Goal: Task Accomplishment & Management: Manage account settings

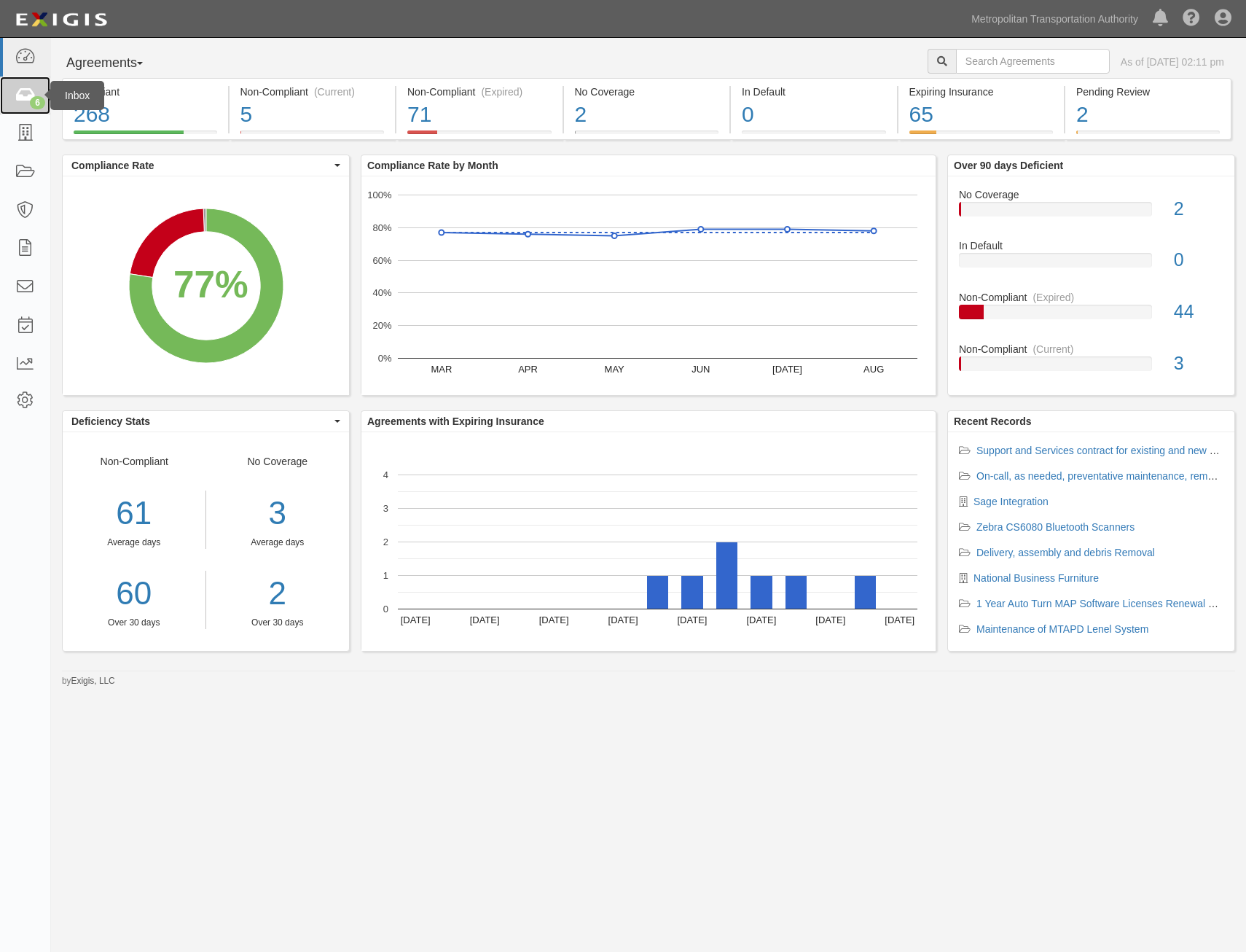
click at [17, 102] on icon at bounding box center [24, 95] width 20 height 17
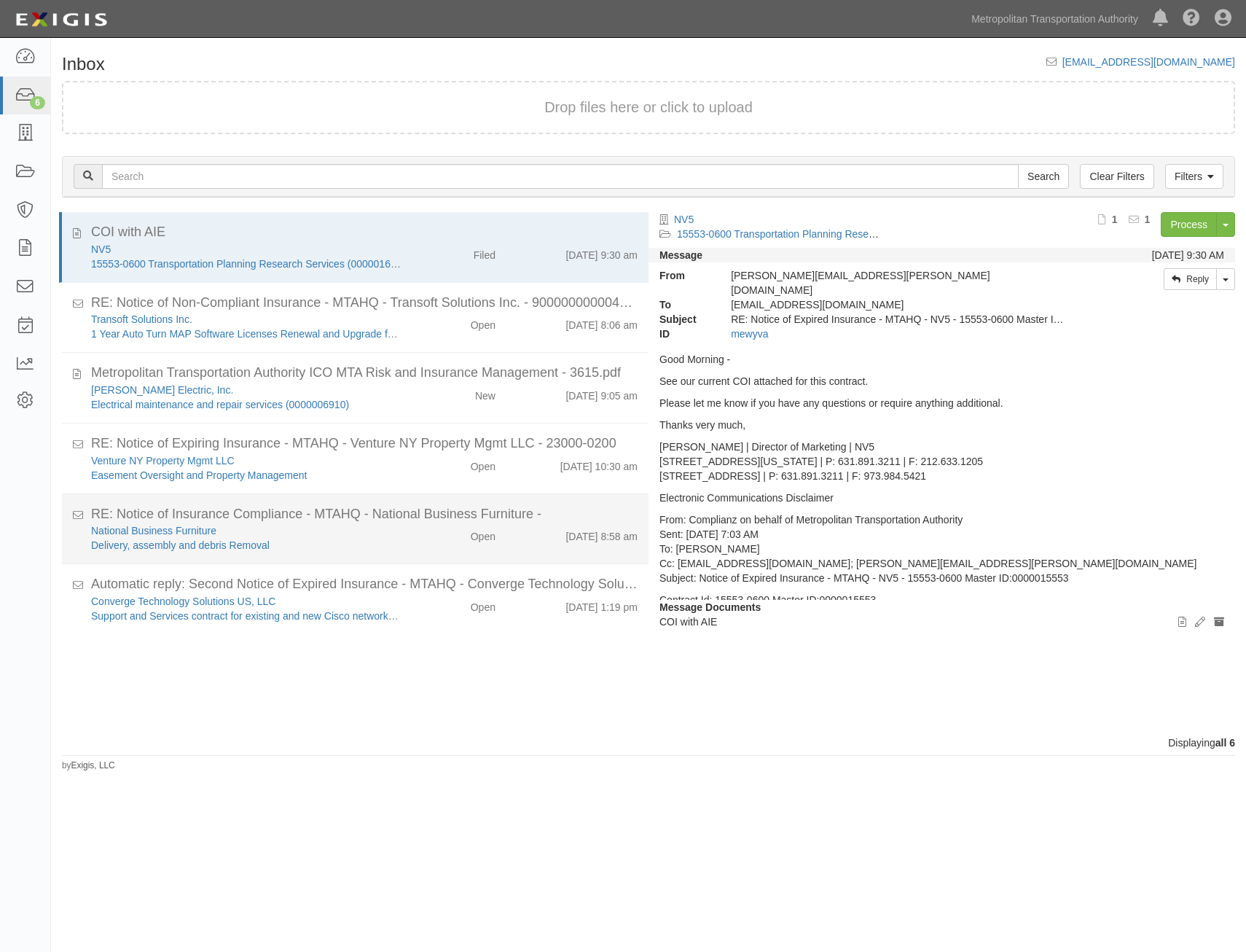
click at [515, 524] on div "9/2/25 8:58 am" at bounding box center [578, 533] width 142 height 20
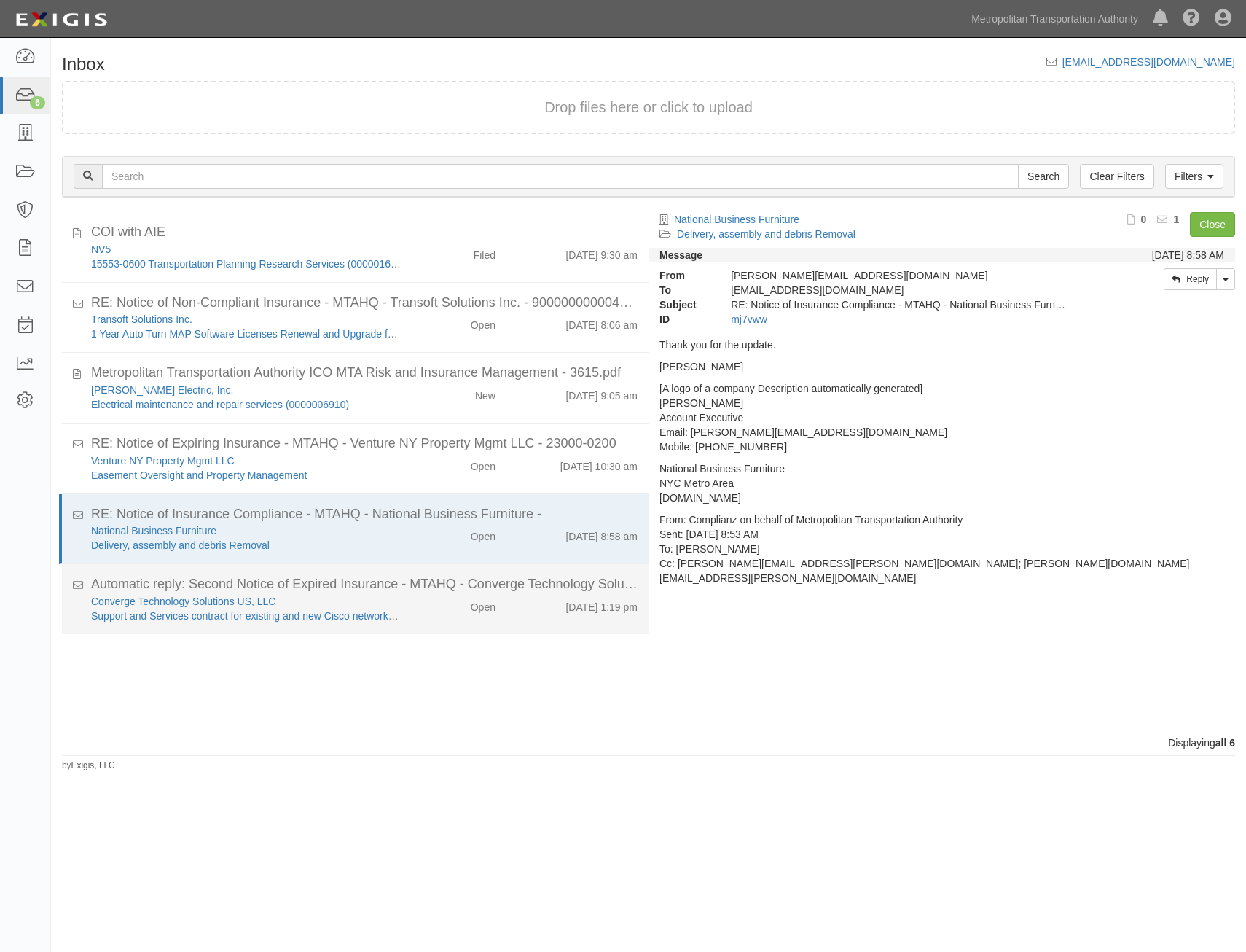
click at [509, 577] on div "Automatic reply: Second Notice of Expired Insurance - MTAHQ - Converge Technolo…" at bounding box center [364, 585] width 547 height 19
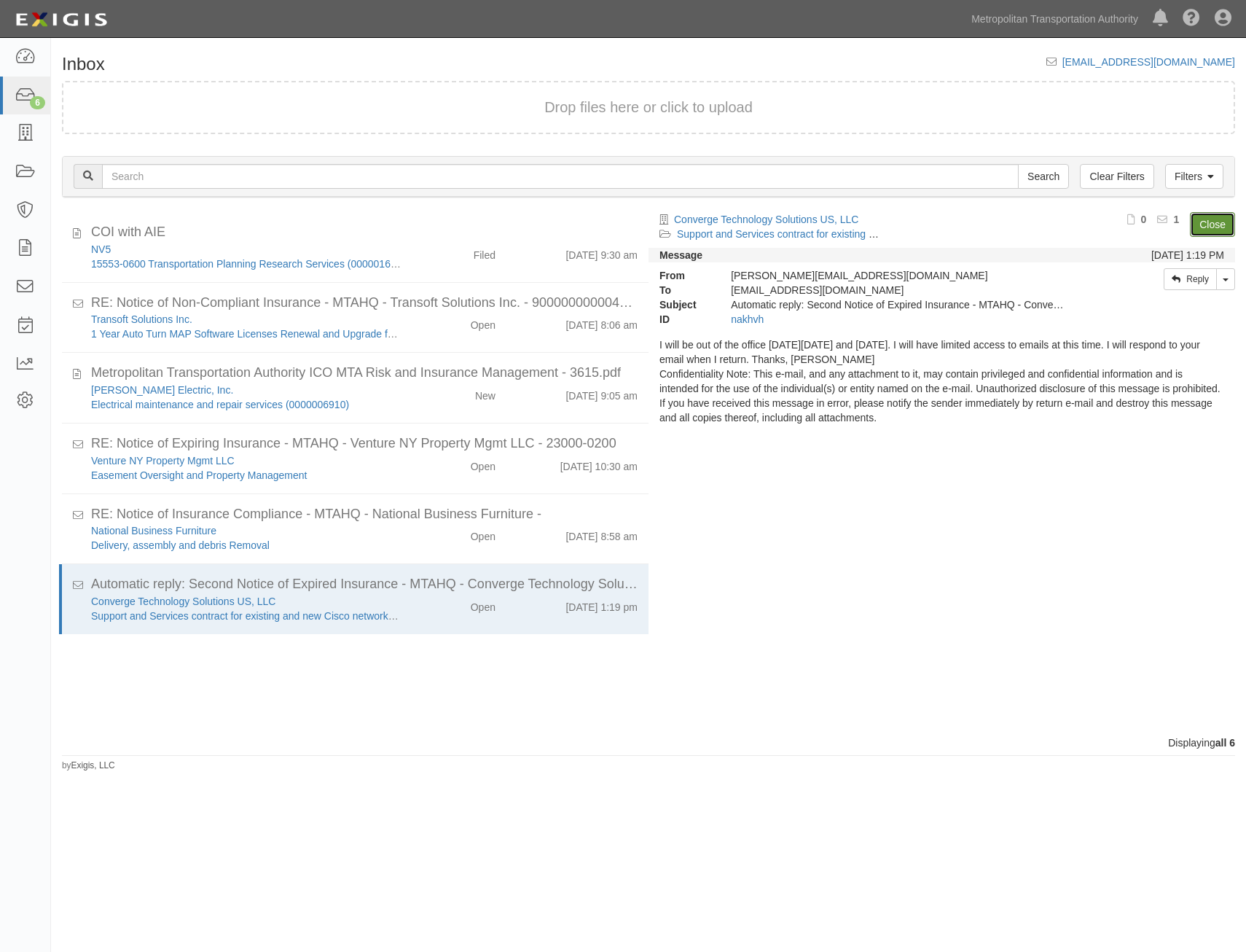
click at [1221, 223] on link "Close" at bounding box center [1213, 224] width 46 height 25
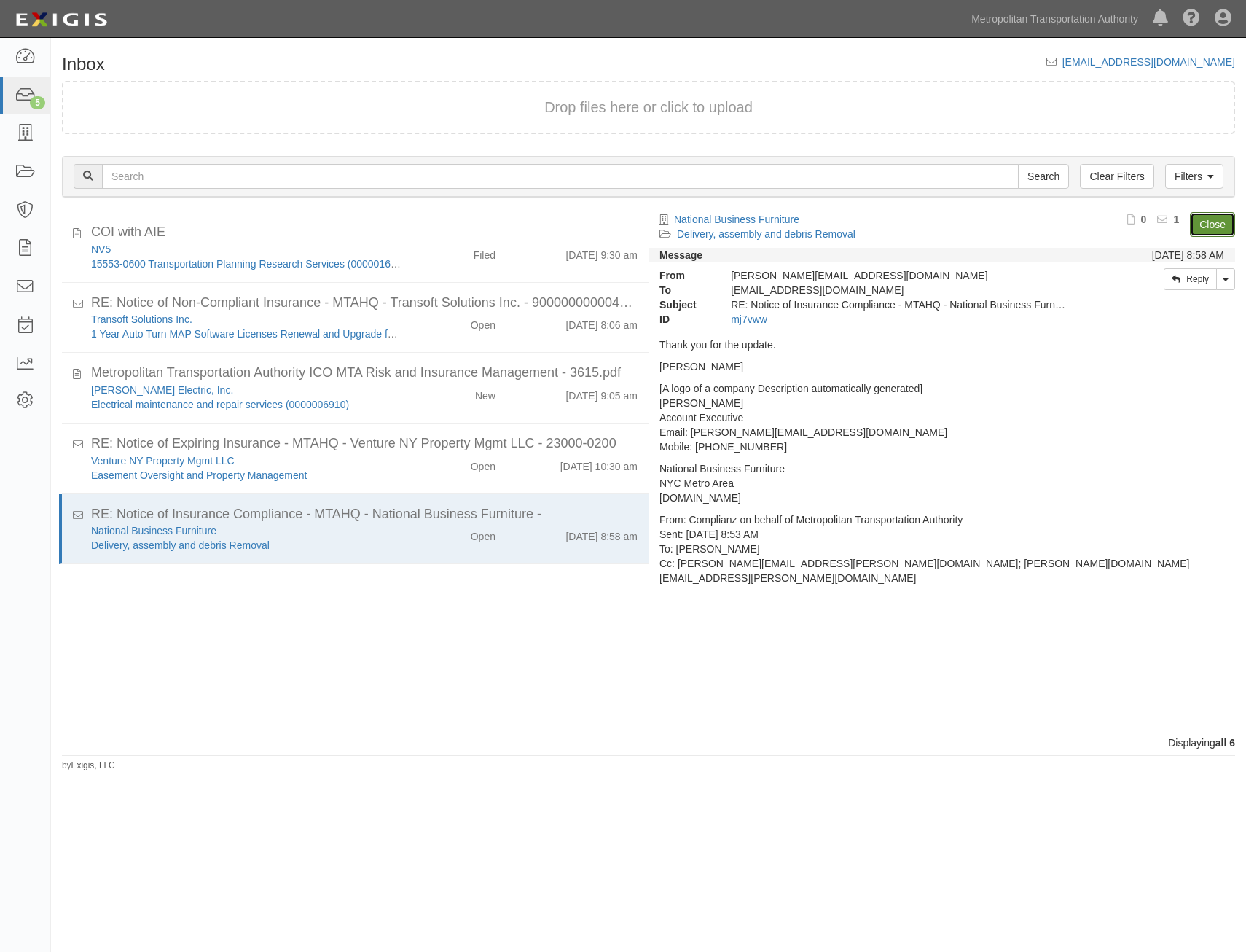
click at [1227, 229] on link "Close" at bounding box center [1213, 224] width 46 height 25
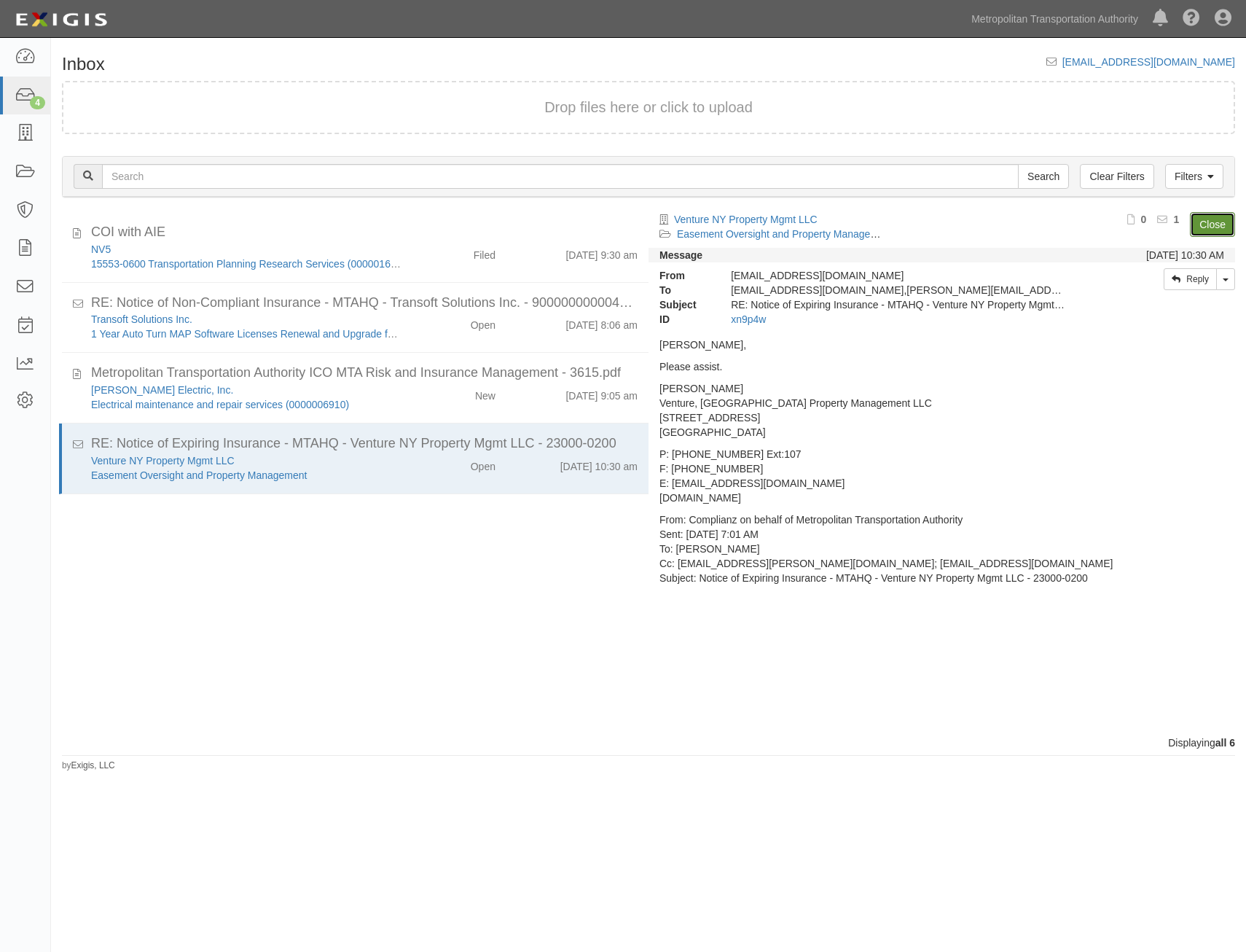
click at [1221, 229] on link "Close" at bounding box center [1213, 224] width 46 height 25
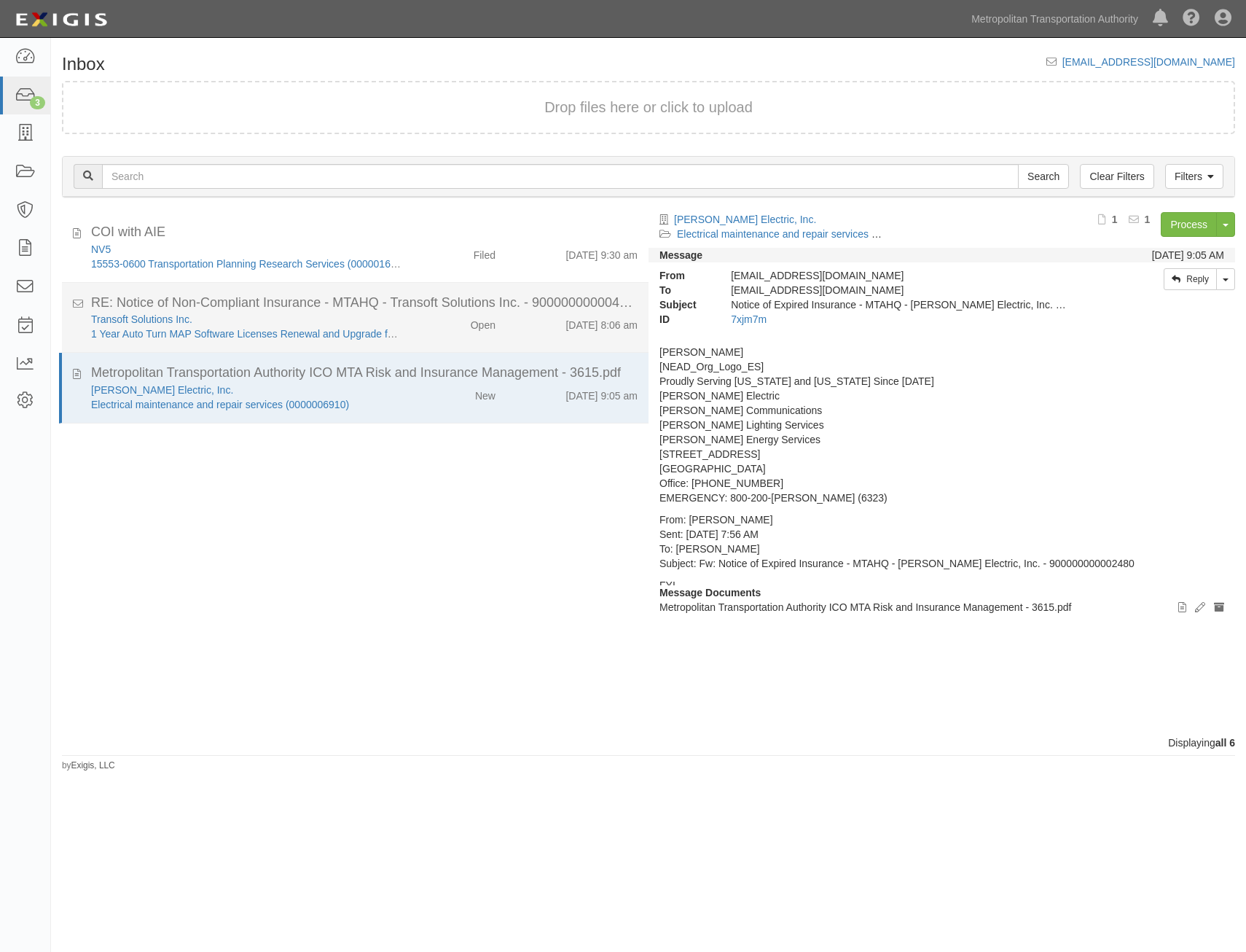
click at [0, 0] on div "Open" at bounding box center [0, 0] width 0 height 0
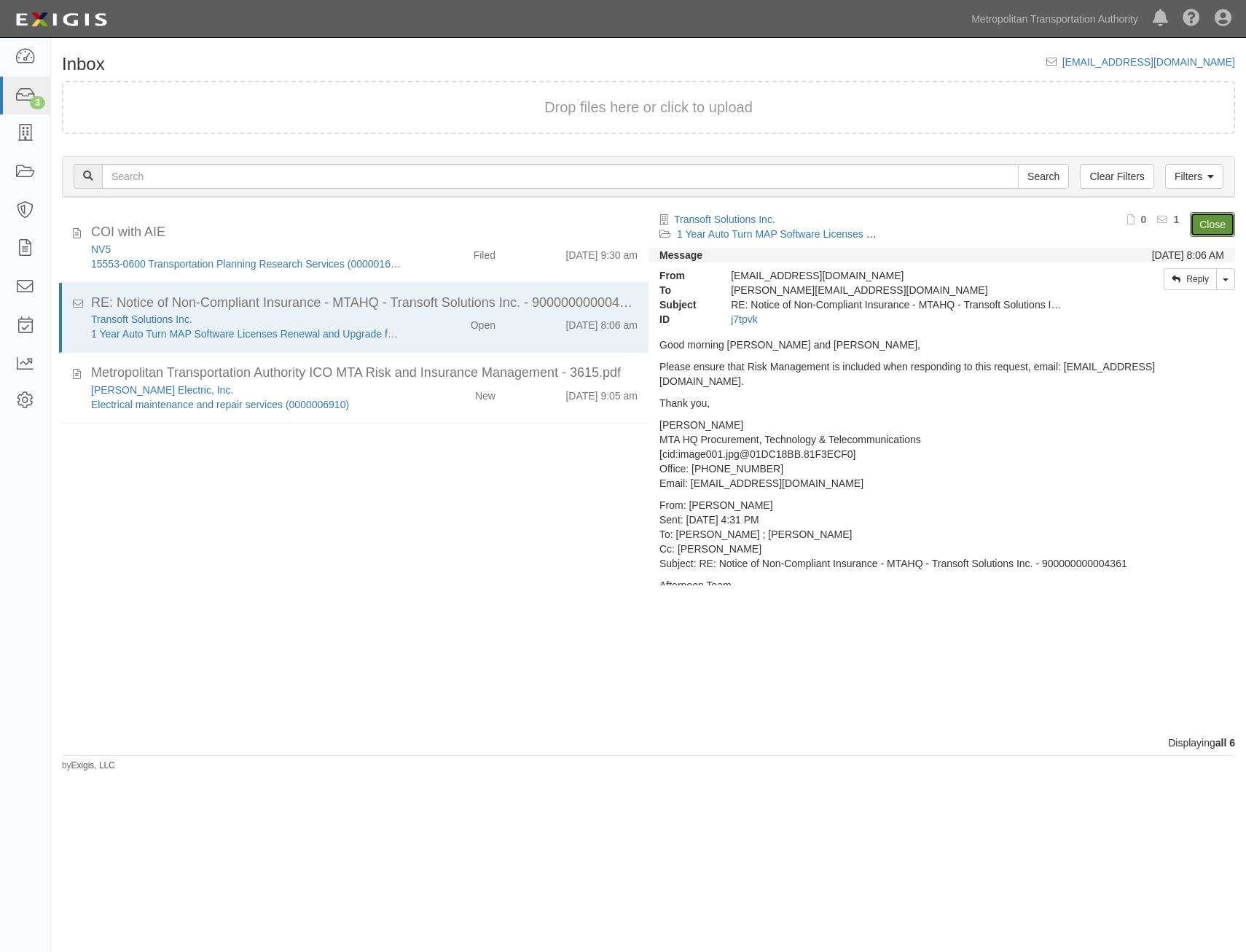
click at [1220, 226] on link "Close" at bounding box center [1213, 224] width 46 height 25
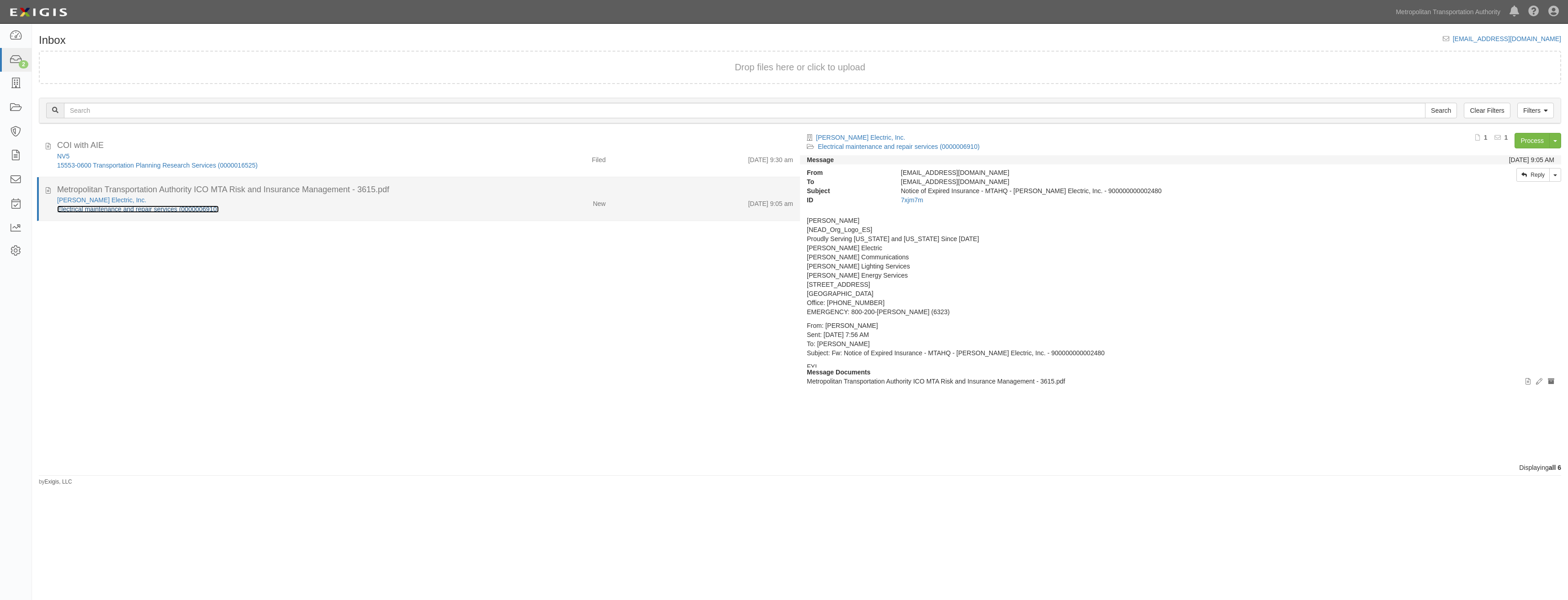
click at [204, 209] on link "Electrical maintenance and repair services (0000006910)" at bounding box center [138, 209] width 162 height 7
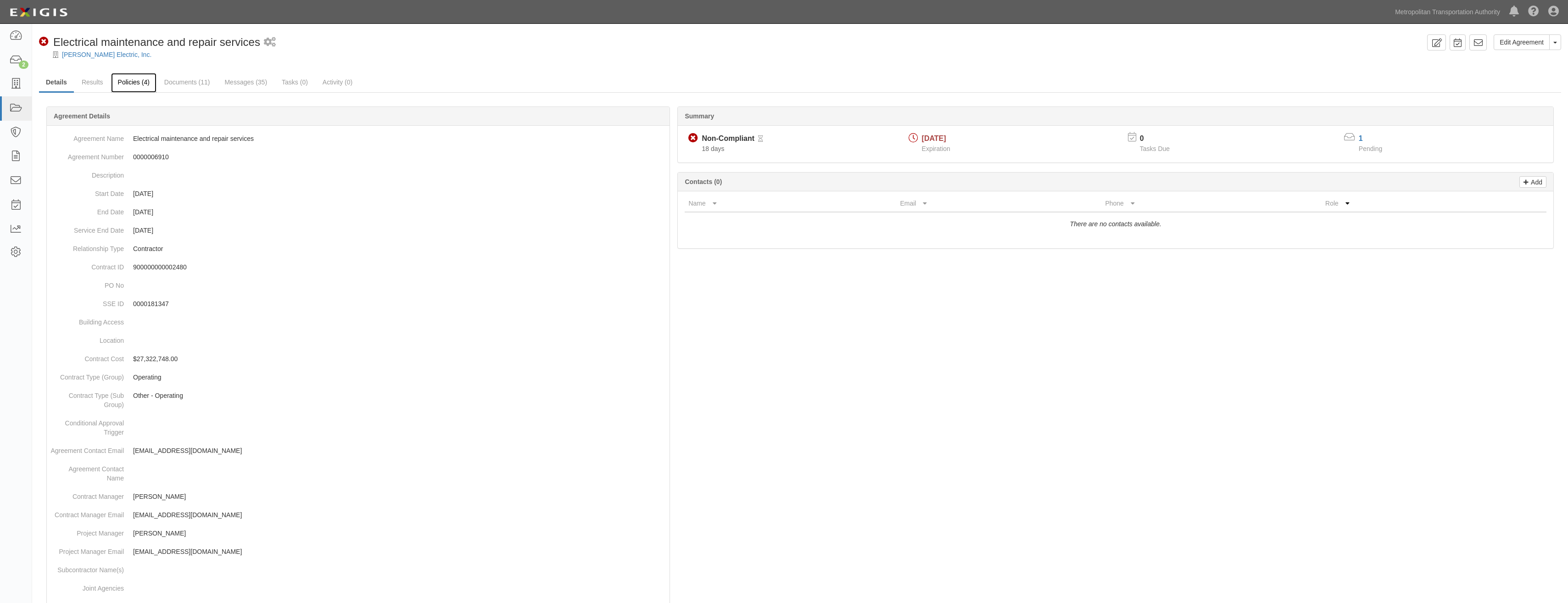
click at [140, 84] on link "Policies (4)" at bounding box center [134, 83] width 45 height 20
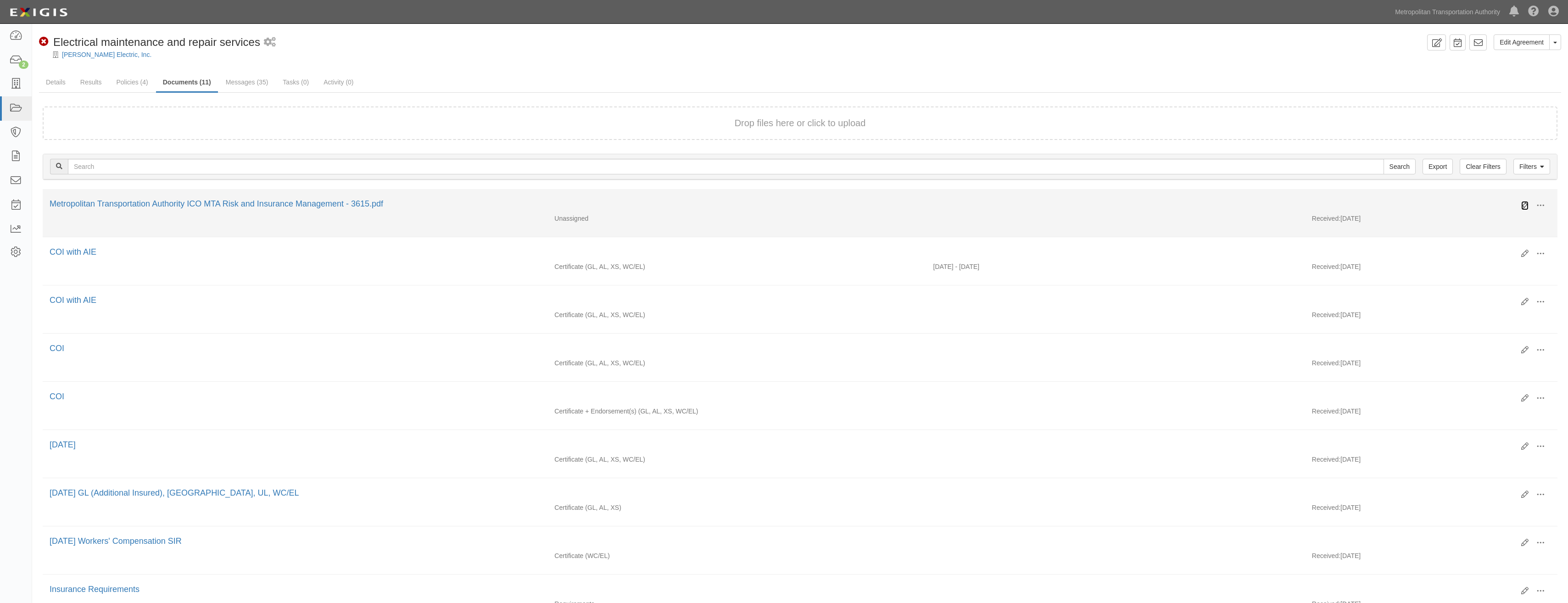
click at [1523, 207] on icon at bounding box center [1525, 205] width 7 height 7
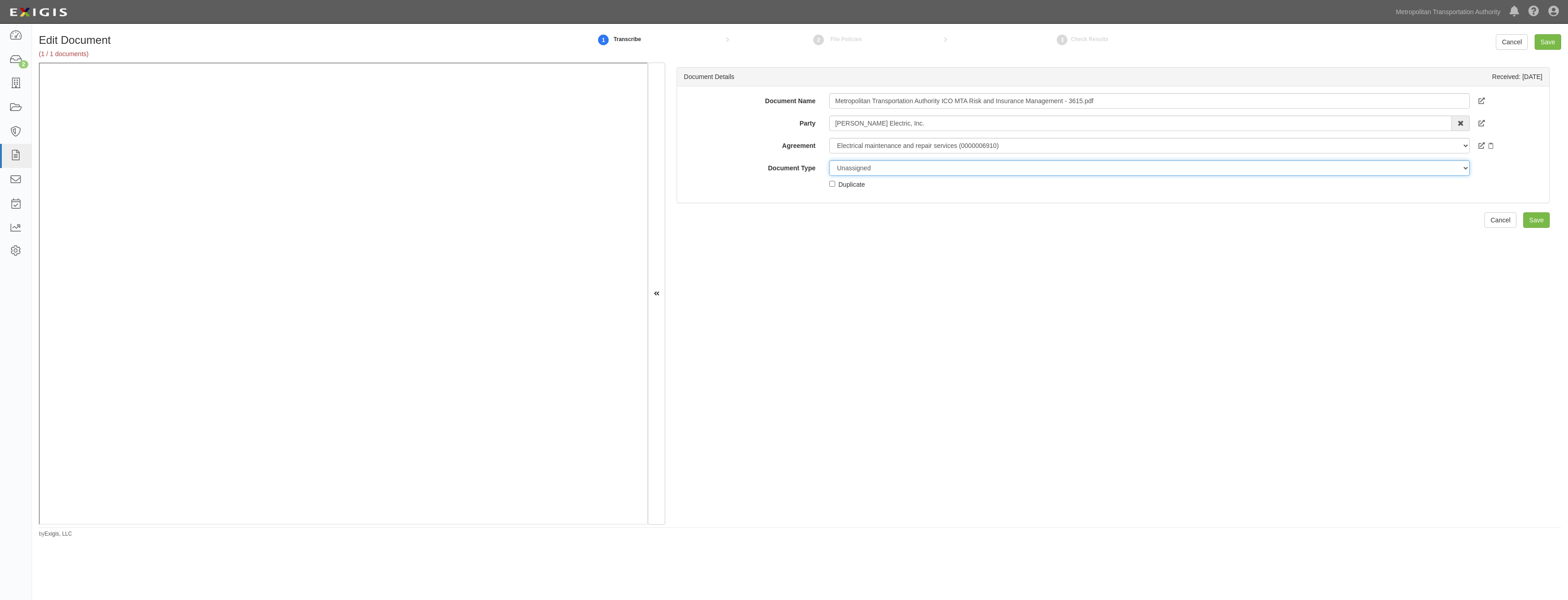
click at [936, 168] on select "Unassigned Binder Cancellation Notice Certificate Contract Endorsement Insuranc…" at bounding box center [1149, 168] width 640 height 16
select select "CertificateDetail"
click at [829, 160] on select "Unassigned Binder Cancellation Notice Certificate Contract Endorsement Insuranc…" at bounding box center [1149, 168] width 640 height 16
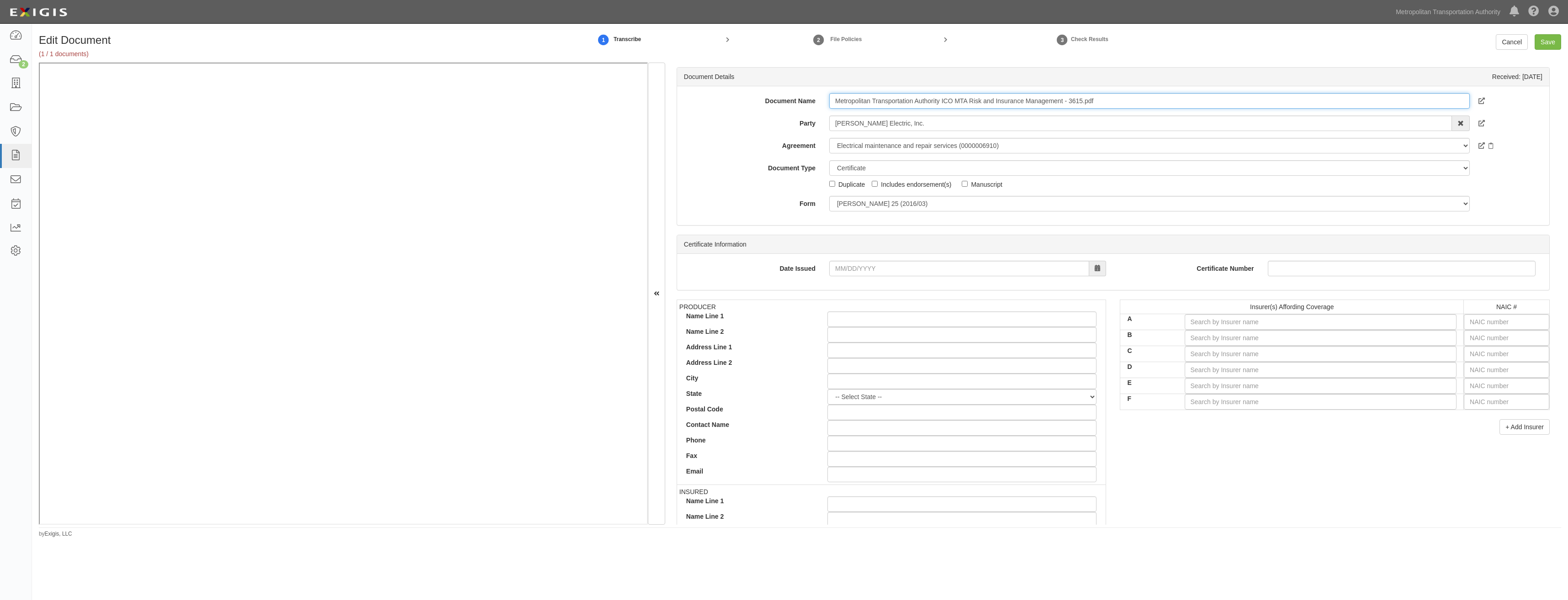
click at [1053, 93] on input "Metropolitan Transportation Authority ICO MTA Risk and Insurance Management - 3…" at bounding box center [1149, 101] width 640 height 16
type input "COI with AIE"
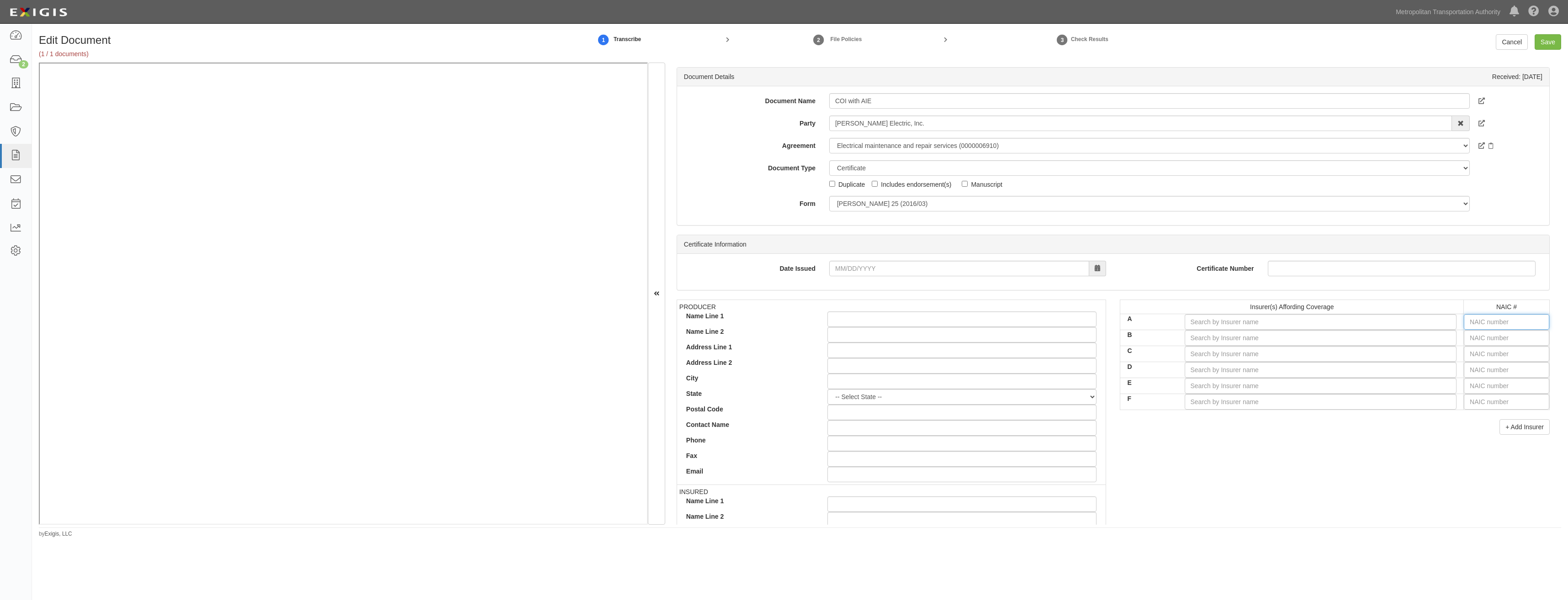
click at [1499, 317] on input "text" at bounding box center [1507, 322] width 85 height 16
type input "16862"
type input "1"
type input "13677"
type input "13"
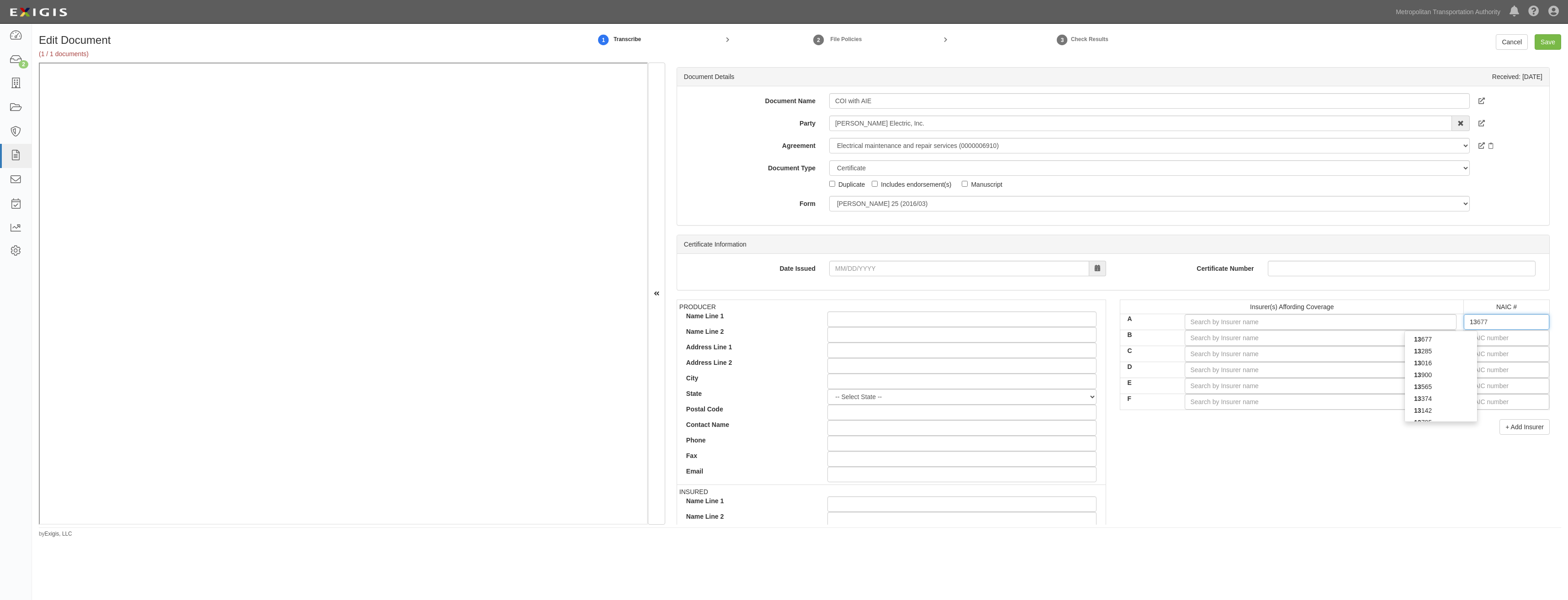
type input "13900"
type input "139"
type input "13938"
type input "1393"
type input "13935"
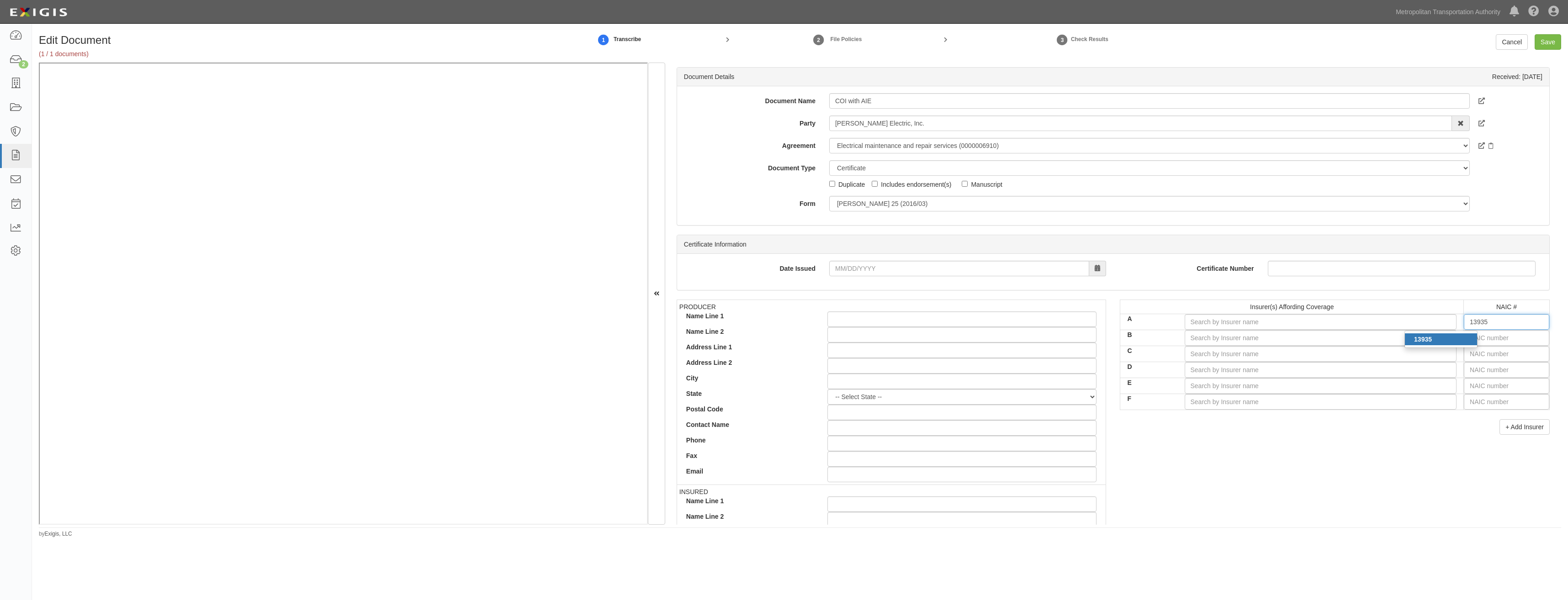
click at [1455, 339] on div "13935" at bounding box center [1441, 340] width 72 height 12
type input "Federated Mutual Insurance Company (A+ XV Rating)"
type input "13935"
click at [1360, 454] on div "PRODUCER Name Line 1 Name Line 2 Address Line 1 Address Line 2 City State -- Se…" at bounding box center [1113, 458] width 887 height 318
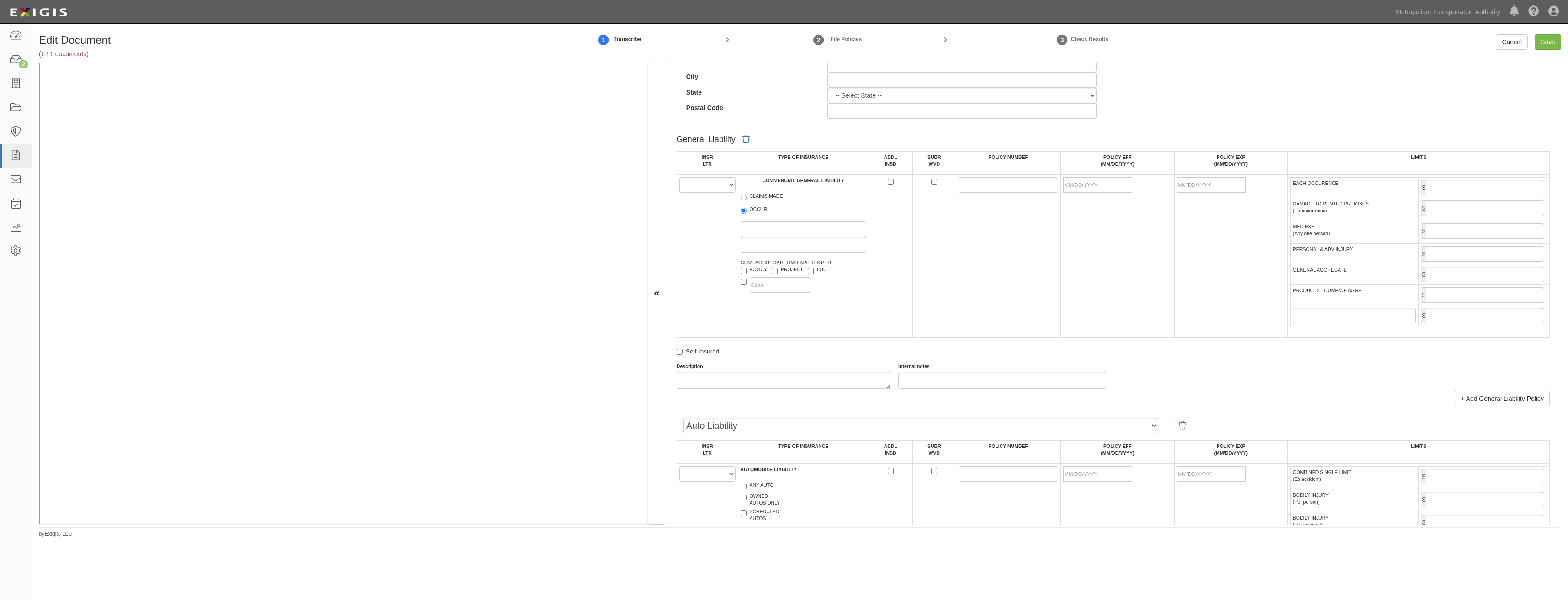
scroll to position [503, 0]
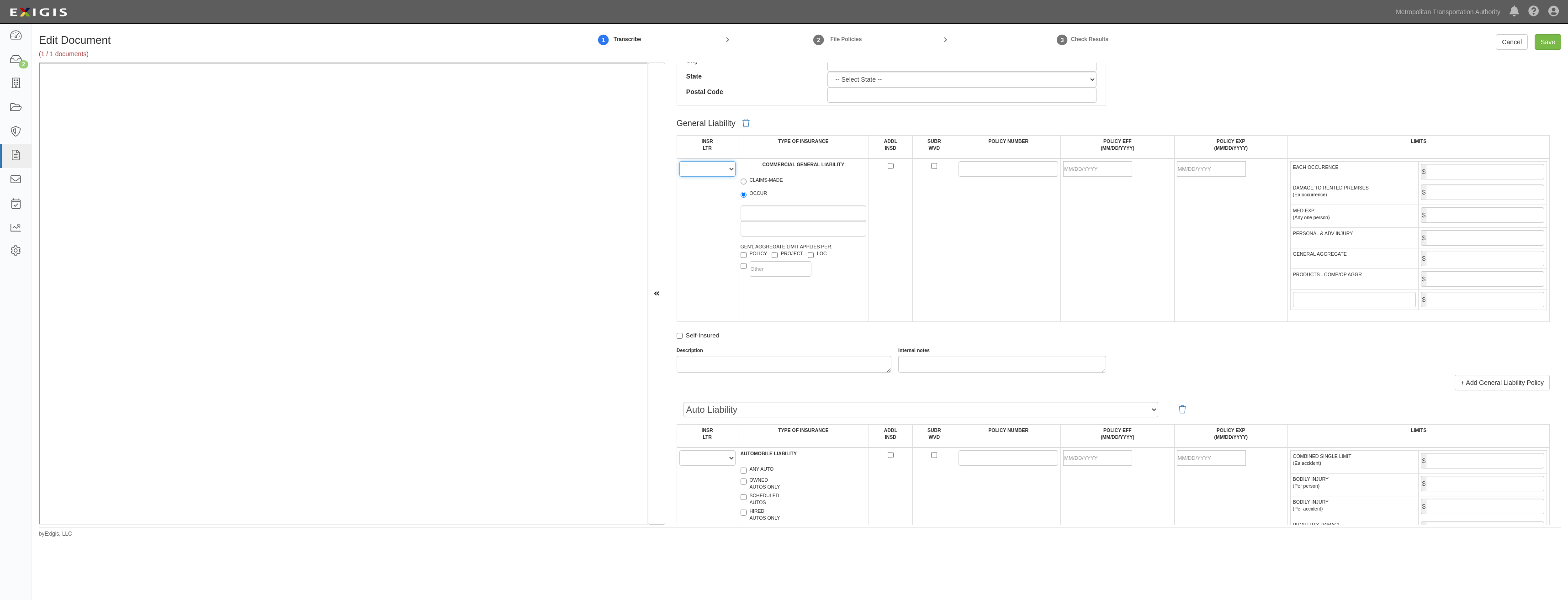
click at [707, 166] on select "A B C D E F" at bounding box center [707, 169] width 56 height 16
select select "A"
click at [679, 161] on select "A B C D E F" at bounding box center [707, 169] width 56 height 16
click at [752, 195] on label "OCCUR" at bounding box center [754, 194] width 27 height 9
click at [746, 195] on input "OCCUR" at bounding box center [744, 195] width 6 height 6
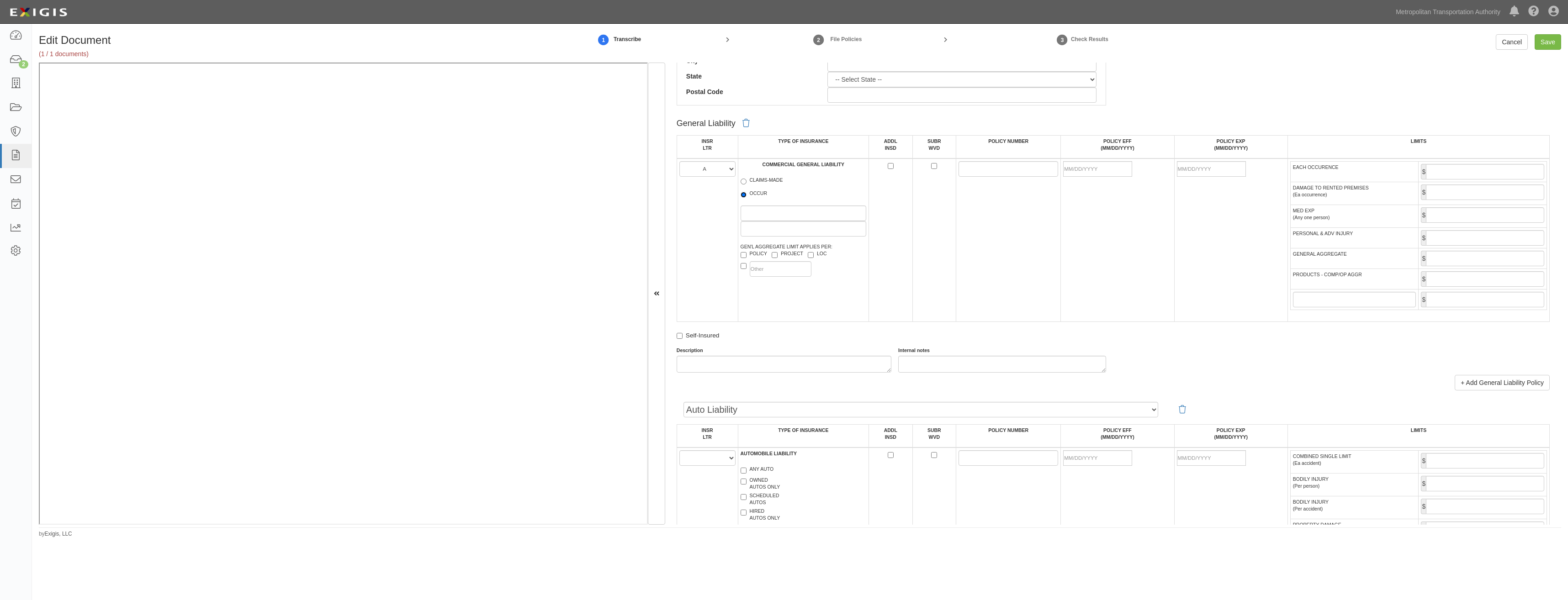
radio input "true"
click at [783, 252] on label "PROJECT" at bounding box center [788, 254] width 32 height 9
click at [777, 252] on input "PROJECT" at bounding box center [775, 255] width 6 height 6
checkbox input "true"
click at [890, 167] on input "ADDL INSD" at bounding box center [891, 166] width 6 height 6
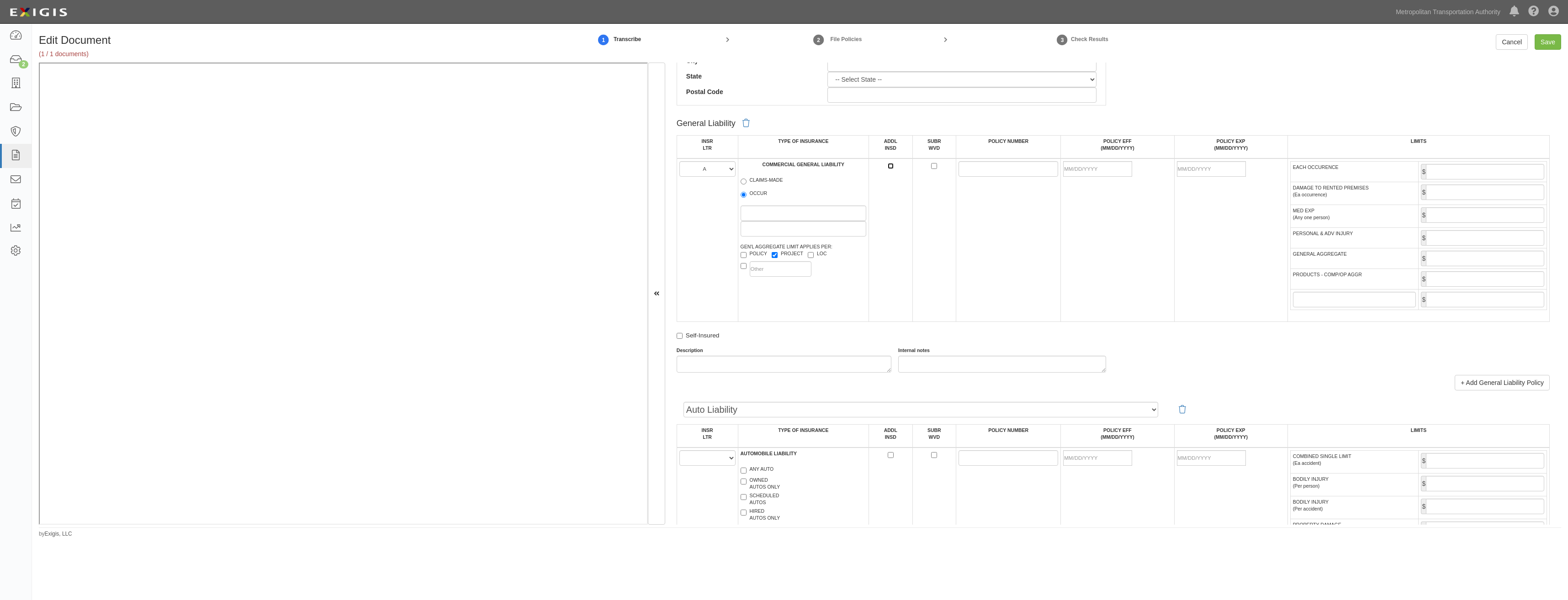
checkbox input "true"
click at [931, 166] on input "SUBR WVD" at bounding box center [934, 166] width 6 height 6
checkbox input "true"
drag, startPoint x: 970, startPoint y: 167, endPoint x: 927, endPoint y: 186, distance: 47.0
click at [970, 167] on input "POLICY NUMBER" at bounding box center [1009, 169] width 100 height 16
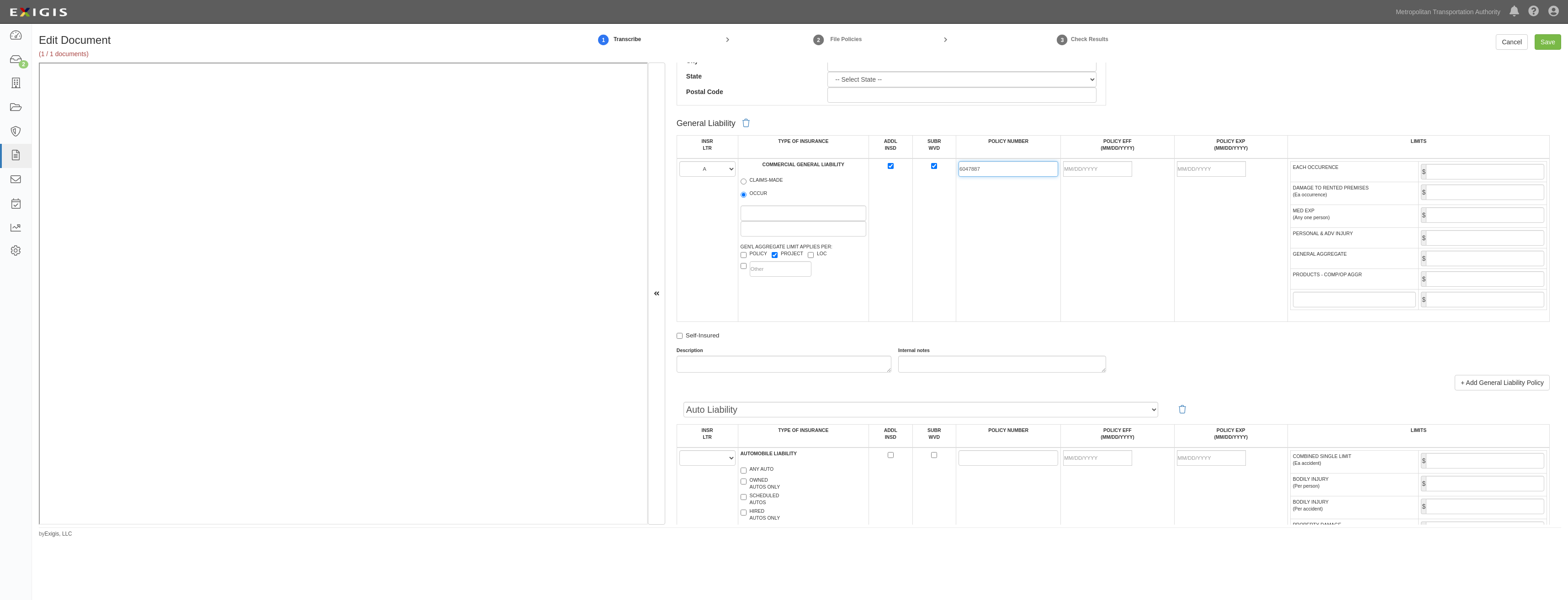
type input "6047887"
click at [1105, 169] on input "POLICY EFF (MM/DD/YYYY)" at bounding box center [1097, 169] width 69 height 16
type input "[DATE]"
type input "08/15/2026"
click at [989, 227] on td "6047887" at bounding box center [1009, 240] width 105 height 164
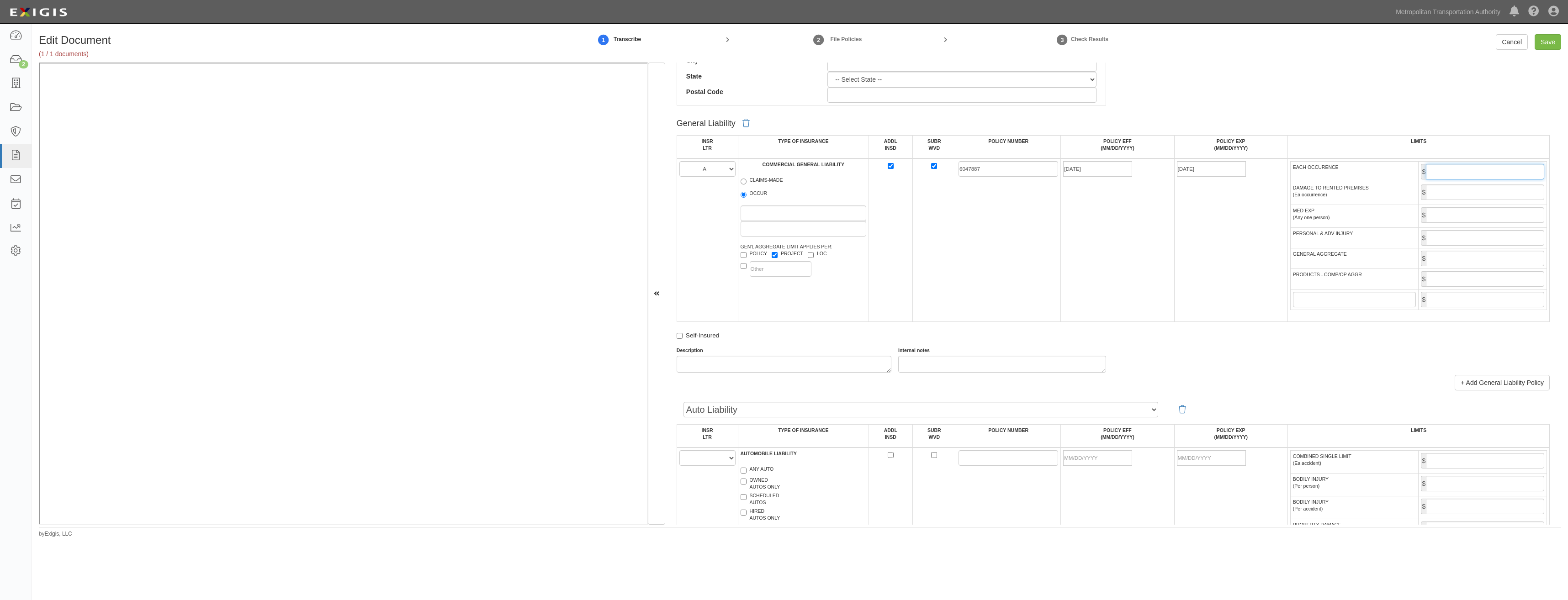
click at [1458, 173] on input "EACH OCCURENCE" at bounding box center [1485, 172] width 118 height 16
type input "2,000,000"
click at [1447, 263] on input "GENERAL AGGREGATE" at bounding box center [1485, 259] width 118 height 16
type input "4,000,000"
click at [1475, 284] on input "PRODUCTS - COMP/OP AGGR" at bounding box center [1485, 279] width 118 height 16
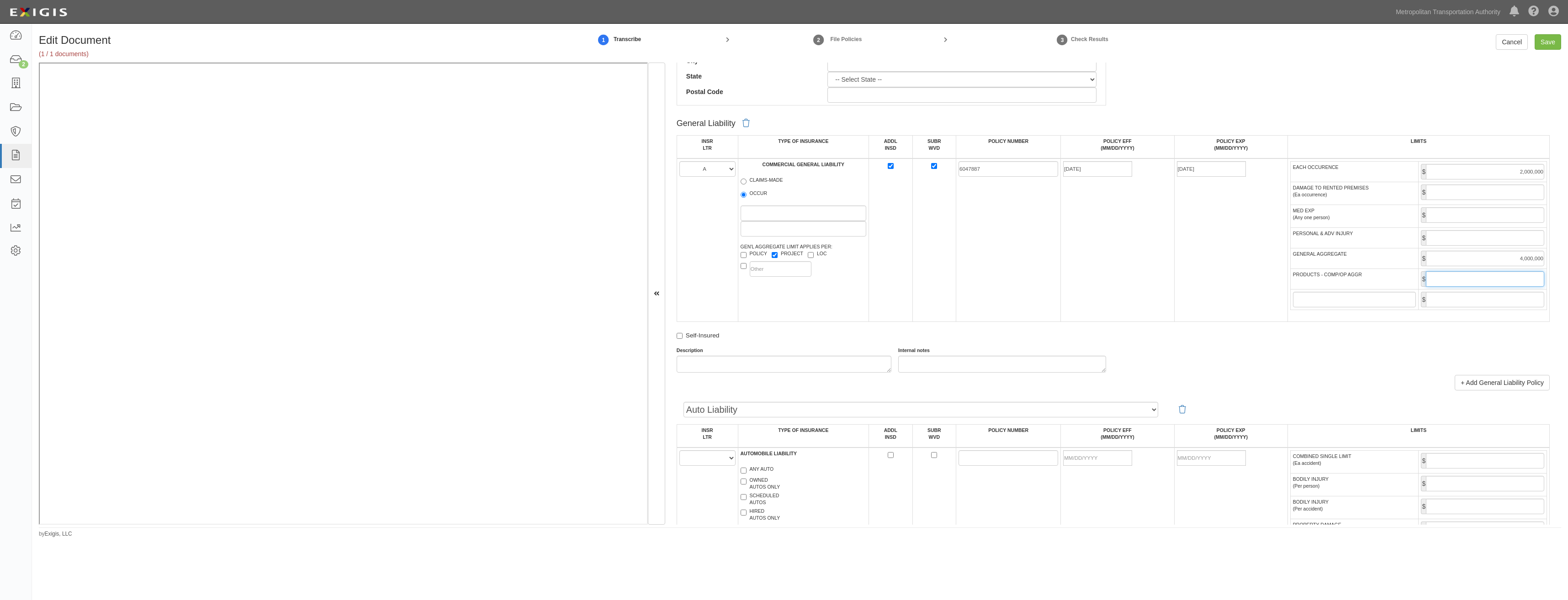
type input "4,000,000"
click at [1228, 342] on div "Self-Insured" at bounding box center [1113, 337] width 873 height 12
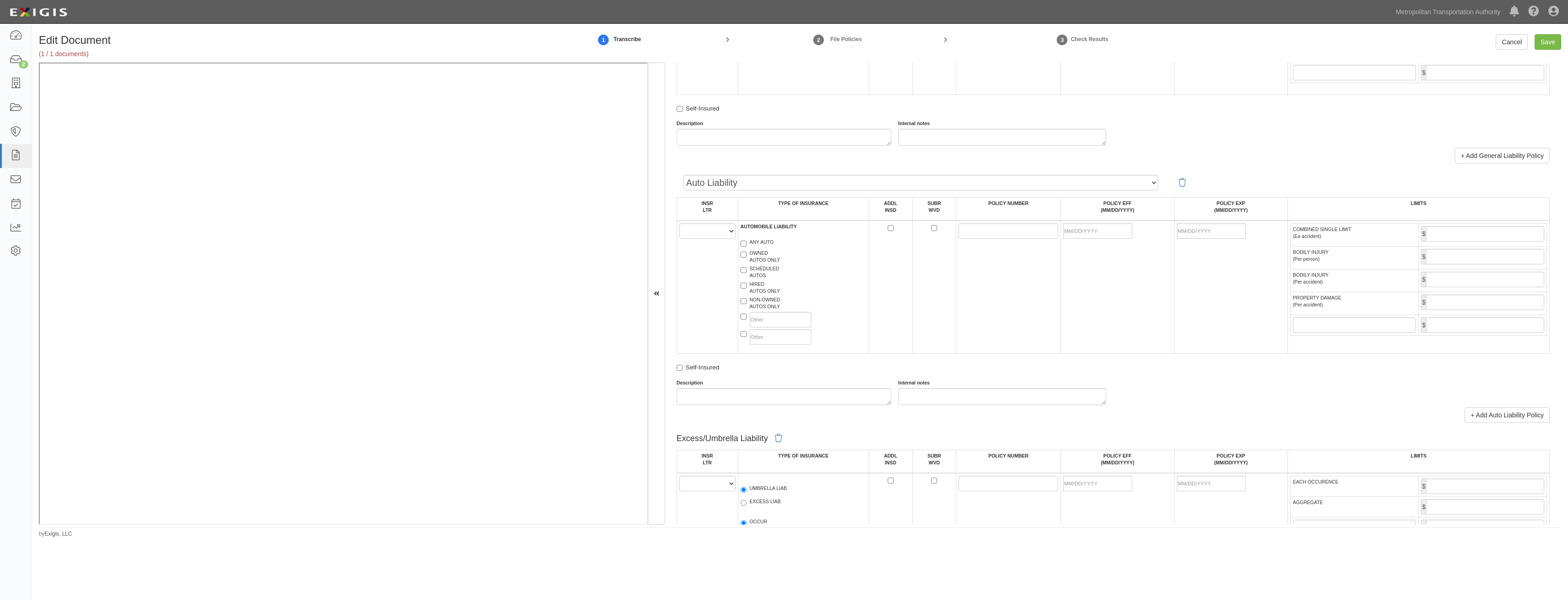
scroll to position [731, 0]
click at [706, 232] on select "A B C D E F" at bounding box center [707, 230] width 56 height 16
select select "A"
click at [679, 222] on select "A B C D E F" at bounding box center [707, 230] width 56 height 16
click at [762, 241] on label "ANY AUTO" at bounding box center [757, 242] width 33 height 9
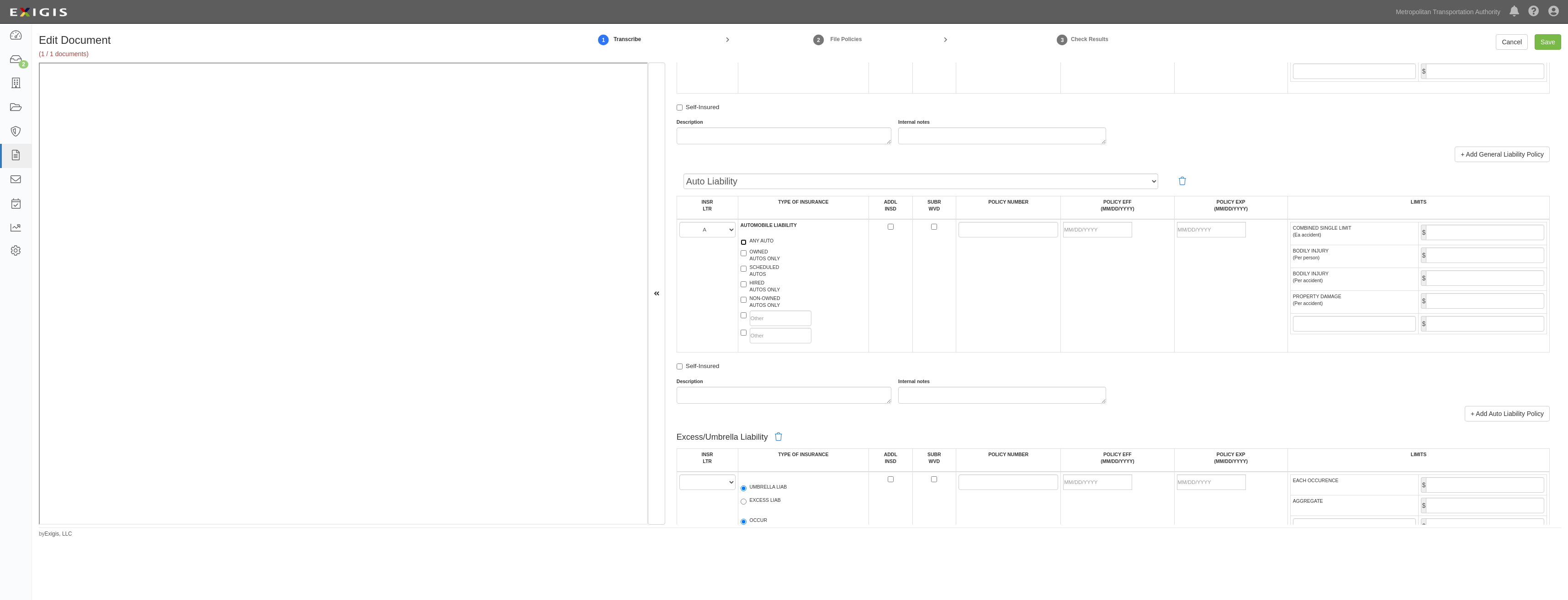
click at [746, 241] on input "ANY AUTO" at bounding box center [744, 242] width 6 height 6
checkbox input "true"
click at [1001, 230] on input "POLICY NUMBER" at bounding box center [1009, 230] width 100 height 16
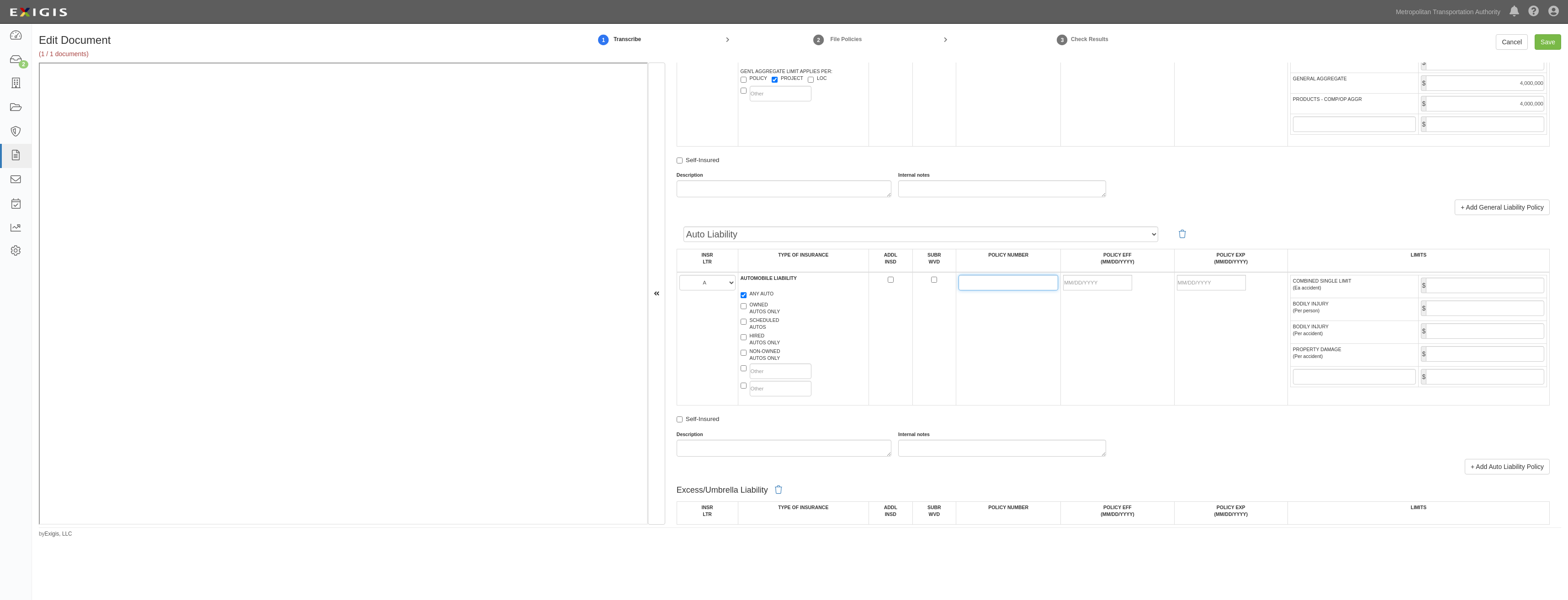
scroll to position [548, 0]
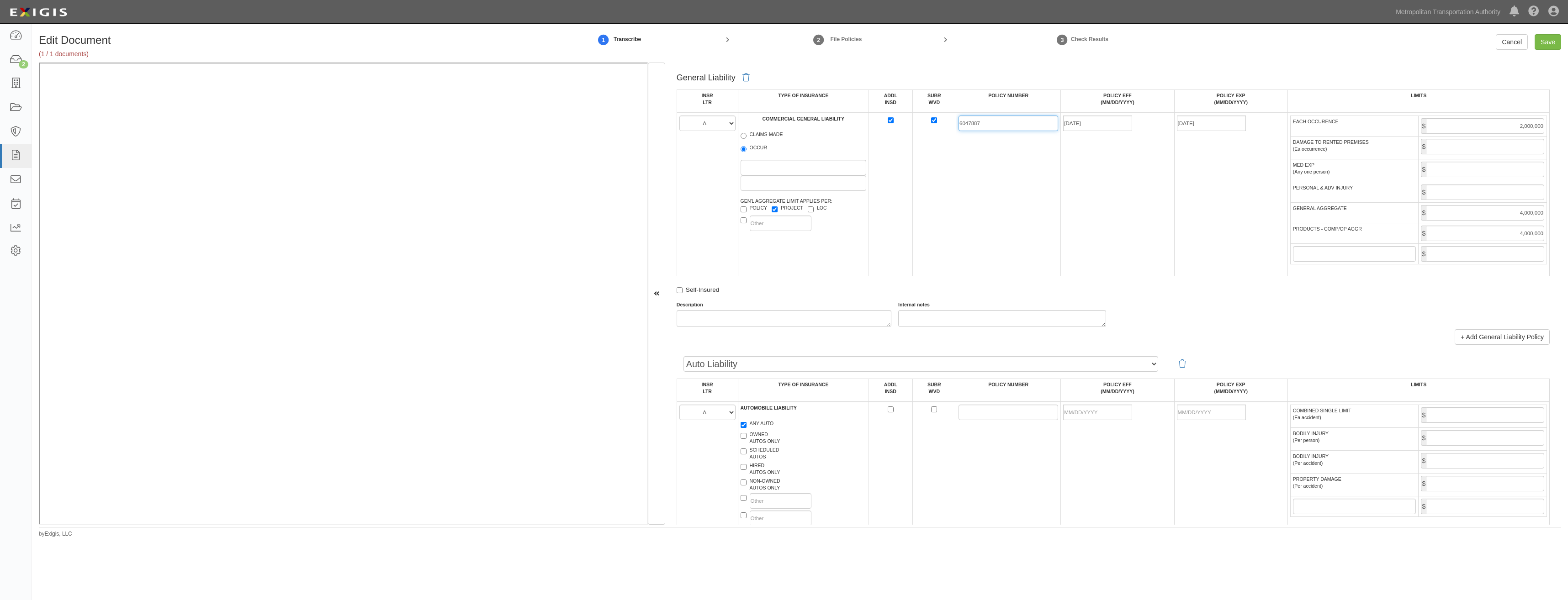
click at [970, 120] on input "6047887" at bounding box center [1009, 124] width 100 height 16
drag, startPoint x: 977, startPoint y: 406, endPoint x: 962, endPoint y: 411, distance: 15.8
click at [977, 406] on input "POLICY NUMBER" at bounding box center [1009, 413] width 100 height 16
paste input "6047887"
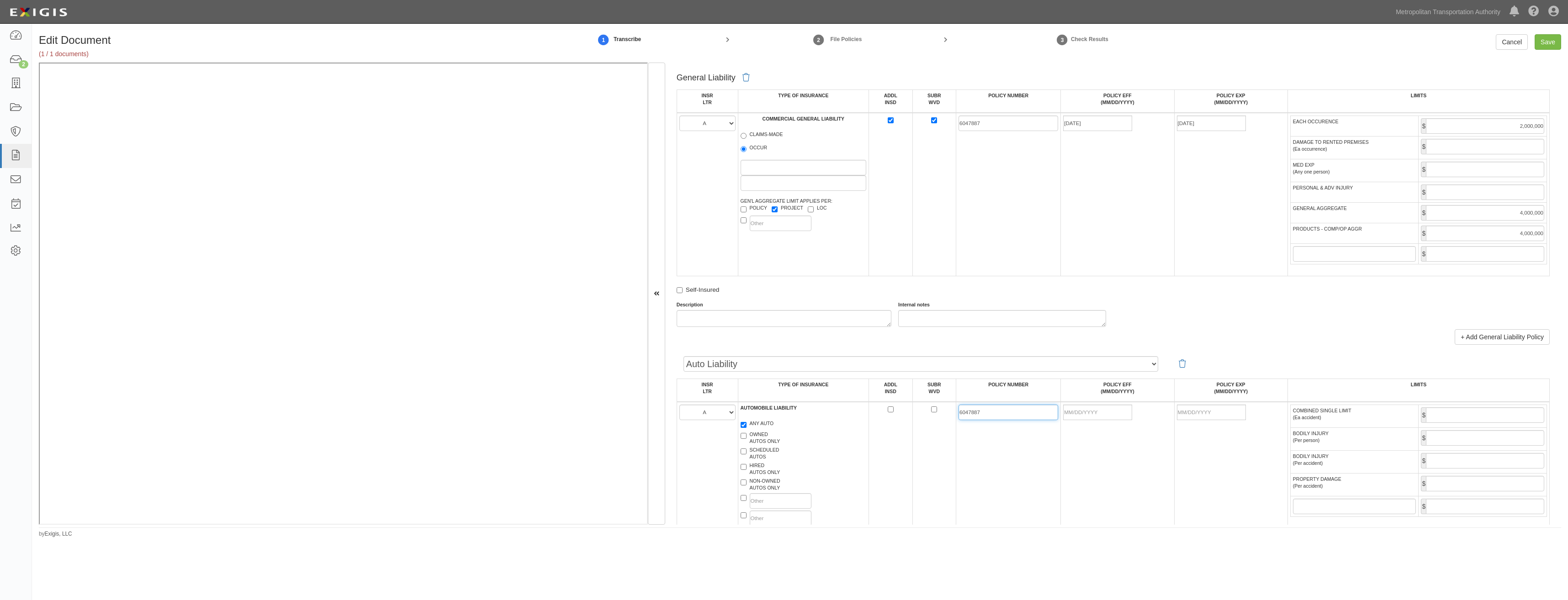
type input "6047887"
click at [1017, 475] on td "6047887" at bounding box center [1009, 469] width 105 height 133
drag, startPoint x: 1102, startPoint y: 413, endPoint x: 1046, endPoint y: 441, distance: 62.6
click at [1102, 413] on input "POLICY EFF (MM/DD/YYYY)" at bounding box center [1097, 413] width 69 height 16
type input "[DATE]"
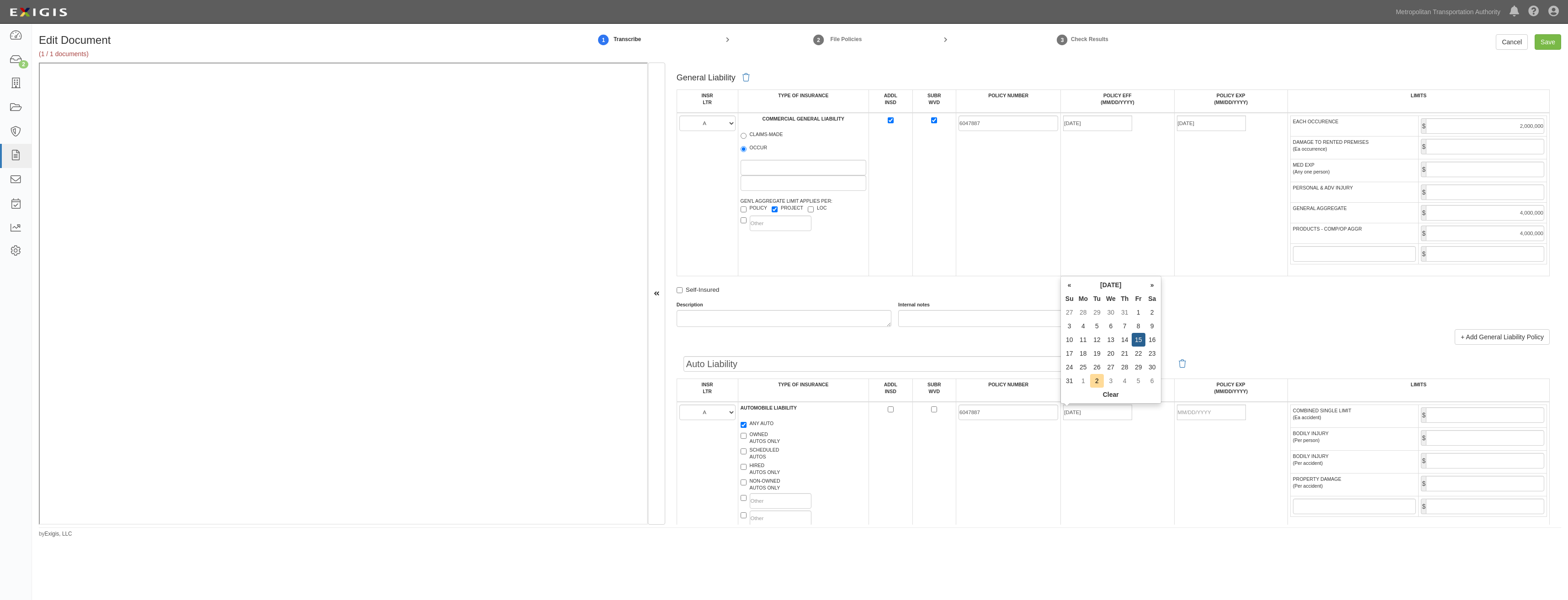
type input "08/15/2026"
click at [1112, 508] on td "[DATE]" at bounding box center [1118, 469] width 113 height 133
click at [1479, 404] on td "COMBINED SINGLE LIMIT (Ea accident) $ BODILY INJURY (Per person) $ BODILY INJUR…" at bounding box center [1418, 469] width 262 height 133
click at [1475, 418] on input "COMBINED SINGLE LIMIT (Ea accident)" at bounding box center [1485, 416] width 118 height 16
type input "2,000,000"
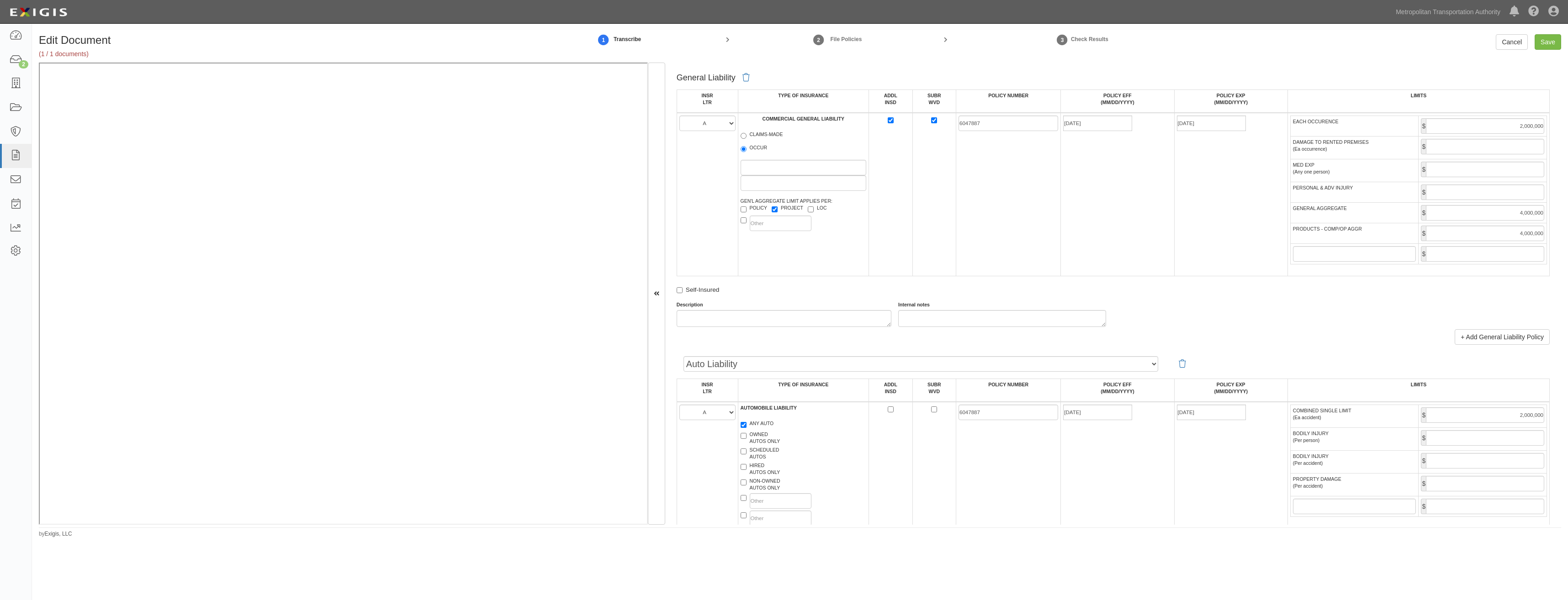
click at [1130, 492] on td "[DATE]" at bounding box center [1118, 469] width 113 height 133
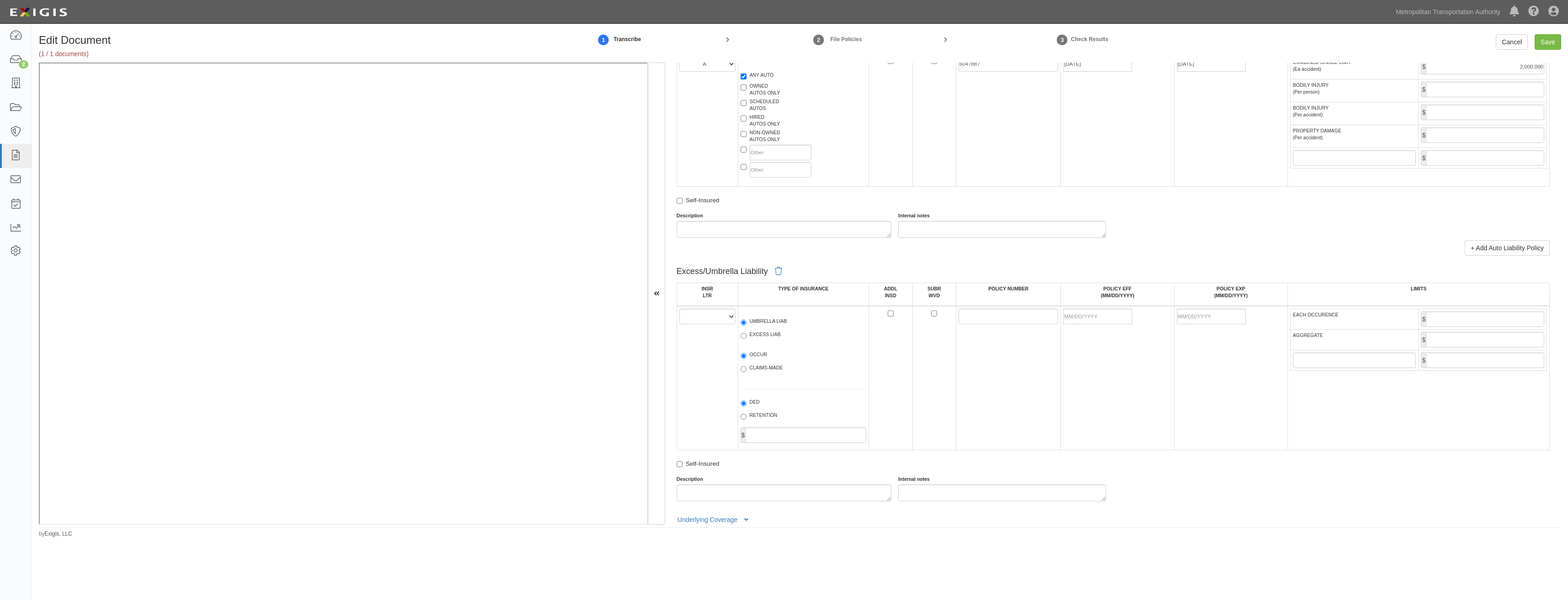
scroll to position [913, 0]
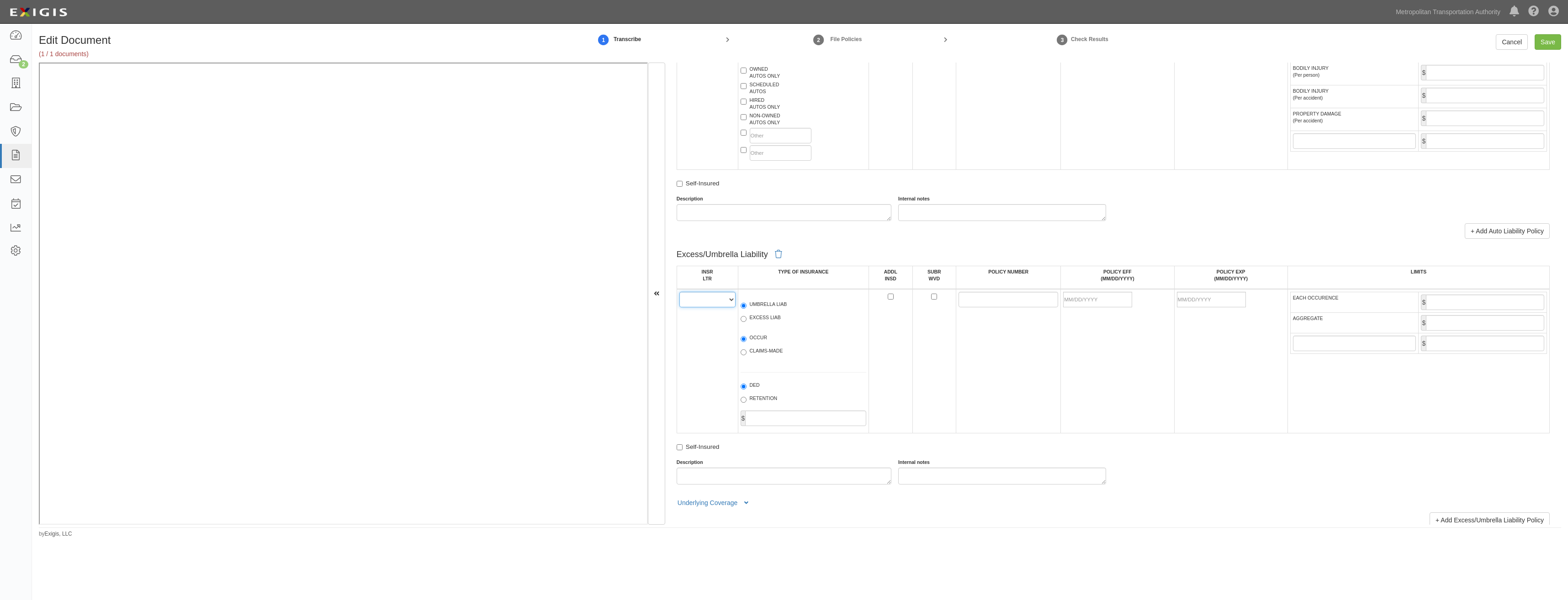
click at [702, 299] on select "A B C D E F" at bounding box center [707, 300] width 56 height 16
select select "A"
click at [679, 292] on select "A B C D E F" at bounding box center [707, 300] width 56 height 16
click at [749, 307] on label "UMBRELLA LIAB" at bounding box center [764, 305] width 47 height 9
click at [746, 307] on input "UMBRELLA LIAB" at bounding box center [744, 306] width 6 height 6
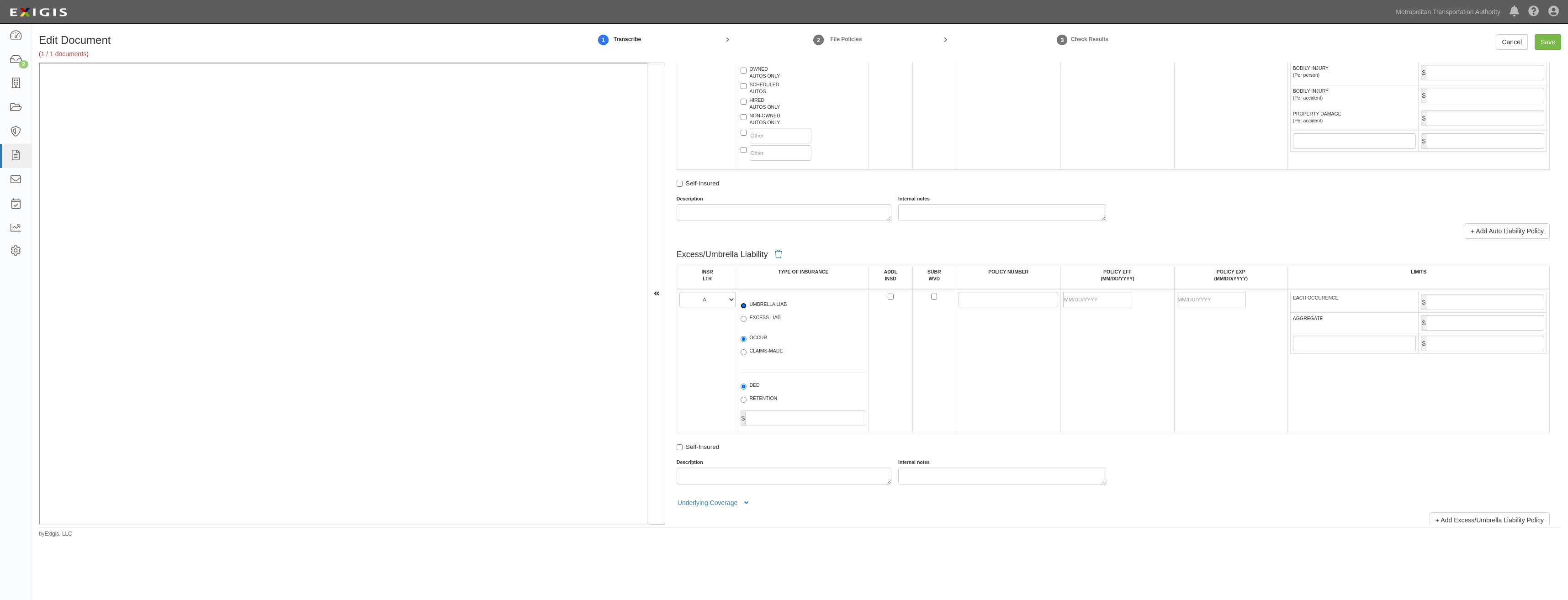
radio input "true"
click at [762, 338] on label "OCCUR" at bounding box center [754, 338] width 27 height 9
click at [746, 338] on input "OCCUR" at bounding box center [744, 339] width 6 height 6
radio input "true"
drag, startPoint x: 981, startPoint y: 301, endPoint x: 931, endPoint y: 316, distance: 52.2
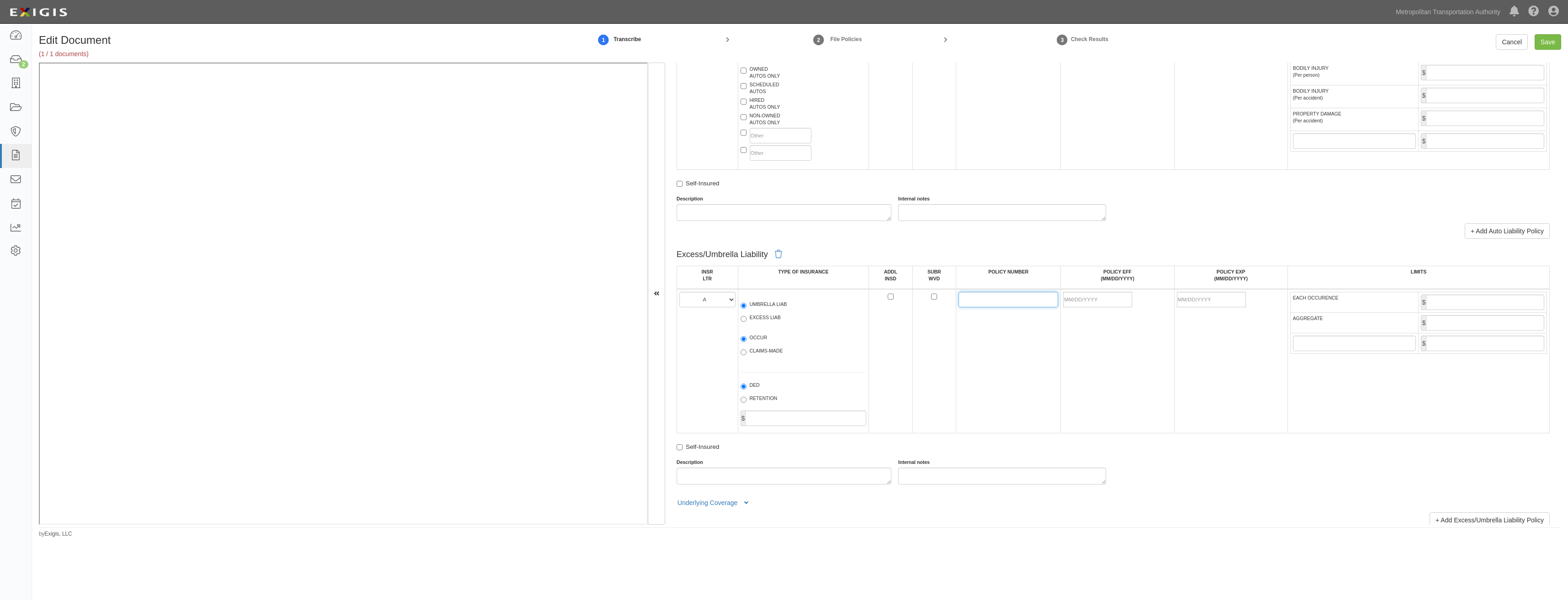
click at [981, 301] on input "POLICY NUMBER" at bounding box center [1009, 300] width 100 height 16
type input "1835967"
drag, startPoint x: 1116, startPoint y: 299, endPoint x: 999, endPoint y: 354, distance: 129.3
click at [1116, 299] on input "POLICY EFF (MM/DD/YYYY)" at bounding box center [1097, 300] width 69 height 16
type input "08/15/2025"
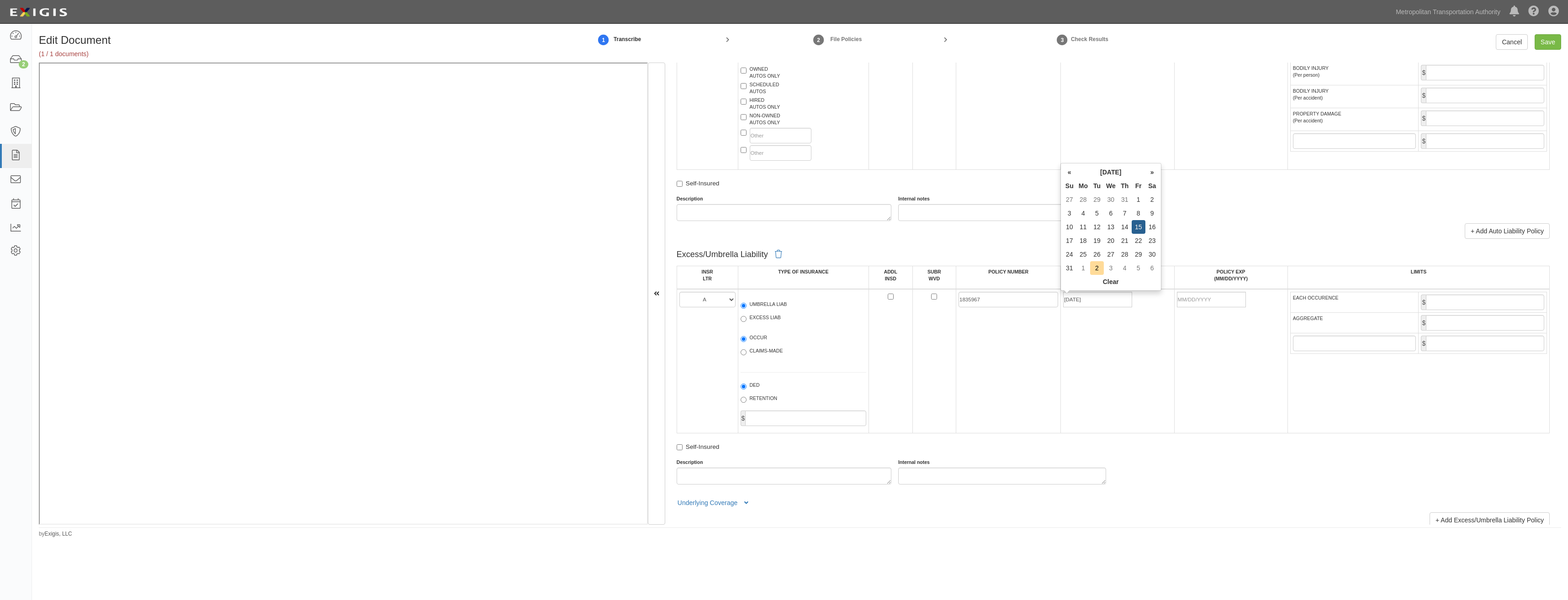
type input "08/15/2026"
click at [1018, 391] on td "1835967" at bounding box center [1009, 361] width 105 height 144
click at [1480, 302] on input "EACH OCCURENCE" at bounding box center [1485, 302] width 118 height 16
type input "10,000,000"
click at [1493, 317] on input "AGGREGATE" at bounding box center [1485, 323] width 118 height 16
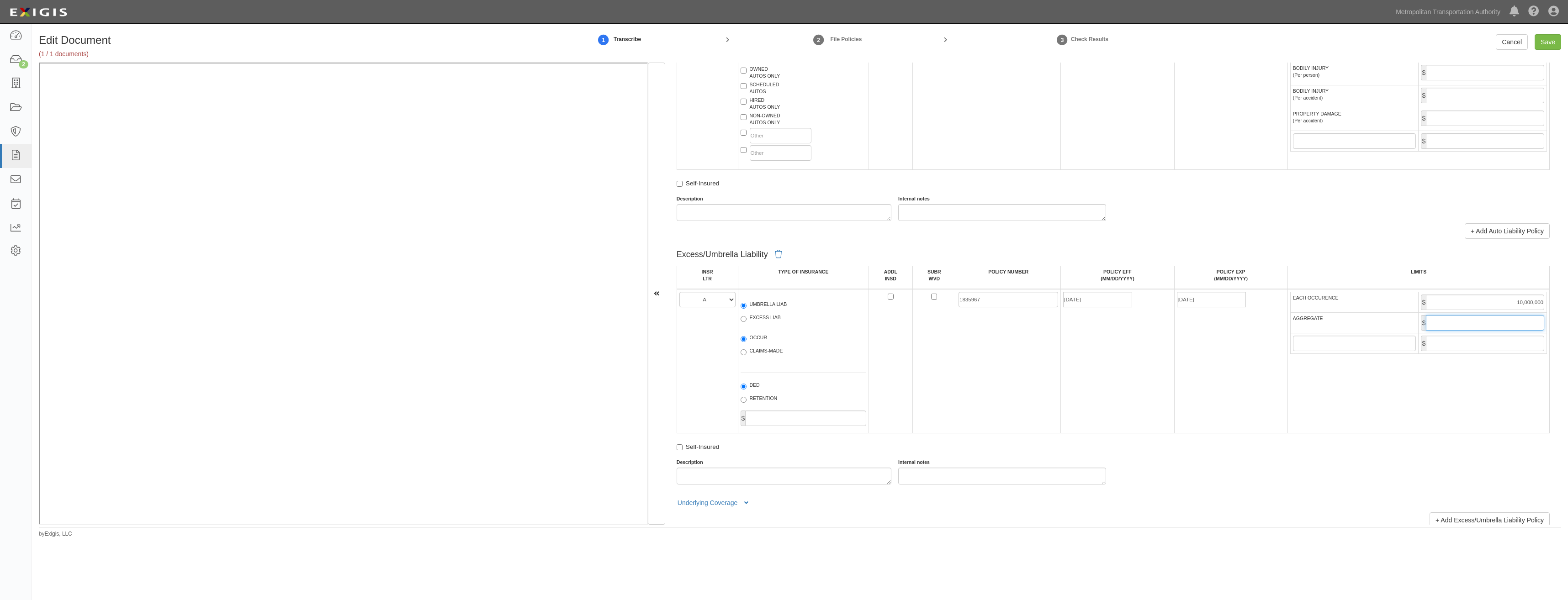
type input "10,000,000"
click at [1146, 374] on td "08/15/2025" at bounding box center [1118, 361] width 113 height 144
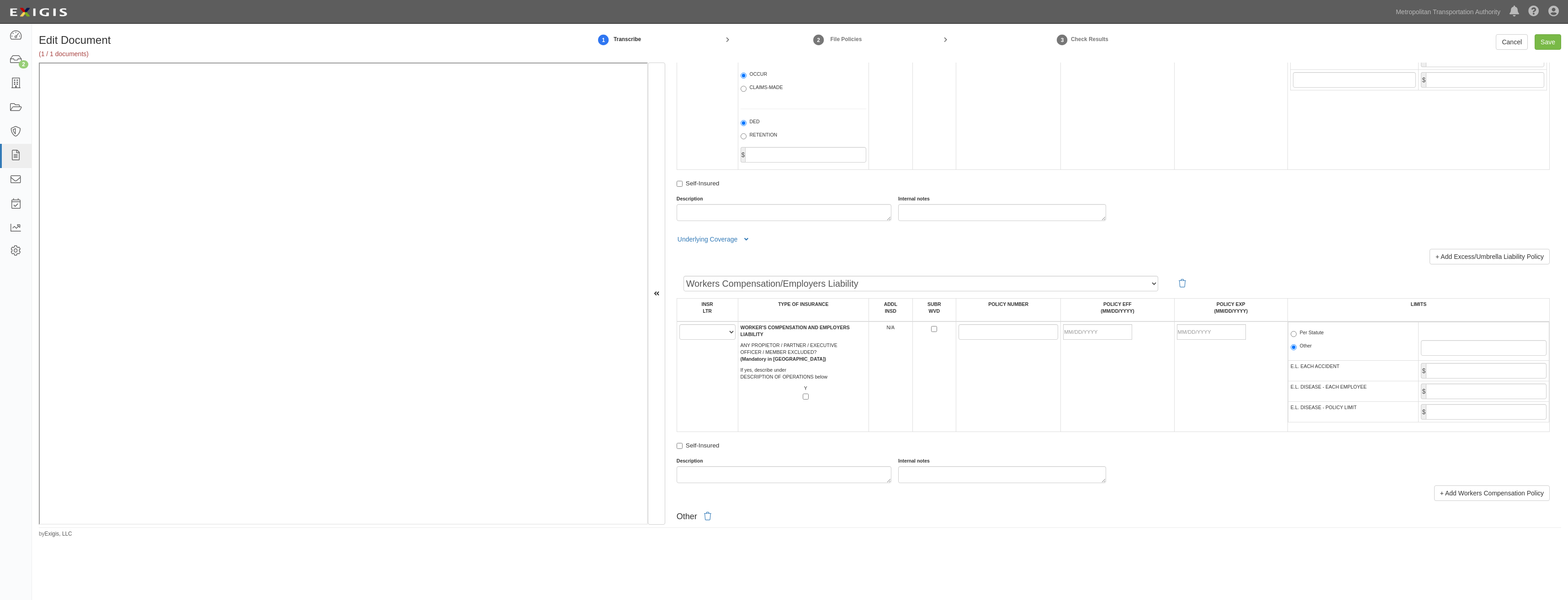
scroll to position [1233, 0]
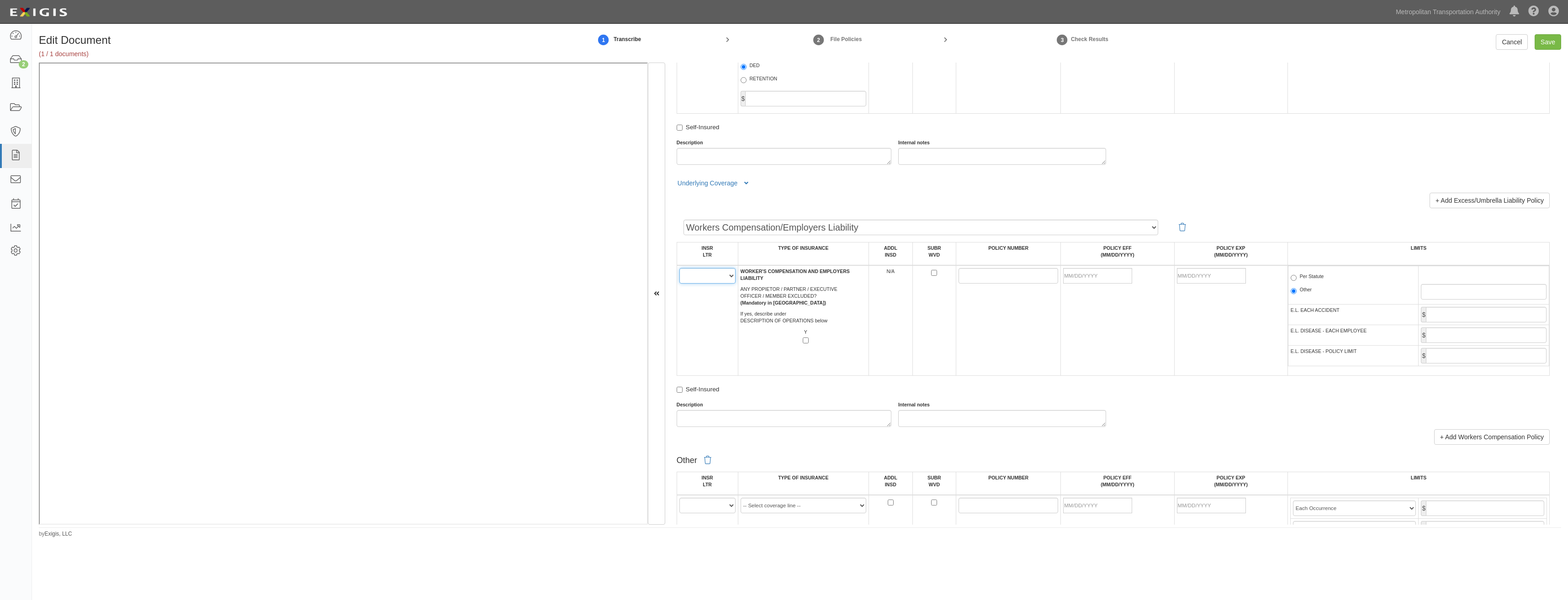
click at [701, 274] on select "A B C D E F" at bounding box center [707, 276] width 56 height 16
select select "A"
click at [679, 268] on select "A B C D E F" at bounding box center [707, 276] width 56 height 16
click at [713, 305] on td "A B C D E F" at bounding box center [707, 321] width 61 height 111
drag, startPoint x: 979, startPoint y: 271, endPoint x: 971, endPoint y: 275, distance: 8.9
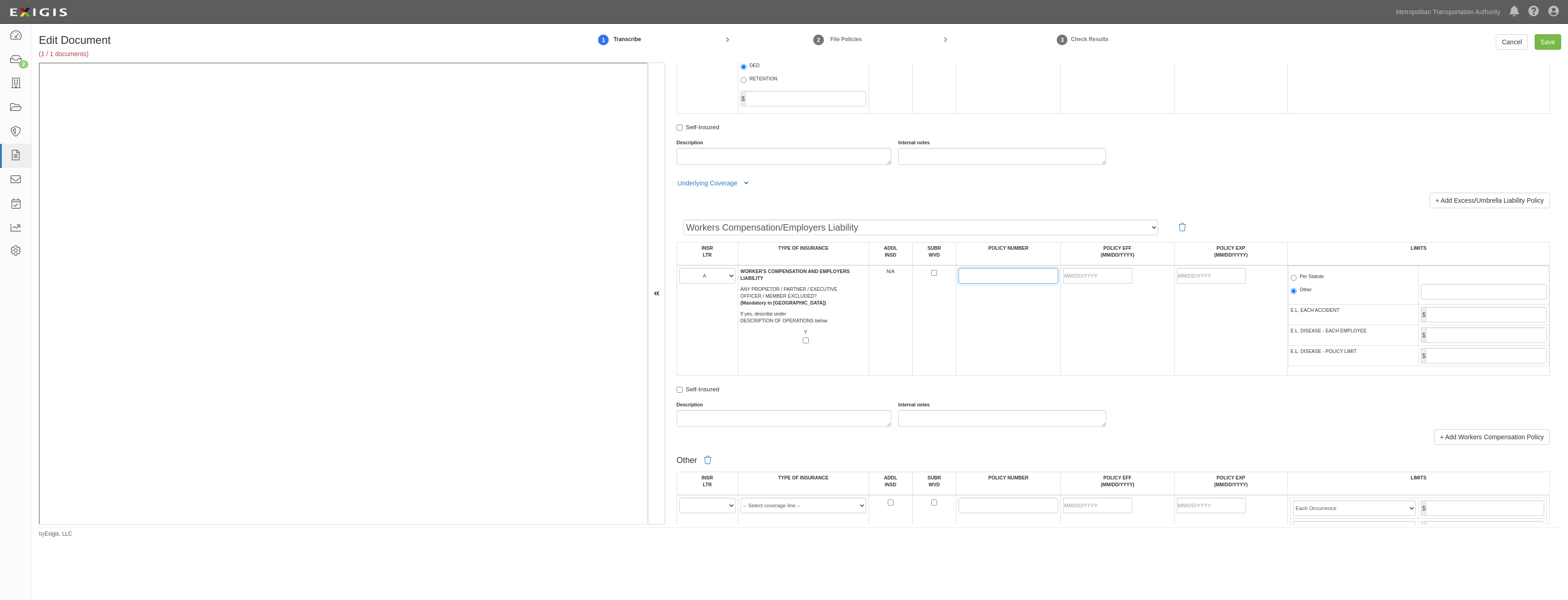
click at [976, 272] on input "POLICY NUMBER" at bounding box center [1009, 276] width 100 height 16
paste input "6047887"
type input "6047888"
click at [1127, 281] on input "POLICY EFF (MM/DD/YYYY)" at bounding box center [1097, 276] width 69 height 16
type input "08/15/2025"
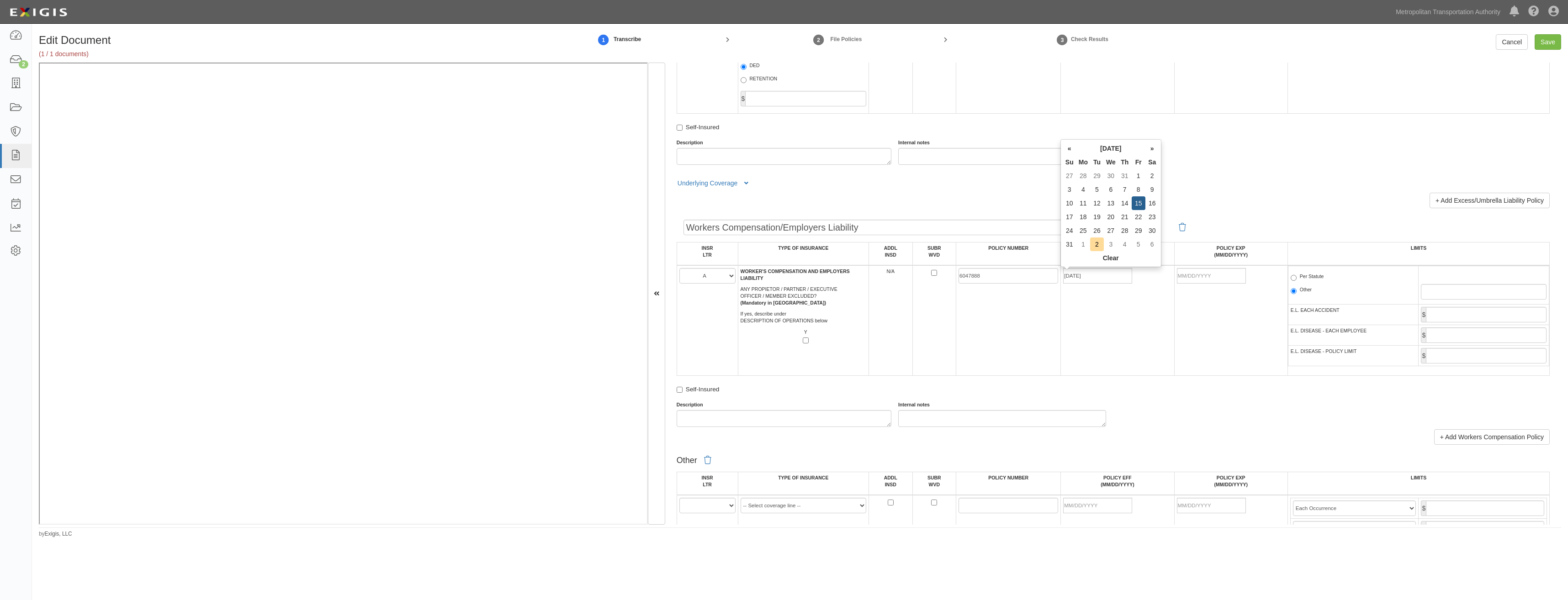
type input "08/15/2026"
click at [1015, 316] on td "6047888" at bounding box center [1009, 321] width 105 height 111
click at [1309, 279] on label "Per Statute" at bounding box center [1307, 277] width 33 height 9
click at [1297, 279] on input "Per Statute" at bounding box center [1293, 278] width 6 height 6
radio input "true"
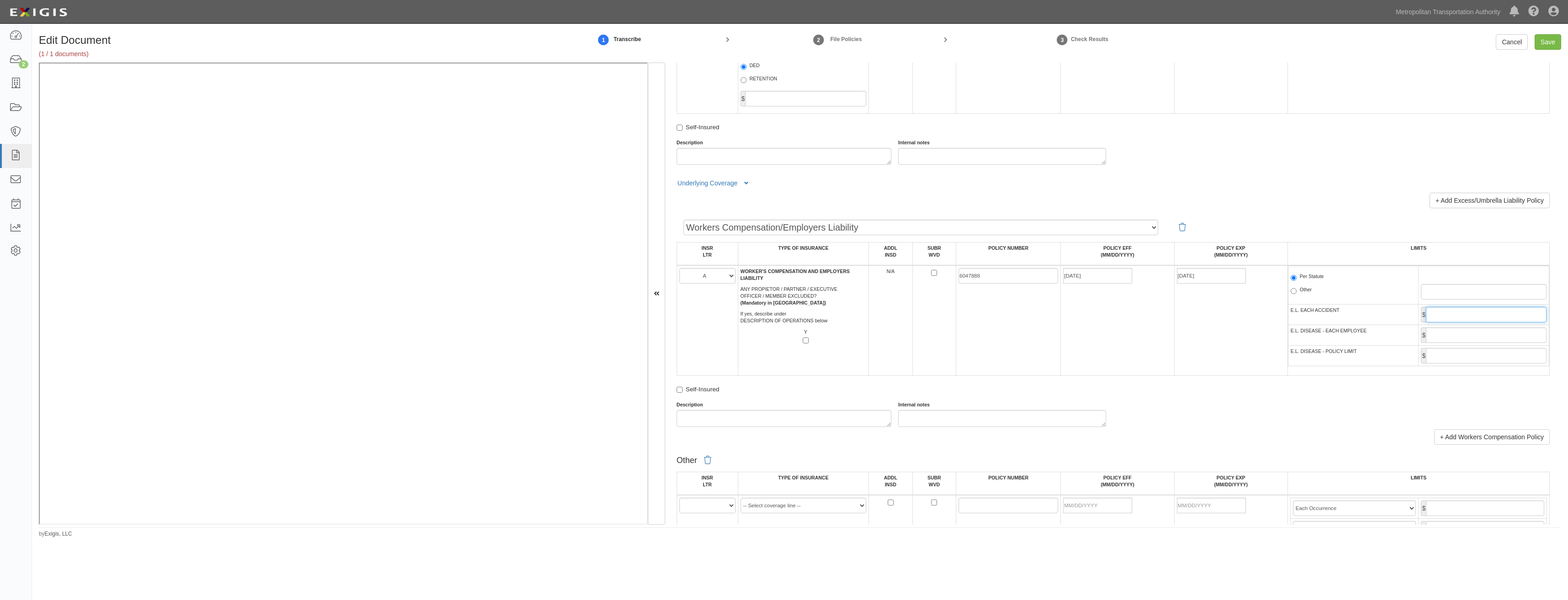
click at [1507, 323] on input "E.L. EACH ACCIDENT" at bounding box center [1486, 315] width 121 height 16
type input "1,000,000"
click at [1492, 330] on input "E.L. DISEASE - EACH EMPLOYEE" at bounding box center [1486, 335] width 121 height 16
type input "1,000,000"
click at [1492, 346] on td "$" at bounding box center [1484, 356] width 131 height 21
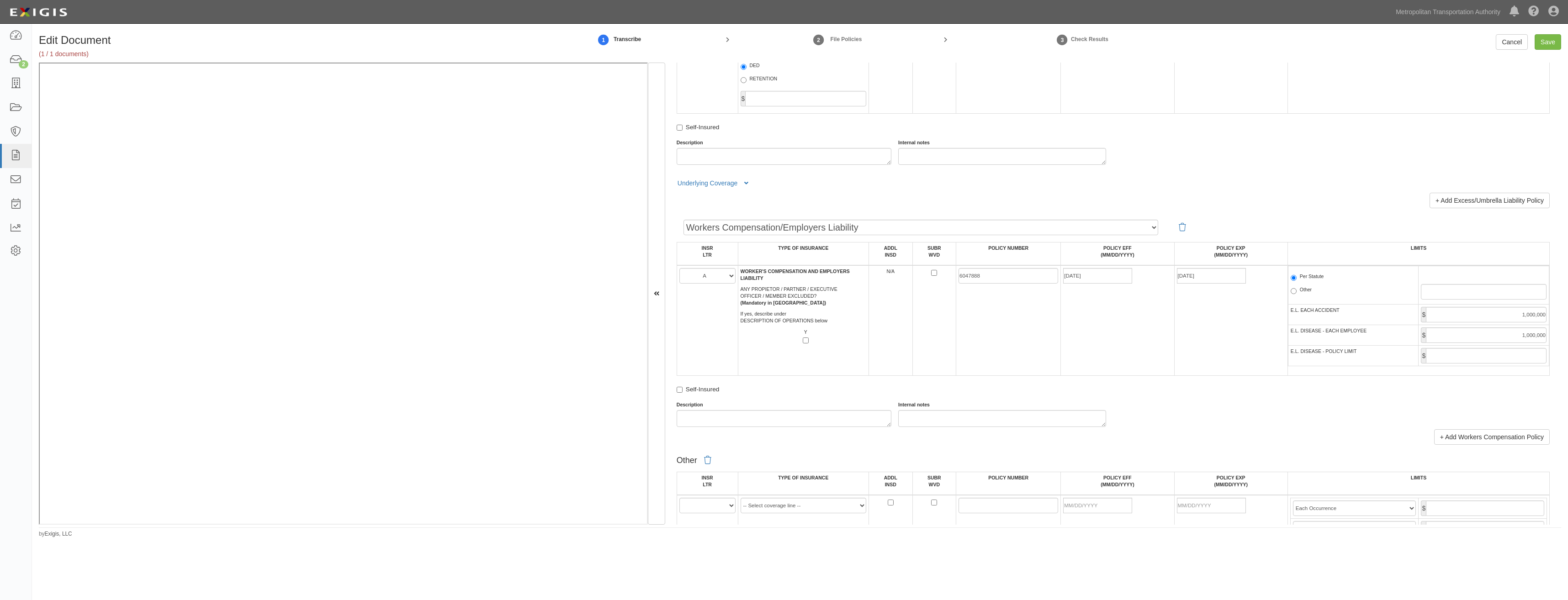
click at [1482, 365] on td "$" at bounding box center [1484, 356] width 131 height 21
click at [1485, 356] on input "E.L. DISEASE - POLICY LIMIT" at bounding box center [1486, 356] width 121 height 16
type input "1,000,000"
click at [1316, 403] on div "Description Internal notes" at bounding box center [1113, 414] width 887 height 26
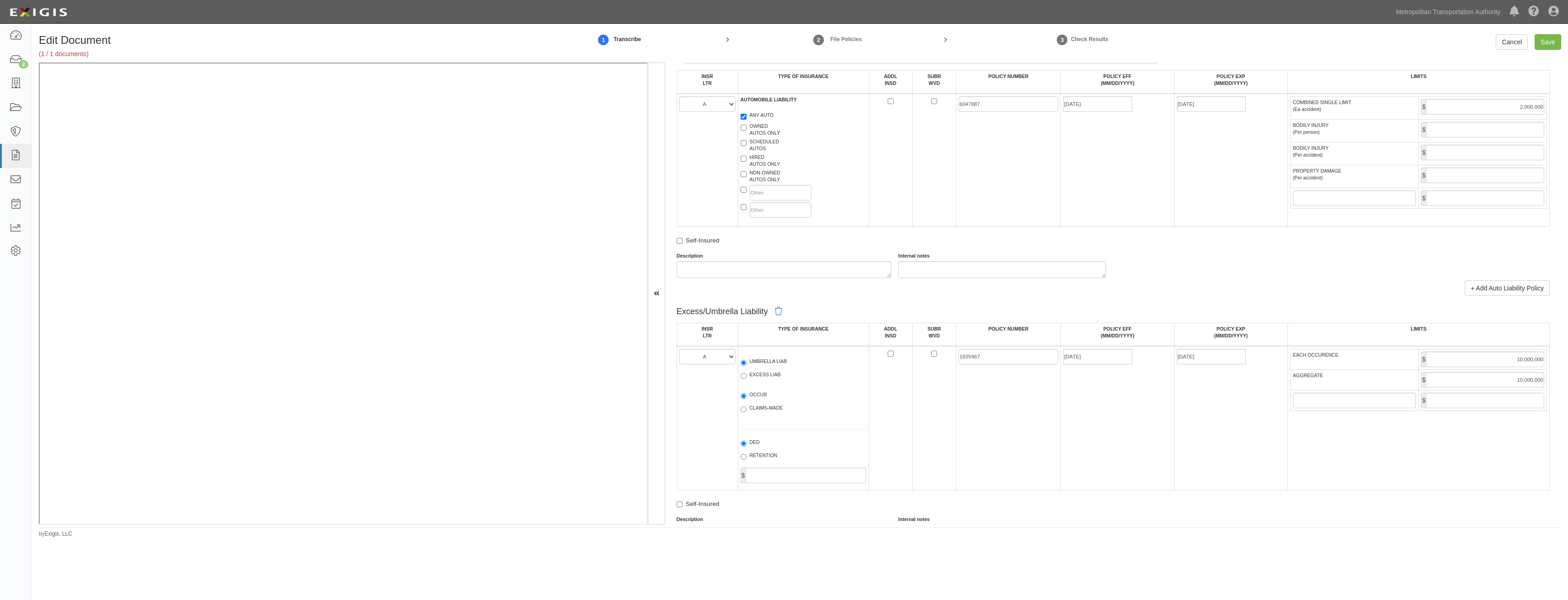
scroll to position [0, 0]
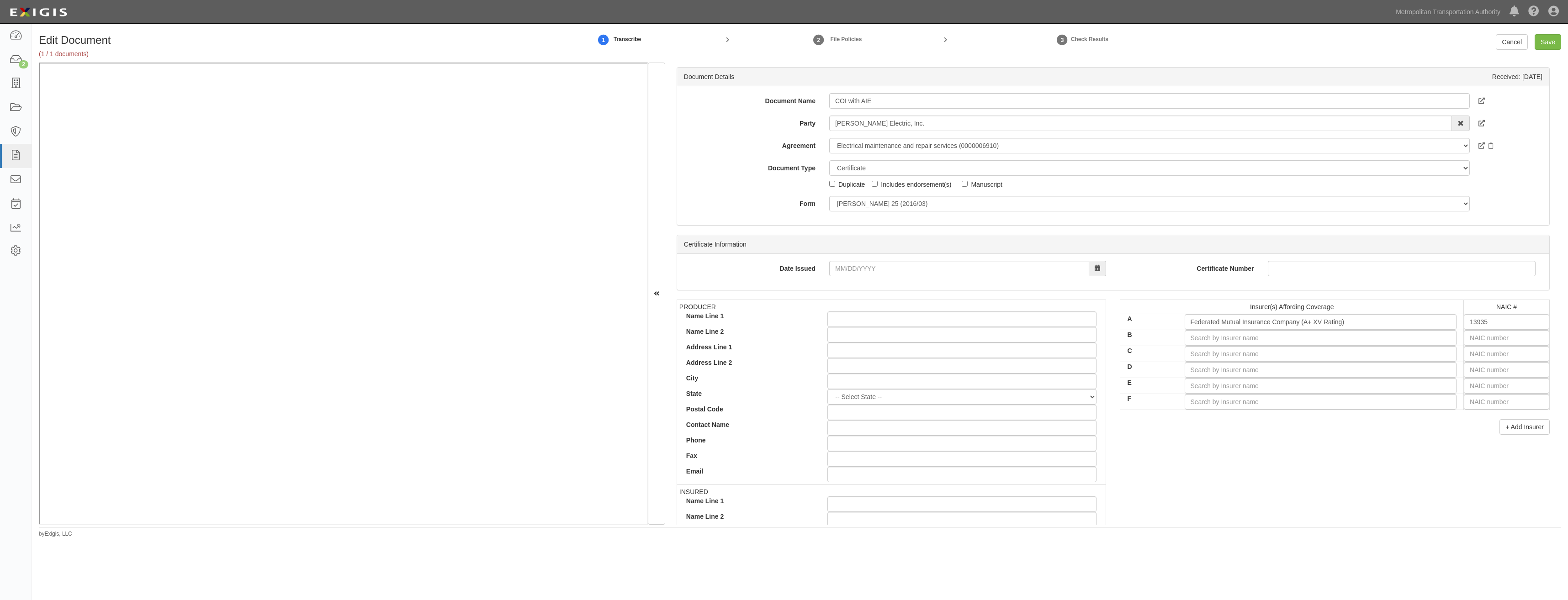
drag, startPoint x: 1399, startPoint y: 392, endPoint x: 1541, endPoint y: 147, distance: 283.2
click at [1543, 42] on input "Save" at bounding box center [1548, 42] width 27 height 16
type input "2000000"
type input "4000000"
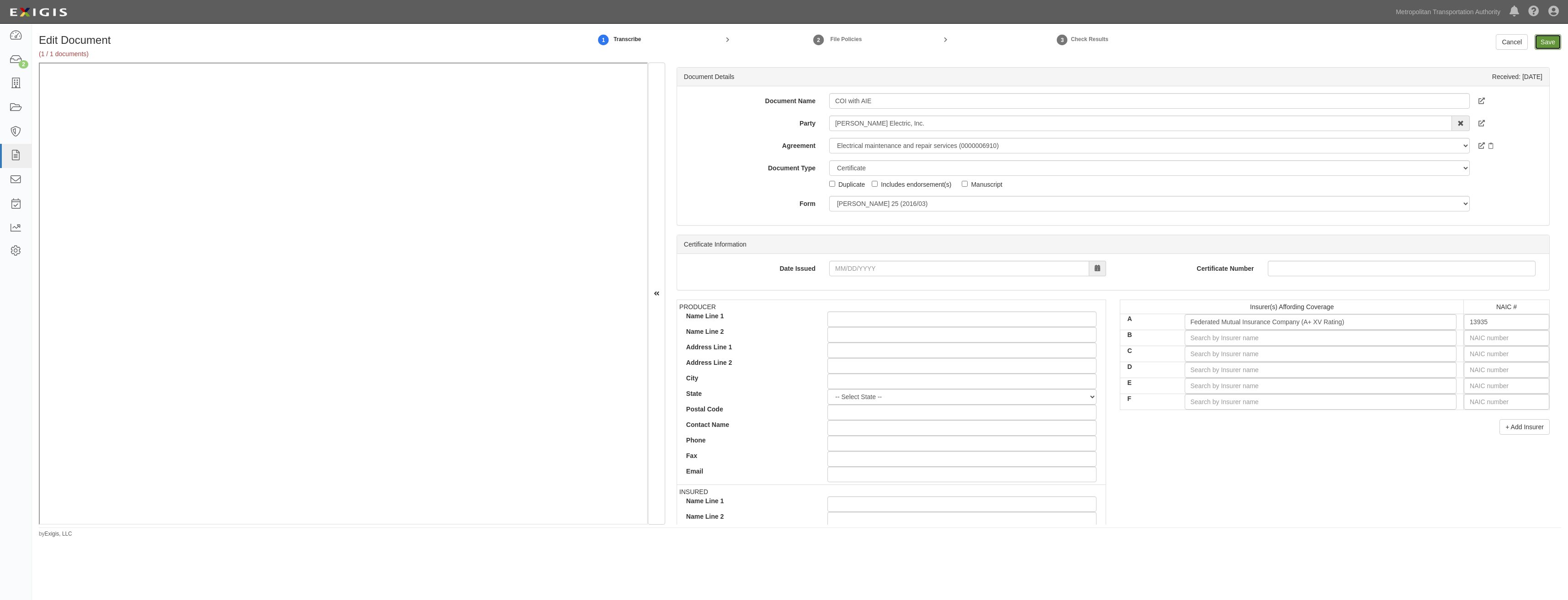
type input "2000000"
type input "10000000"
type input "1000000"
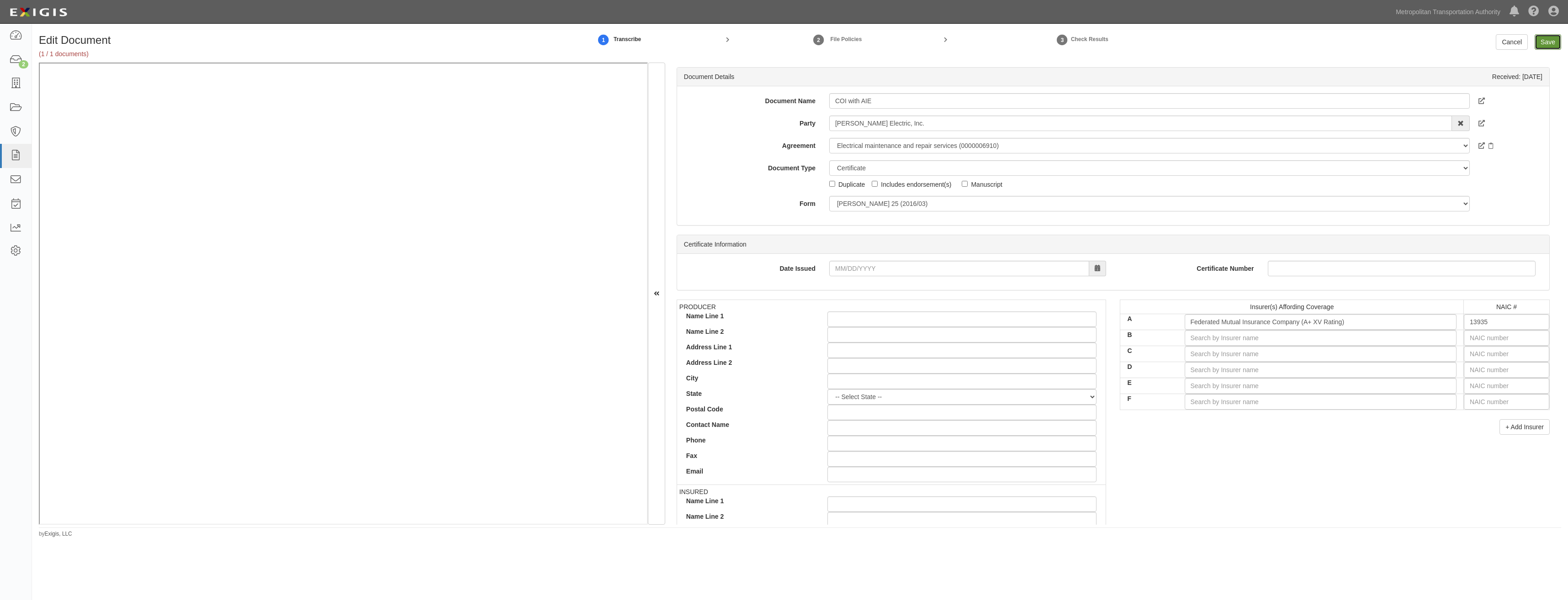
type input "1000000"
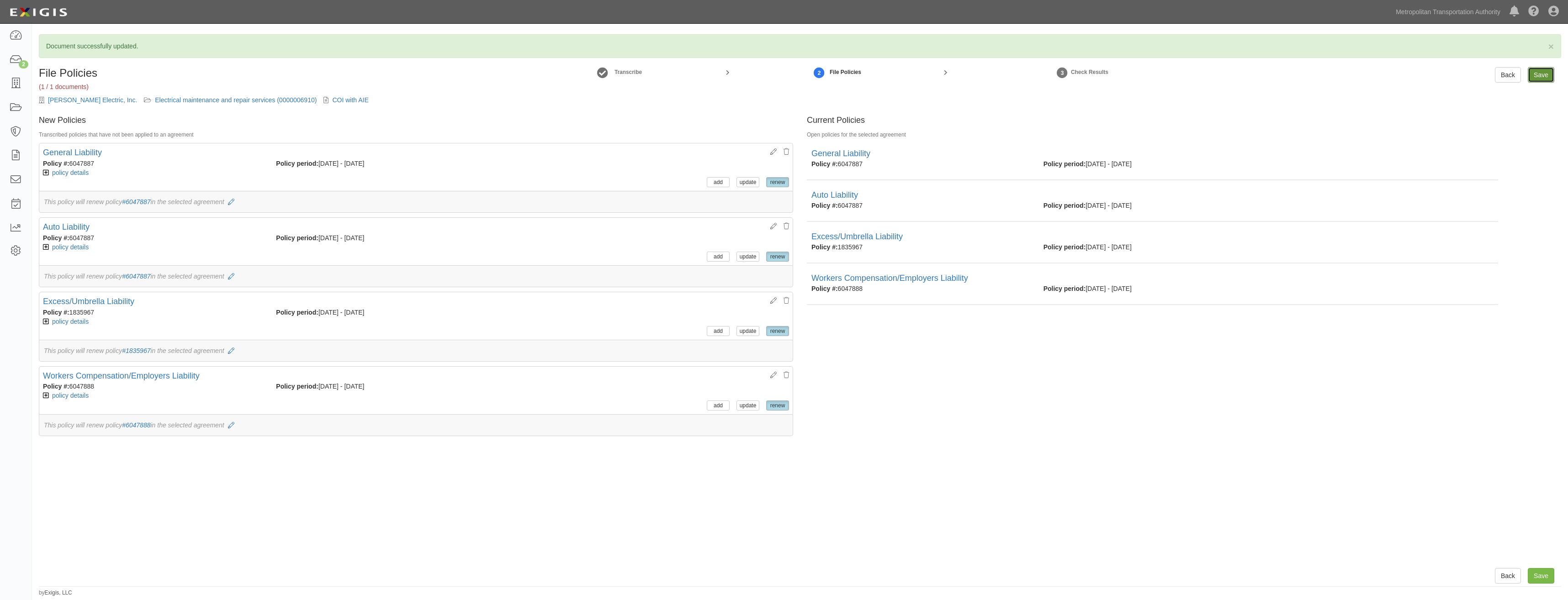
click at [1530, 72] on input "Save" at bounding box center [1541, 75] width 27 height 16
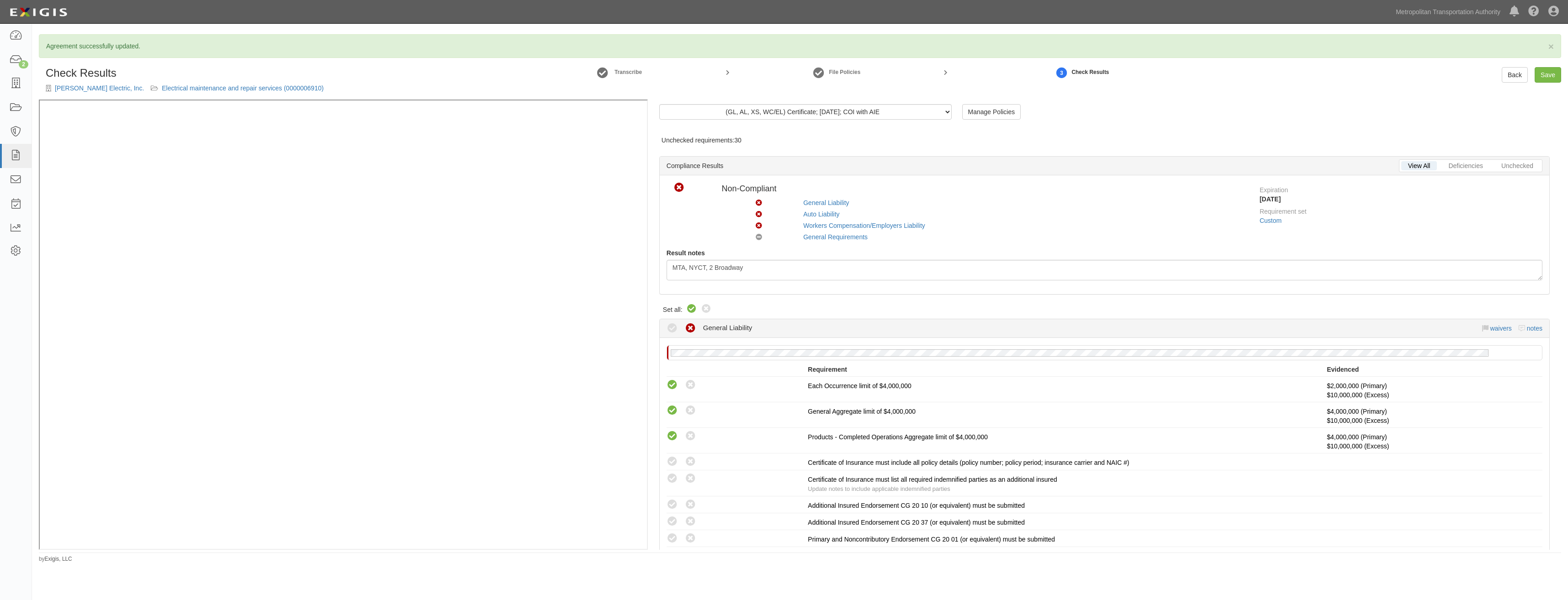
click at [695, 307] on icon at bounding box center [691, 309] width 11 height 11
radio input "true"
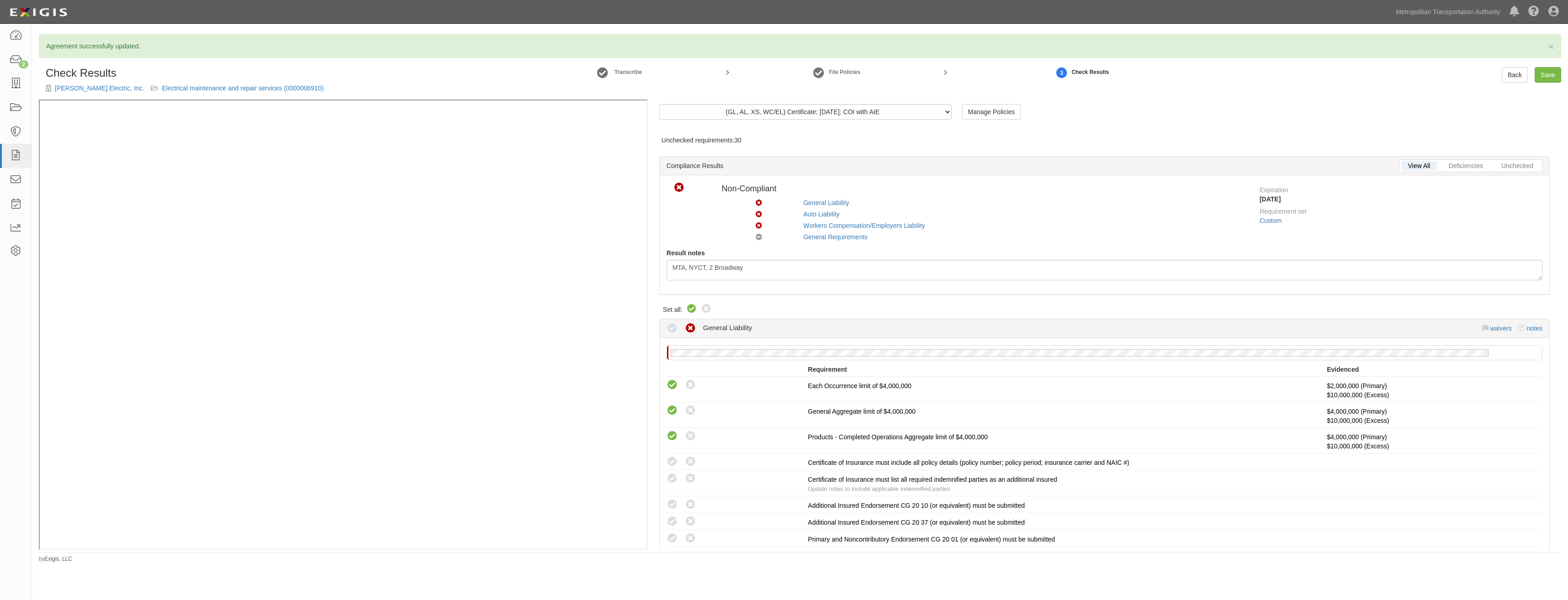
radio input "true"
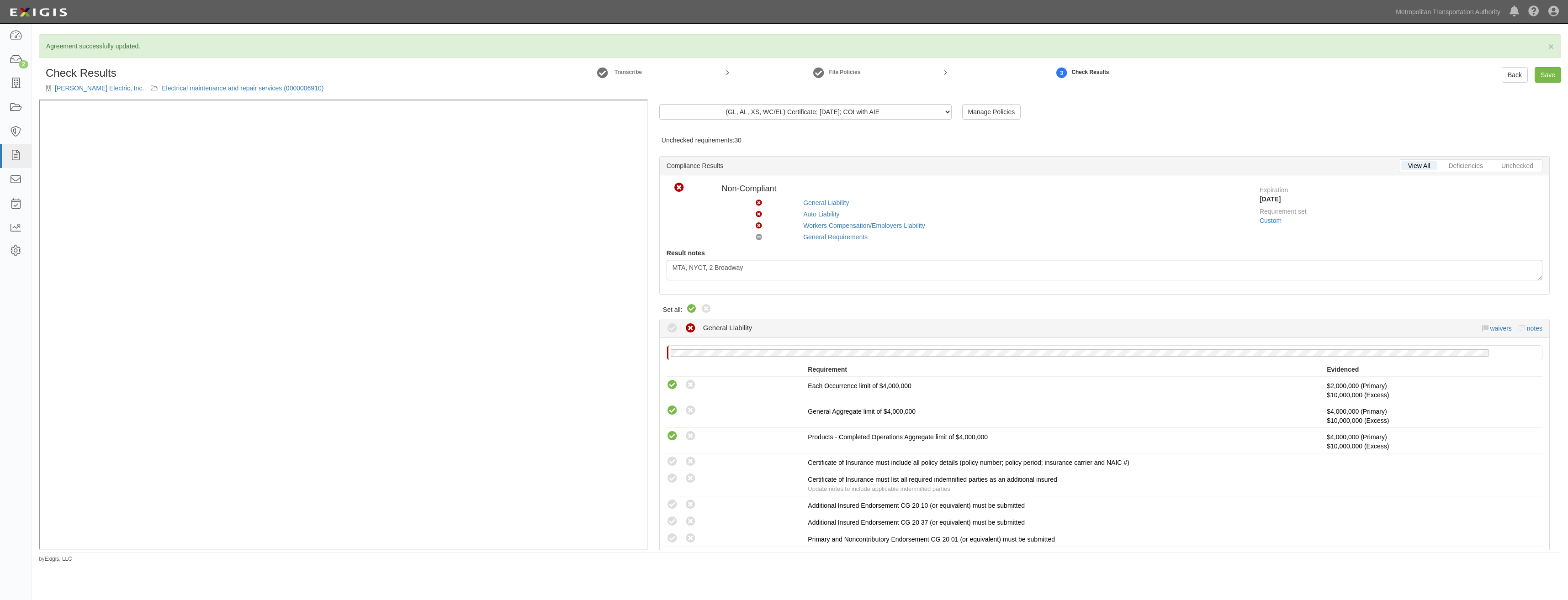
radio input "true"
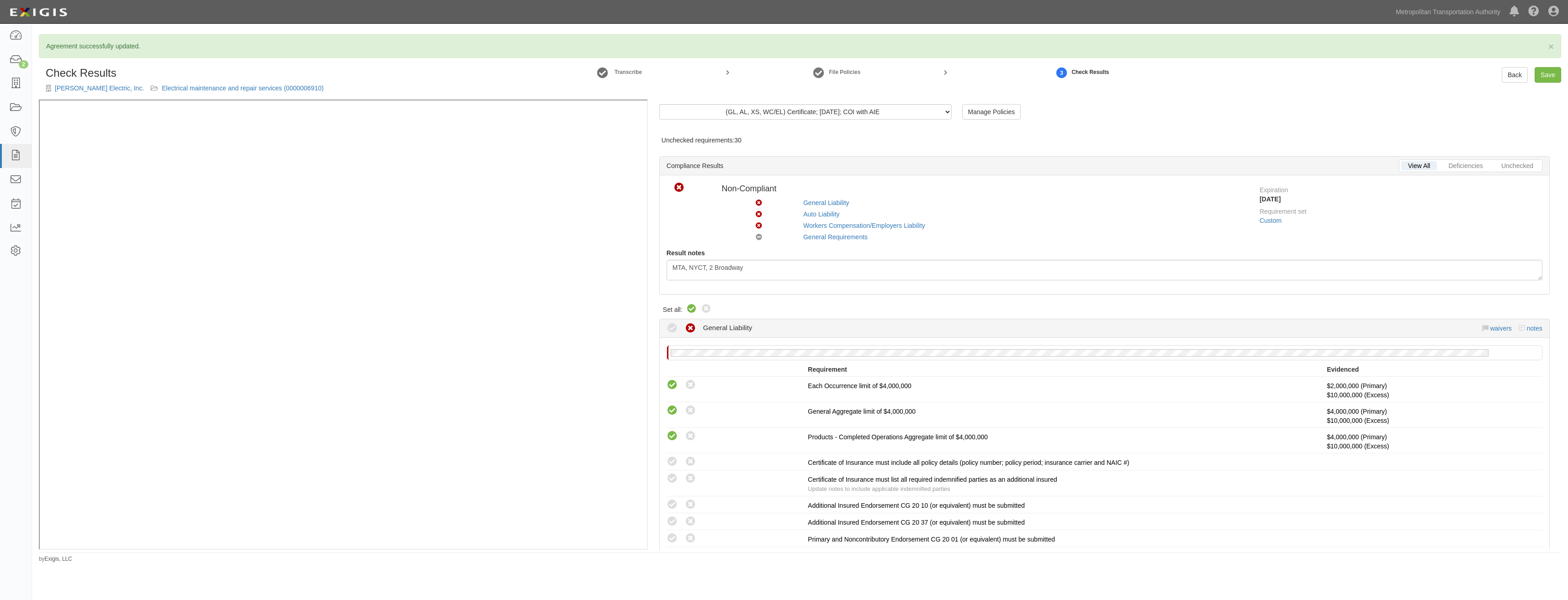
radio input "true"
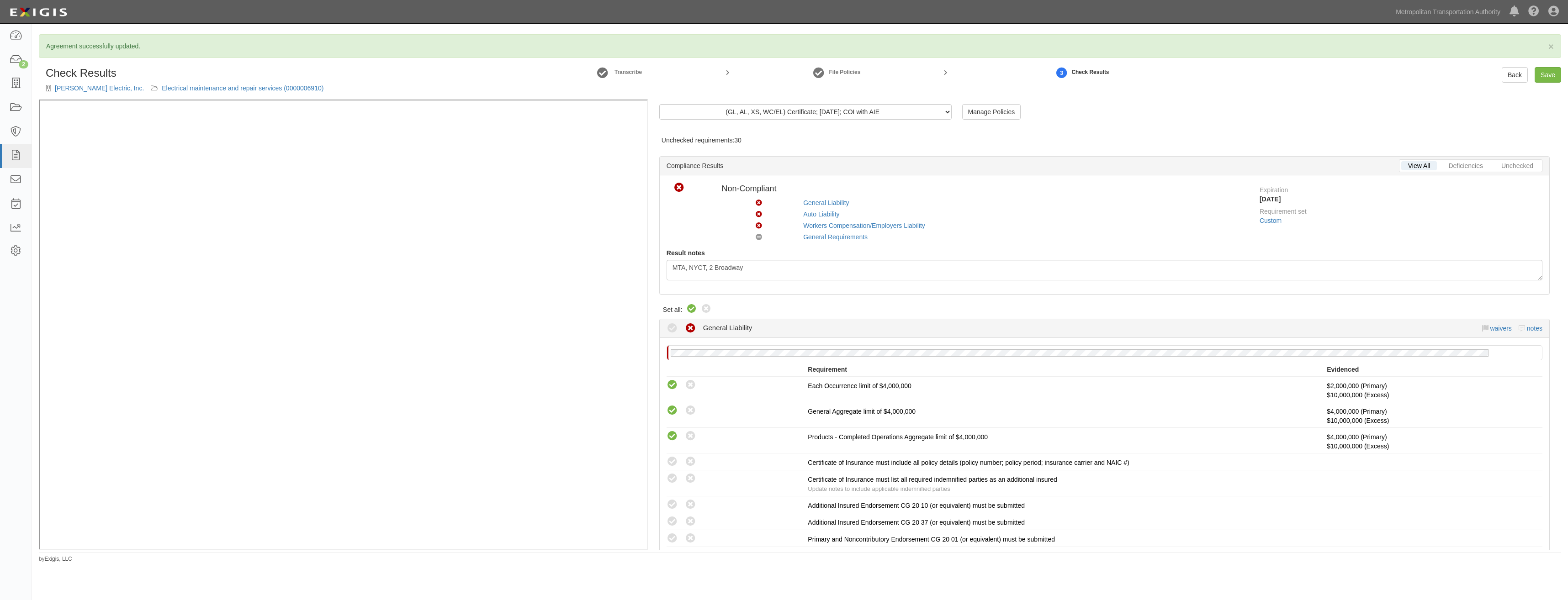
radio input "true"
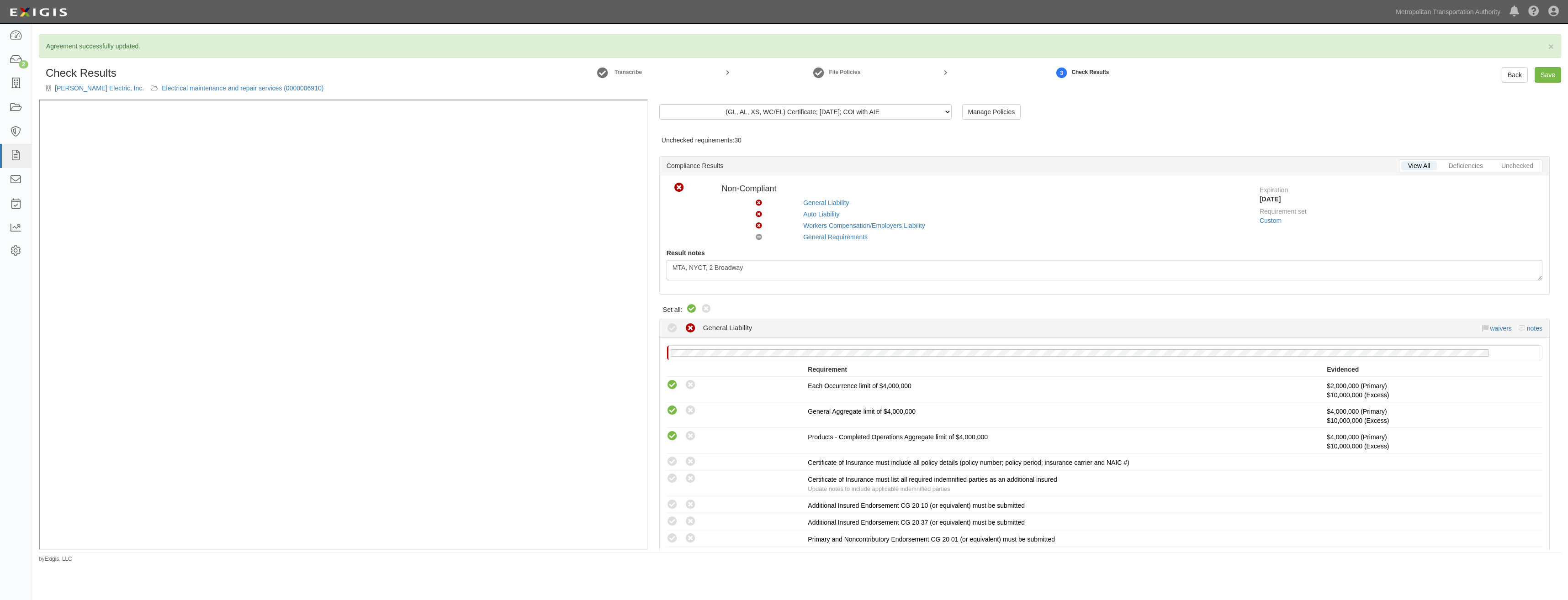
radio input "false"
radio input "true"
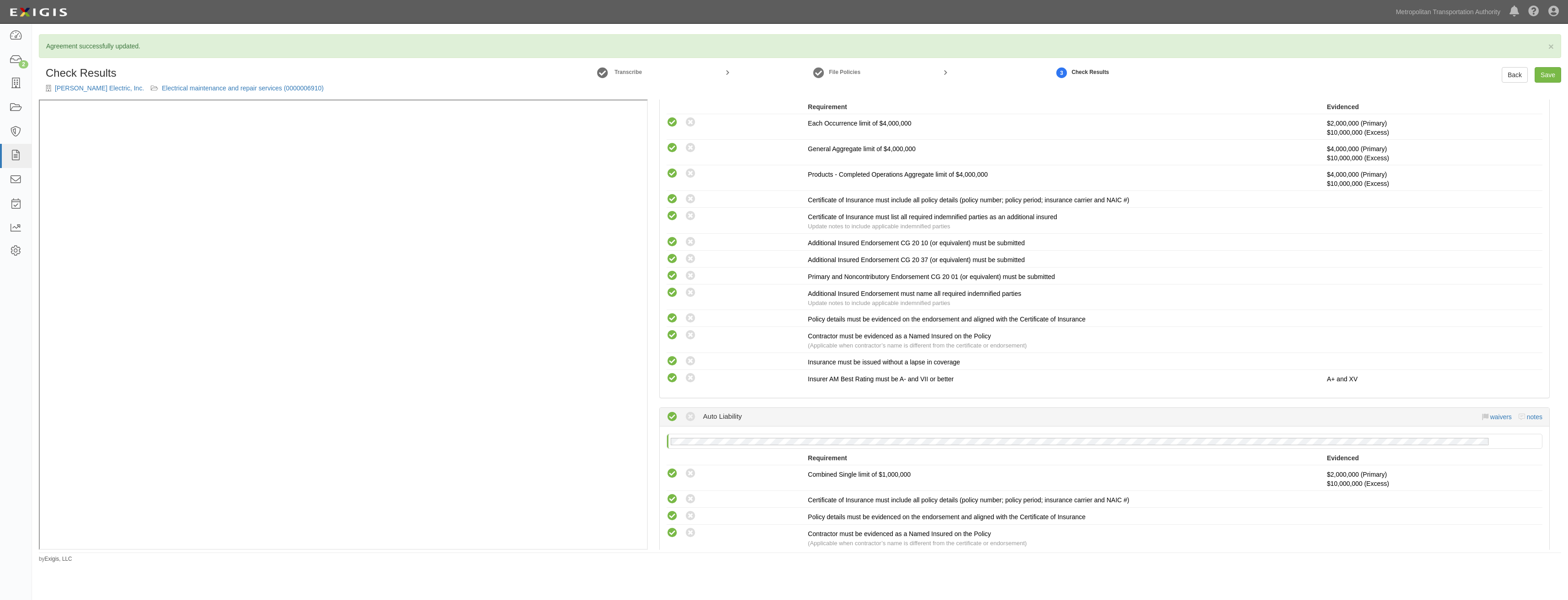
scroll to position [1194, 0]
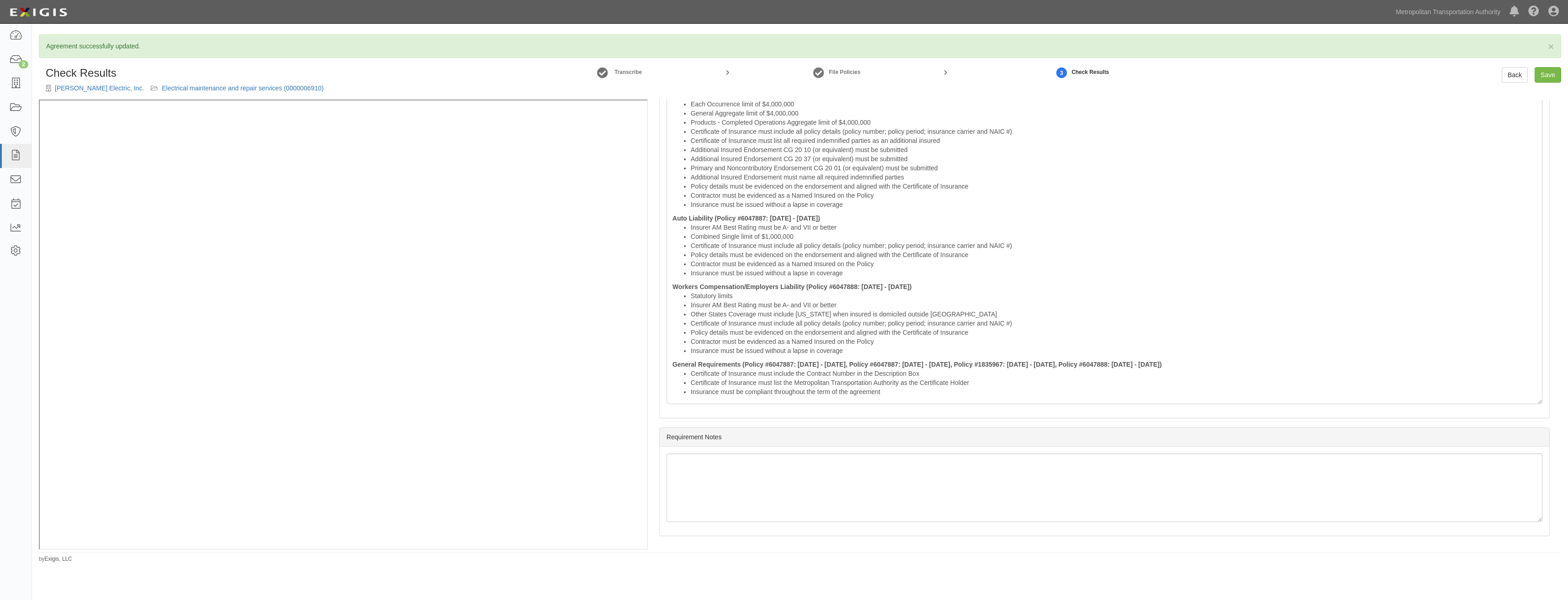
drag, startPoint x: 1125, startPoint y: 204, endPoint x: 1183, endPoint y: 403, distance: 207.3
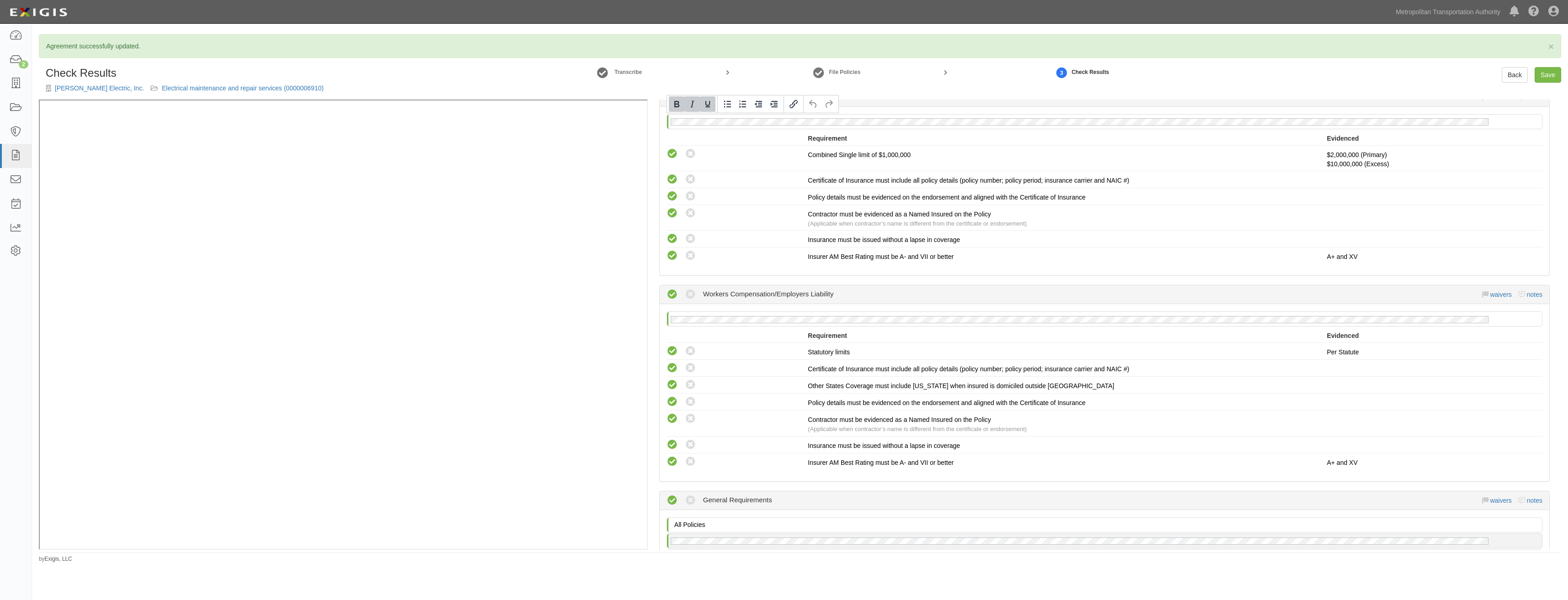
drag, startPoint x: 903, startPoint y: 400, endPoint x: 588, endPoint y: 47, distance: 473.1
click at [588, 47] on div "× Agreement successfully updated. Check Results Nead Electric, Inc. Electrical …" at bounding box center [800, 298] width 1536 height 529
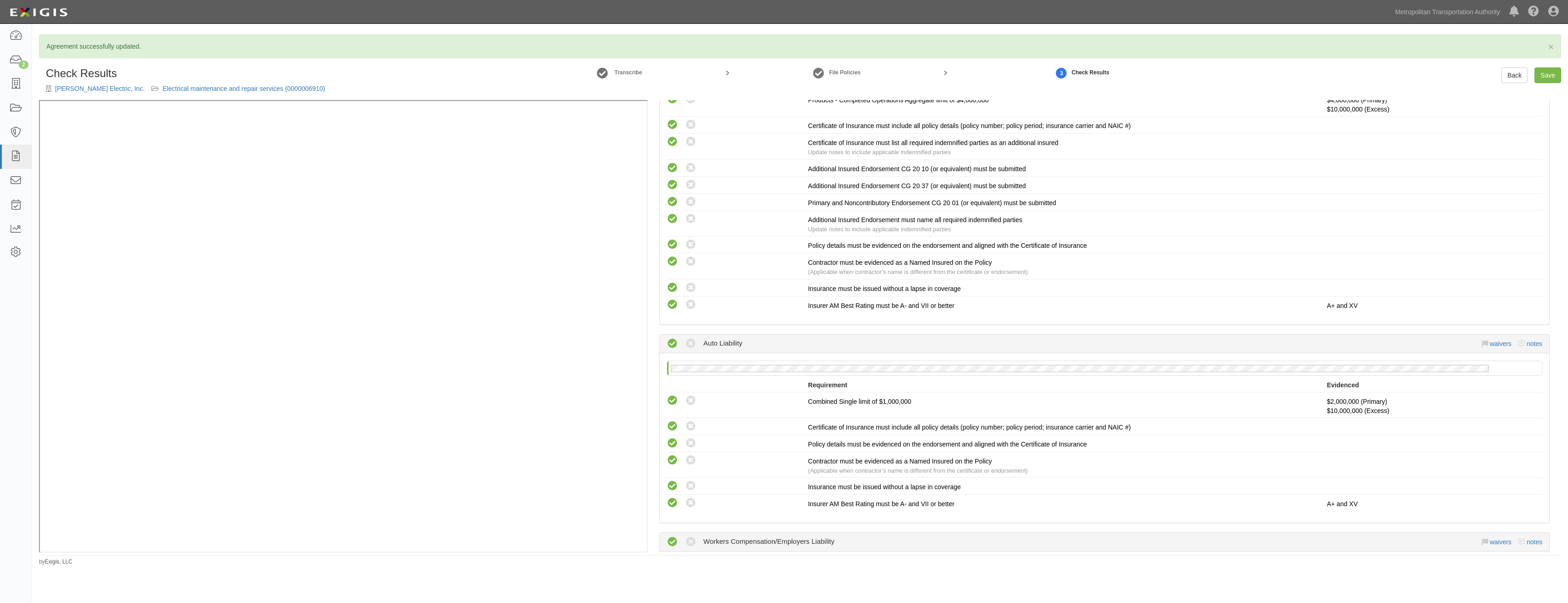
click at [1221, 341] on div "Compliant Waived Non-Compliant Auto Liability waivers notes" at bounding box center [1105, 344] width 875 height 18
click at [1551, 78] on link "Save" at bounding box center [1555, 75] width 27 height 16
radio input "true"
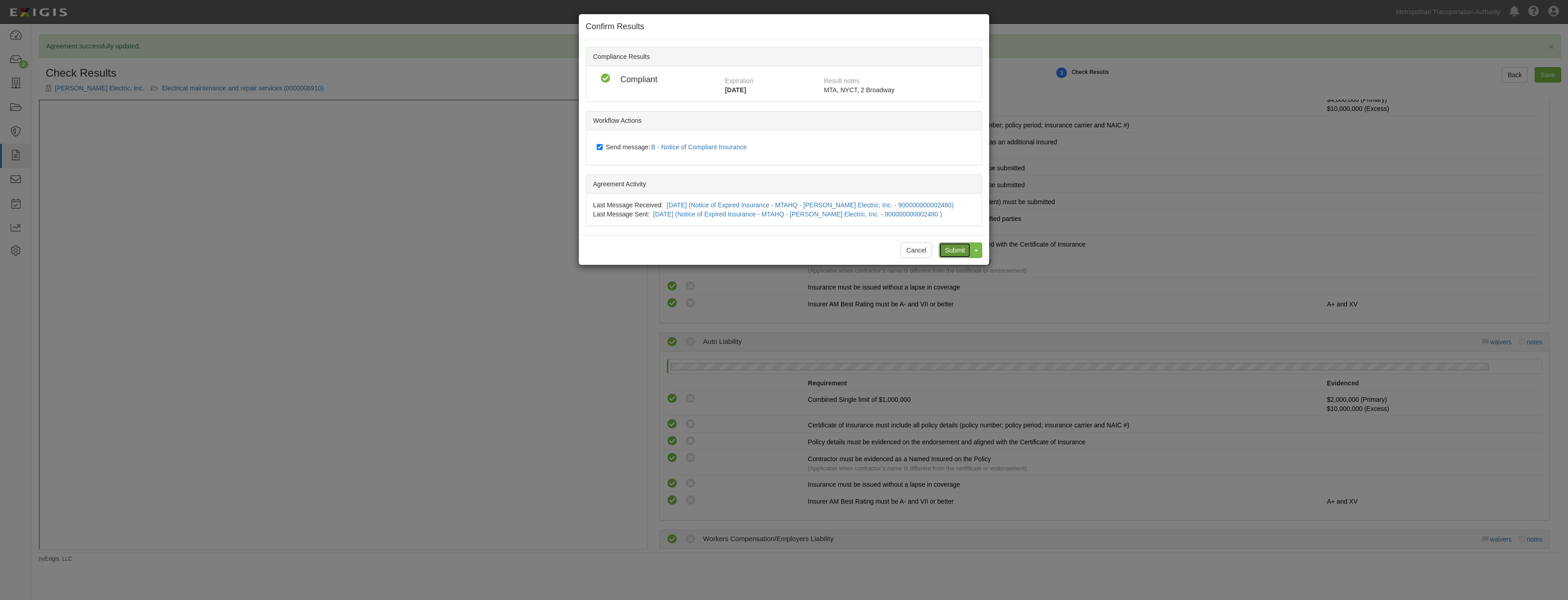
click at [951, 257] on input "Submit" at bounding box center [954, 251] width 32 height 16
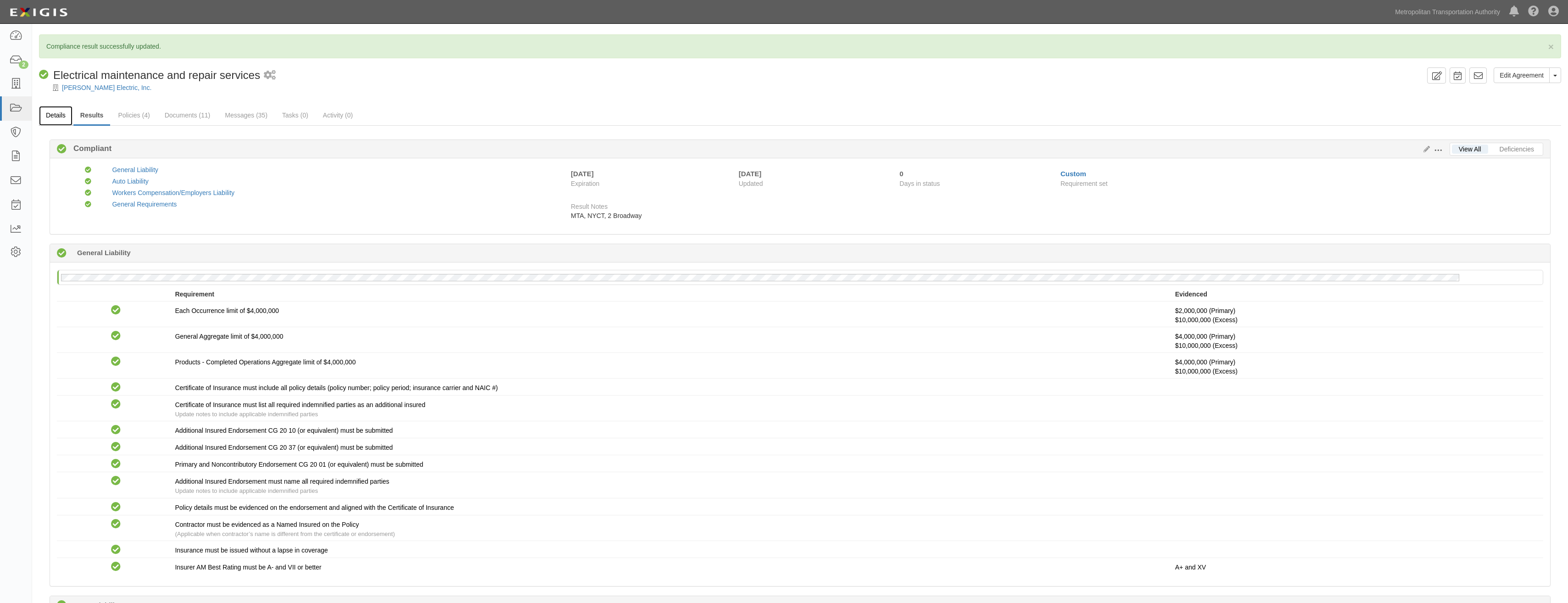
click at [64, 119] on link "Details" at bounding box center [56, 116] width 34 height 20
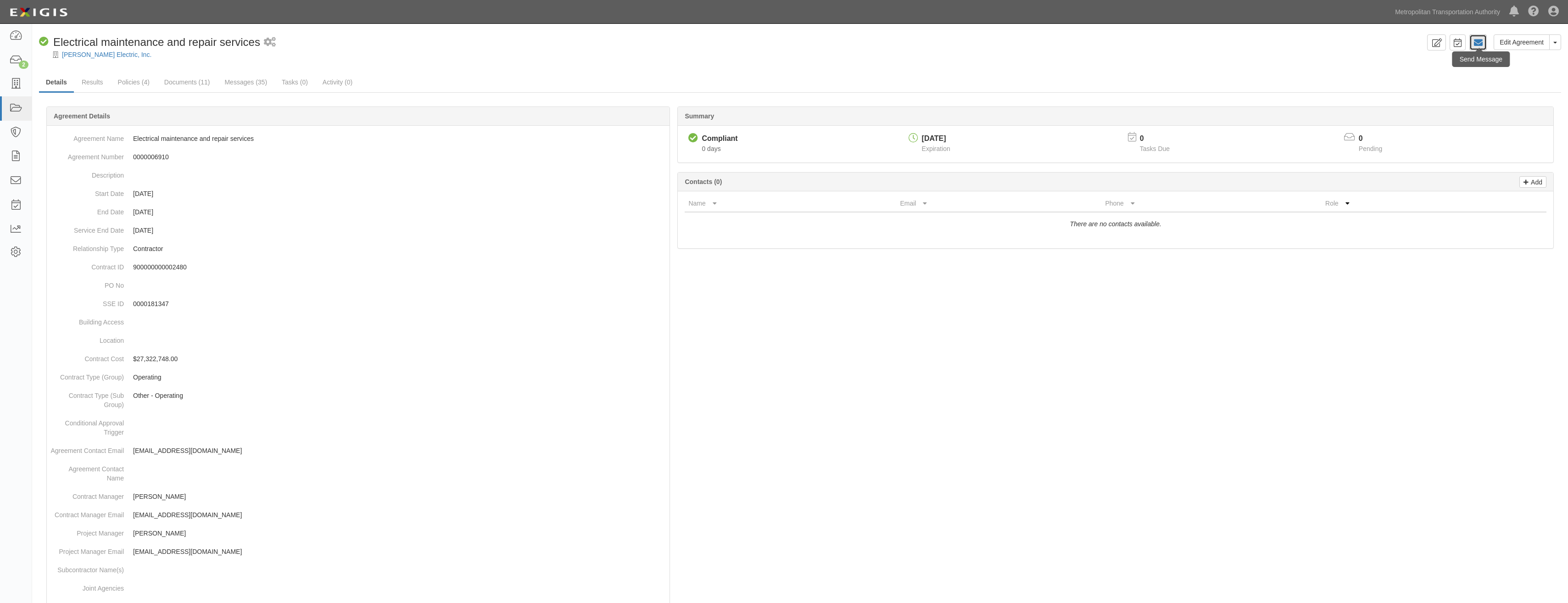
click at [1478, 35] on link at bounding box center [1478, 42] width 18 height 16
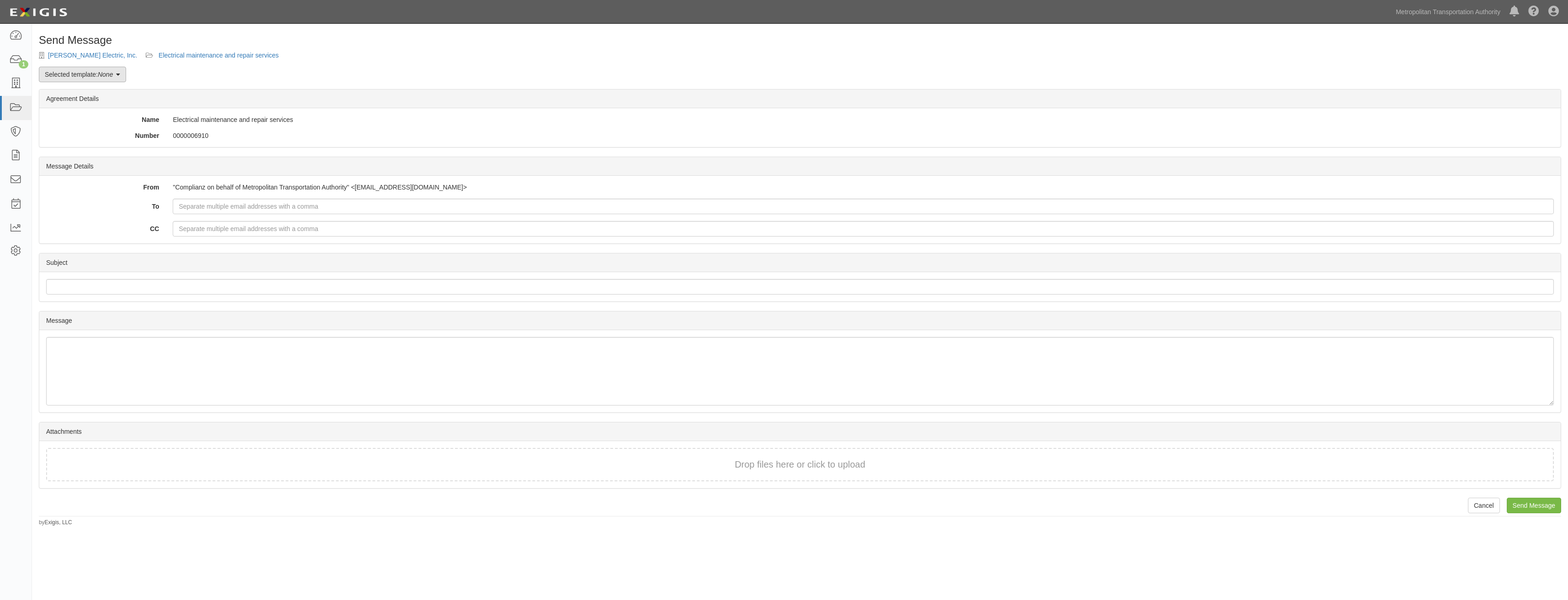
click at [100, 78] on em "None" at bounding box center [105, 74] width 15 height 7
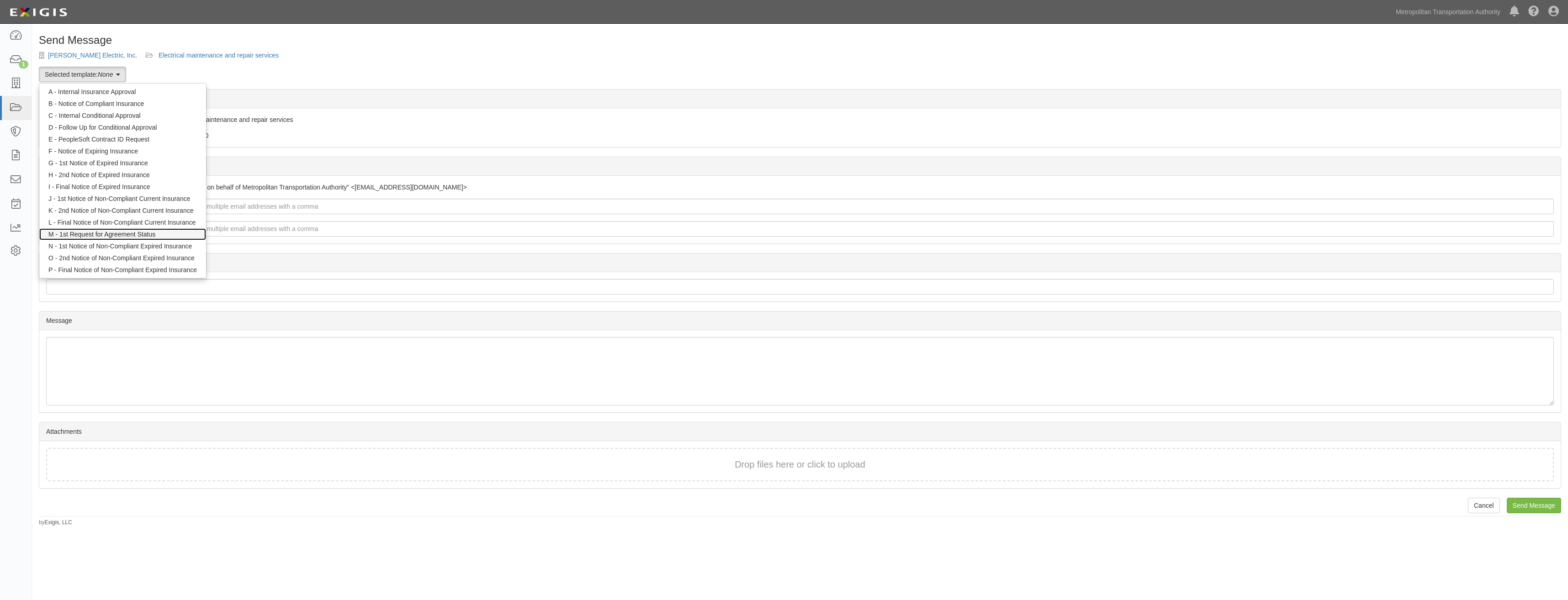
click at [158, 231] on link "M - 1st Request for Agreement Status" at bounding box center [123, 234] width 167 height 12
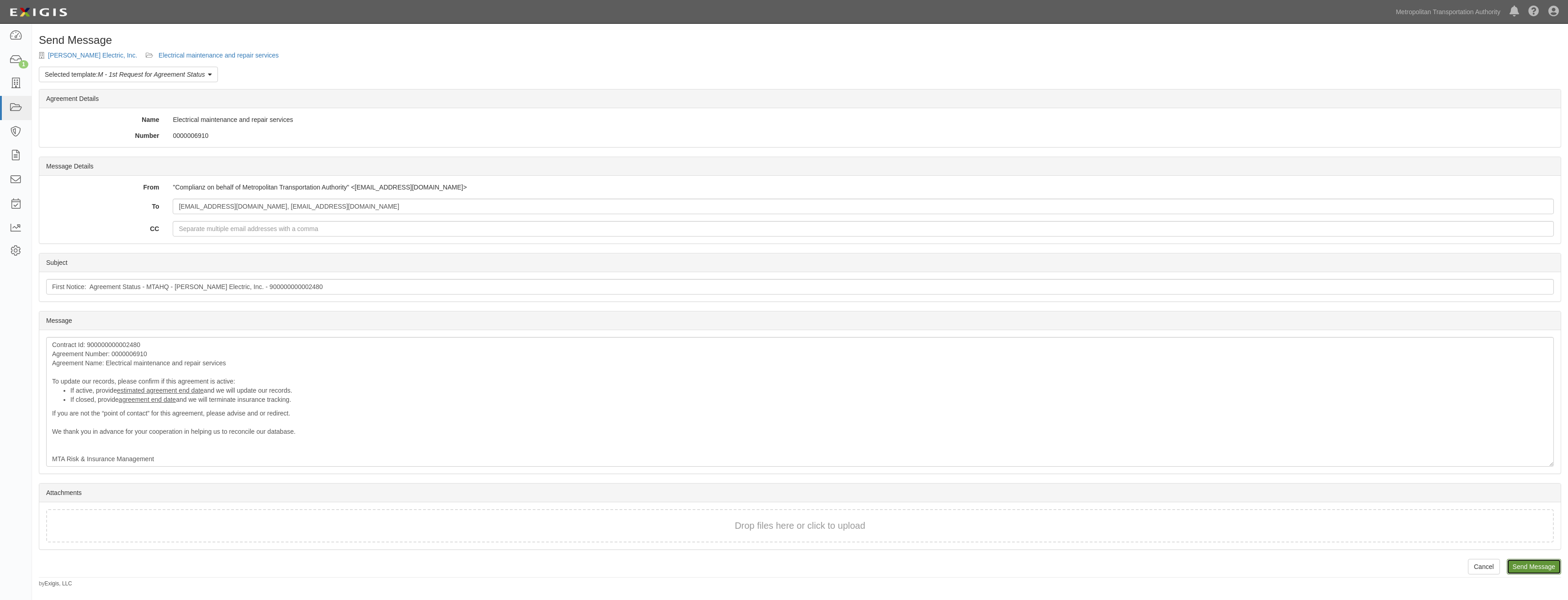
click at [1517, 568] on input "Send Message" at bounding box center [1533, 567] width 54 height 16
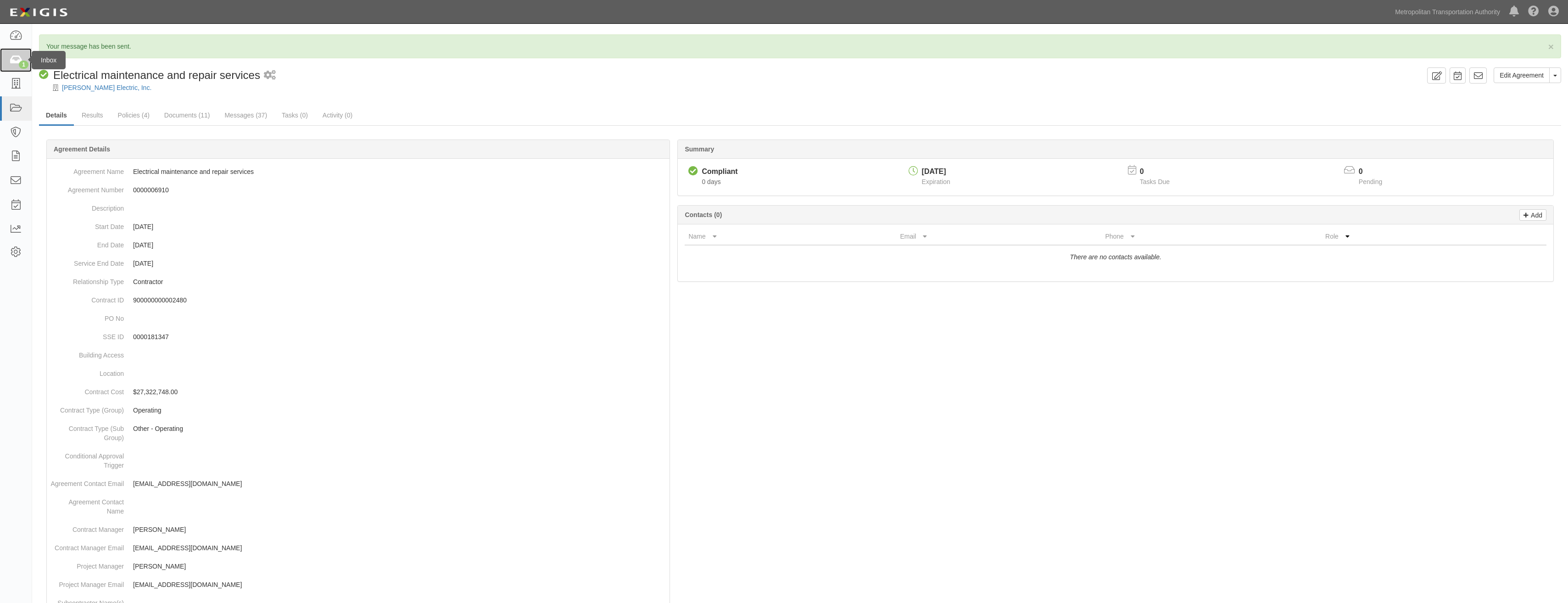
click at [15, 69] on link "1" at bounding box center [16, 61] width 32 height 24
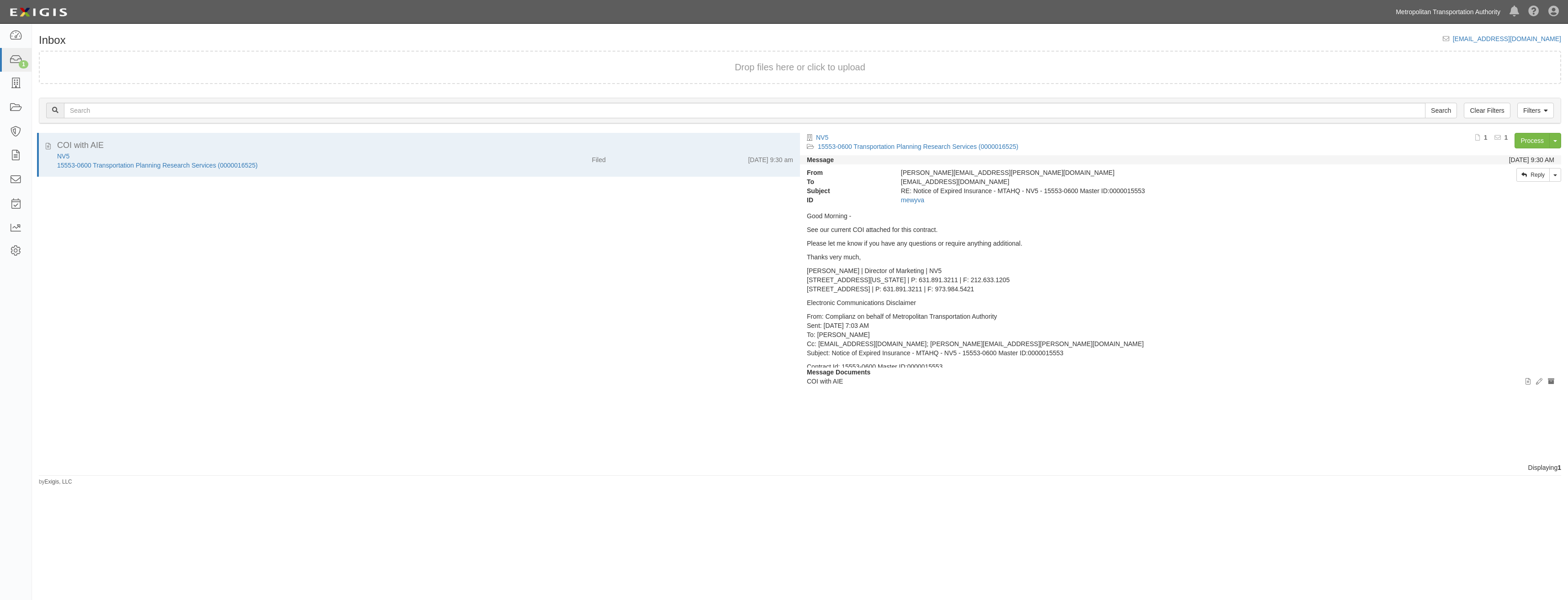
click at [1449, 12] on link "Metropolitan Transportation Authority" at bounding box center [1448, 12] width 114 height 18
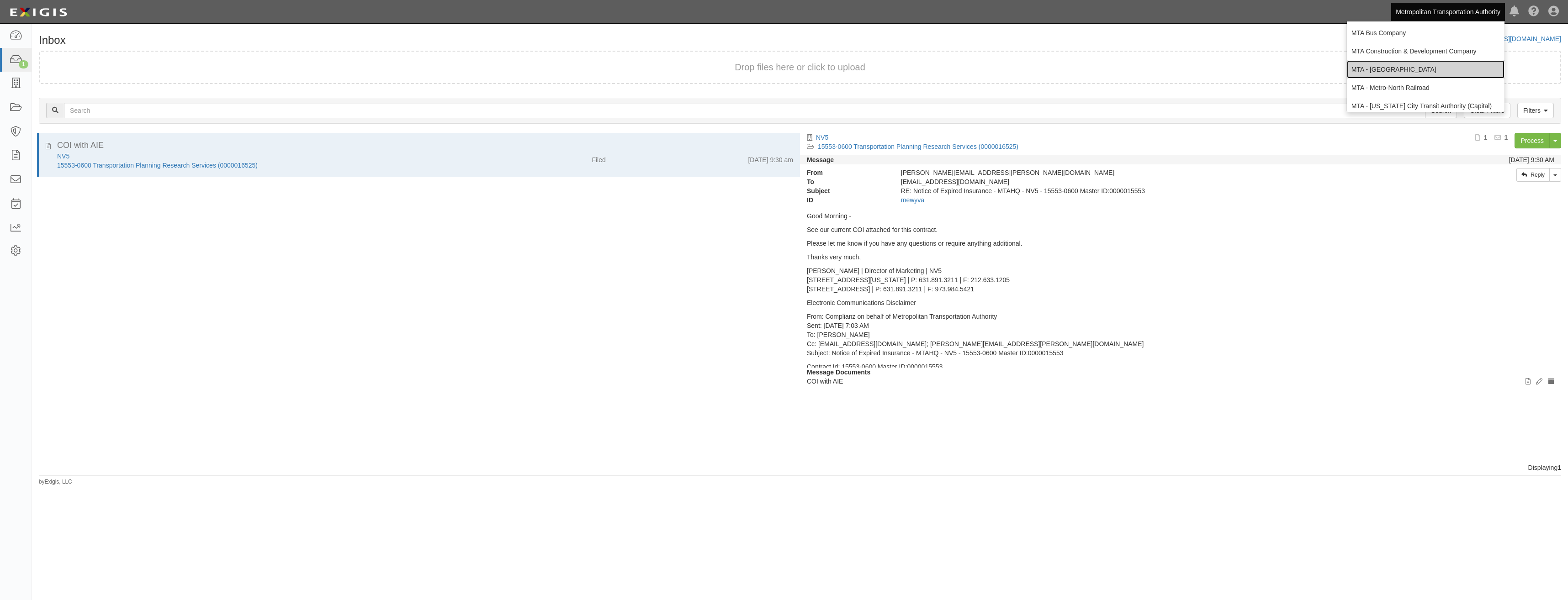
click at [1423, 69] on link "MTA - [GEOGRAPHIC_DATA]" at bounding box center [1426, 69] width 158 height 18
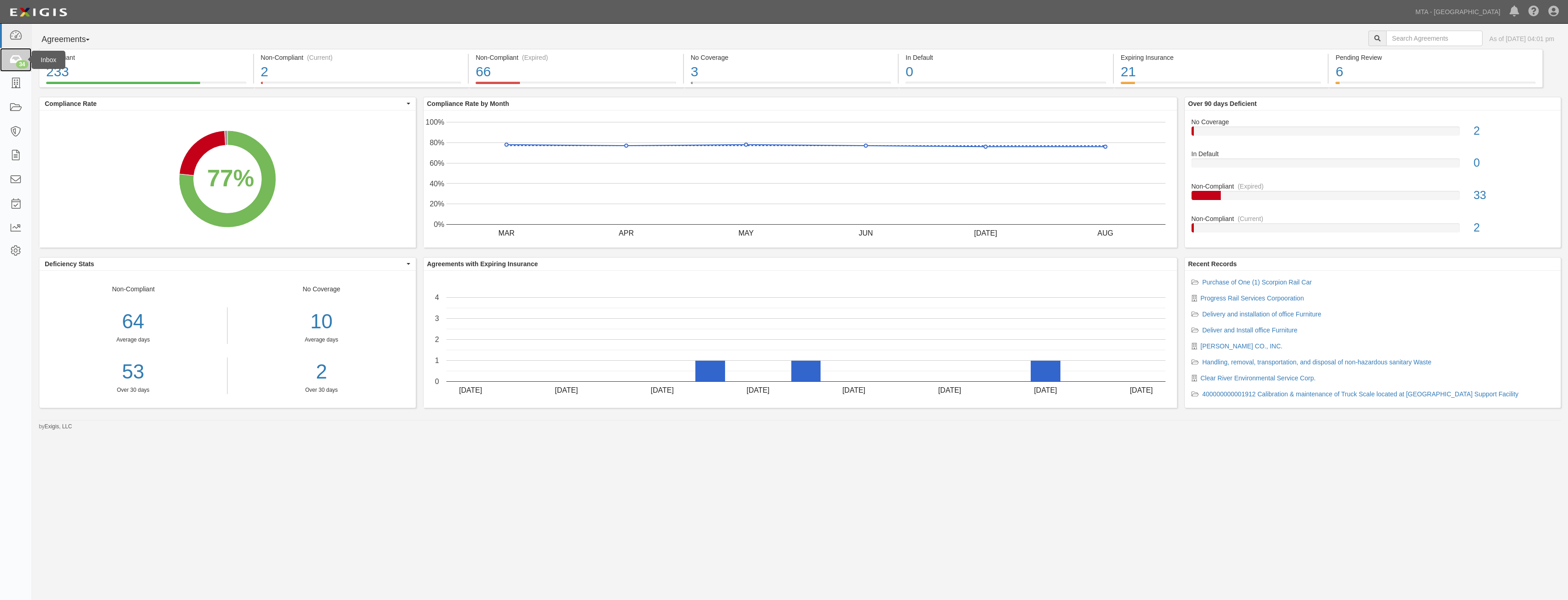
click at [19, 61] on div "34" at bounding box center [22, 65] width 12 height 9
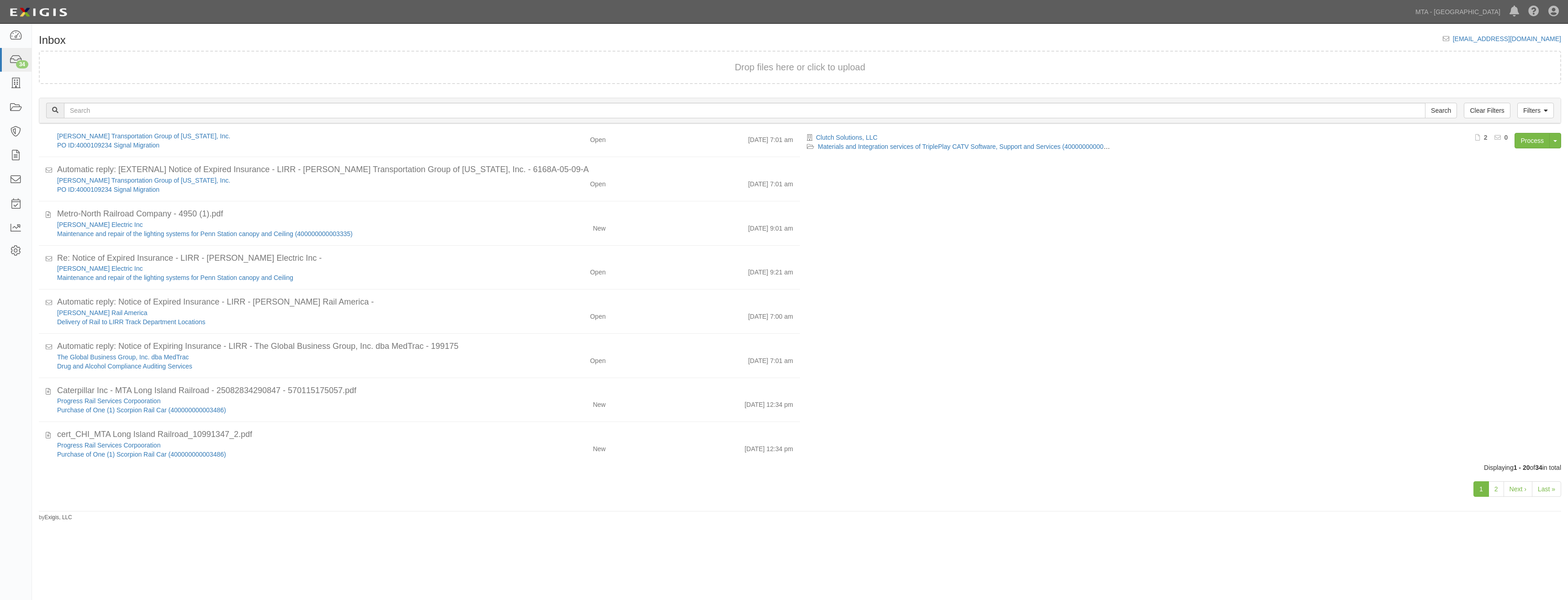
scroll to position [557, 0]
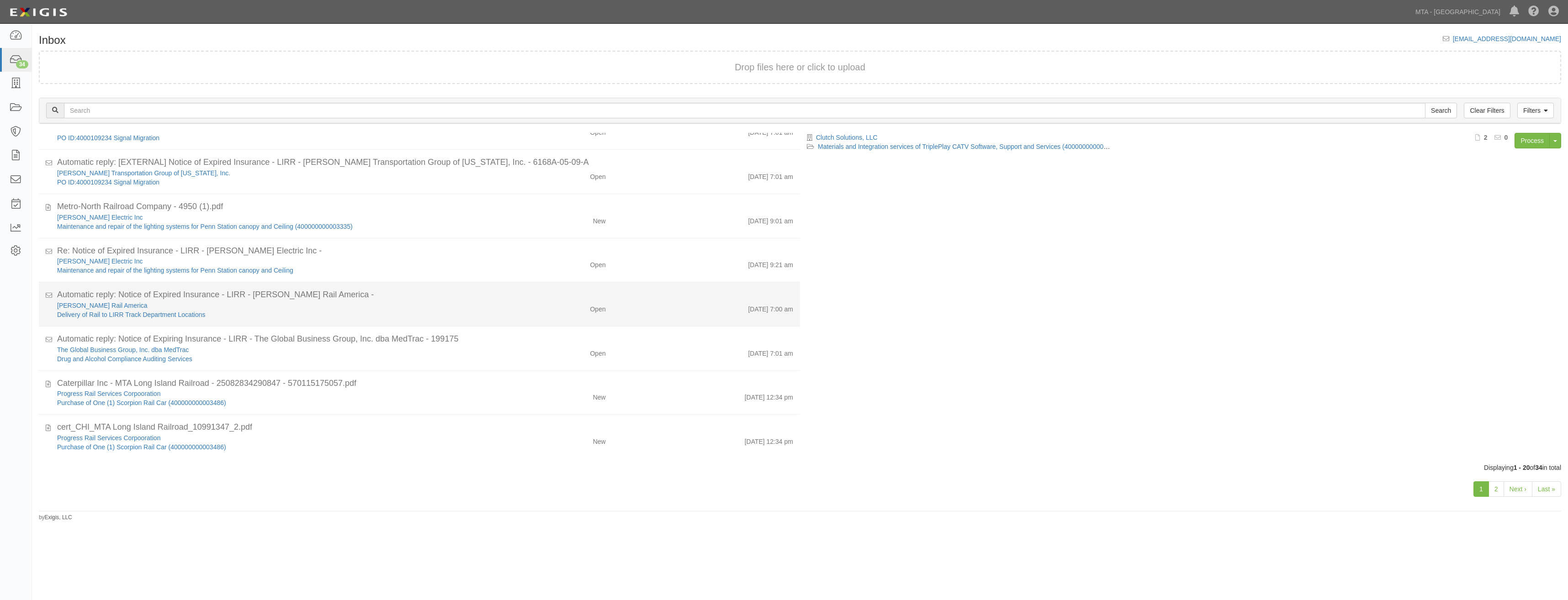
click at [603, 305] on div "Open" at bounding box center [550, 307] width 125 height 13
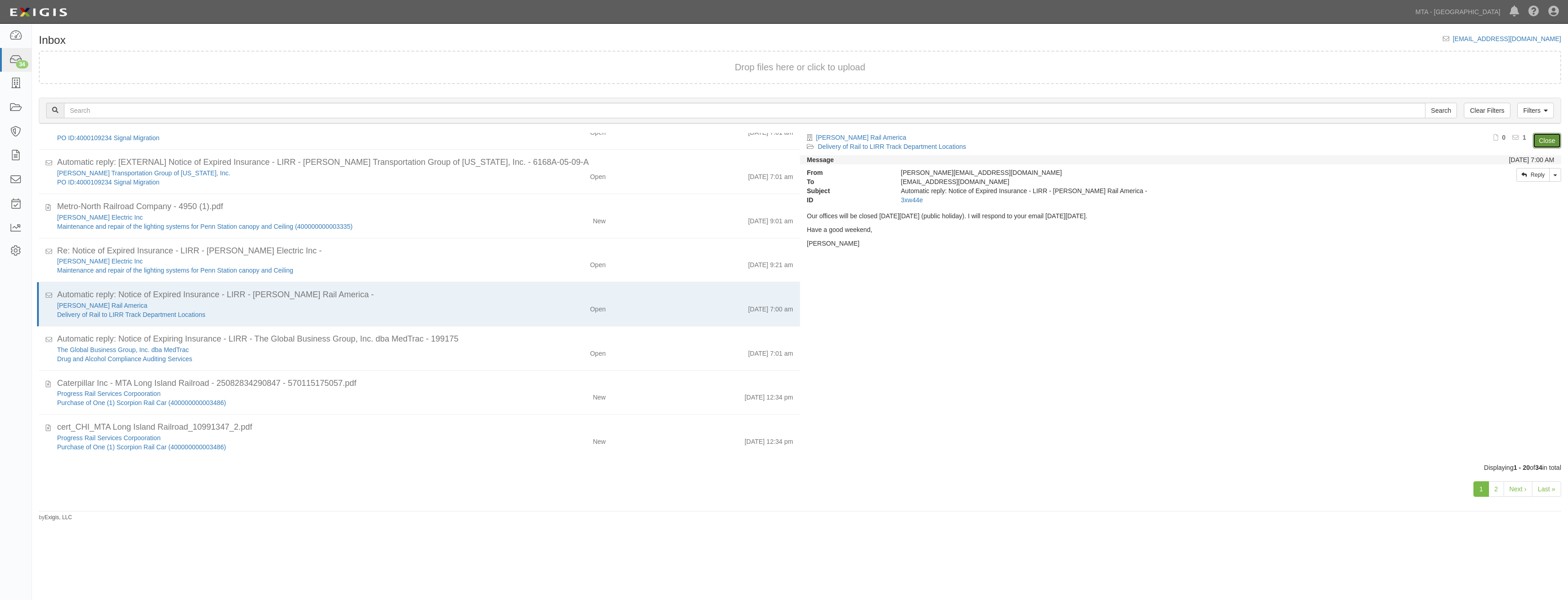
click at [1545, 138] on link "Close" at bounding box center [1547, 141] width 29 height 16
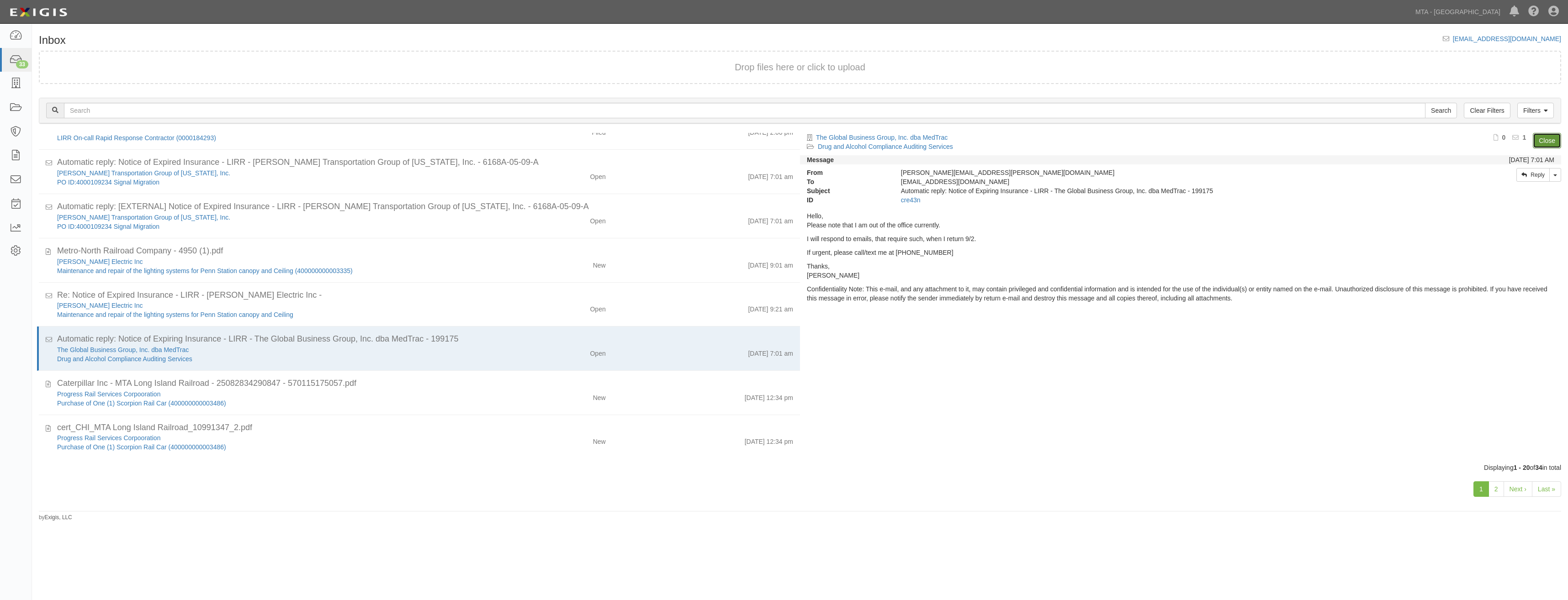
click at [1545, 138] on link "Close" at bounding box center [1547, 141] width 29 height 16
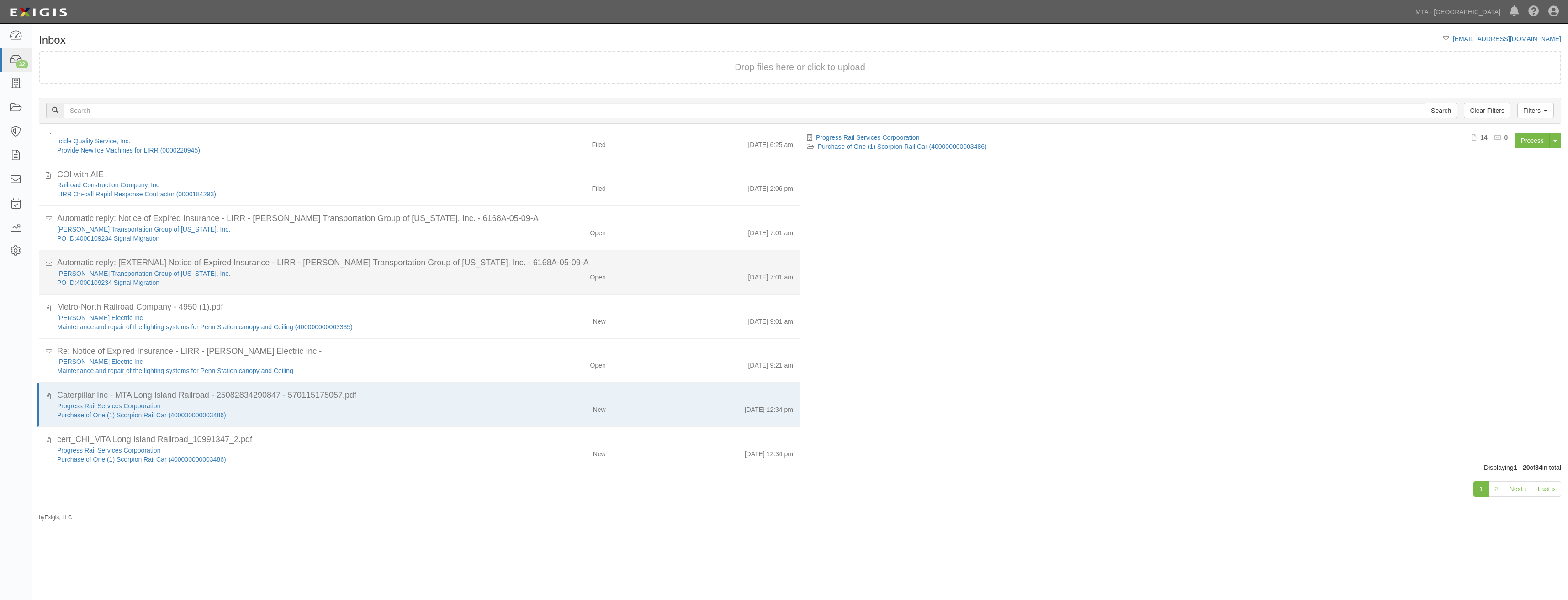
scroll to position [469, 0]
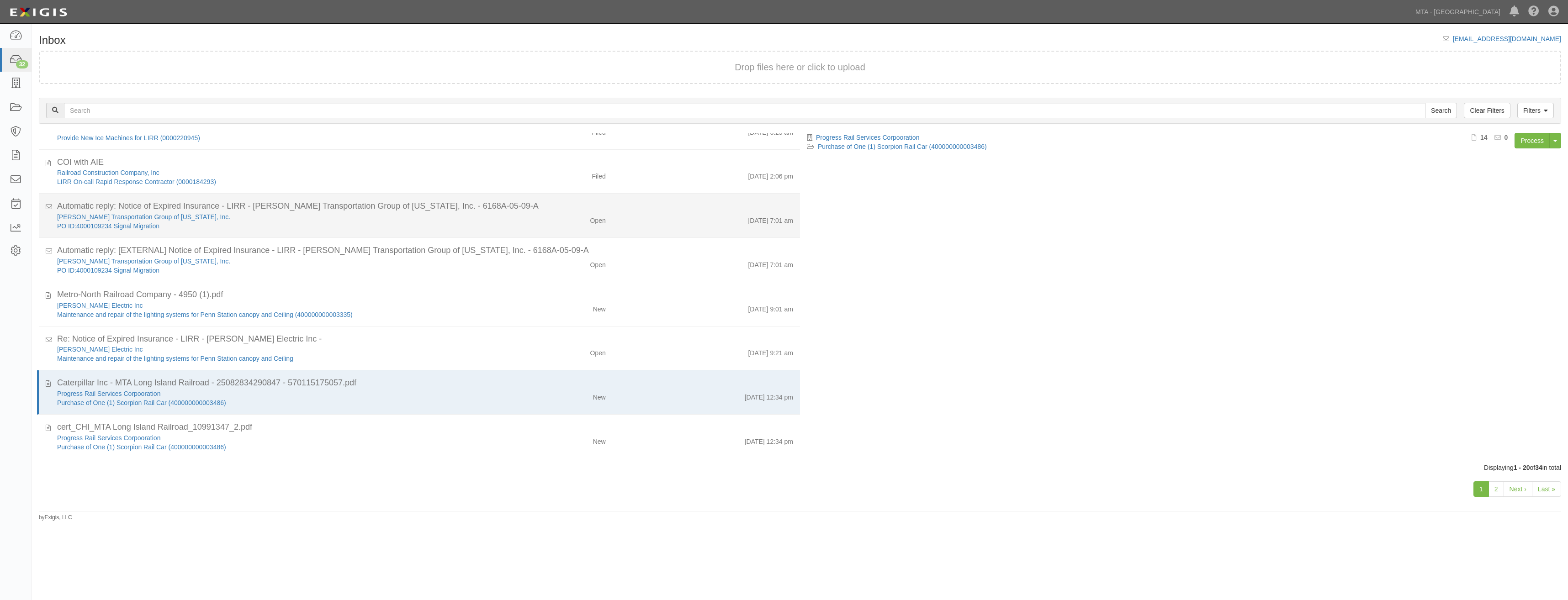
click at [674, 221] on div "8/29/25 7:01 am" at bounding box center [707, 218] width 187 height 13
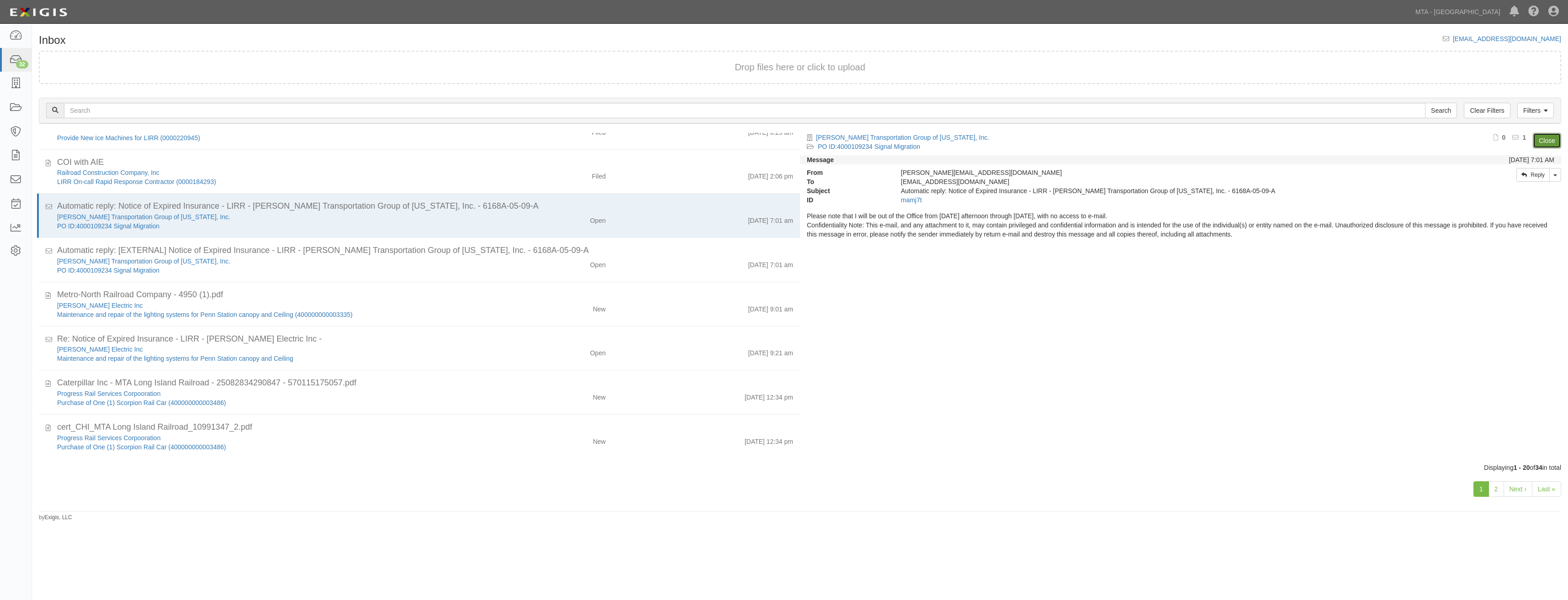
click at [1541, 138] on link "Close" at bounding box center [1547, 141] width 29 height 16
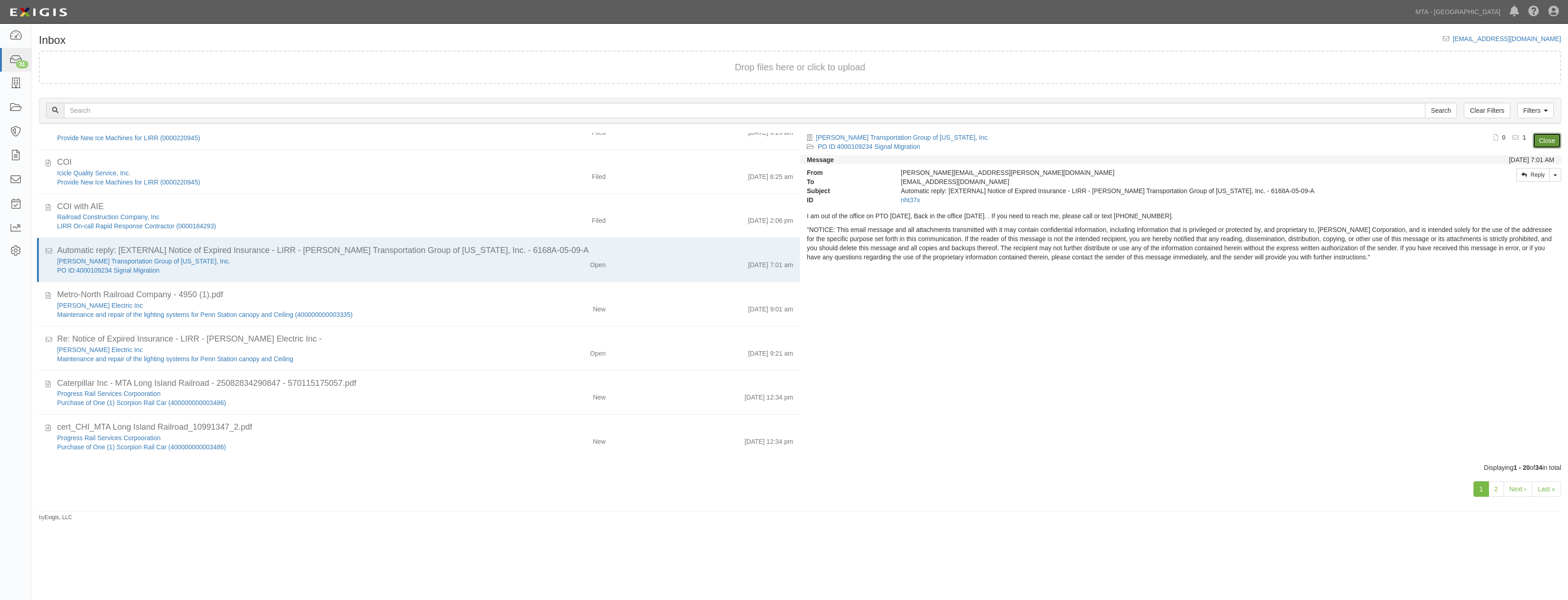
click at [1541, 138] on link "Close" at bounding box center [1547, 141] width 29 height 16
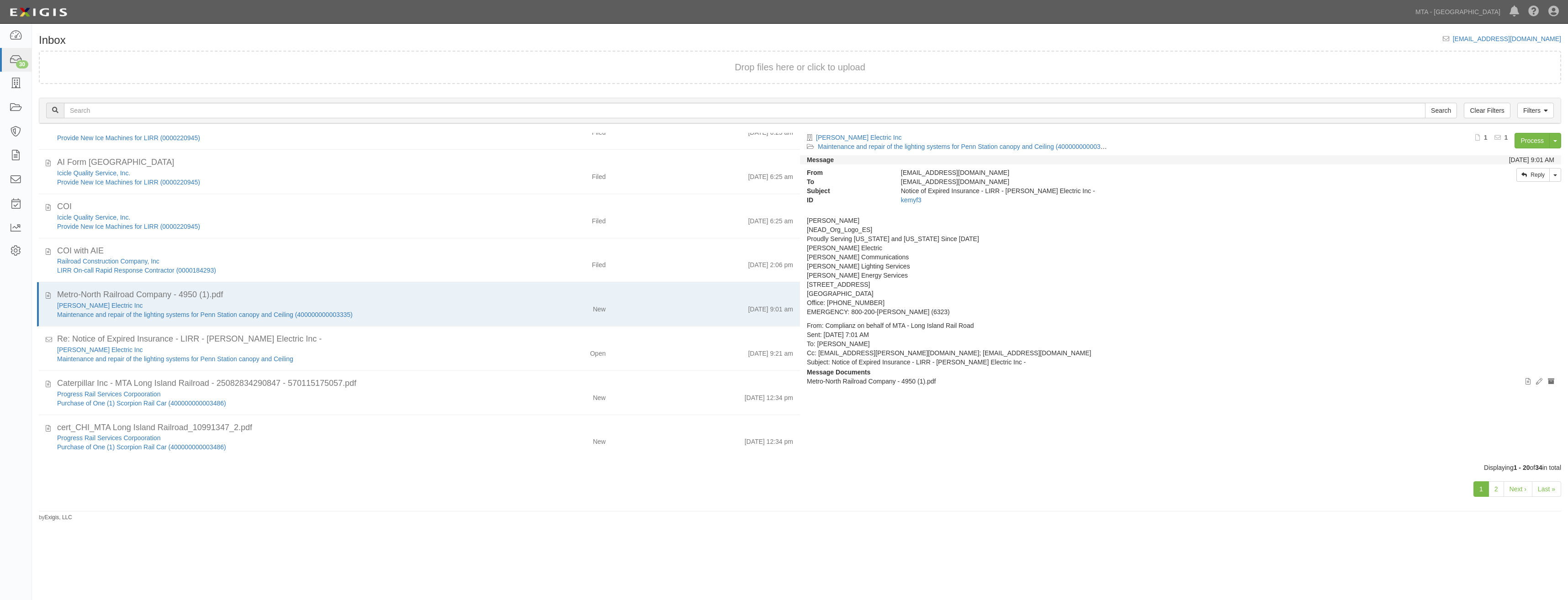
scroll to position [380, 0]
click at [565, 351] on div "Open" at bounding box center [550, 351] width 125 height 13
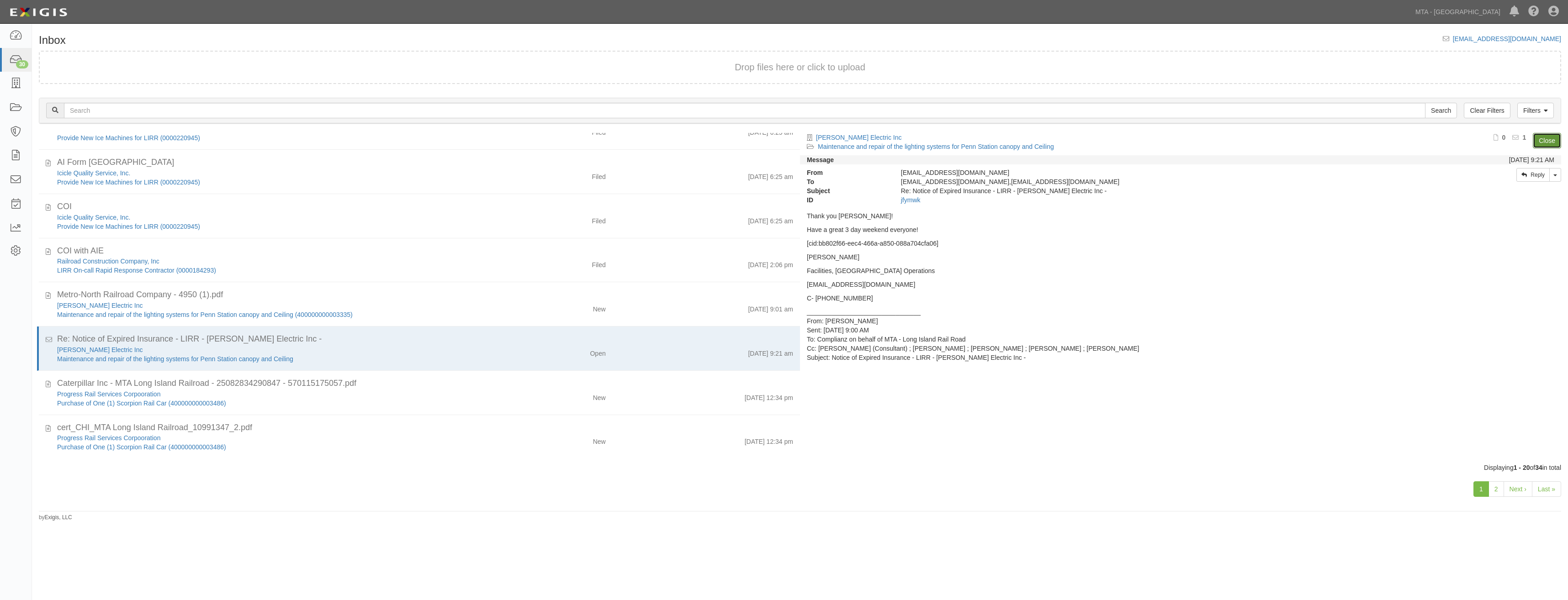
click at [1546, 141] on link "Close" at bounding box center [1547, 141] width 29 height 16
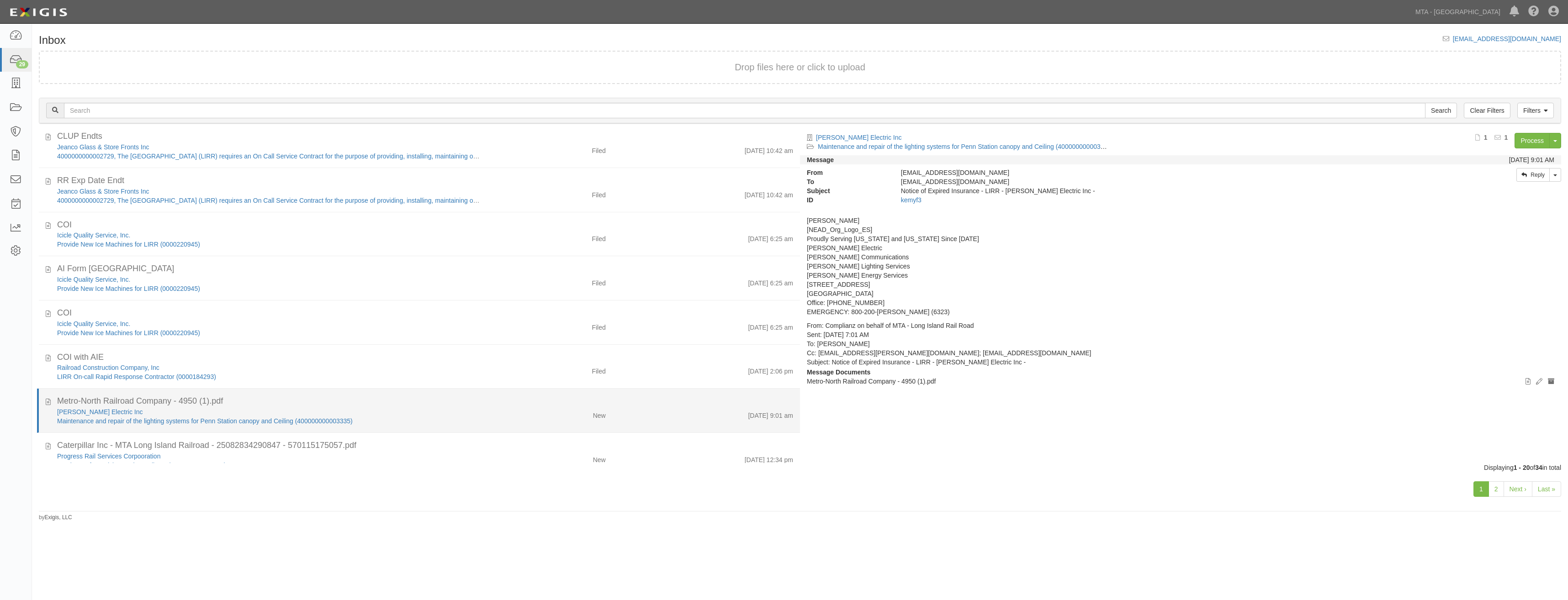
scroll to position [337, 0]
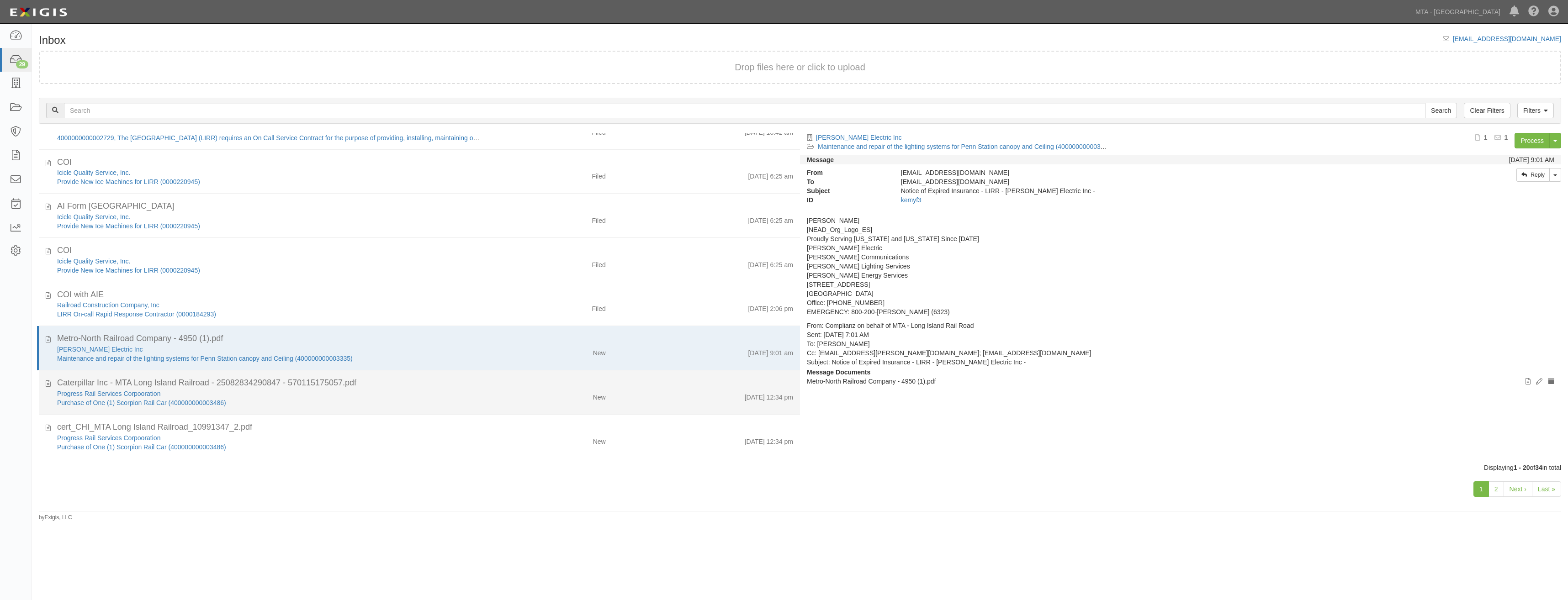
click at [502, 398] on div "New" at bounding box center [550, 395] width 125 height 13
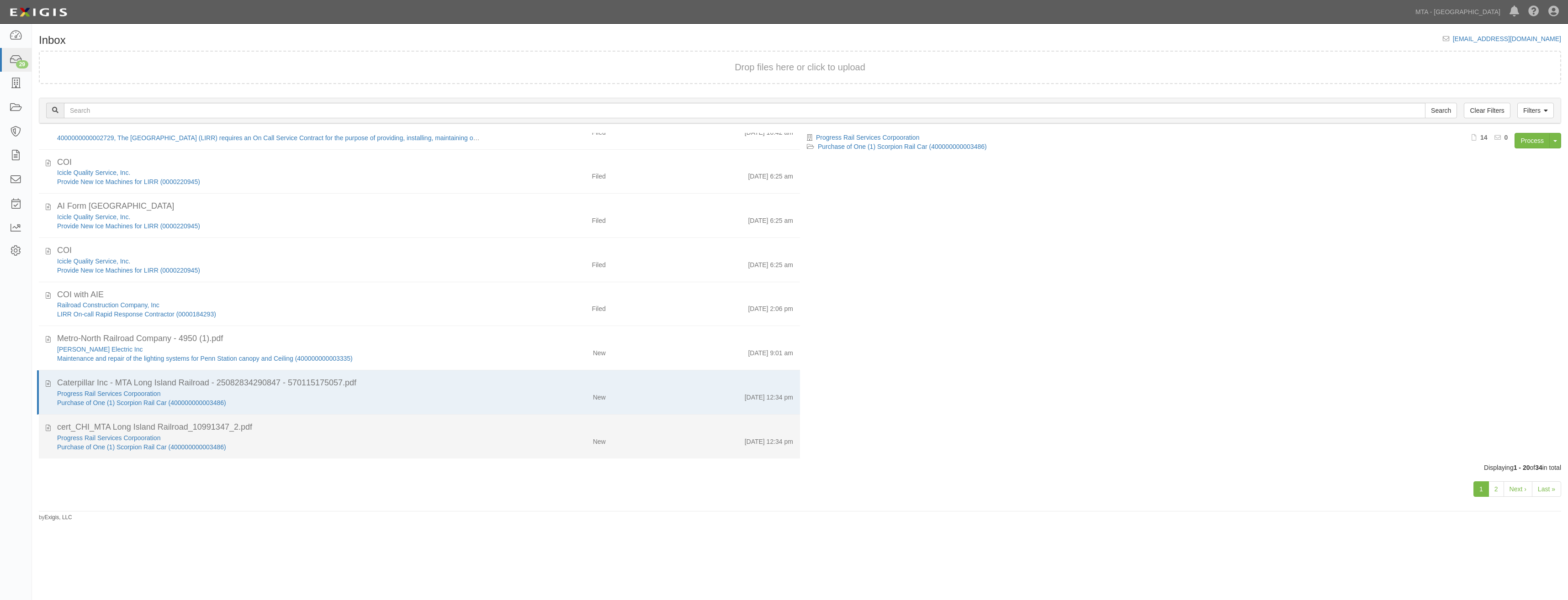
click at [485, 433] on div "cert_CHI_MTA Long Island Railroad_10991347_2.pdf Progress Rail Services Corpoor…" at bounding box center [425, 437] width 736 height 30
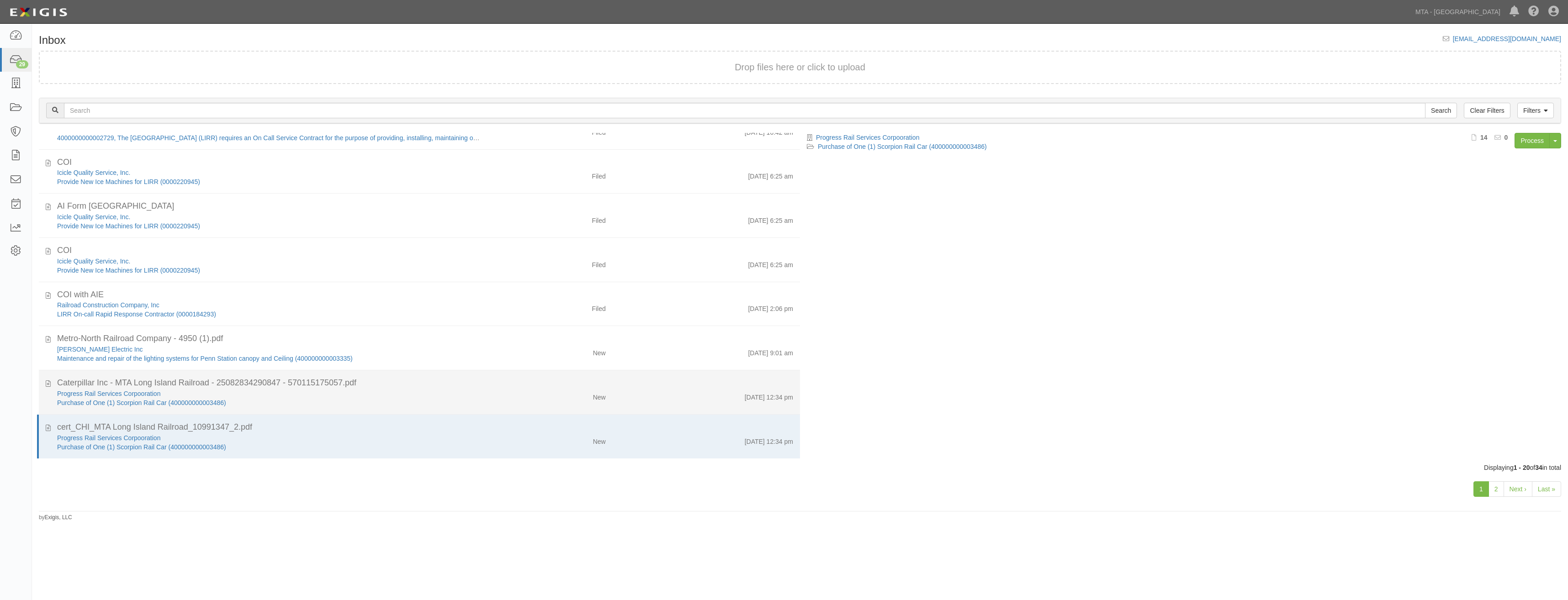
drag, startPoint x: 485, startPoint y: 433, endPoint x: 709, endPoint y: 392, distance: 227.7
click at [709, 392] on div "9/2/25 12:34 pm" at bounding box center [707, 395] width 187 height 13
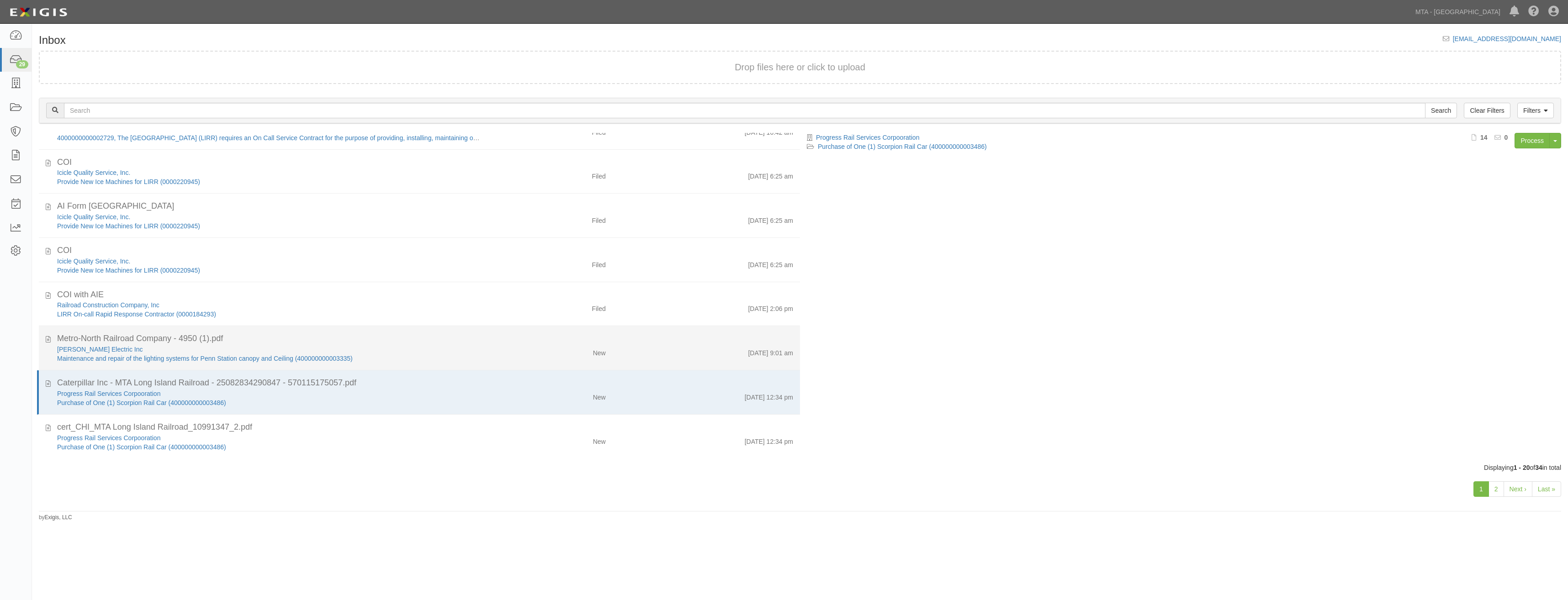
click at [516, 349] on div "New" at bounding box center [550, 351] width 125 height 13
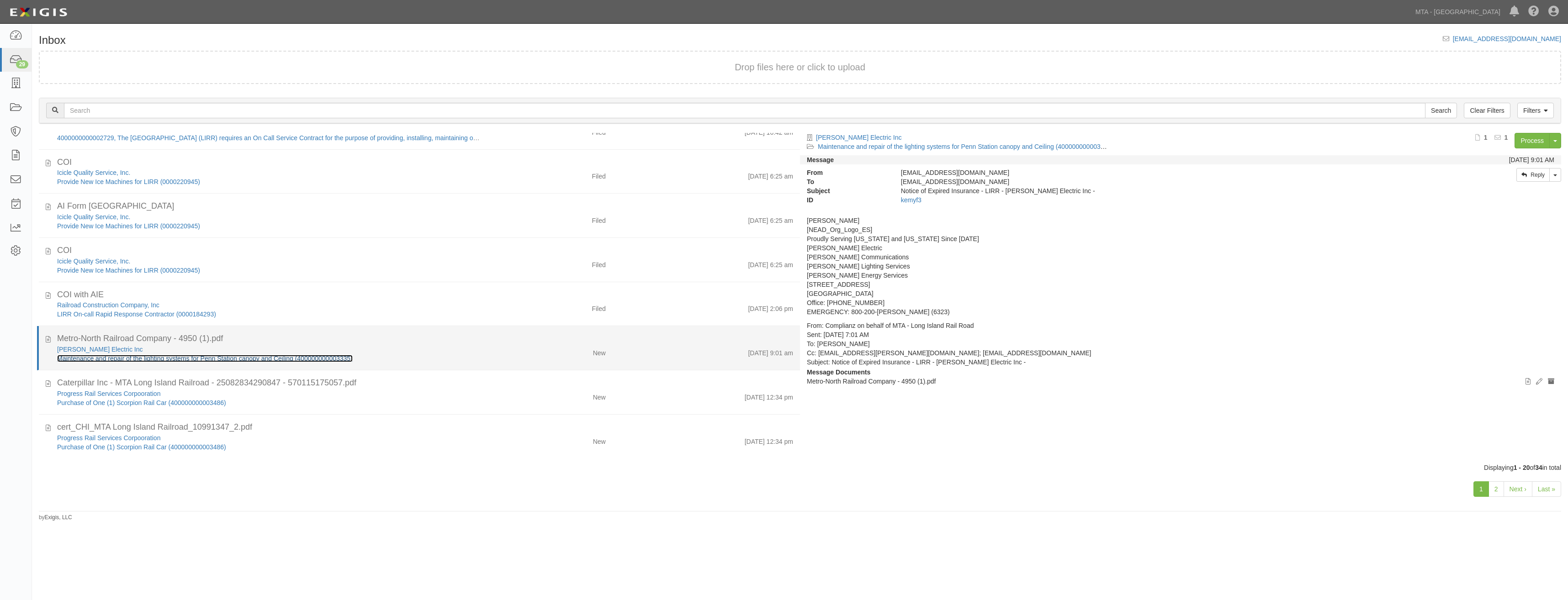
click at [317, 362] on link "Maintenance and repair of the lighting systems for Penn Station canopy and Ceil…" at bounding box center [205, 358] width 296 height 7
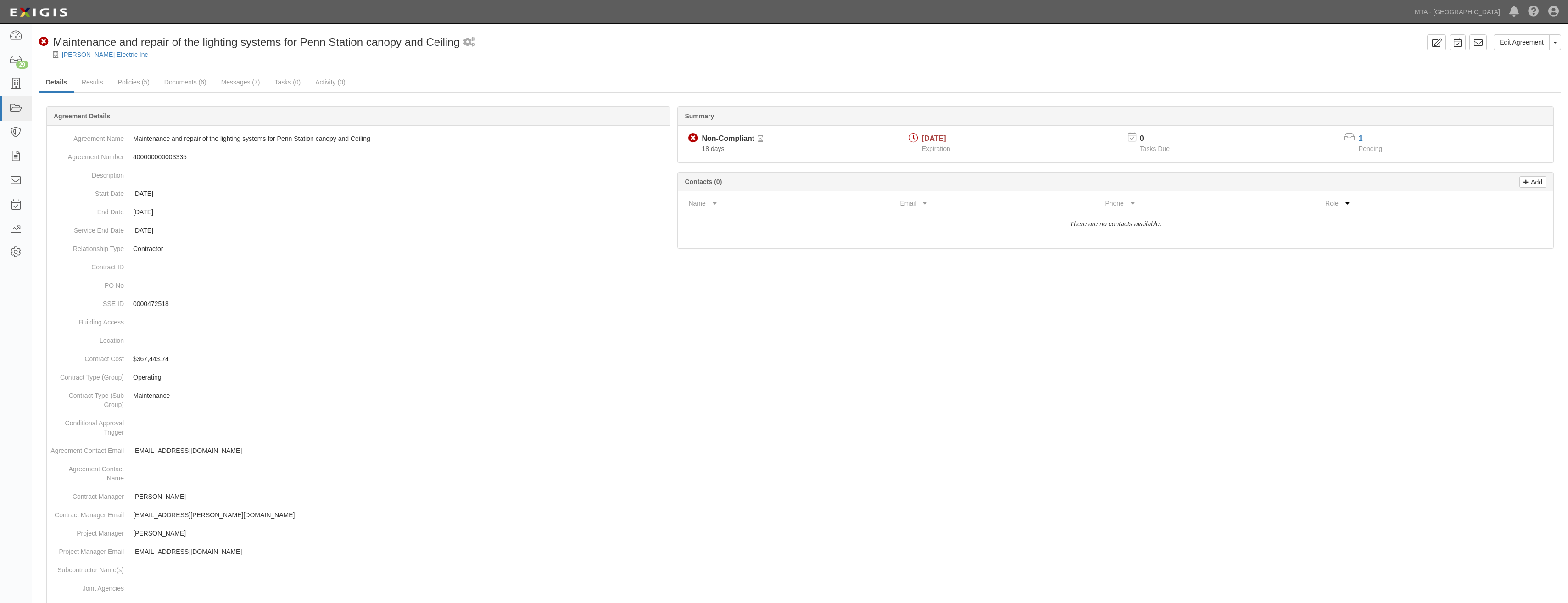
click at [672, 327] on div "Agreement Details Agreement Name Maintenance and repair of the lighting systems…" at bounding box center [358, 491] width 631 height 769
click at [125, 82] on link "Policies (5)" at bounding box center [134, 83] width 45 height 20
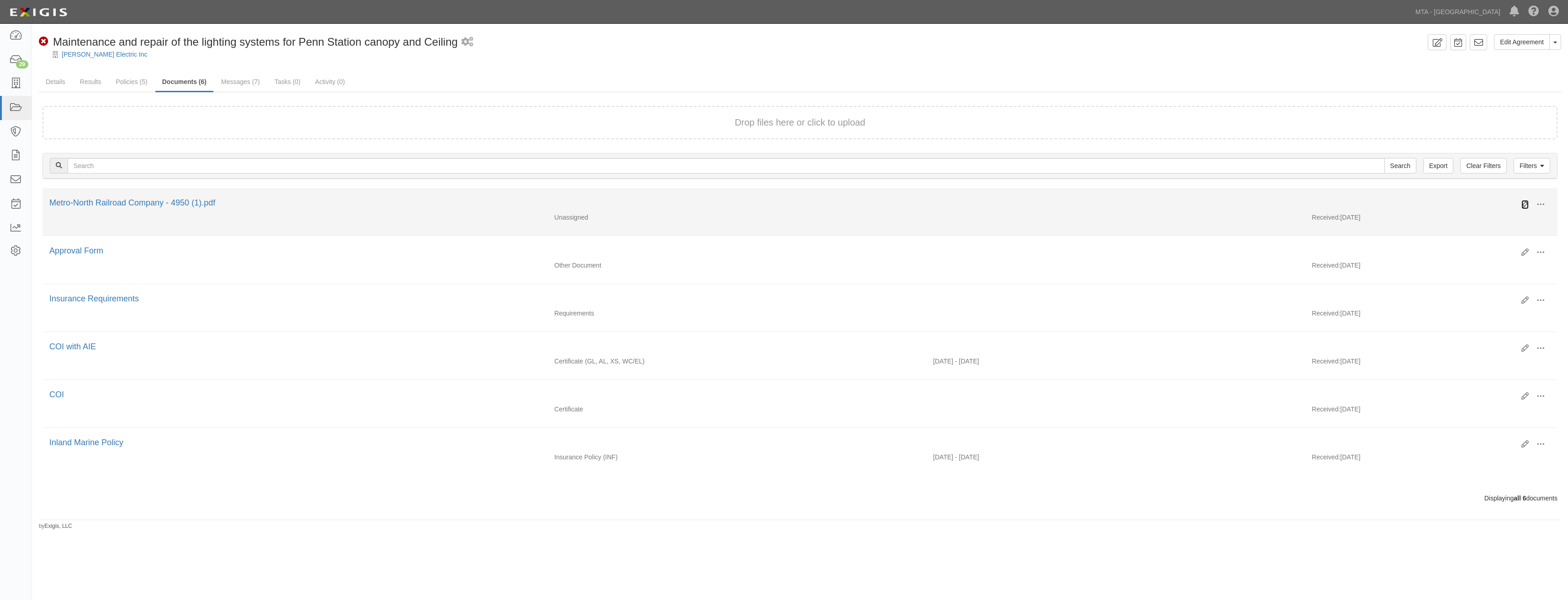
click at [1523, 204] on icon at bounding box center [1525, 204] width 7 height 7
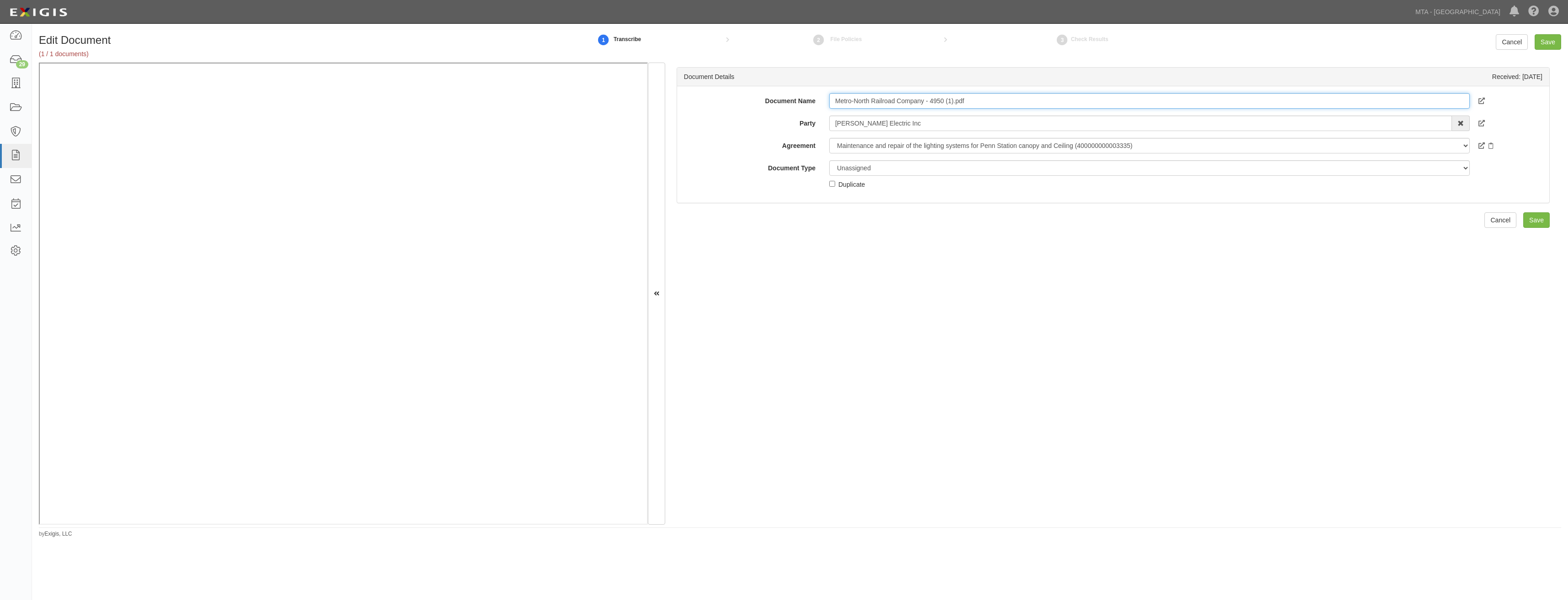
click at [1077, 105] on input "Metro-North Railroad Company - 4950 (1).pdf" at bounding box center [1149, 101] width 640 height 16
type input "COI with AIE"
drag, startPoint x: 961, startPoint y: 170, endPoint x: 956, endPoint y: 173, distance: 5.8
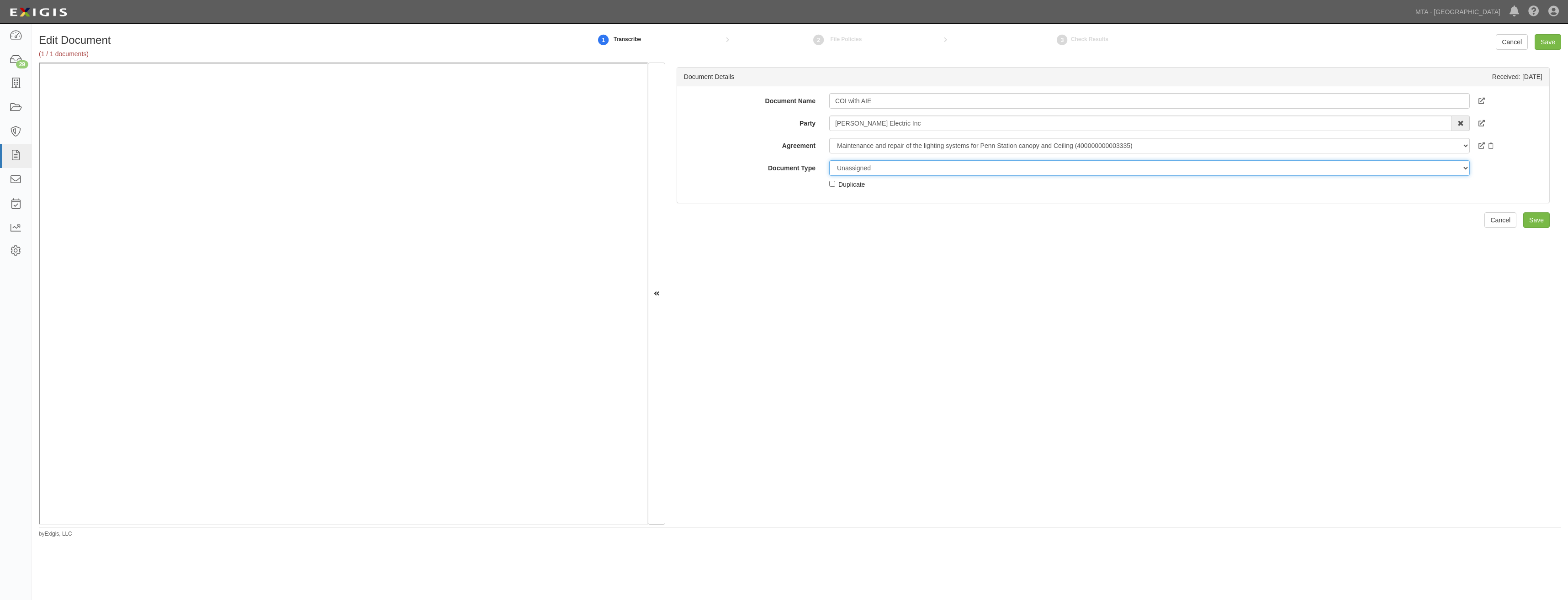
click at [961, 170] on select "Unassigned Binder Cancellation Notice Certificate Contract Endorsement Insuranc…" at bounding box center [1149, 168] width 640 height 16
select select "CertificateDetail"
click at [829, 160] on select "Unassigned Binder Cancellation Notice Certificate Contract Endorsement Insuranc…" at bounding box center [1149, 168] width 640 height 16
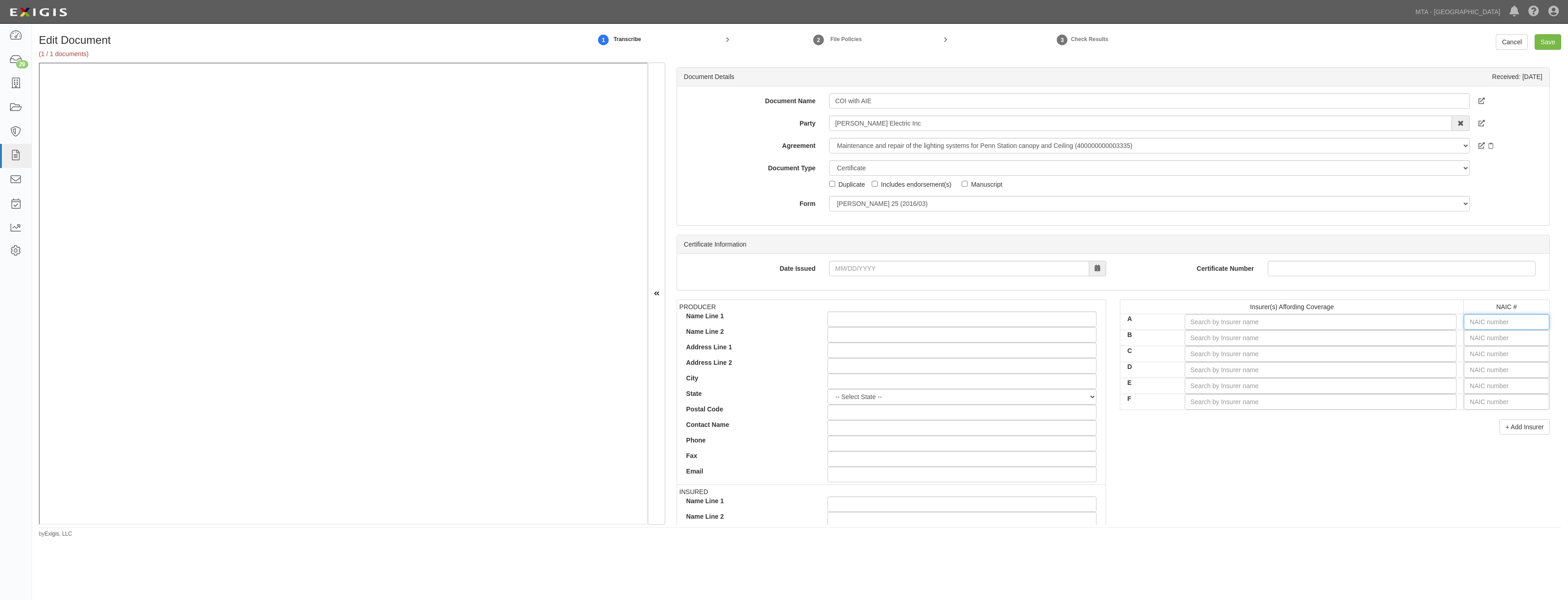
click at [1494, 319] on input "text" at bounding box center [1507, 322] width 85 height 16
type input "16862"
type input "1"
type input "13677"
type input "13"
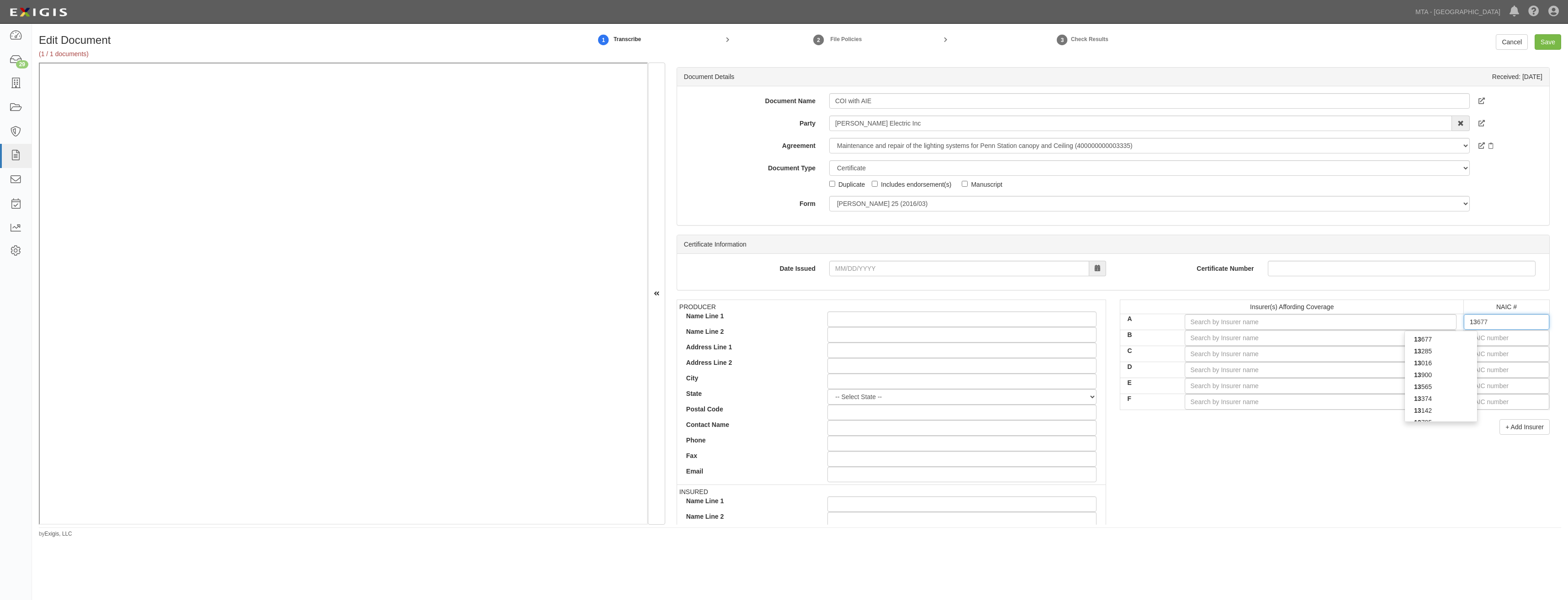
type input "13900"
type input "139"
type input "13938"
type input "1393"
type input "13935"
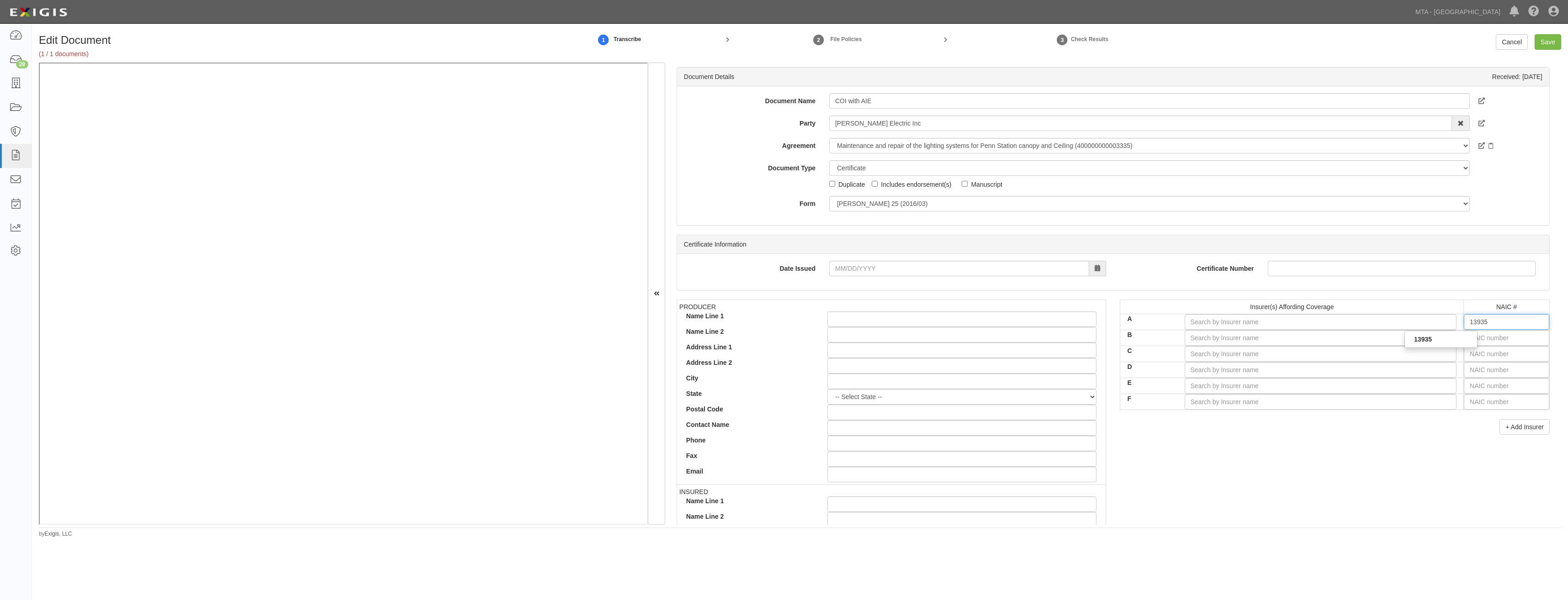
click at [1471, 336] on div "13935" at bounding box center [1441, 339] width 73 height 18
click at [1448, 342] on div "13935" at bounding box center [1441, 340] width 72 height 12
type input "Federated Mutual Insurance Company (A+ XV Rating)"
type input "13935"
click at [1525, 340] on input "text" at bounding box center [1507, 338] width 85 height 16
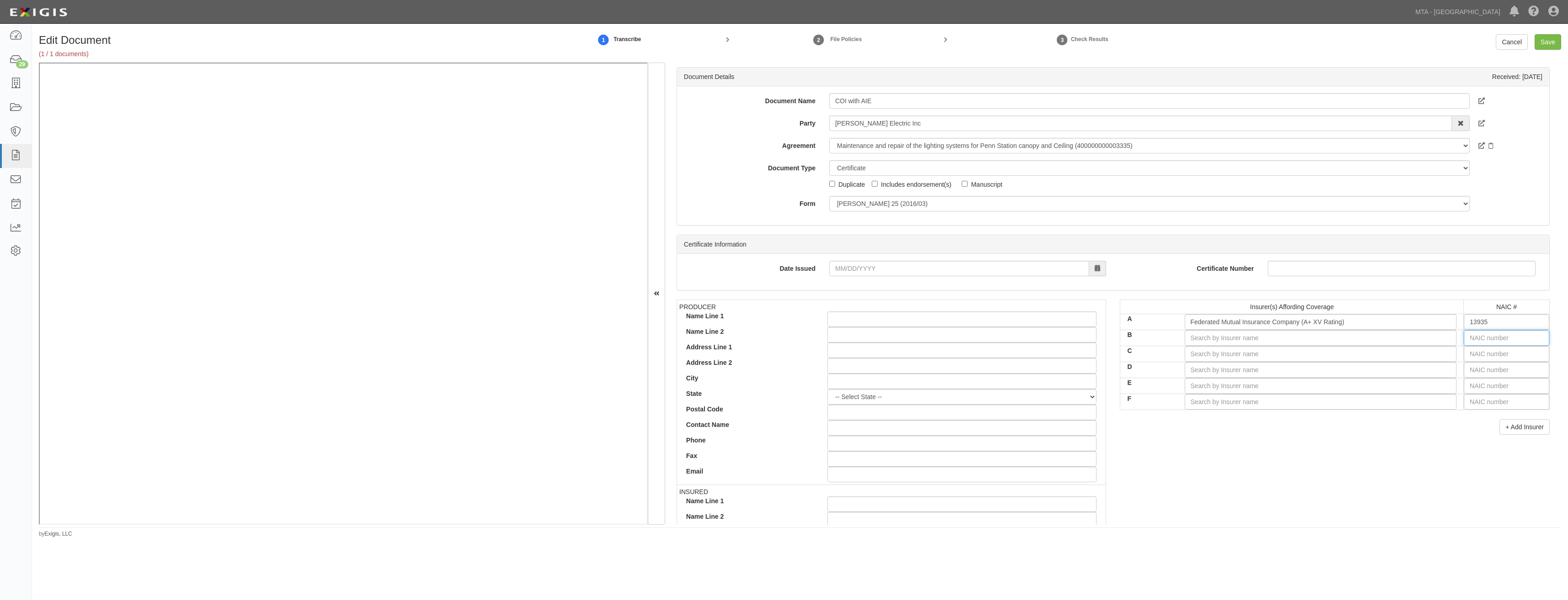
type input "16862"
type input "16"
type input "16039"
type input "160"
type input "16024"
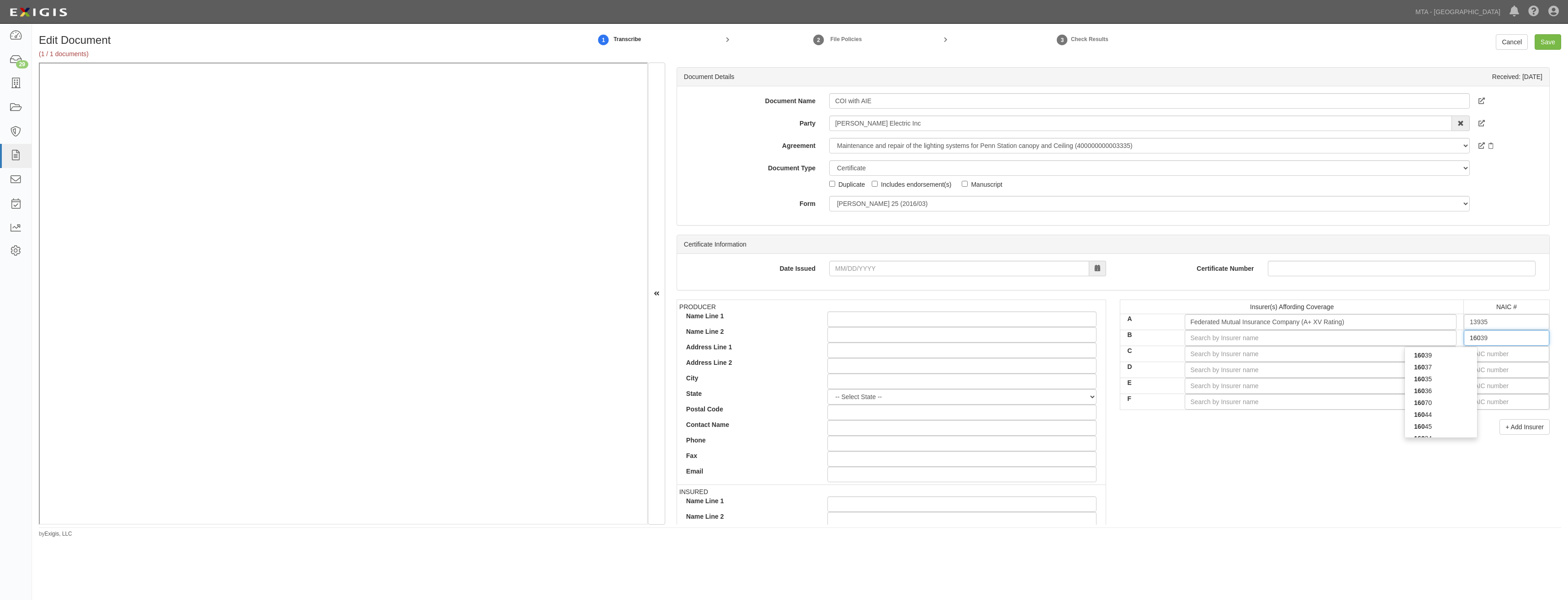
type input "1602"
type input "16024"
click at [1414, 352] on strong "16024" at bounding box center [1423, 355] width 18 height 7
type input "Federated Reserve Insurance Company (A+ XV Rating)"
type input "16024"
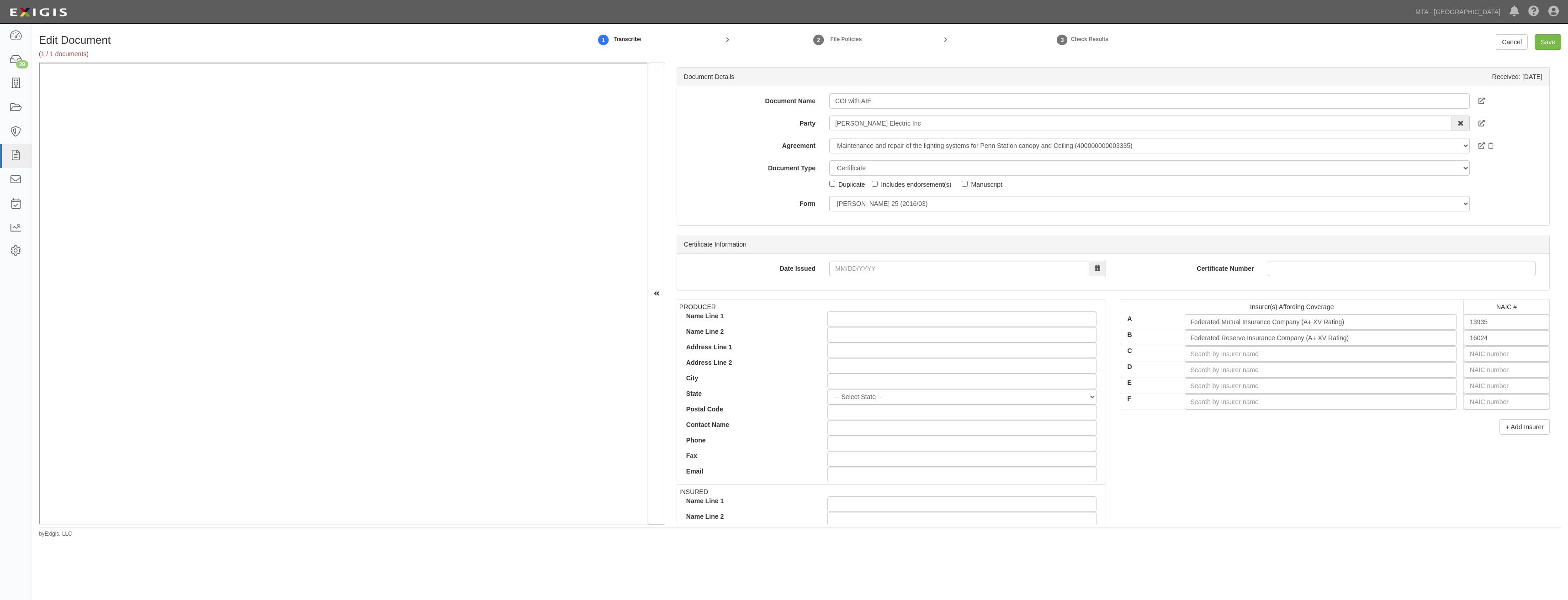
click at [1329, 447] on div "PRODUCER Name Line 1 Name Line 2 Address Line 1 Address Line 2 City State -- Se…" at bounding box center [1113, 458] width 887 height 318
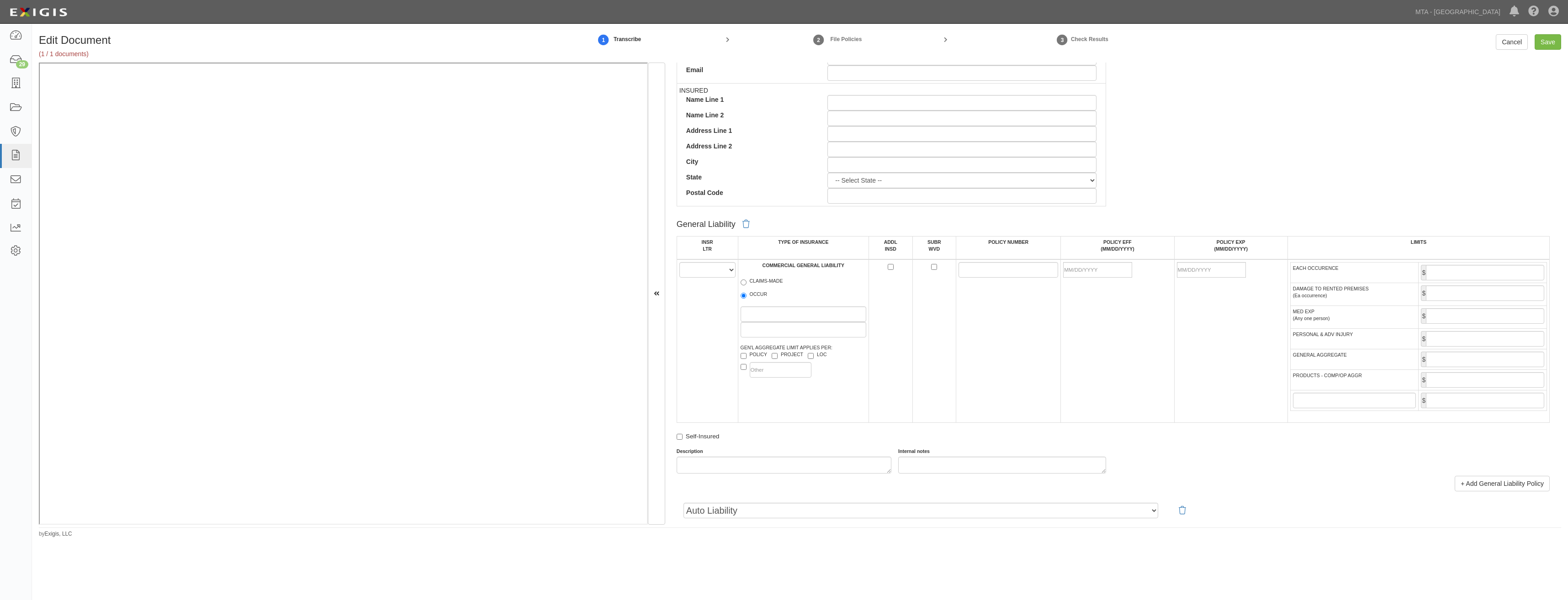
scroll to position [411, 0]
click at [713, 268] on td "A B C D E F" at bounding box center [707, 332] width 61 height 164
click at [718, 265] on select "A B C D E F" at bounding box center [707, 260] width 56 height 16
select select "A"
click at [679, 253] on select "A B C D E F" at bounding box center [707, 260] width 56 height 16
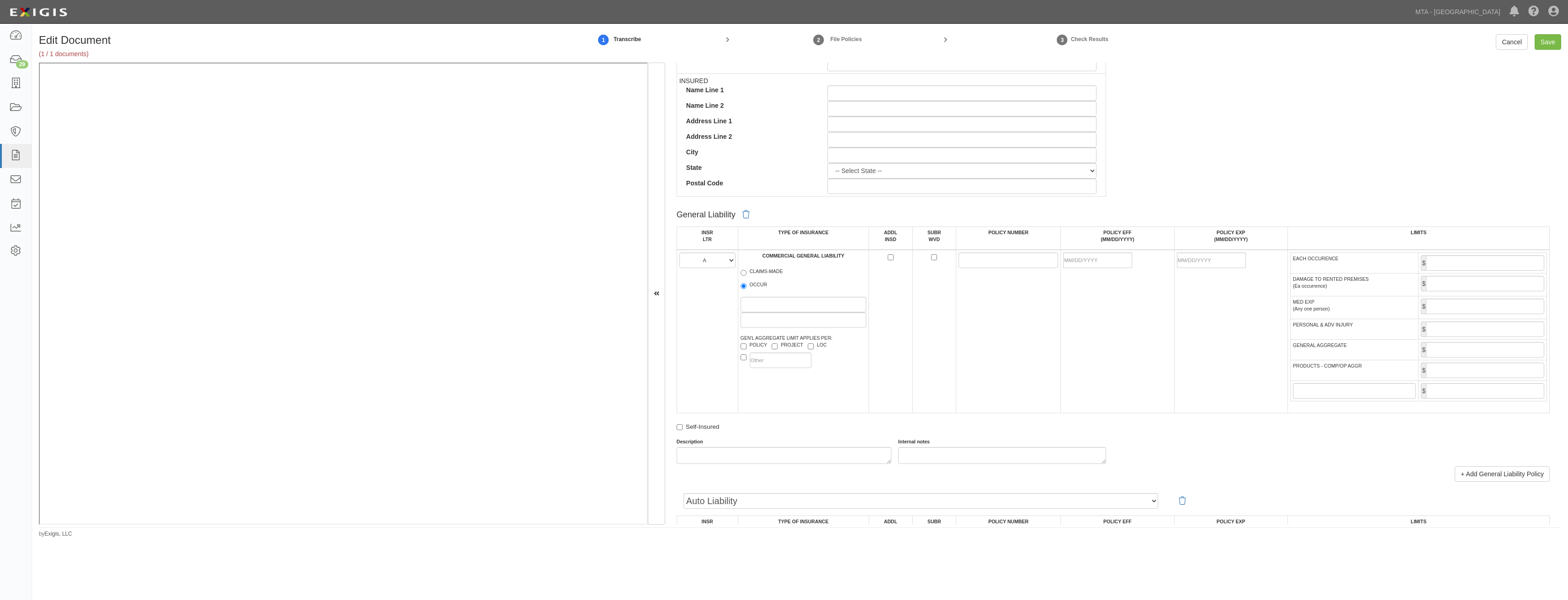
click at [757, 287] on label "OCCUR" at bounding box center [754, 285] width 27 height 9
click at [746, 287] on input "OCCUR" at bounding box center [744, 286] width 6 height 6
radio input "true"
click at [760, 349] on label "POLICY" at bounding box center [754, 346] width 27 height 9
click at [746, 349] on input "POLICY" at bounding box center [744, 346] width 6 height 6
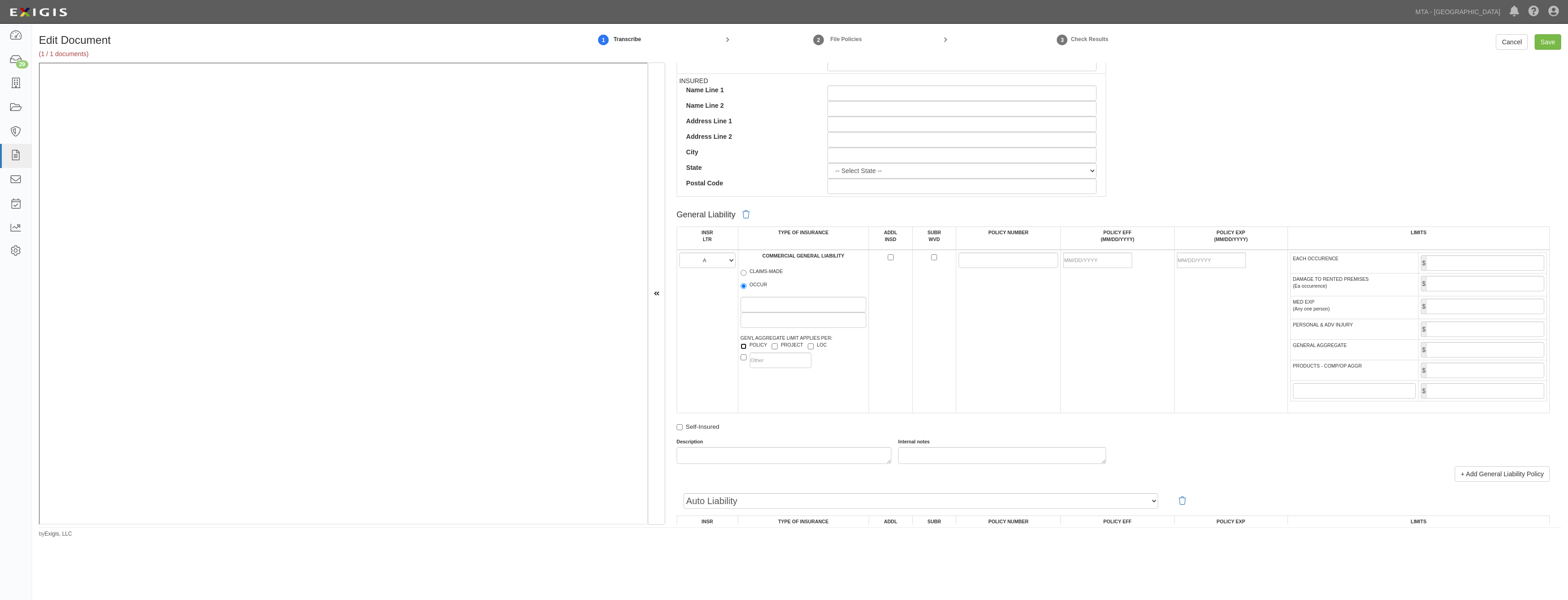
checkbox input "true"
click at [889, 258] on input "ADDL INSD" at bounding box center [891, 257] width 6 height 6
checkbox input "true"
click at [935, 259] on input "SUBR WVD" at bounding box center [934, 257] width 6 height 6
checkbox input "true"
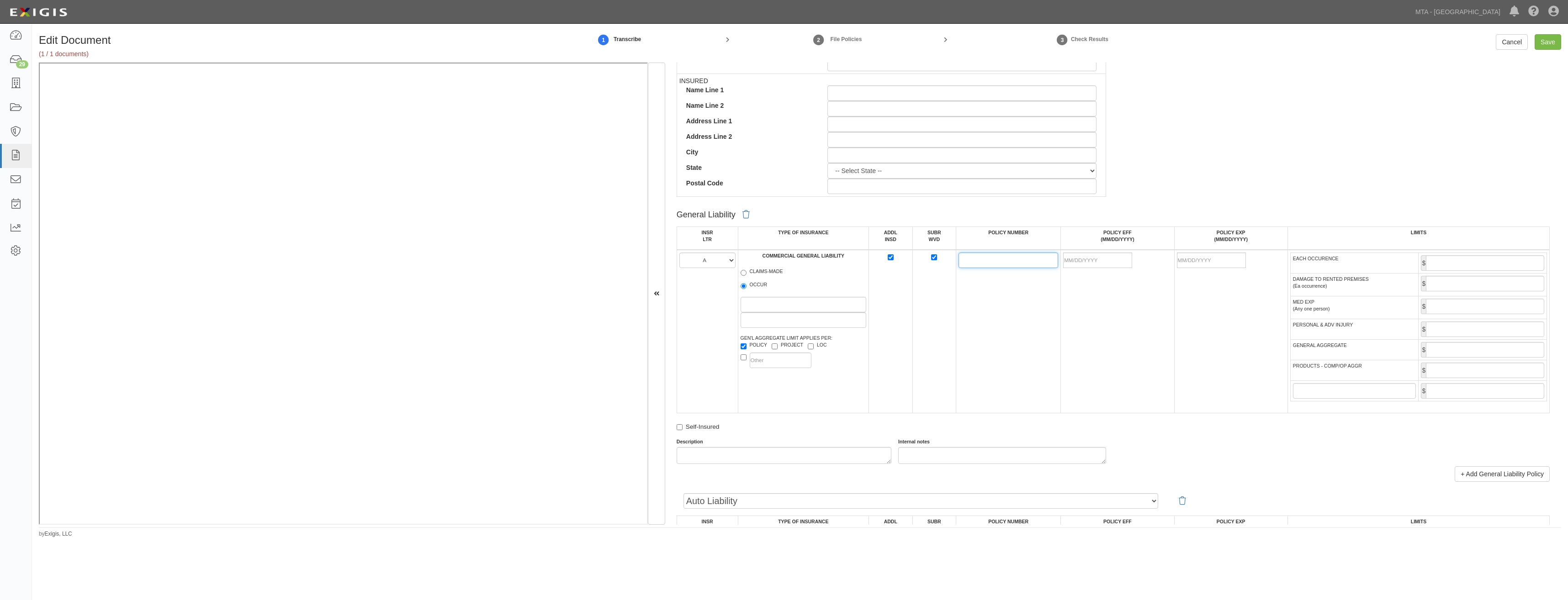
click at [993, 263] on input "POLICY NUMBER" at bounding box center [1009, 260] width 100 height 16
type input "6047887"
click at [1103, 263] on input "POLICY EFF (MM/DD/YYYY)" at bounding box center [1097, 260] width 69 height 16
type input "08/15/2025"
type input "08/15/2026"
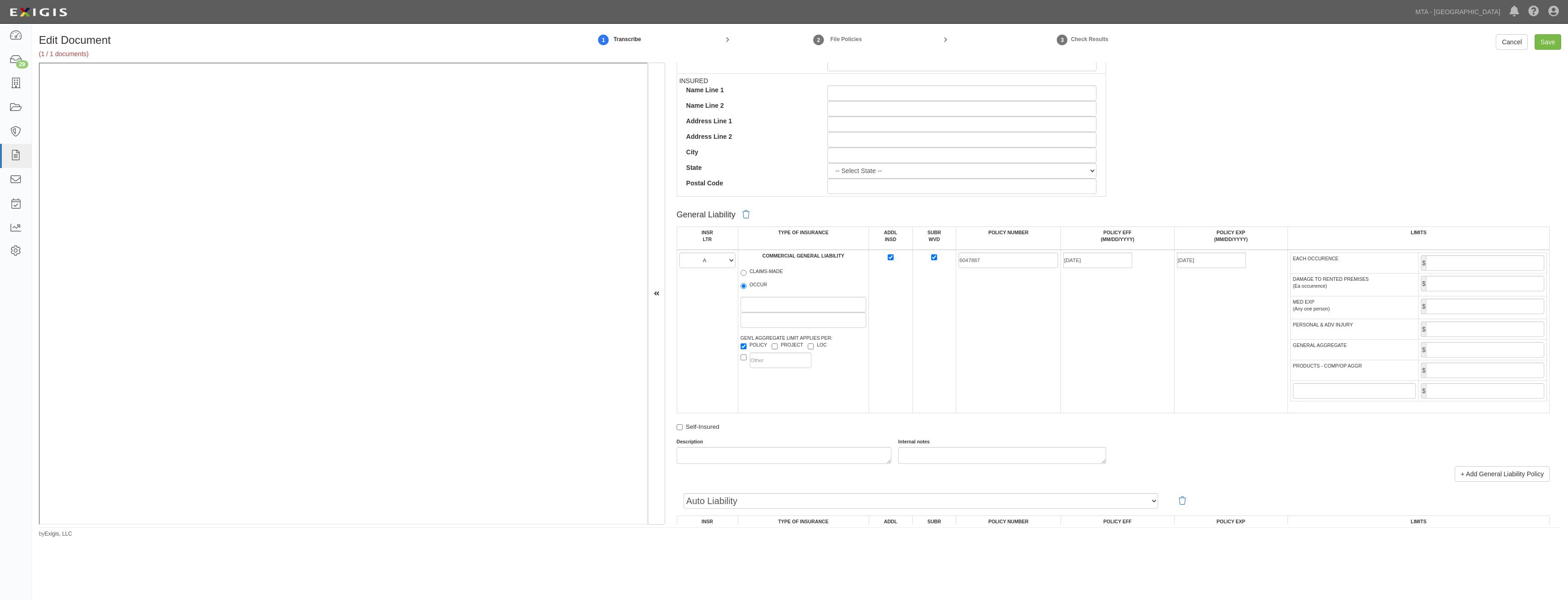
click at [991, 350] on td "6047887" at bounding box center [1009, 332] width 105 height 164
drag, startPoint x: 1514, startPoint y: 262, endPoint x: 1507, endPoint y: 267, distance: 8.6
click at [1514, 262] on input "EACH OCCURENCE" at bounding box center [1485, 263] width 118 height 16
type input "2,000,000"
drag, startPoint x: 1464, startPoint y: 347, endPoint x: 1461, endPoint y: 352, distance: 5.8
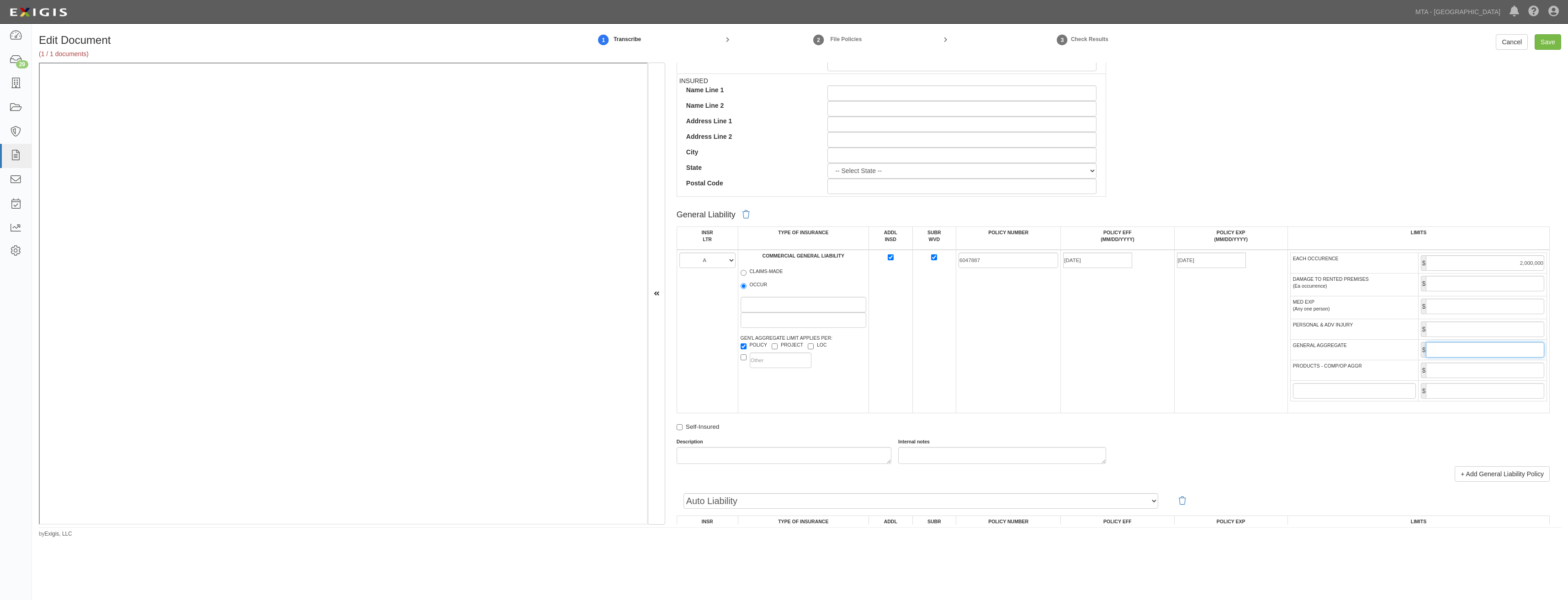
click at [1464, 347] on input "GENERAL AGGREGATE" at bounding box center [1485, 350] width 118 height 16
type input "4,000,000"
click at [1483, 375] on input "PRODUCTS - COMP/OP AGGR" at bounding box center [1485, 371] width 118 height 16
type input "4,000,000"
click at [1174, 399] on td "08/15/2026" at bounding box center [1231, 332] width 113 height 164
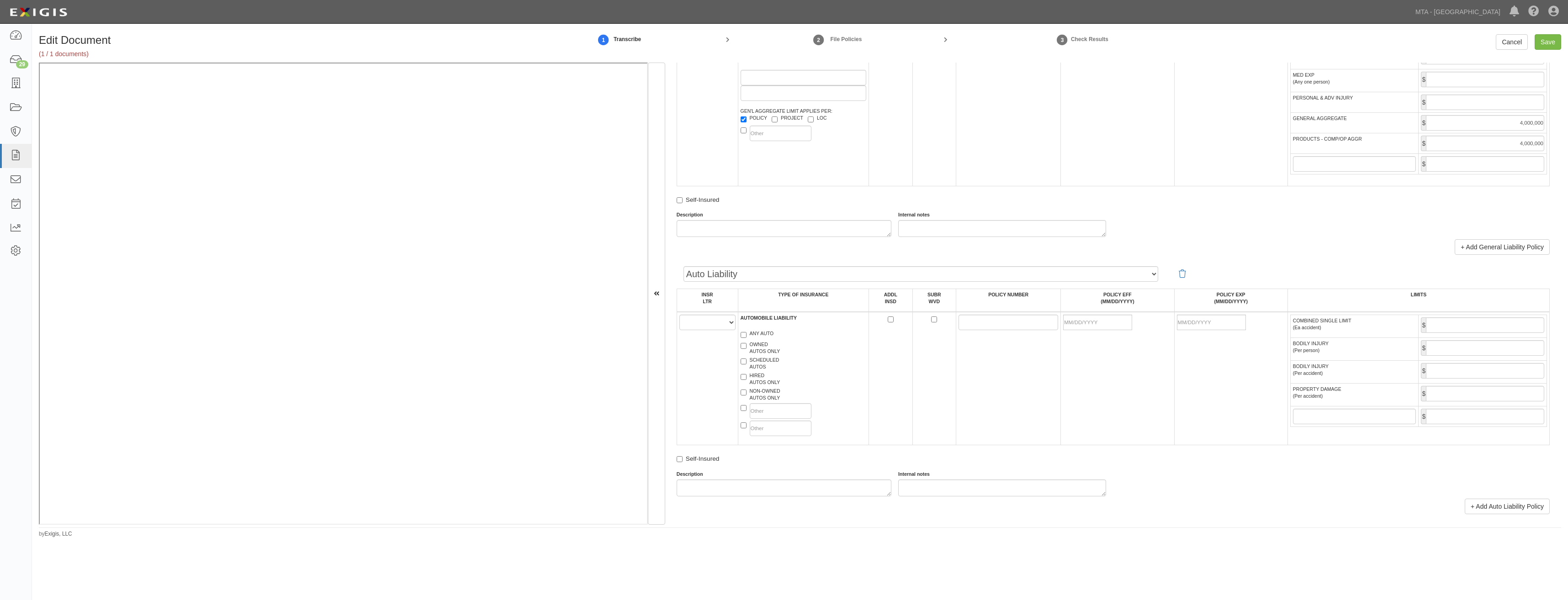
scroll to position [640, 0]
click at [701, 319] on select "A B C D E F" at bounding box center [707, 321] width 56 height 16
select select "A"
click at [679, 313] on select "A B C D E F" at bounding box center [707, 321] width 56 height 16
click at [751, 332] on label "ANY AUTO" at bounding box center [757, 333] width 33 height 9
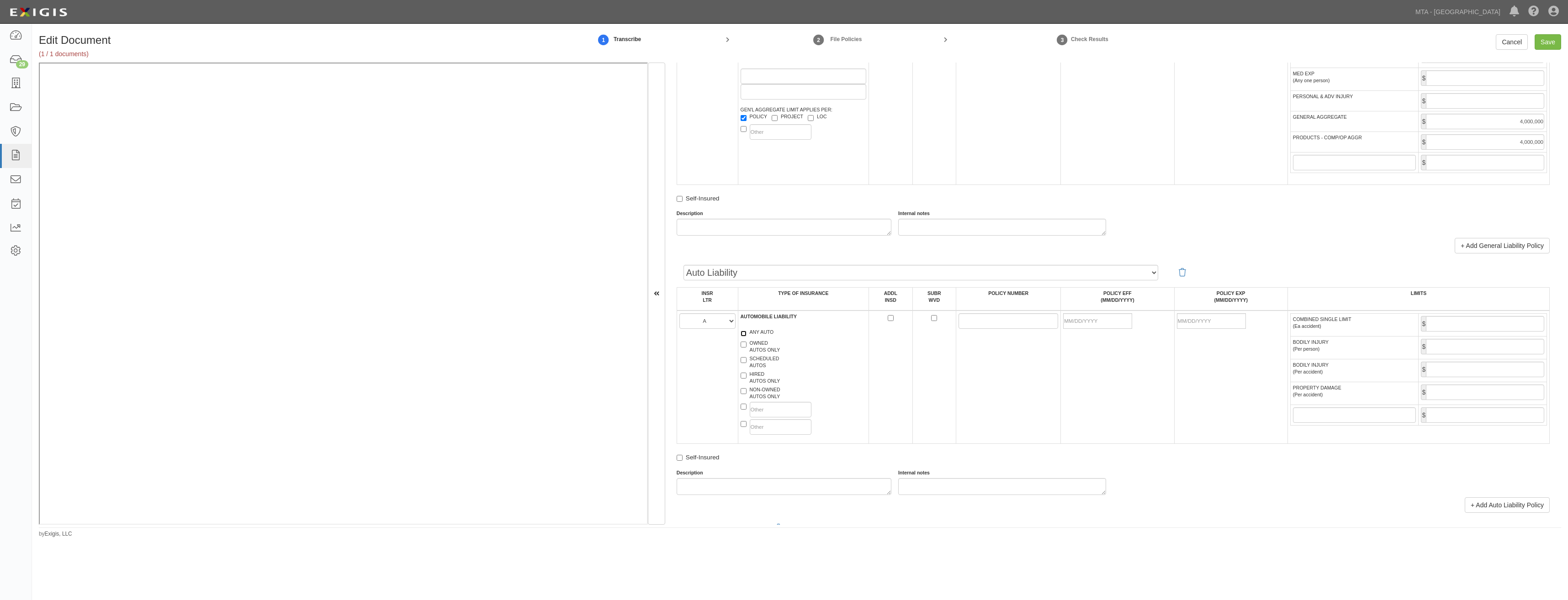
click at [746, 332] on input "ANY AUTO" at bounding box center [744, 333] width 6 height 6
checkbox input "true"
click at [888, 318] on input "ADDL INSD" at bounding box center [891, 318] width 6 height 6
checkbox input "true"
click at [931, 316] on input "SUBR WVD" at bounding box center [934, 318] width 6 height 6
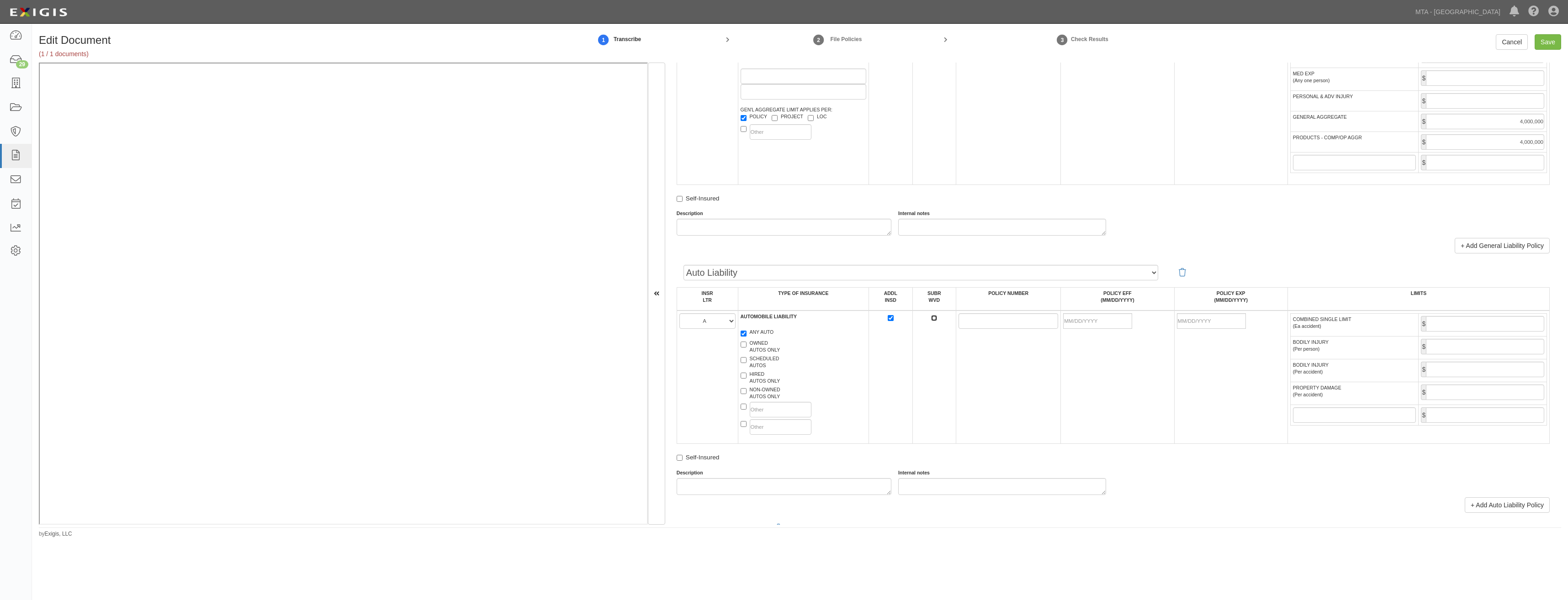
checkbox input "true"
drag, startPoint x: 977, startPoint y: 320, endPoint x: 919, endPoint y: 361, distance: 71.0
click at [977, 320] on input "POLICY NUMBER" at bounding box center [1009, 321] width 100 height 16
type input "6047887"
drag, startPoint x: 1094, startPoint y: 319, endPoint x: 1087, endPoint y: 326, distance: 9.9
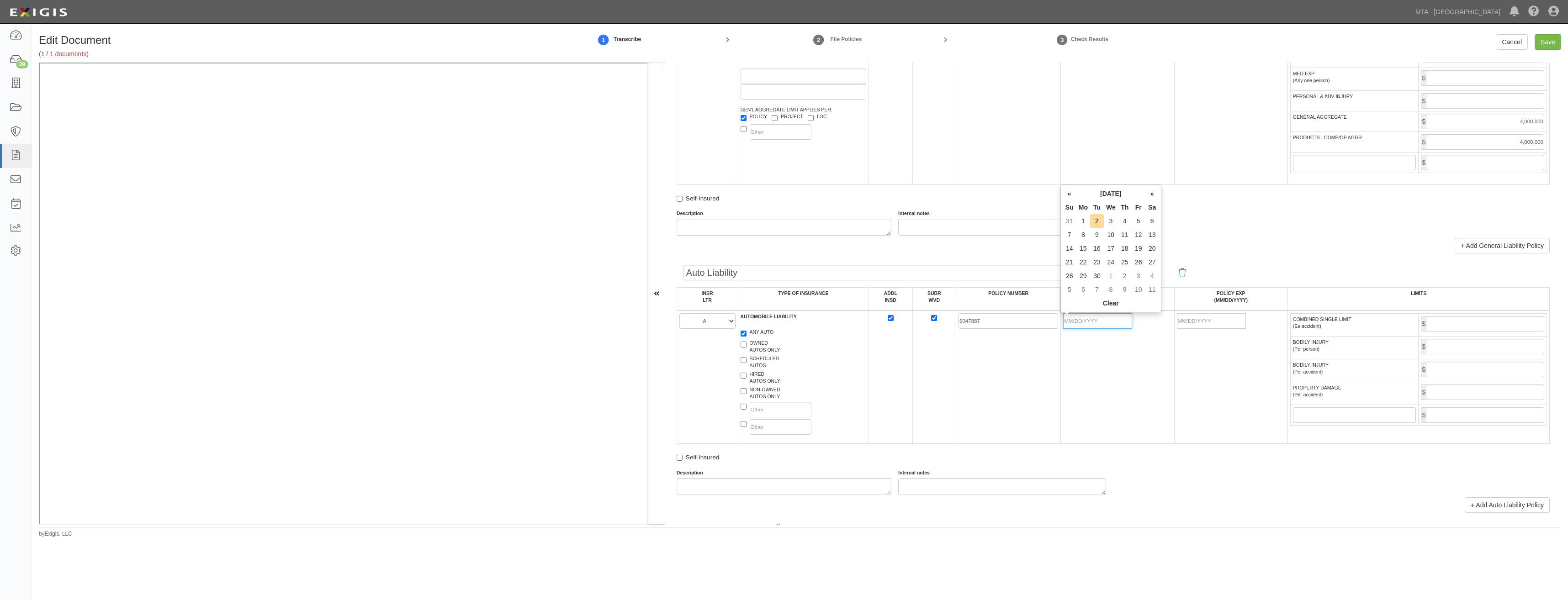
click at [1094, 319] on input "POLICY EFF (MM/DD/YYYY)" at bounding box center [1097, 321] width 69 height 16
type input "08/15/2025"
type input "08/15/2026"
click at [1205, 378] on td "08/15/2026" at bounding box center [1231, 377] width 113 height 133
click at [1455, 326] on input "COMBINED SINGLE LIMIT (Ea accident)" at bounding box center [1485, 324] width 118 height 16
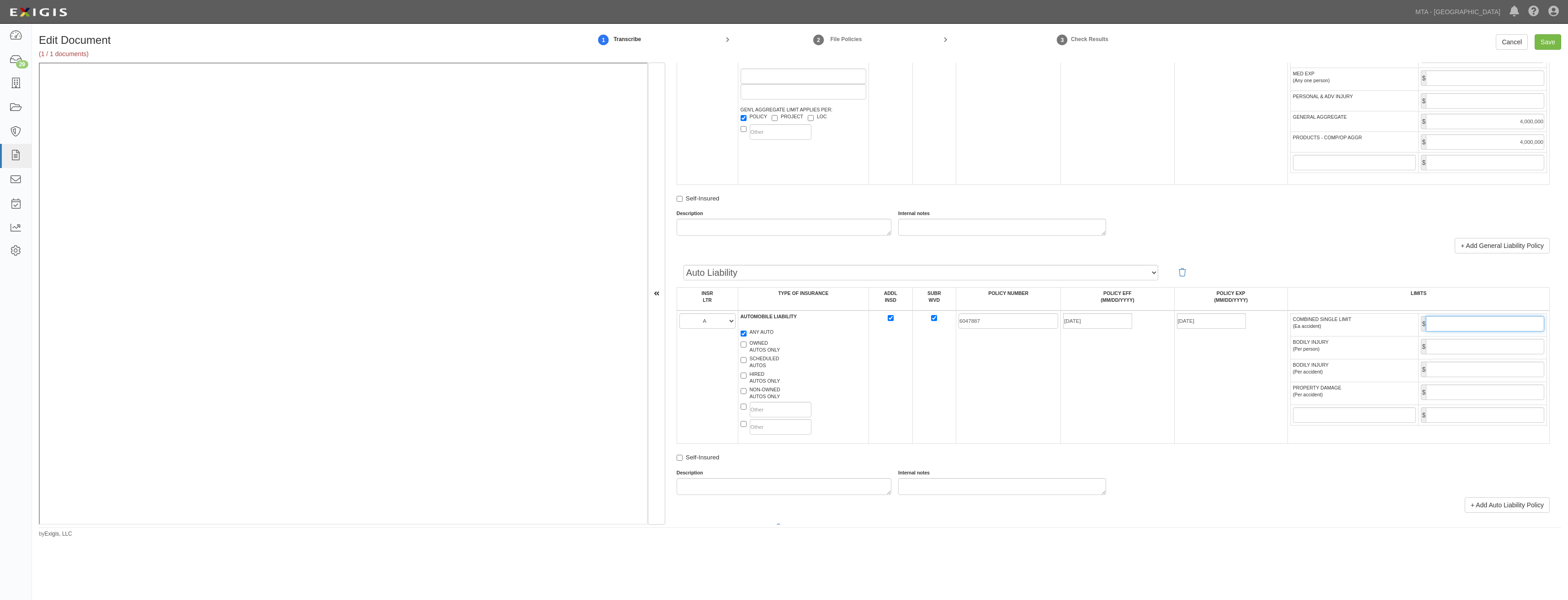
type input "2,000,000"
click at [1018, 363] on td "6047887" at bounding box center [1009, 377] width 105 height 133
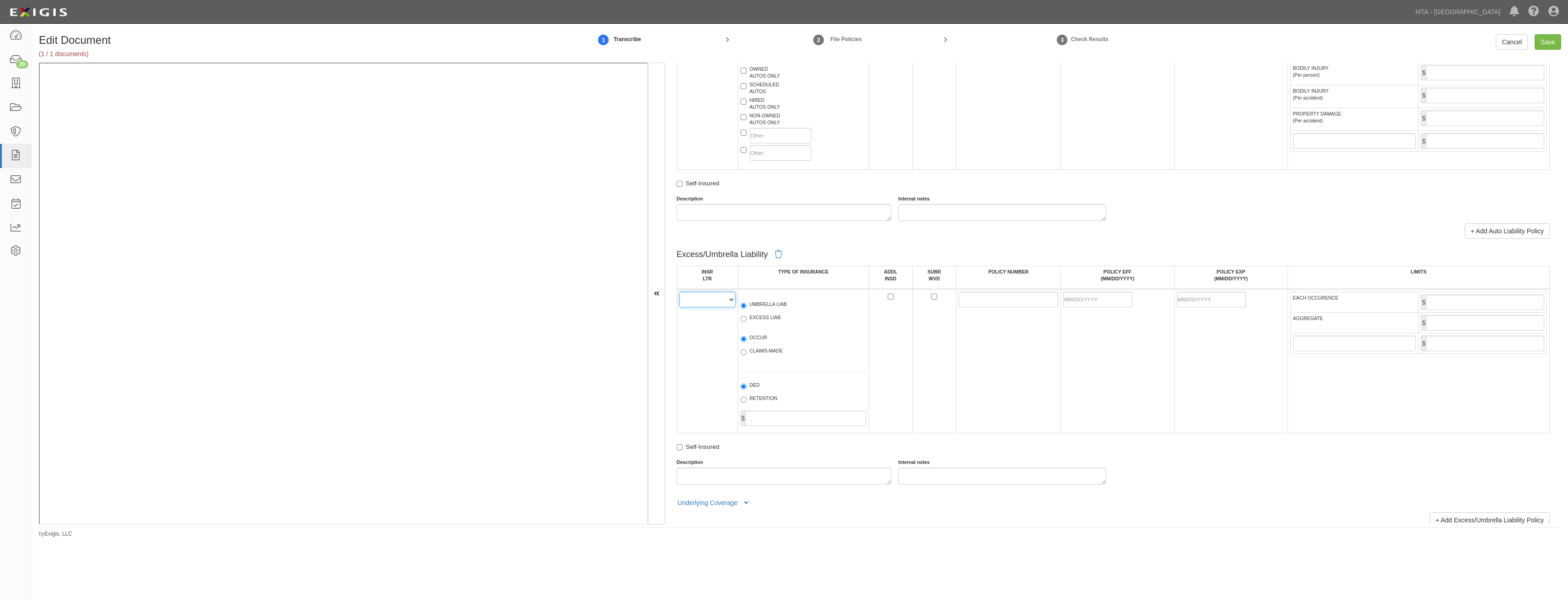
click at [701, 304] on select "A B C D E F" at bounding box center [707, 300] width 56 height 16
select select "A"
click at [679, 292] on select "A B C D E F" at bounding box center [707, 300] width 56 height 16
click at [757, 305] on label "UMBRELLA LIAB" at bounding box center [764, 305] width 47 height 9
click at [746, 305] on input "UMBRELLA LIAB" at bounding box center [744, 306] width 6 height 6
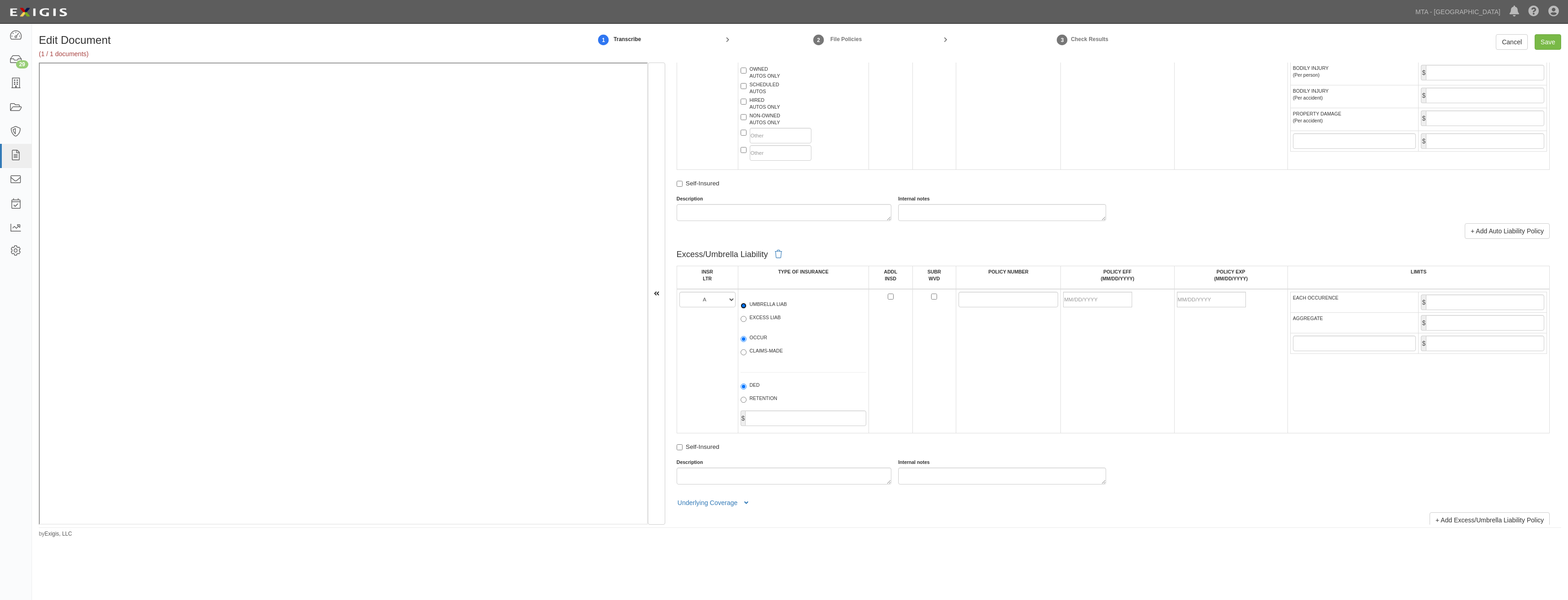
radio input "true"
click at [763, 338] on label "OCCUR" at bounding box center [754, 338] width 27 height 9
click at [746, 338] on input "OCCUR" at bounding box center [744, 339] width 6 height 6
radio input "true"
drag, startPoint x: 982, startPoint y: 302, endPoint x: 889, endPoint y: 338, distance: 99.7
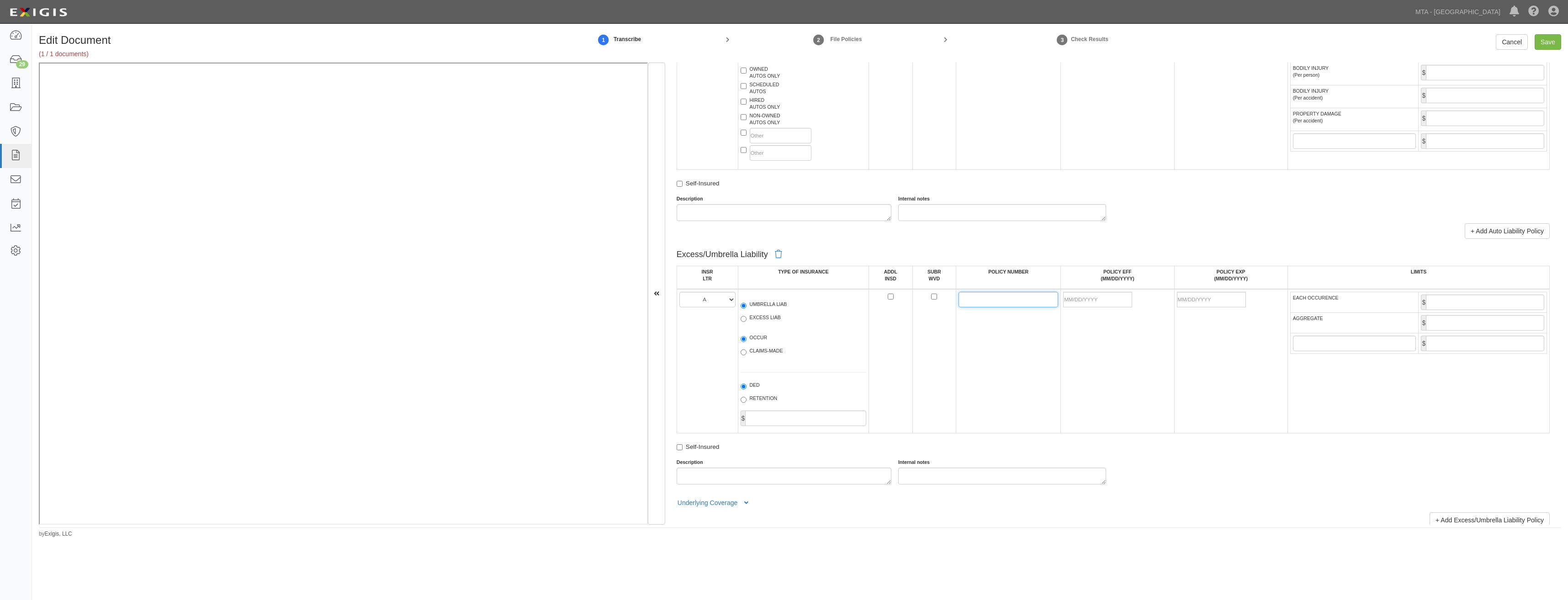
click at [982, 302] on input "POLICY NUMBER" at bounding box center [1009, 300] width 100 height 16
type input "1835967"
drag, startPoint x: 1120, startPoint y: 294, endPoint x: 1012, endPoint y: 327, distance: 112.9
click at [1120, 294] on input "POLICY EFF (MM/DD/YYYY)" at bounding box center [1097, 300] width 69 height 16
type input "08/15/2025"
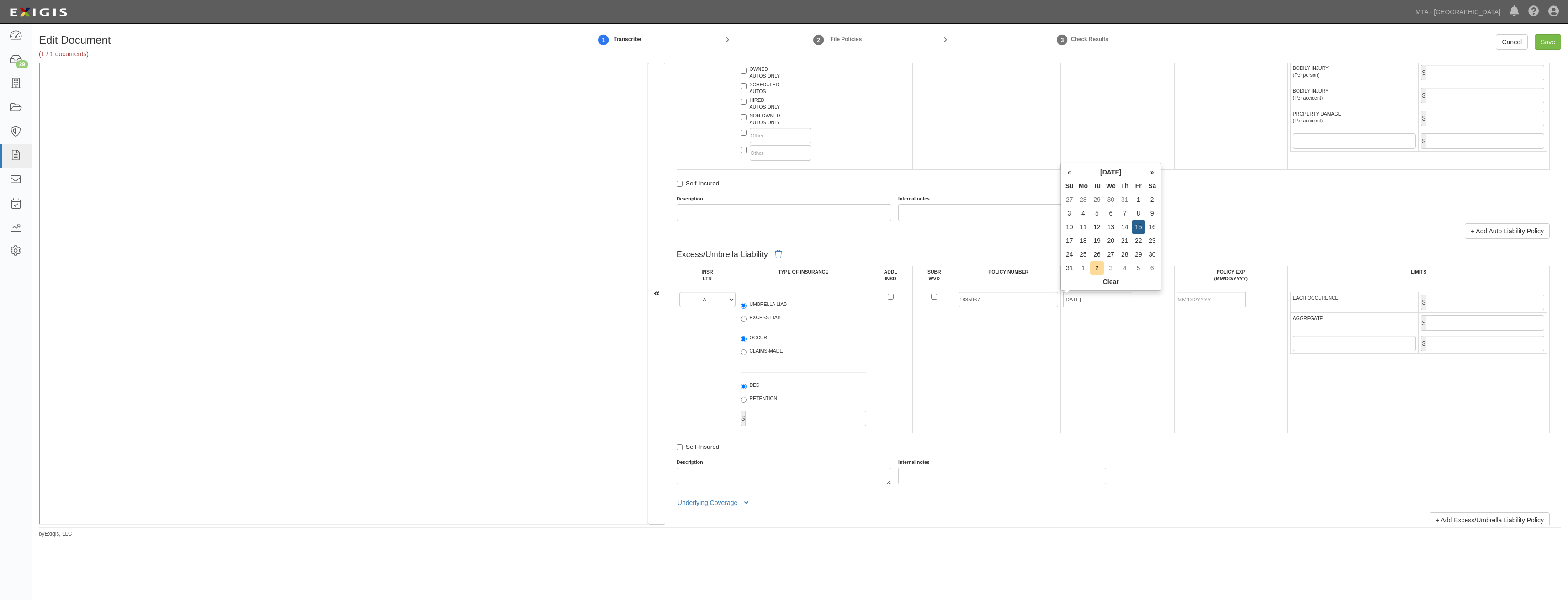
type input "08/15/2026"
click at [907, 371] on td at bounding box center [891, 361] width 44 height 144
drag, startPoint x: 1501, startPoint y: 303, endPoint x: 1496, endPoint y: 307, distance: 6.4
click at [1501, 303] on input "EACH OCCURENCE" at bounding box center [1485, 302] width 118 height 16
type input "10,000,000"
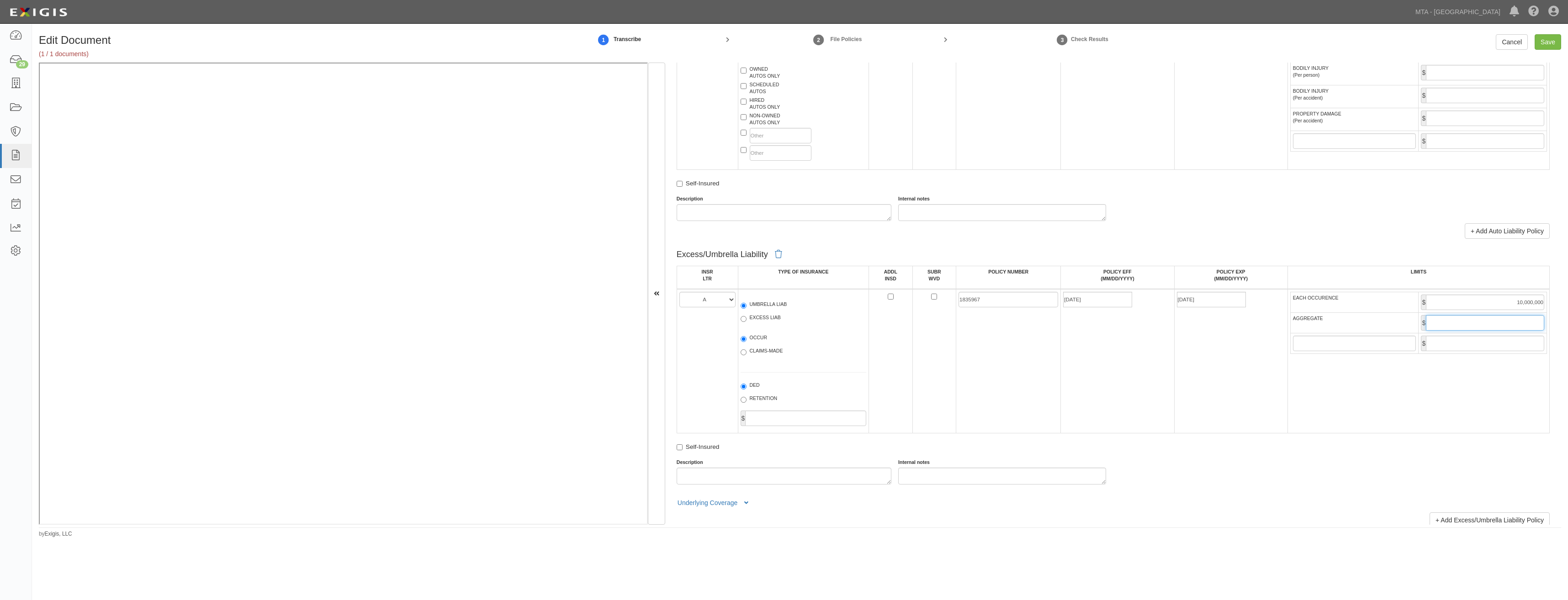
click at [1457, 327] on input "AGGREGATE" at bounding box center [1485, 323] width 118 height 16
type input "10,000,000"
click at [971, 354] on td "1835967" at bounding box center [1009, 361] width 105 height 144
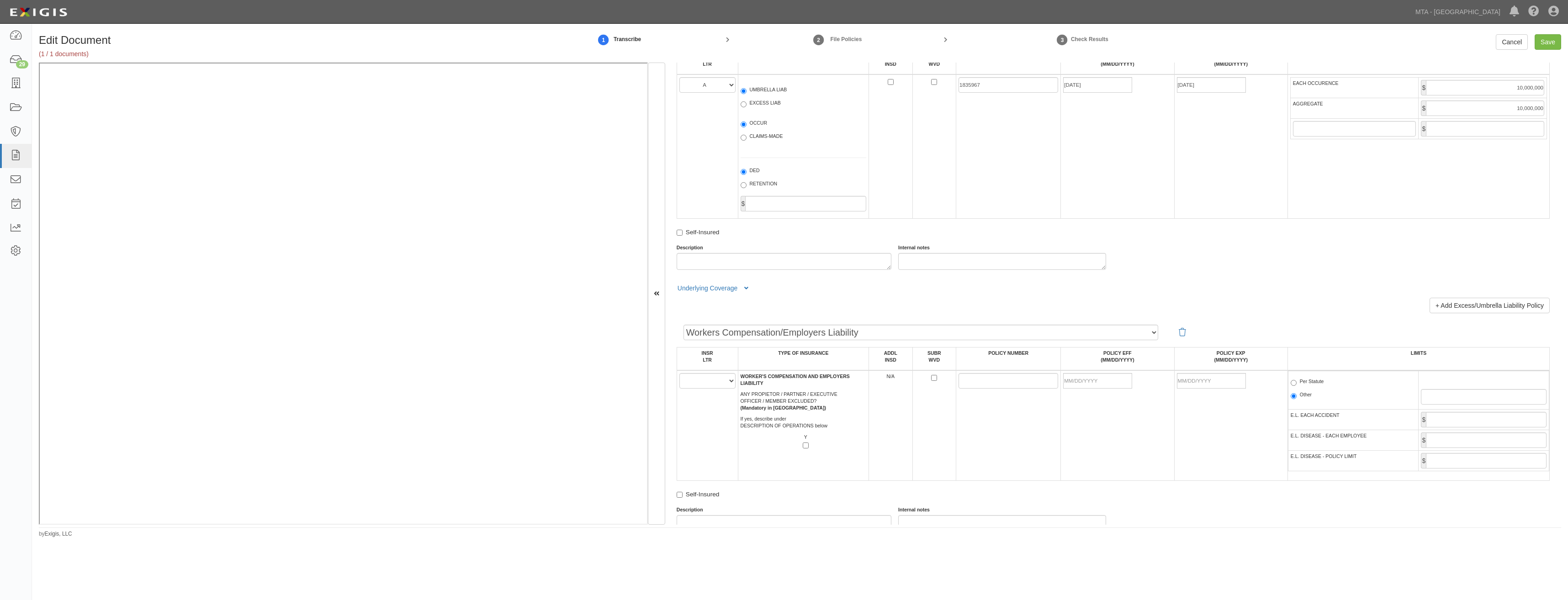
scroll to position [1142, 0]
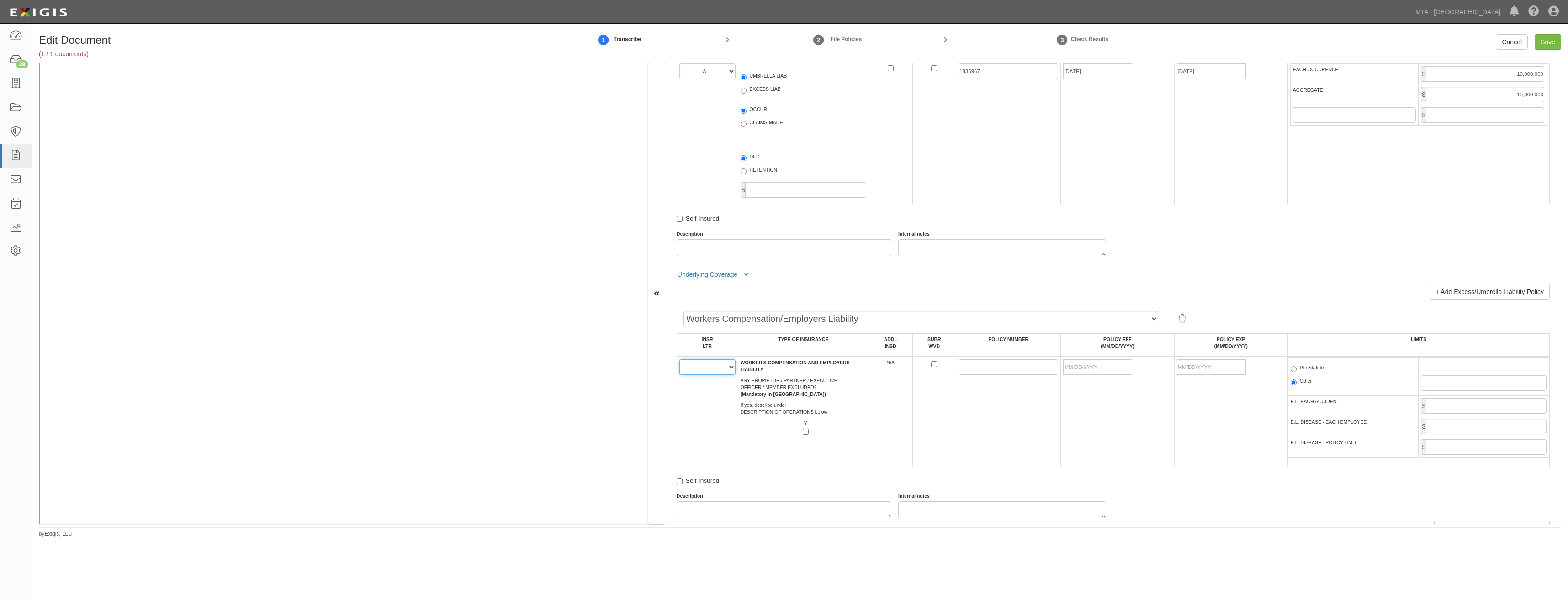
click at [710, 363] on select "A B C D E F" at bounding box center [707, 368] width 56 height 16
select select "B"
click at [679, 360] on select "A B C D E F" at bounding box center [707, 368] width 56 height 16
click at [715, 401] on td "A B C D E F" at bounding box center [707, 412] width 61 height 111
click at [971, 365] on input "POLICY NUMBER" at bounding box center [1009, 368] width 100 height 16
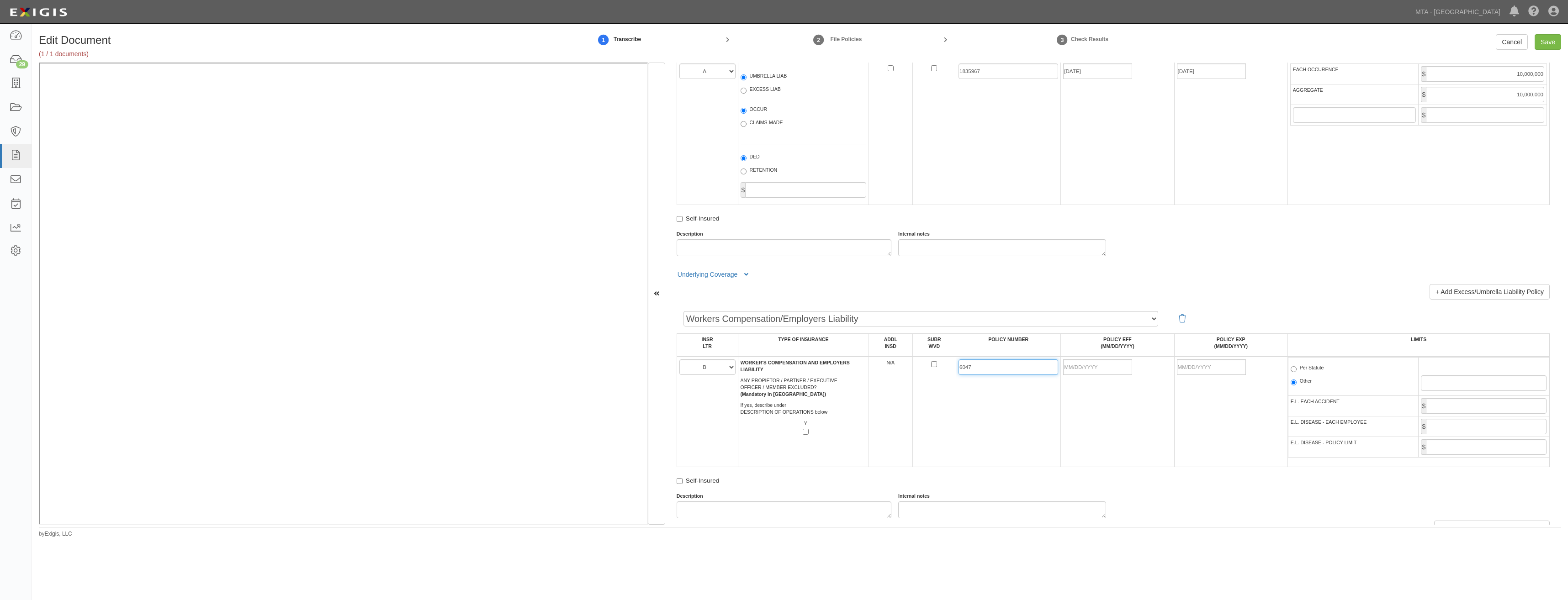
type input "6047888"
click at [1052, 418] on td "6047888" at bounding box center [1009, 412] width 105 height 111
click at [1119, 374] on input "POLICY EFF (MM/DD/YYYY)" at bounding box center [1097, 368] width 69 height 16
type input "08/15/2025"
type input "08/15/2026"
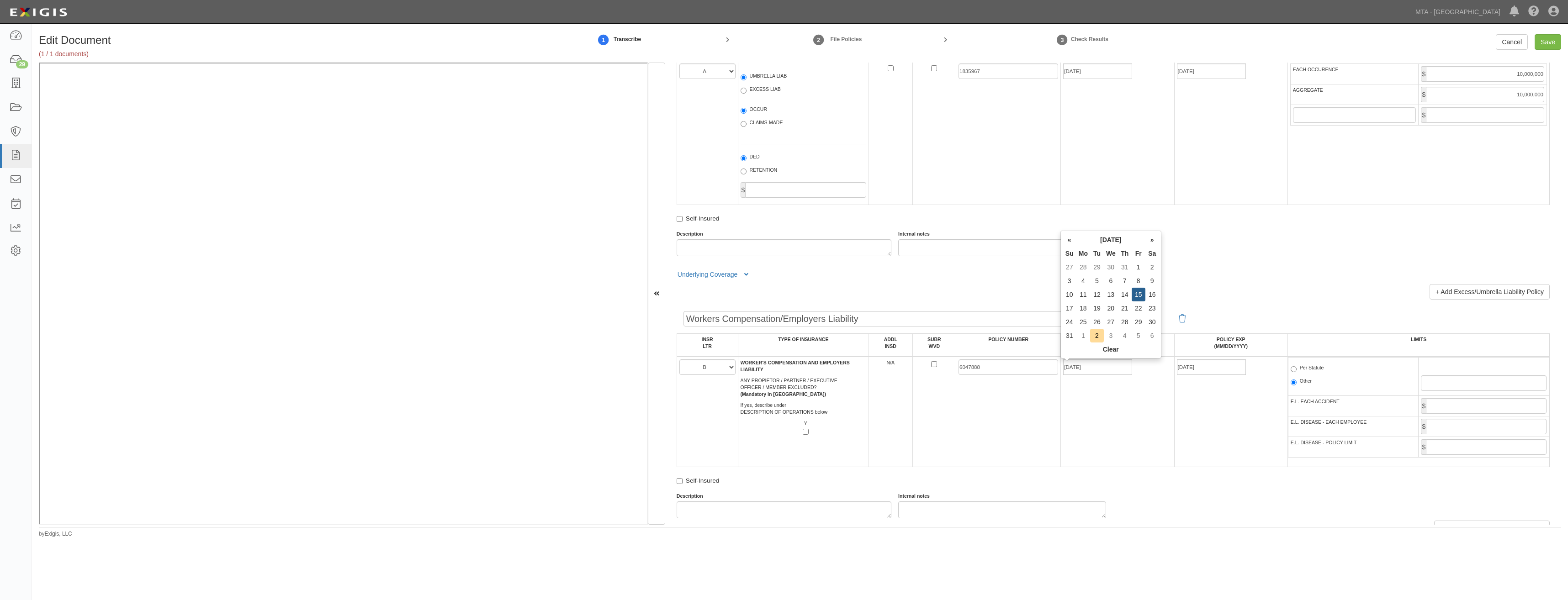
click at [1015, 406] on td "6047888" at bounding box center [1009, 412] width 105 height 111
click at [1300, 367] on label "Per Statute" at bounding box center [1307, 369] width 33 height 9
click at [1297, 367] on input "Per Statute" at bounding box center [1293, 369] width 6 height 6
radio input "true"
click at [1477, 403] on input "E.L. EACH ACCIDENT" at bounding box center [1486, 406] width 121 height 16
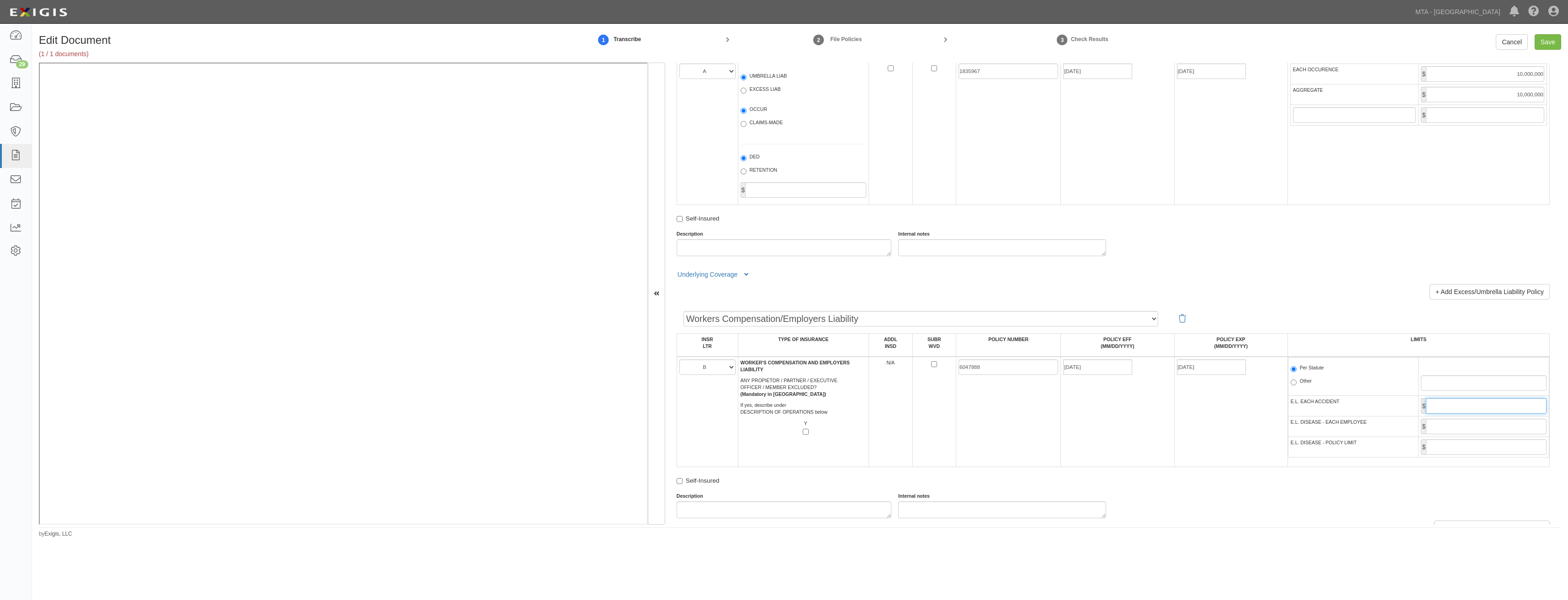
type input "1,000,000"
click at [1496, 426] on input "E.L. DISEASE - EACH EMPLOYEE" at bounding box center [1486, 427] width 121 height 16
type input "1,000,000"
click at [1483, 450] on input "E.L. DISEASE - POLICY LIMIT" at bounding box center [1486, 447] width 121 height 16
type input "1,000,000"
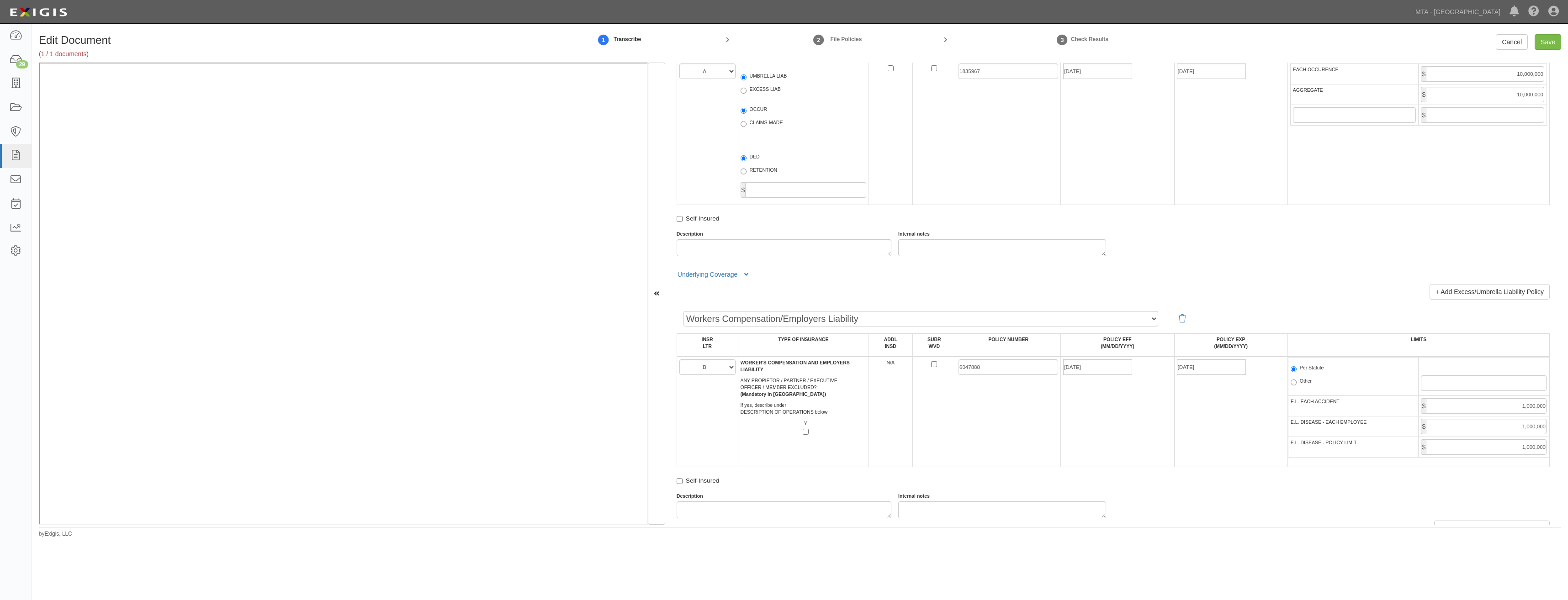
click at [1076, 471] on div "Workers Compensation/Employers Liability Employers Liability Workers Compensati…" at bounding box center [1113, 413] width 873 height 212
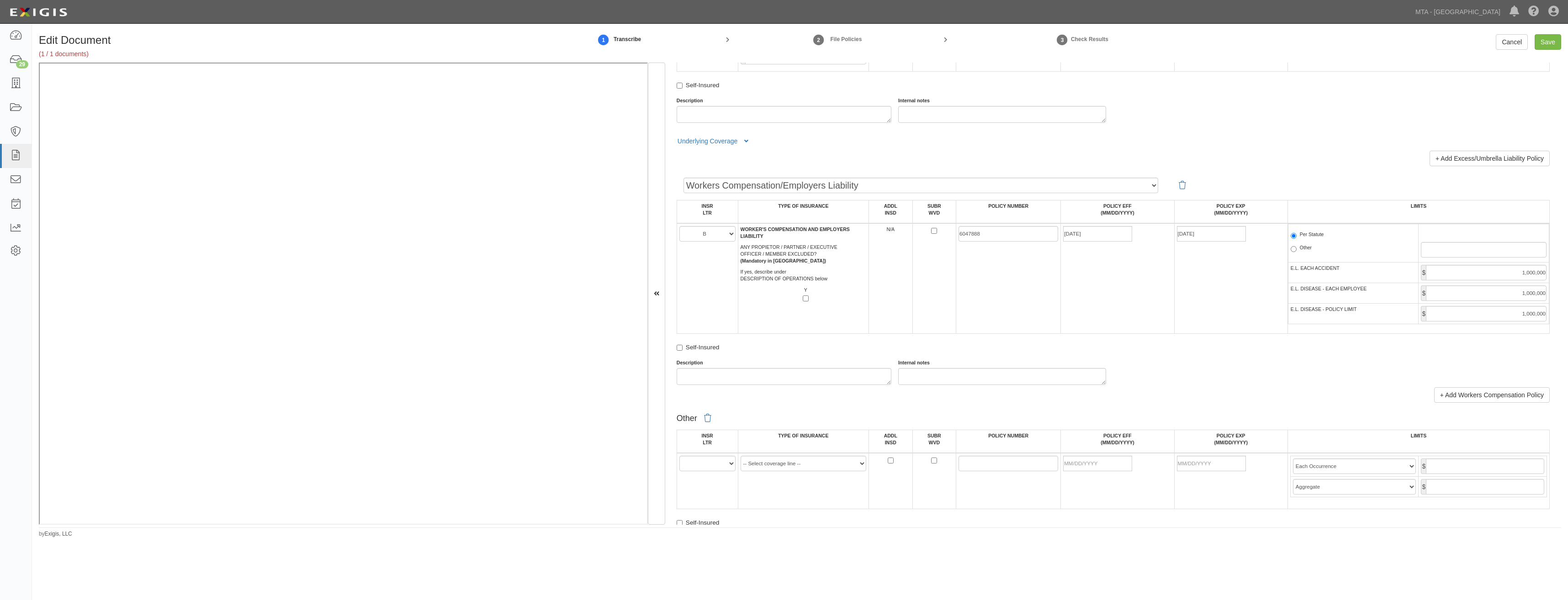
scroll to position [1416, 0]
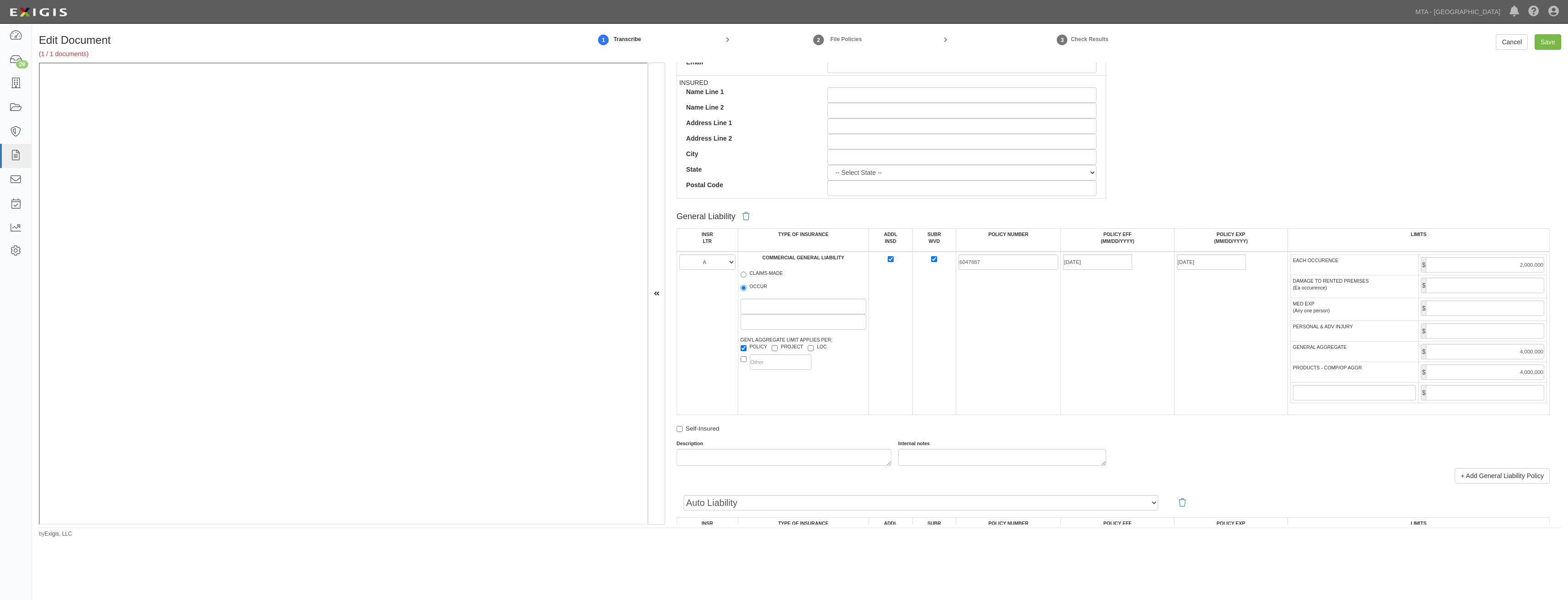
drag, startPoint x: 1219, startPoint y: 348, endPoint x: 1377, endPoint y: 158, distance: 247.1
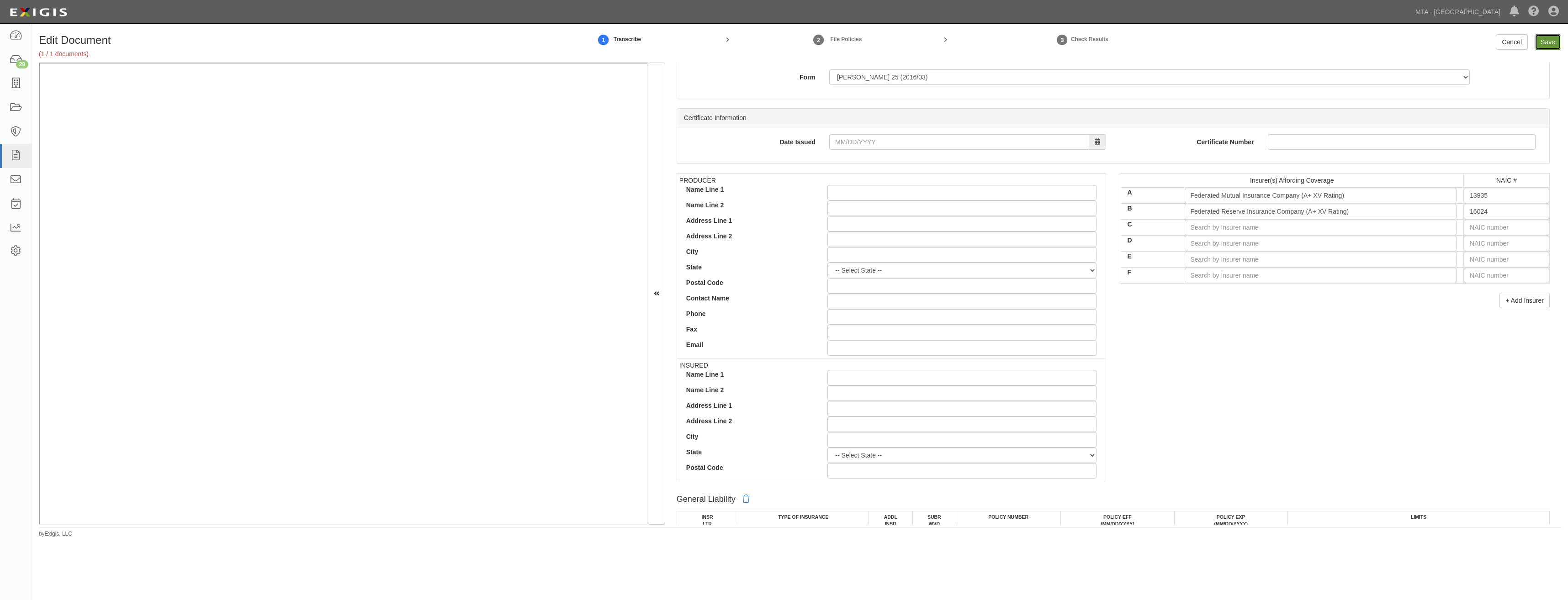
click at [1553, 36] on input "Save" at bounding box center [1548, 42] width 27 height 16
type input "2000000"
type input "4000000"
type input "2000000"
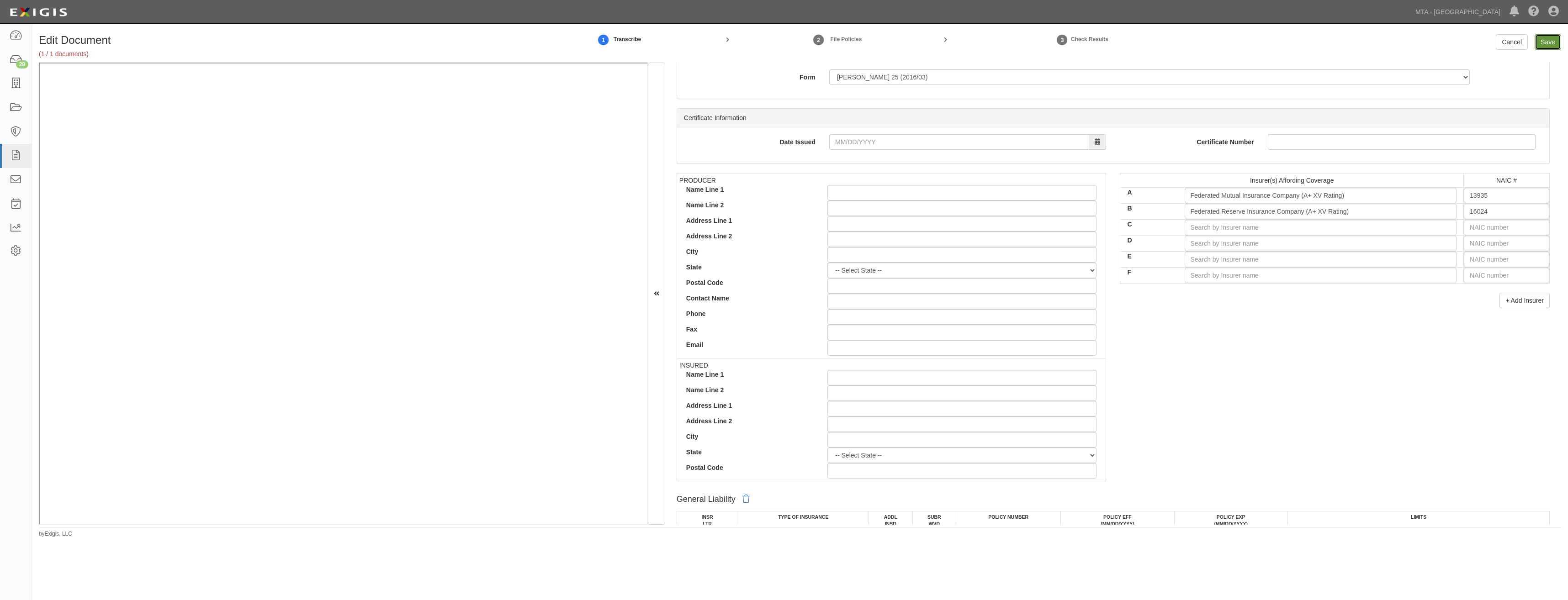
type input "10000000"
type input "1000000"
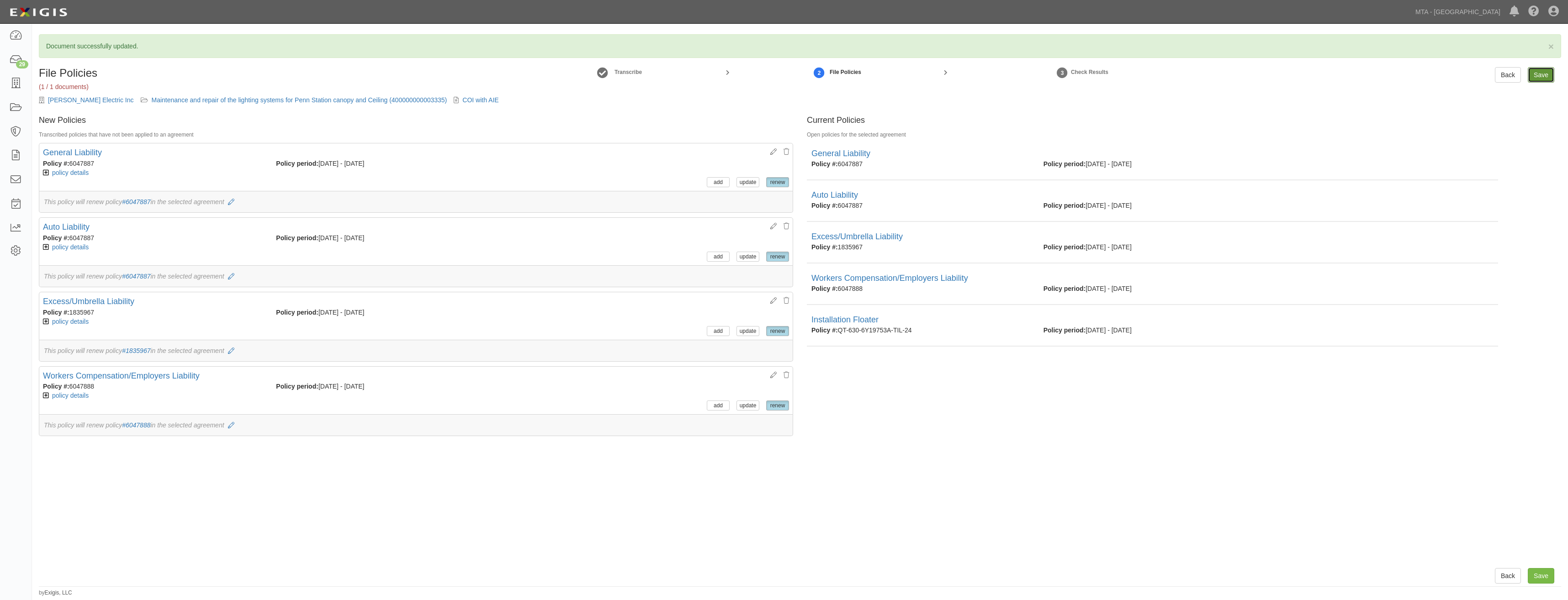
click at [1544, 75] on input "Save" at bounding box center [1541, 75] width 27 height 16
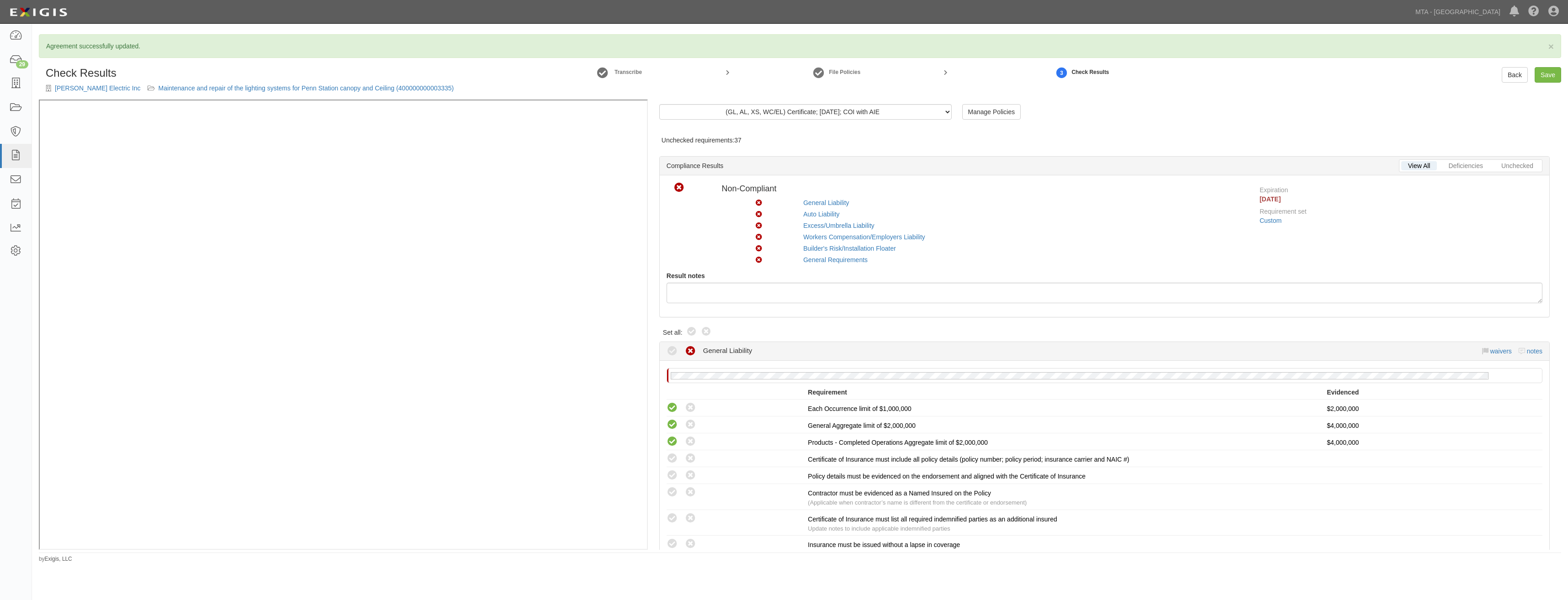
drag, startPoint x: 691, startPoint y: 333, endPoint x: 769, endPoint y: 310, distance: 81.3
click at [691, 333] on icon at bounding box center [691, 332] width 11 height 11
radio input "true"
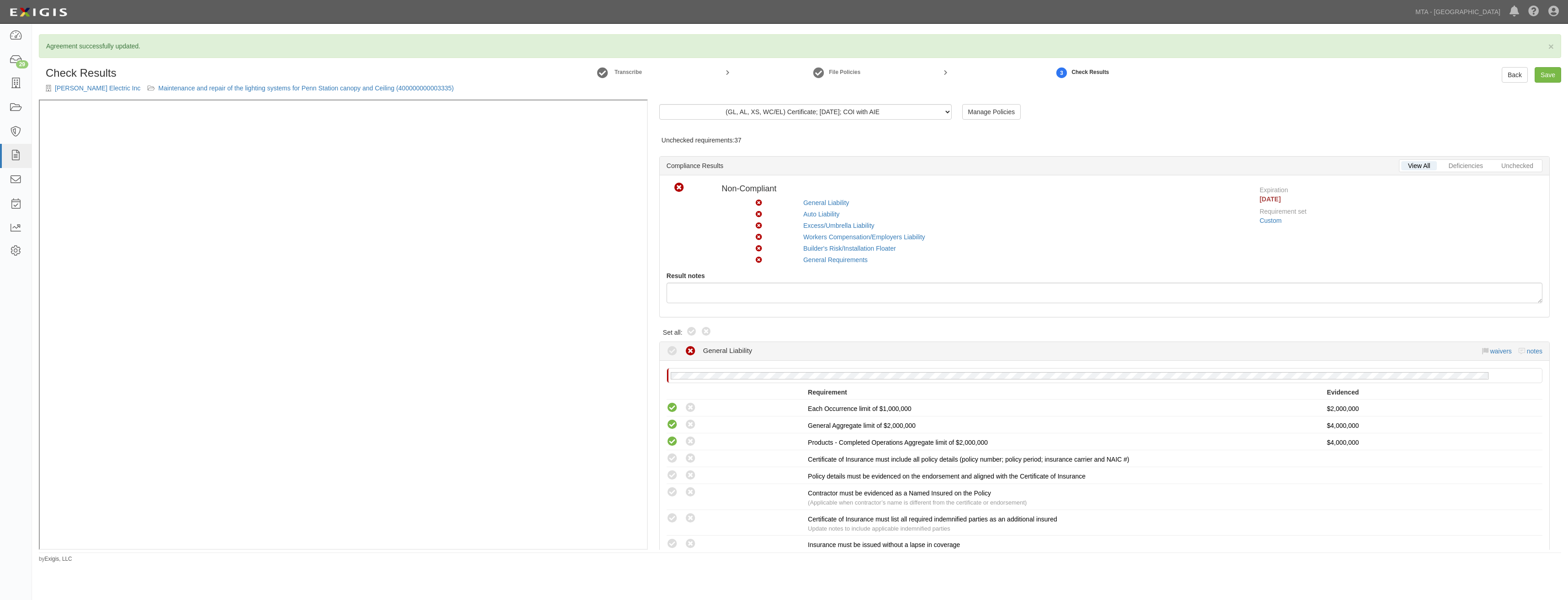
radio input "true"
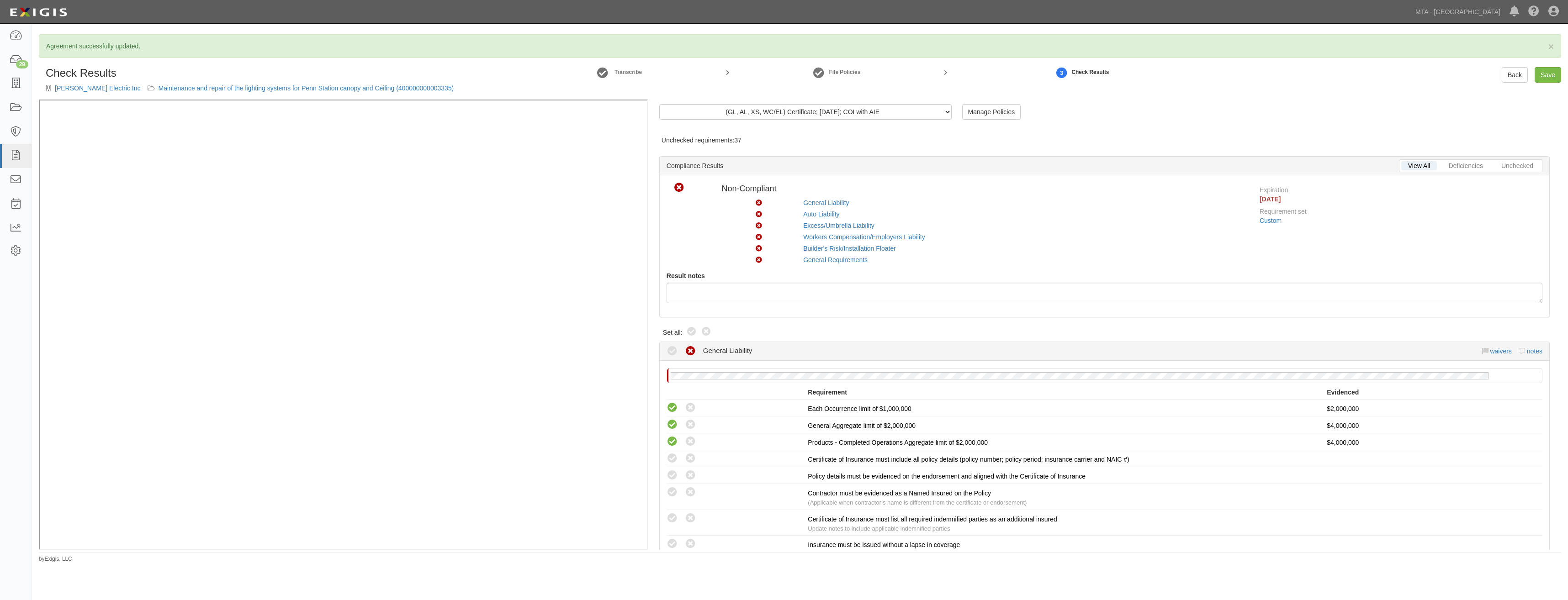
radio input "true"
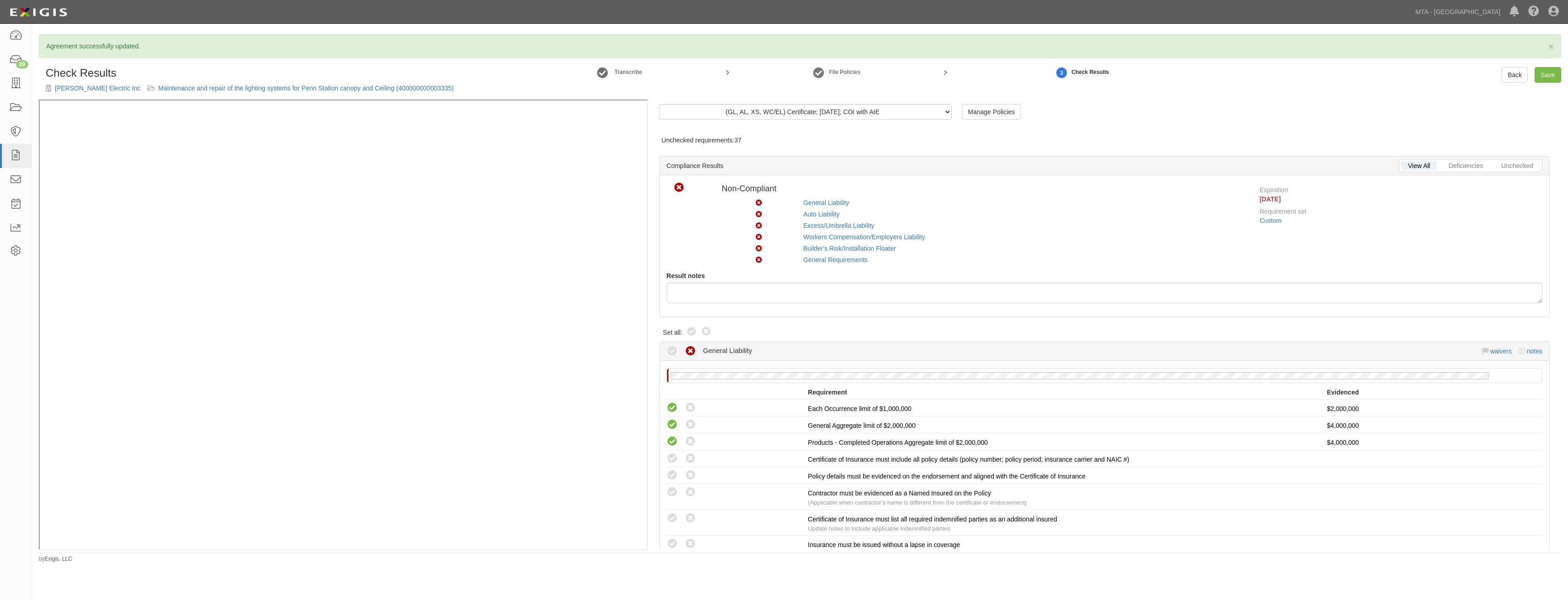
radio input "true"
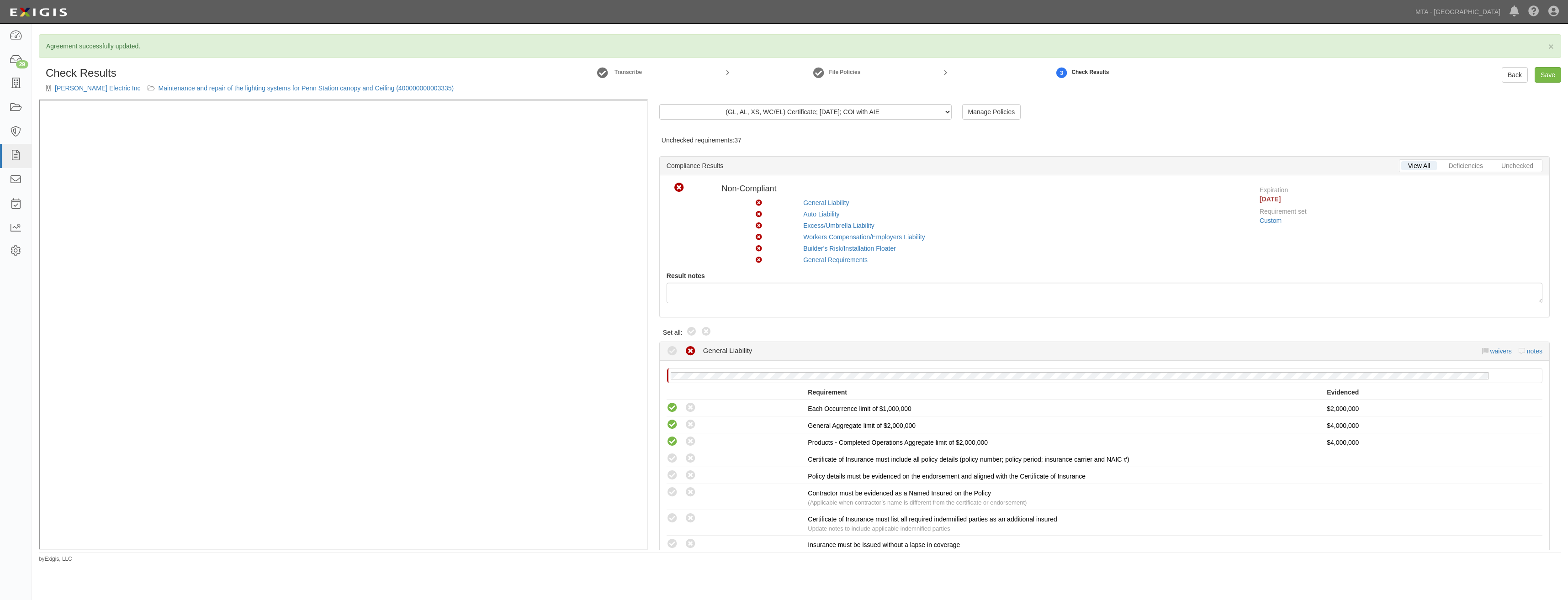
radio input "true"
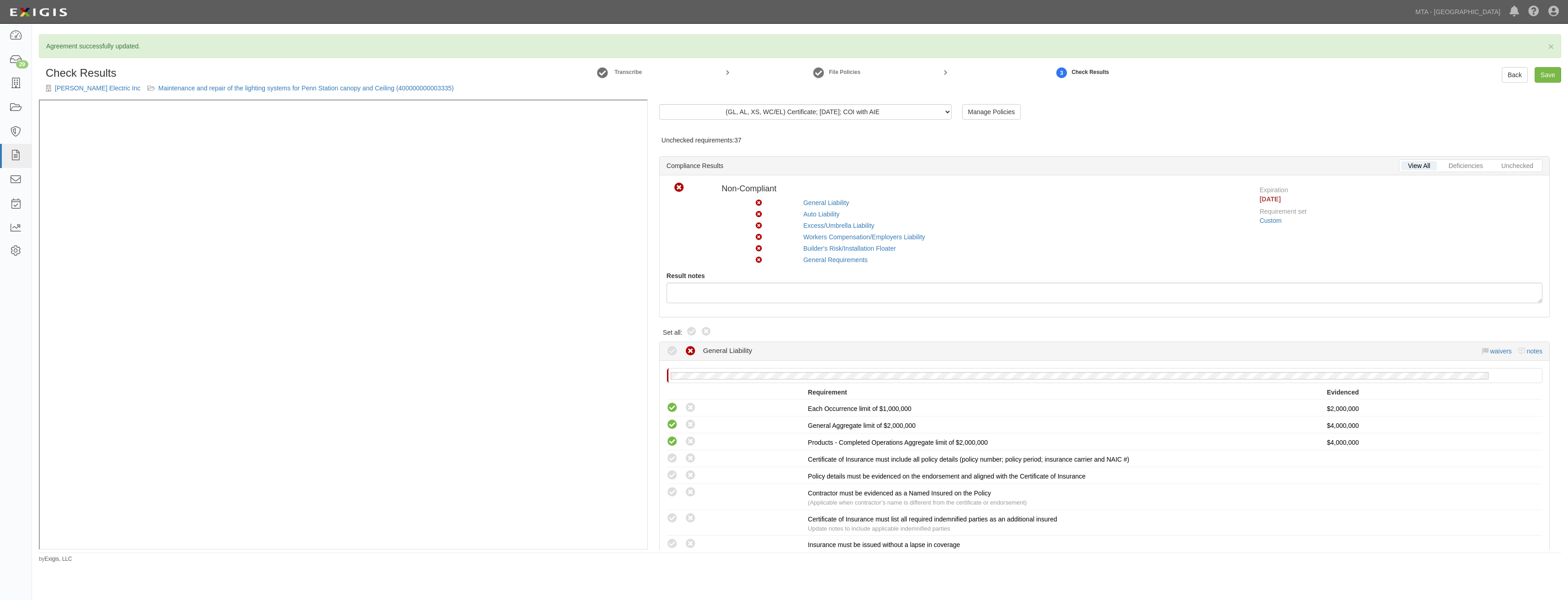
radio input "true"
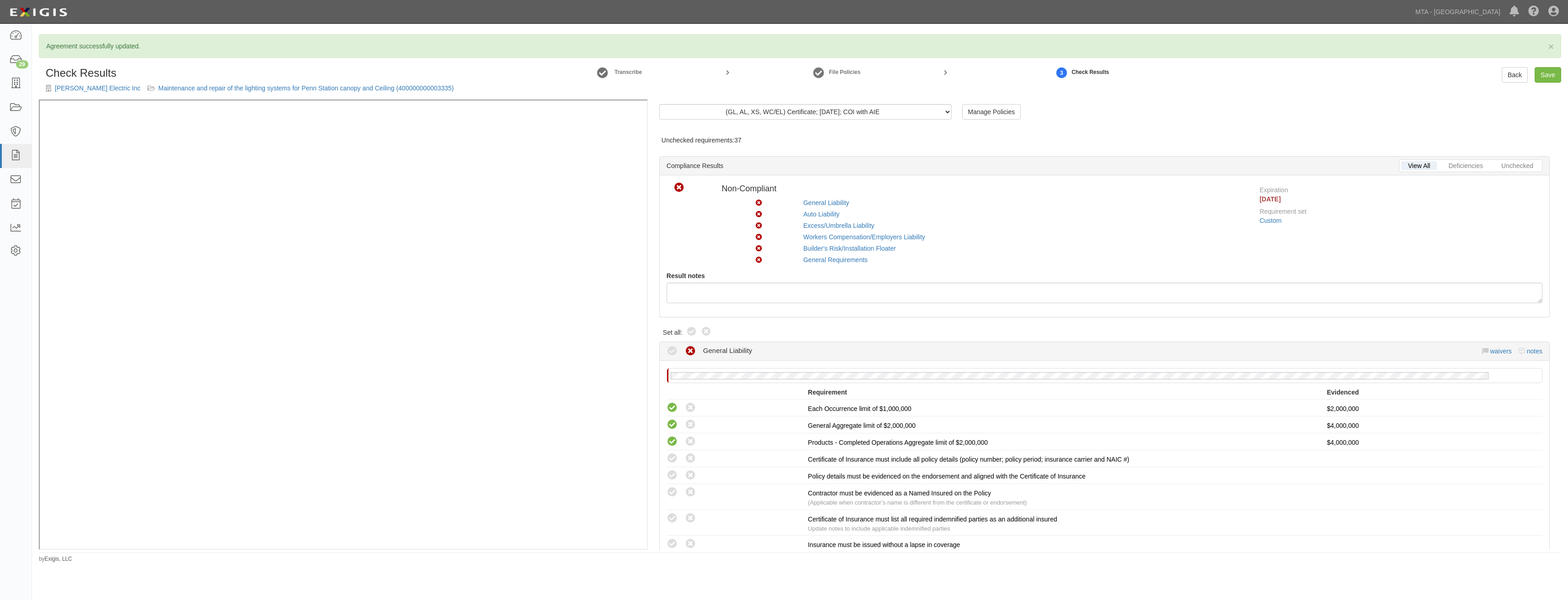
radio input "true"
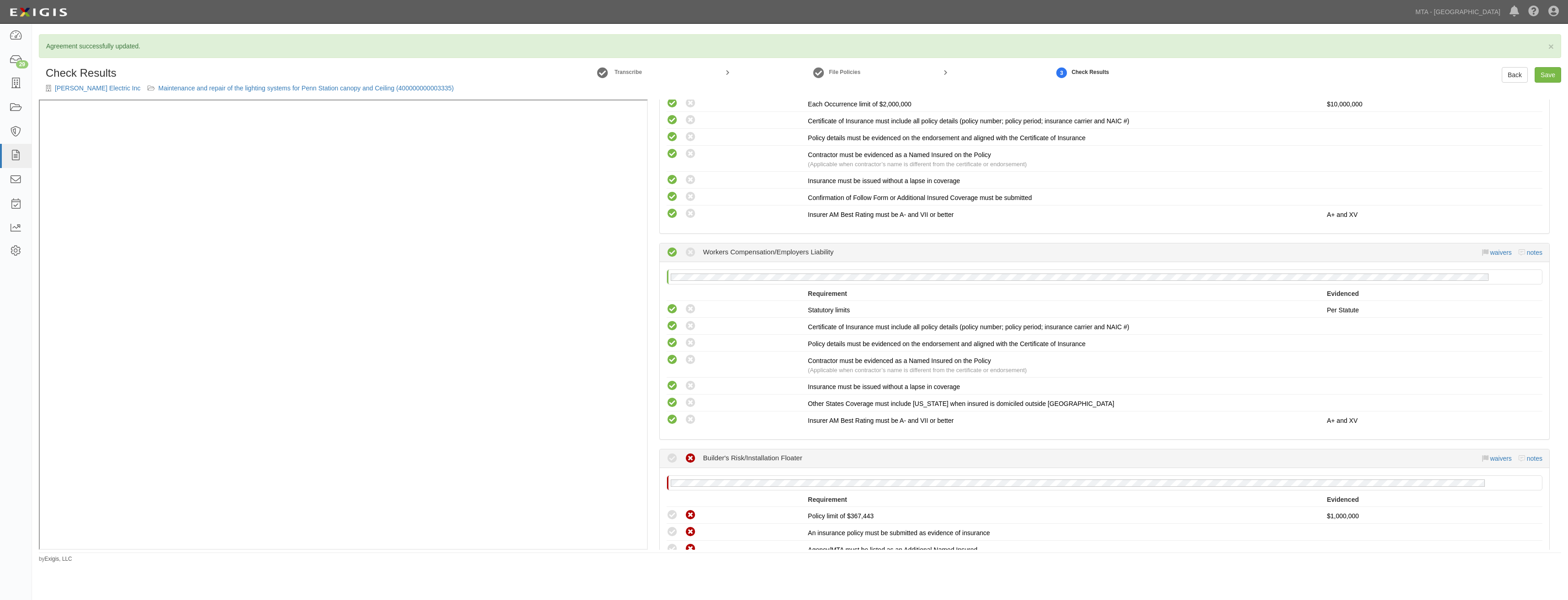
scroll to position [1799, 0]
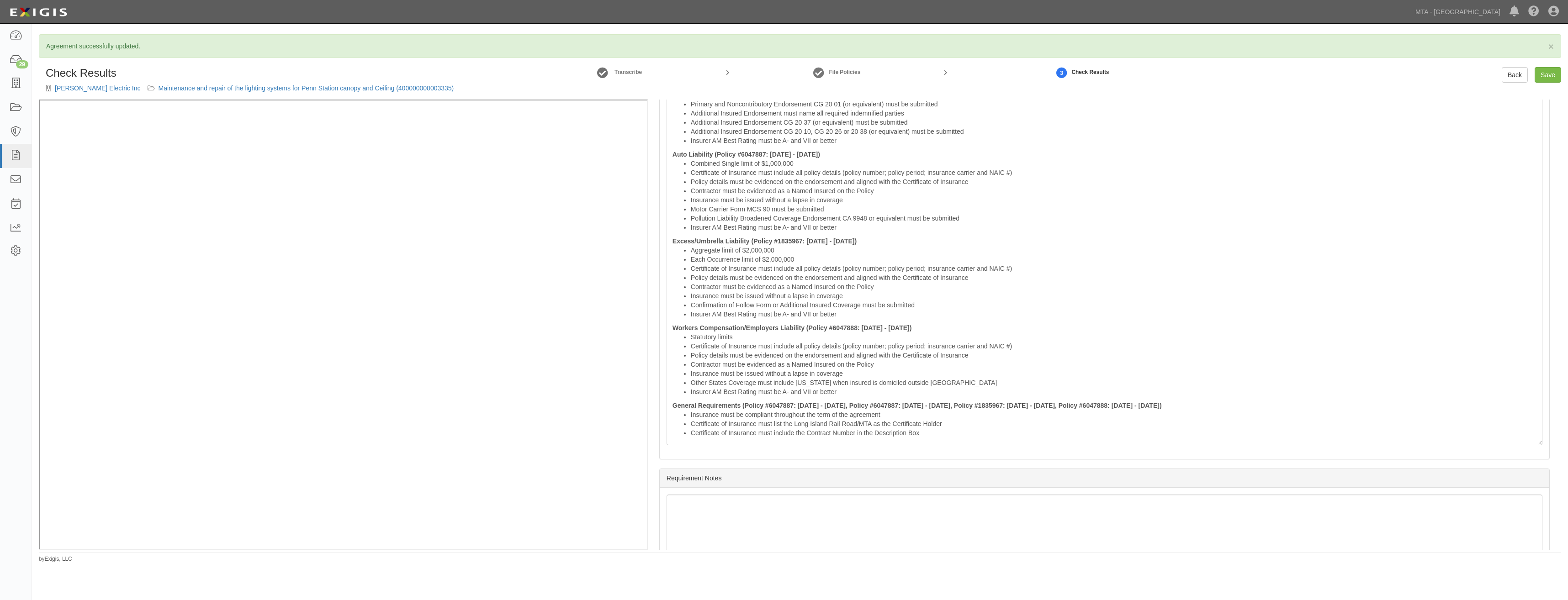
drag, startPoint x: 1063, startPoint y: 171, endPoint x: 1044, endPoint y: 326, distance: 156.2
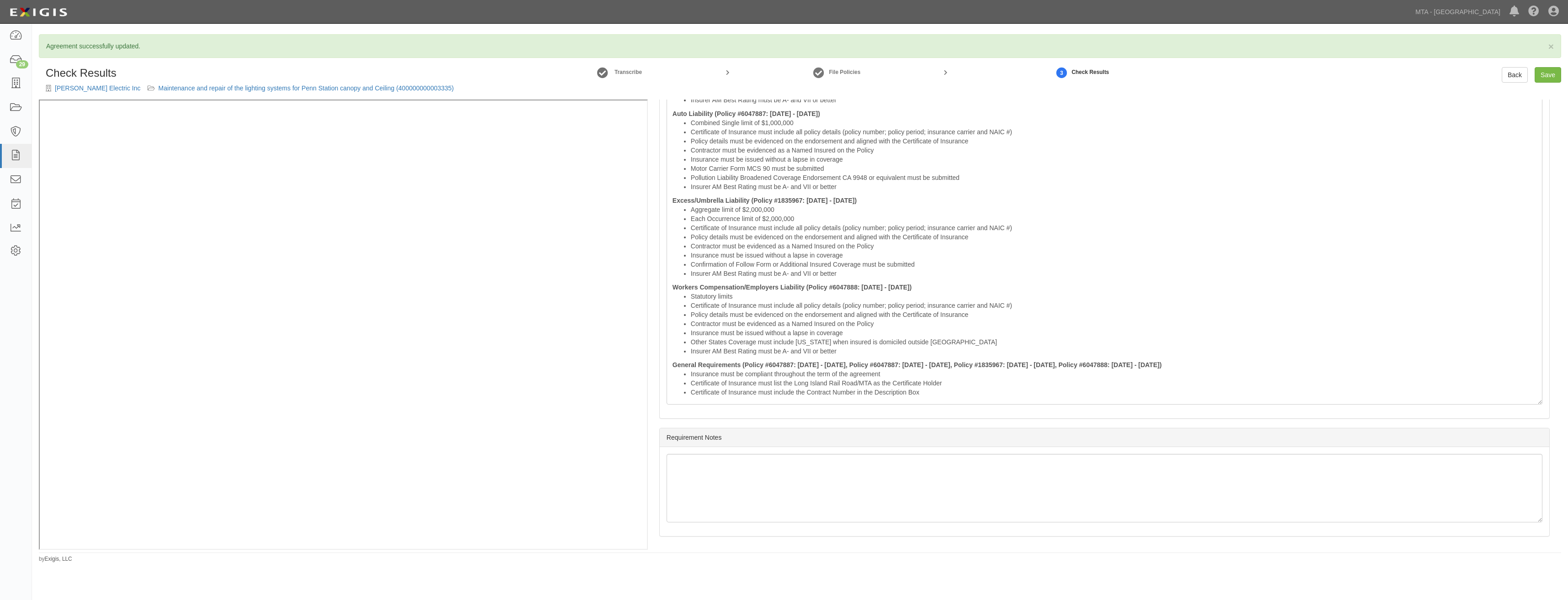
drag, startPoint x: 952, startPoint y: 405, endPoint x: 849, endPoint y: 338, distance: 122.9
click at [829, 329] on div "Prior Deficiencies: General Liability (Policy #6047887: 08/15/2024 - 08/15/2025…" at bounding box center [1104, 187] width 889 height 461
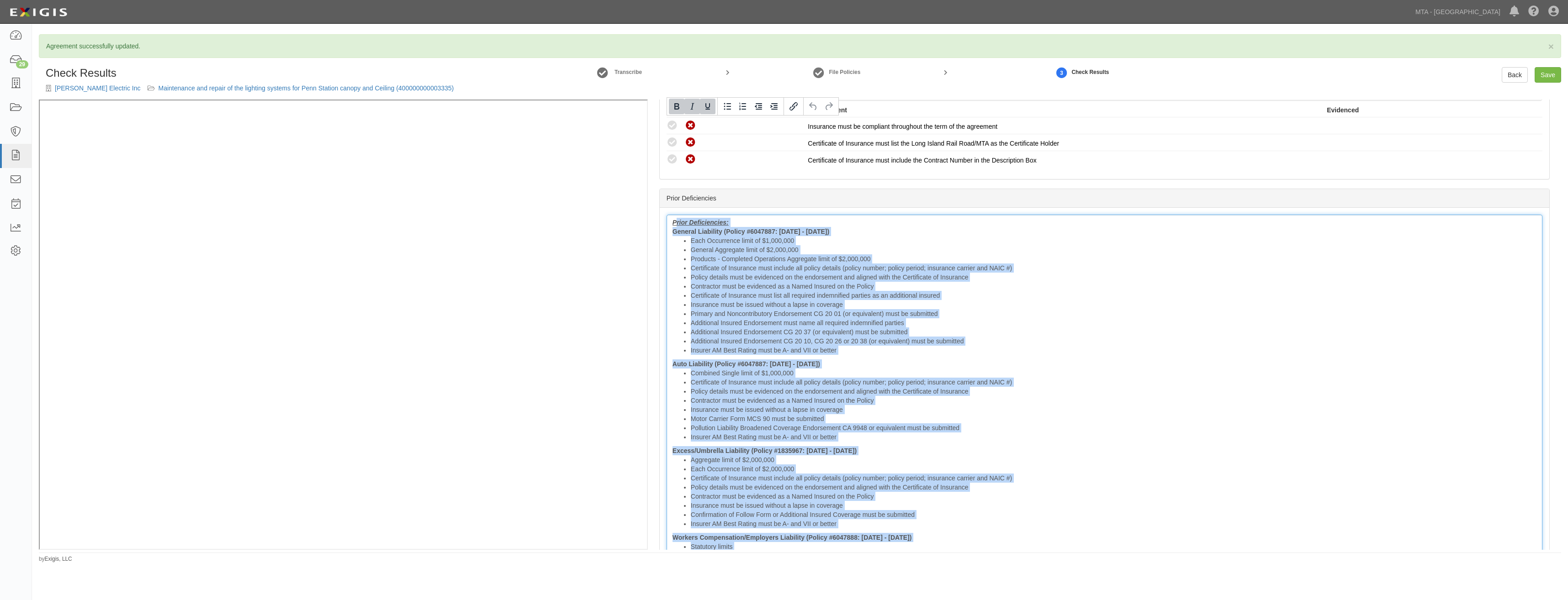
drag, startPoint x: 929, startPoint y: 394, endPoint x: 676, endPoint y: 87, distance: 397.8
click at [676, 87] on div "Check Results Nead Electric Inc Maintenance and repair of the lighting systems …" at bounding box center [800, 308] width 1522 height 483
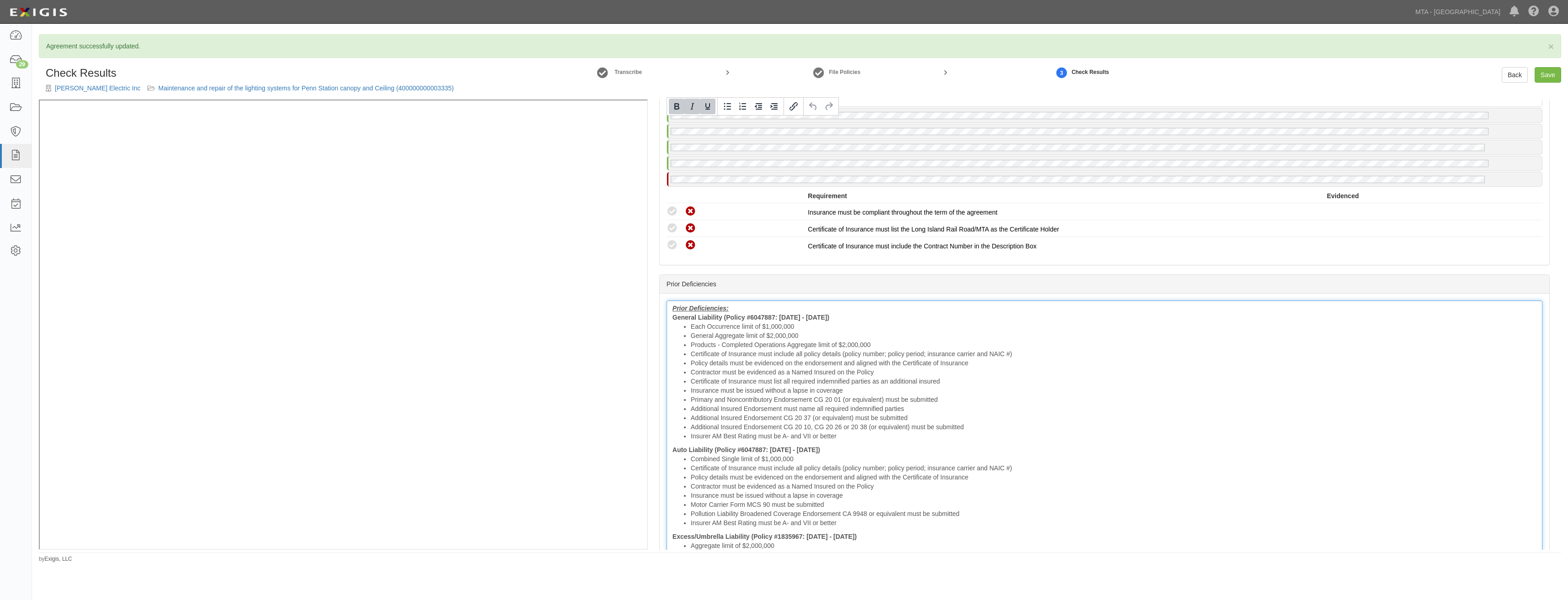
scroll to position [1427, 0]
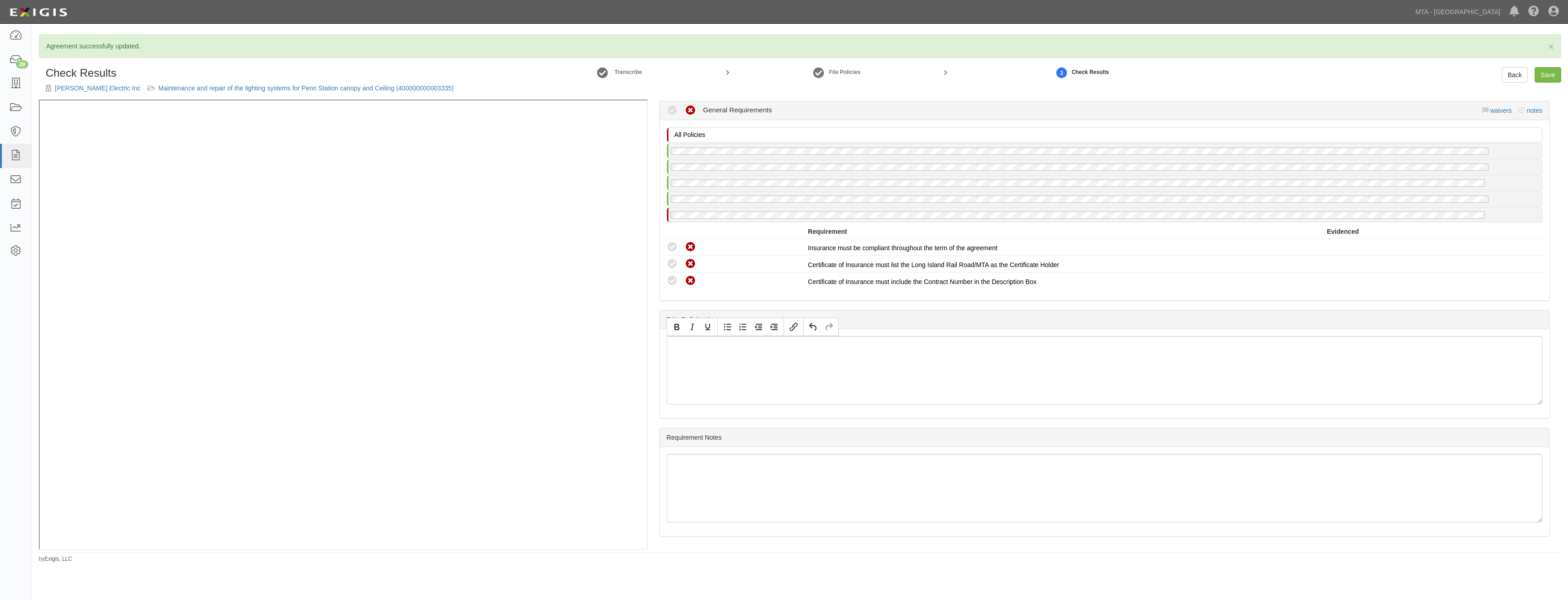
click at [1124, 319] on div "Prior Deficiencies" at bounding box center [1104, 319] width 889 height 19
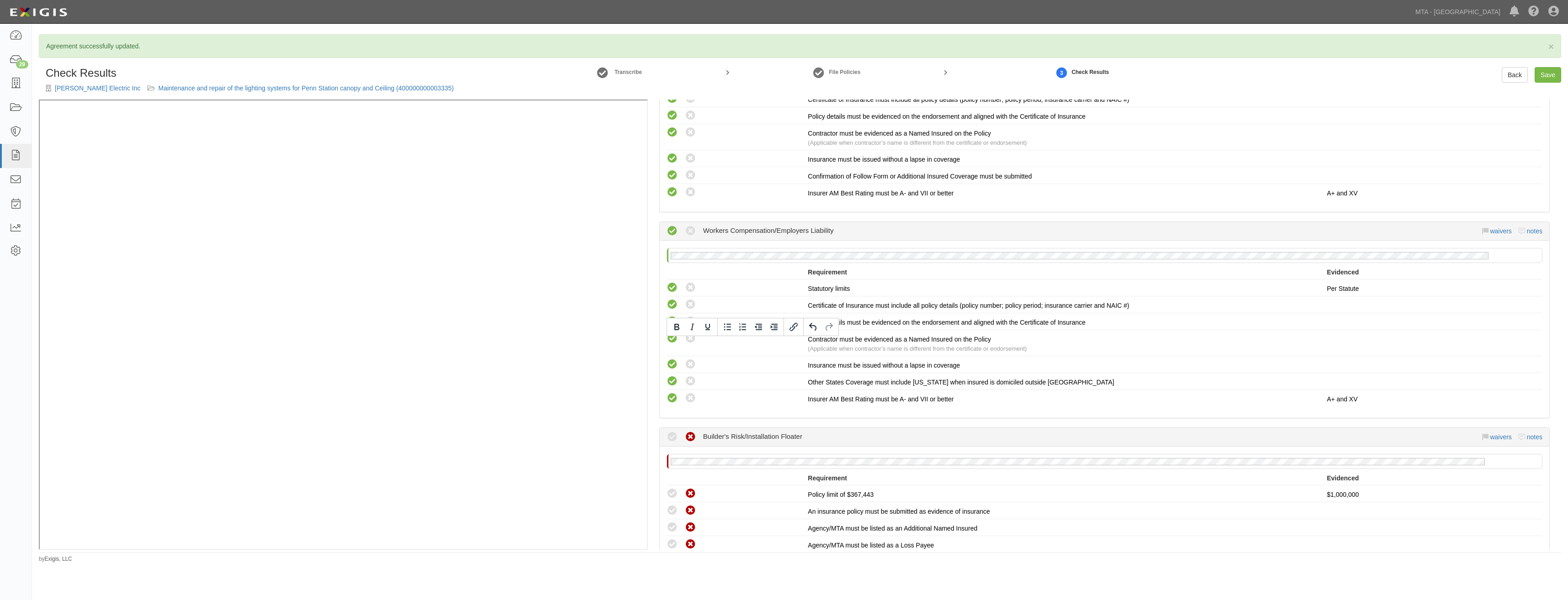
scroll to position [0, 0]
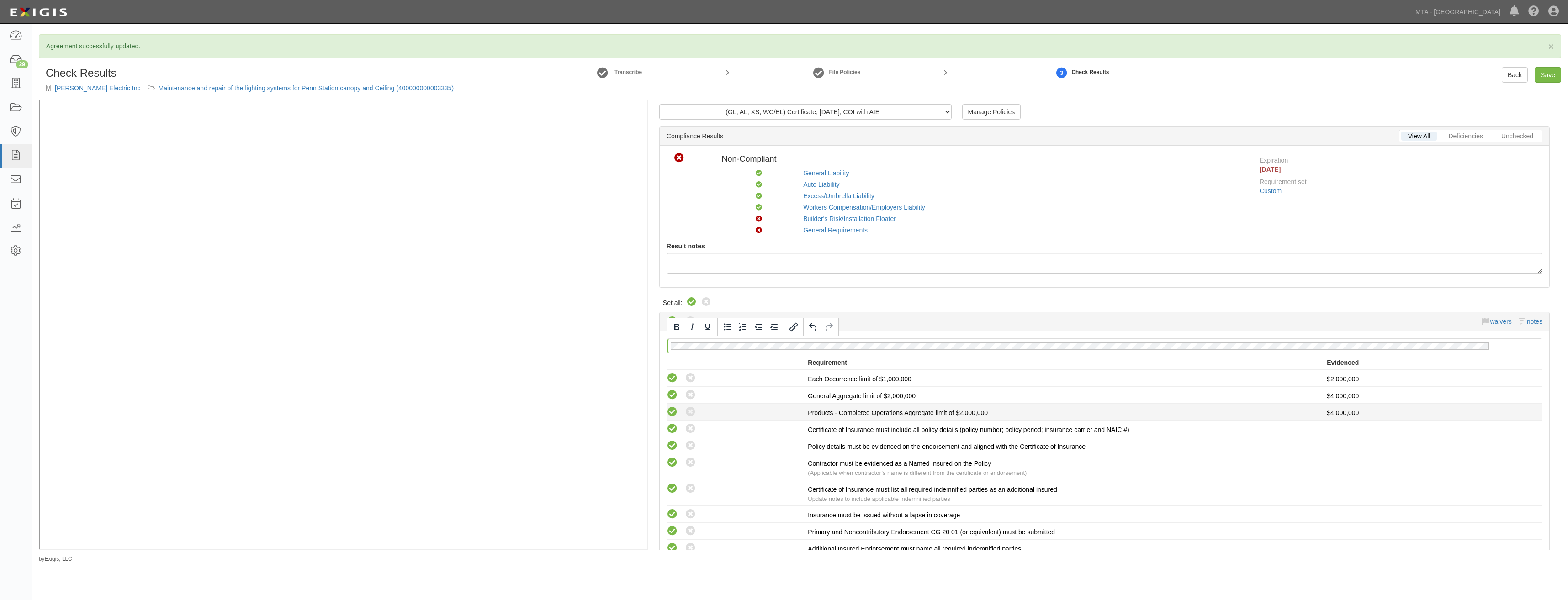
drag, startPoint x: 1223, startPoint y: 386, endPoint x: 1241, endPoint y: 187, distance: 199.8
click at [1546, 74] on link "Save" at bounding box center [1548, 75] width 27 height 16
radio input "true"
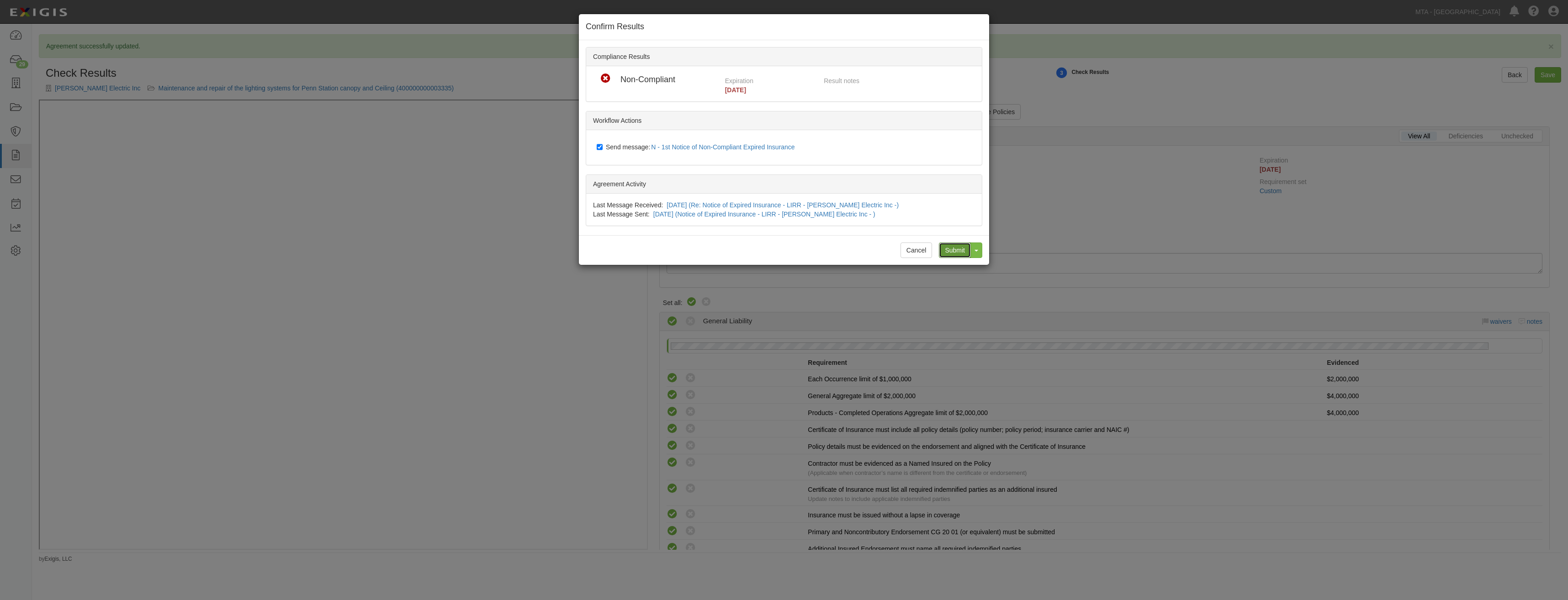
click at [951, 249] on input "Submit" at bounding box center [954, 251] width 32 height 16
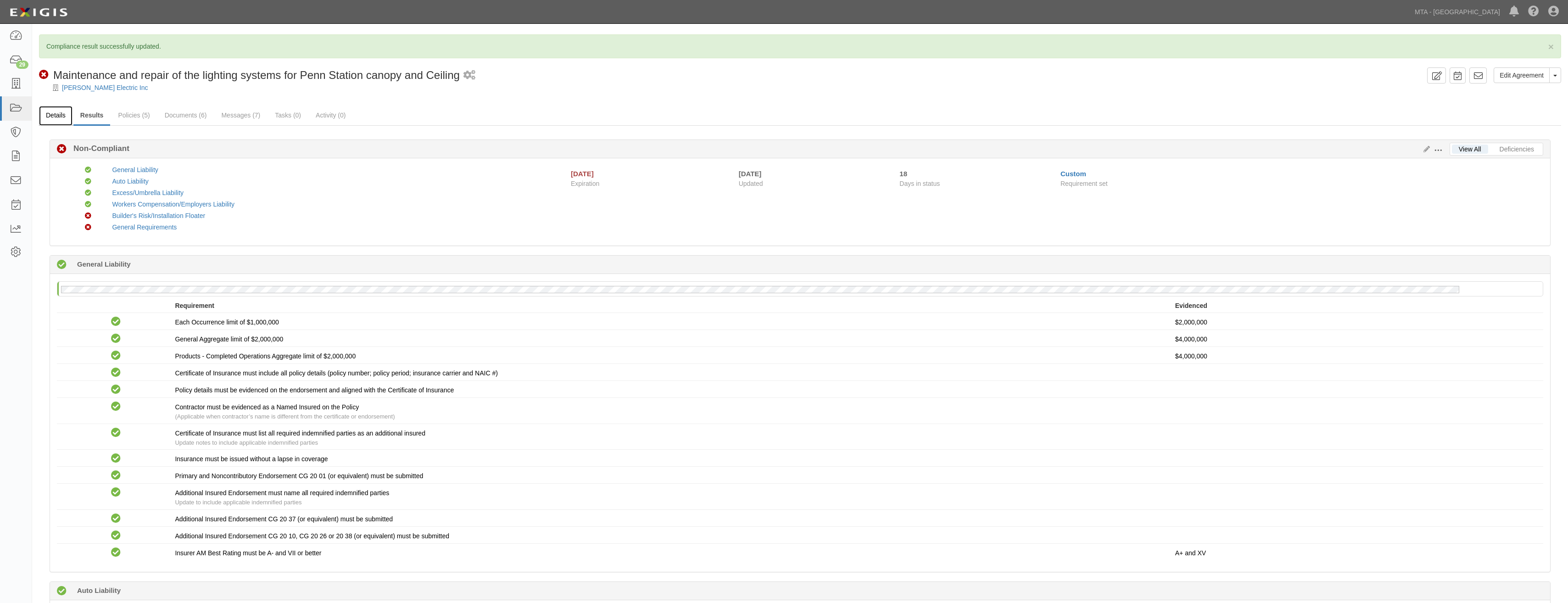
click at [64, 116] on link "Details" at bounding box center [56, 116] width 34 height 20
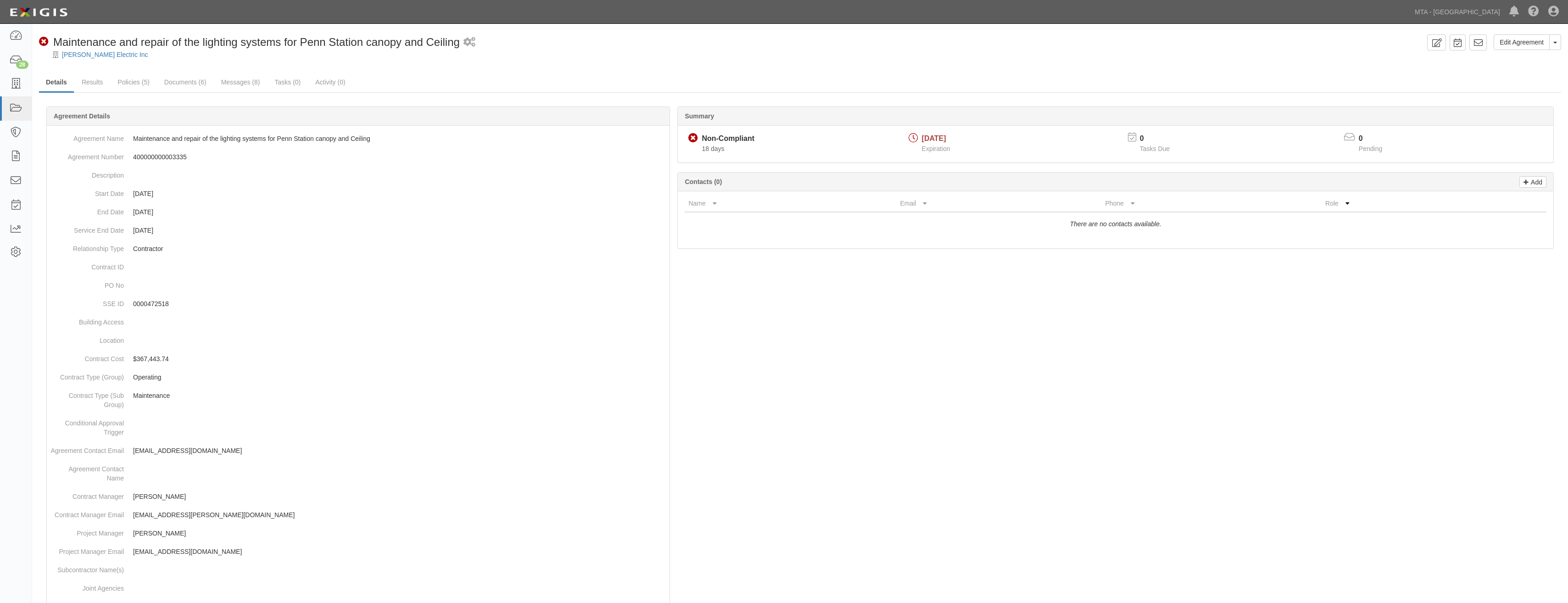
click at [1488, 44] on div "Edit Agreement Toggle Agreement Dropdown View Audit Trail Archive Agreement Del…" at bounding box center [1492, 45] width 138 height 23
click at [1484, 42] on link at bounding box center [1478, 42] width 18 height 16
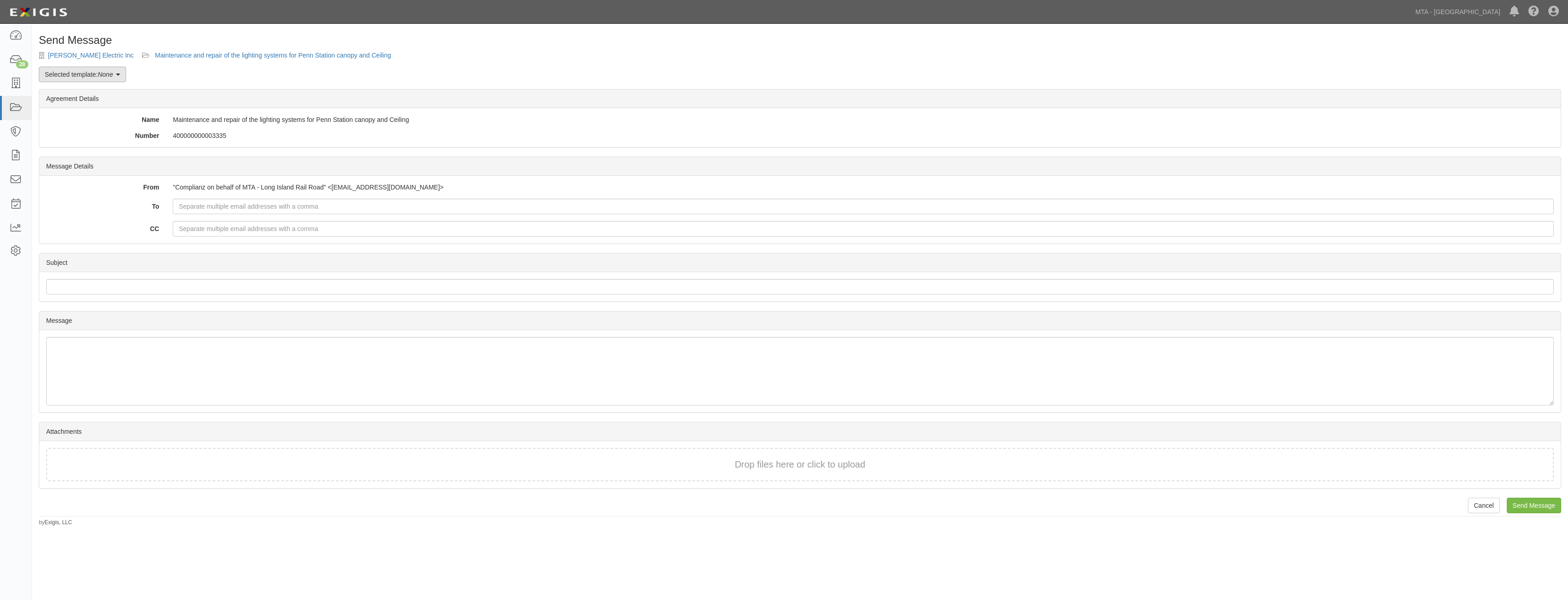
click at [102, 80] on link "Selected template: None" at bounding box center [82, 75] width 87 height 16
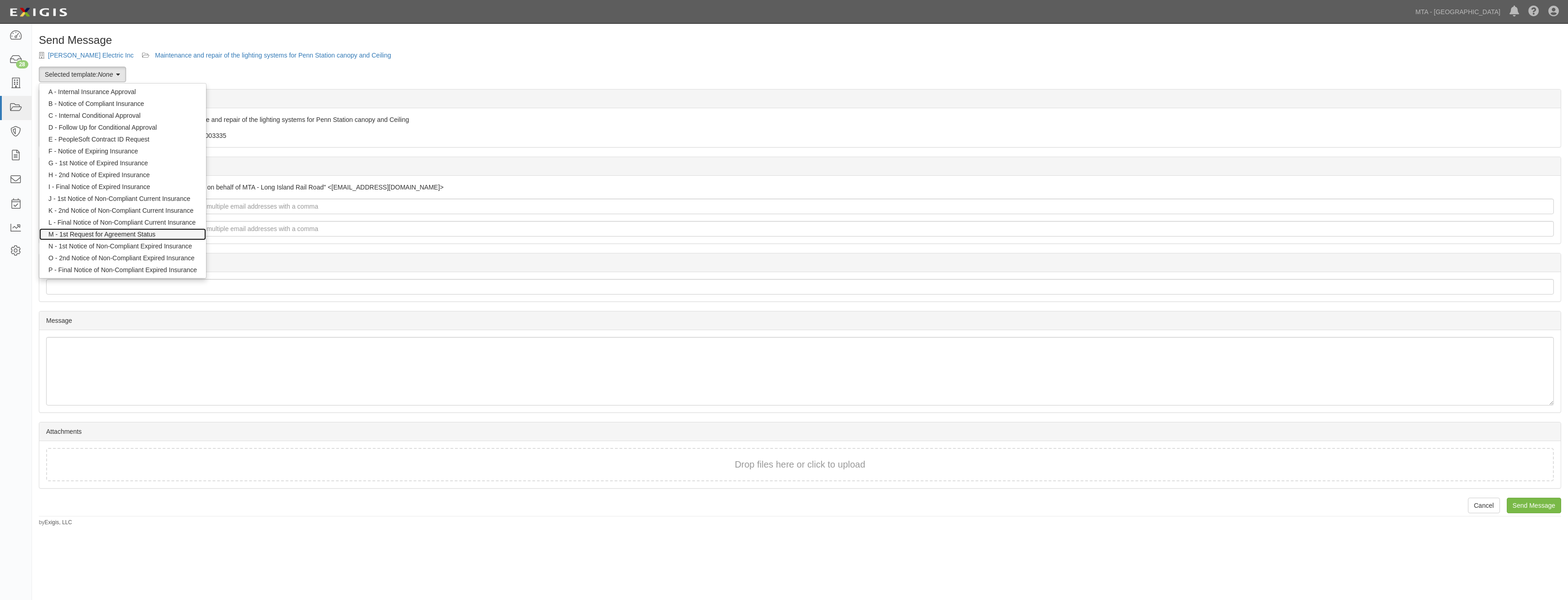
click at [175, 233] on link "M - 1st Request for Agreement Status" at bounding box center [123, 234] width 167 height 12
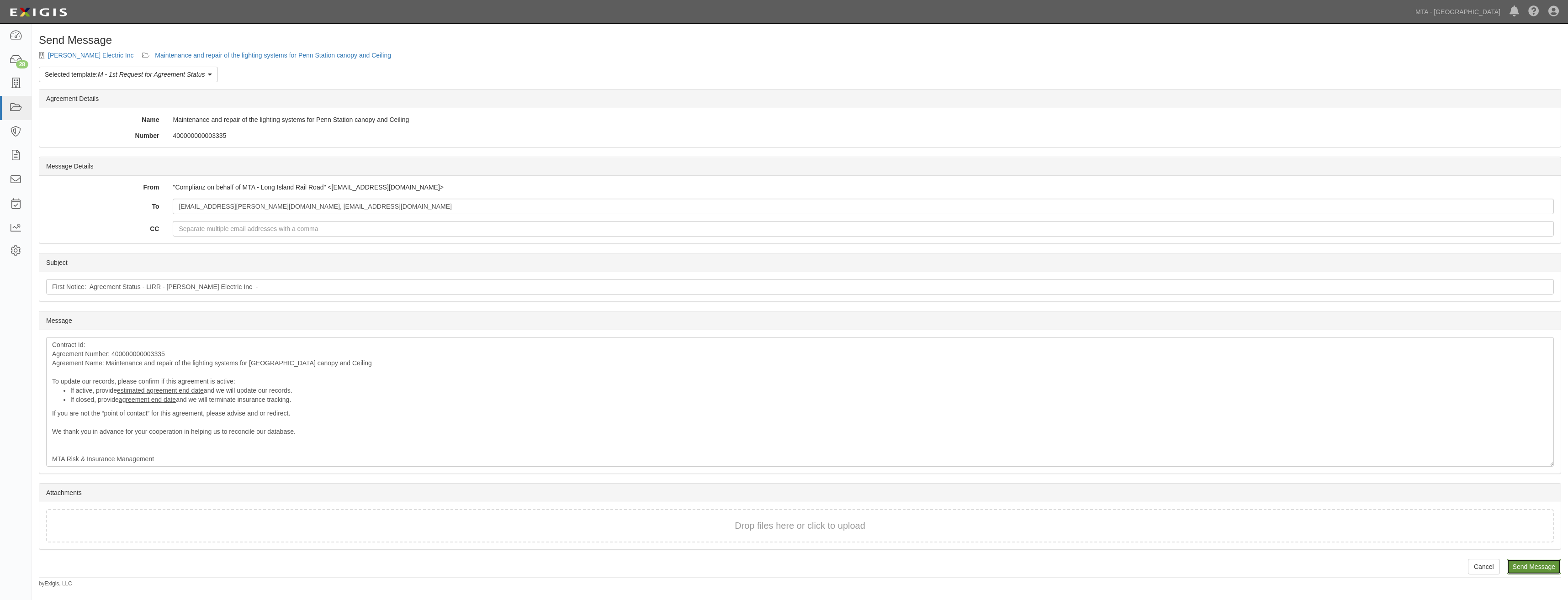
click at [1514, 571] on input "Send Message" at bounding box center [1533, 567] width 54 height 16
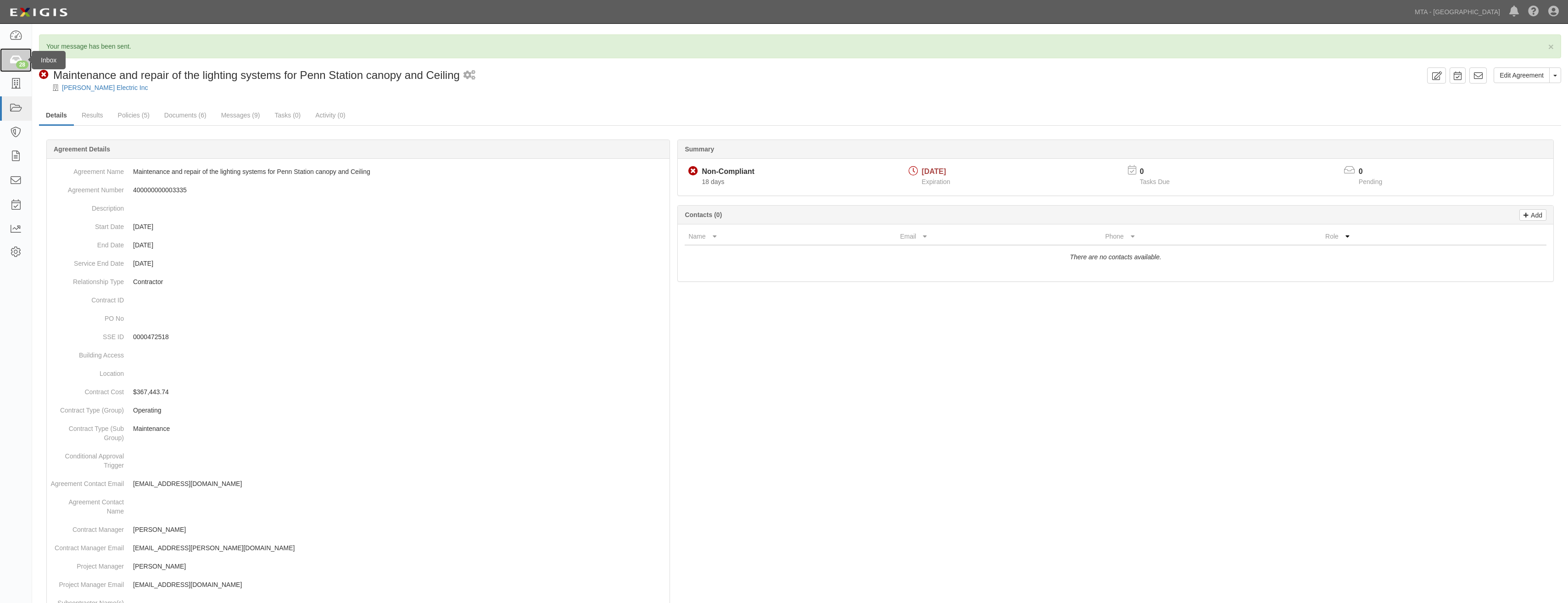
click at [14, 67] on link "28" at bounding box center [16, 61] width 32 height 24
click at [18, 65] on div "28" at bounding box center [22, 65] width 12 height 9
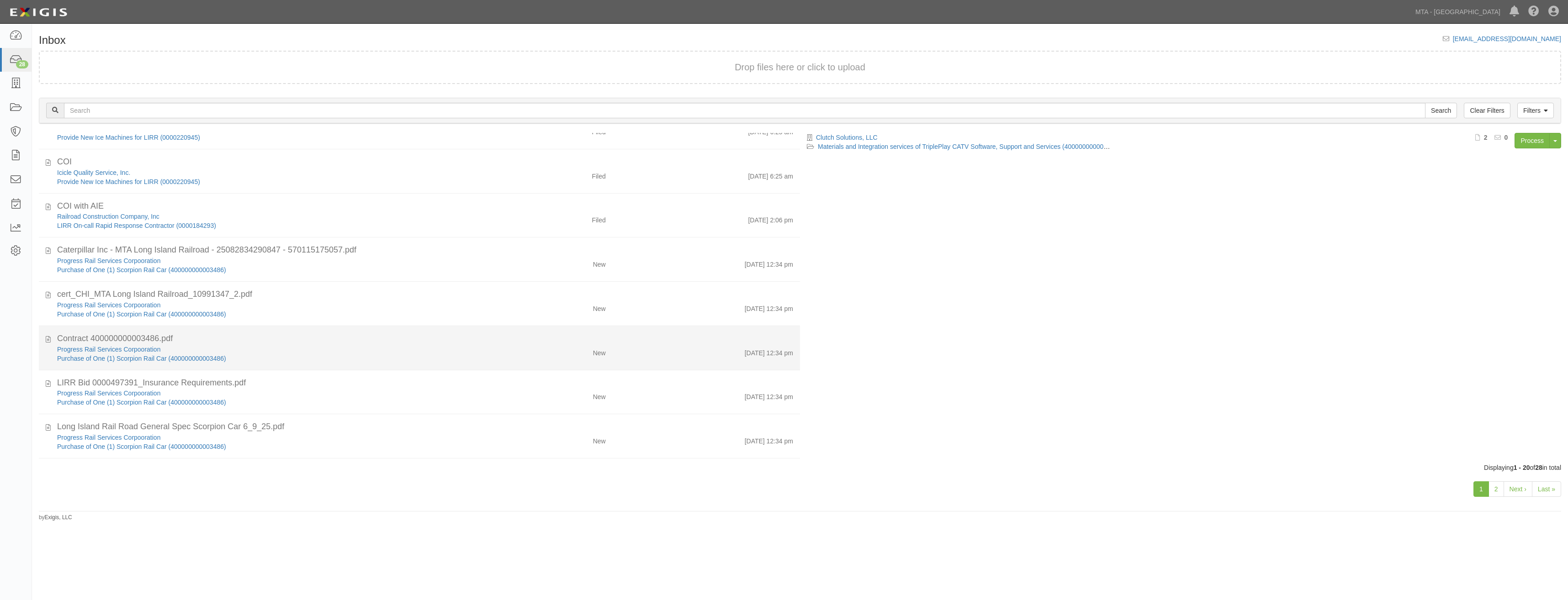
scroll to position [420, 0]
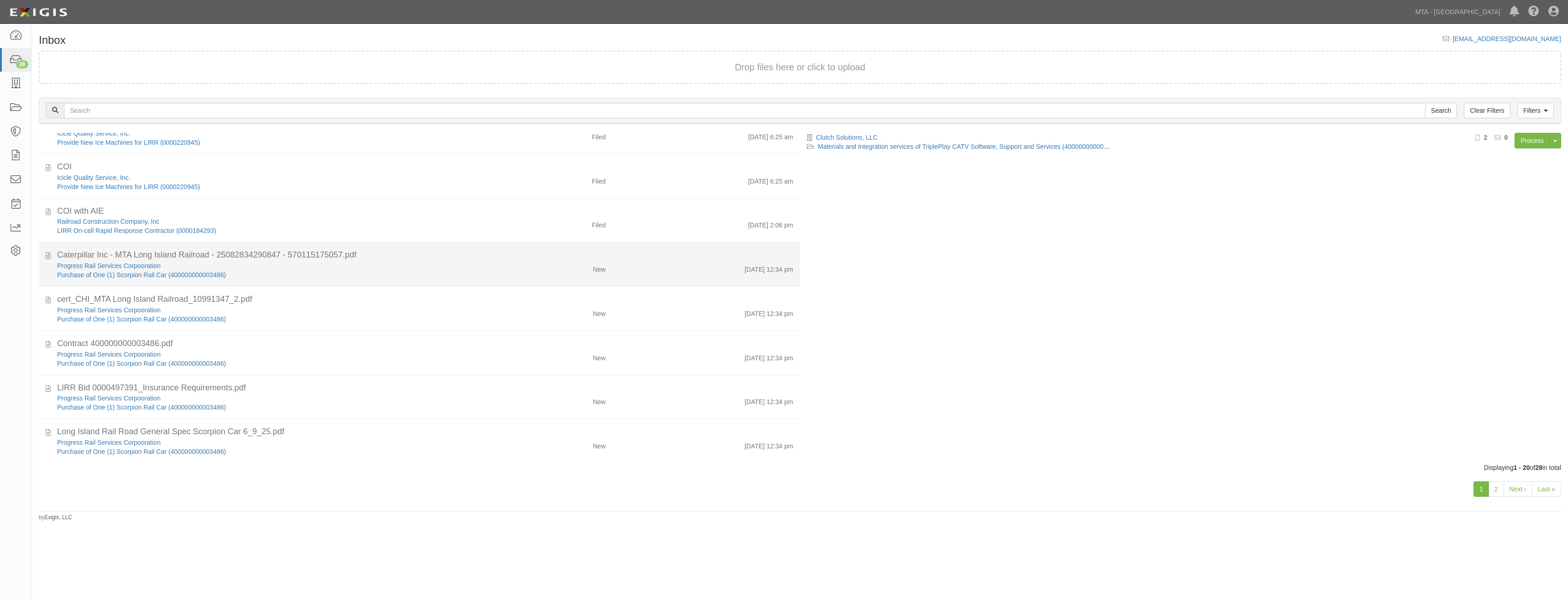
click at [454, 276] on div "Purchase of One (1) Scorpion Rail Car (400000000003486)" at bounding box center [269, 274] width 424 height 9
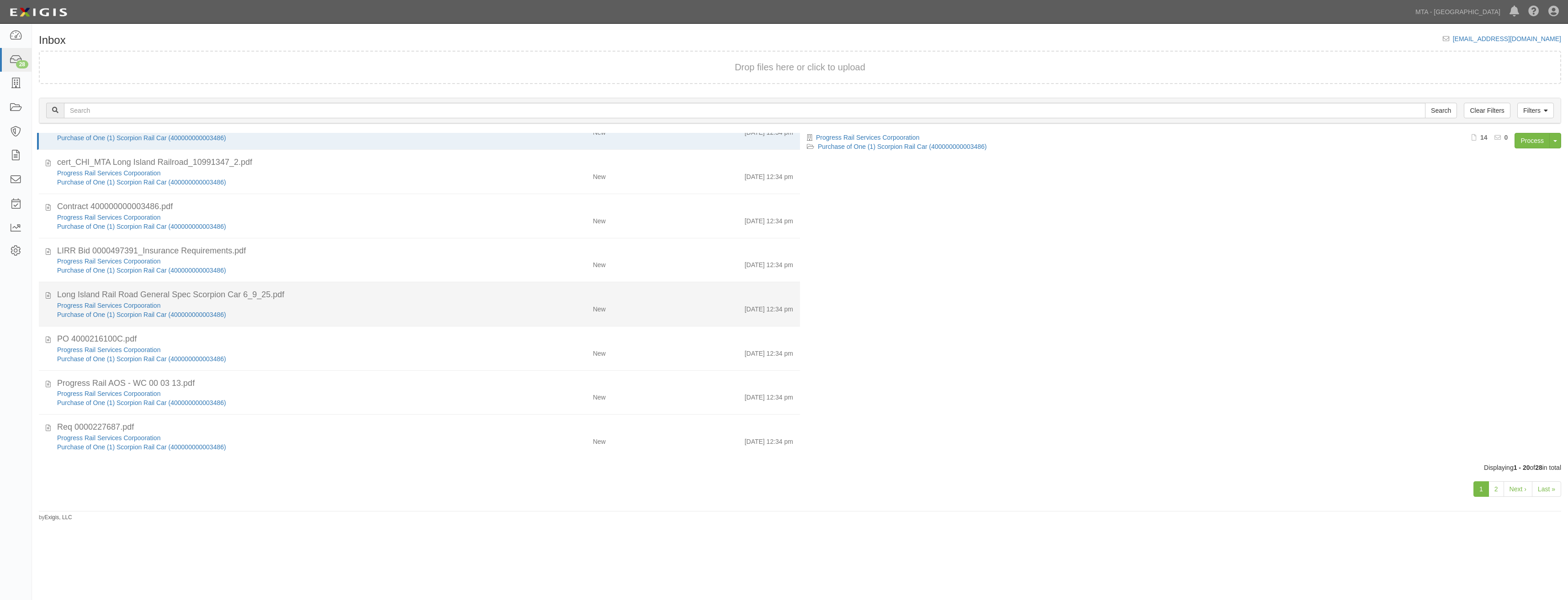
scroll to position [512, 0]
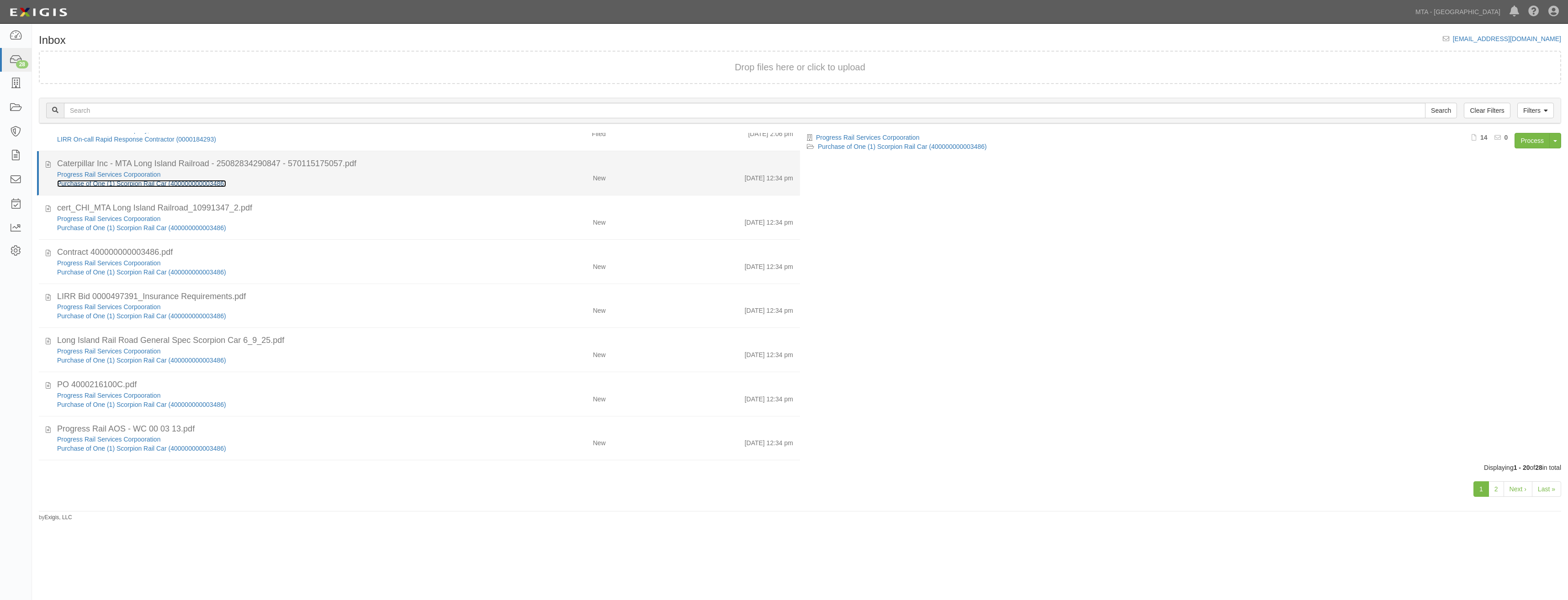
click at [217, 186] on link "Purchase of One (1) Scorpion Rail Car (400000000003486)" at bounding box center [142, 184] width 169 height 7
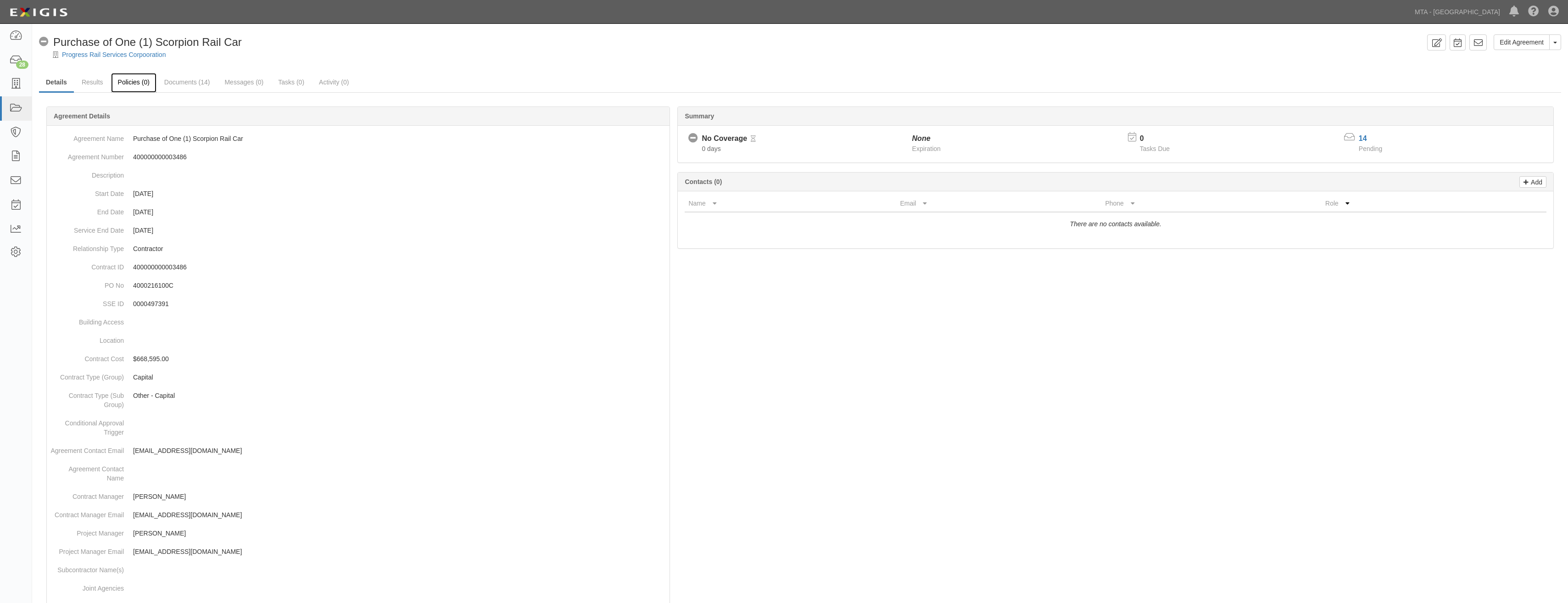
click at [137, 83] on link "Policies (0)" at bounding box center [134, 83] width 45 height 20
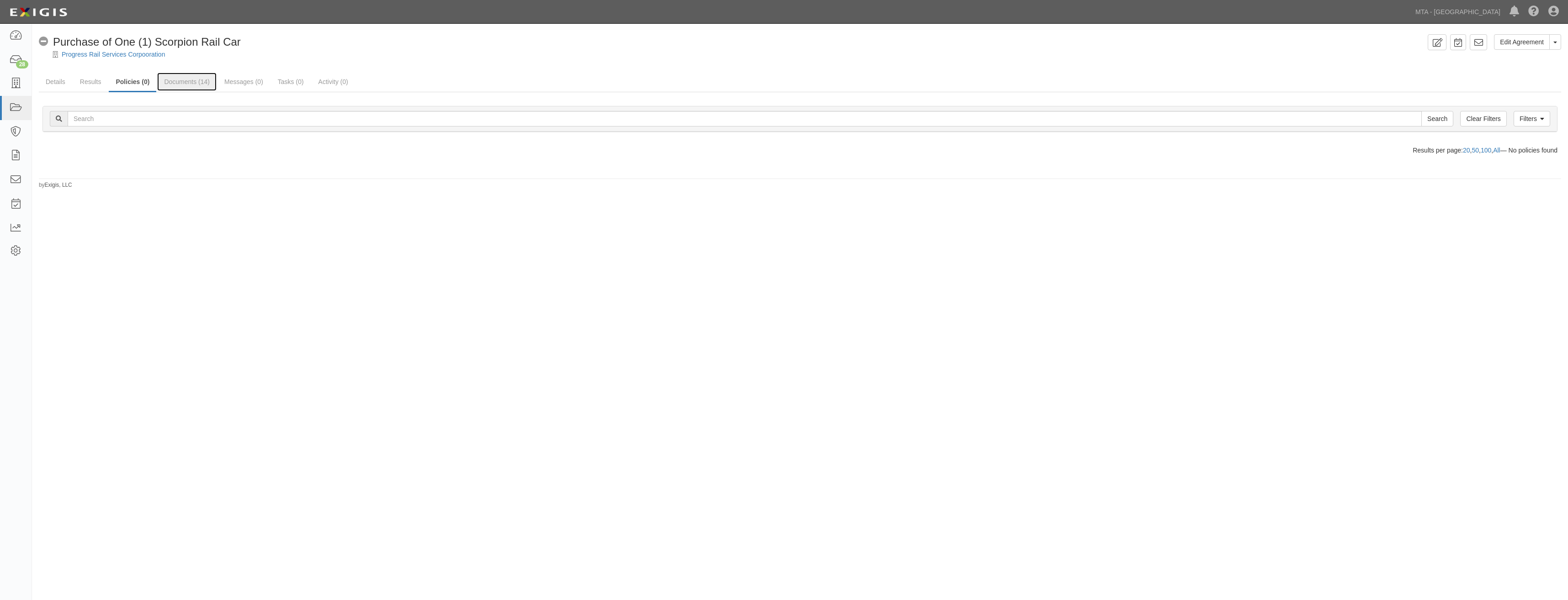
click at [166, 85] on link "Documents (14)" at bounding box center [187, 82] width 60 height 18
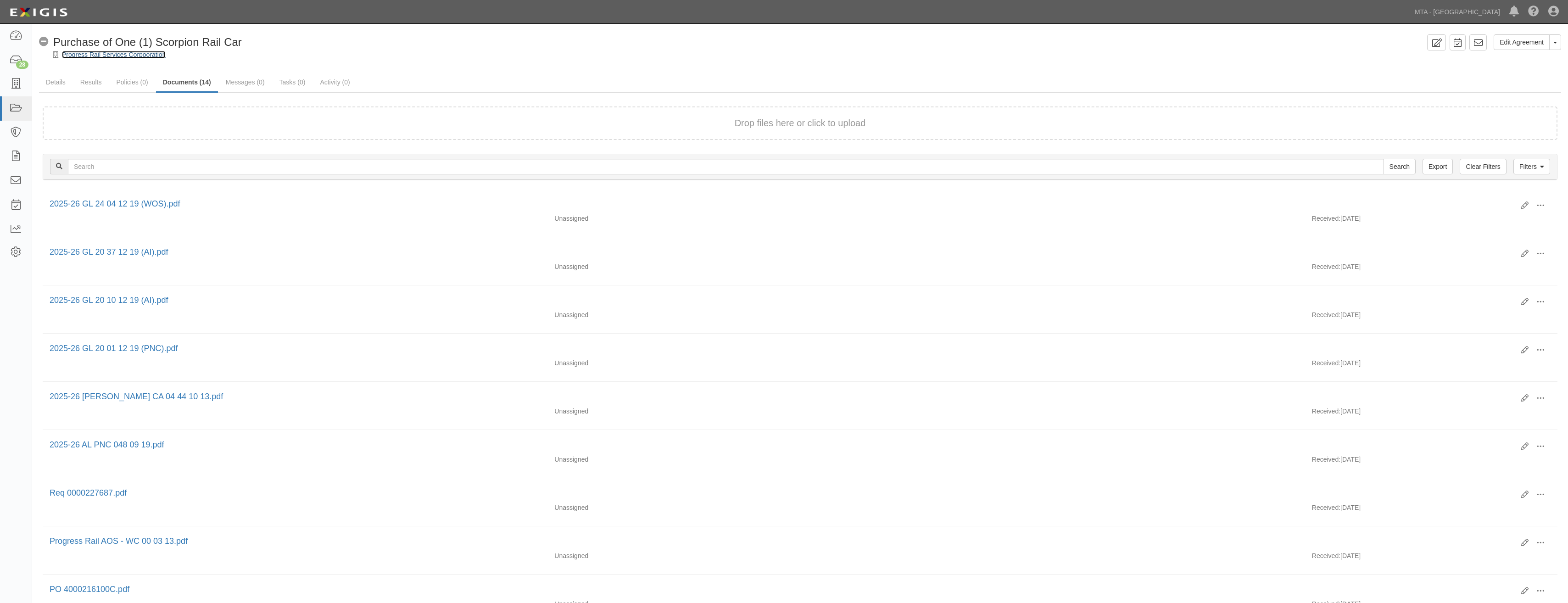
click at [124, 56] on link "Progress Rail Services Corpooration" at bounding box center [114, 54] width 104 height 7
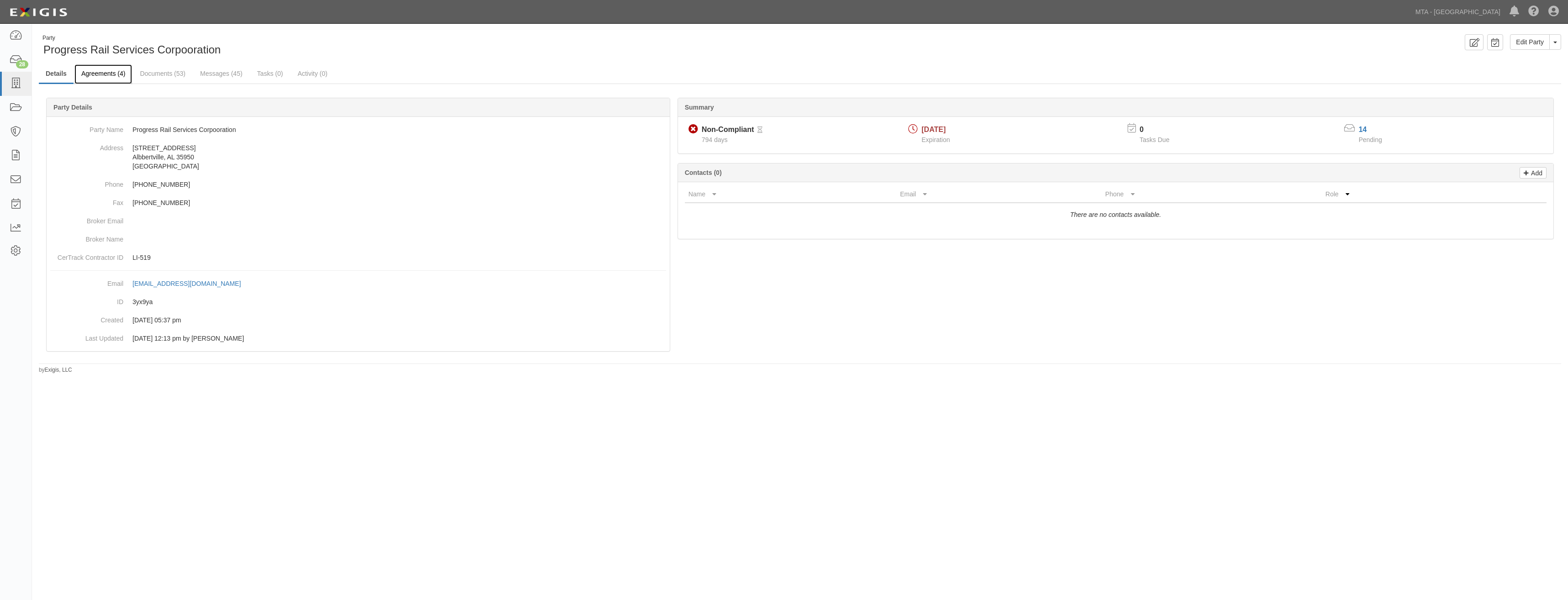
click at [105, 75] on link "Agreements (4)" at bounding box center [103, 74] width 58 height 19
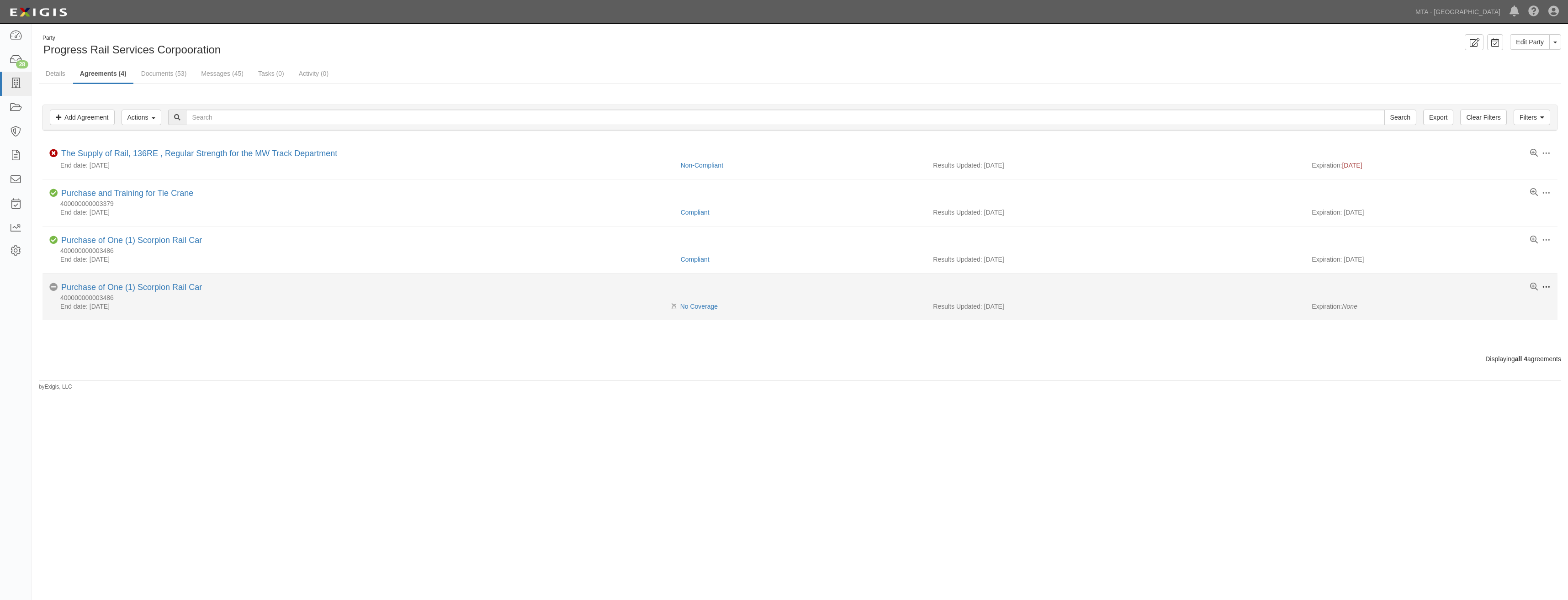
click at [1545, 288] on span at bounding box center [1546, 287] width 9 height 9
click at [1496, 356] on link "Archive" at bounding box center [1503, 354] width 72 height 16
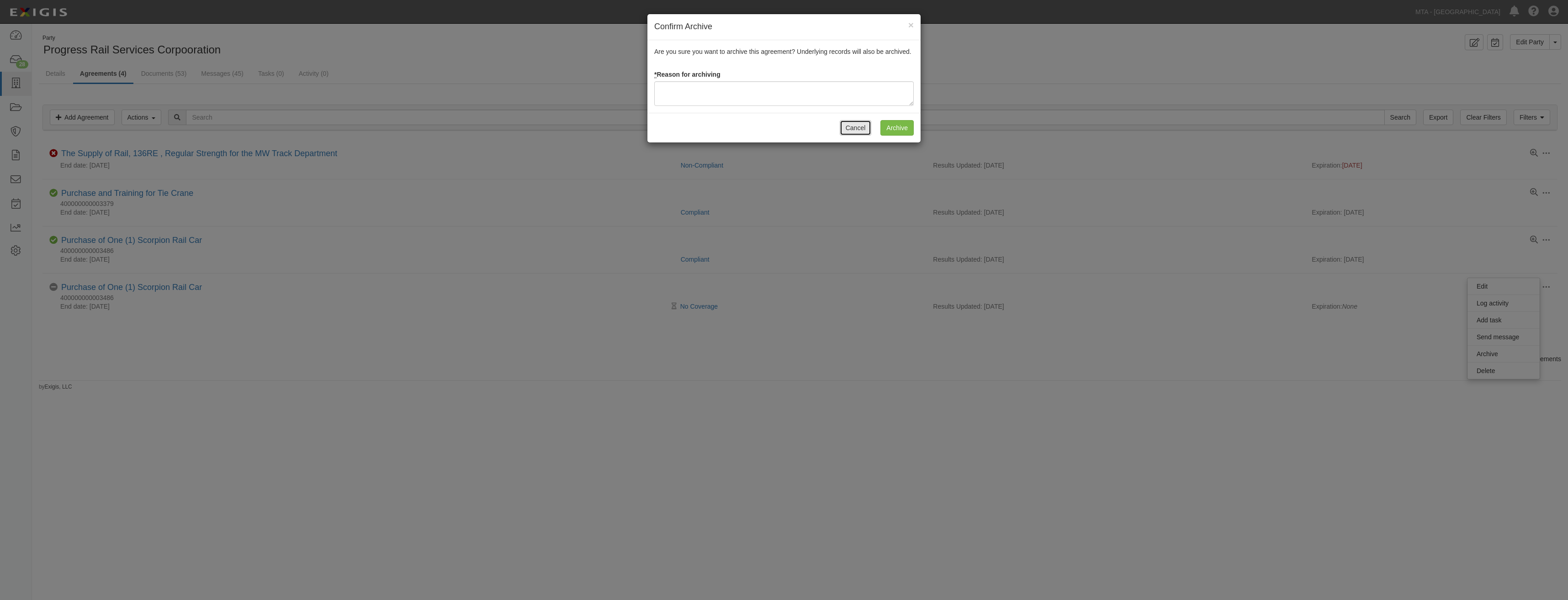
click at [855, 127] on button "Cancel" at bounding box center [856, 128] width 32 height 16
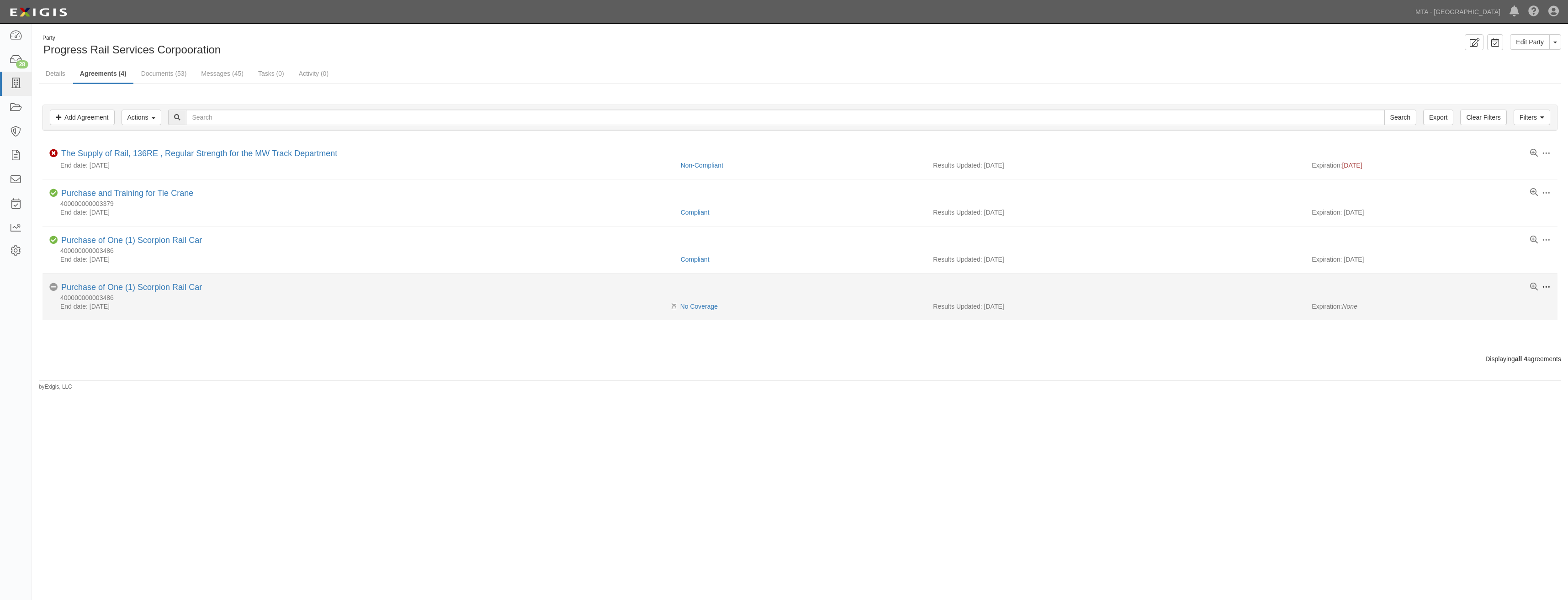
click at [1548, 290] on span at bounding box center [1546, 287] width 9 height 9
click at [1493, 368] on link "Delete" at bounding box center [1503, 371] width 72 height 16
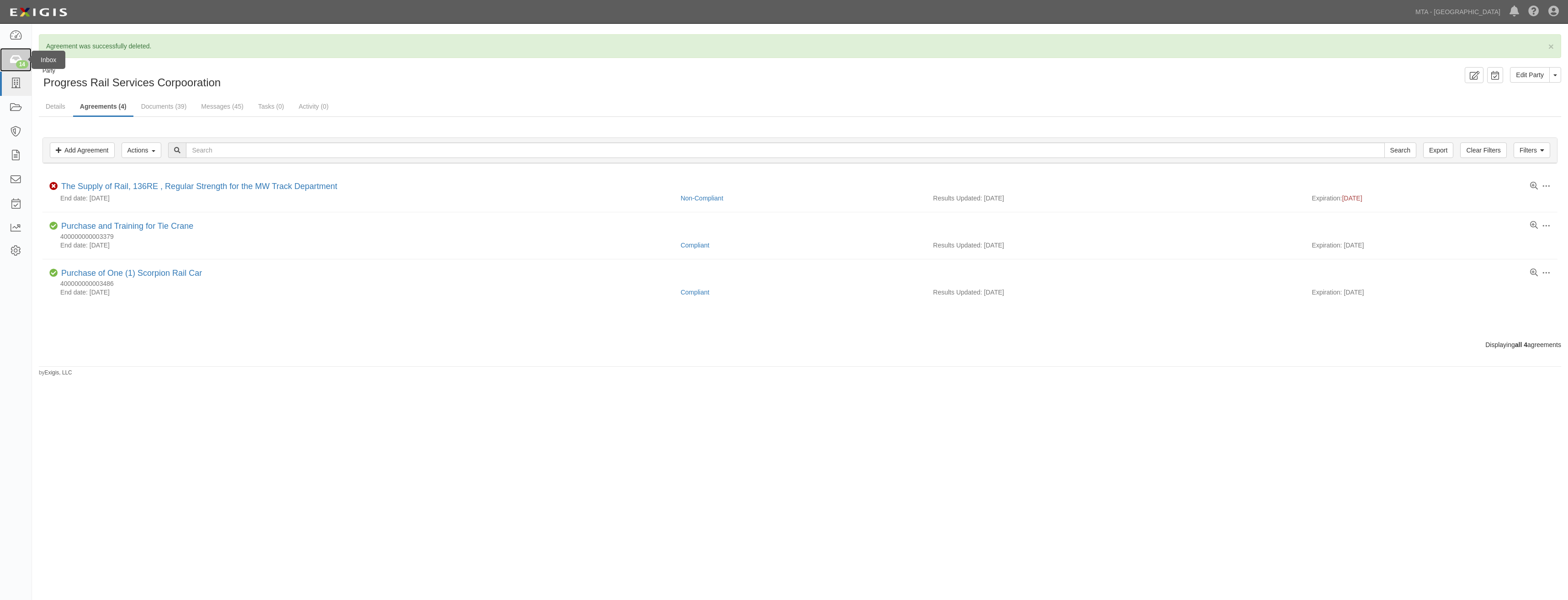
click at [16, 66] on div "14" at bounding box center [22, 65] width 12 height 9
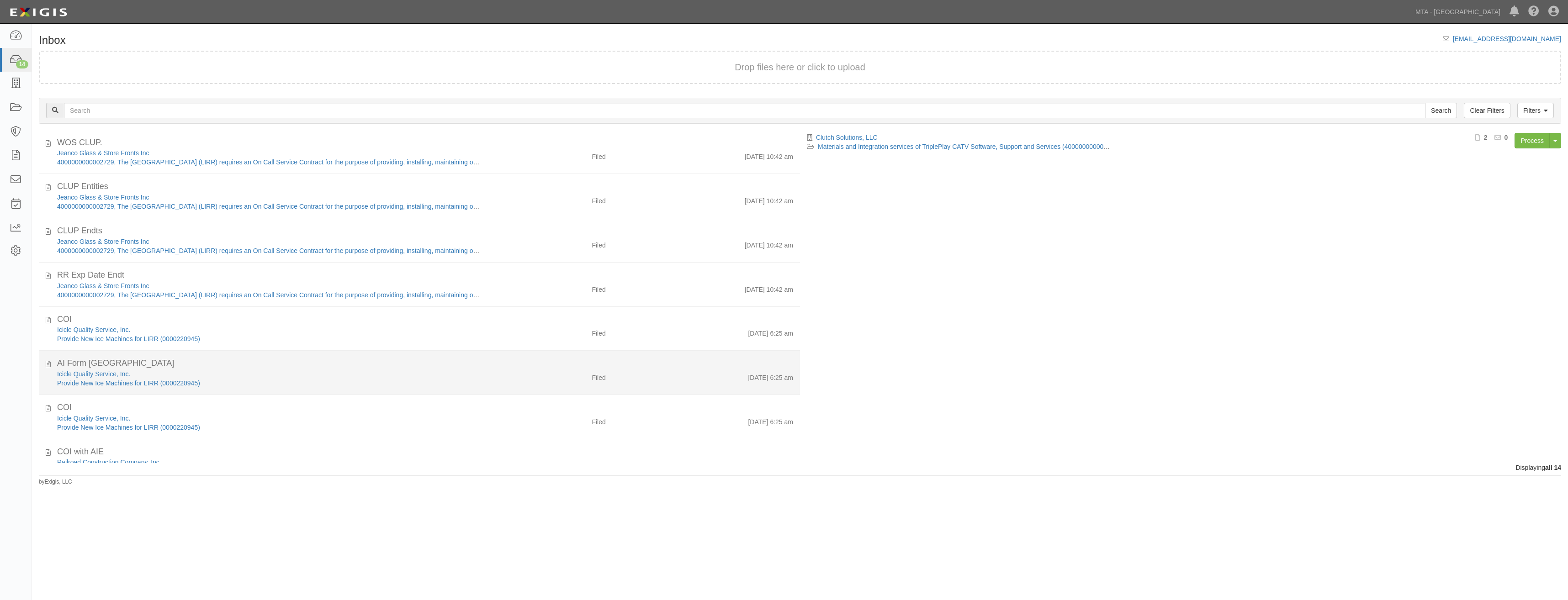
scroll to position [292, 0]
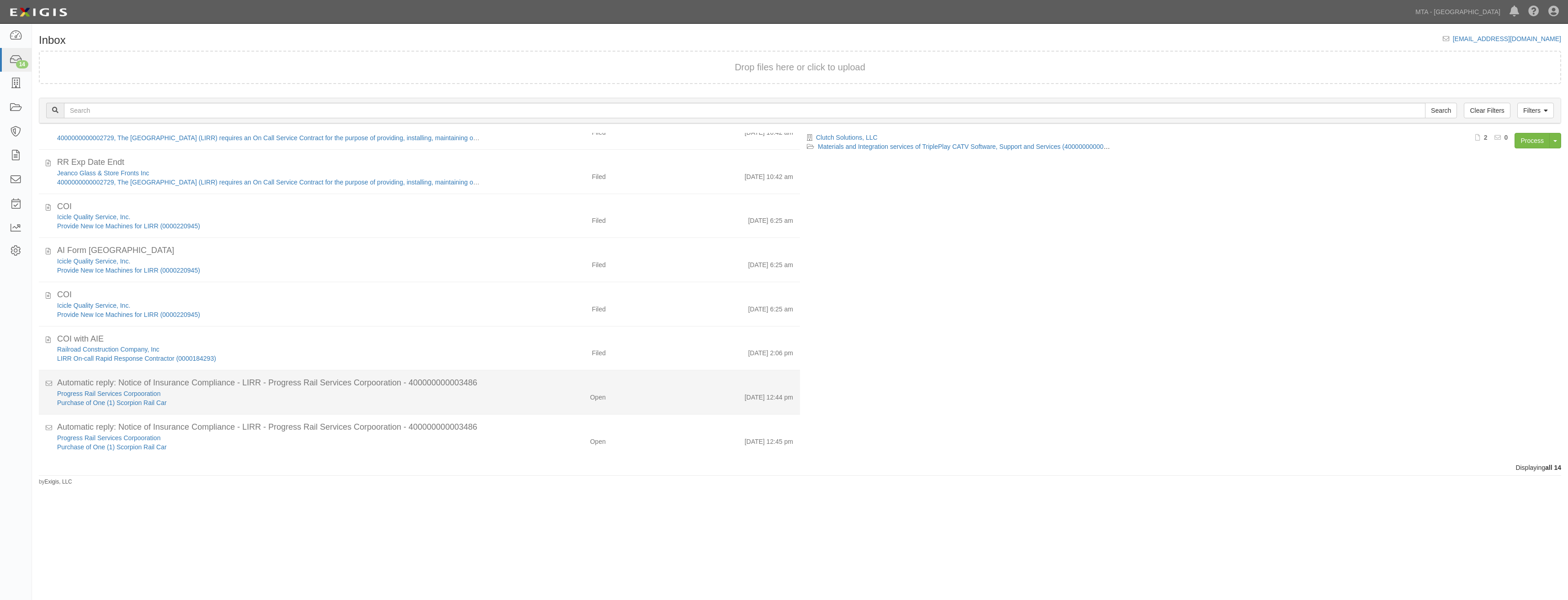
click at [563, 394] on div "Open" at bounding box center [550, 395] width 125 height 13
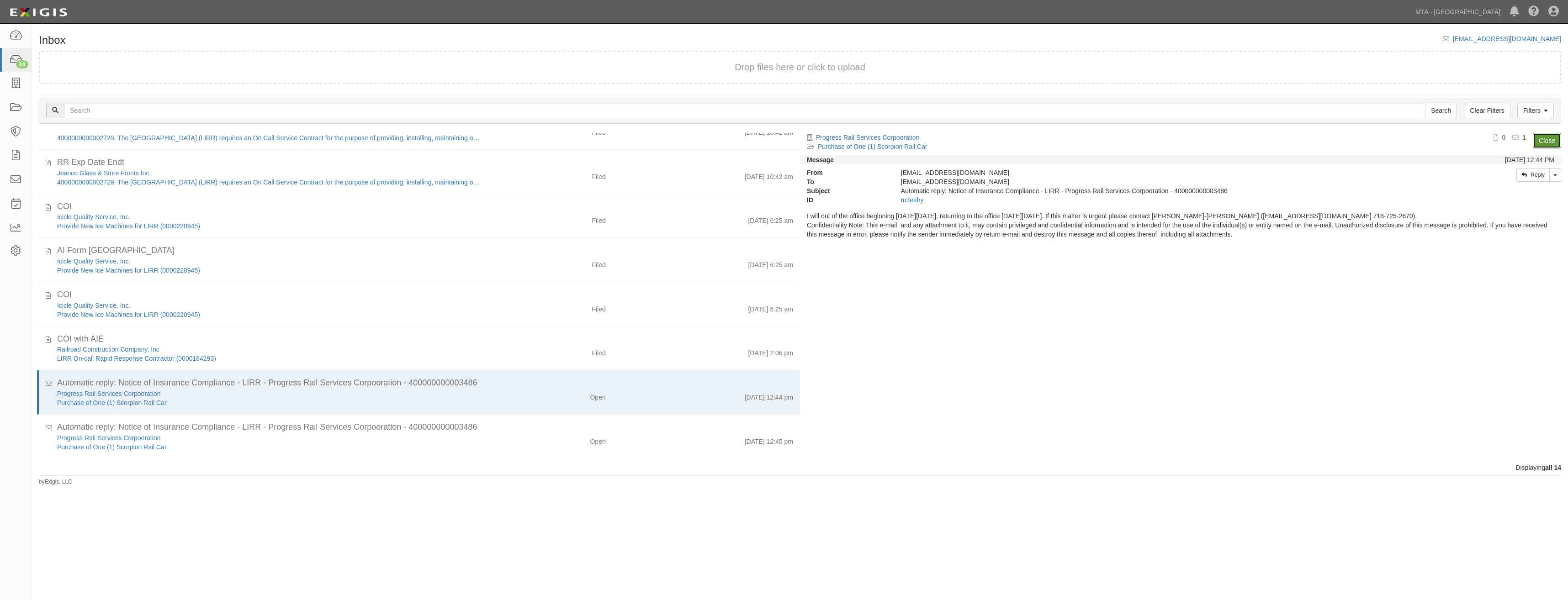
click at [1545, 144] on link "Close" at bounding box center [1547, 141] width 29 height 16
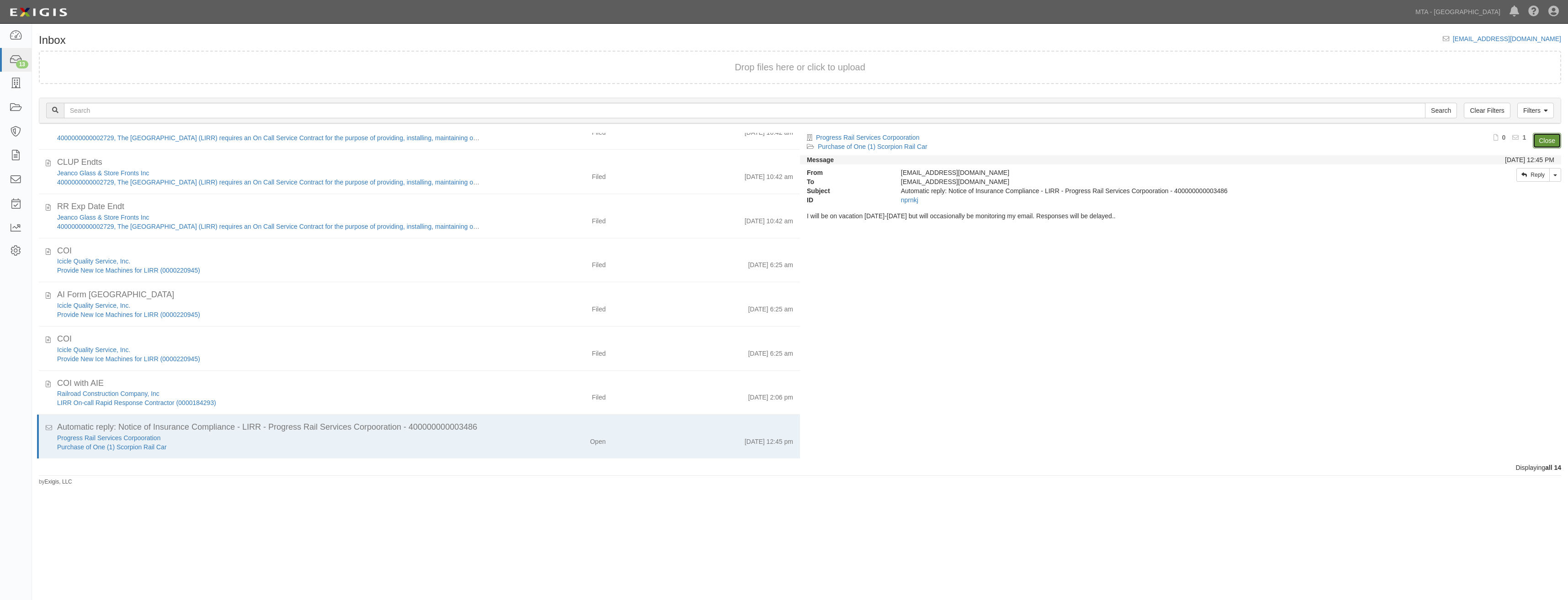
click at [1545, 144] on link "Close" at bounding box center [1547, 141] width 29 height 16
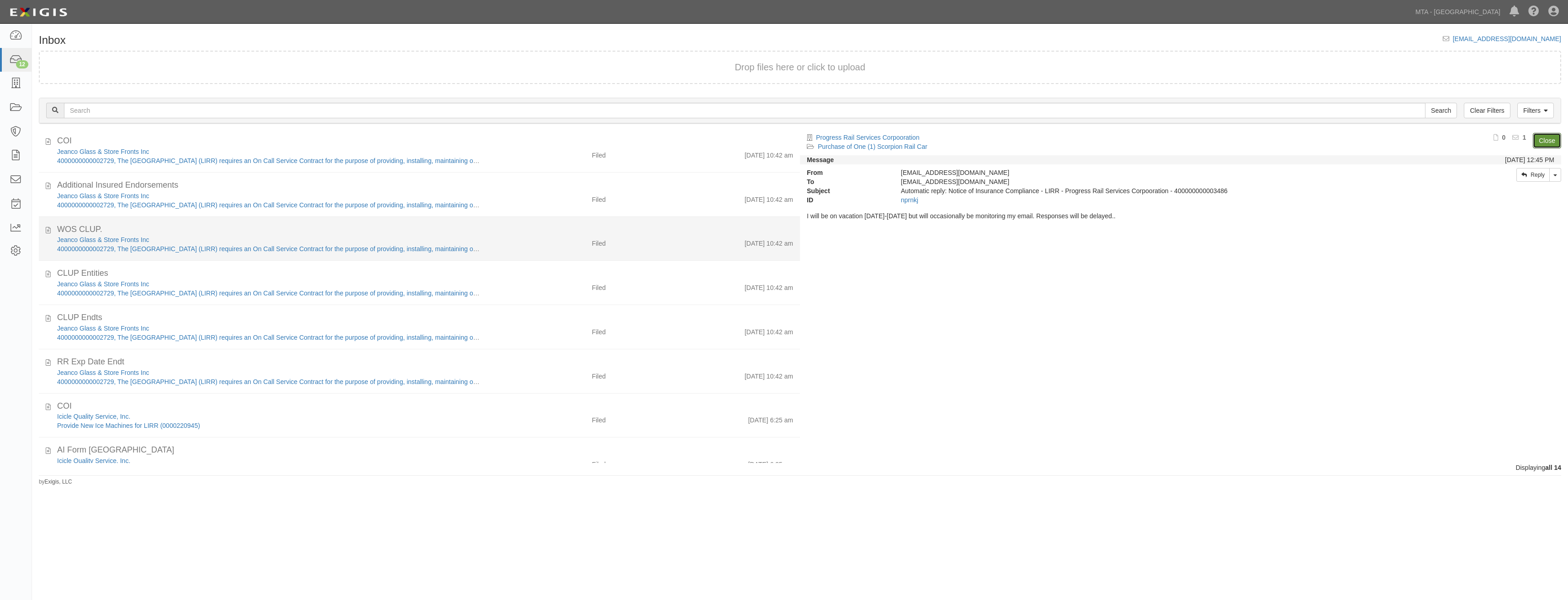
scroll to position [0, 0]
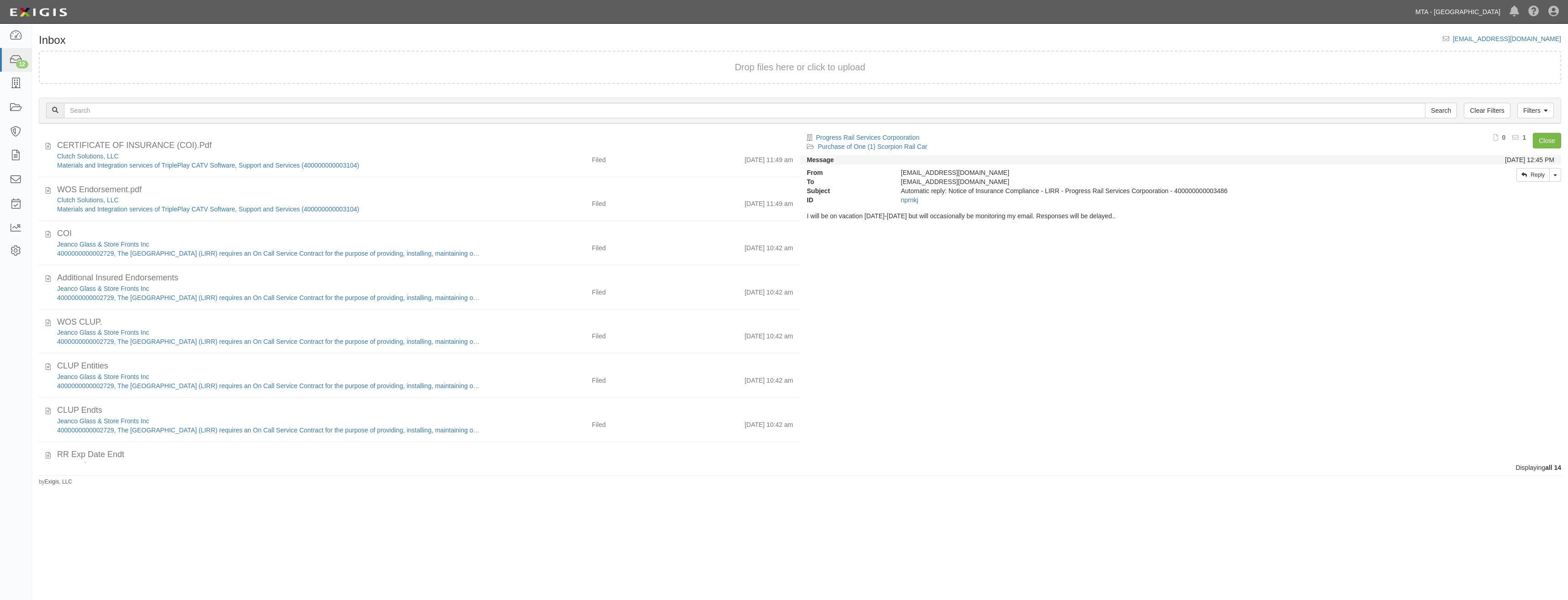
click at [1468, 10] on link "MTA - [GEOGRAPHIC_DATA]" at bounding box center [1458, 12] width 94 height 18
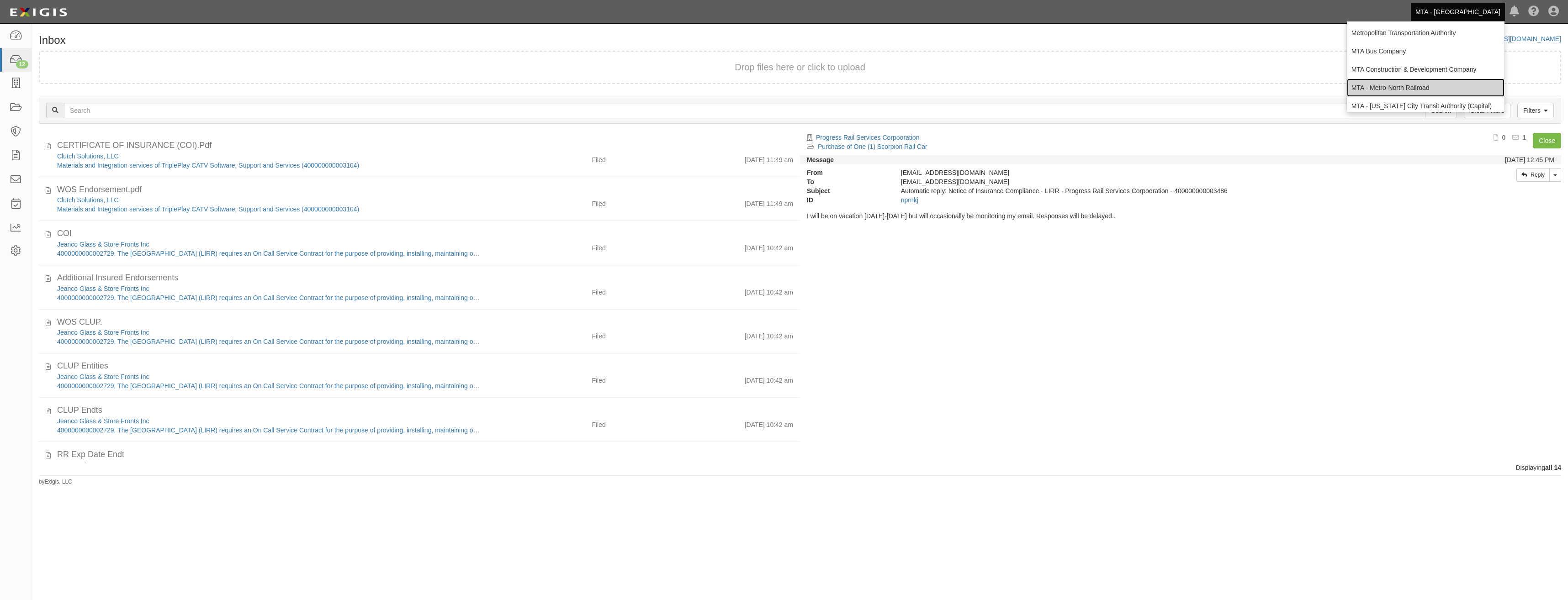
click at [1424, 83] on link "MTA - Metro-North Railroad" at bounding box center [1426, 88] width 158 height 18
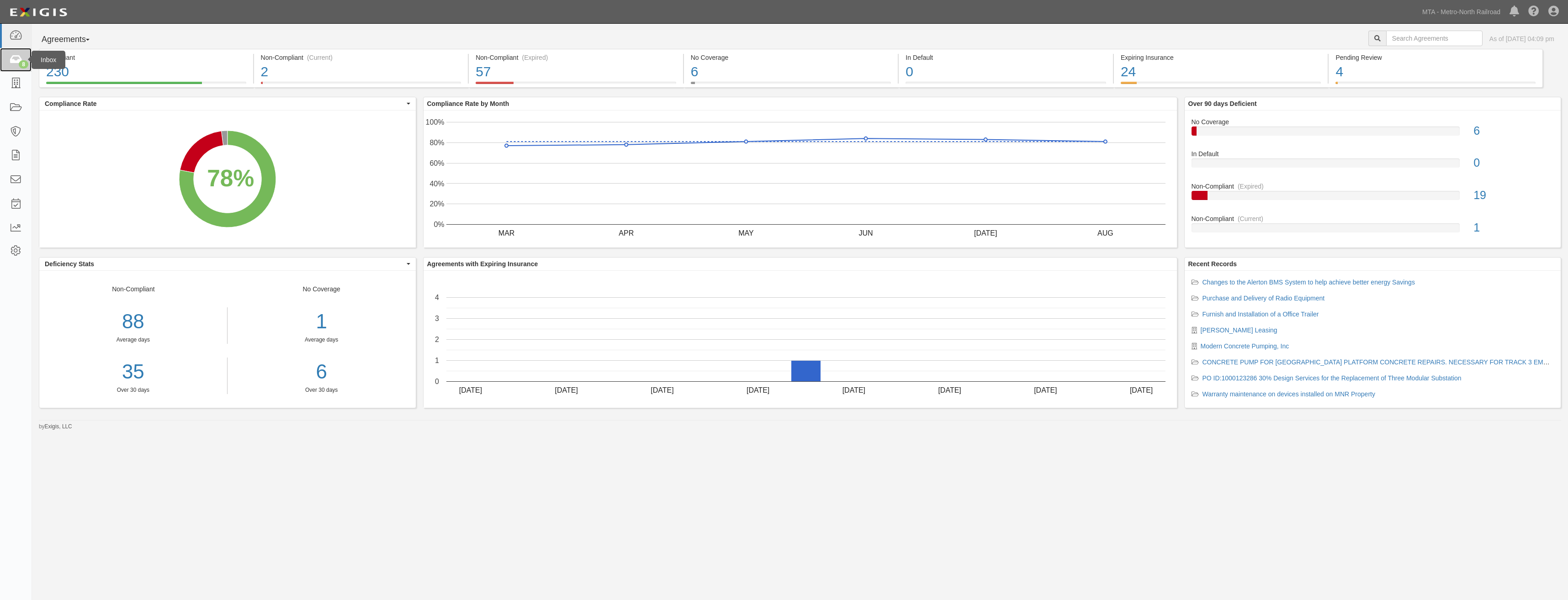
click at [20, 63] on div "8" at bounding box center [24, 65] width 10 height 9
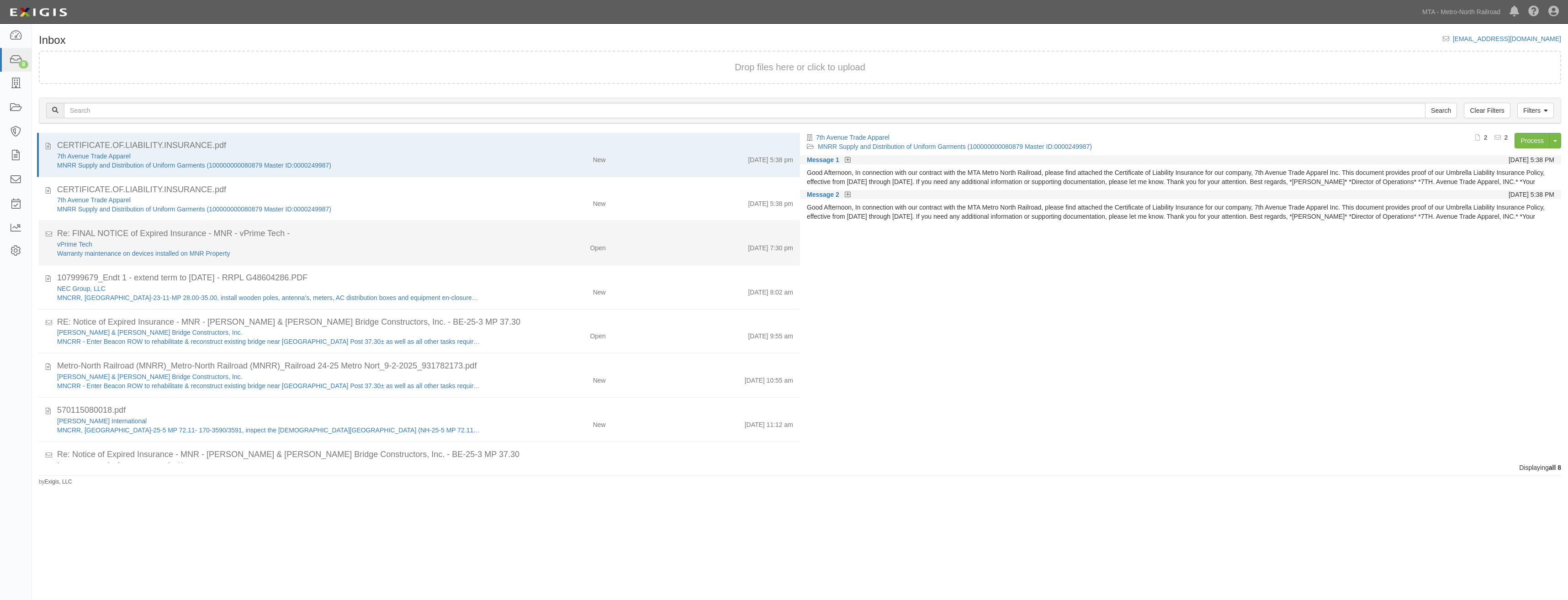
click at [637, 461] on div "8/28/25 7:30 pm" at bounding box center [707, 467] width 187 height 13
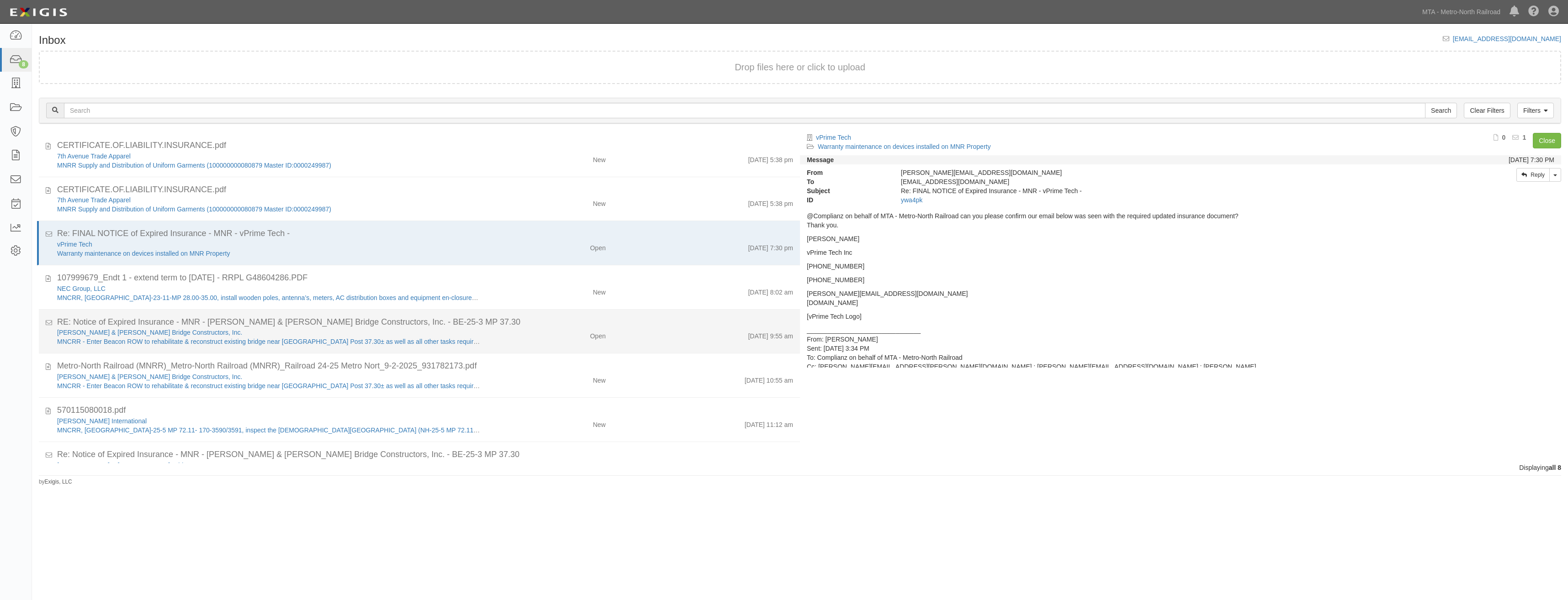
click at [617, 332] on div "9/2/25 9:55 am" at bounding box center [707, 334] width 187 height 13
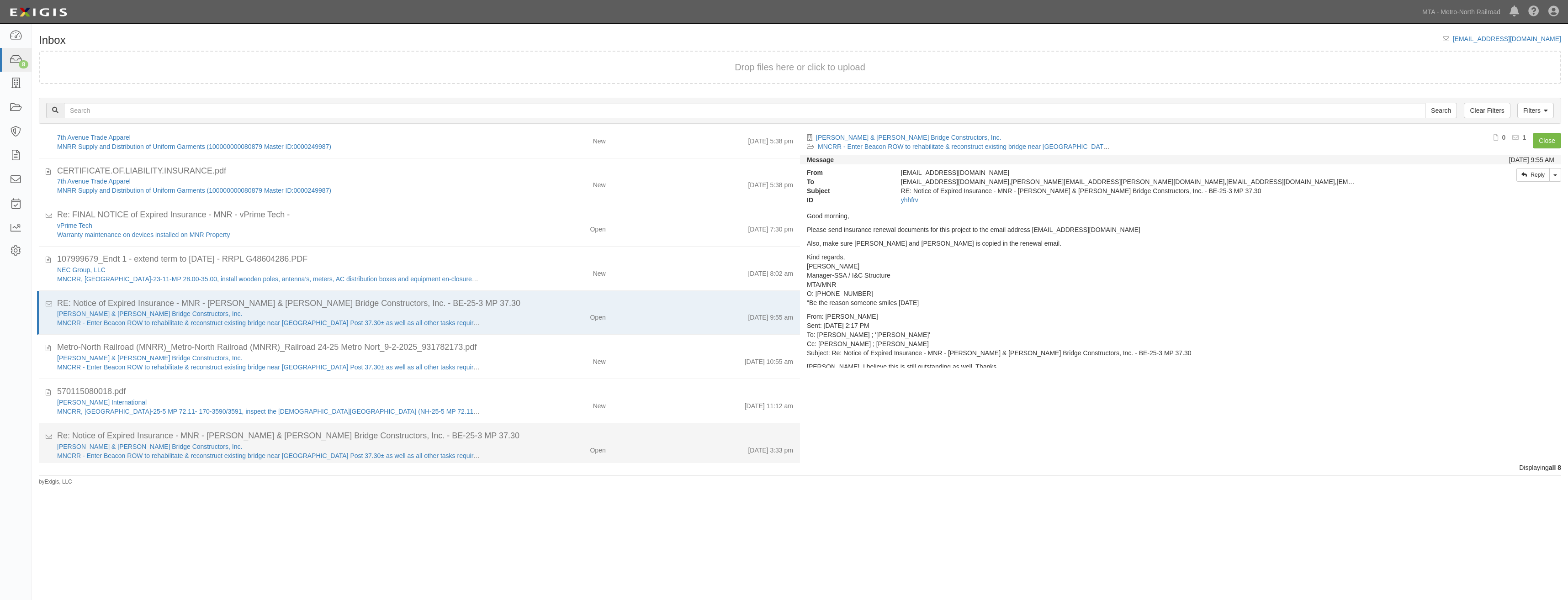
scroll to position [27, 0]
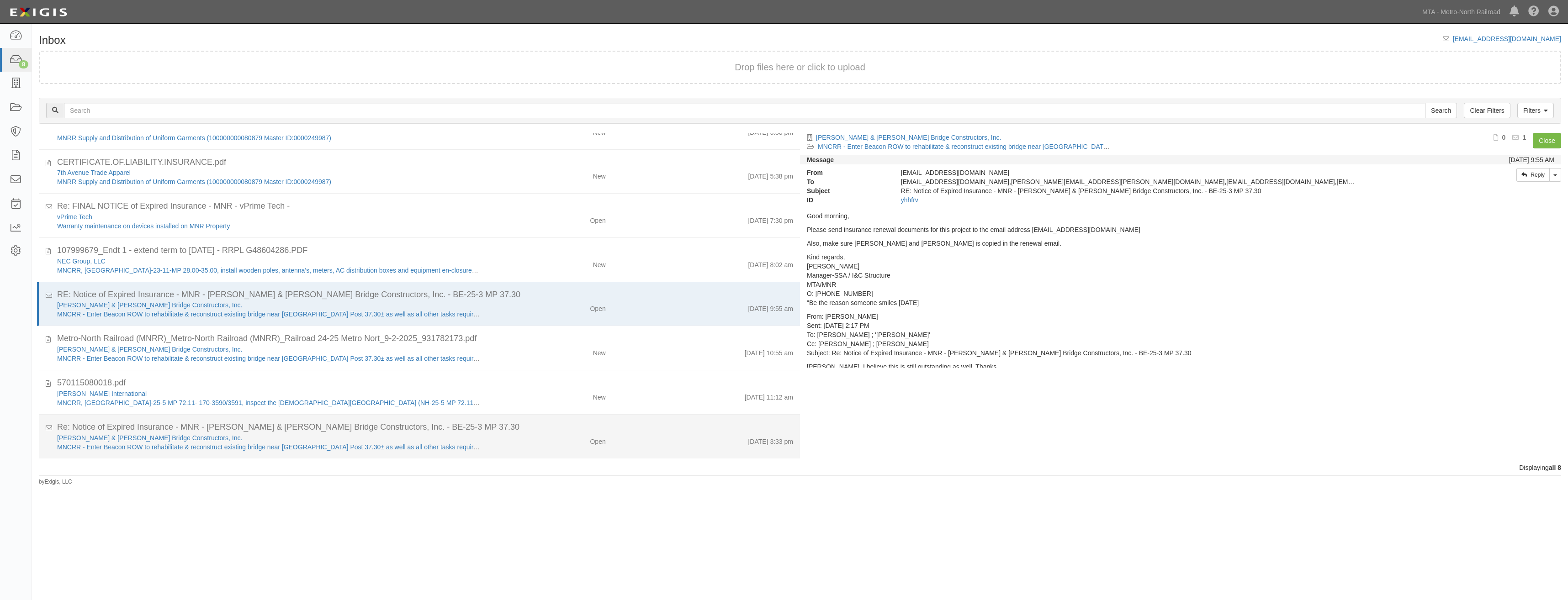
click at [591, 444] on div "Open" at bounding box center [598, 439] width 16 height 13
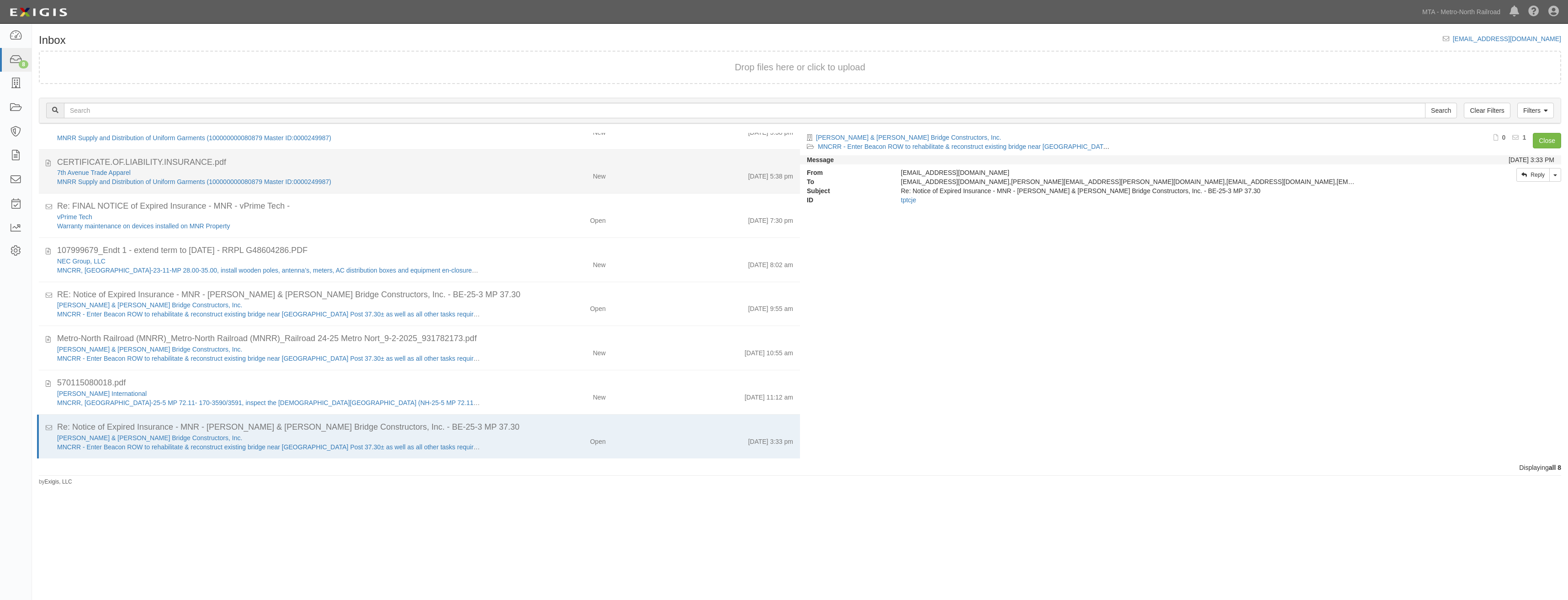
scroll to position [0, 0]
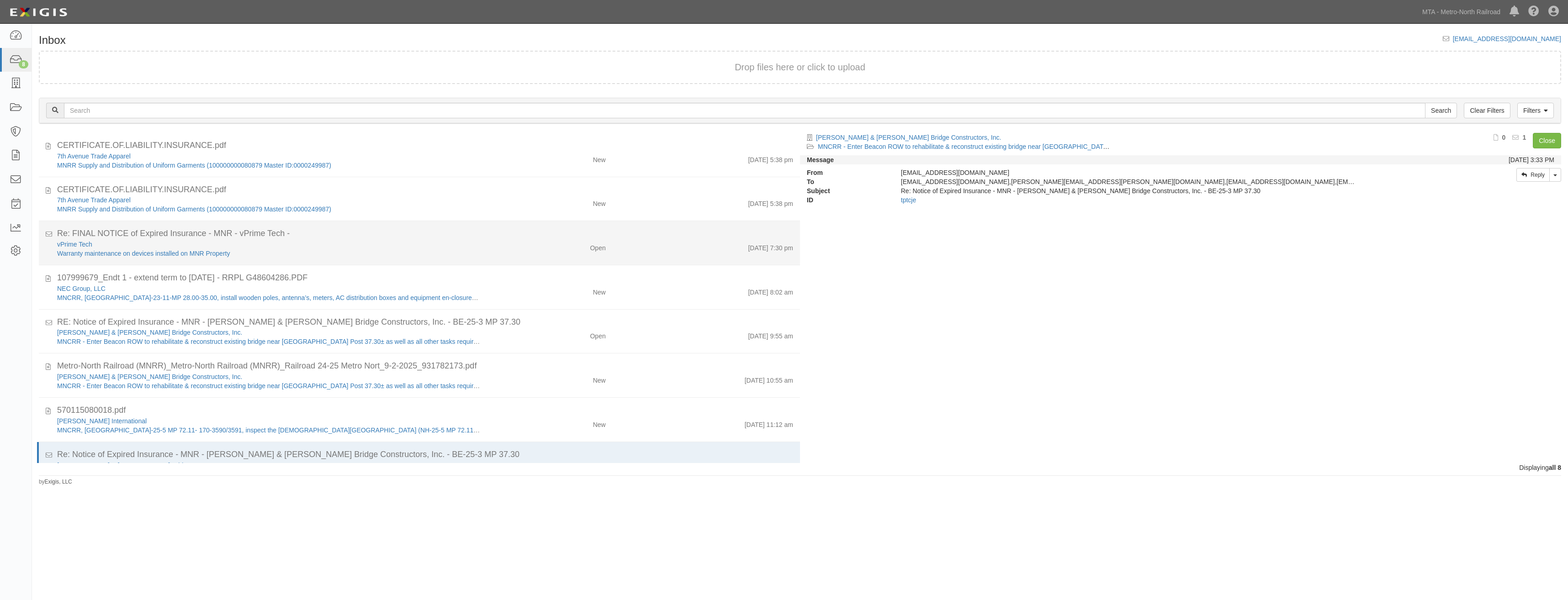
click at [545, 449] on div "Re: FINAL NOTICE of Expired Insurance - MNR - vPrime Tech -" at bounding box center [425, 455] width 736 height 12
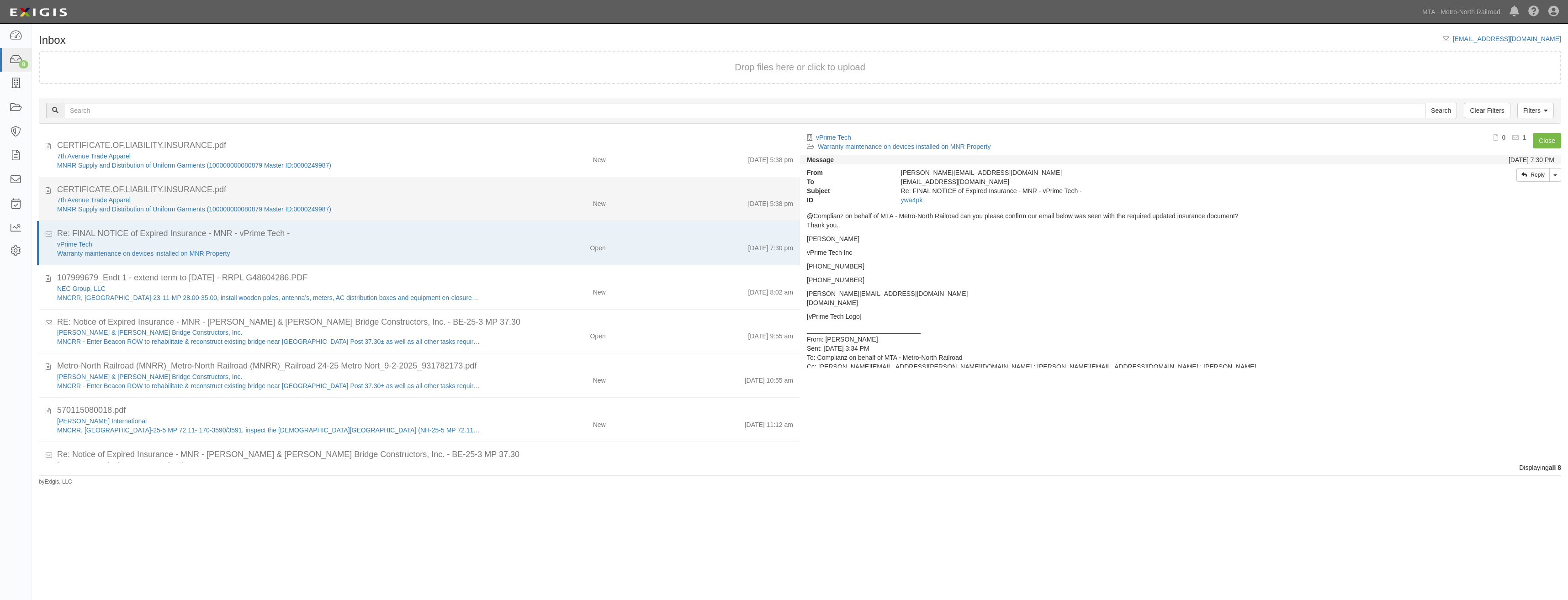
click at [559, 214] on li "CERTIFICATE.OF.LIABILITY.INSURANCE.pdf 7th Avenue Trade Apparel MNRR Supply and…" at bounding box center [419, 199] width 761 height 44
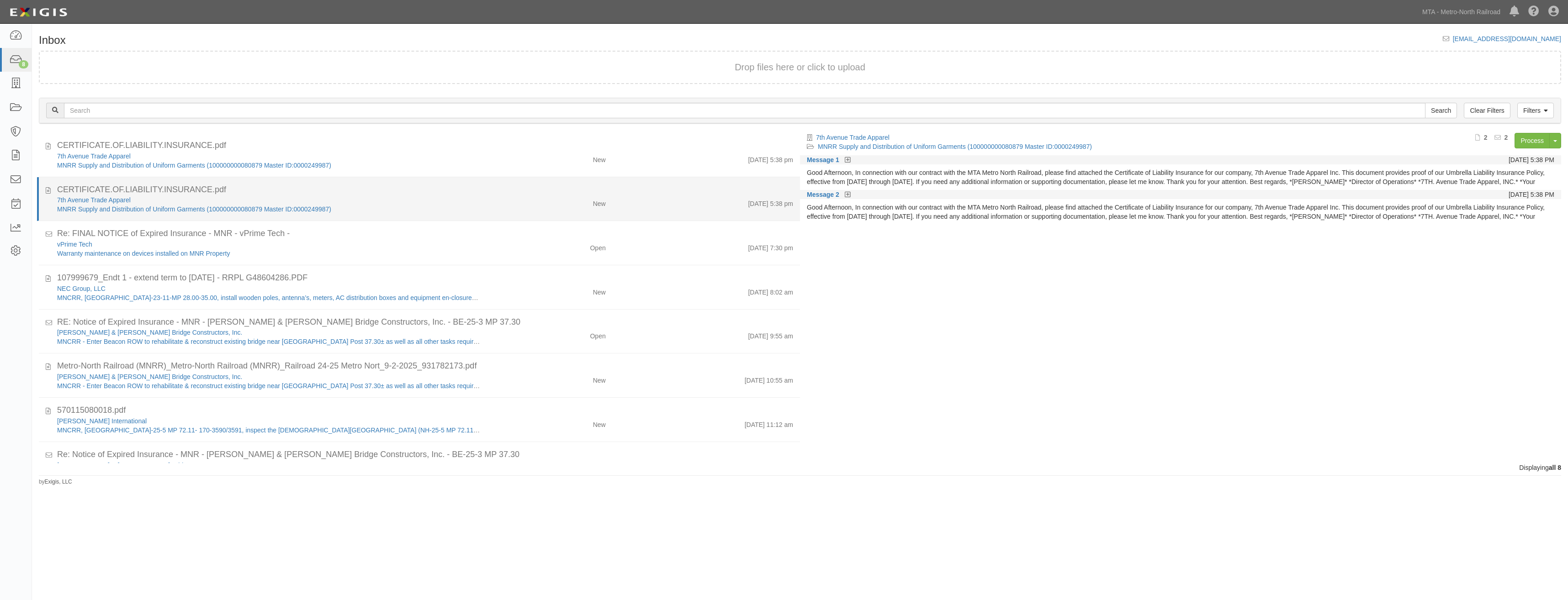
click at [545, 184] on div "CERTIFICATE.OF.LIABILITY.INSURANCE.pdf" at bounding box center [425, 190] width 736 height 12
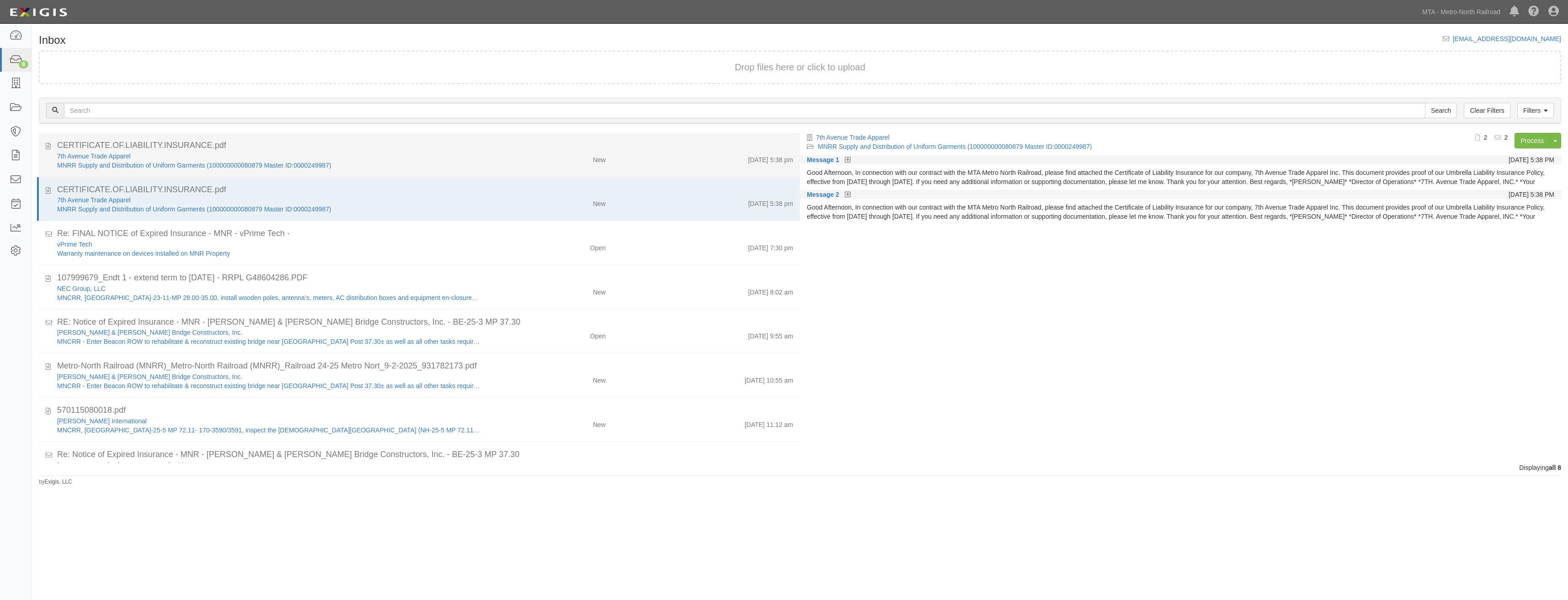
click at [551, 169] on div "7th Avenue Trade Apparel MNRR Supply and Distribution of Uniform Garments (1000…" at bounding box center [425, 161] width 750 height 18
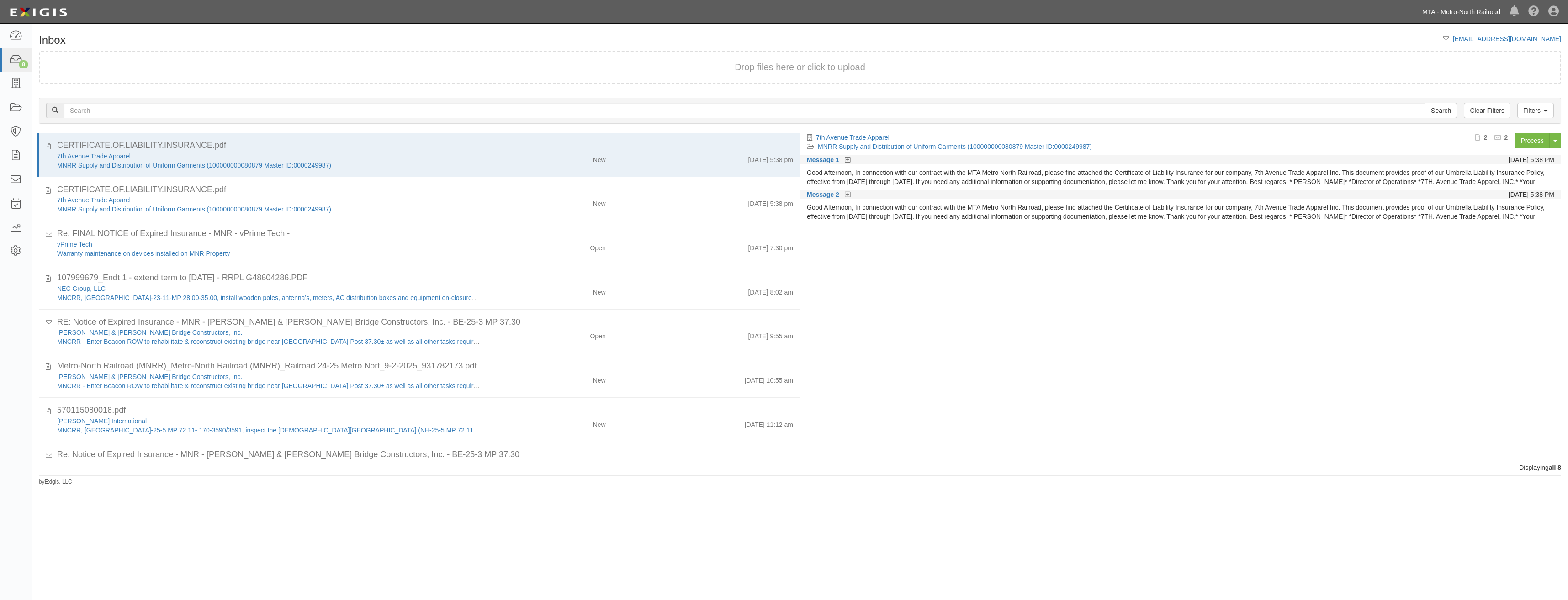
click at [1468, 19] on link "MTA - Metro-North Railroad" at bounding box center [1461, 12] width 87 height 18
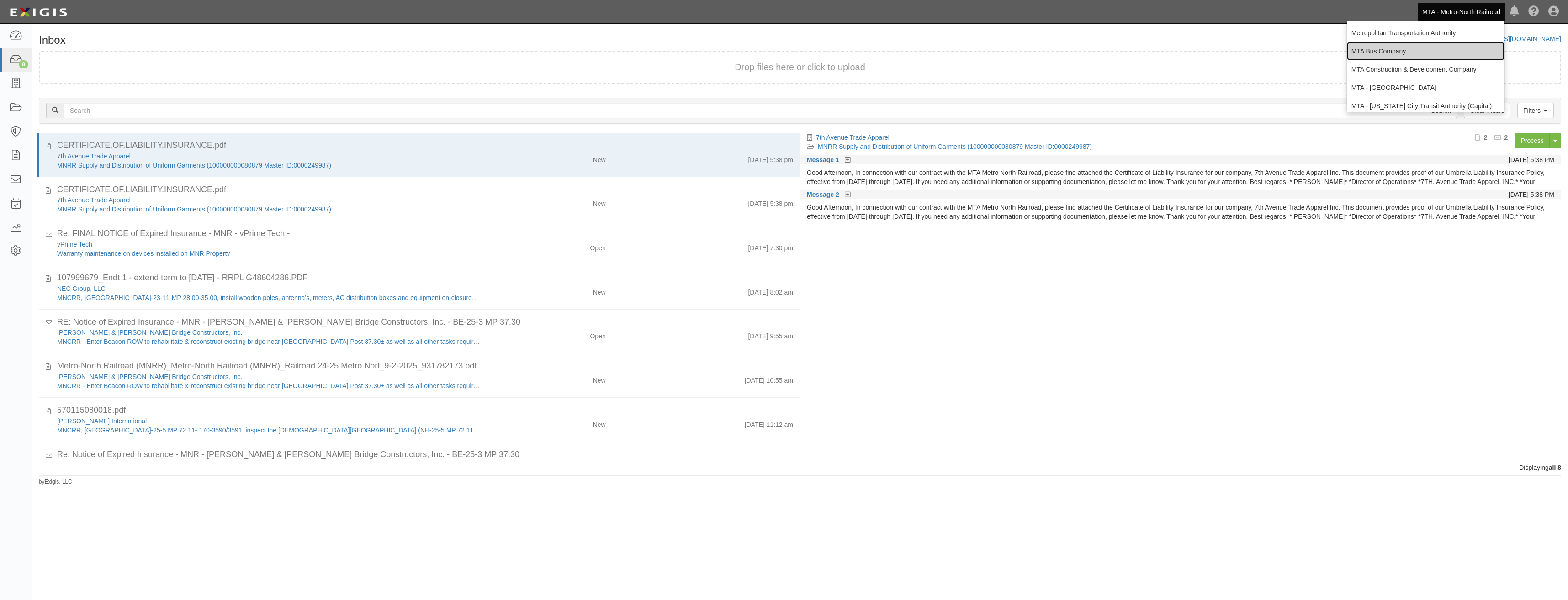
click at [1412, 51] on link "MTA Bus Company" at bounding box center [1426, 51] width 158 height 18
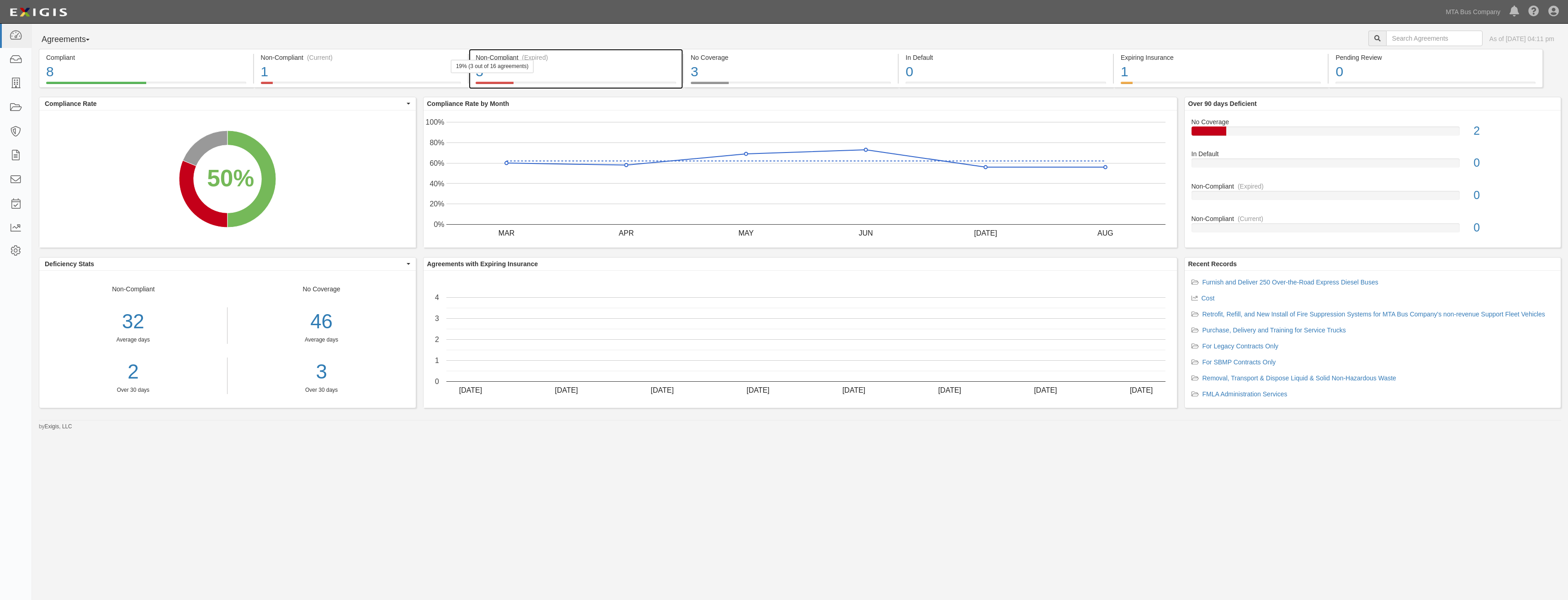
click at [595, 71] on div "3" at bounding box center [576, 72] width 201 height 19
click at [355, 64] on div "1" at bounding box center [362, 72] width 201 height 19
click at [691, 445] on div "Agreements Parties Agreements Coverages As of [DATE] 04:11 pm Compliant 8 50% (…" at bounding box center [784, 294] width 1568 height 540
click at [1475, 10] on link "MTA Bus Company" at bounding box center [1472, 12] width 64 height 18
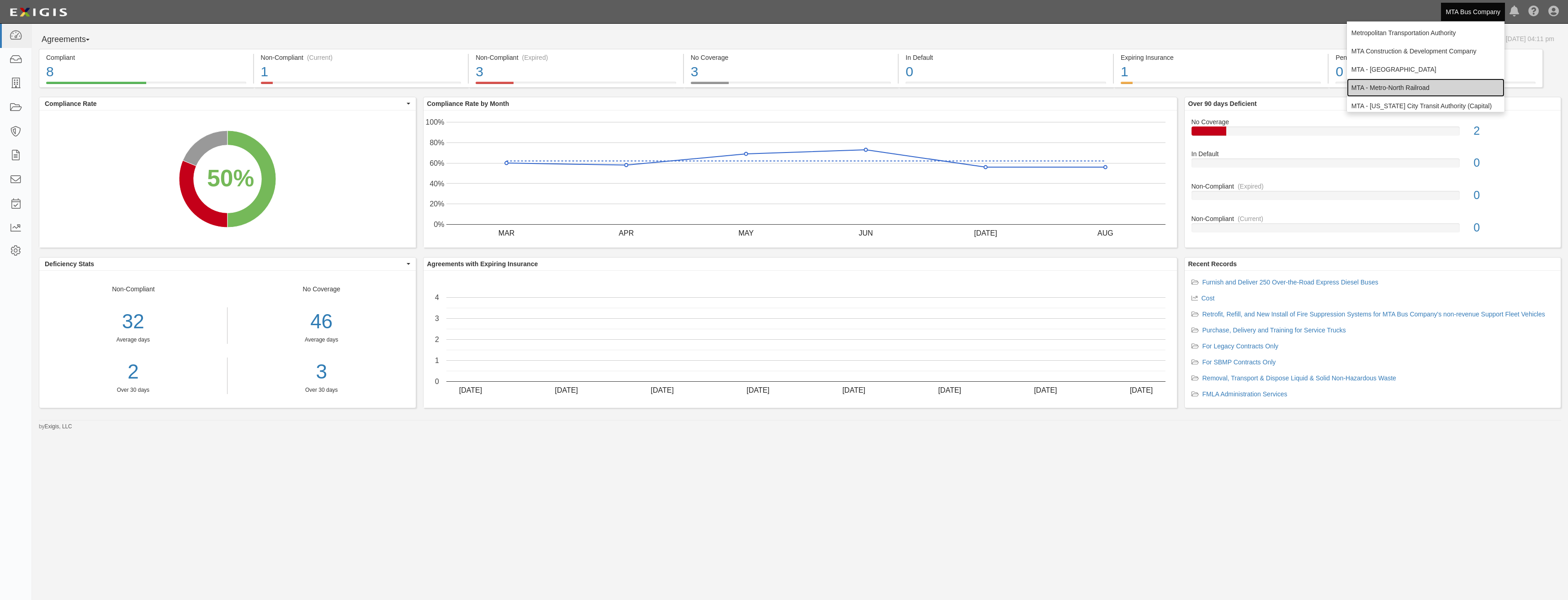
click at [1413, 83] on link "MTA - Metro-North Railroad" at bounding box center [1426, 88] width 158 height 18
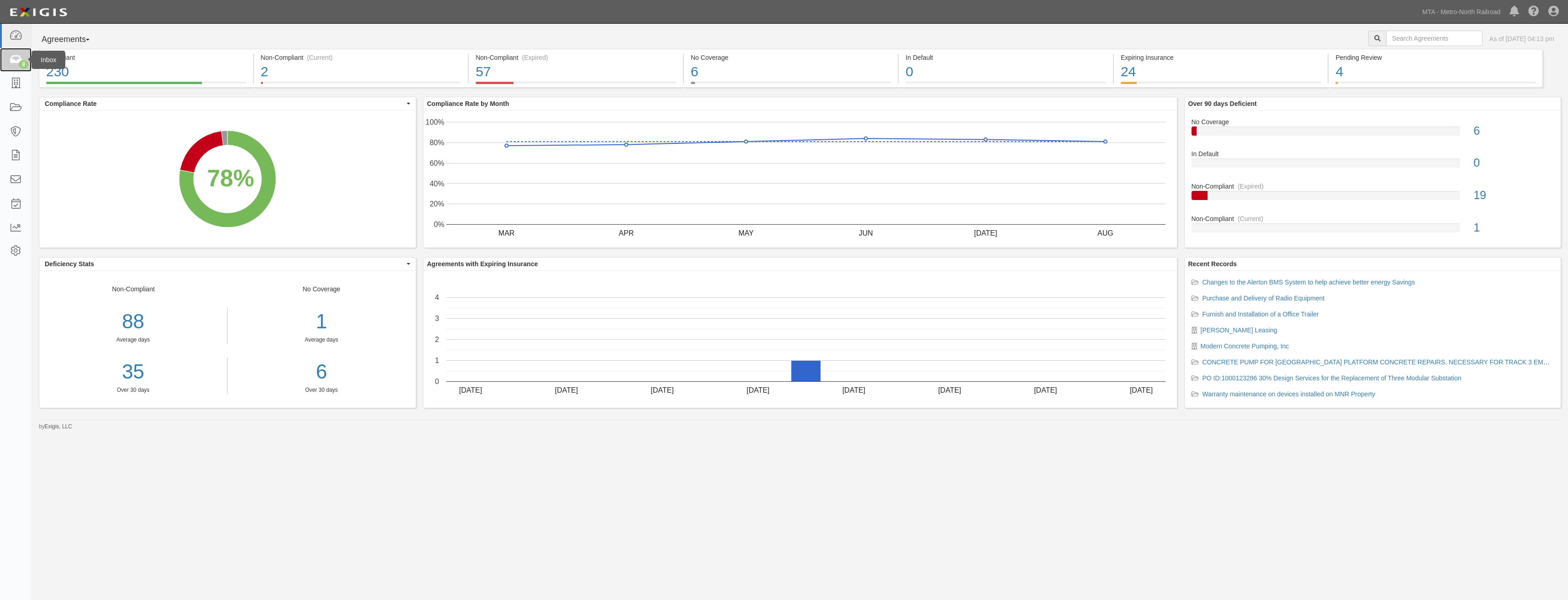
click at [22, 63] on div "8" at bounding box center [24, 65] width 10 height 9
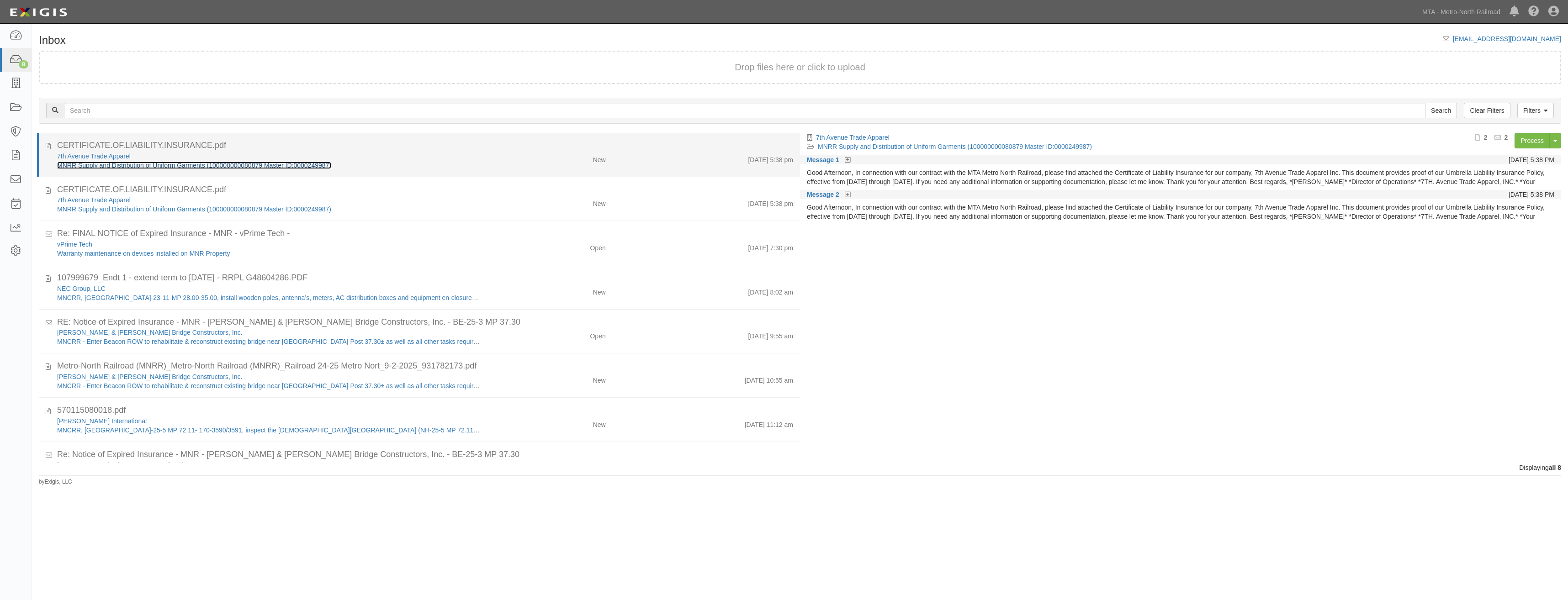
click at [222, 162] on link "MNRR Supply and Distribution of Uniform Garments (100000000080879 Master ID:000…" at bounding box center [194, 166] width 274 height 7
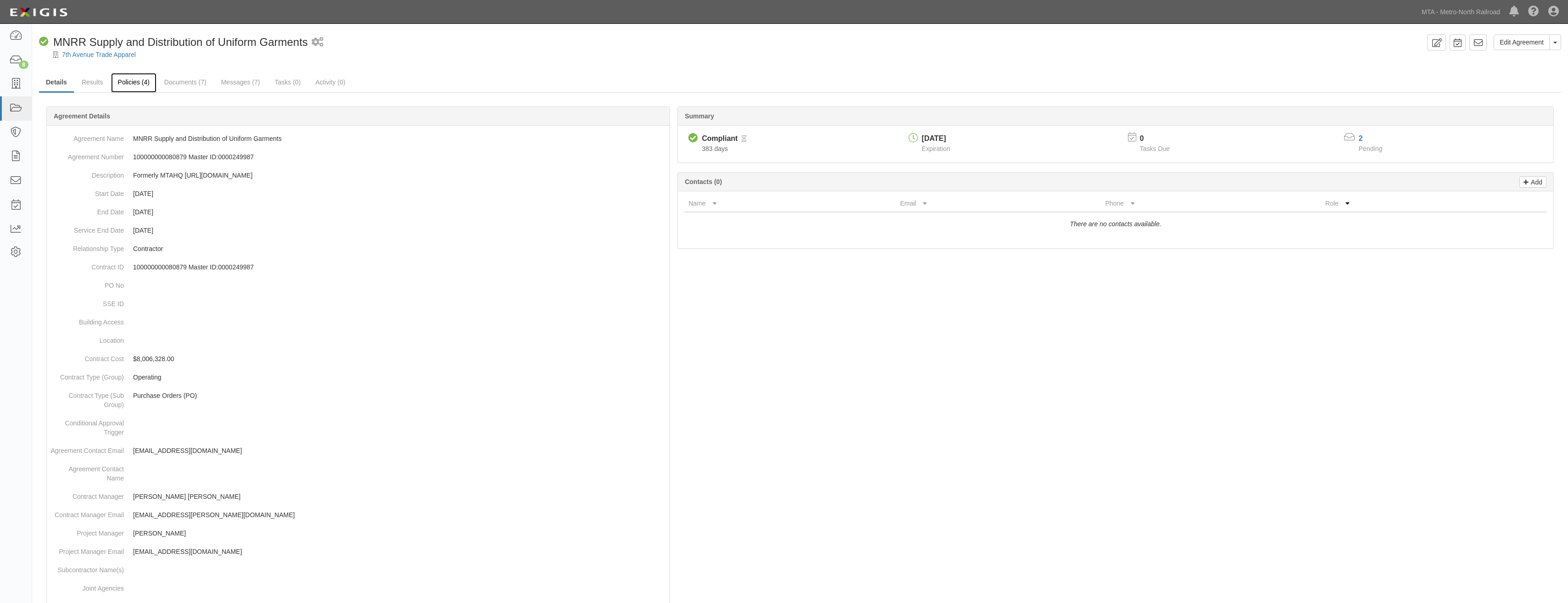
click at [140, 78] on link "Policies (4)" at bounding box center [134, 83] width 45 height 20
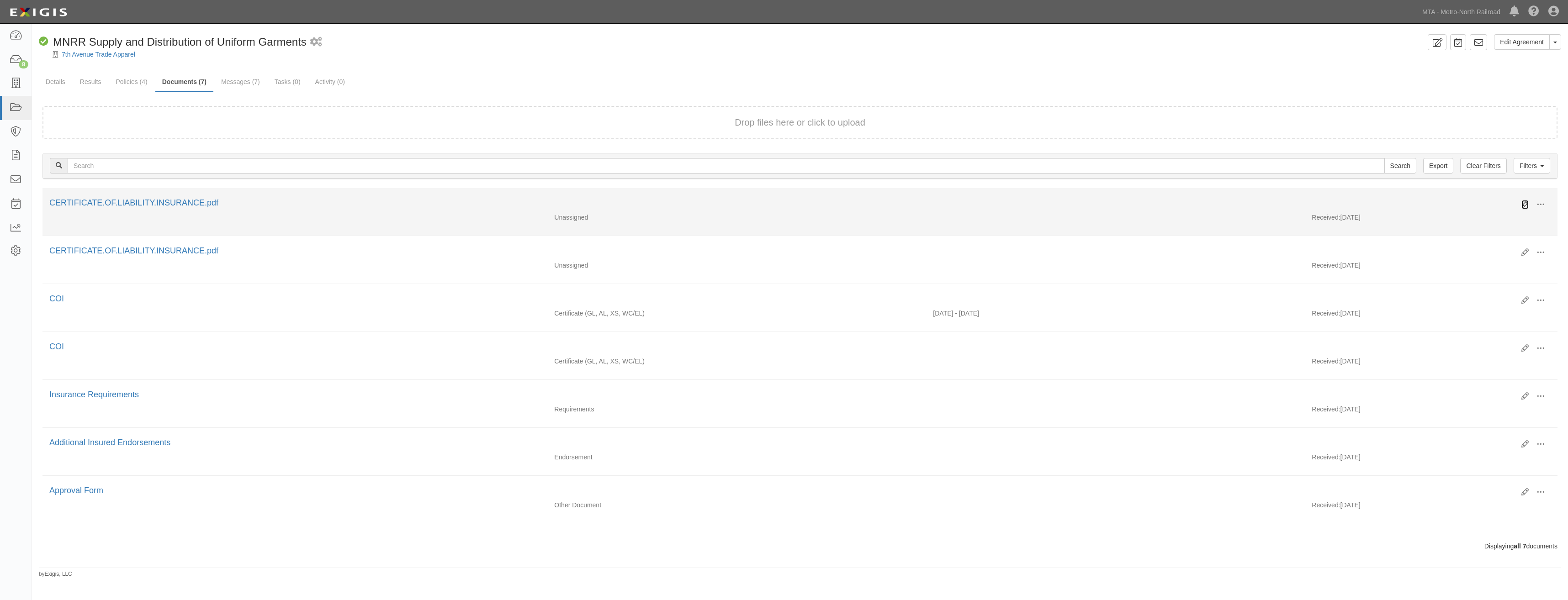
click at [1522, 206] on icon at bounding box center [1525, 204] width 7 height 7
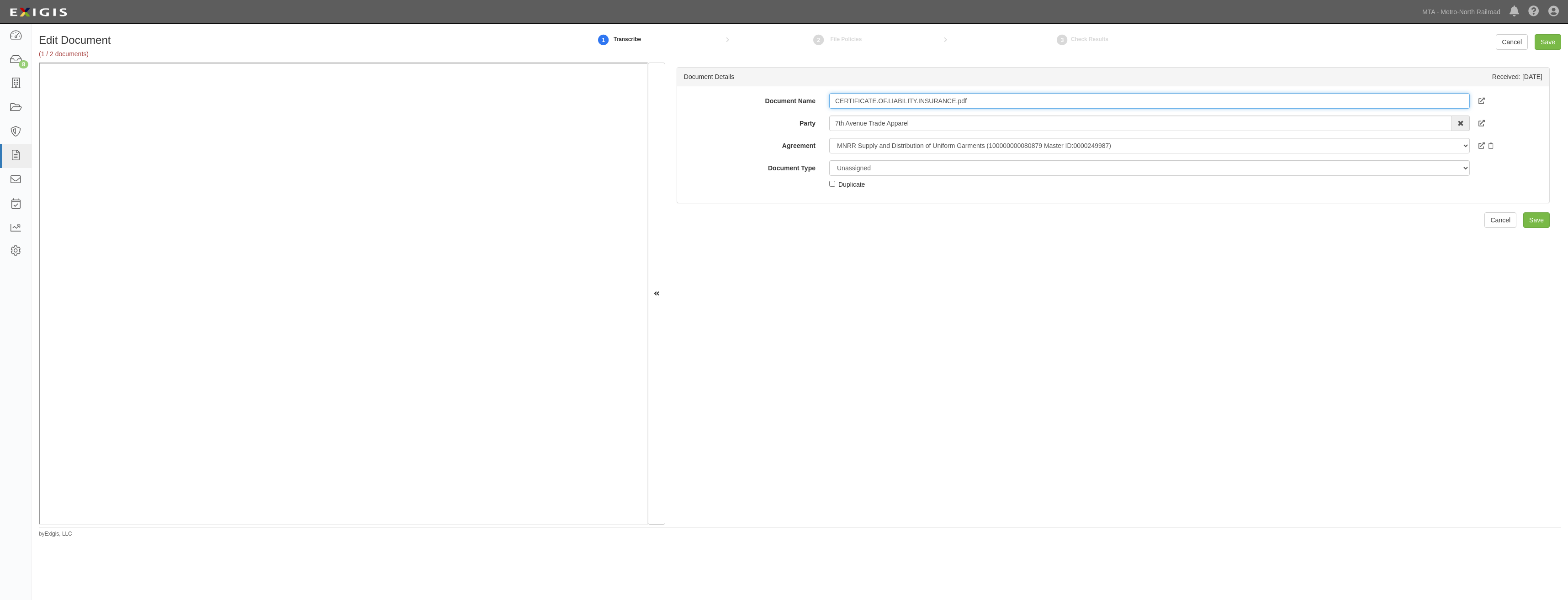
click at [971, 103] on input "CERTIFICATE.OF.LIABILITY.INSURANCE.pdf" at bounding box center [1149, 101] width 640 height 16
type input "COI"
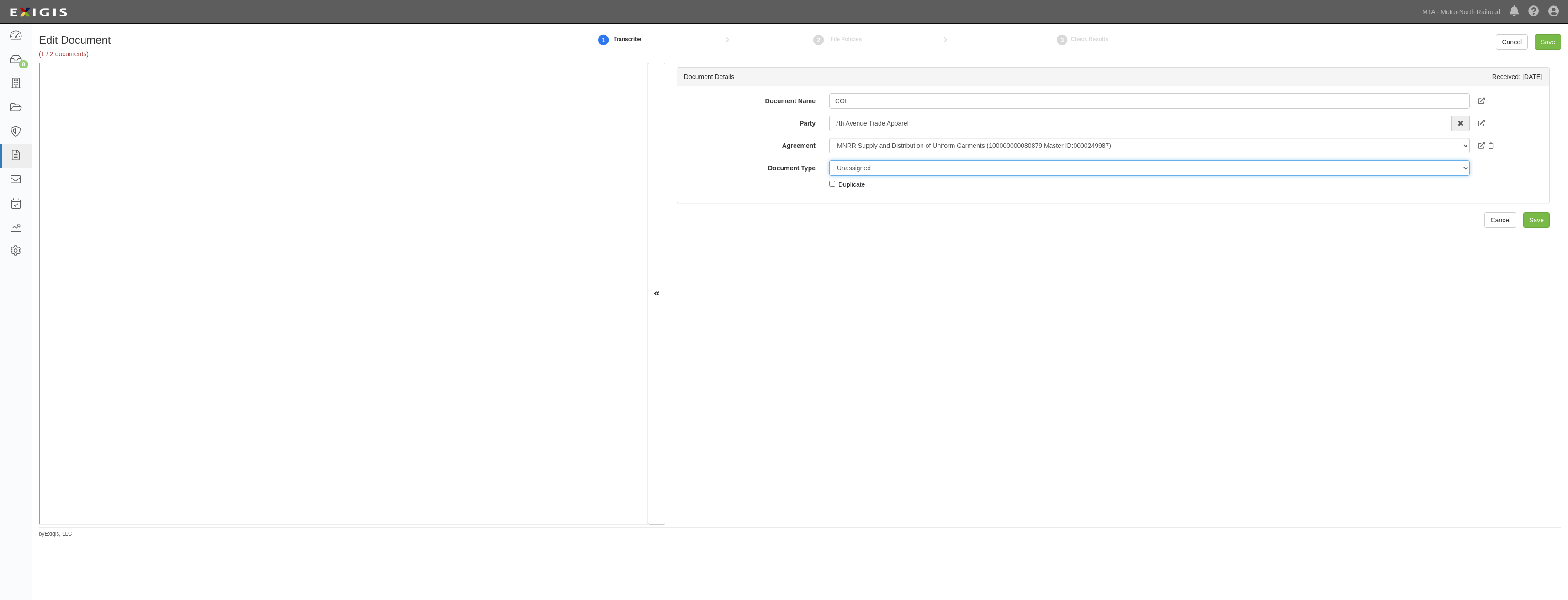
click at [935, 168] on select "Unassigned Binder Cancellation Notice Certificate Contract Endorsement Insuranc…" at bounding box center [1149, 168] width 640 height 16
select select "CertificateDetail"
click at [829, 160] on select "Unassigned Binder Cancellation Notice Certificate Contract Endorsement Insuranc…" at bounding box center [1149, 168] width 640 height 16
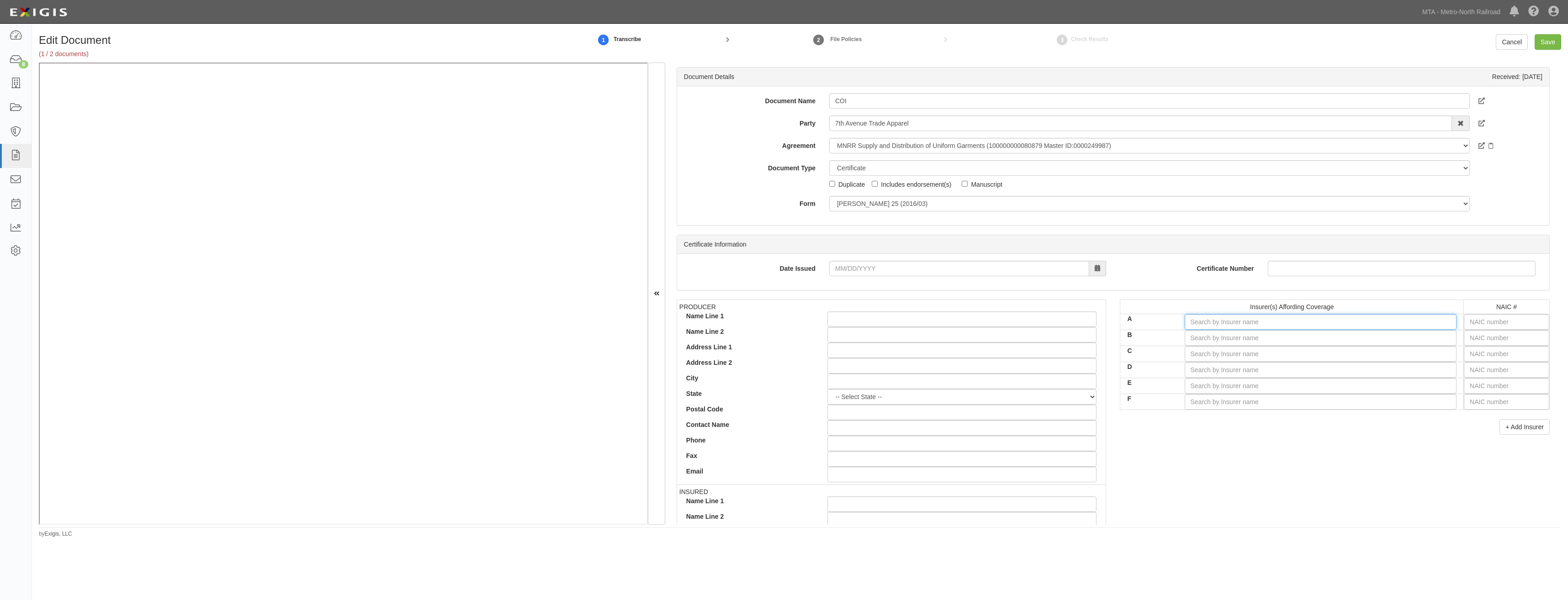
click at [1396, 323] on input "A" at bounding box center [1320, 322] width 272 height 16
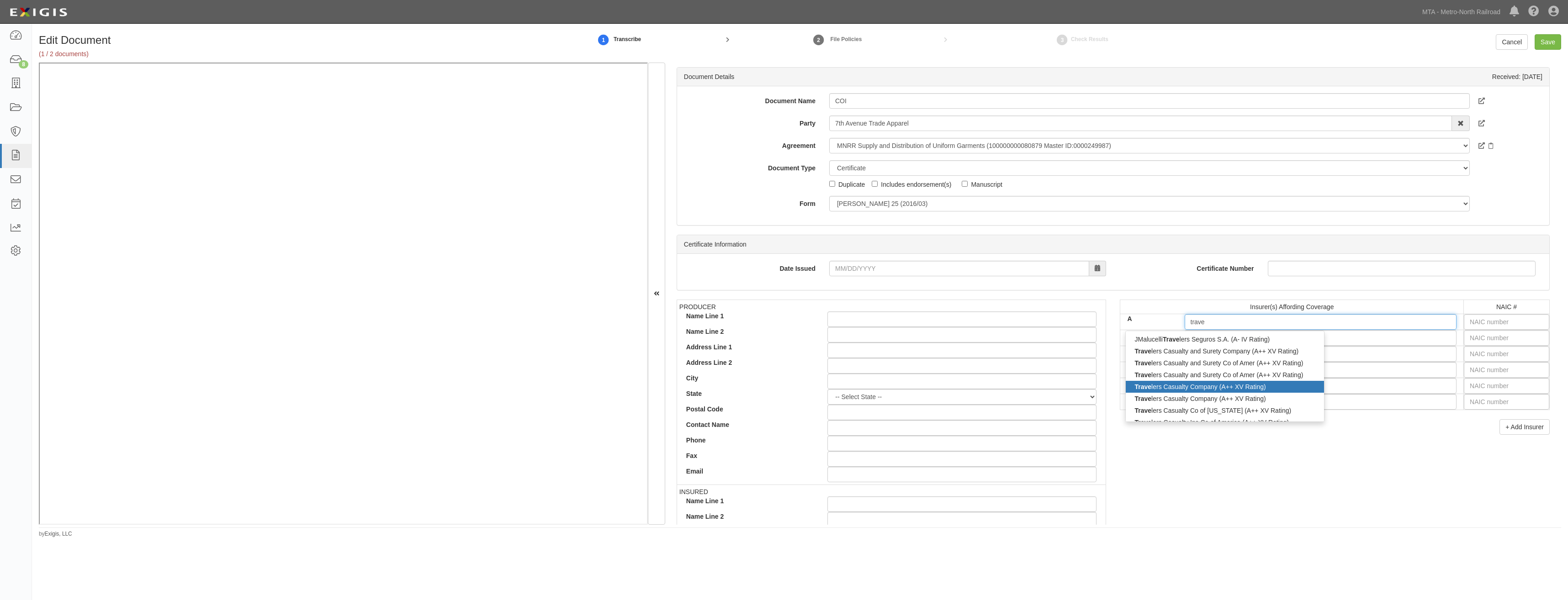
click at [1258, 390] on div "Trave lers Casualty Company (A++ XV Rating)" at bounding box center [1225, 387] width 198 height 12
type input "Travelers Casualty Company (A++ XV Rating)"
type input "41769"
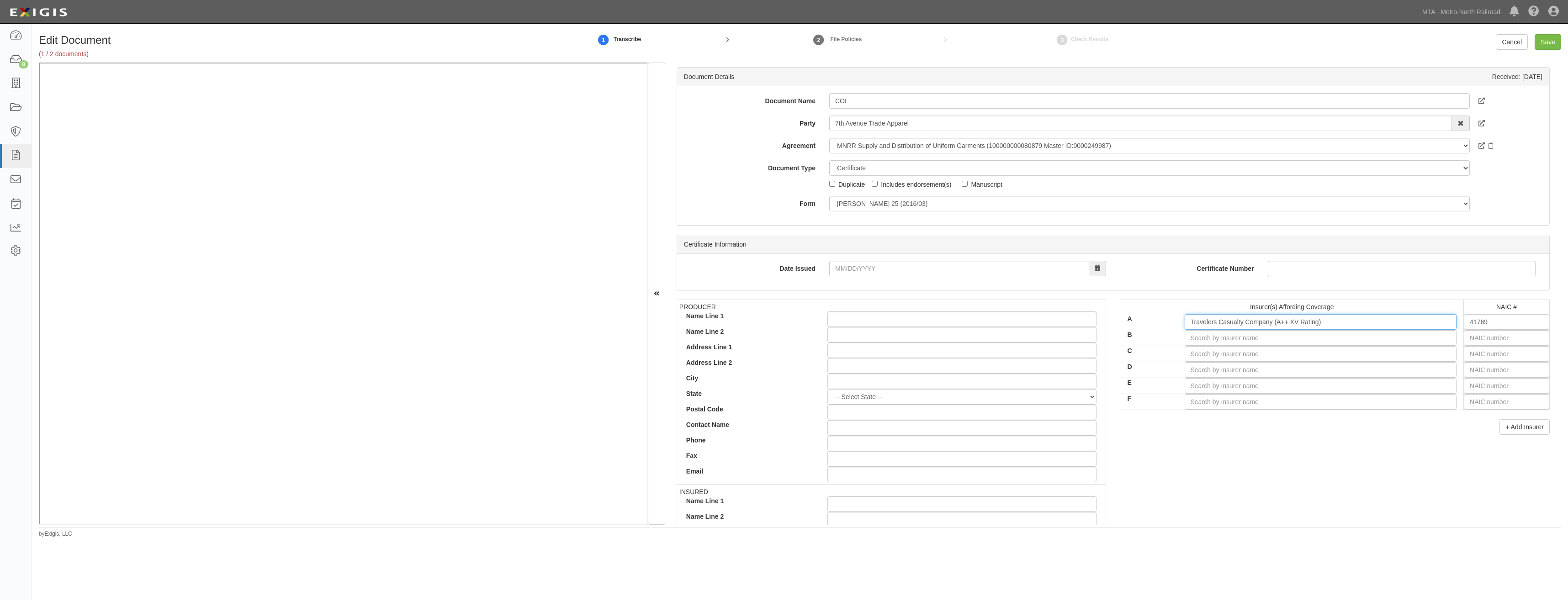
type input "Travelers Casualty Company (A++ XV Rating)"
click at [1235, 425] on div "+ Add Insurer" at bounding box center [1335, 427] width 430 height 16
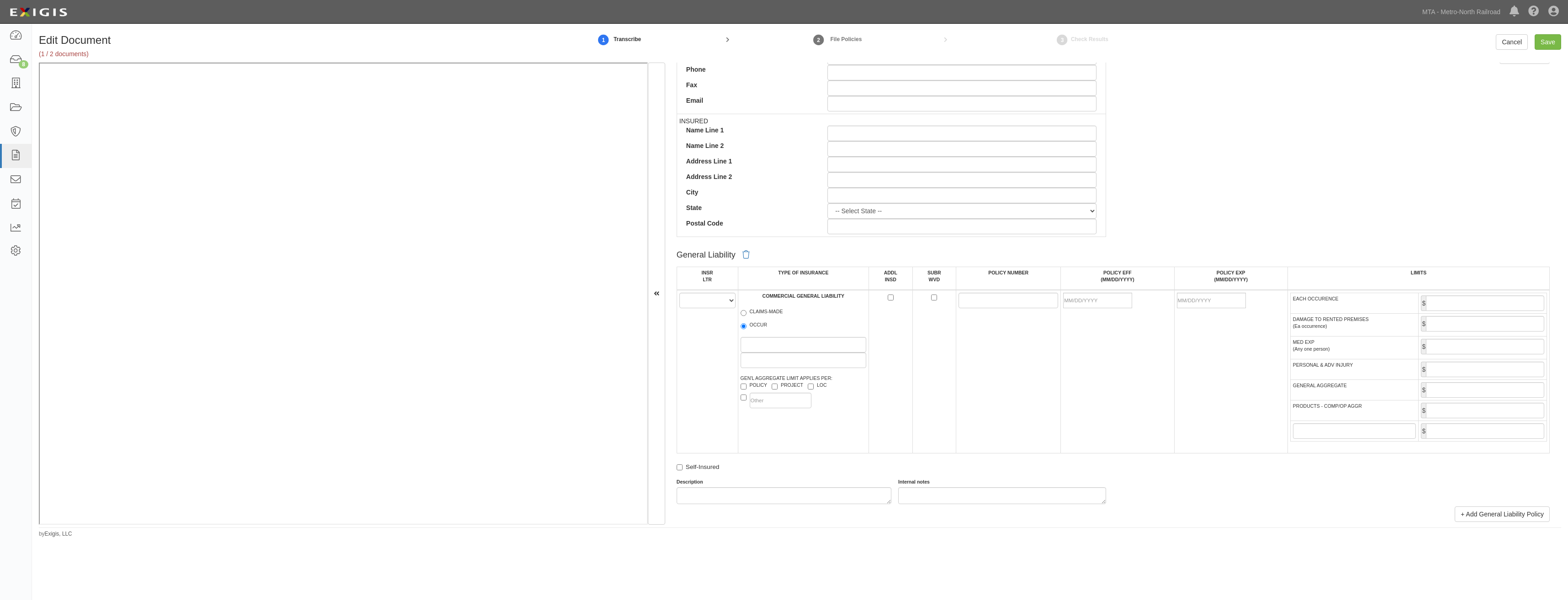
drag, startPoint x: 1130, startPoint y: 263, endPoint x: 1096, endPoint y: 351, distance: 94.3
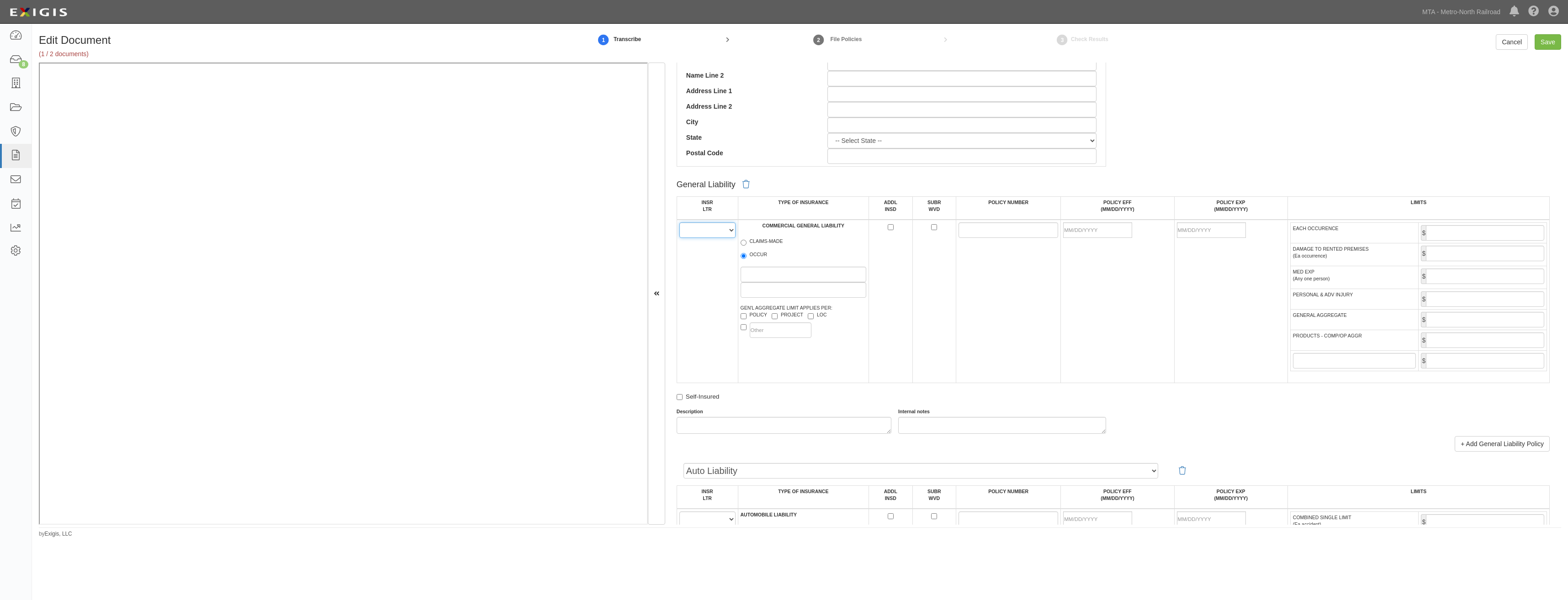
click at [698, 232] on select "A B C D E F" at bounding box center [707, 231] width 56 height 16
select select "A"
click at [679, 223] on select "A B C D E F" at bounding box center [707, 231] width 56 height 16
click at [746, 256] on label "OCCUR" at bounding box center [754, 256] width 27 height 9
click at [746, 256] on input "OCCUR" at bounding box center [744, 256] width 6 height 6
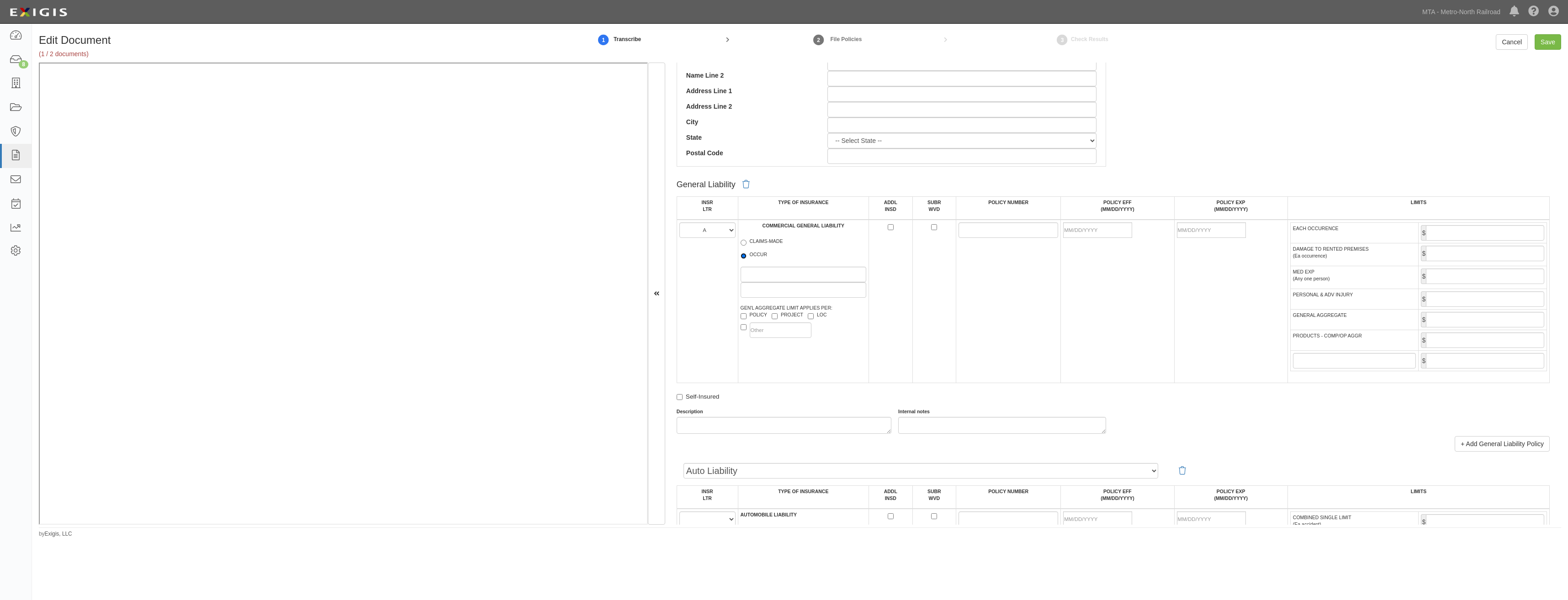
radio input "true"
click at [1023, 232] on input "POLICY NUMBER" at bounding box center [1009, 231] width 100 height 16
paste input "660-0727C261-25-42"
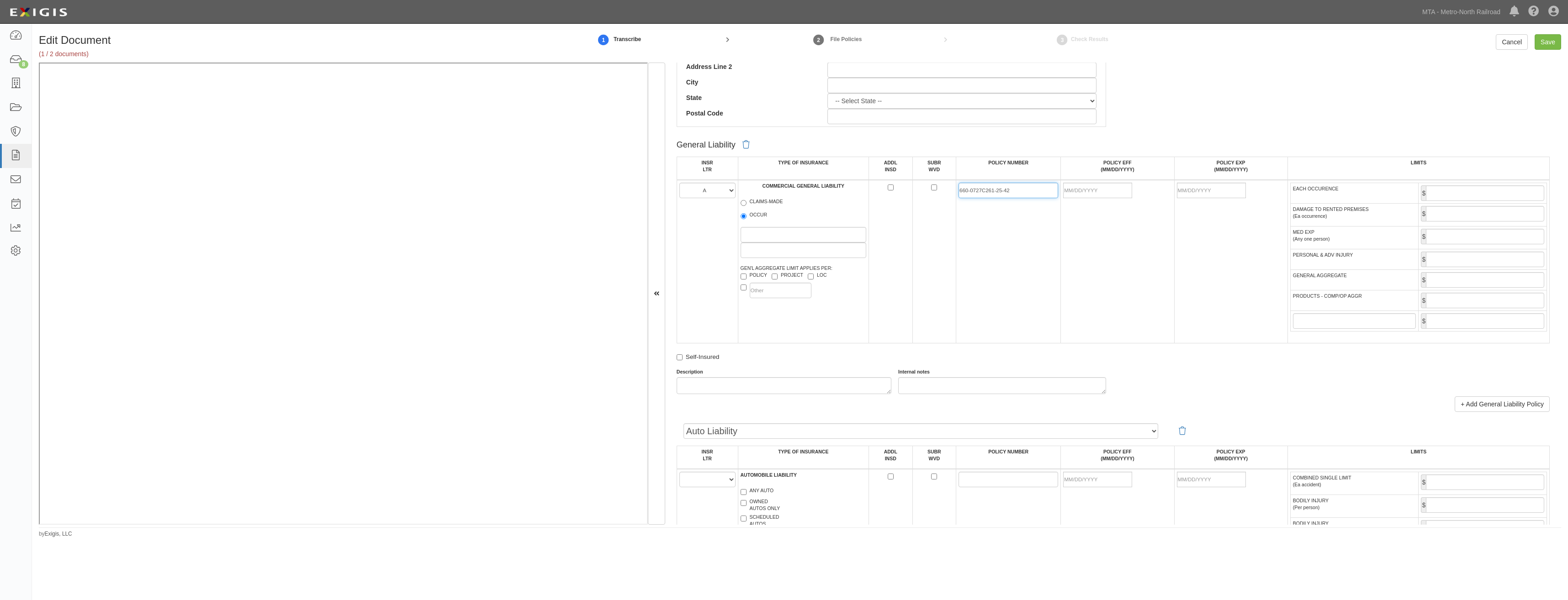
scroll to position [532, 0]
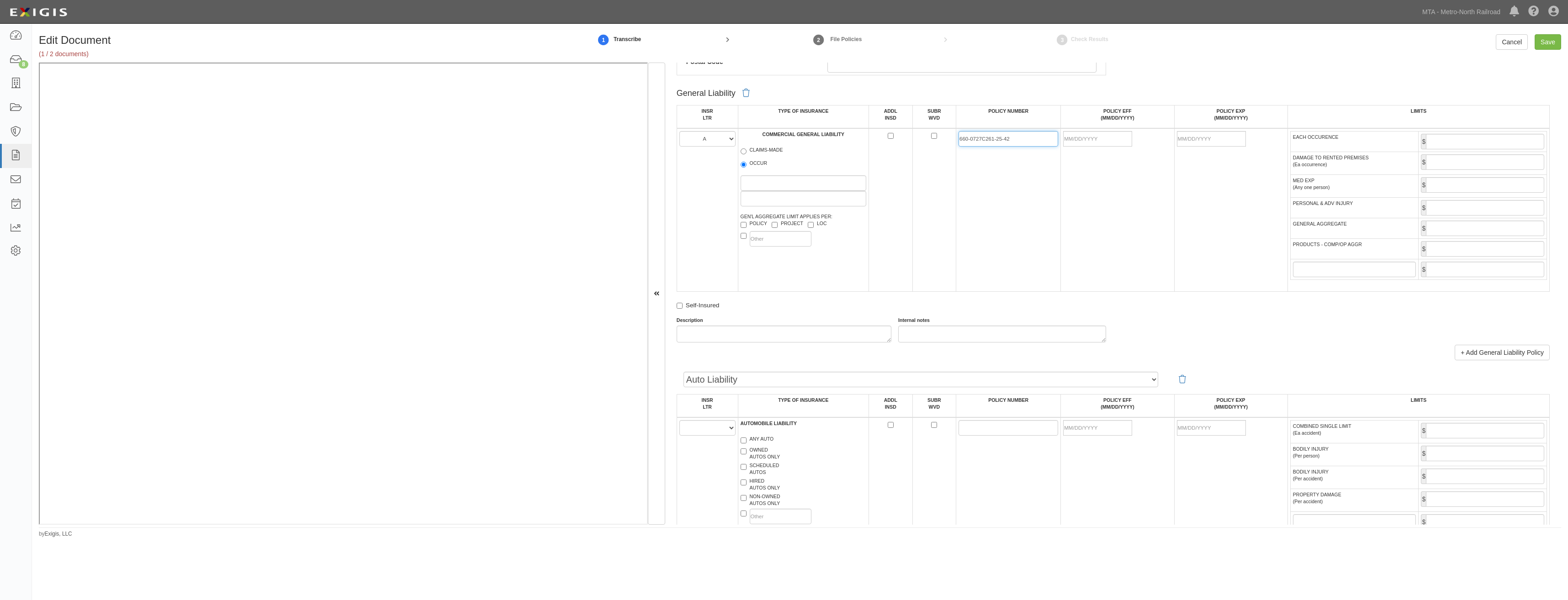
type input "660-0727C261-25-42"
drag, startPoint x: 704, startPoint y: 426, endPoint x: 705, endPoint y: 433, distance: 7.1
click at [704, 426] on select "A B C D E F" at bounding box center [707, 428] width 56 height 16
select select "A"
click at [679, 420] on select "A B C D E F" at bounding box center [707, 428] width 56 height 16
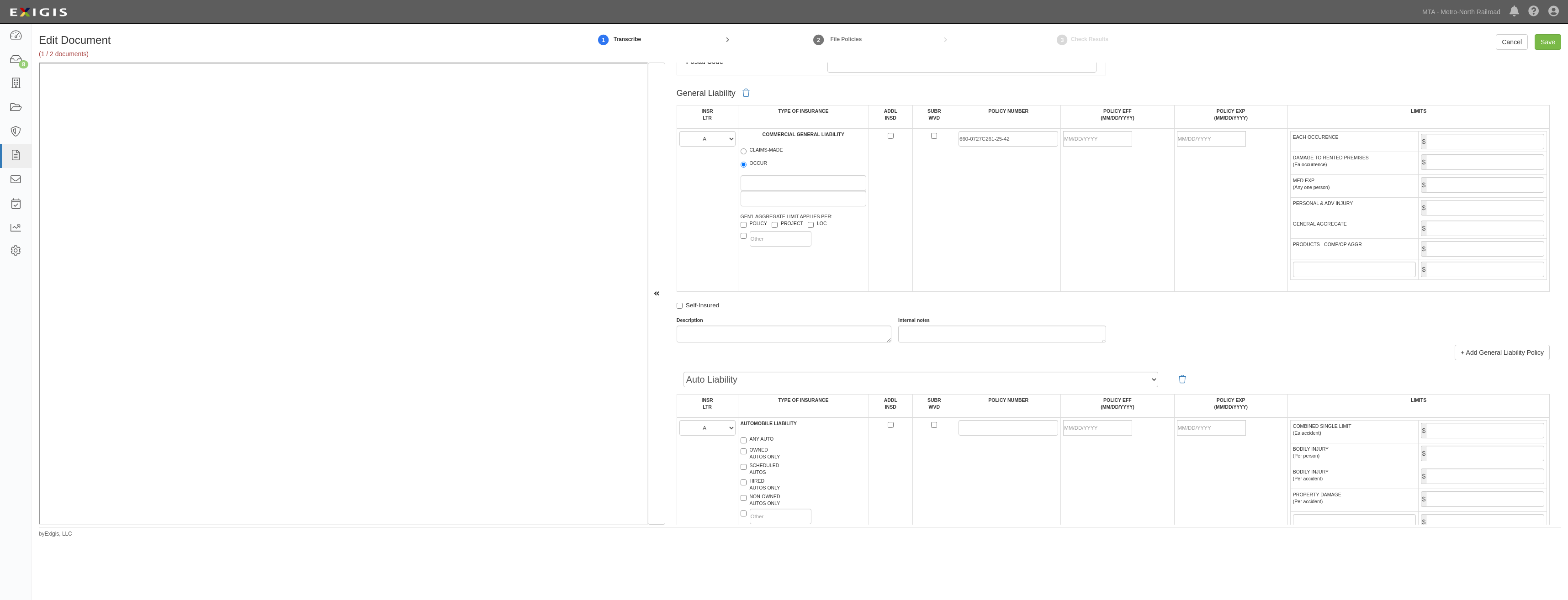
click at [755, 438] on label "ANY AUTO" at bounding box center [757, 440] width 33 height 9
click at [746, 438] on input "ANY AUTO" at bounding box center [744, 441] width 6 height 6
checkbox input "true"
click at [971, 421] on input "POLICY NUMBER" at bounding box center [1009, 428] width 100 height 16
paste input "660-0727C261-25-42"
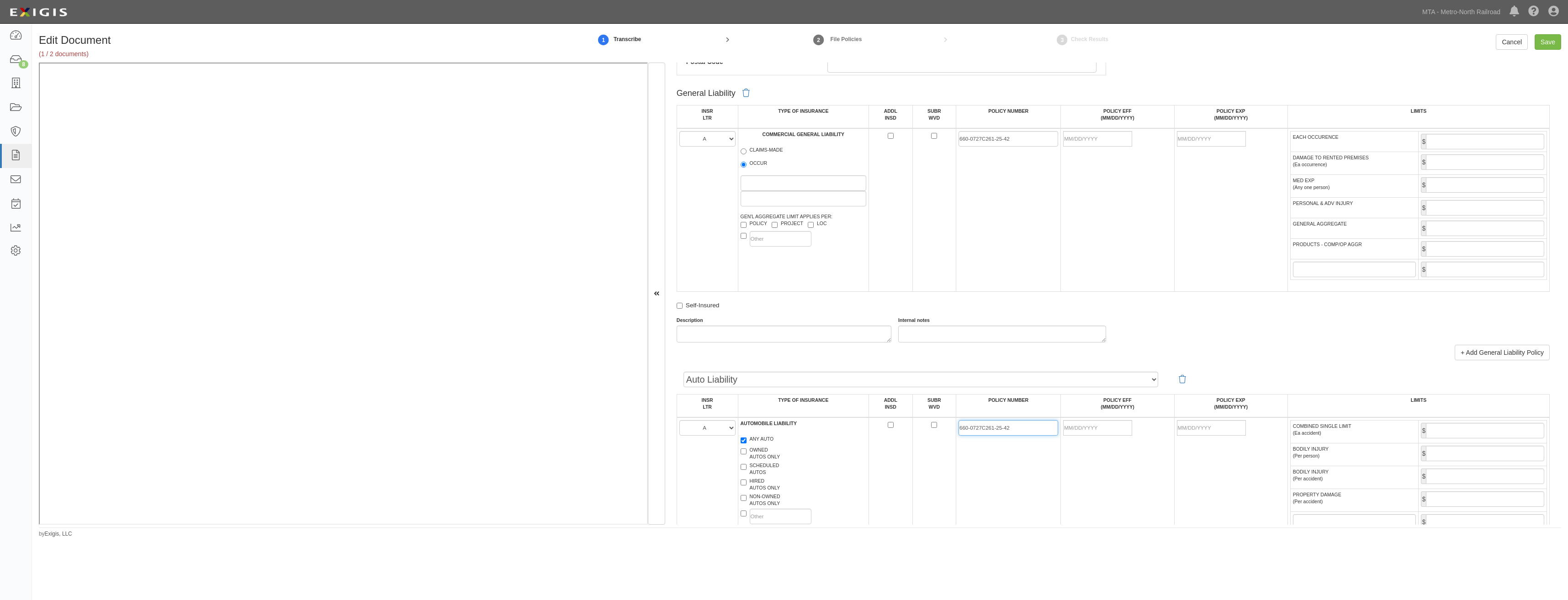
type input "660-0727C261-25-42"
click at [1102, 134] on input "POLICY EFF (MM/DD/YYYY)" at bounding box center [1097, 139] width 69 height 16
type input "[DATE]"
type input "10/01/2026"
click at [1104, 436] on td at bounding box center [1118, 484] width 113 height 133
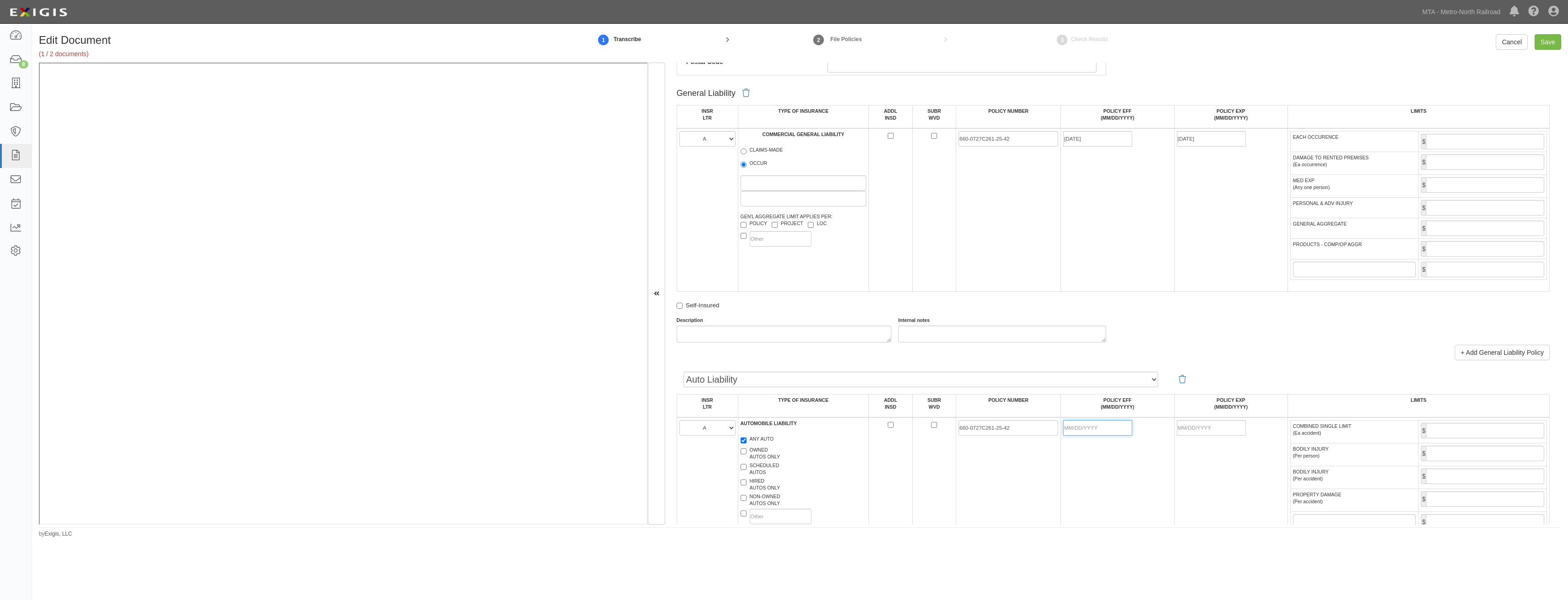
click at [1114, 429] on input "POLICY EFF (MM/DD/YYYY)" at bounding box center [1097, 428] width 69 height 16
type input "10/01/2025"
type input "10/01/2026"
click at [1221, 332] on div "Description Internal notes" at bounding box center [1113, 330] width 887 height 26
click at [1479, 147] on input "EACH OCCURENCE" at bounding box center [1485, 142] width 118 height 16
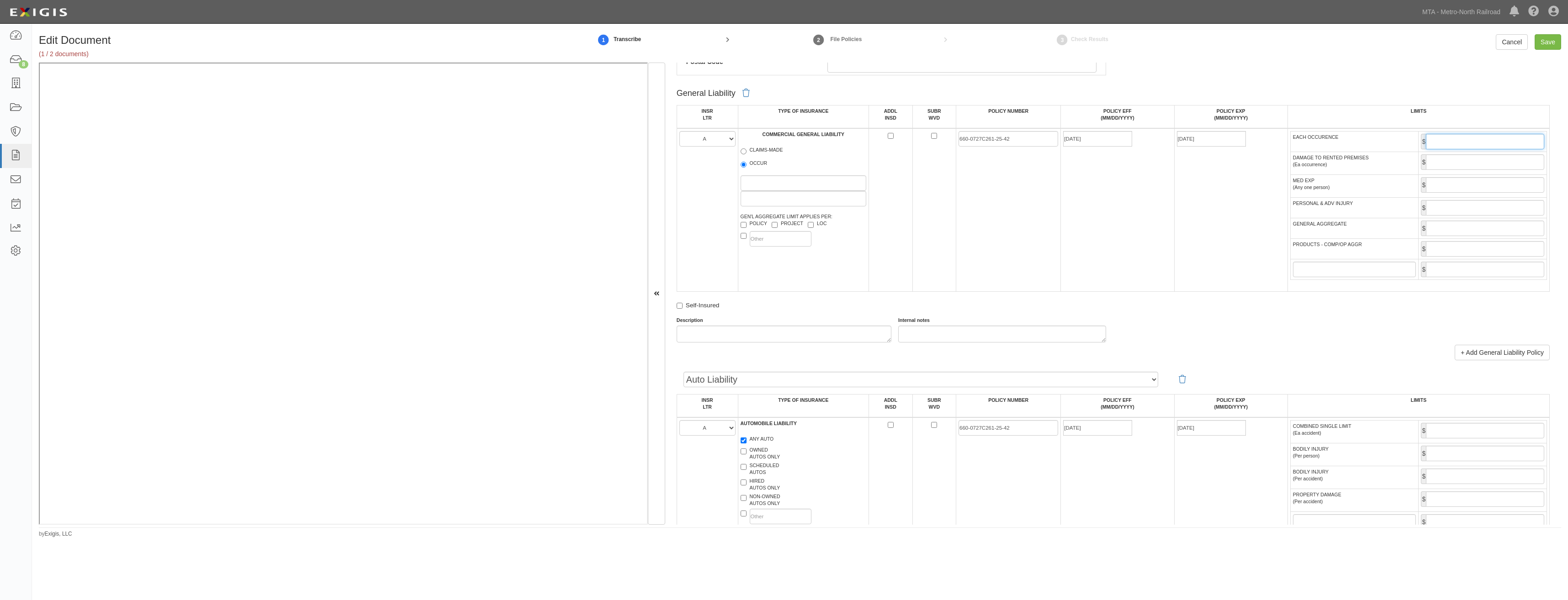
type input "1,000,000"
click at [1461, 228] on input "GENERAL AGGREGATE" at bounding box center [1485, 229] width 118 height 16
type input "2,000,000"
click at [1474, 253] on input "PRODUCTS - COMP/OP AGGR" at bounding box center [1485, 249] width 118 height 16
type input "2,000,000"
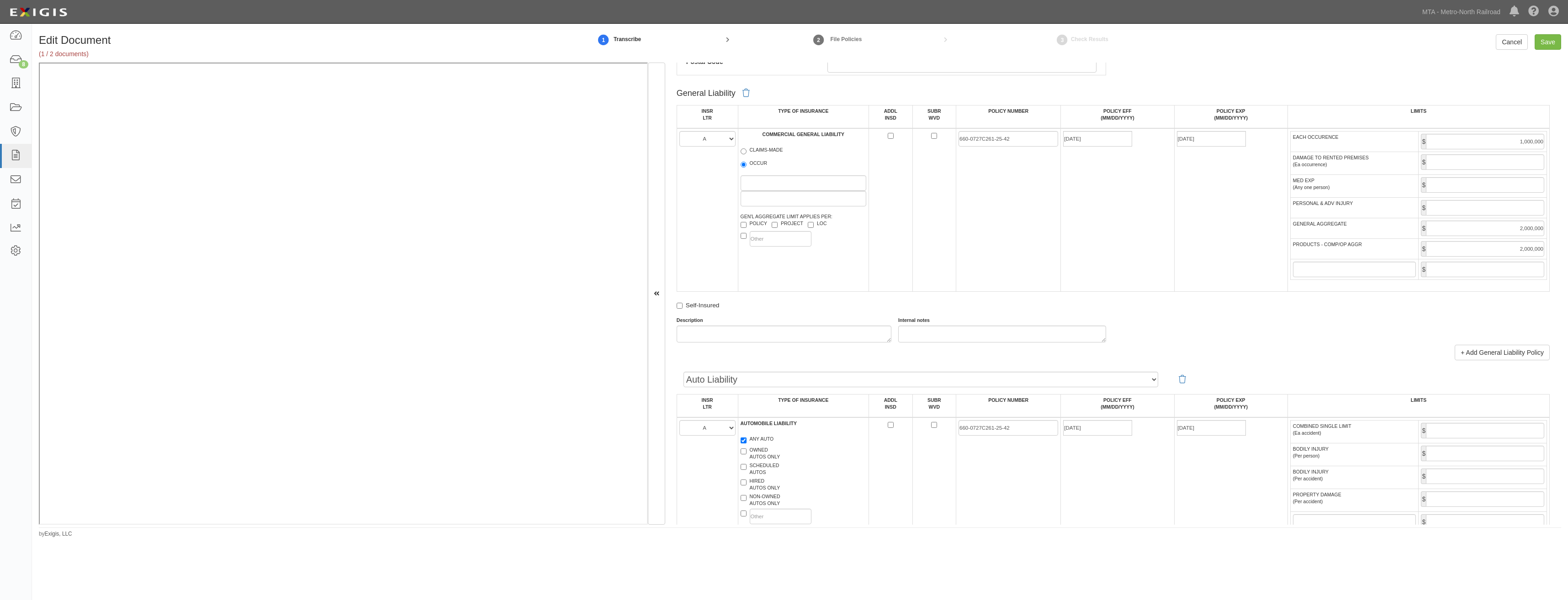
click at [1267, 327] on div "Description Internal notes" at bounding box center [1113, 330] width 887 height 26
click at [1507, 439] on input "COMBINED SINGLE LIMIT (Ea accident)" at bounding box center [1485, 431] width 118 height 16
type input "1,000,000"
click at [979, 481] on td "660-0727C261-25-42" at bounding box center [1009, 484] width 105 height 133
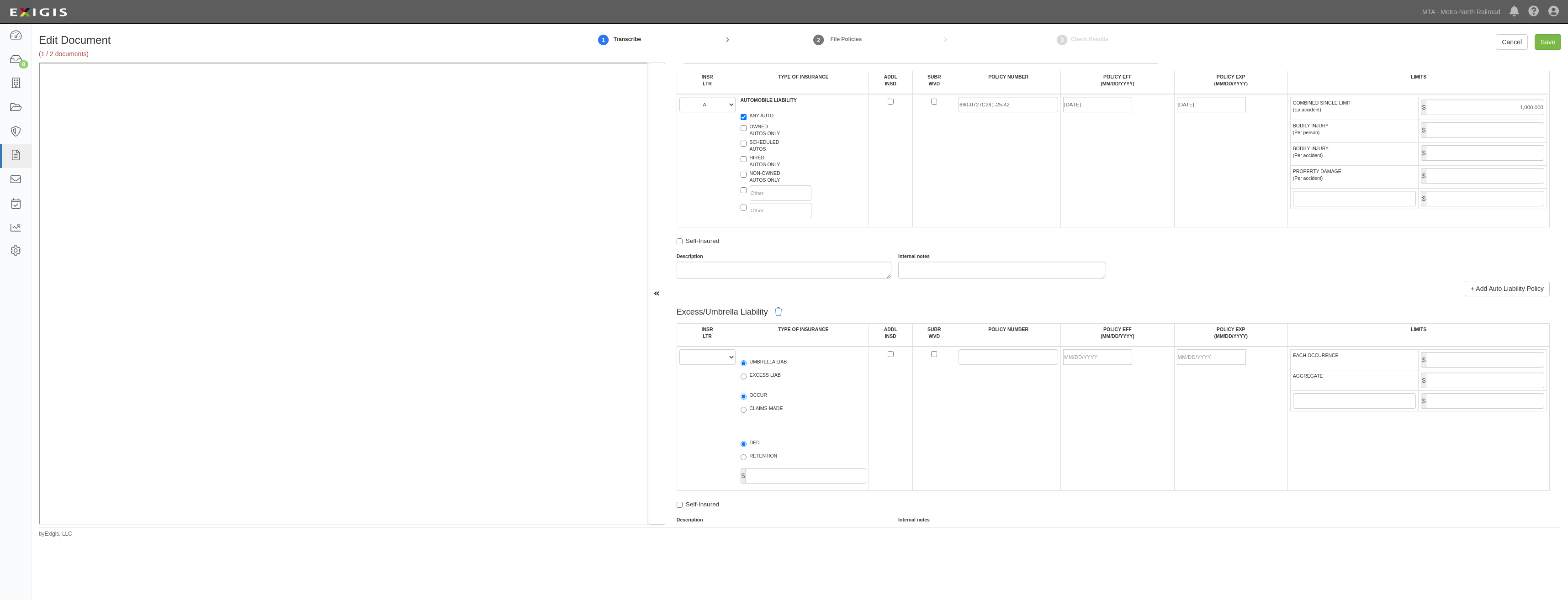
scroll to position [898, 0]
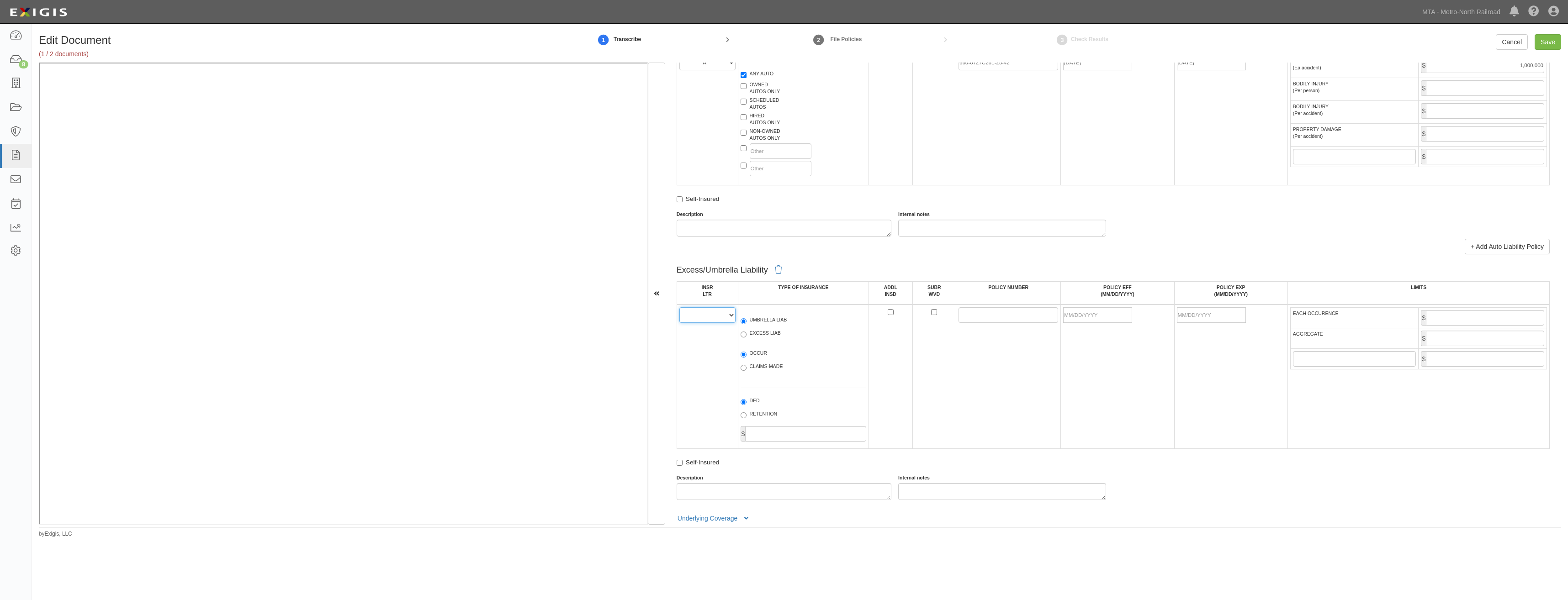
click at [701, 316] on select "A B C D E F" at bounding box center [707, 315] width 56 height 16
select select "B"
click at [679, 307] on select "A B C D E F" at bounding box center [707, 315] width 56 height 16
click at [764, 321] on label "UMBRELLA LIAB" at bounding box center [764, 321] width 47 height 9
click at [746, 321] on input "UMBRELLA LIAB" at bounding box center [744, 321] width 6 height 6
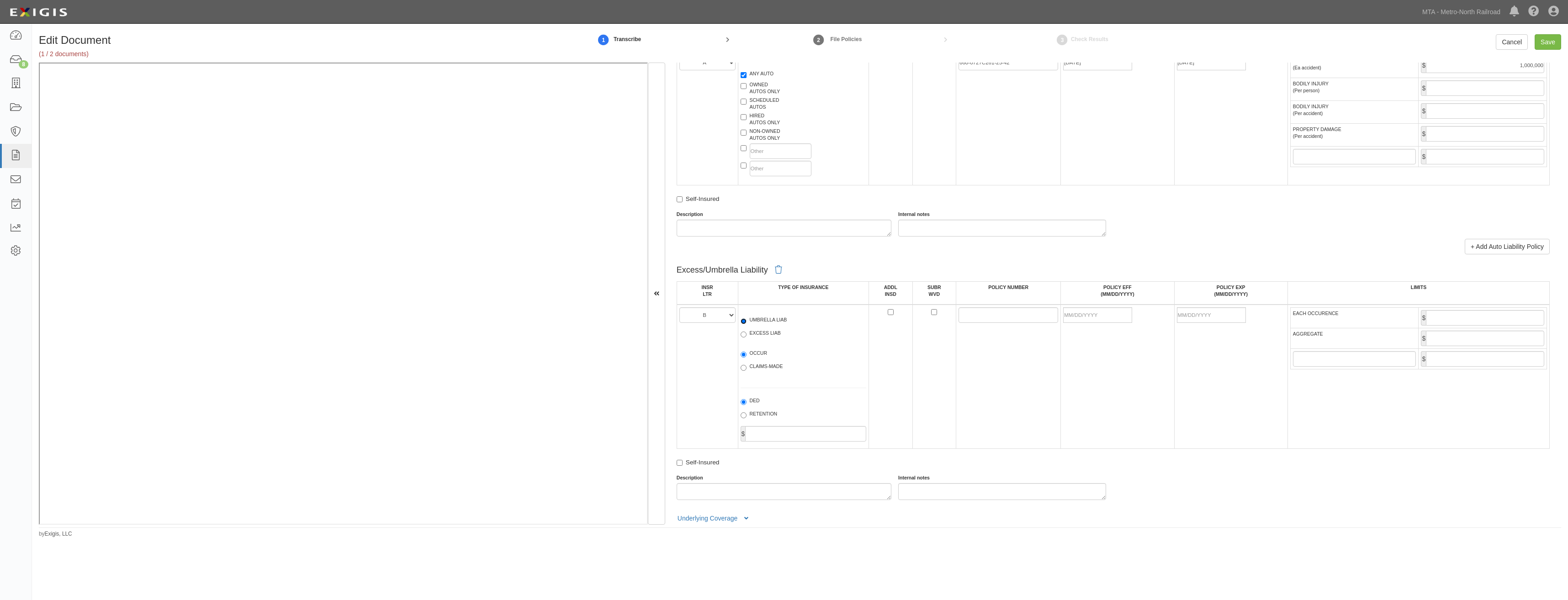
radio input "true"
click at [761, 352] on label "OCCUR" at bounding box center [754, 354] width 27 height 9
click at [746, 352] on input "OCCUR" at bounding box center [744, 355] width 6 height 6
radio input "true"
click at [961, 312] on input "POLICY NUMBER" at bounding box center [1009, 315] width 100 height 16
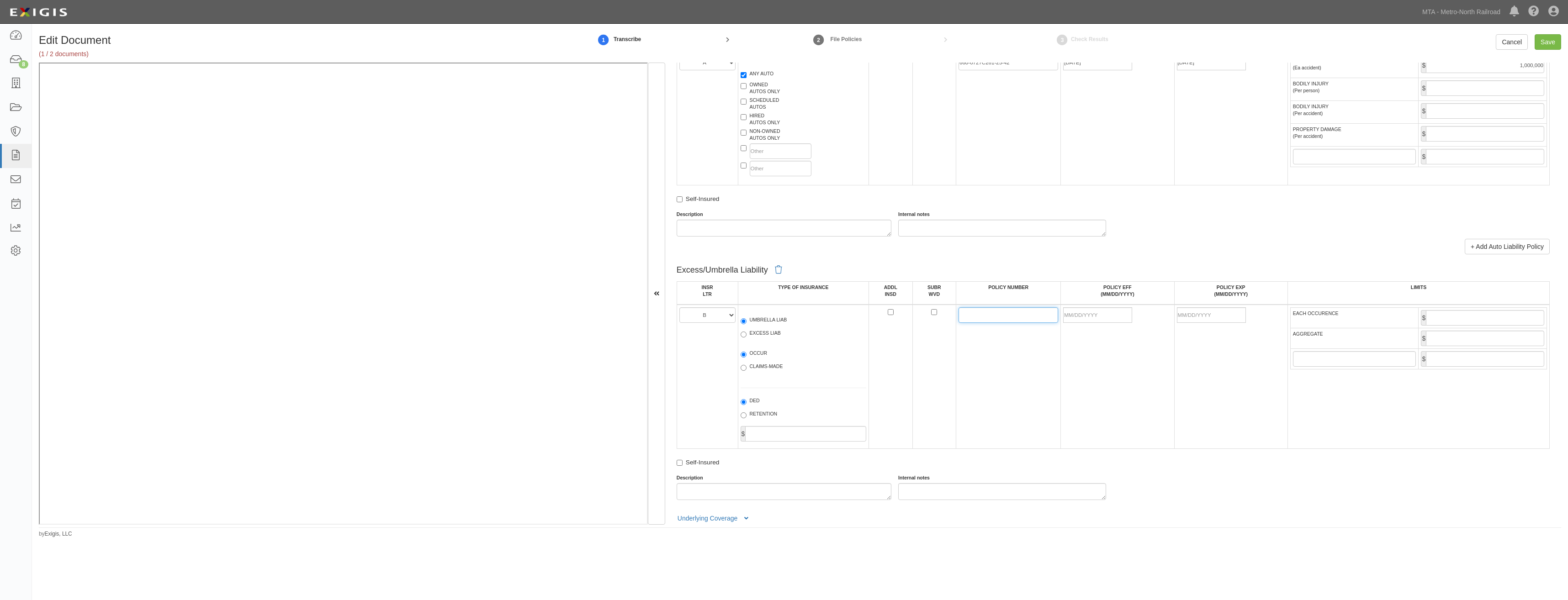
paste input "CUP-7R156217-25-42"
type input "CUP-7R156217-25-42"
drag, startPoint x: 1107, startPoint y: 311, endPoint x: 1096, endPoint y: 318, distance: 13.0
click at [1107, 311] on input "POLICY EFF (MM/DD/YYYY)" at bounding box center [1097, 315] width 69 height 16
type input "10/01/2025"
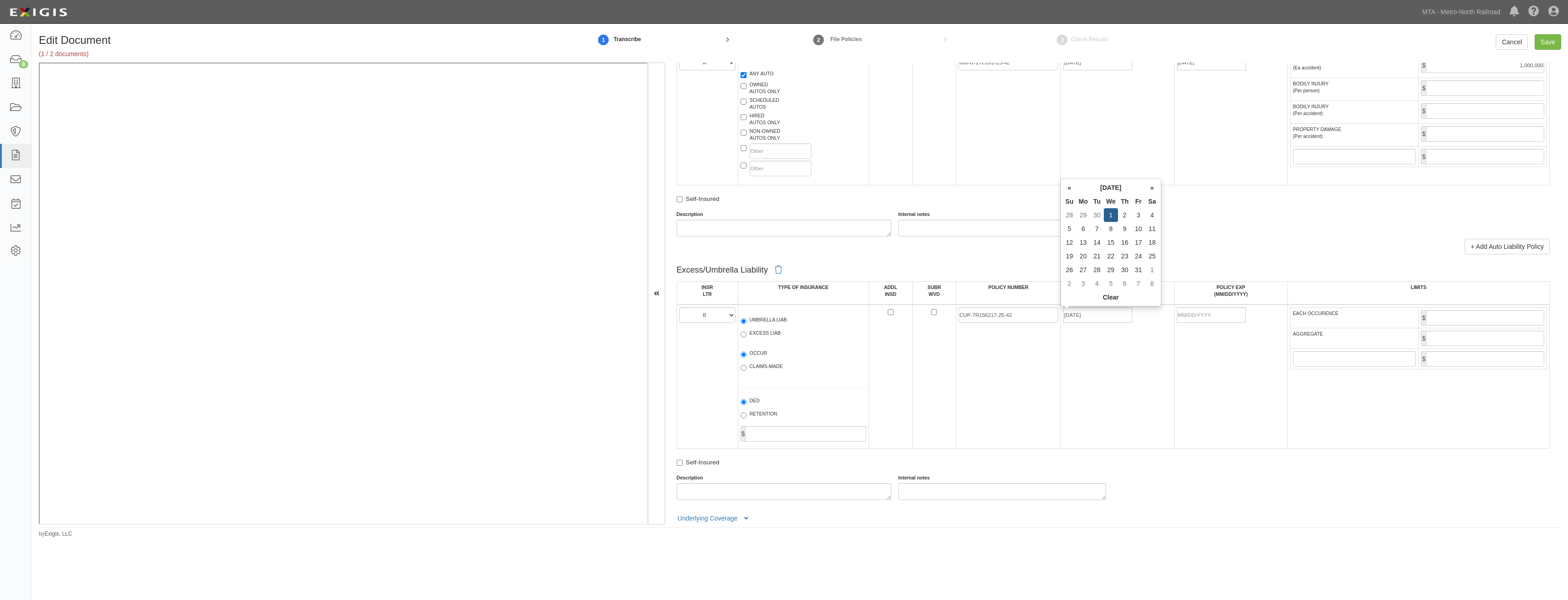
type input "10/01/2026"
click at [1101, 374] on td "10/01/2025" at bounding box center [1118, 377] width 113 height 144
click at [1481, 308] on td "$" at bounding box center [1483, 318] width 128 height 21
click at [1485, 317] on input "EACH OCCURENCE" at bounding box center [1485, 318] width 118 height 16
type input "5,000,000"
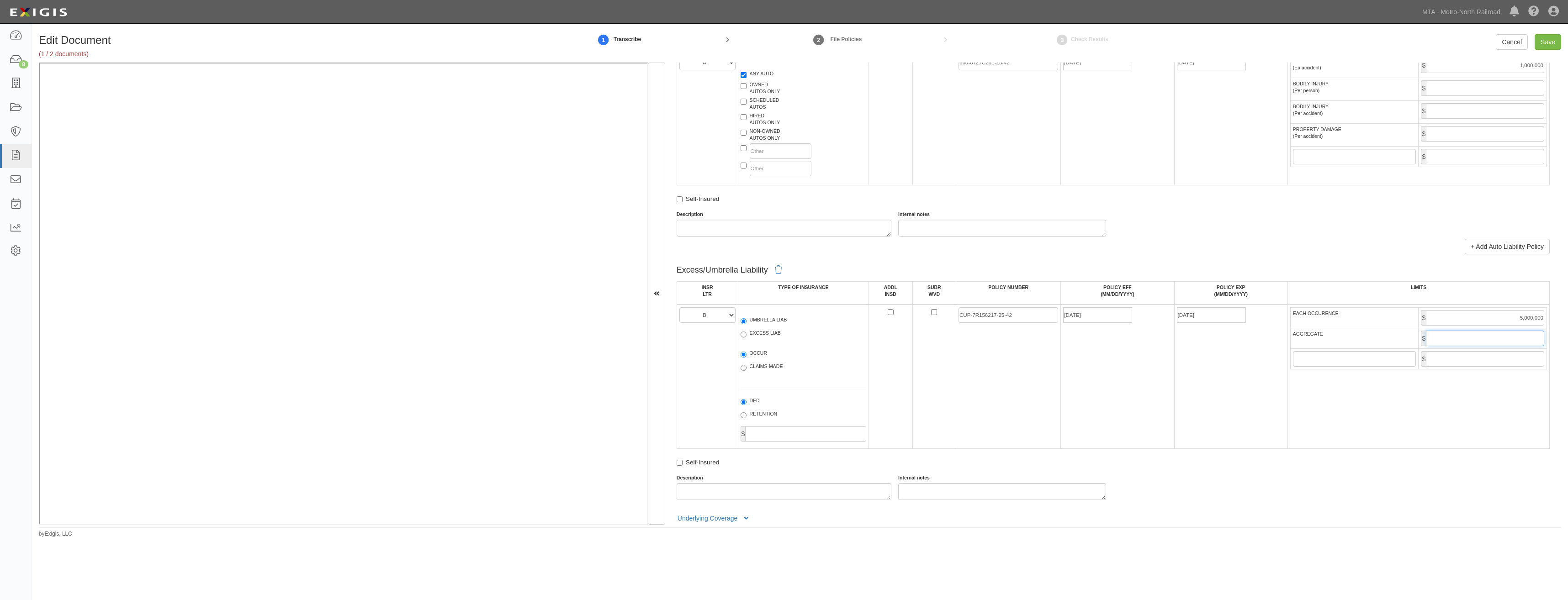
click at [1490, 336] on input "AGGREGATE" at bounding box center [1485, 338] width 118 height 16
type input "5,000,000"
click at [1169, 408] on td "10/01/2025" at bounding box center [1118, 377] width 113 height 144
click at [1557, 41] on input "Save" at bounding box center [1548, 42] width 27 height 16
type input "1000000"
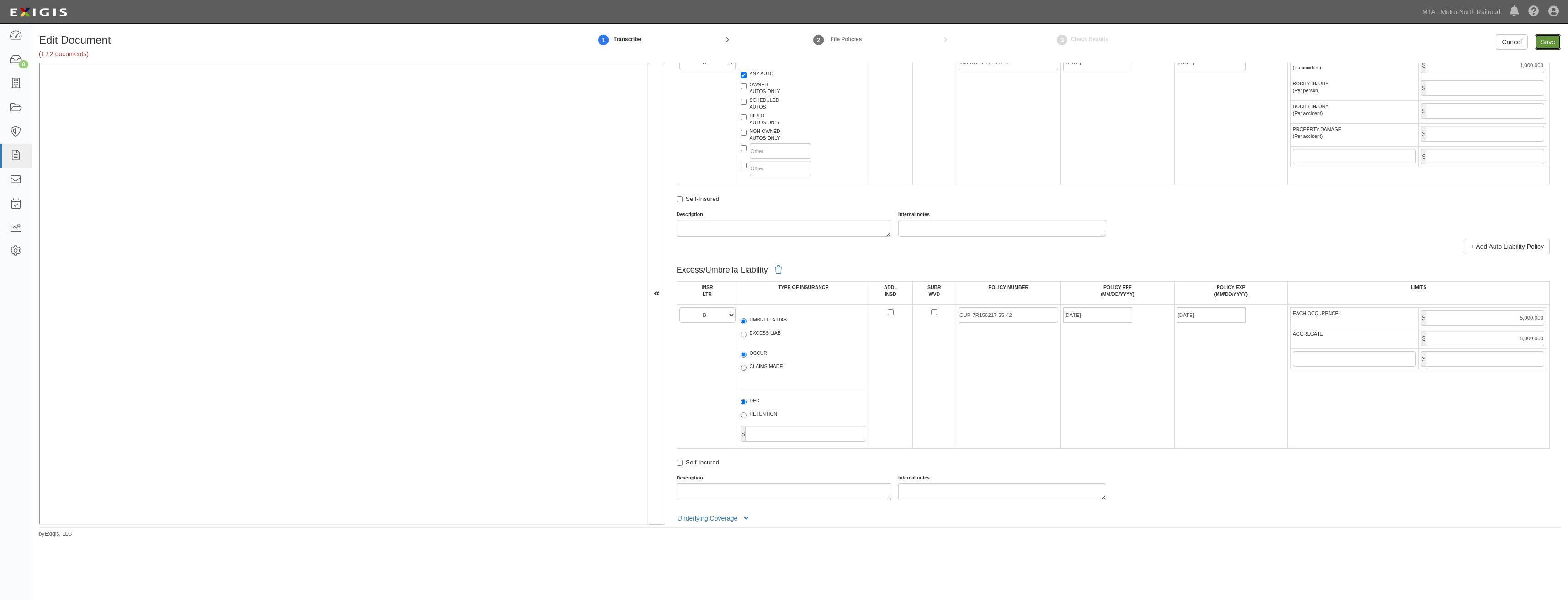
type input "2000000"
type input "1000000"
type input "5000000"
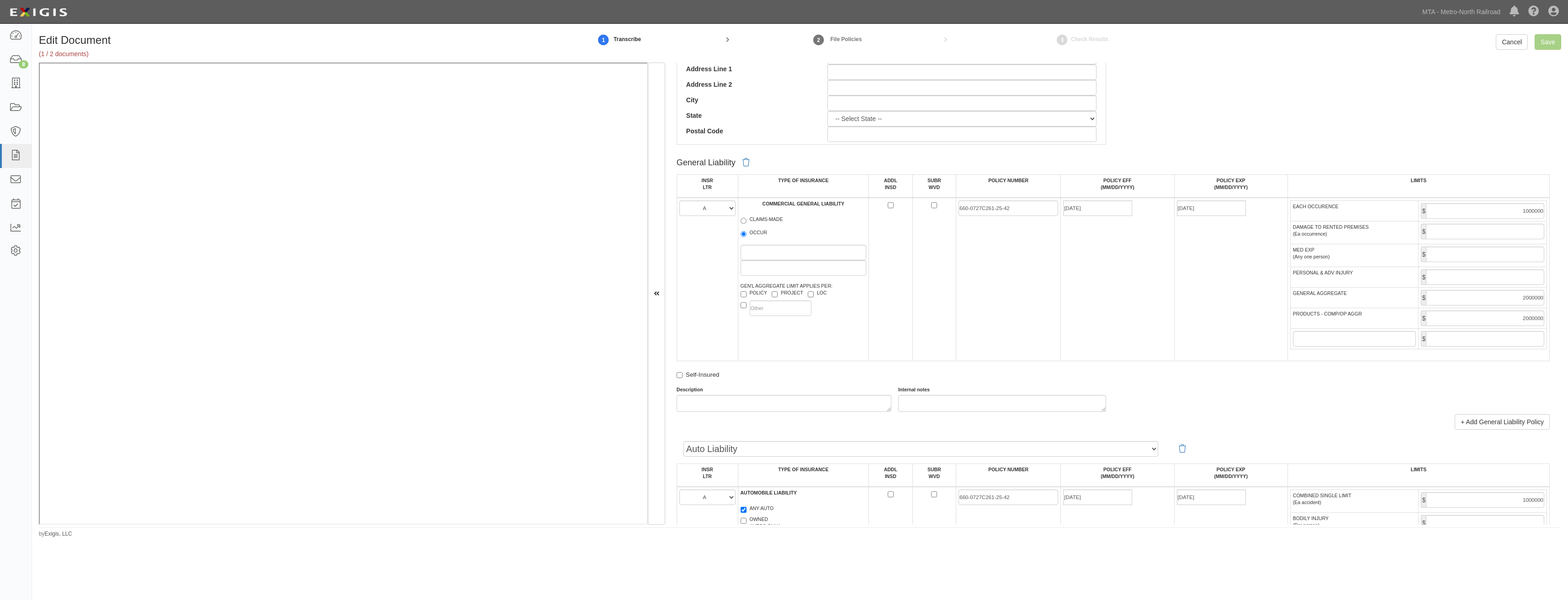
scroll to position [0, 0]
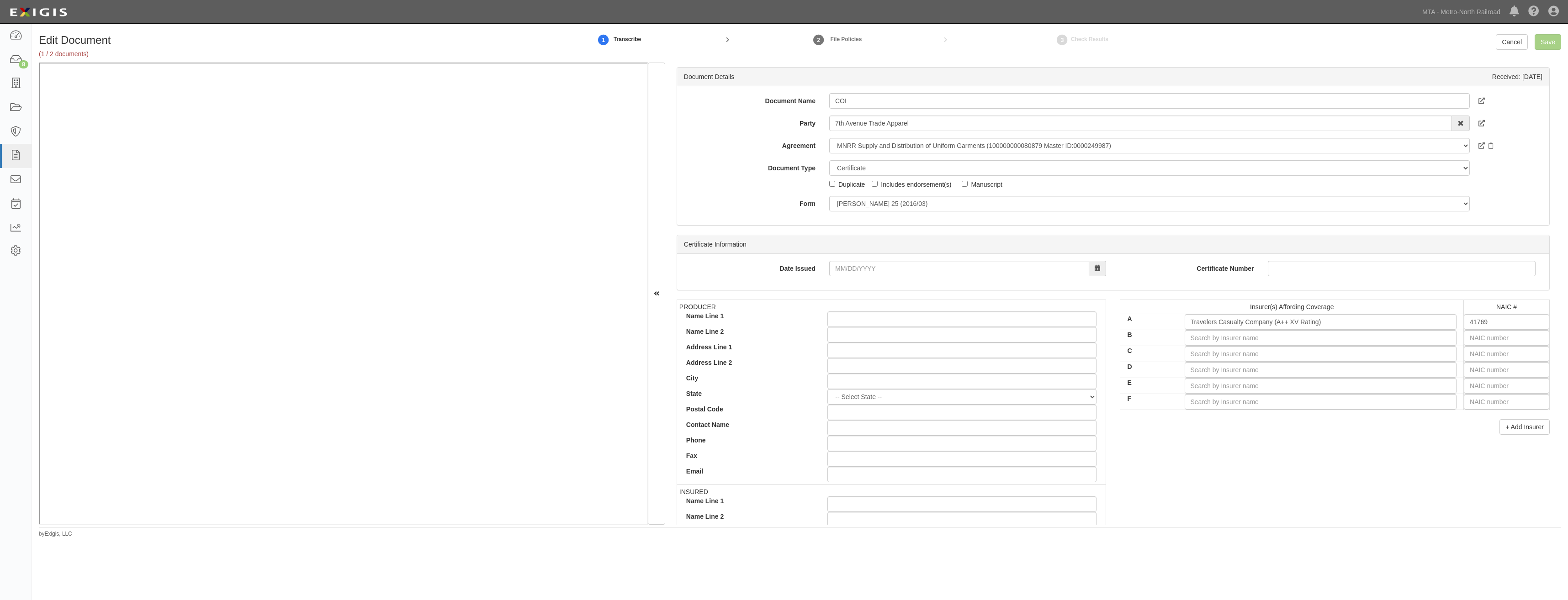
drag, startPoint x: 888, startPoint y: 211, endPoint x: 1099, endPoint y: 102, distance: 237.5
click at [1261, 337] on input "B" at bounding box center [1320, 338] width 272 height 16
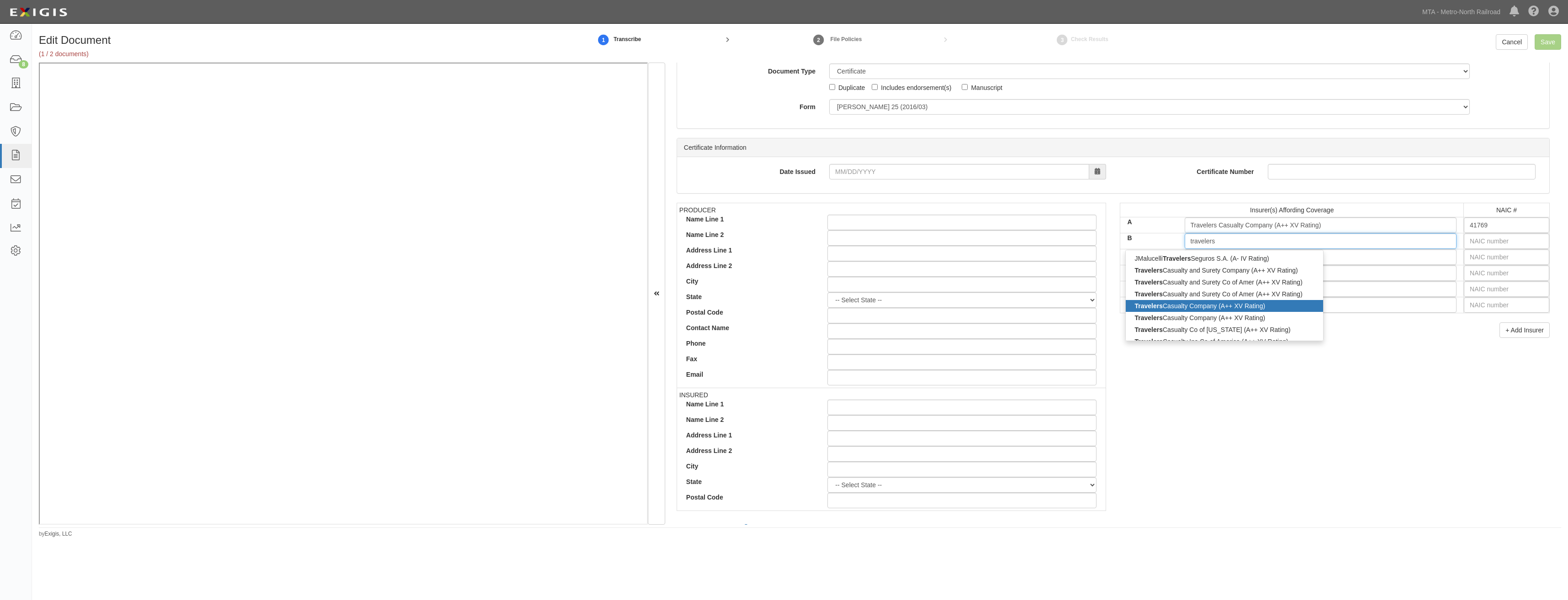
scroll to position [91, 0]
click at [1262, 299] on div "Travelers Casualty and Surety Co of Amer (A++ XV Rating)" at bounding box center [1224, 300] width 197 height 12
type input "Travelers Casualty and Surety Co of Amer (A++ XV Rating)"
type input "31194"
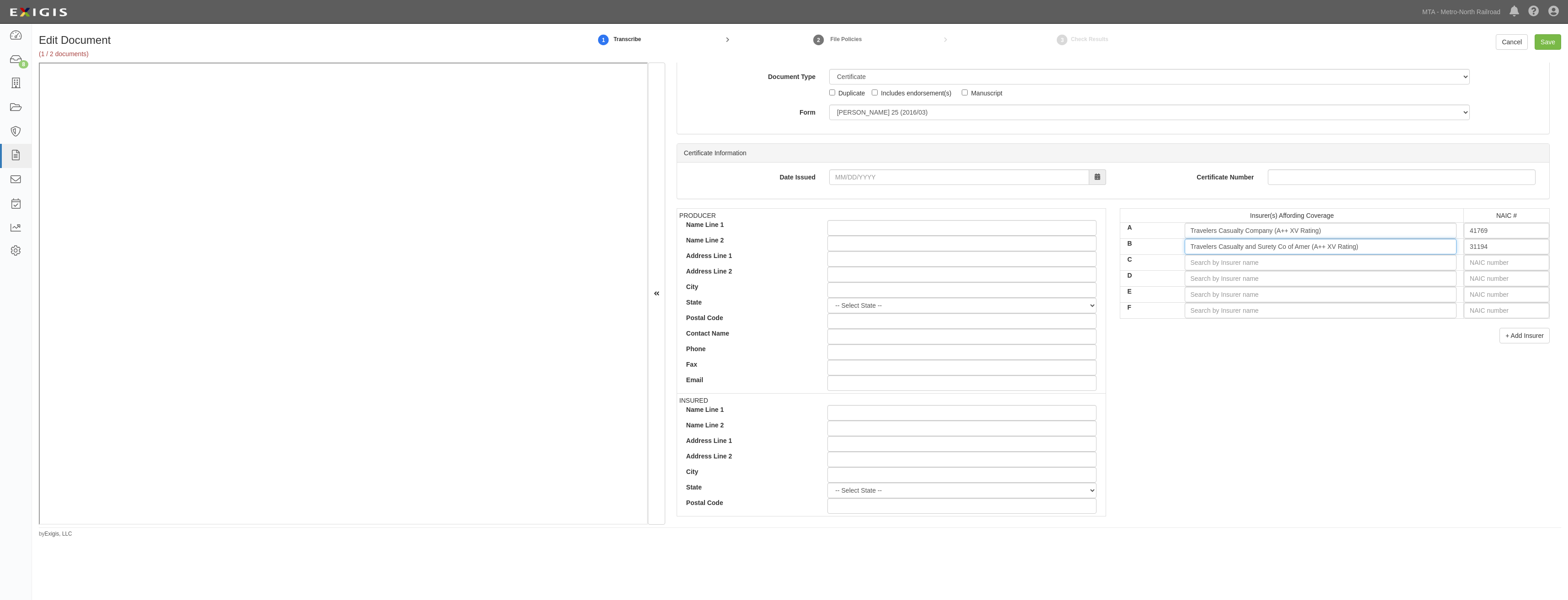
type input "Travelers Casualty and Surety Co of Amer (A++ XV Rating)"
click at [1294, 362] on div "PRODUCER Name Line 1 Name Line 2 Address Line 1 Address Line 2 City State -- Se…" at bounding box center [1113, 367] width 887 height 318
click at [1554, 41] on input "Save" at bounding box center [1548, 42] width 27 height 16
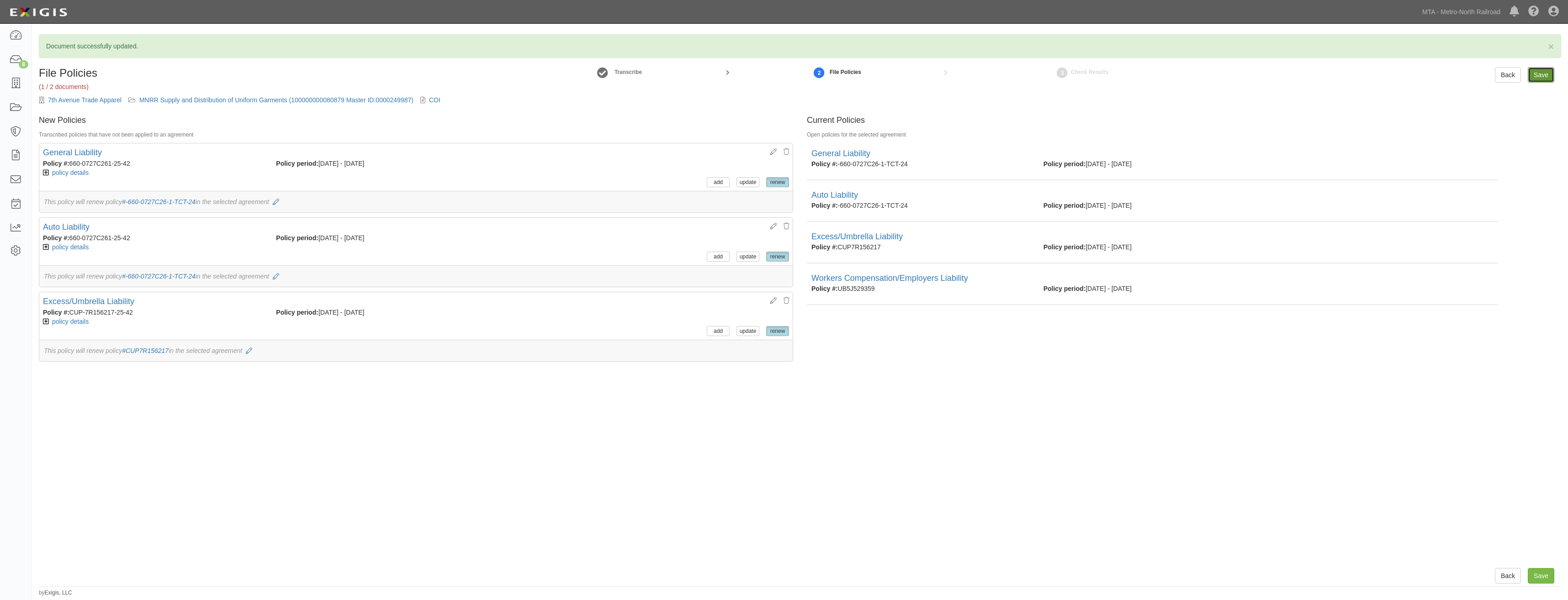
click at [1541, 78] on input "Save" at bounding box center [1541, 75] width 27 height 16
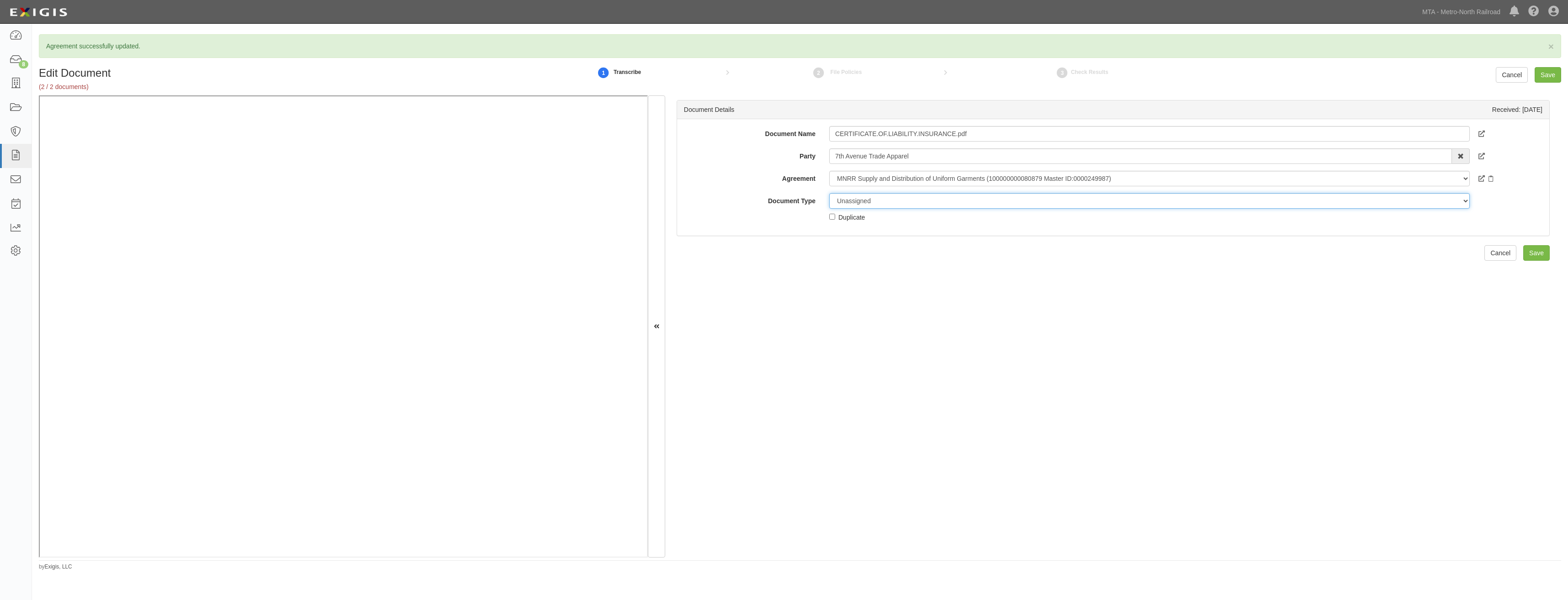
drag, startPoint x: 890, startPoint y: 197, endPoint x: 885, endPoint y: 204, distance: 8.6
click at [890, 197] on select "Unassigned Binder Cancellation Notice Certificate Contract Endorsement Insuranc…" at bounding box center [1149, 201] width 640 height 16
select select "JunkDetail"
click at [829, 193] on select "Unassigned Binder Cancellation Notice Certificate Contract Endorsement Insuranc…" at bounding box center [1149, 201] width 640 height 16
click at [853, 217] on div "Duplicate" at bounding box center [852, 217] width 27 height 10
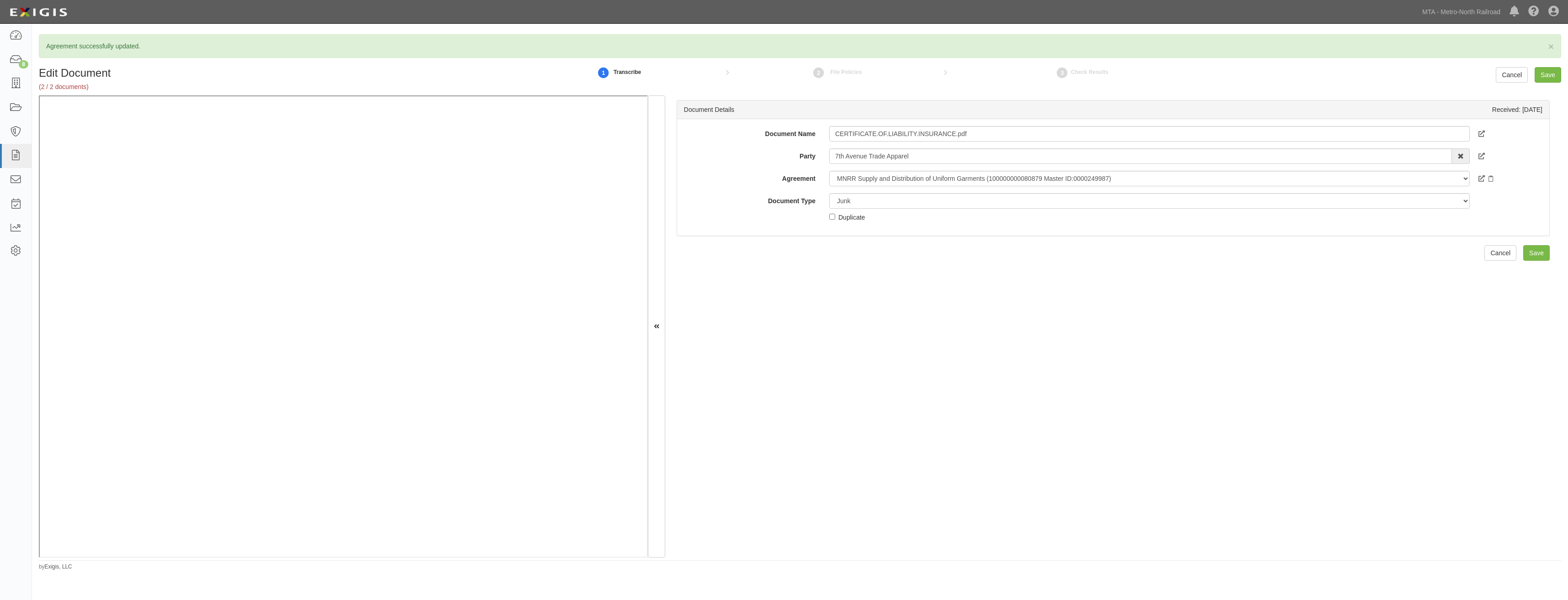
click at [835, 217] on input "Duplicate" at bounding box center [832, 217] width 6 height 6
checkbox input "true"
click at [1530, 251] on input "Save" at bounding box center [1536, 253] width 27 height 16
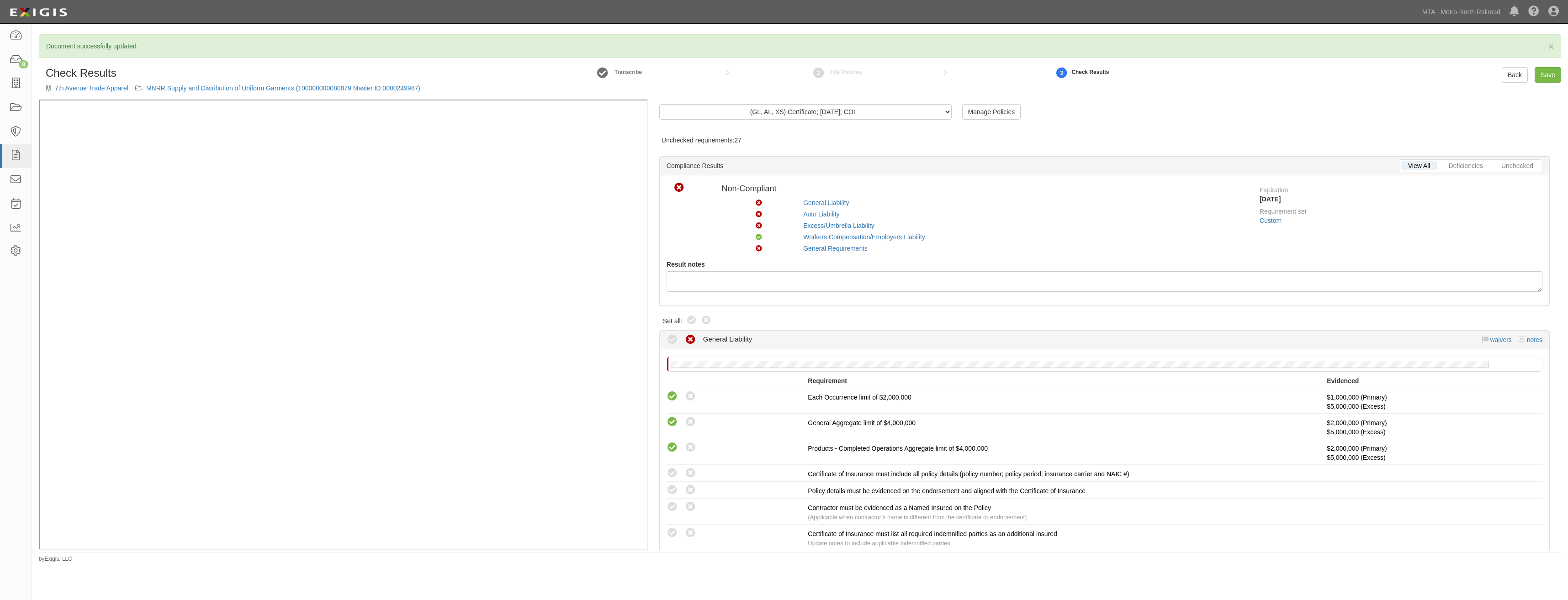
drag, startPoint x: 691, startPoint y: 321, endPoint x: 711, endPoint y: 313, distance: 21.5
click at [691, 321] on icon at bounding box center [691, 321] width 11 height 11
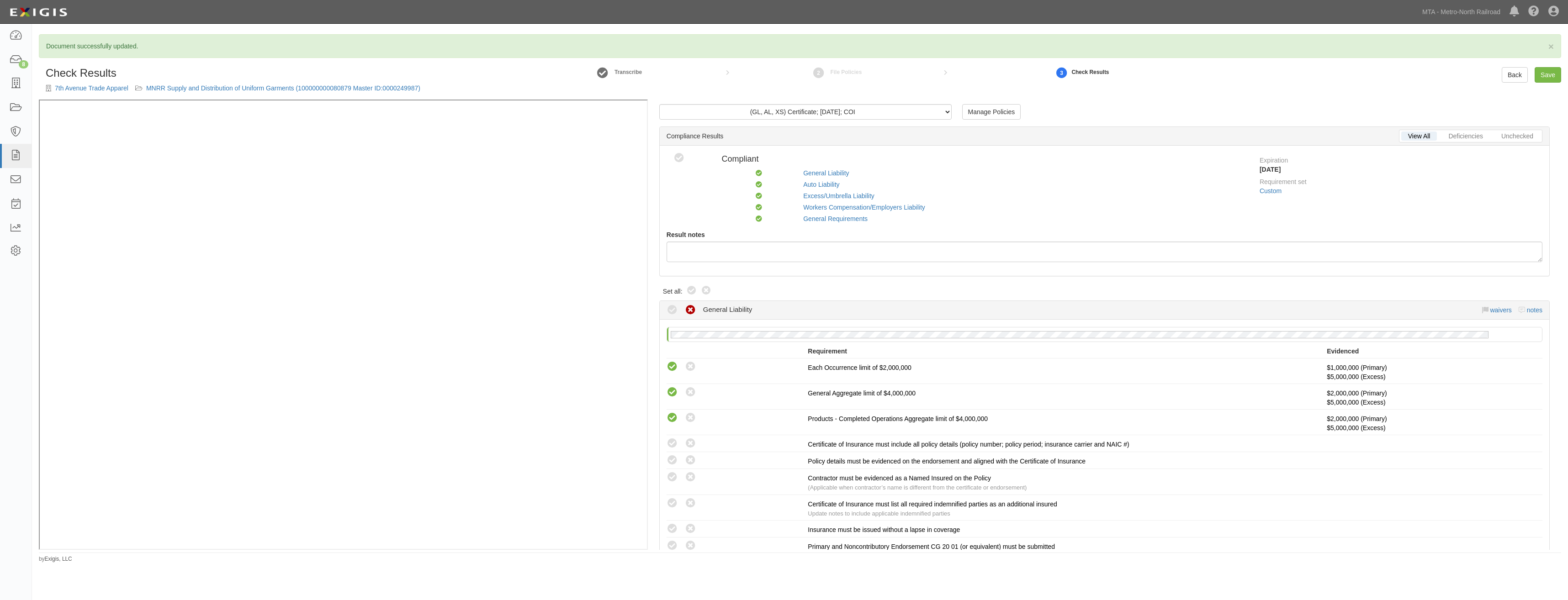
radio input "true"
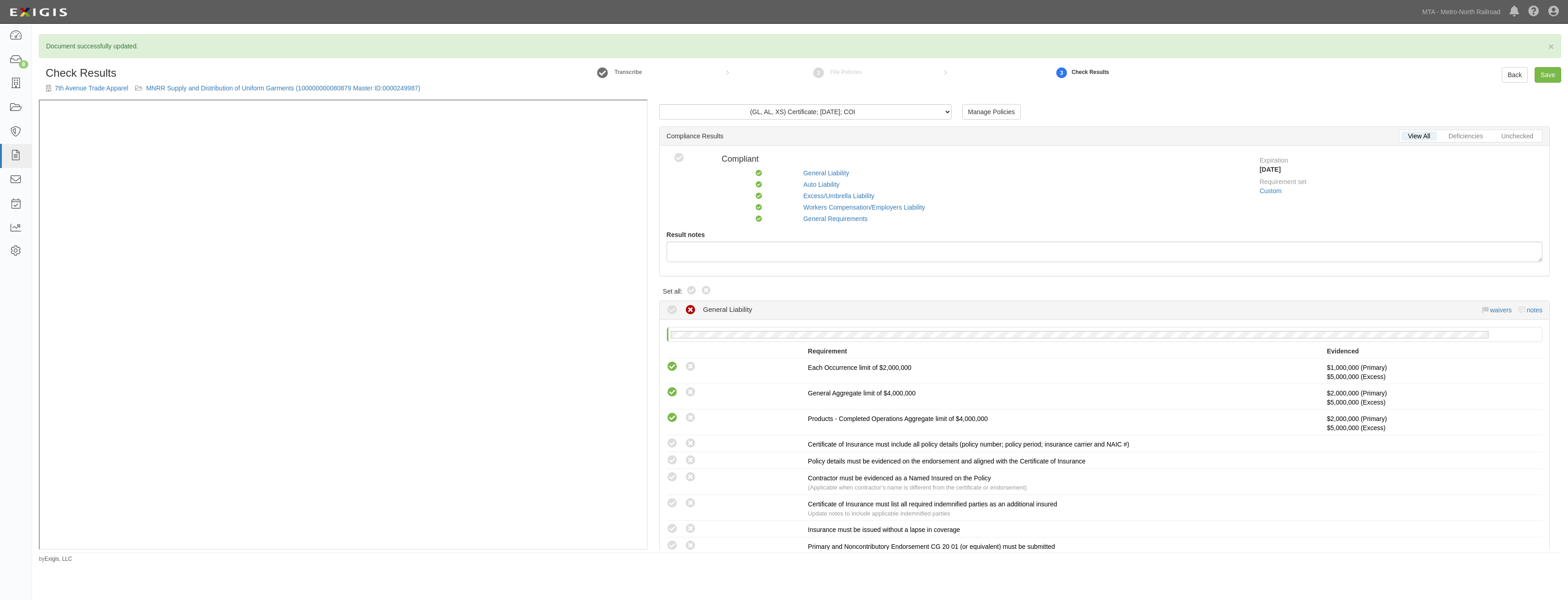
radio input "true"
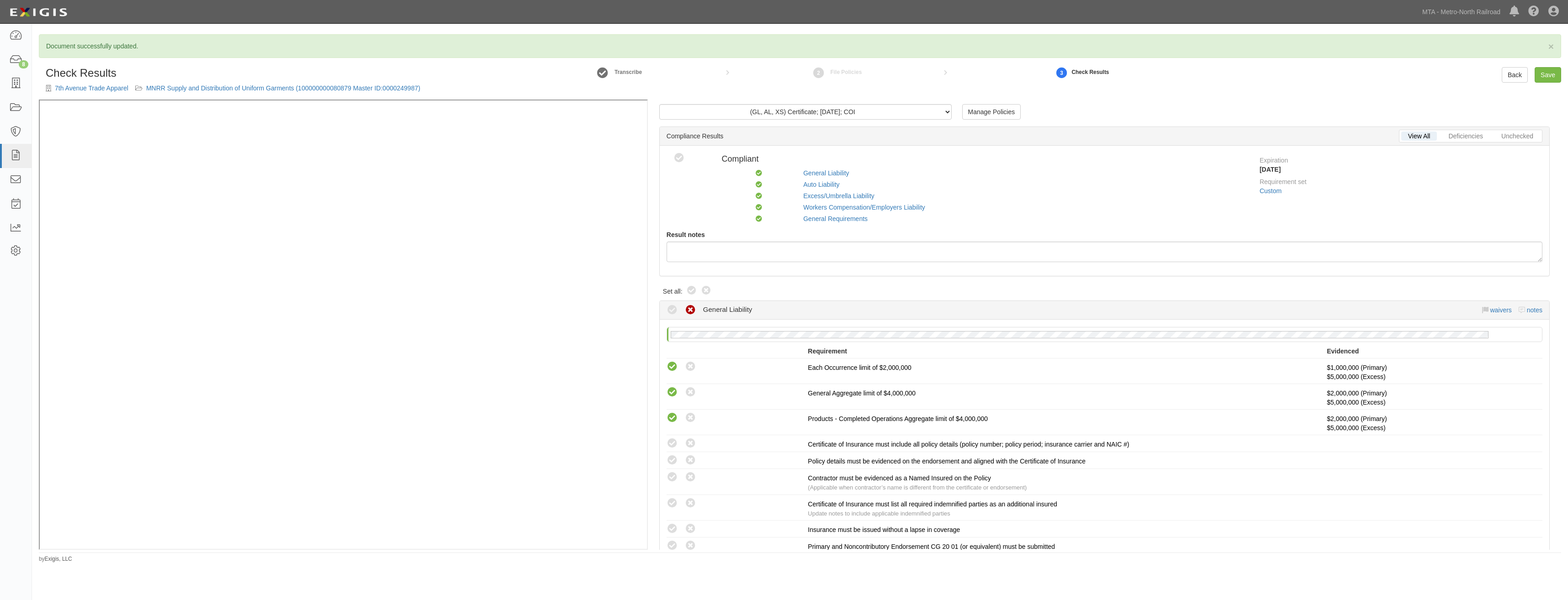
radio input "true"
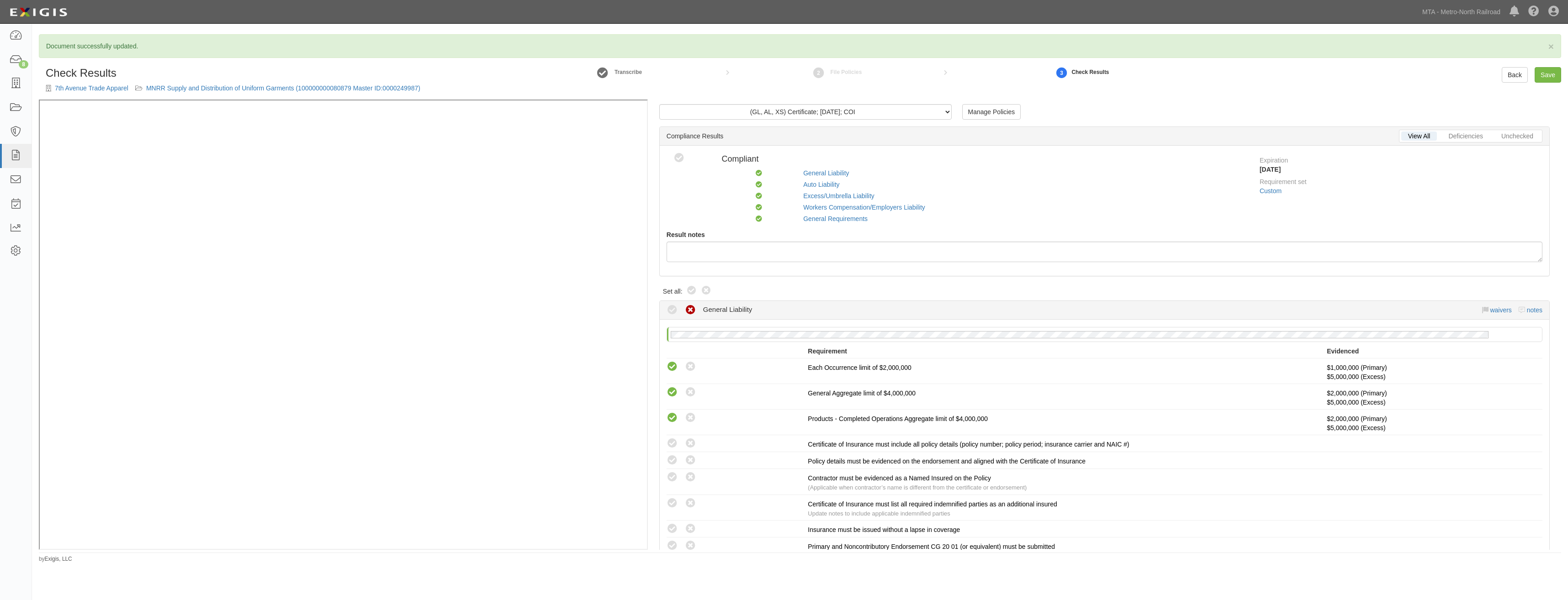
radio input "true"
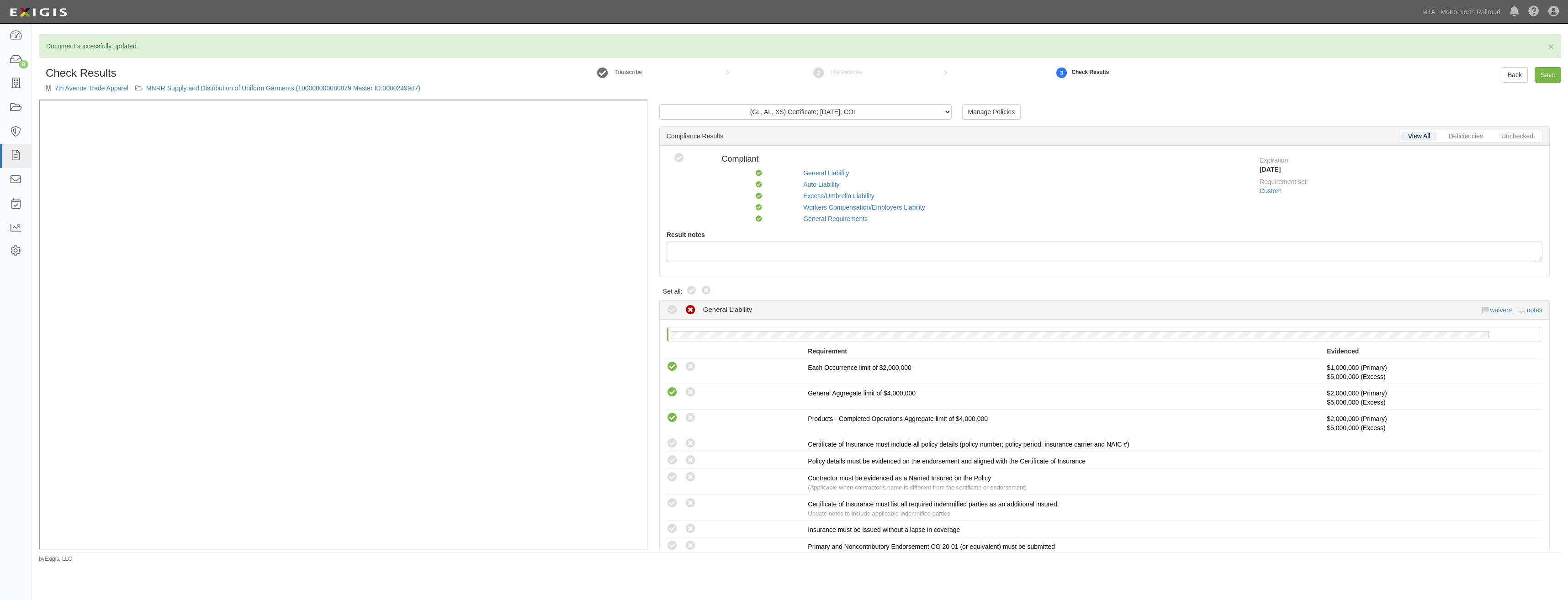
radio input "true"
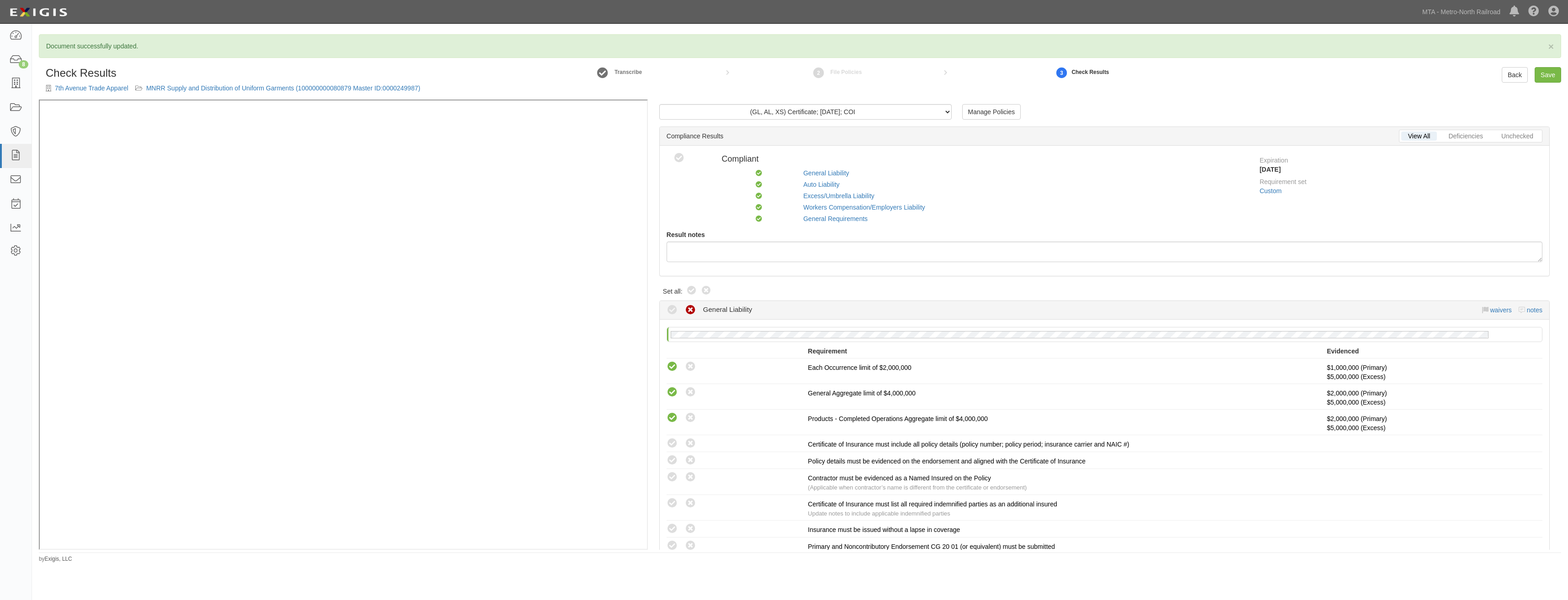
radio input "true"
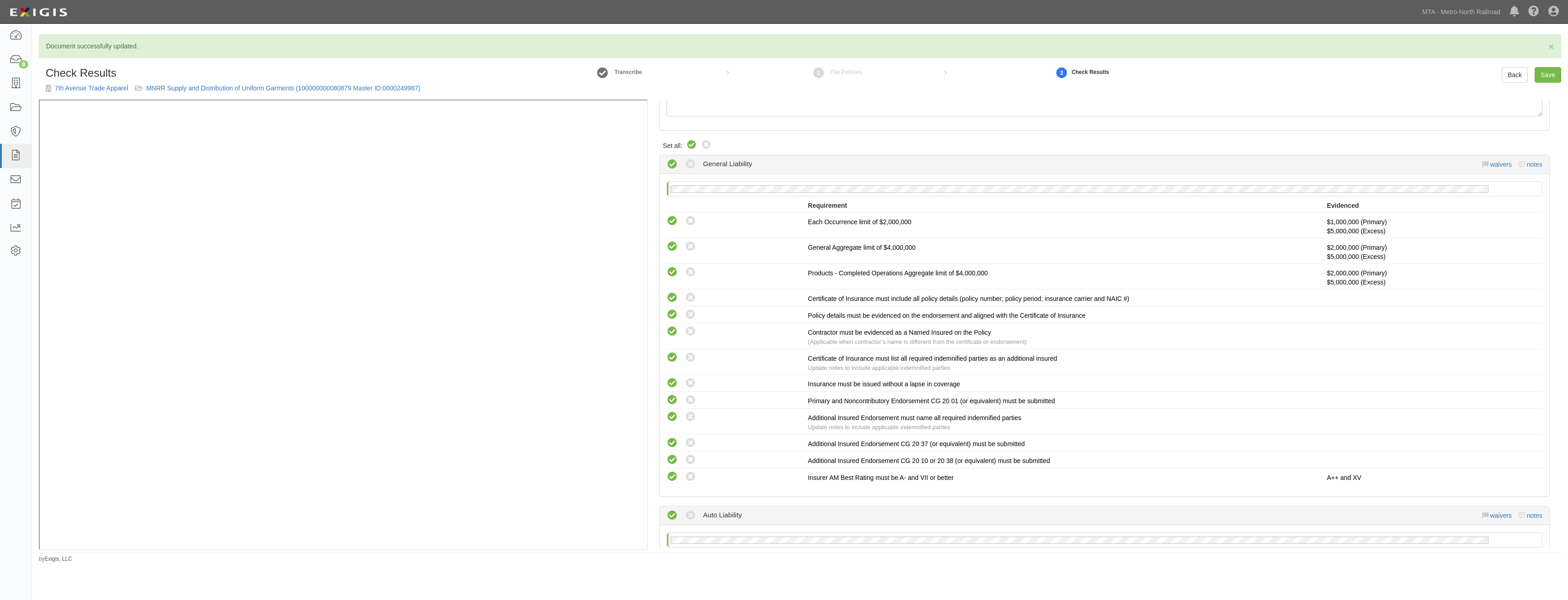
scroll to position [1161, 0]
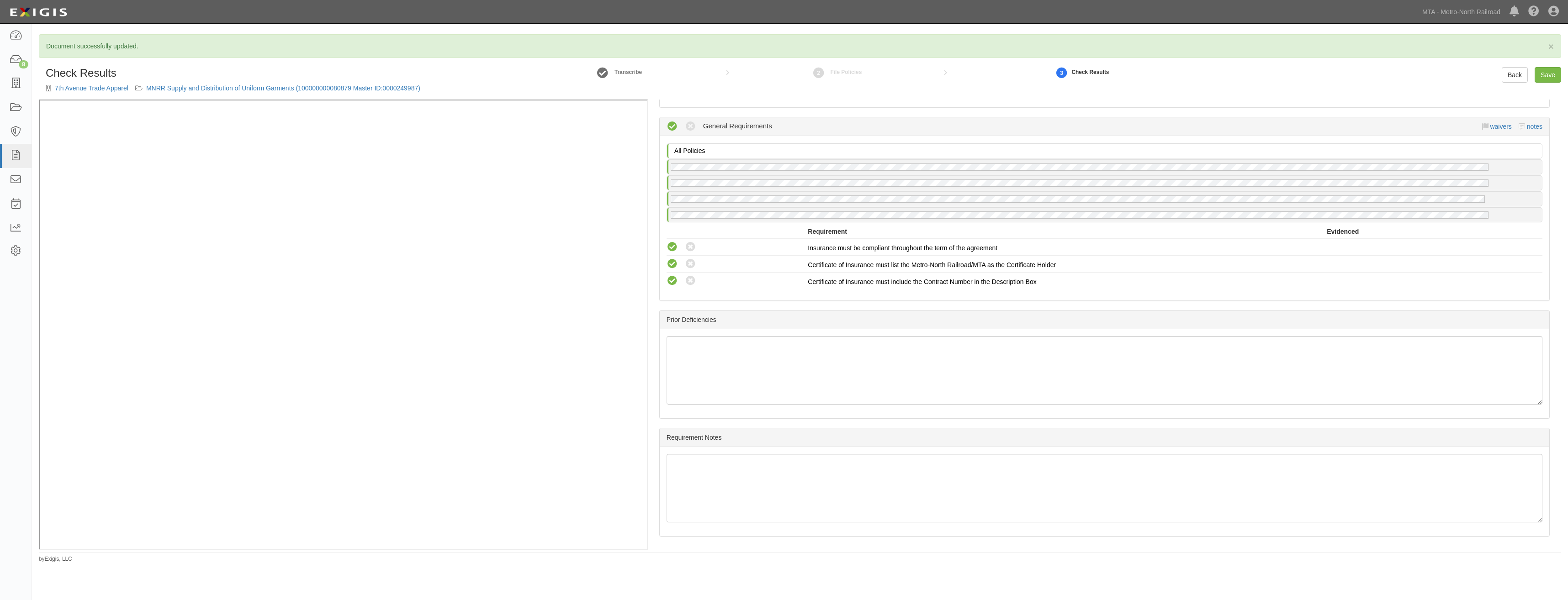
drag, startPoint x: 1073, startPoint y: 181, endPoint x: 1038, endPoint y: 430, distance: 251.4
click at [1553, 72] on link "Save" at bounding box center [1548, 75] width 27 height 16
radio input "true"
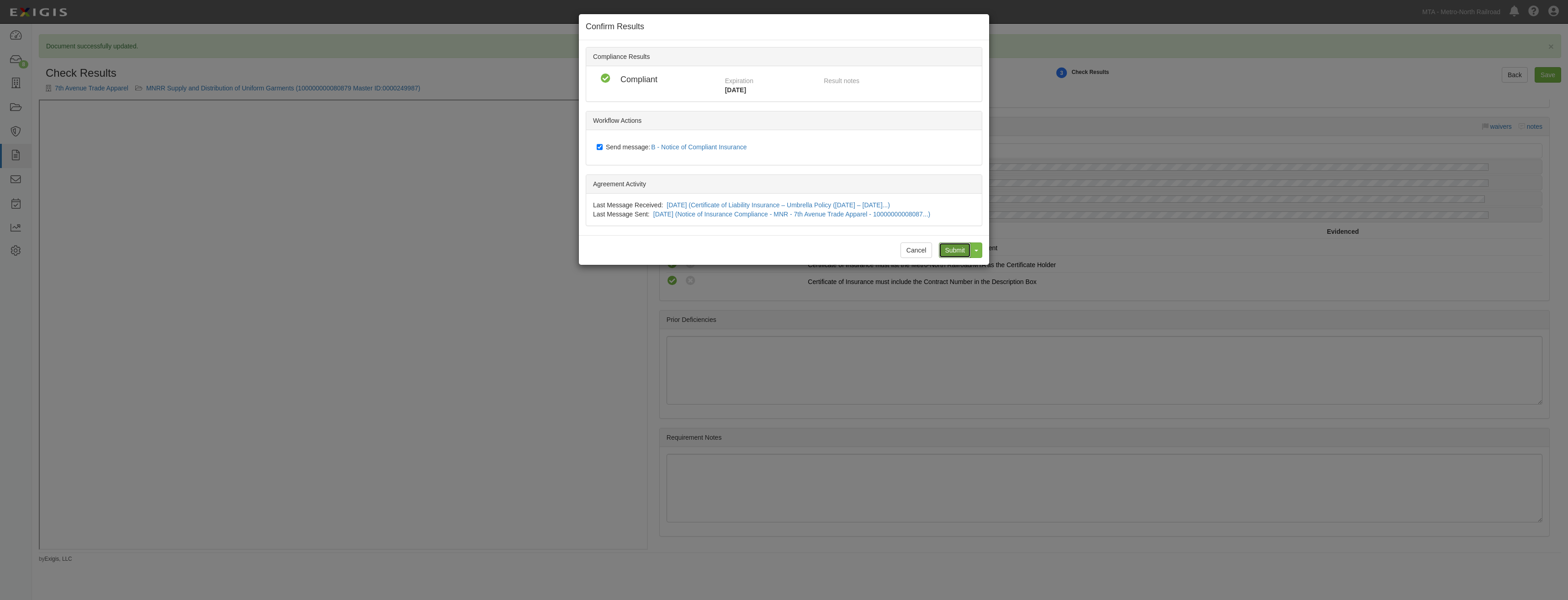
click at [942, 254] on input "Submit" at bounding box center [954, 251] width 32 height 16
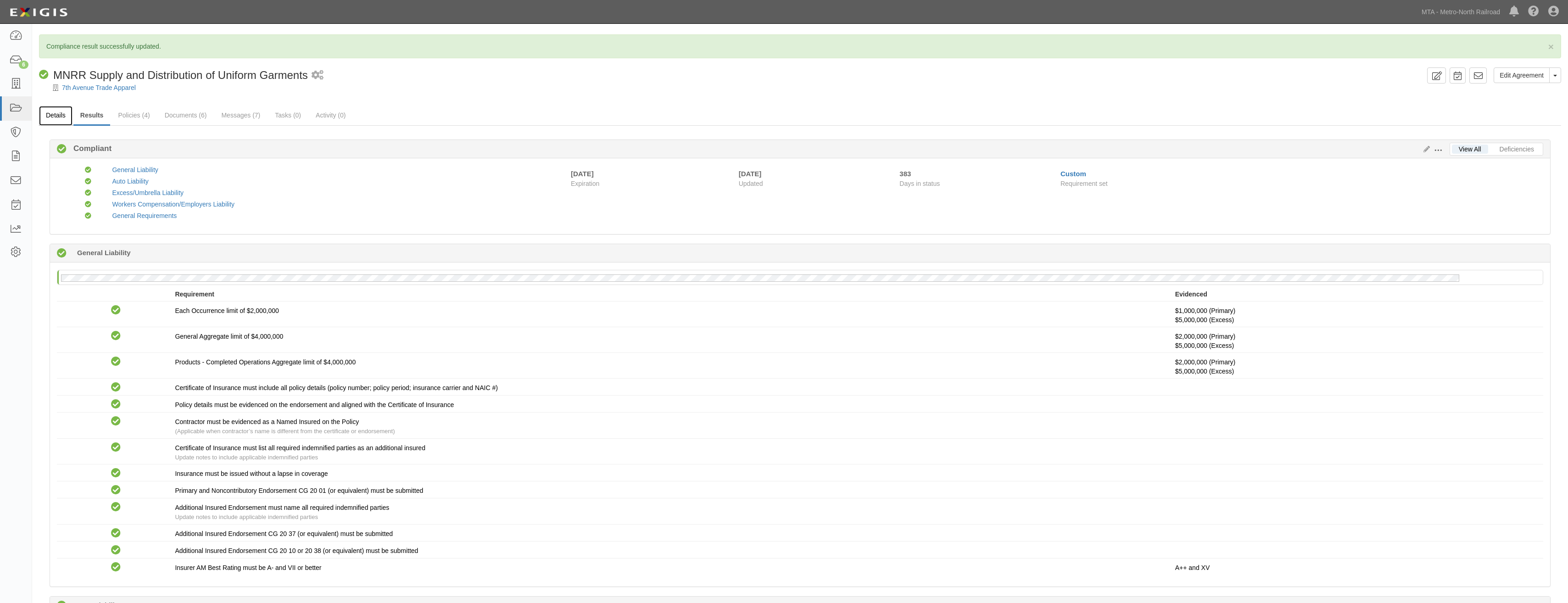
click at [62, 114] on link "Details" at bounding box center [56, 116] width 34 height 20
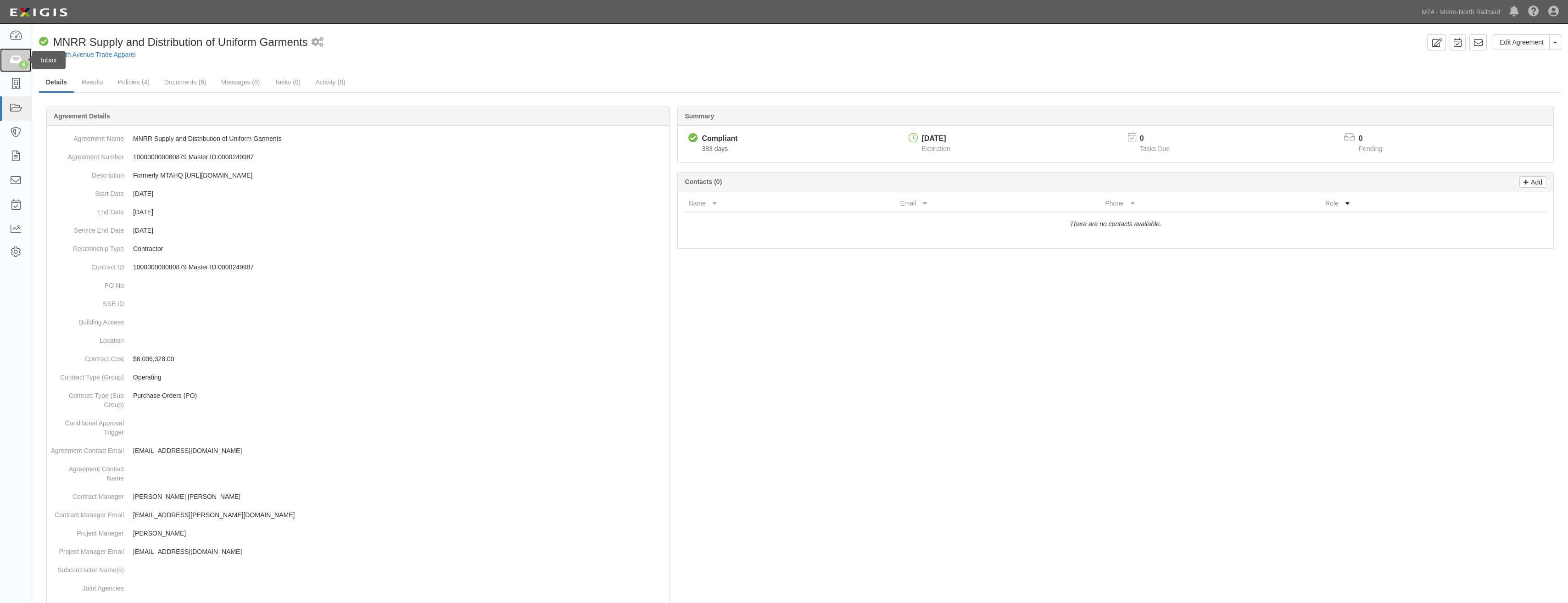
click at [17, 61] on icon at bounding box center [15, 60] width 13 height 10
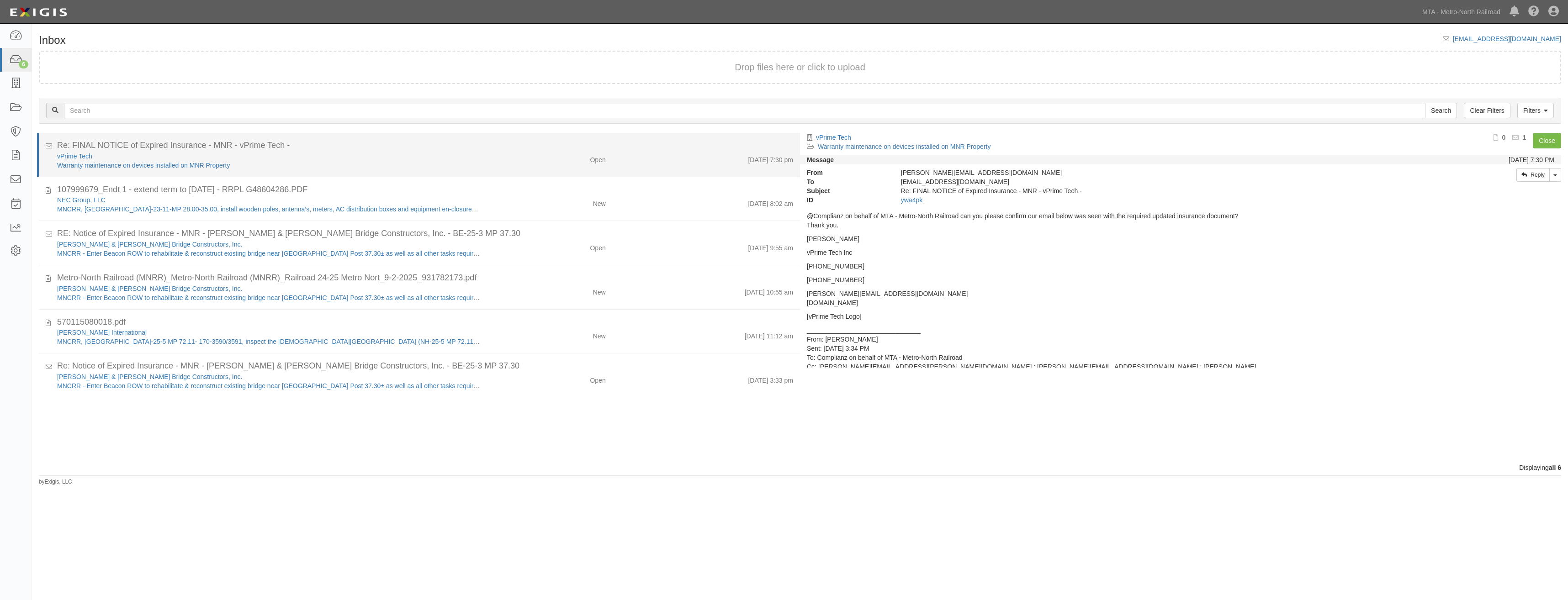
click at [627, 164] on div "[DATE] 7:30 pm" at bounding box center [707, 158] width 187 height 13
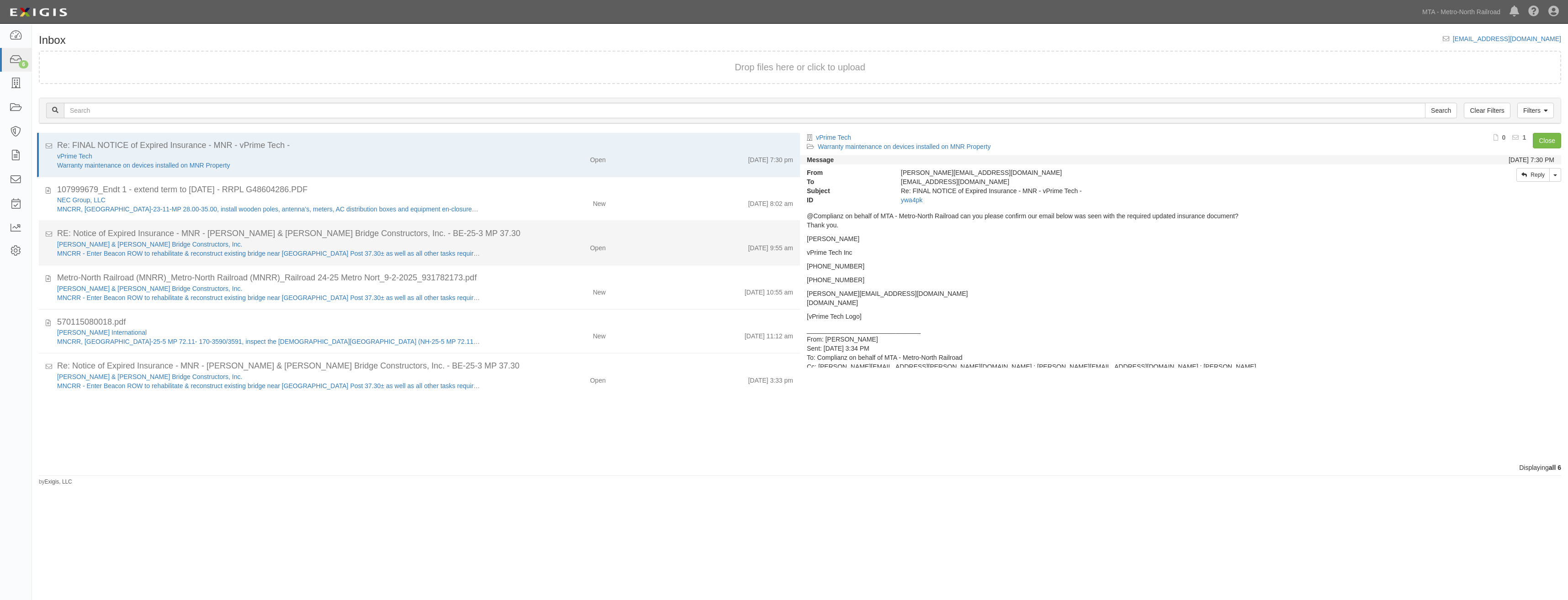
click at [515, 372] on div "Open" at bounding box center [550, 378] width 125 height 13
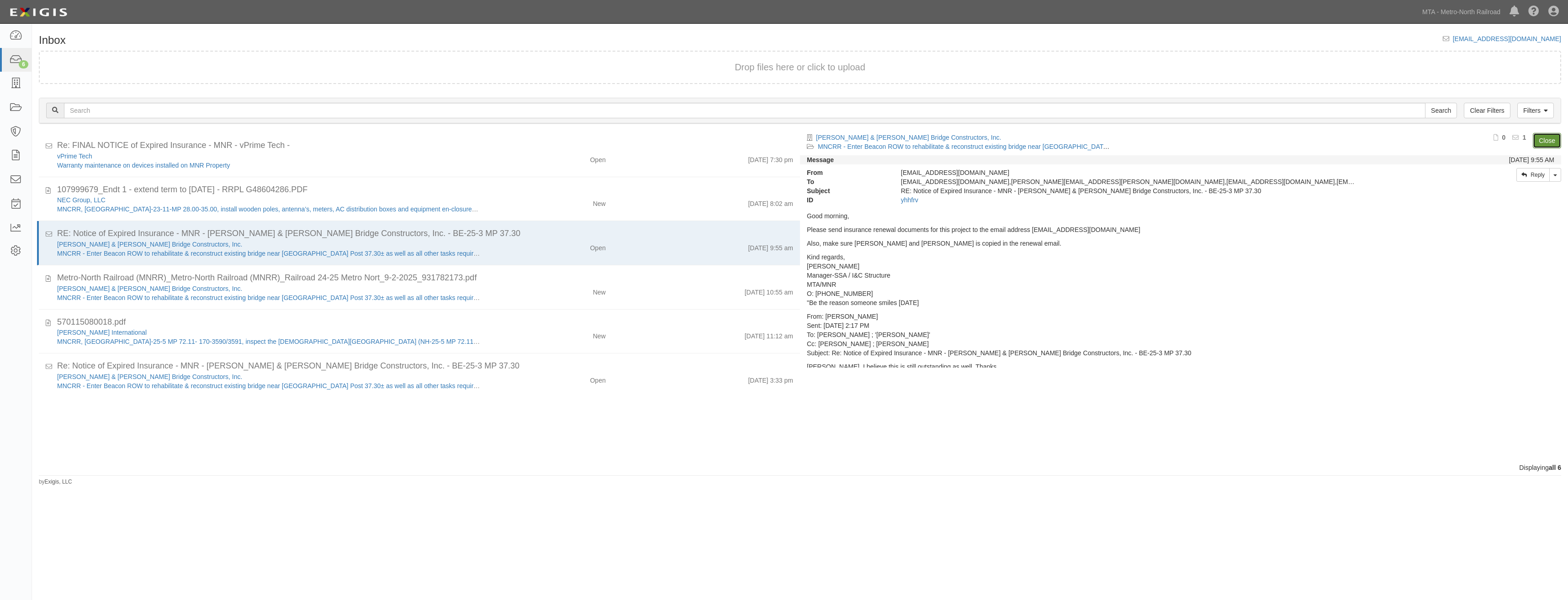
click at [1539, 144] on link "Close" at bounding box center [1547, 141] width 29 height 16
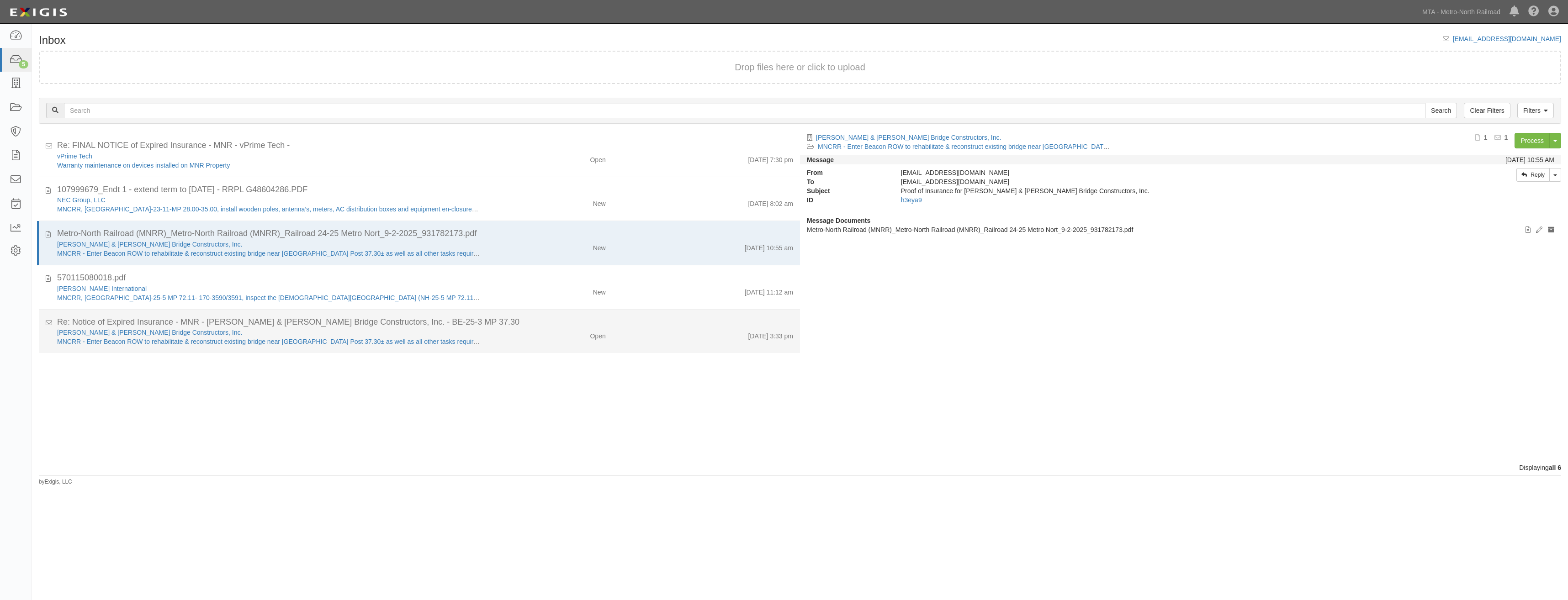
click at [513, 326] on div "Re: Notice of Expired Insurance - MNR - [PERSON_NAME] & [PERSON_NAME] Bridge Co…" at bounding box center [425, 323] width 736 height 12
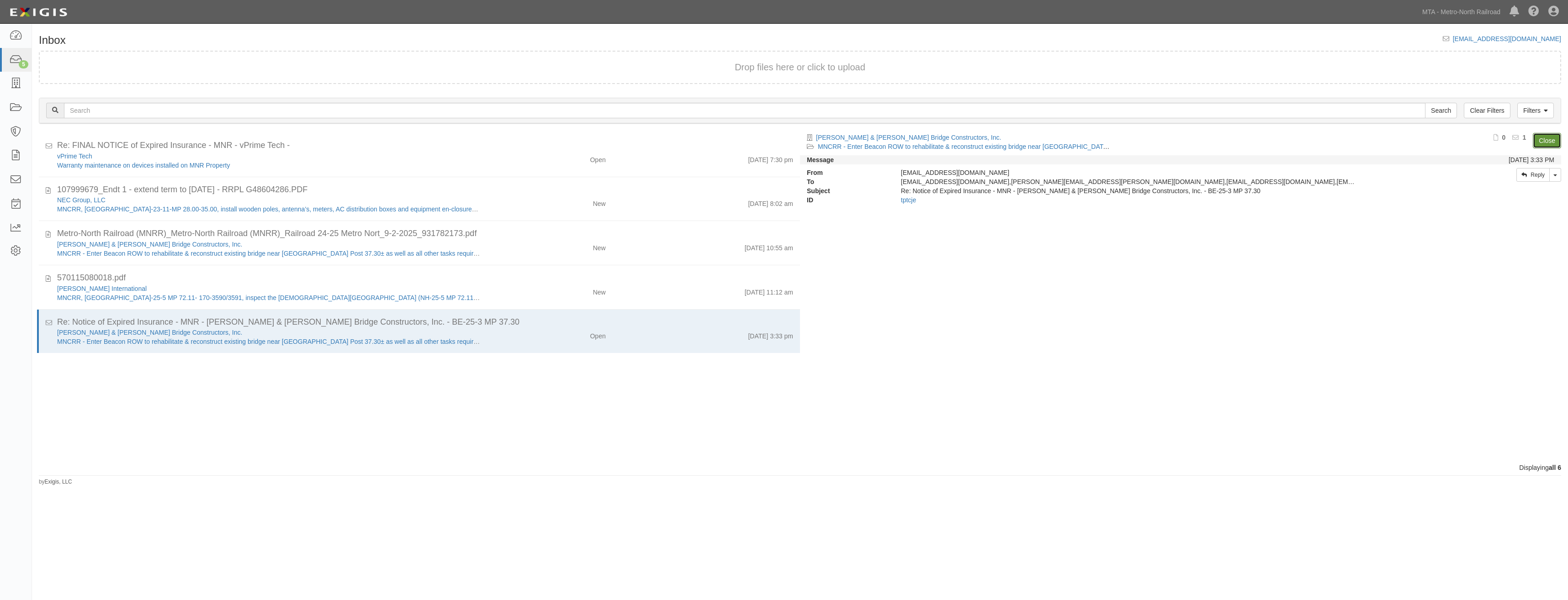
click at [1550, 140] on link "Close" at bounding box center [1547, 141] width 29 height 16
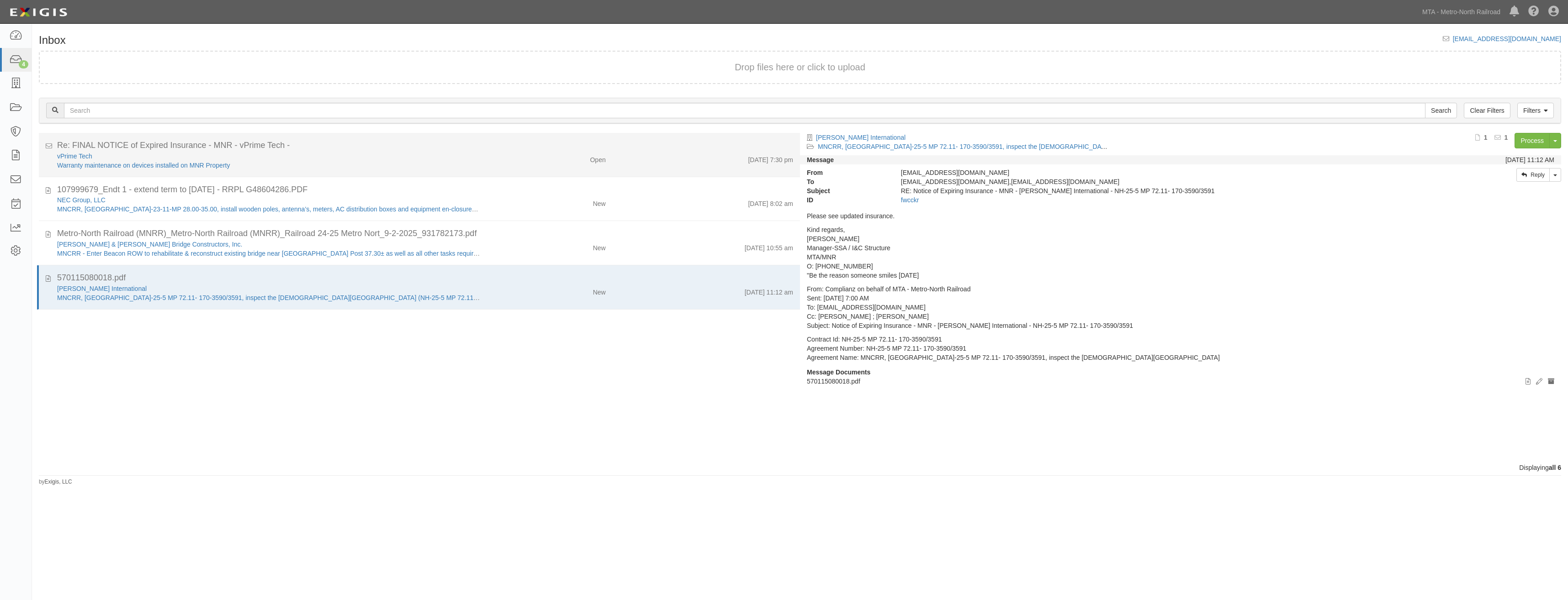
click at [556, 160] on div "Open" at bounding box center [550, 158] width 125 height 13
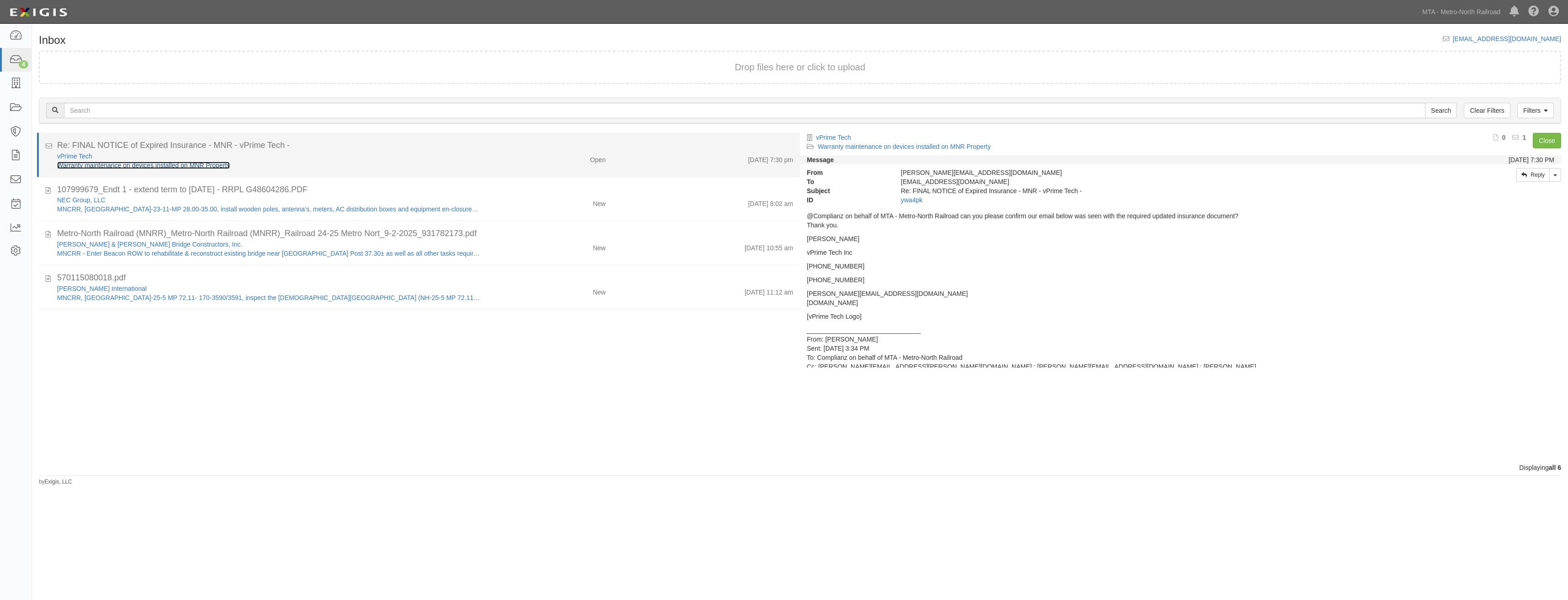
click at [160, 163] on link "Warranty maintenance on devices installed on MNR Property" at bounding box center [144, 166] width 173 height 7
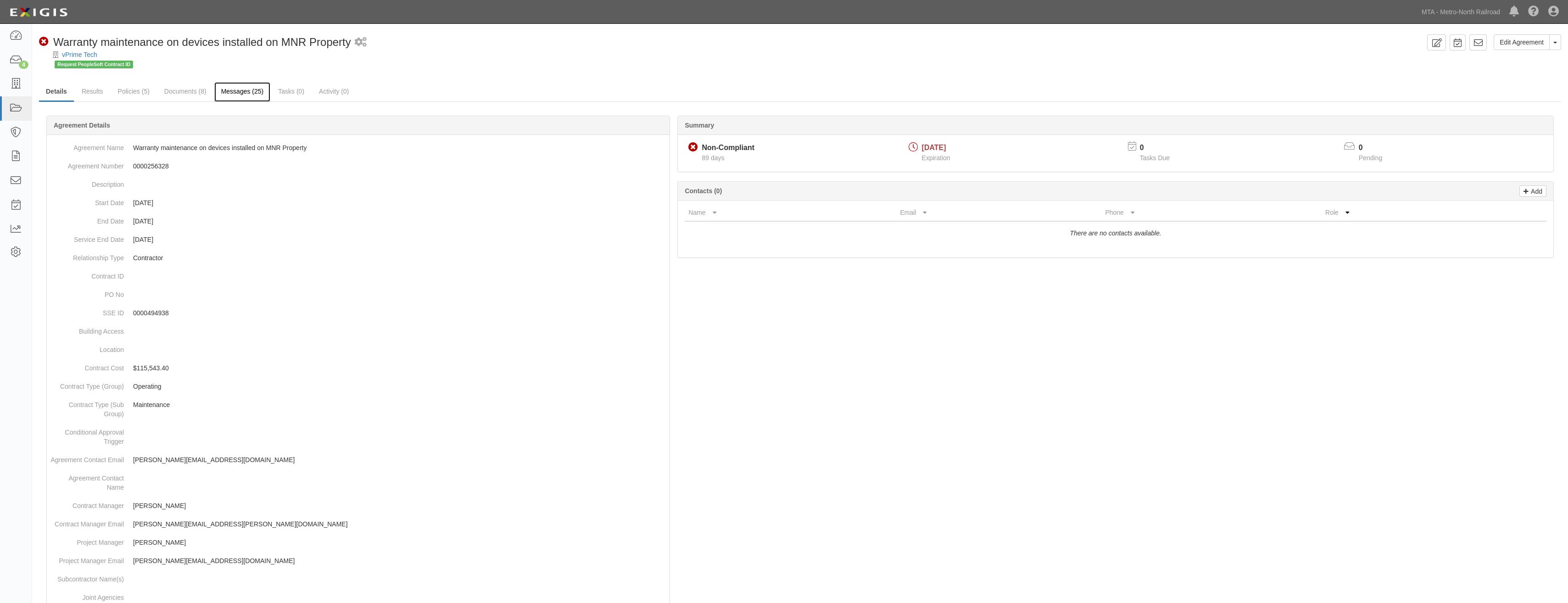
click at [243, 97] on link "Messages (25)" at bounding box center [243, 92] width 56 height 20
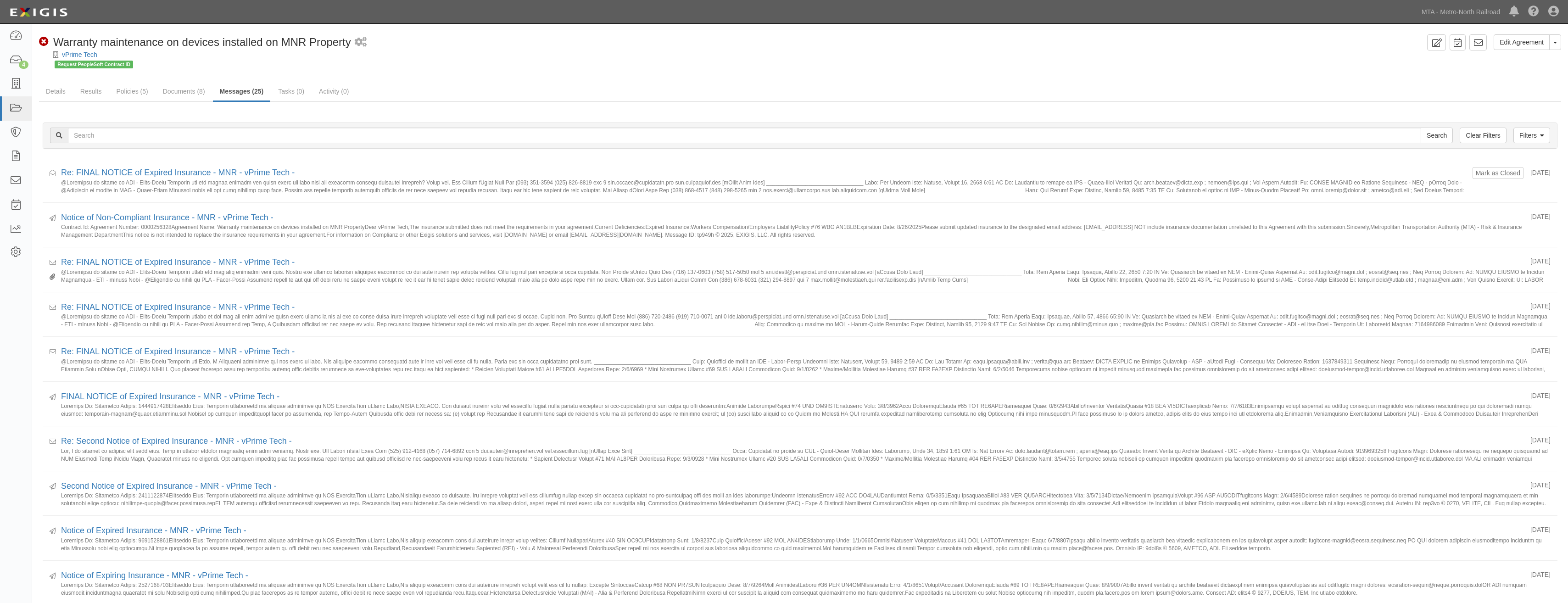
click at [521, 87] on ul "Details Results Policies (5) Documents (8) Messages (25) Tasks (0) Activity (0)" at bounding box center [800, 92] width 1522 height 20
click at [132, 93] on link "Policies (5)" at bounding box center [132, 92] width 45 height 20
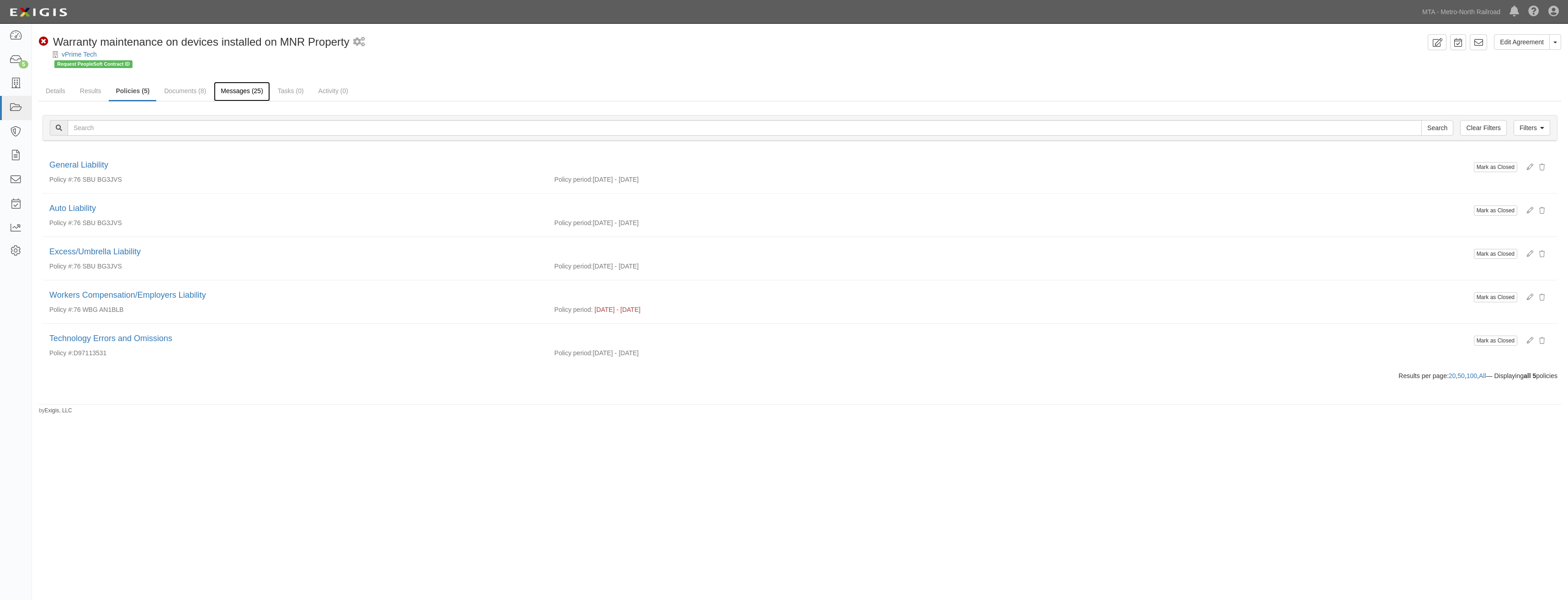
click at [243, 91] on link "Messages (25)" at bounding box center [242, 91] width 56 height 19
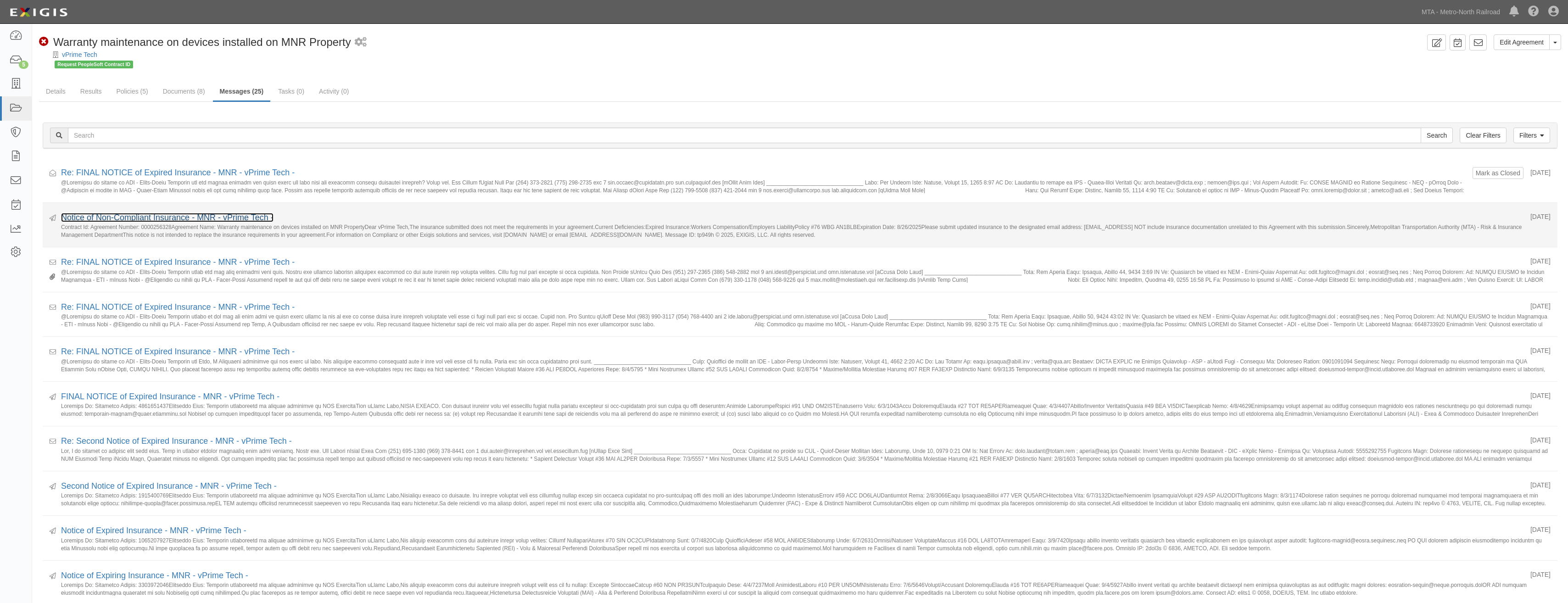
click at [174, 215] on link "Notice of Non-Compliant Insurance - MNR - vPrime Tech -" at bounding box center [167, 217] width 213 height 9
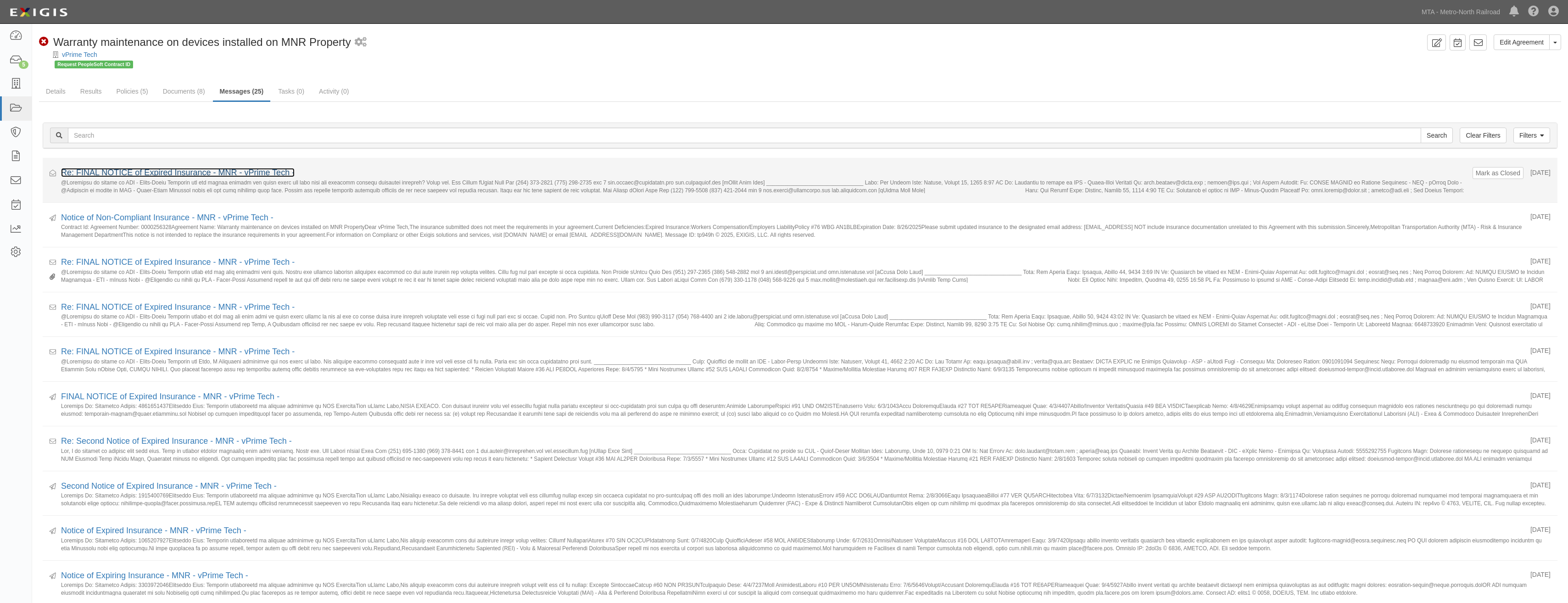
click at [182, 176] on link "Re: FINAL NOTICE of Expired Insurance - MNR - vPrime Tech -" at bounding box center [178, 172] width 234 height 9
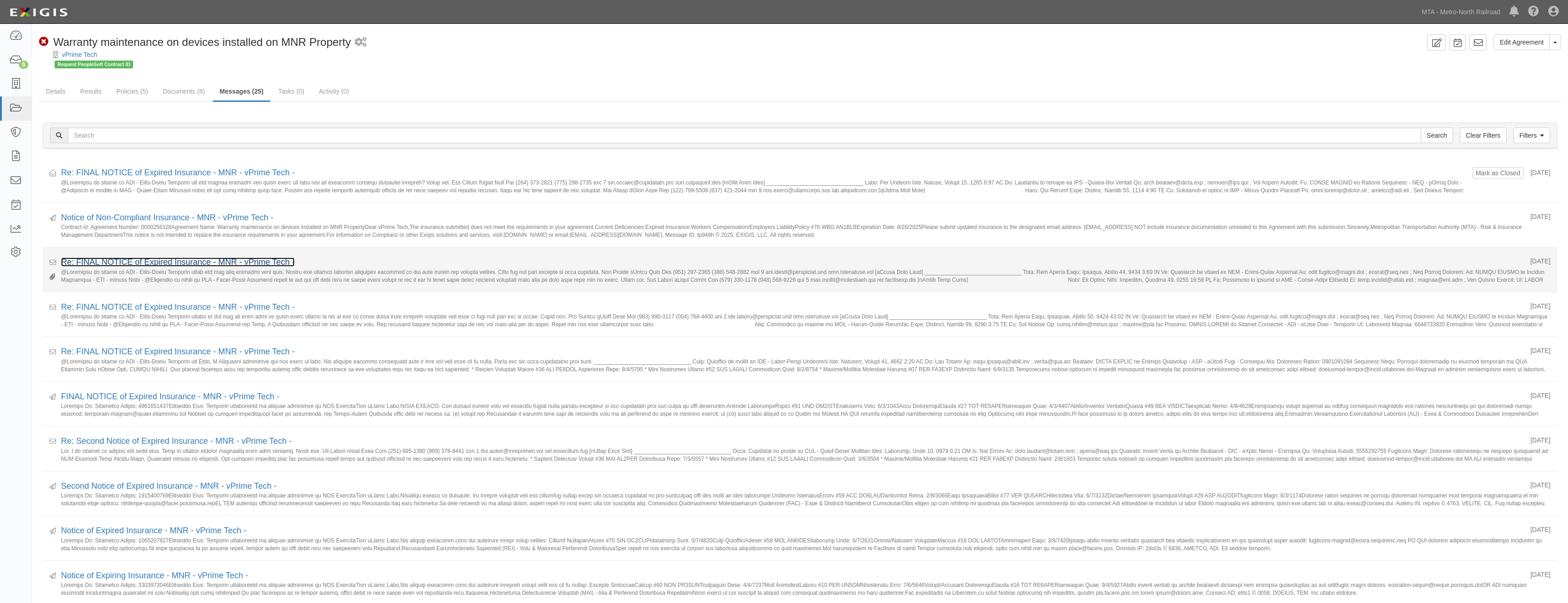
click at [237, 261] on link "Re: FINAL NOTICE of Expired Insurance - MNR - vPrime Tech -" at bounding box center [178, 262] width 234 height 9
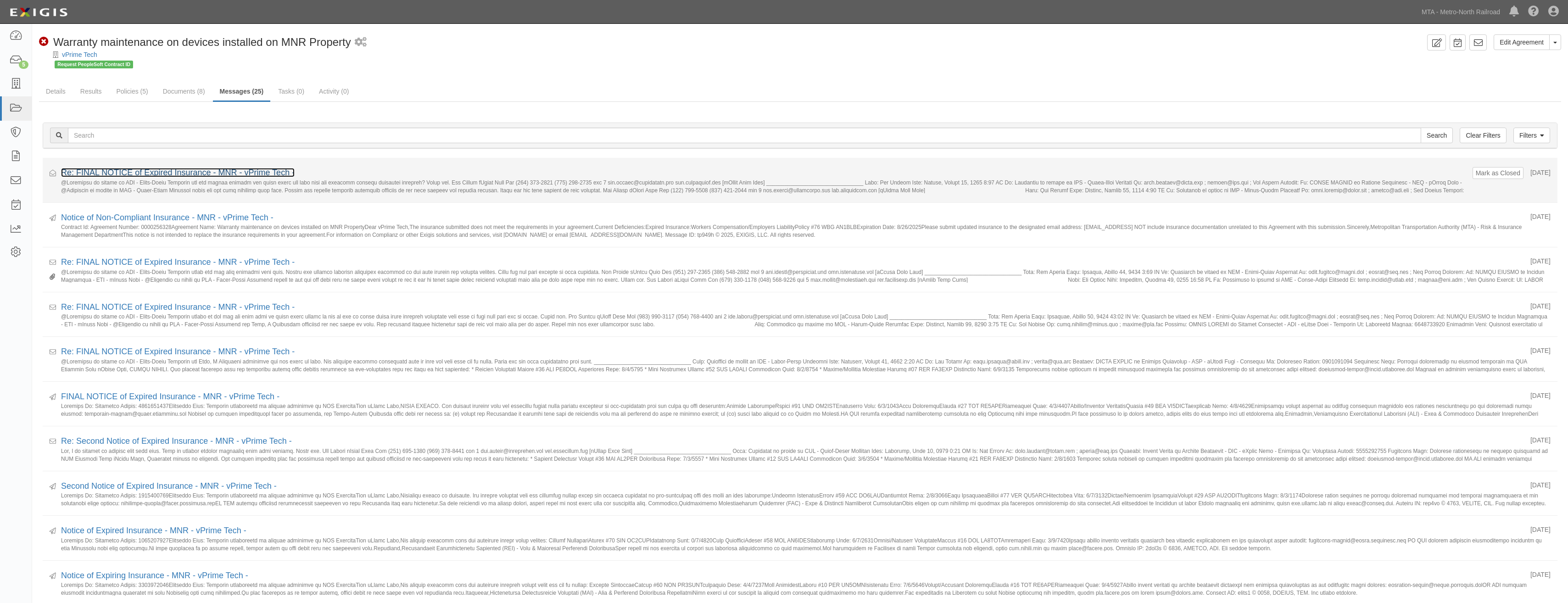
click at [221, 173] on link "Re: FINAL NOTICE of Expired Insurance - MNR - vPrime Tech -" at bounding box center [178, 172] width 234 height 9
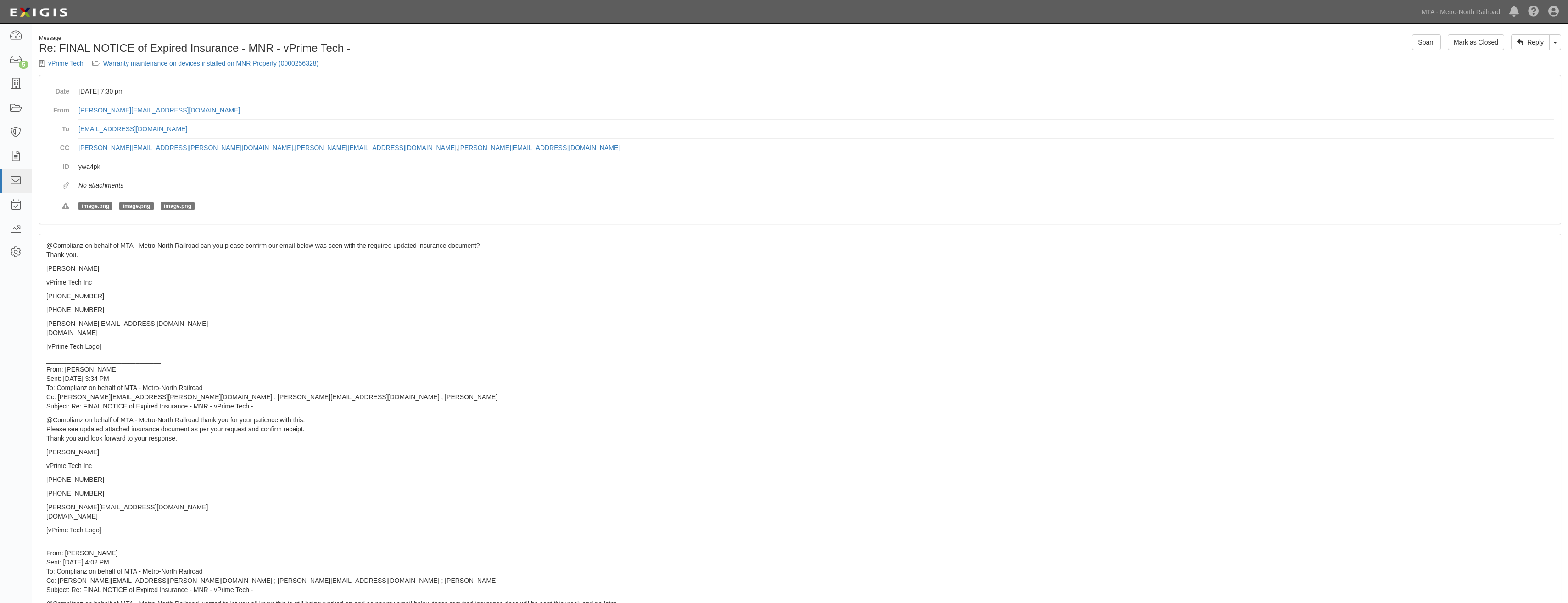
scroll to position [46, 0]
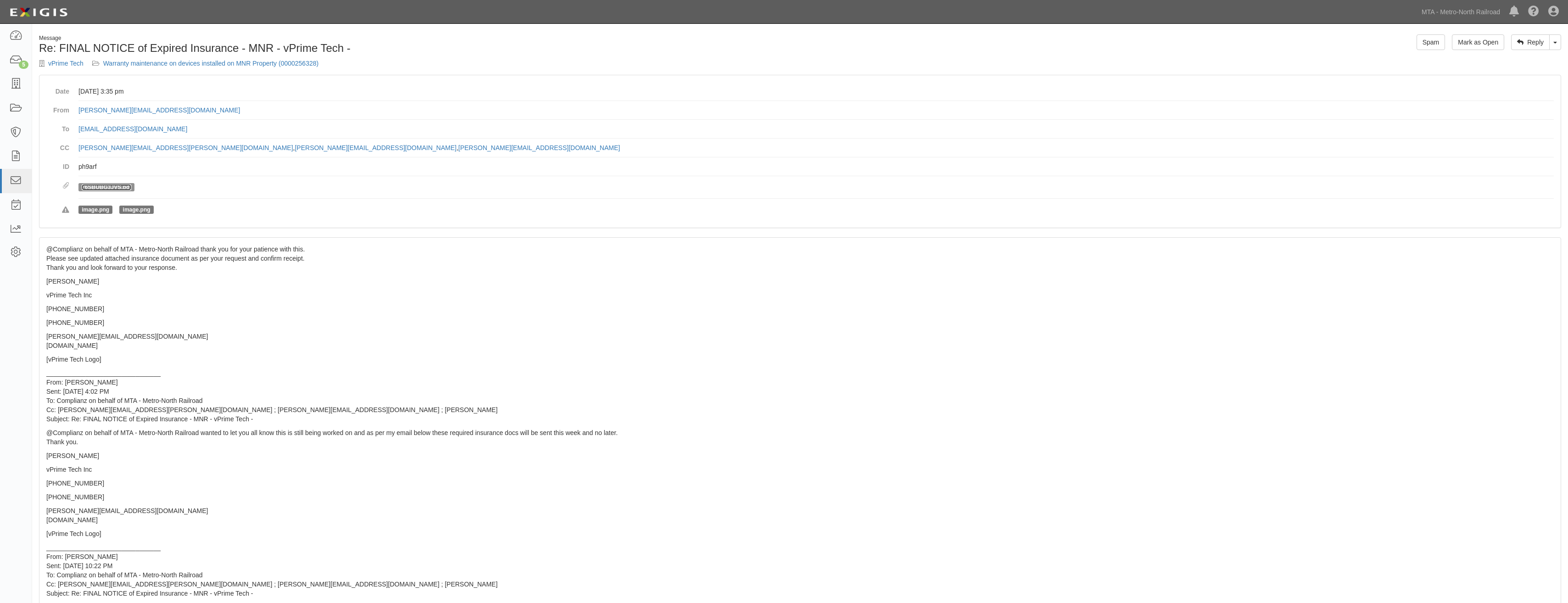
click at [95, 185] on link "76SBUBG3JVS.pdf" at bounding box center [106, 187] width 50 height 7
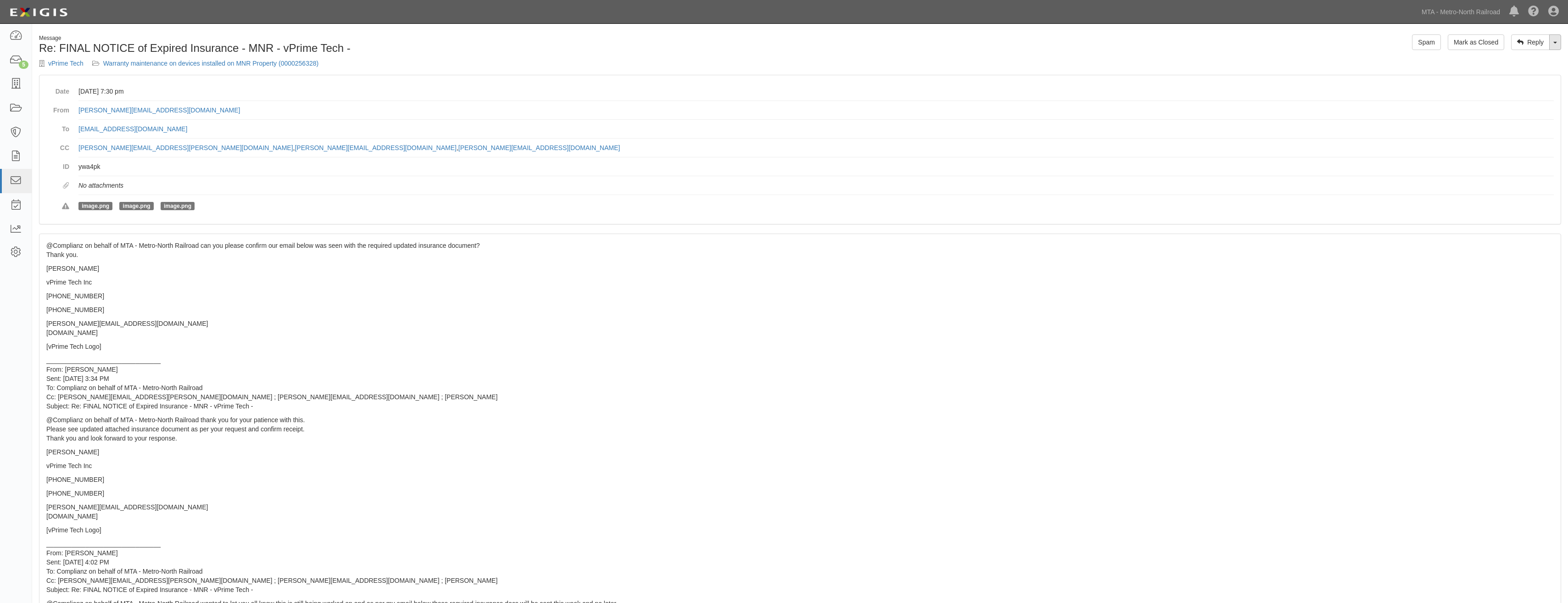
click at [1557, 46] on link "Toggle Dropdown" at bounding box center [1555, 42] width 12 height 16
click at [1523, 56] on link "Reply All" at bounding box center [1524, 60] width 73 height 12
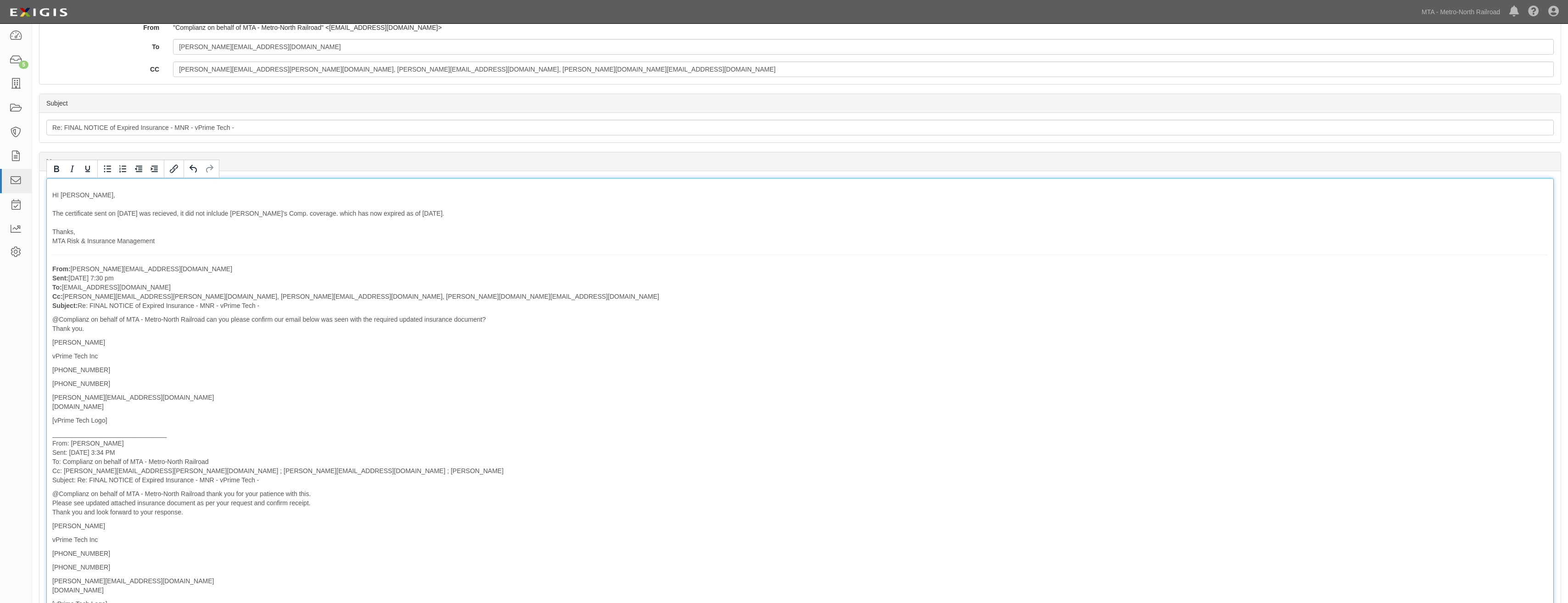
scroll to position [46, 0]
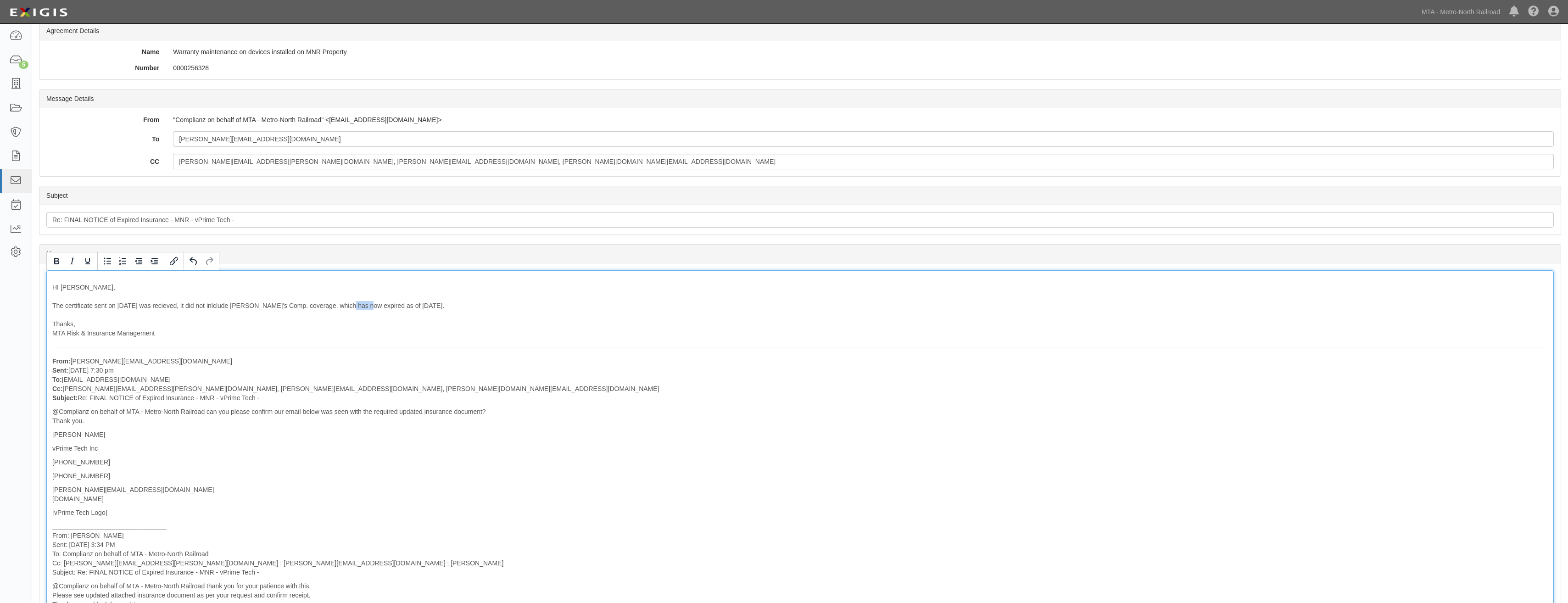
drag, startPoint x: 366, startPoint y: 306, endPoint x: 345, endPoint y: 305, distance: 21.0
drag, startPoint x: 377, startPoint y: 306, endPoint x: 364, endPoint y: 305, distance: 13.0
drag, startPoint x: 378, startPoint y: 308, endPoint x: 363, endPoint y: 305, distance: 15.3
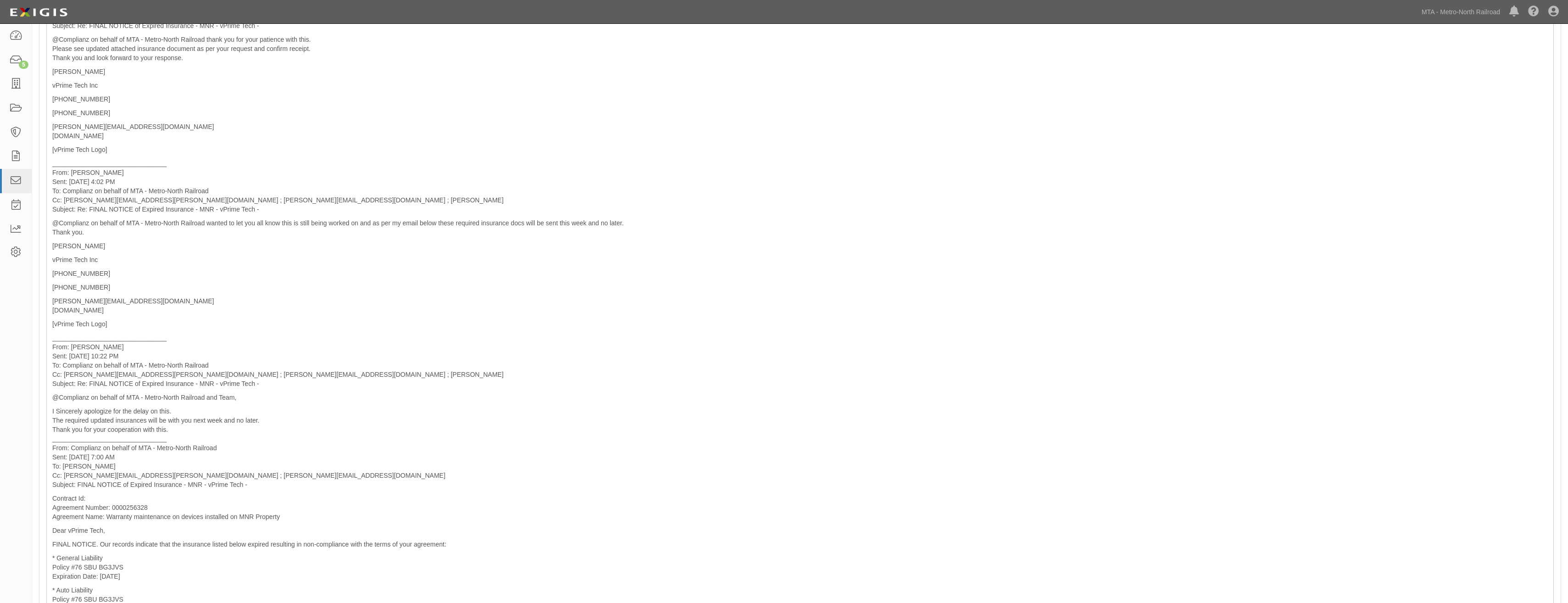
drag, startPoint x: 1089, startPoint y: 275, endPoint x: 1165, endPoint y: 414, distance: 158.4
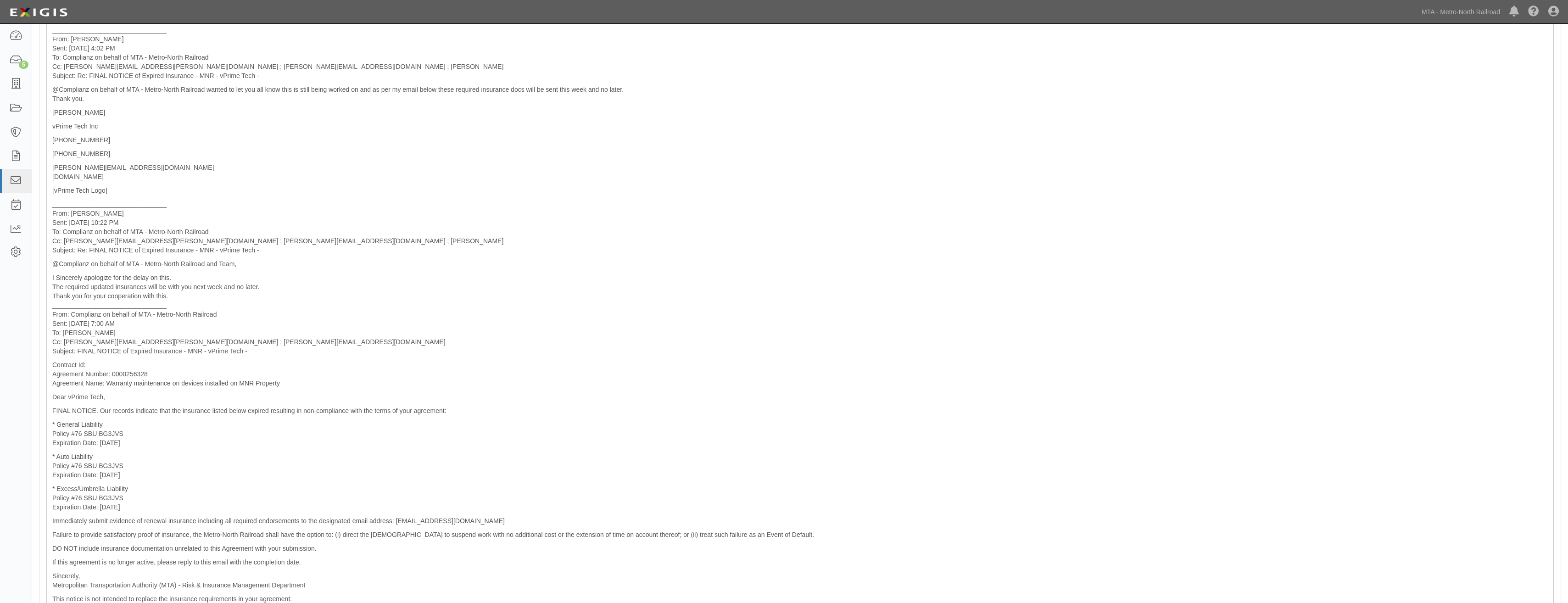
scroll to position [912, 0]
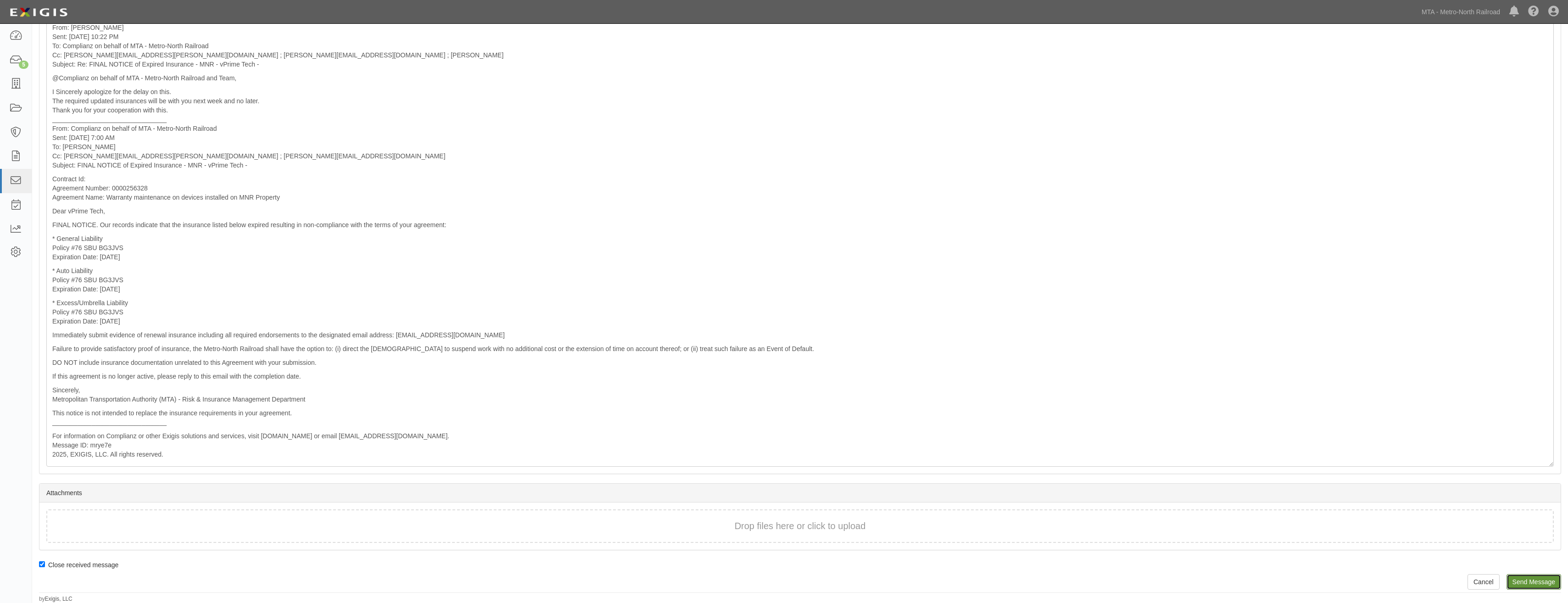
click at [1513, 582] on input "Send Message" at bounding box center [1533, 582] width 54 height 16
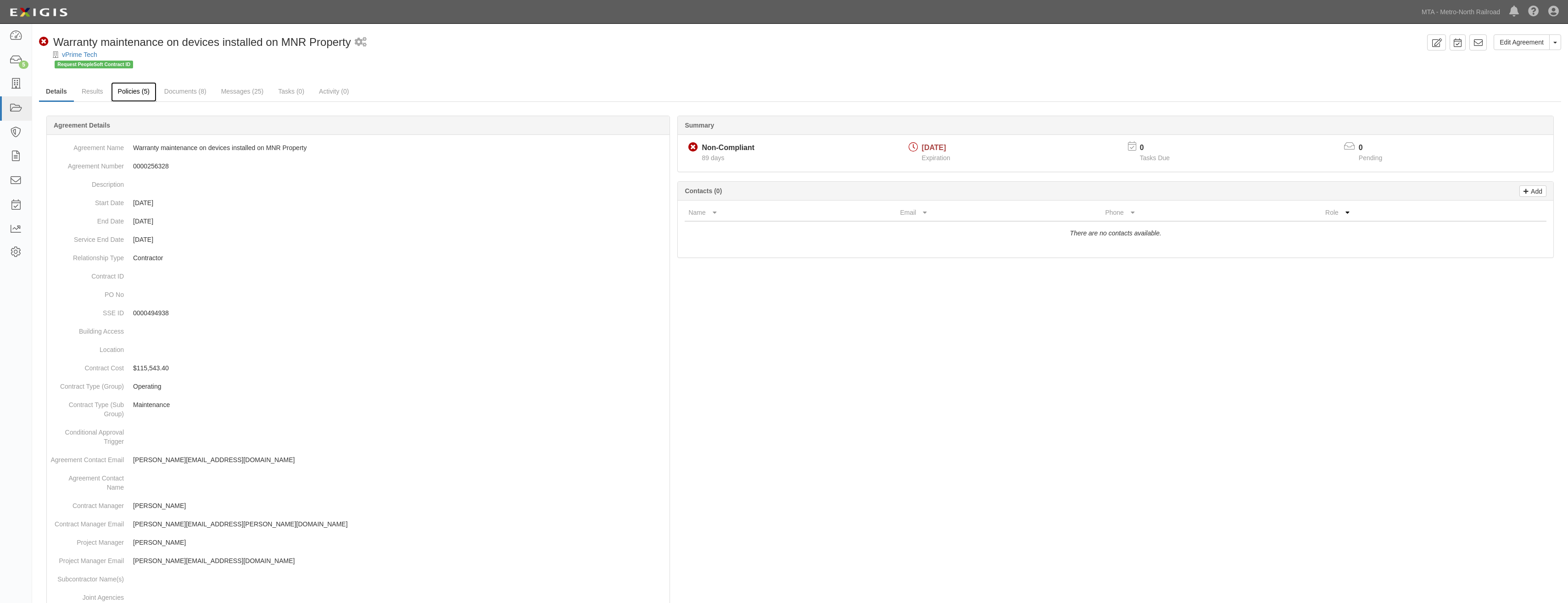
click at [147, 95] on link "Policies (5)" at bounding box center [134, 92] width 45 height 20
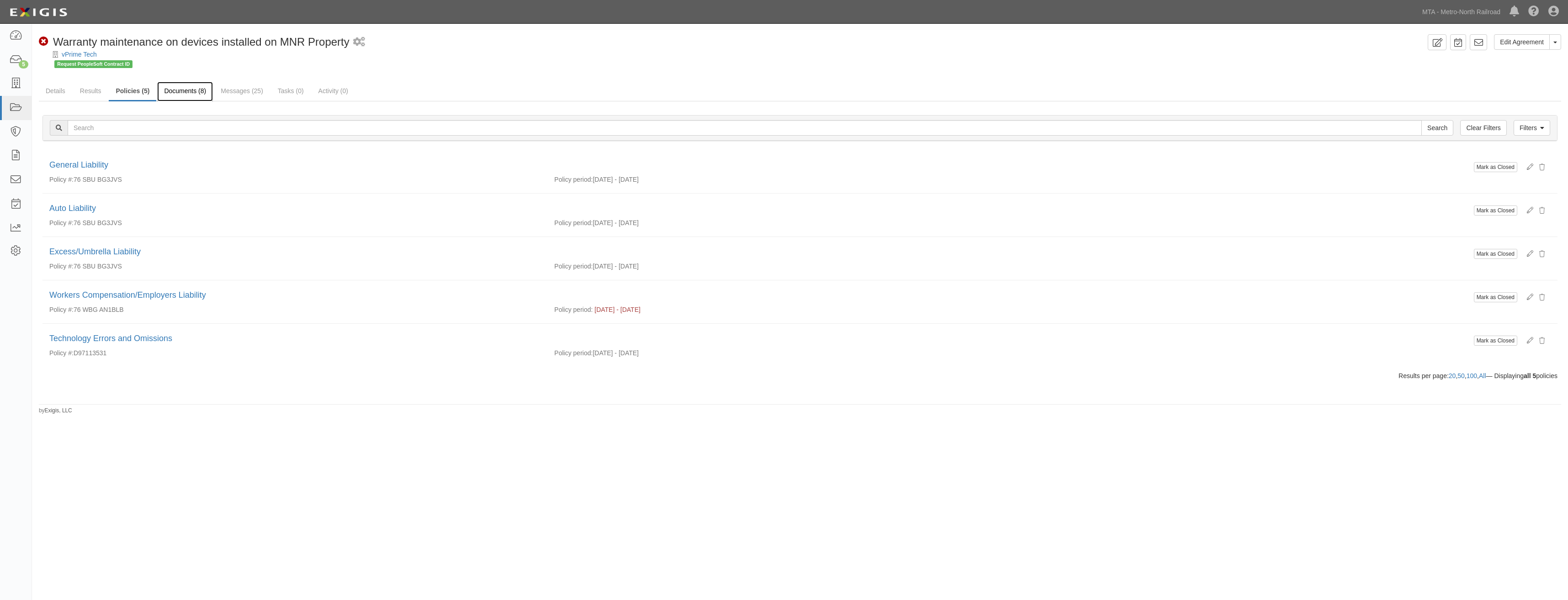
click at [192, 96] on link "Documents (8)" at bounding box center [185, 91] width 56 height 19
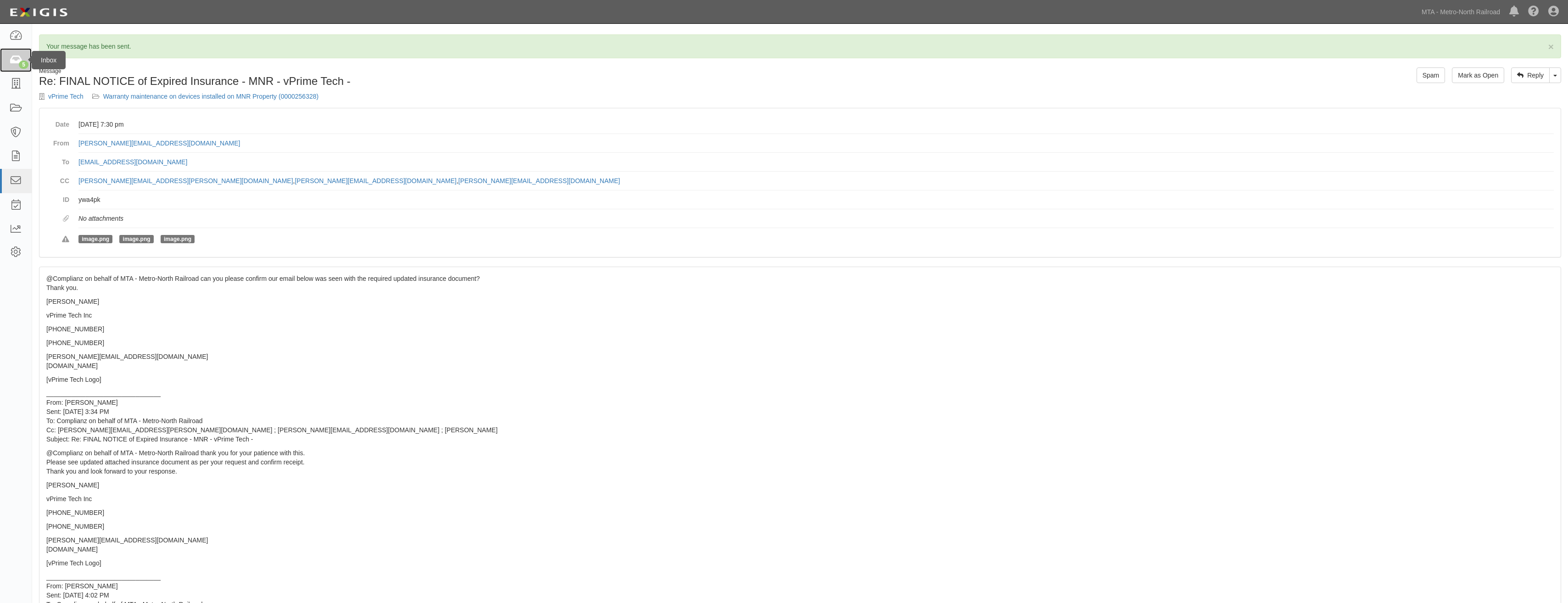
click at [27, 57] on link "5" at bounding box center [16, 61] width 32 height 24
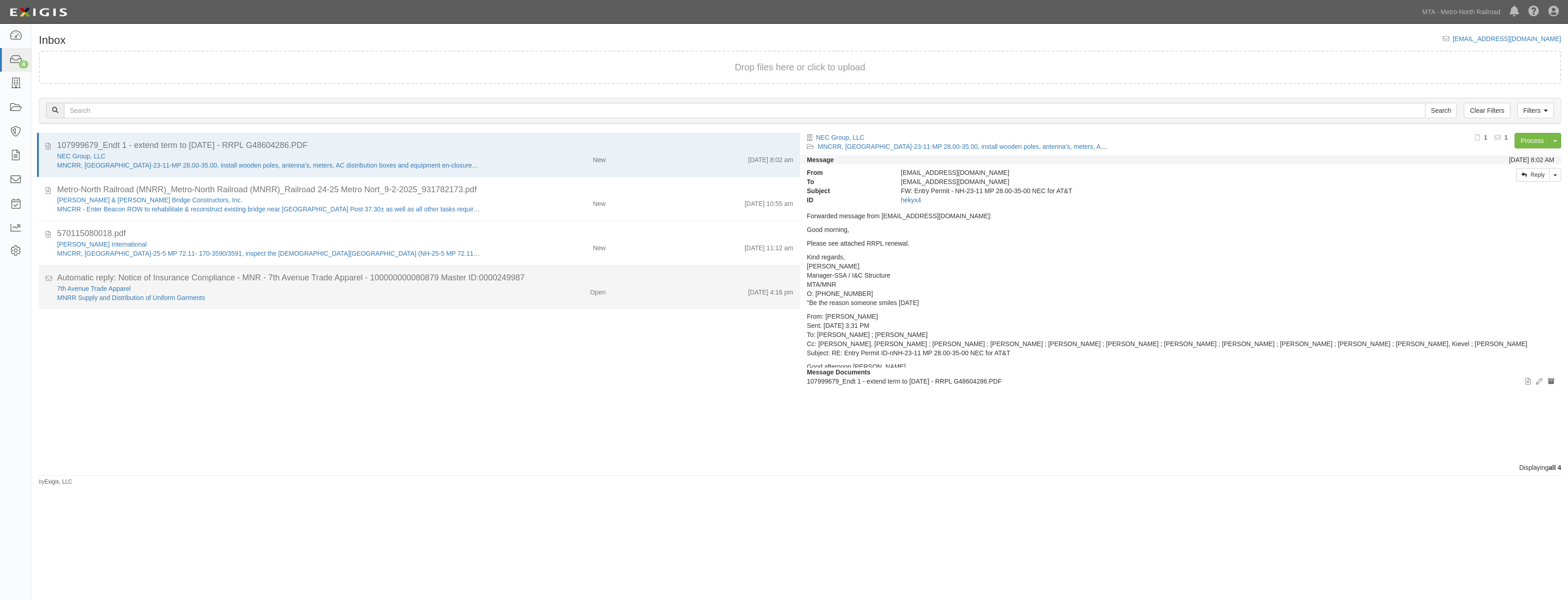
click at [593, 285] on div "Open" at bounding box center [598, 290] width 16 height 13
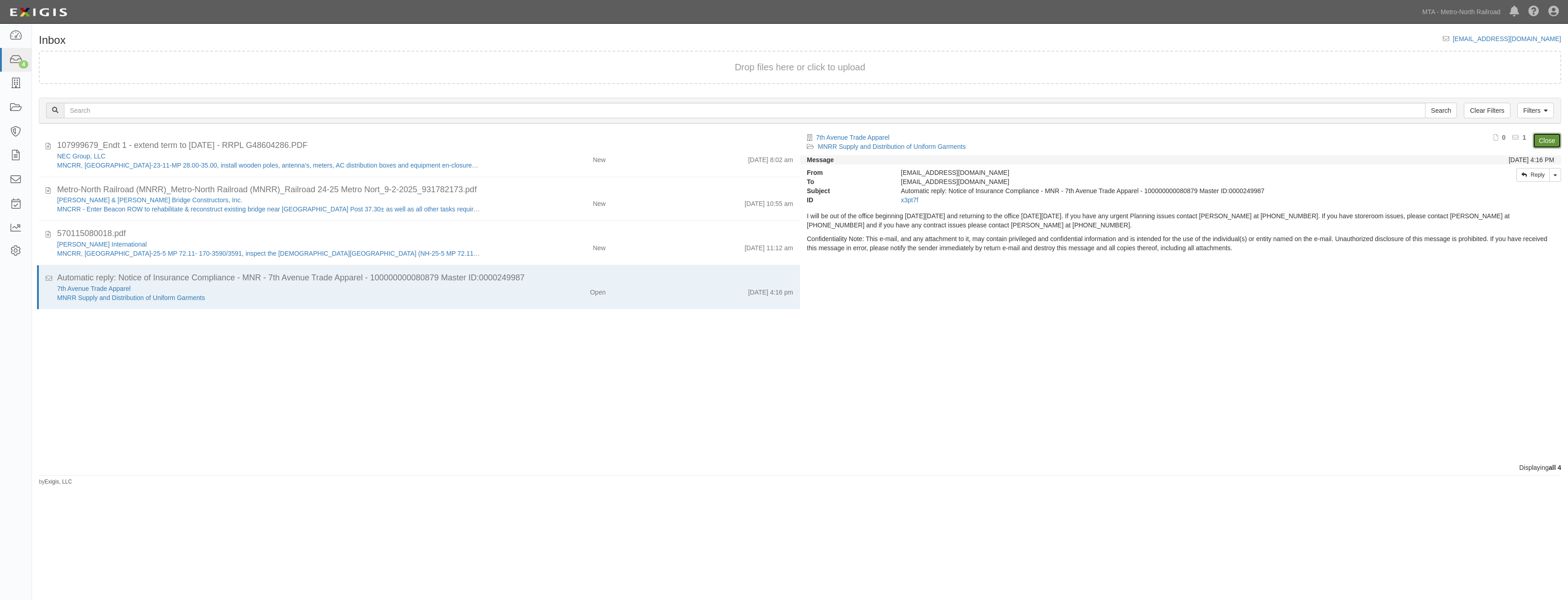
click at [1545, 136] on link "Close" at bounding box center [1547, 141] width 29 height 16
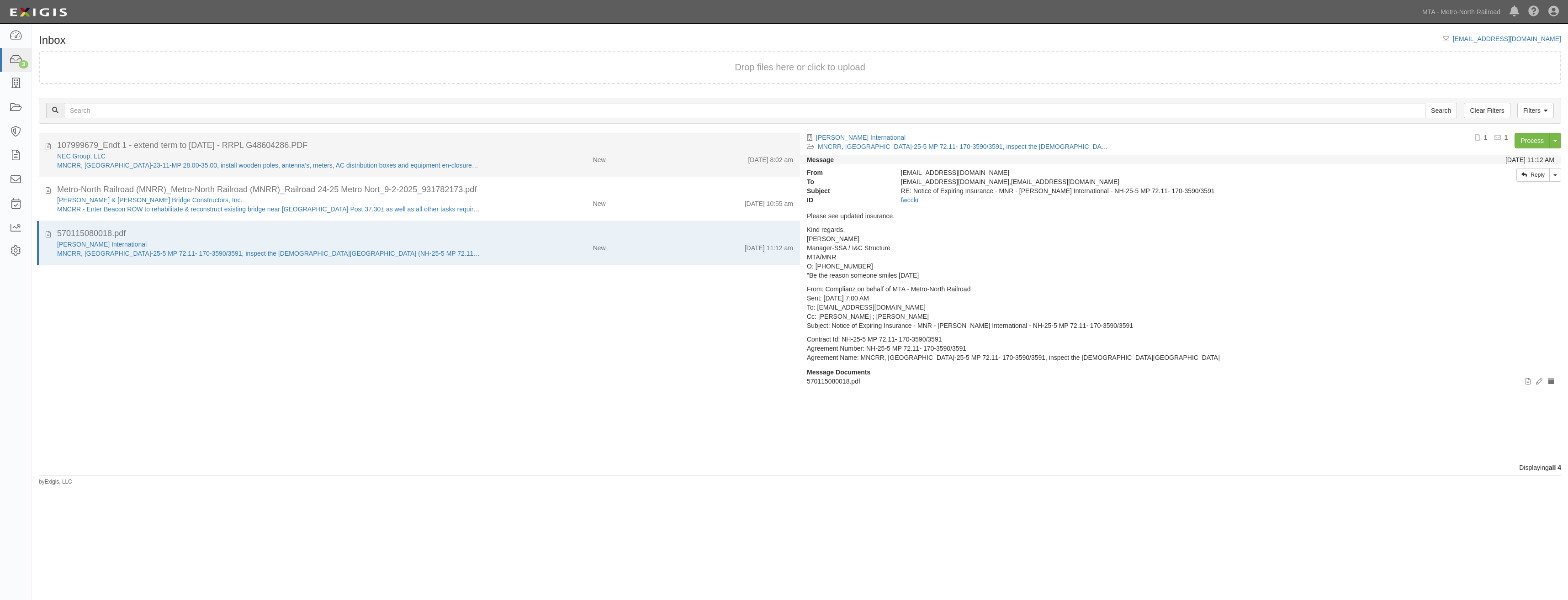
click at [613, 162] on div "9/2/25 8:02 am" at bounding box center [707, 158] width 187 height 13
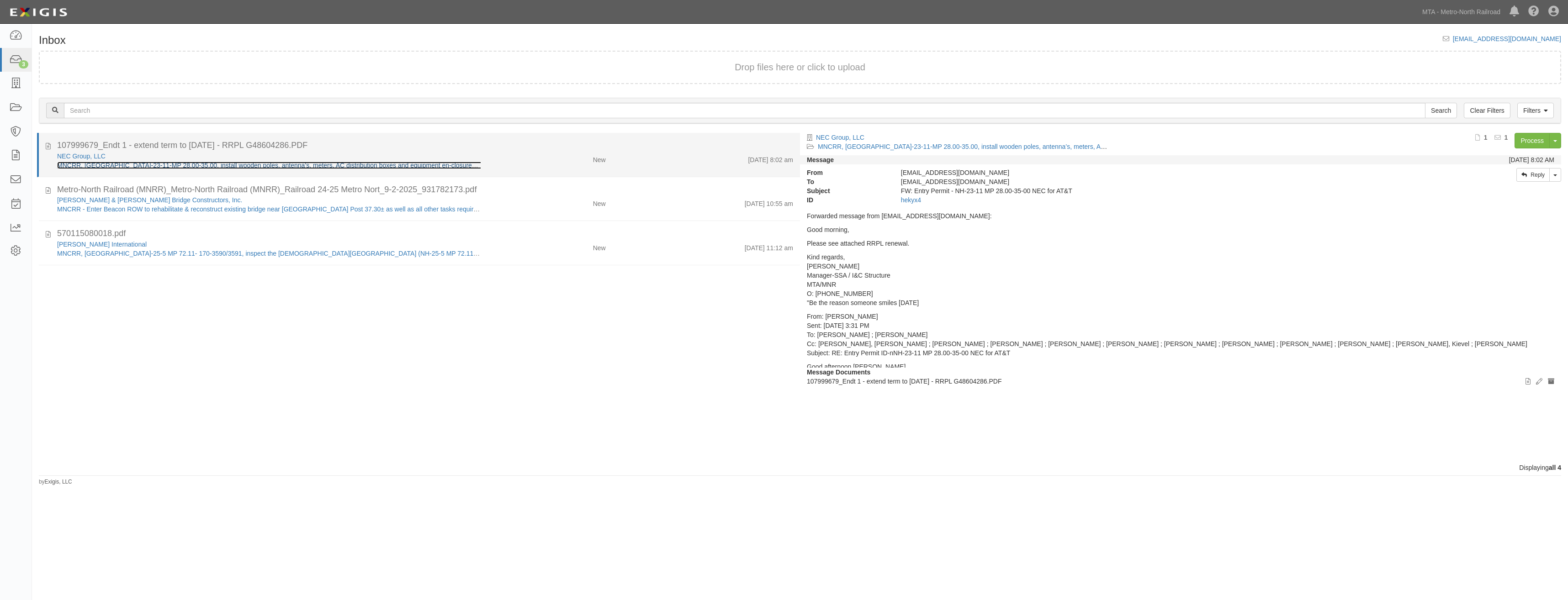
click at [413, 166] on link "MNCRR, NH-23-11-MP 28.00-35.00, install wooden poles, antenna’s, meters, AC dis…" at bounding box center [307, 166] width 499 height 7
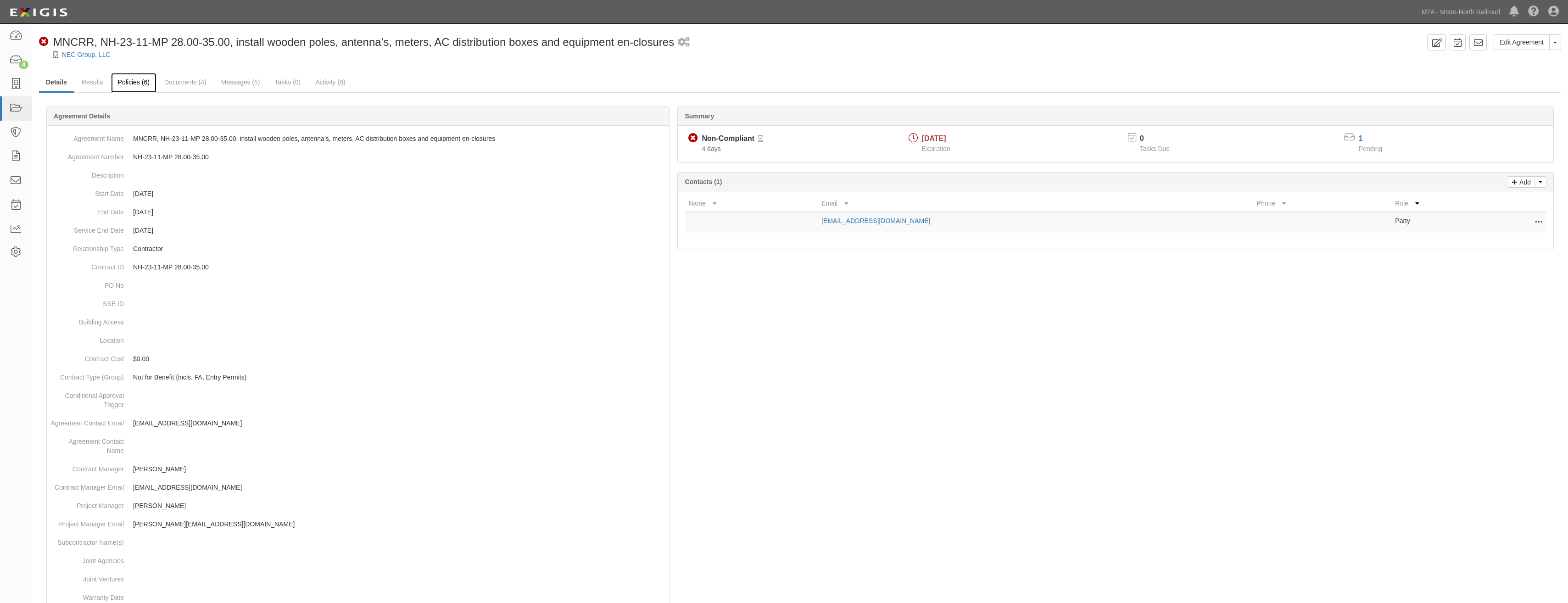
click at [144, 84] on link "Policies (6)" at bounding box center [134, 83] width 45 height 20
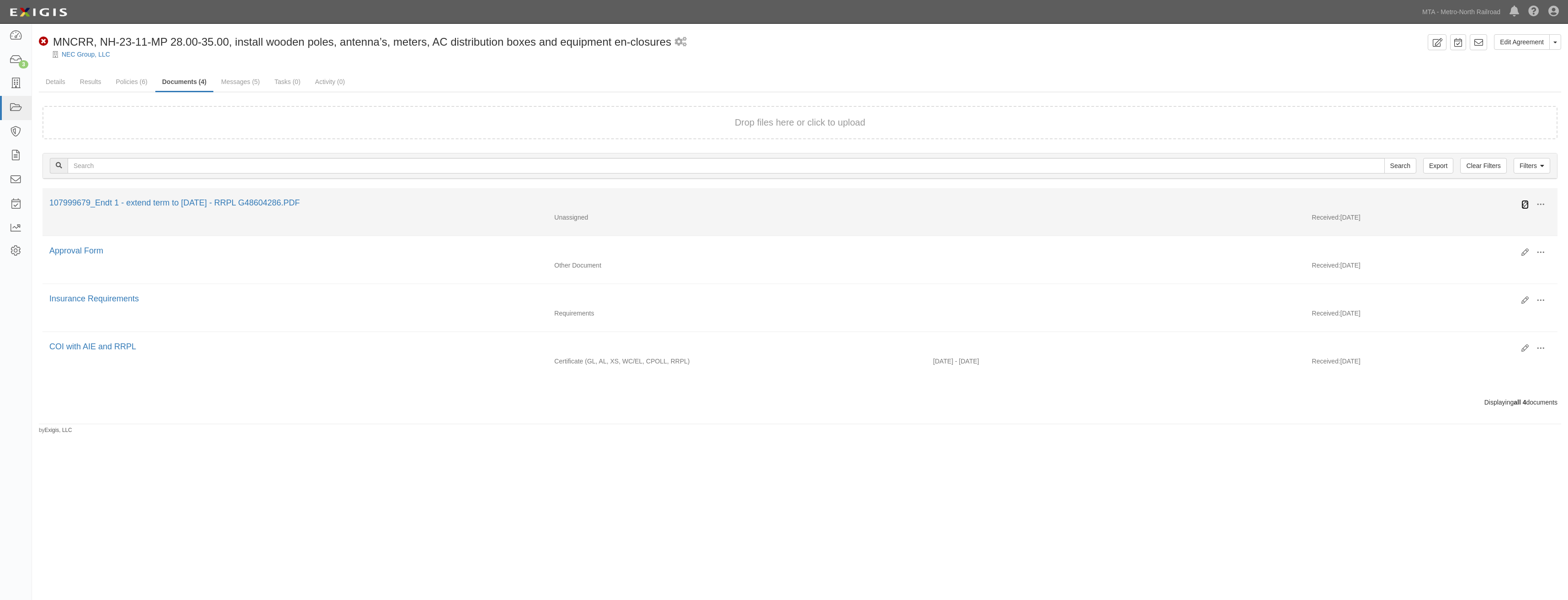
click at [1523, 204] on icon at bounding box center [1525, 204] width 7 height 7
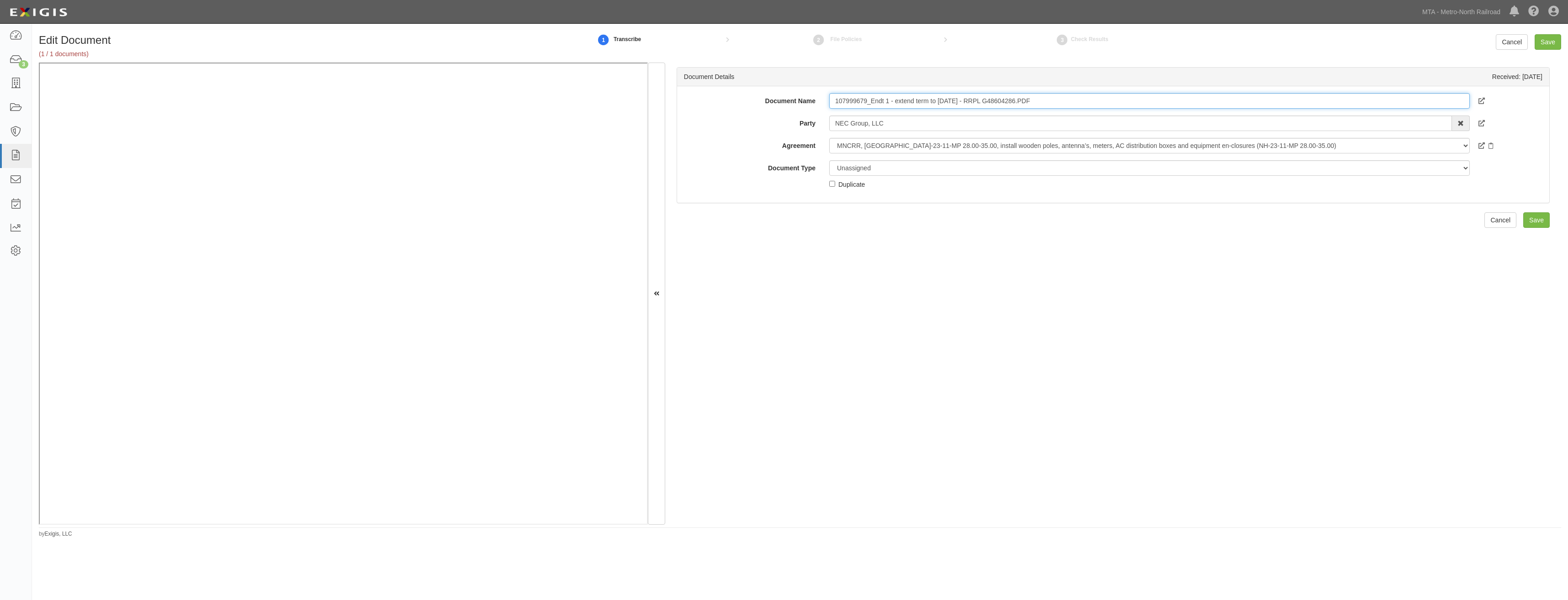
click at [1055, 100] on input "107999679_Endt 1 - extend term to 11-30-25 - RRPL G48604286.PDF" at bounding box center [1149, 101] width 640 height 16
type input "RRPL Extension"
click at [875, 165] on select "Unassigned Binder Cancellation Notice Certificate Contract Endorsement Insuranc…" at bounding box center [1149, 168] width 640 height 16
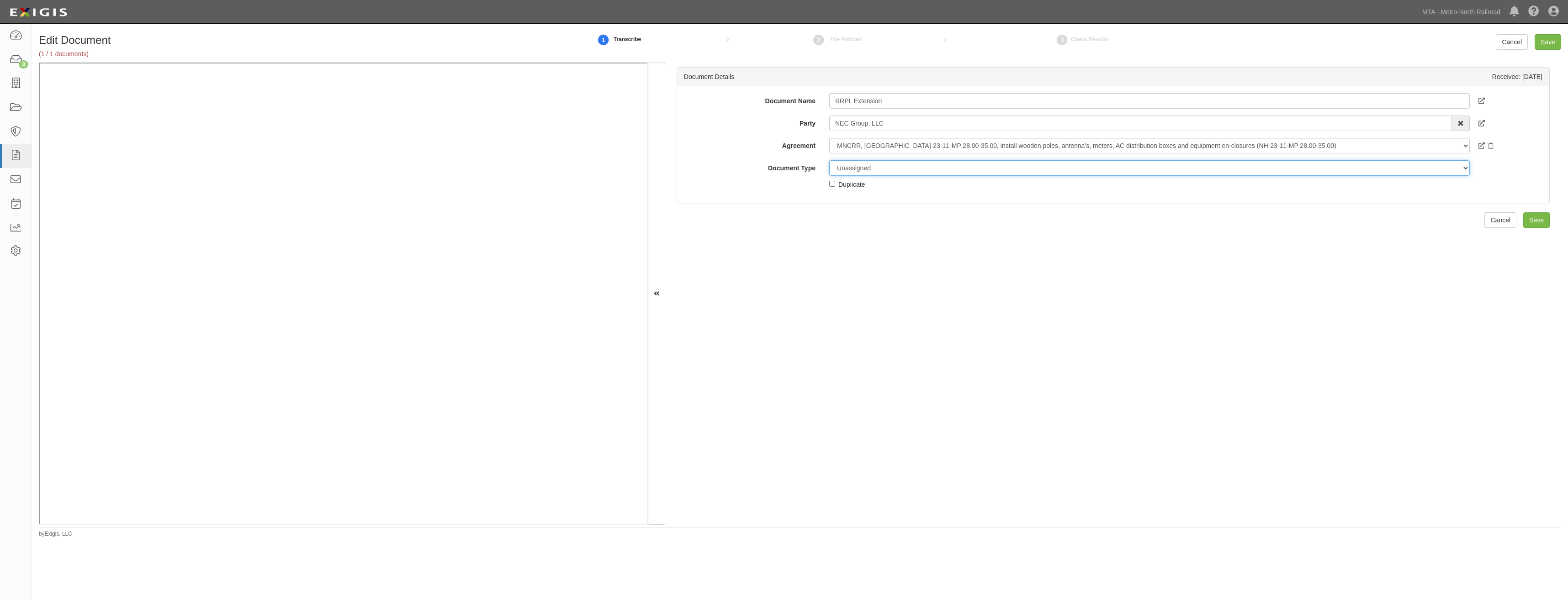
select select "EndorsementDetail"
click at [829, 160] on select "Unassigned Binder Cancellation Notice Certificate Contract Endorsement Insuranc…" at bounding box center [1149, 168] width 640 height 16
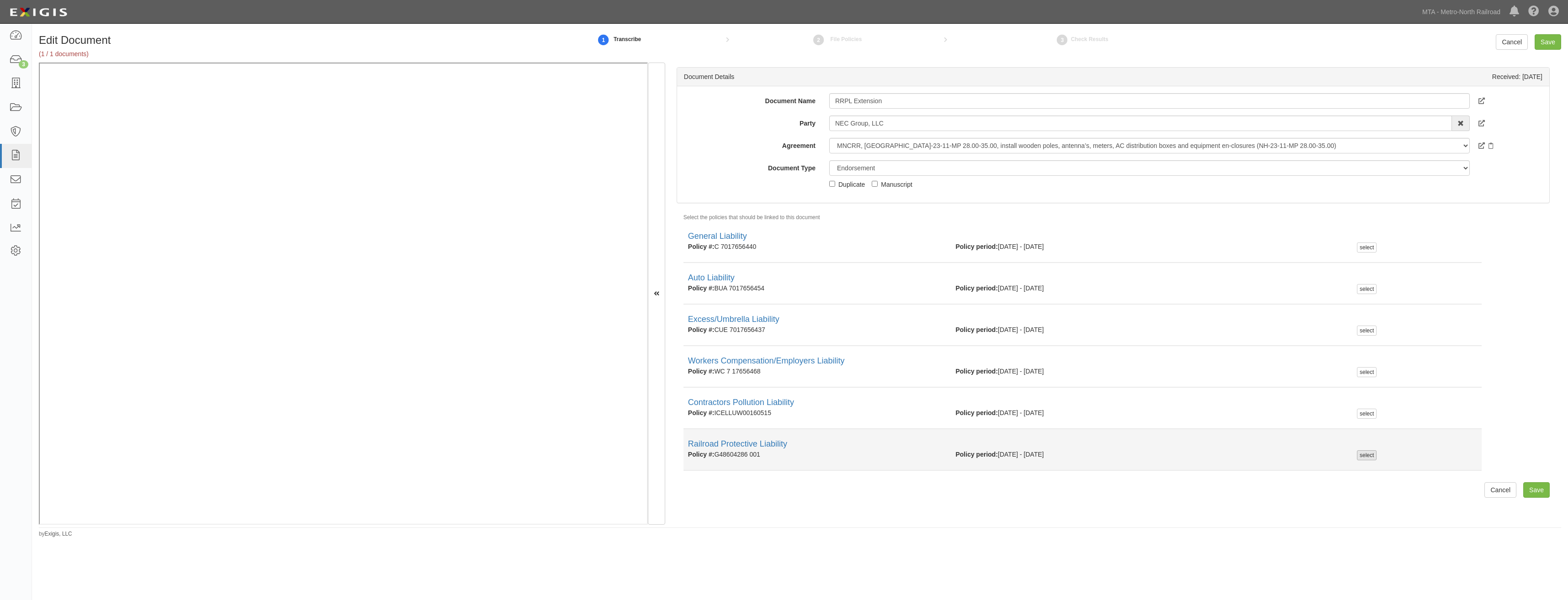
click at [1363, 451] on div "select" at bounding box center [1367, 455] width 19 height 10
checkbox input "true"
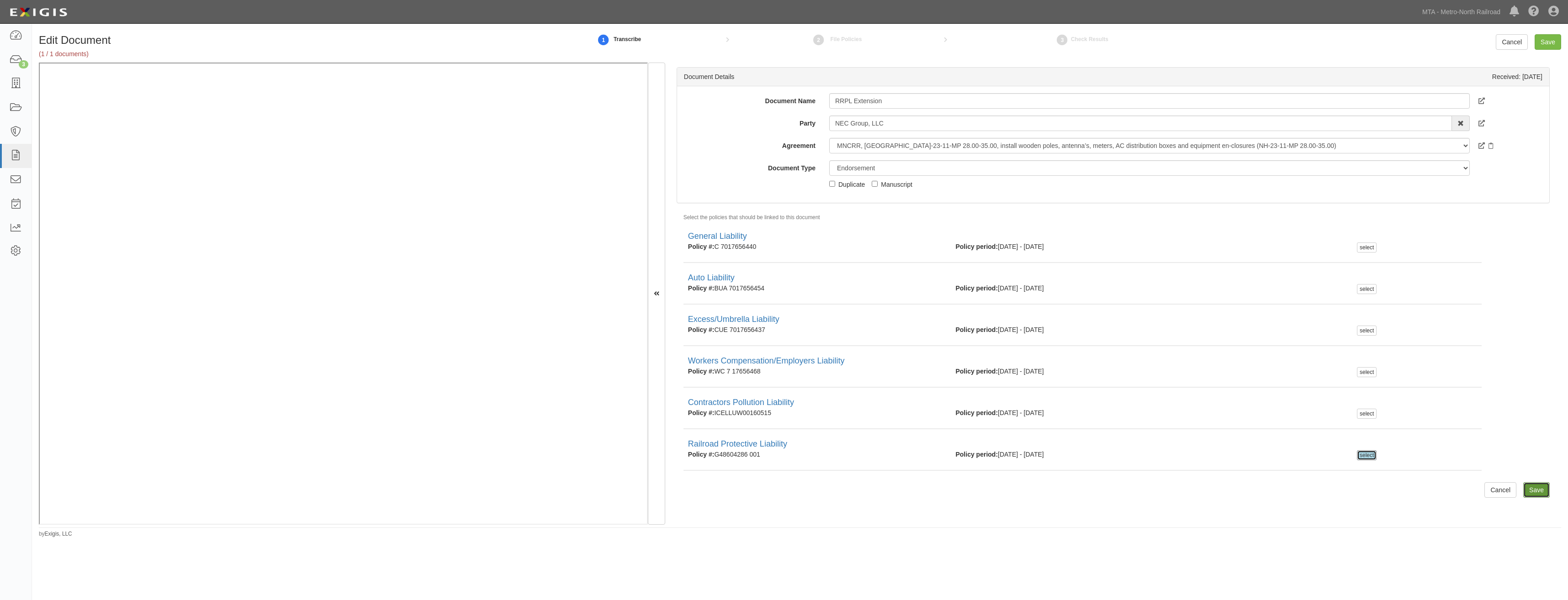
click at [1537, 489] on input "Save" at bounding box center [1536, 490] width 27 height 16
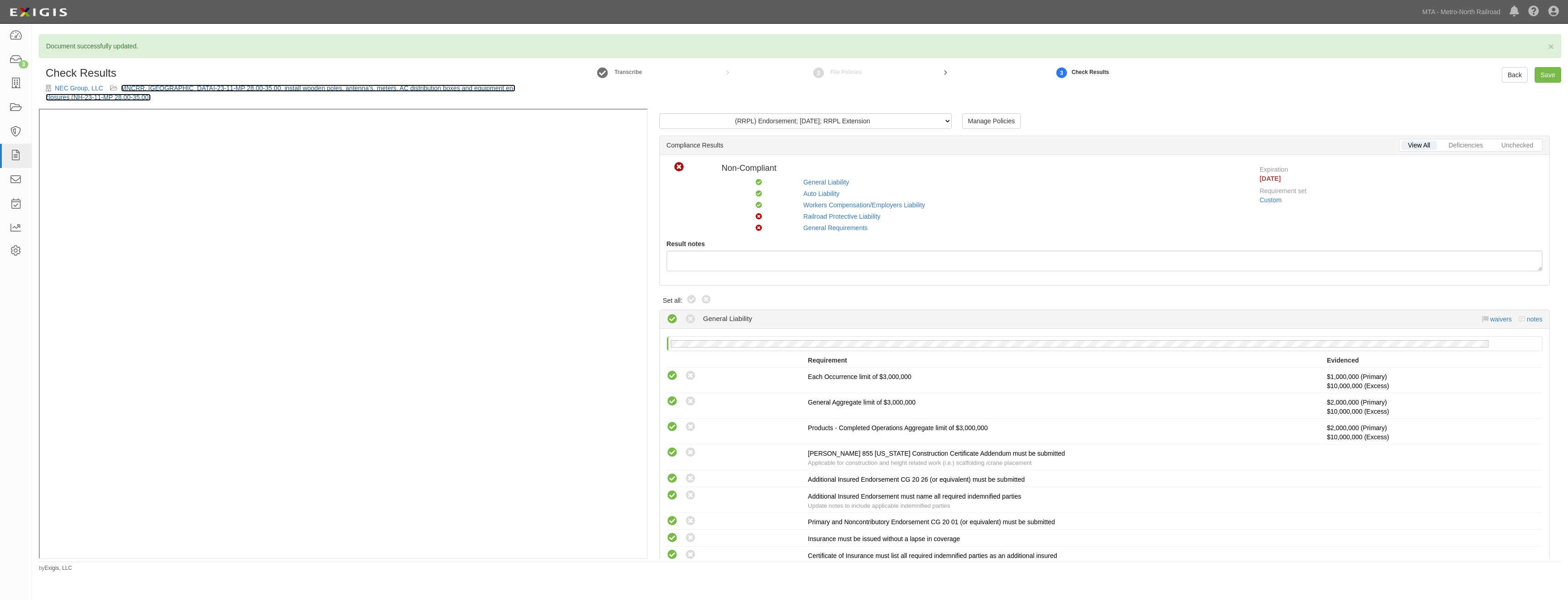
click at [360, 89] on link "MNCRR, NH-23-11-MP 28.00-35.00, install wooden poles, antenna’s, meters, AC dis…" at bounding box center [281, 92] width 470 height 16
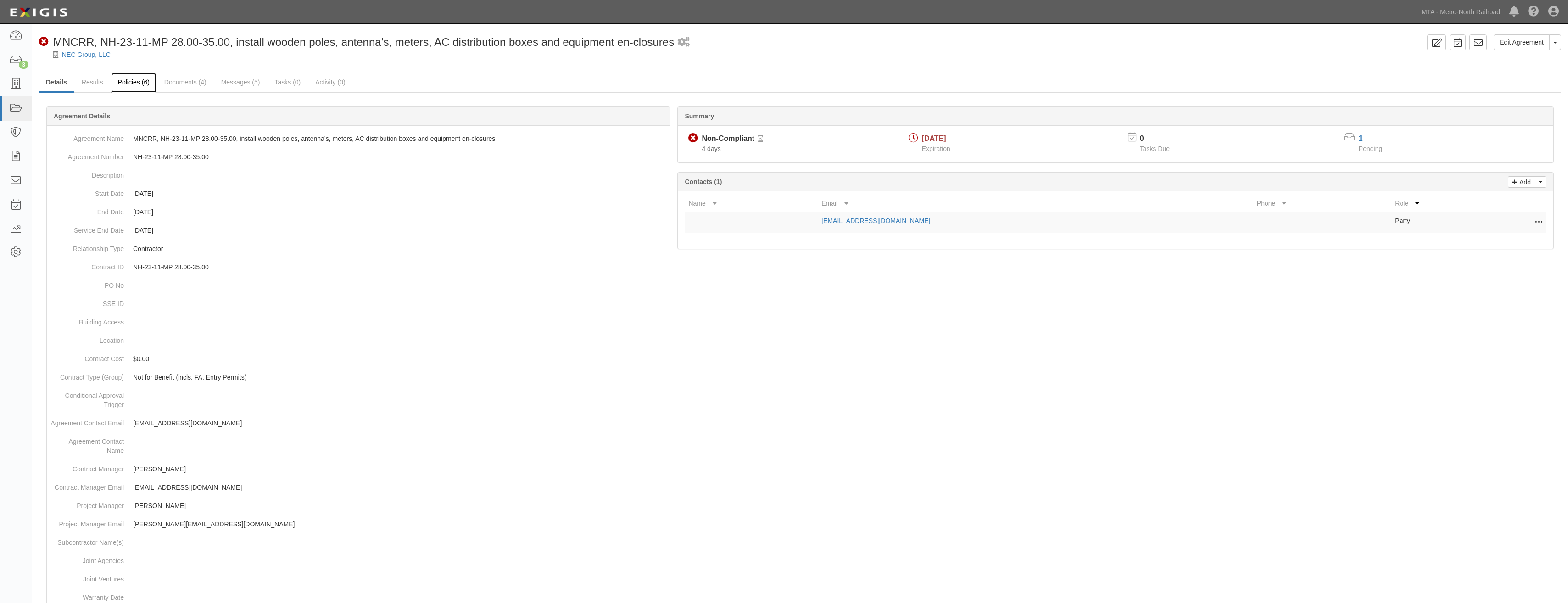
click at [149, 81] on link "Policies (6)" at bounding box center [134, 83] width 45 height 20
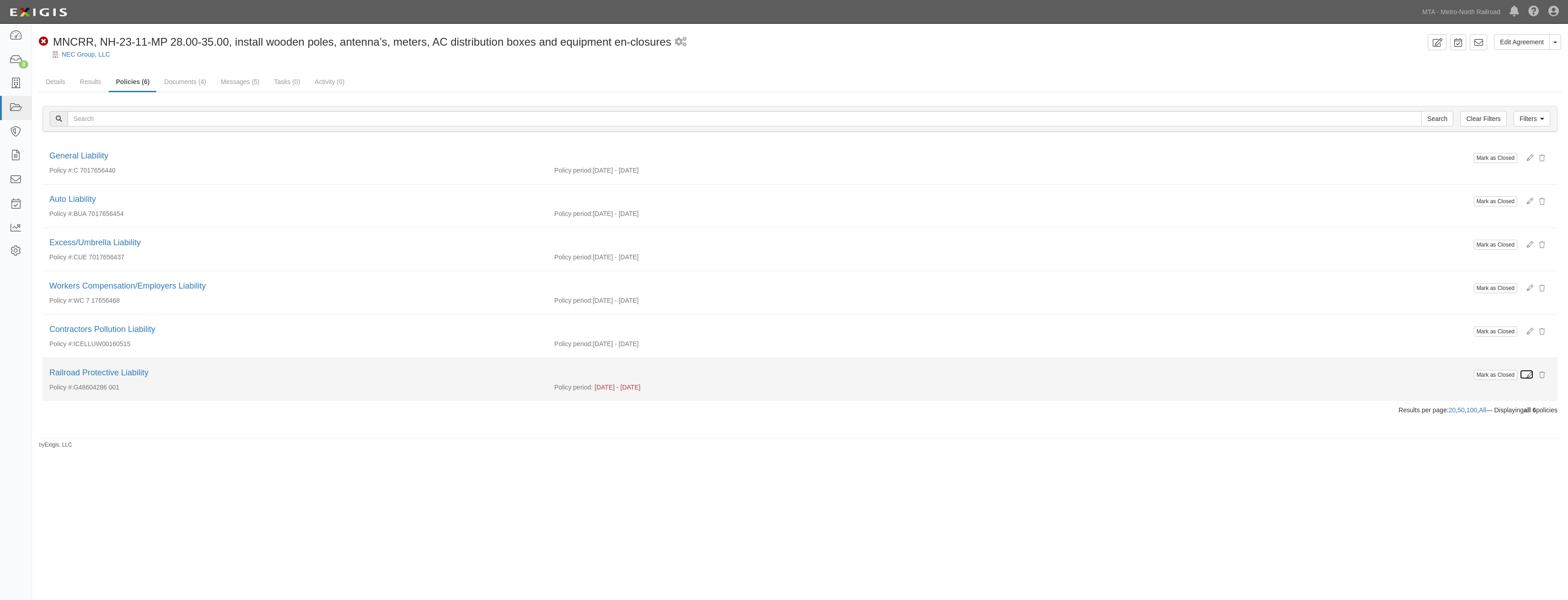
click at [1528, 375] on icon at bounding box center [1530, 375] width 7 height 7
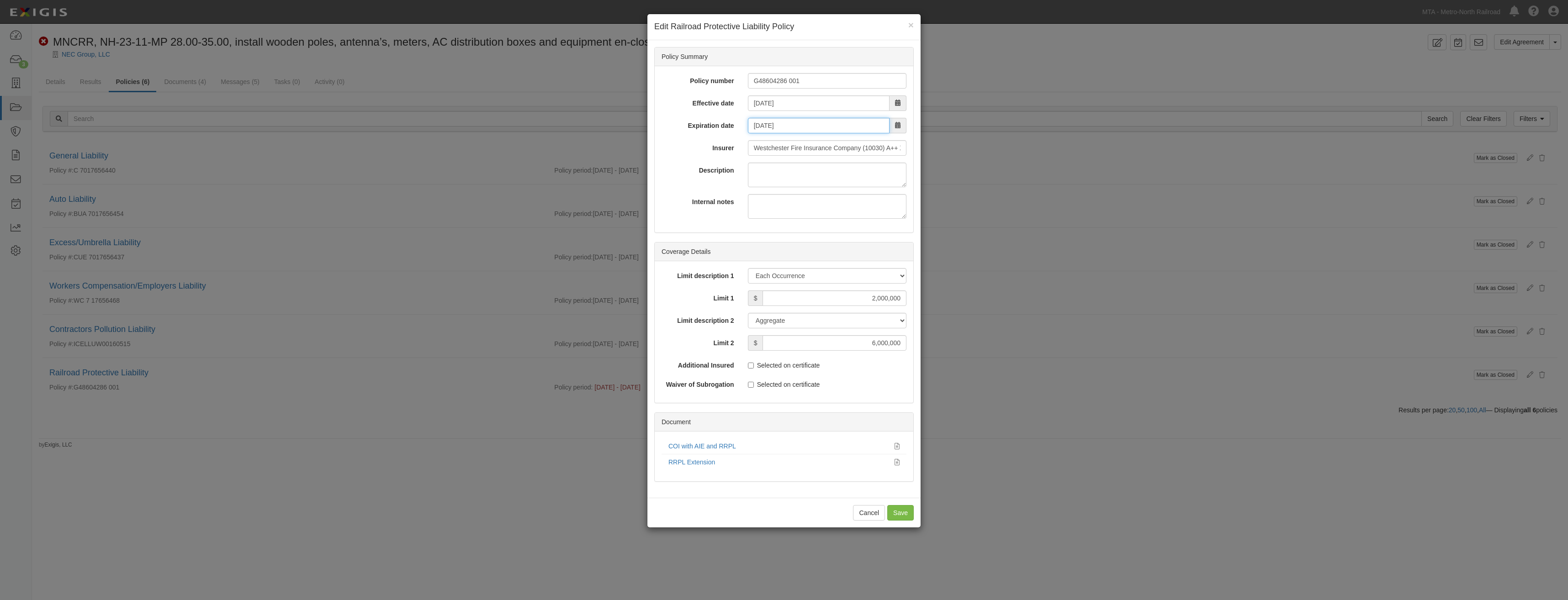
click at [813, 124] on input "08/29/2025" at bounding box center [819, 126] width 142 height 16
type input "11/30/2025"
click at [670, 193] on div "Policy number G48604286 001 Effective date 06/02/2025 Expiration date 11/30/202…" at bounding box center [784, 149] width 259 height 166
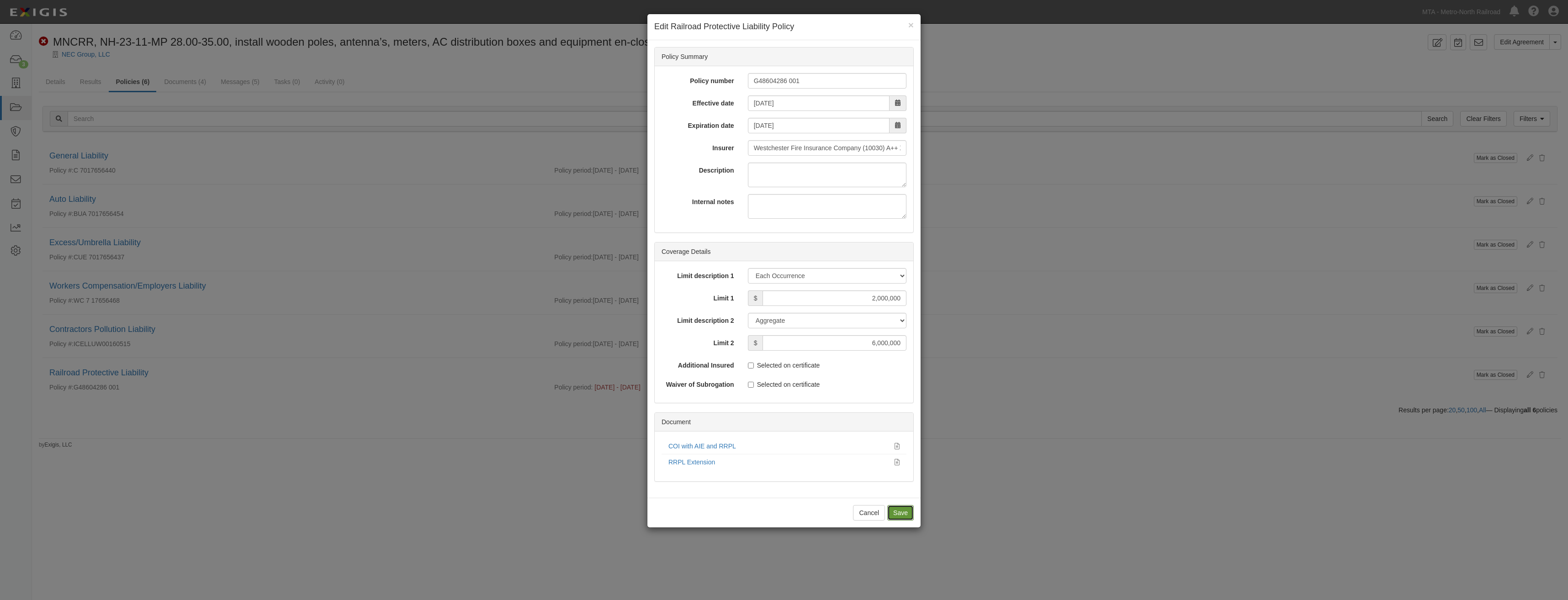
click at [911, 508] on input "Save" at bounding box center [901, 513] width 27 height 16
type input "2000000"
type input "6000000"
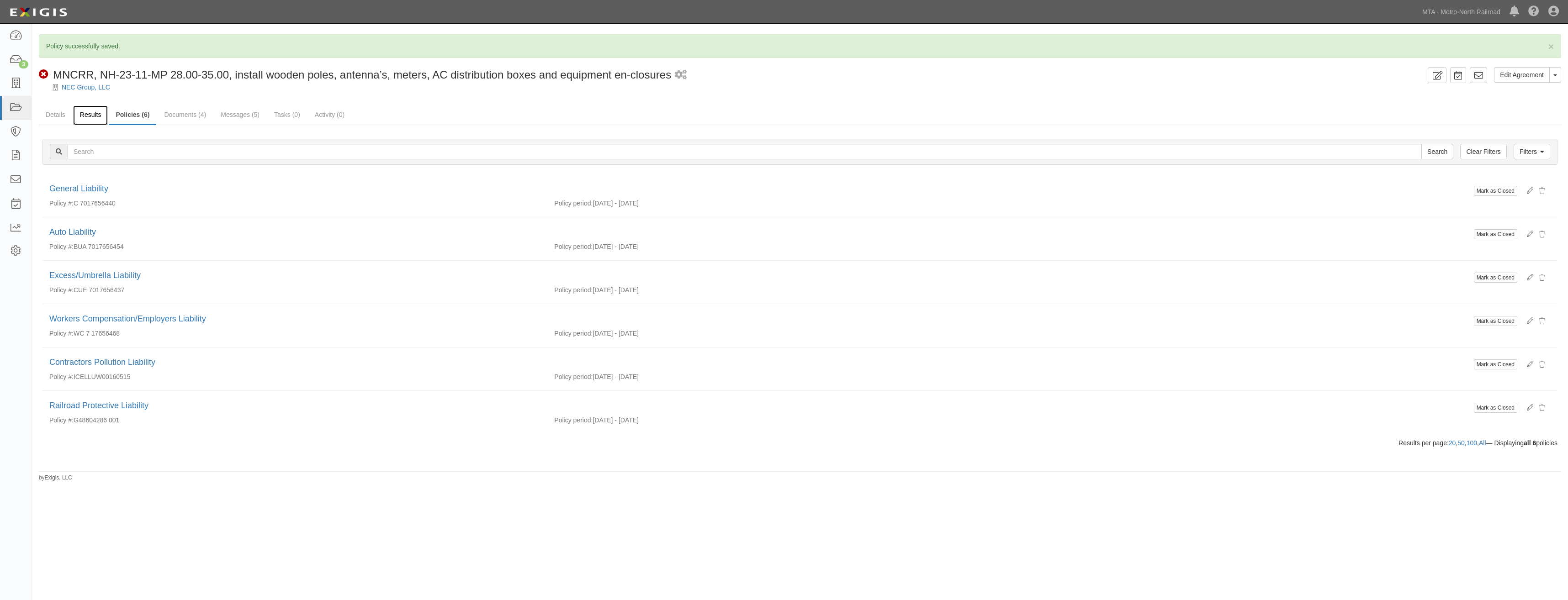
click at [88, 120] on link "Results" at bounding box center [91, 115] width 35 height 19
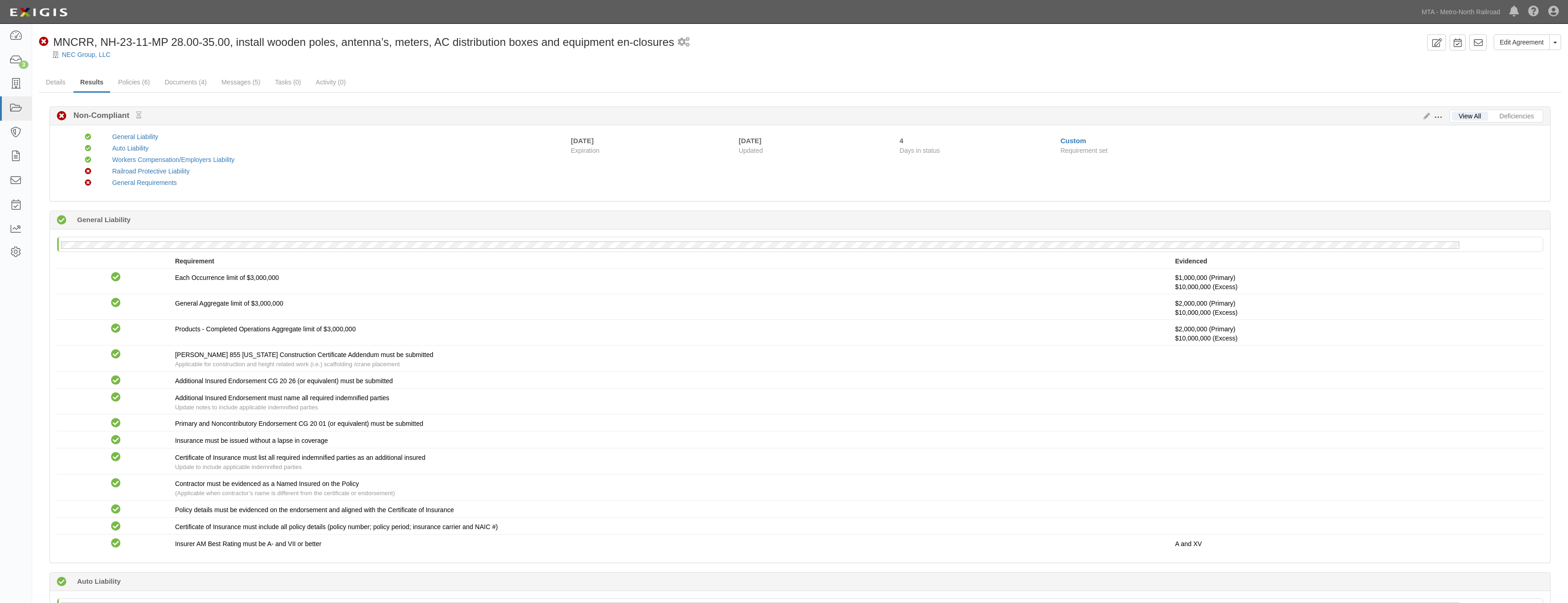
drag, startPoint x: 532, startPoint y: 306, endPoint x: 583, endPoint y: 101, distance: 211.2
click at [254, 77] on link "Messages (5)" at bounding box center [241, 83] width 53 height 20
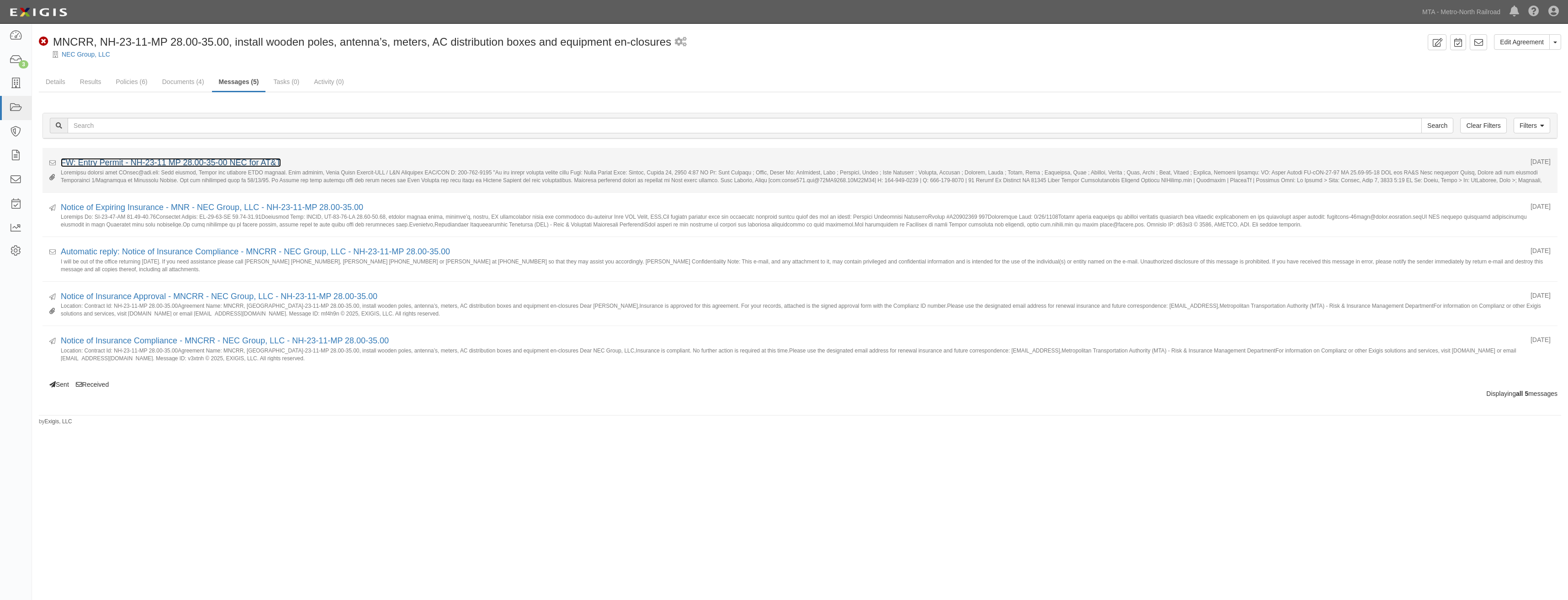
click at [231, 159] on link "FW: Entry Permit - NH-23-11 MP 28.00-35-00 NEC for AT&T" at bounding box center [171, 162] width 220 height 9
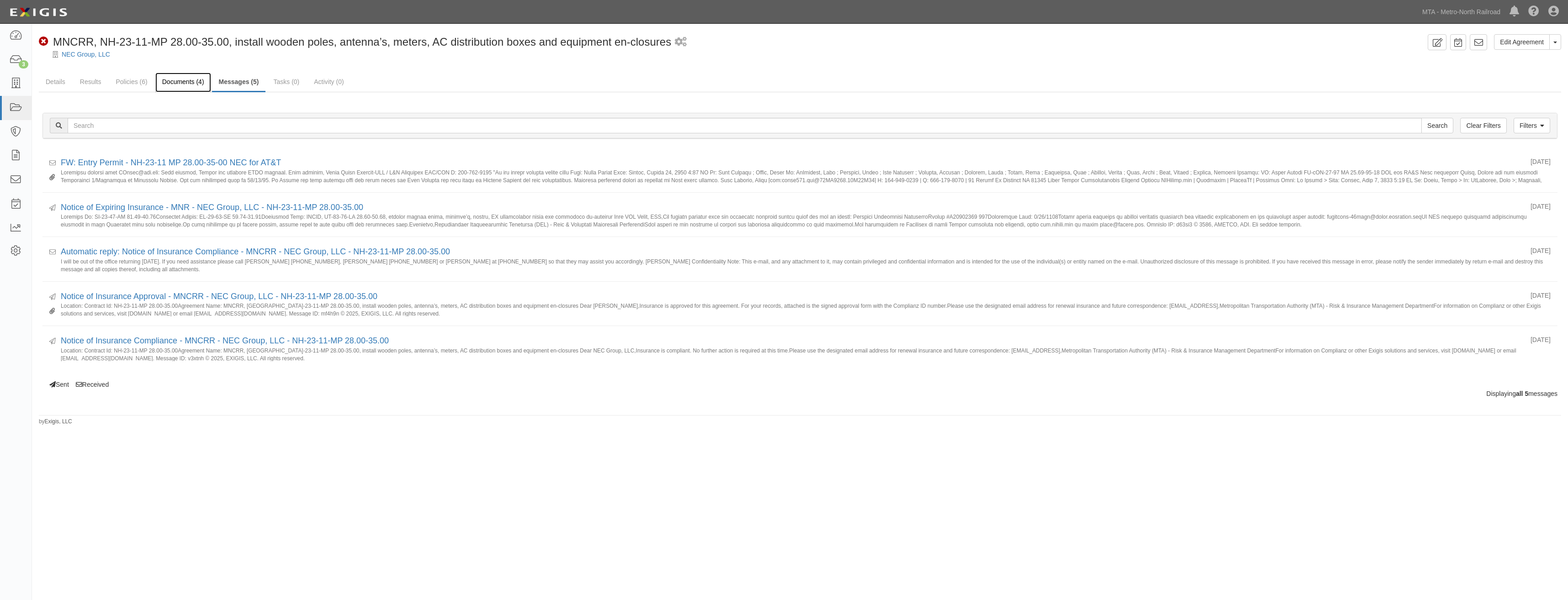
click at [179, 81] on link "Documents (4)" at bounding box center [183, 82] width 56 height 19
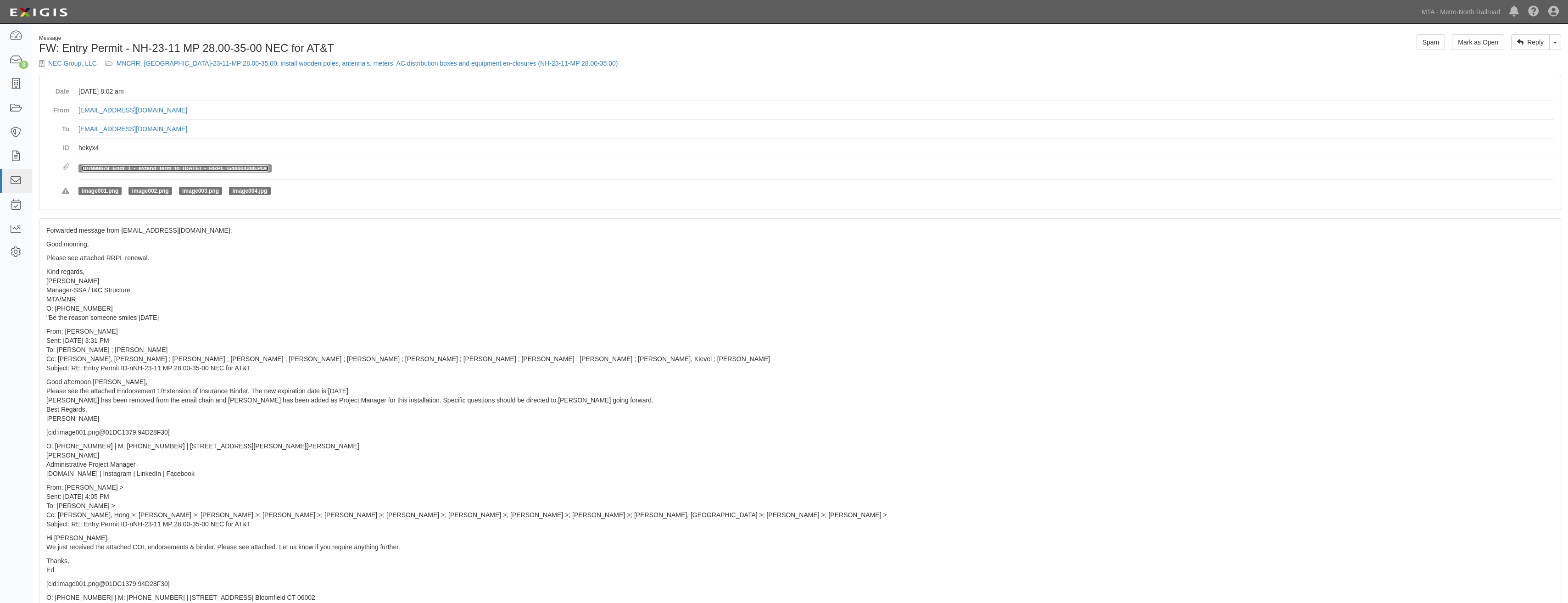
click at [209, 165] on link "107999679_Endt_1_-_extend_term_to_11-30-25_-_RRPL_G48604286.PDF" at bounding box center [175, 168] width 186 height 7
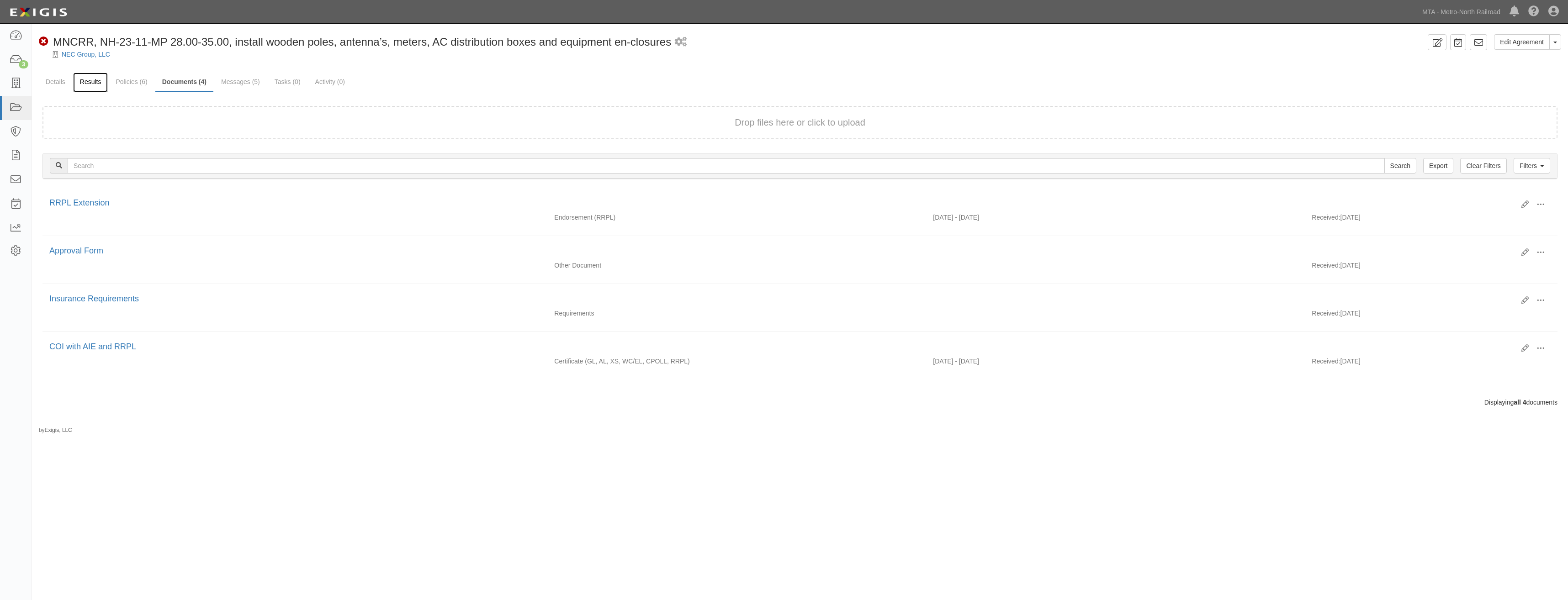
click at [91, 82] on link "Results" at bounding box center [91, 82] width 35 height 19
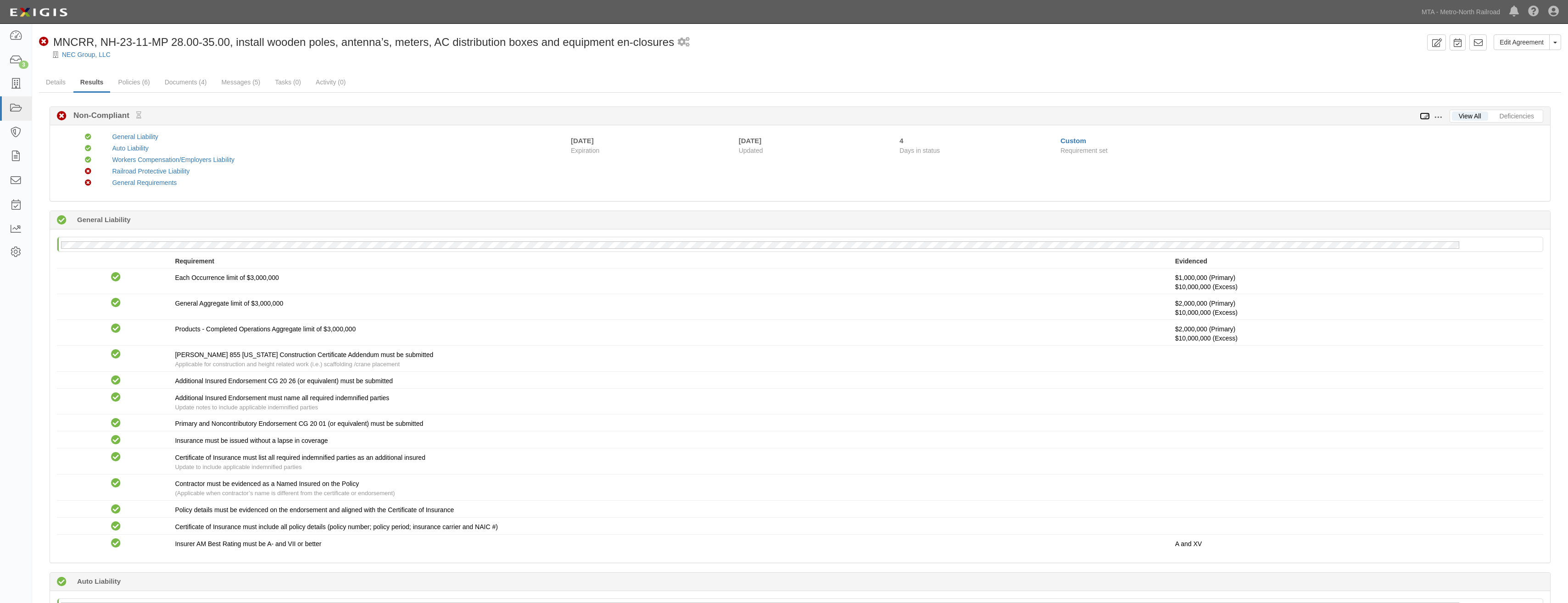
click at [1424, 117] on icon at bounding box center [1424, 116] width 10 height 7
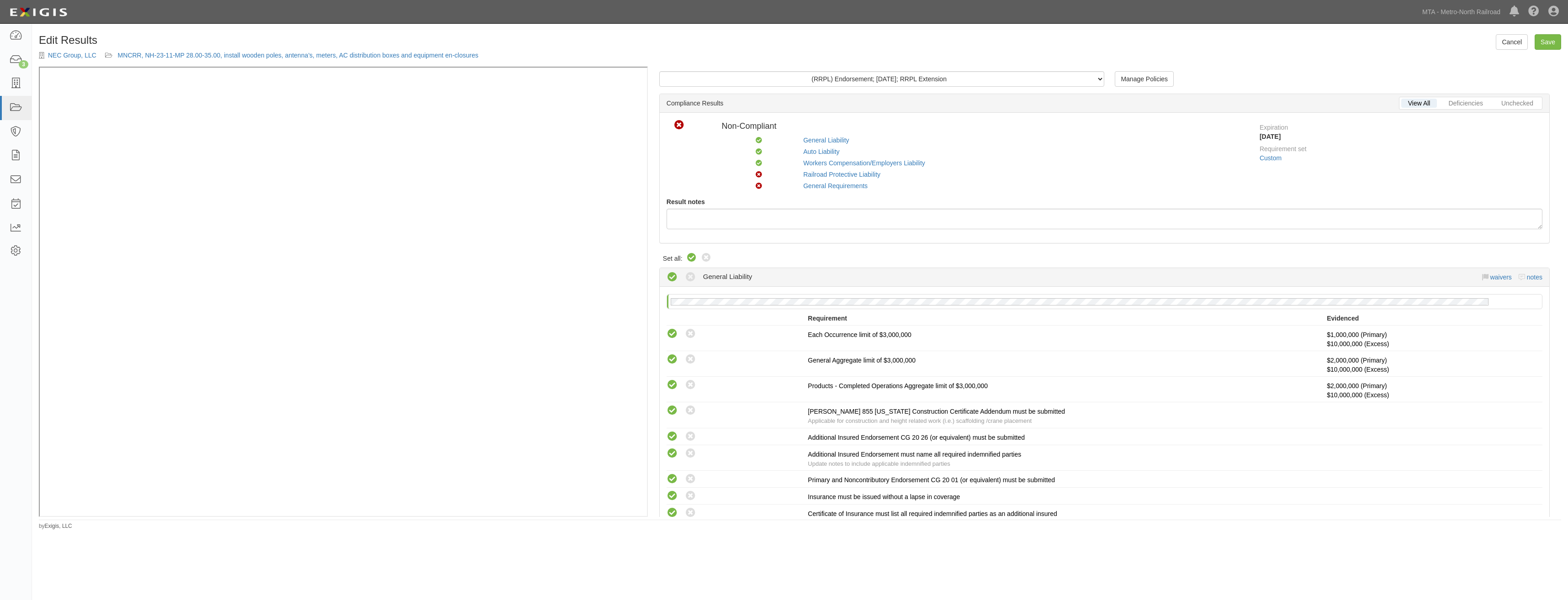
click at [689, 260] on icon at bounding box center [691, 258] width 11 height 11
radio input "true"
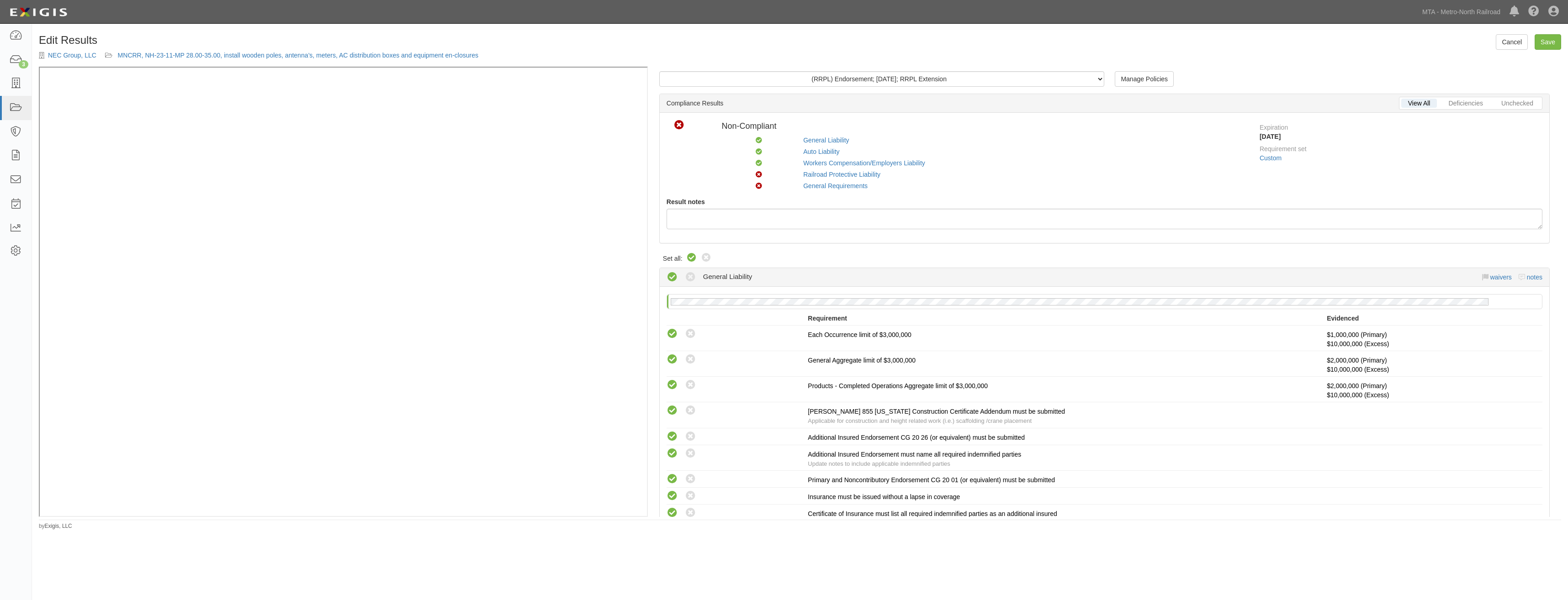
radio input "true"
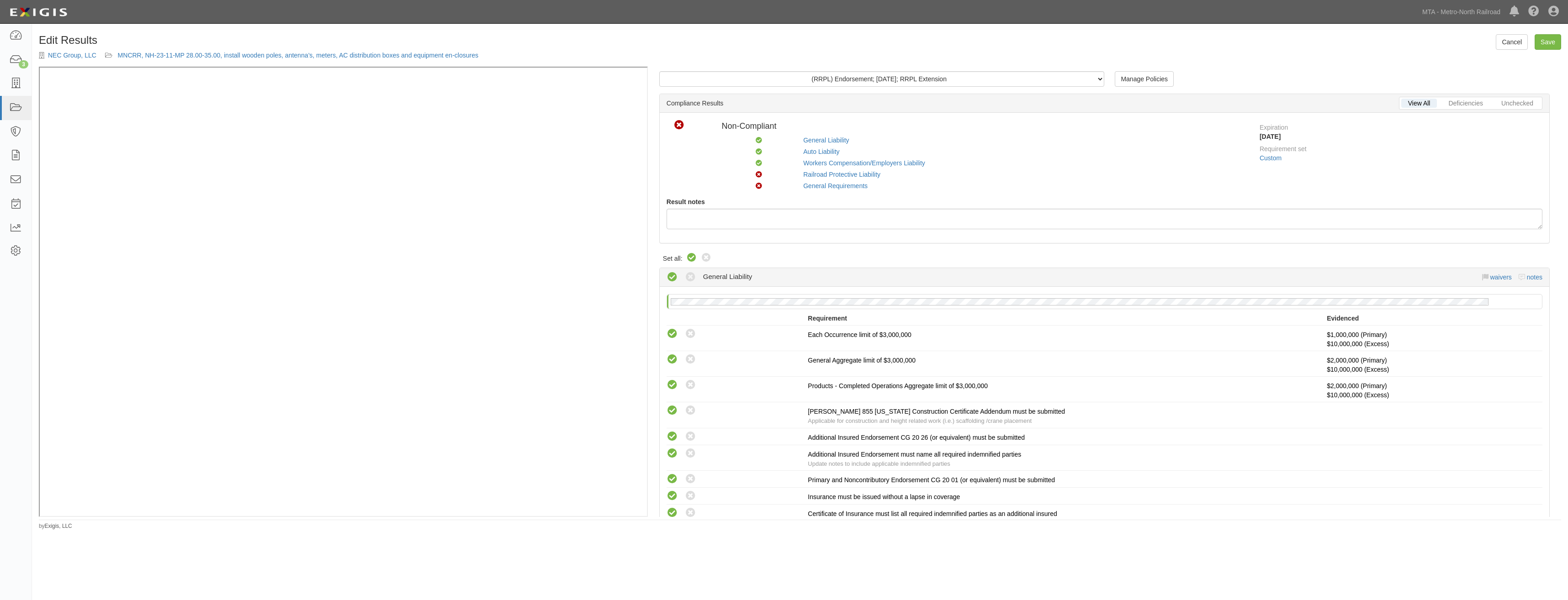
radio input "true"
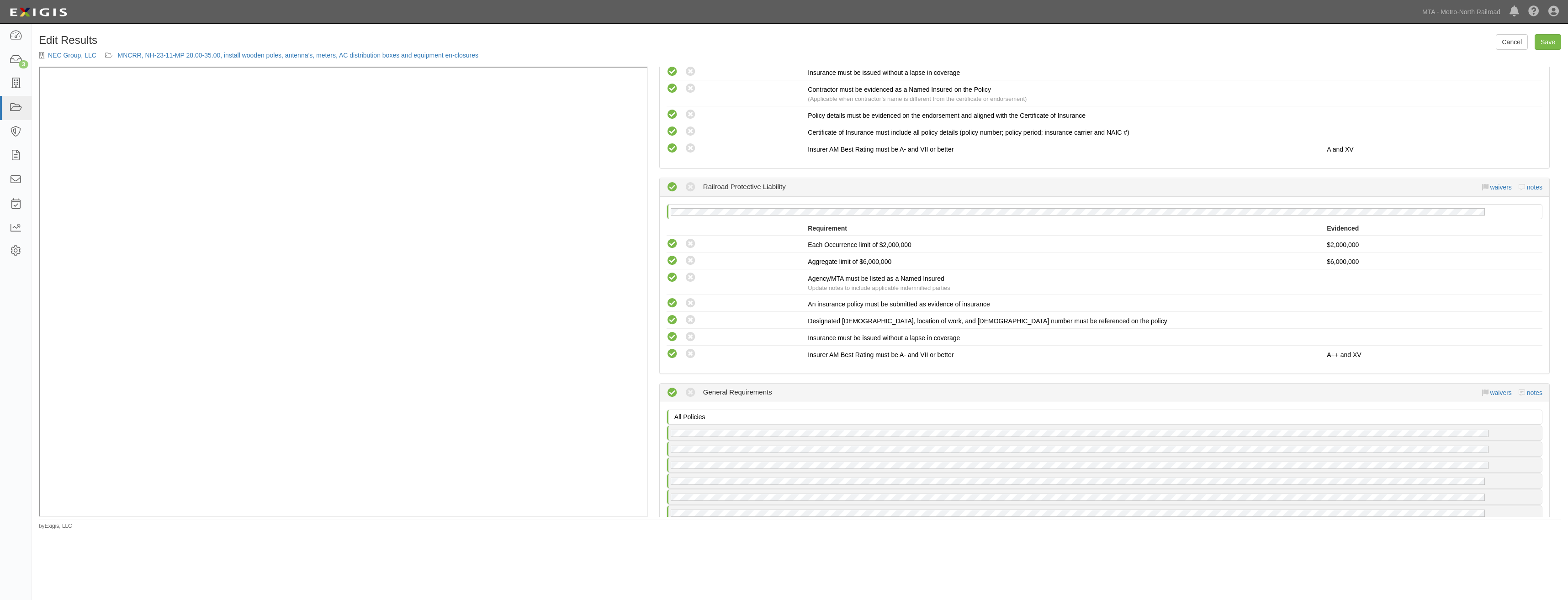
scroll to position [1185, 0]
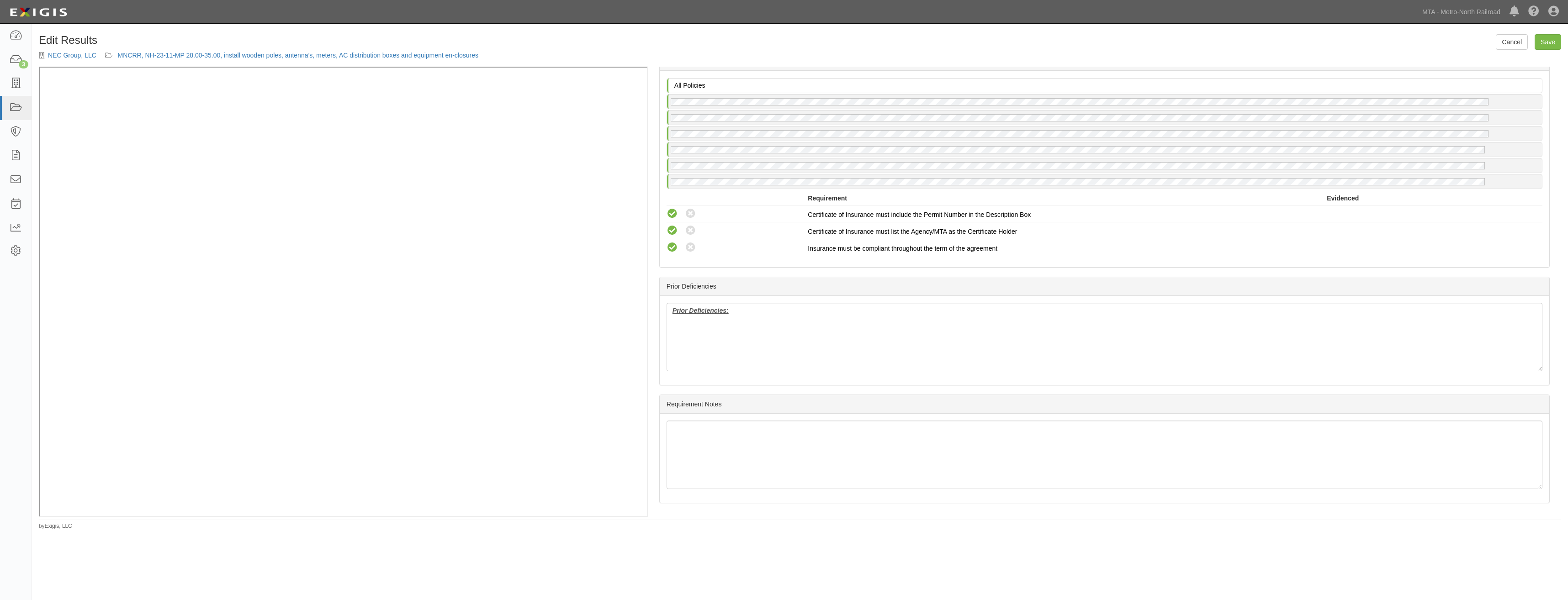
drag, startPoint x: 1181, startPoint y: 147, endPoint x: 1166, endPoint y: 370, distance: 223.5
click at [695, 314] on b "Prior Deficiencies:" at bounding box center [701, 310] width 56 height 7
click at [971, 319] on div ":" at bounding box center [1104, 337] width 876 height 69
click at [1080, 290] on div "Prior Deficiencies" at bounding box center [1104, 287] width 889 height 19
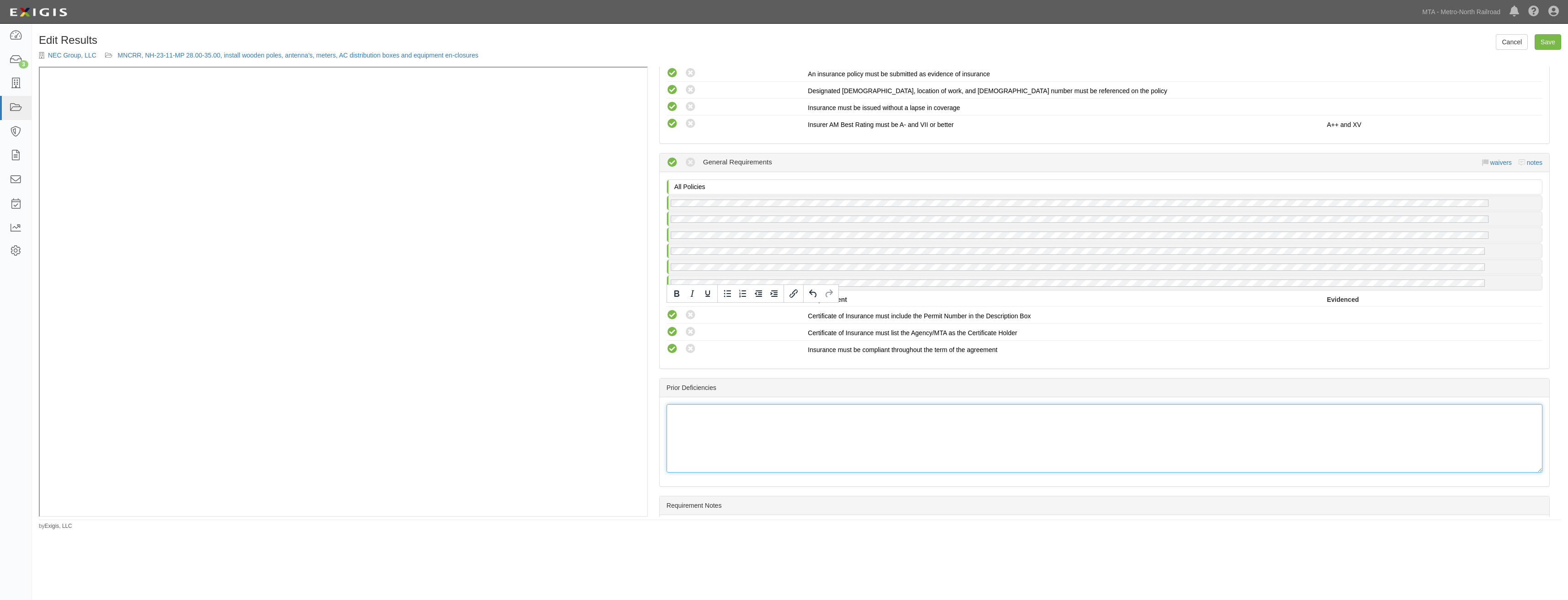
scroll to position [0, 0]
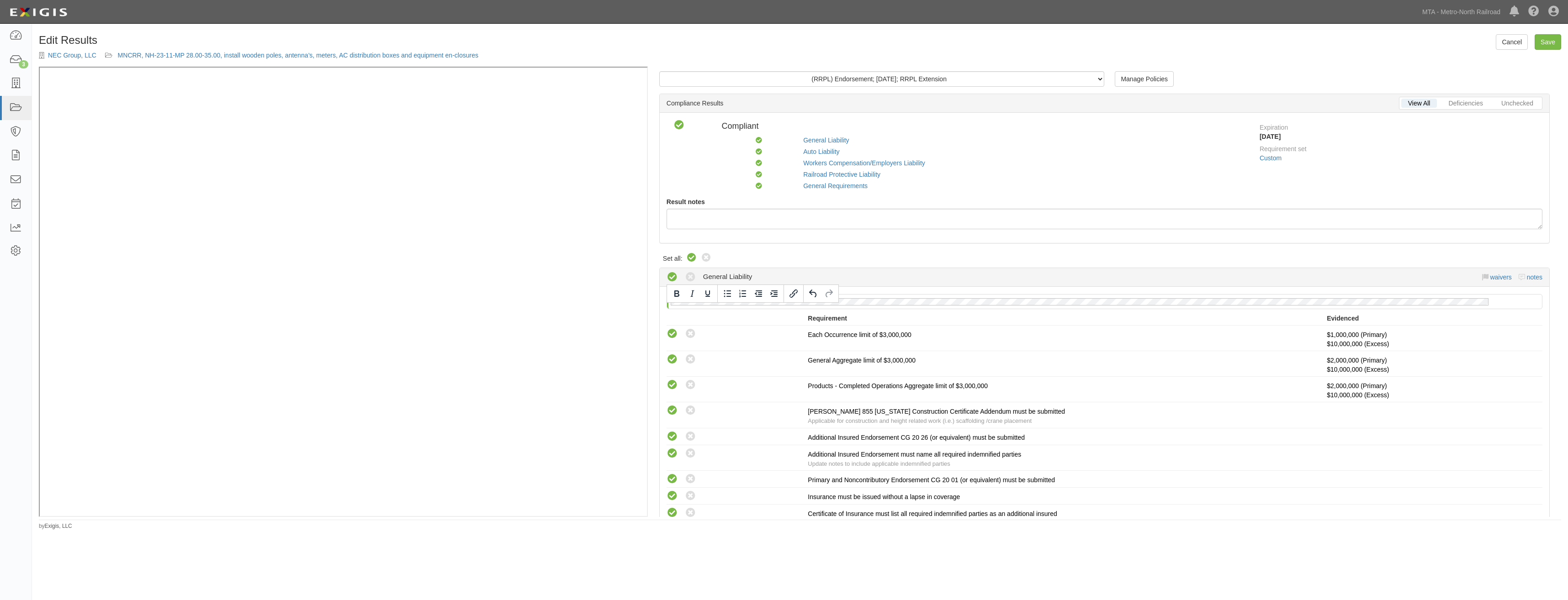
drag, startPoint x: 1404, startPoint y: 355, endPoint x: 1569, endPoint y: -10, distance: 400.6
click at [1547, 39] on link "Save" at bounding box center [1548, 42] width 27 height 16
radio input "true"
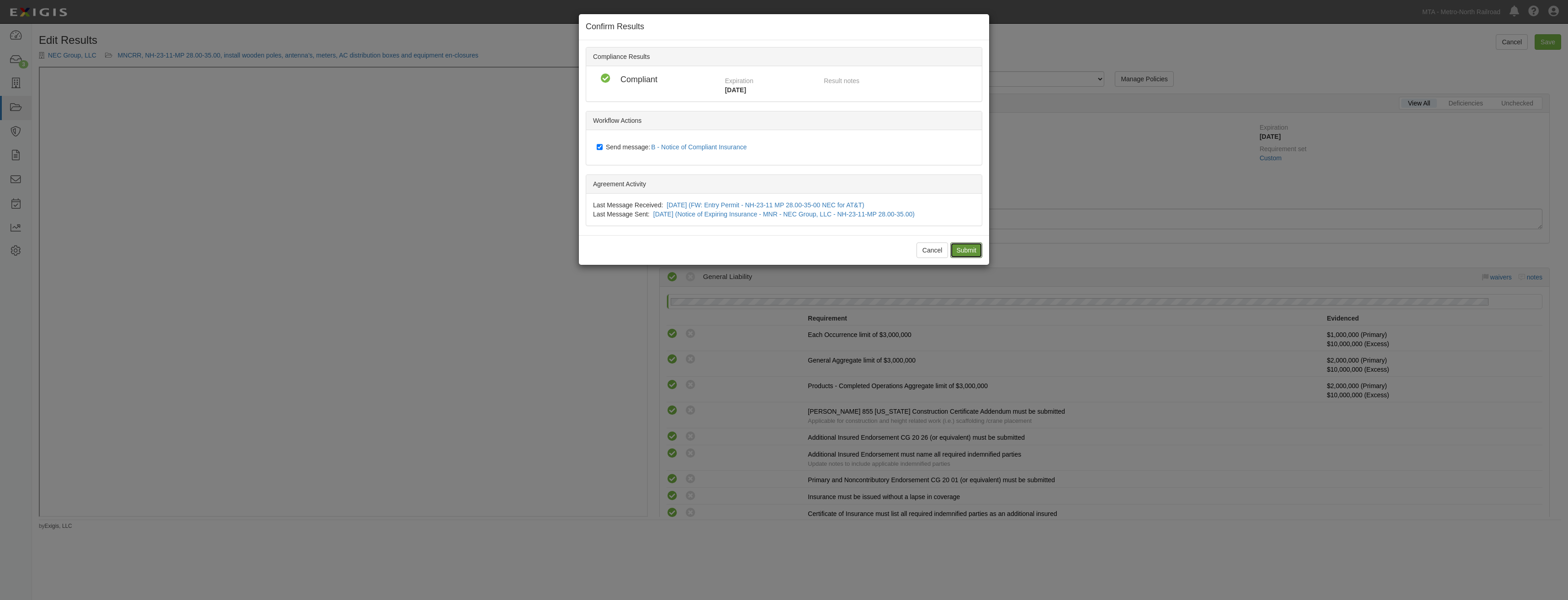
click at [959, 256] on input "Submit" at bounding box center [966, 251] width 32 height 16
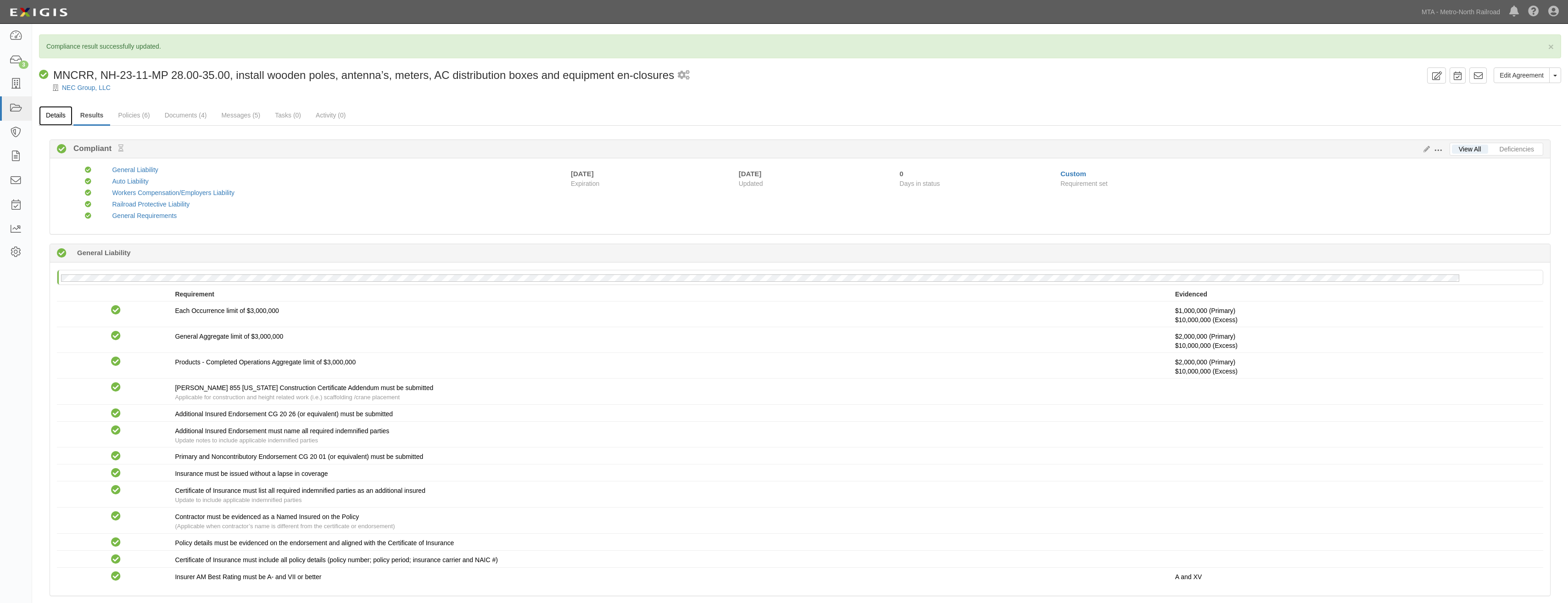
click at [63, 117] on link "Details" at bounding box center [56, 116] width 34 height 20
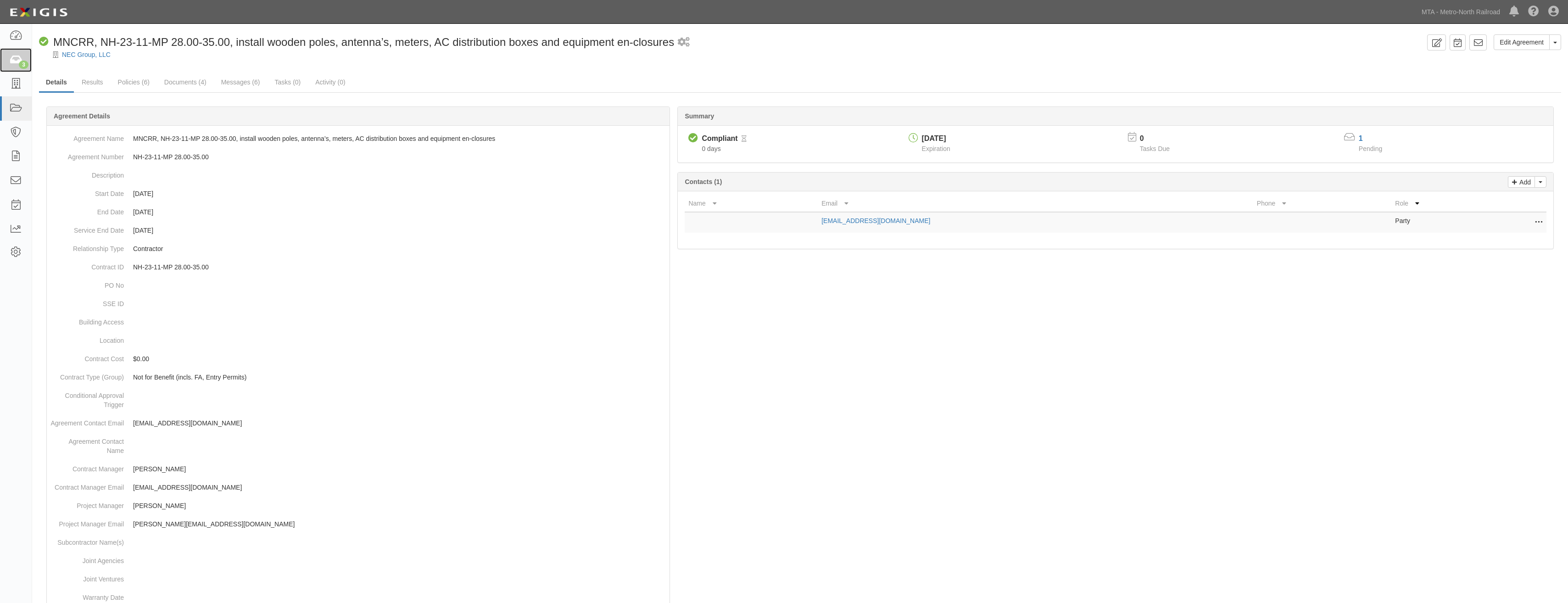
click at [18, 67] on link "3" at bounding box center [16, 61] width 32 height 24
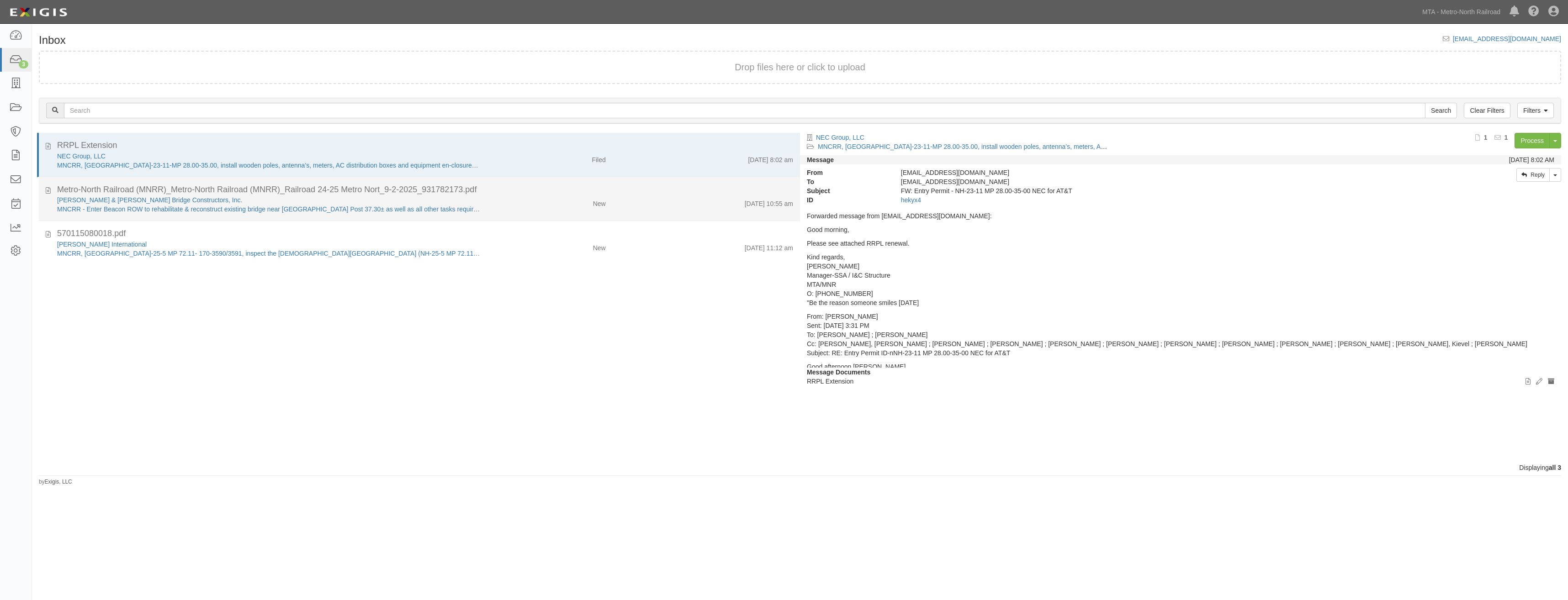
click at [531, 201] on div "New" at bounding box center [550, 201] width 125 height 13
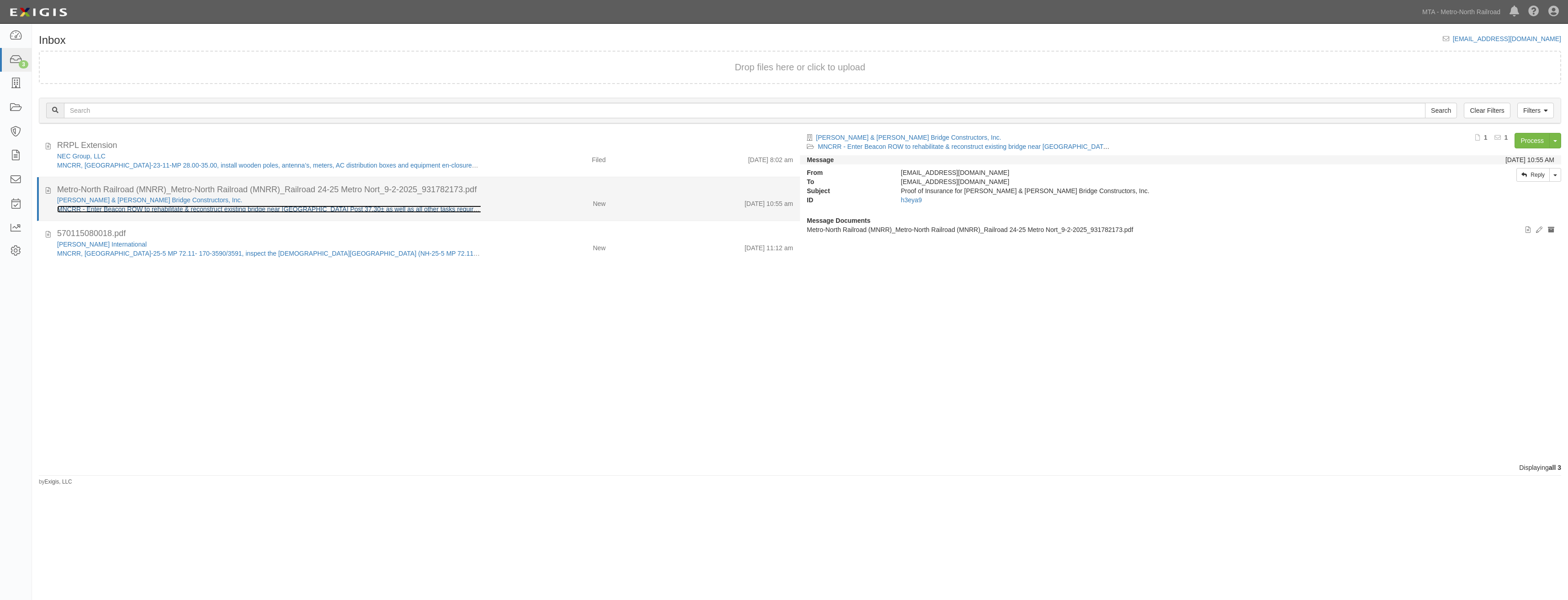
click at [440, 211] on link "MNCRR - Enter Beacon ROW to rehabilitate & reconstruct existing bridge near Mil…" at bounding box center [369, 209] width 625 height 7
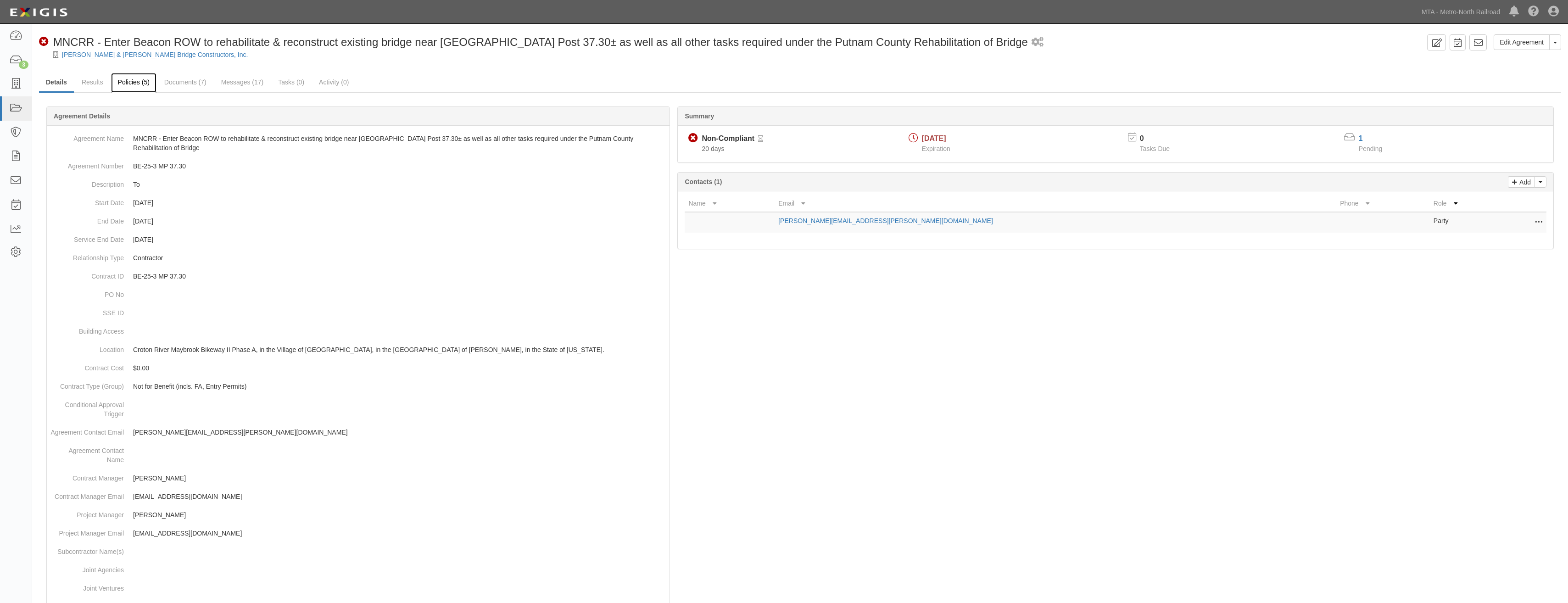
click at [143, 84] on link "Policies (5)" at bounding box center [134, 83] width 45 height 20
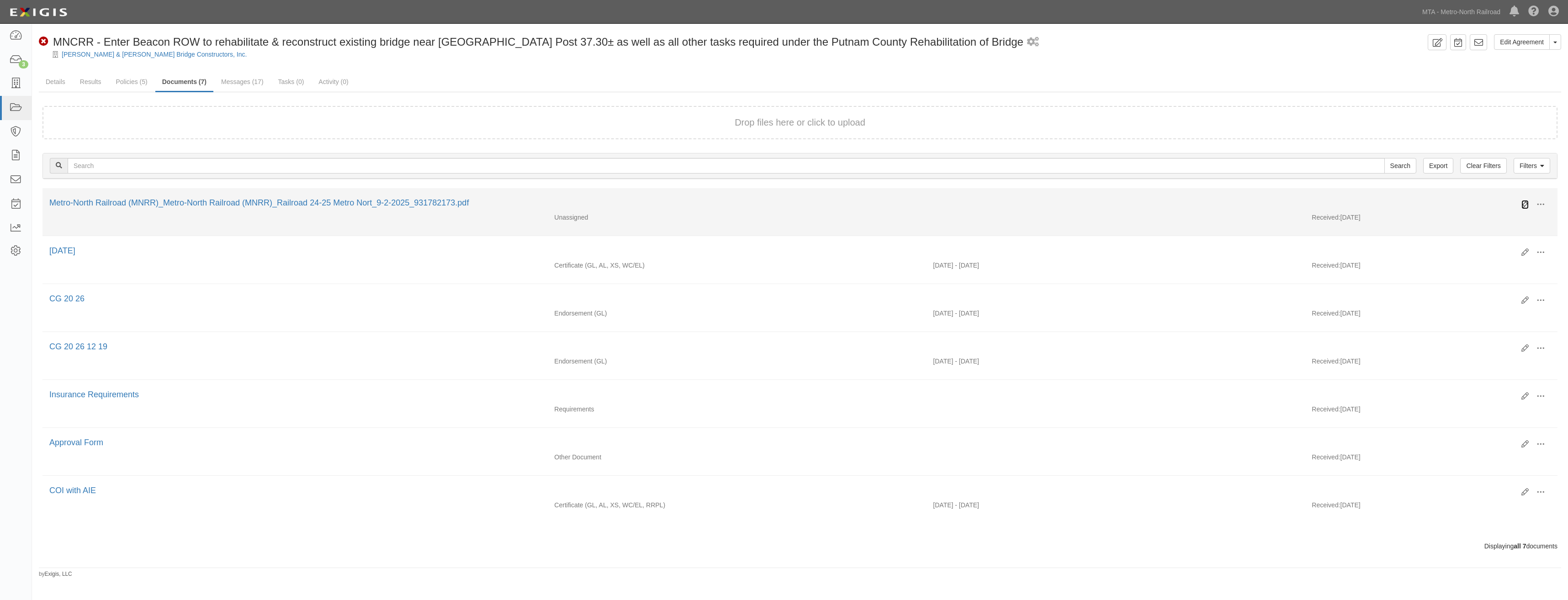
click at [1523, 205] on icon at bounding box center [1525, 204] width 7 height 7
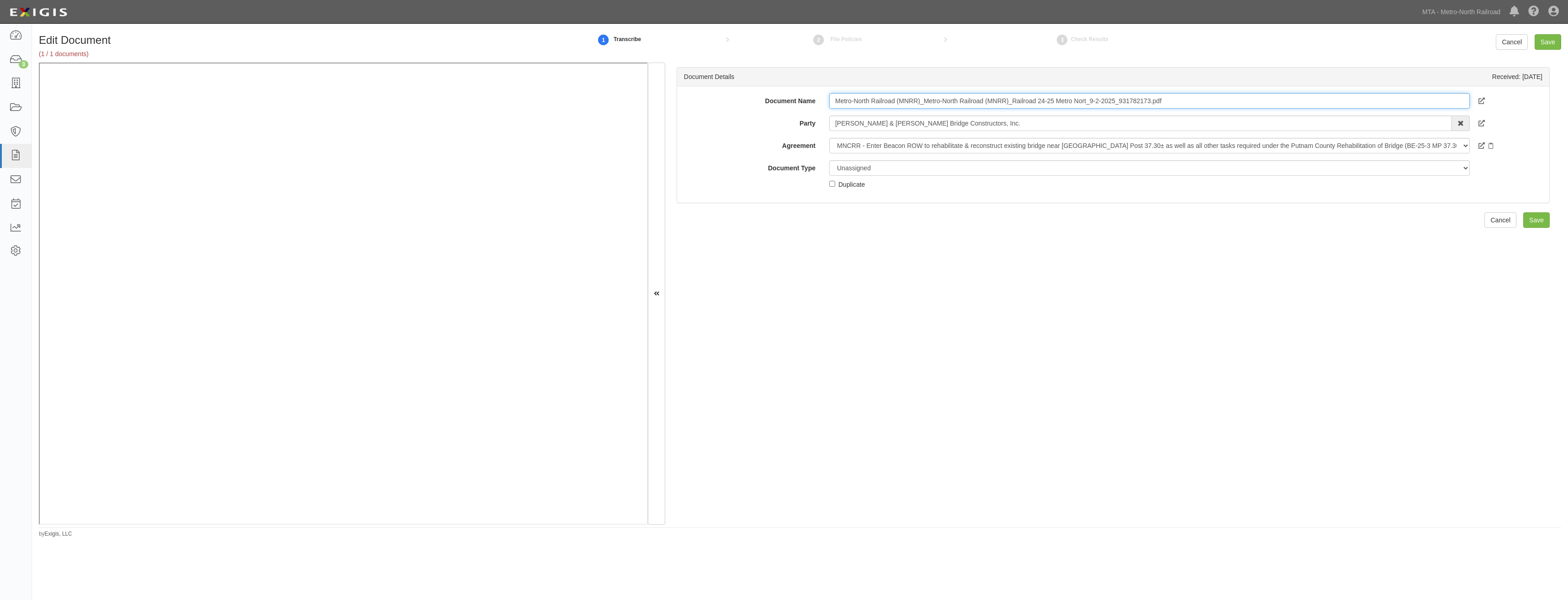
click at [1104, 100] on input "Metro-North Railroad (MNRR)_Metro-North Railroad (MNRR)_Railroad 24-25 Metro No…" at bounding box center [1149, 101] width 640 height 16
type input "COI"
click at [941, 164] on select "Unassigned Binder Cancellation Notice Certificate Contract Endorsement Insuranc…" at bounding box center [1149, 168] width 640 height 16
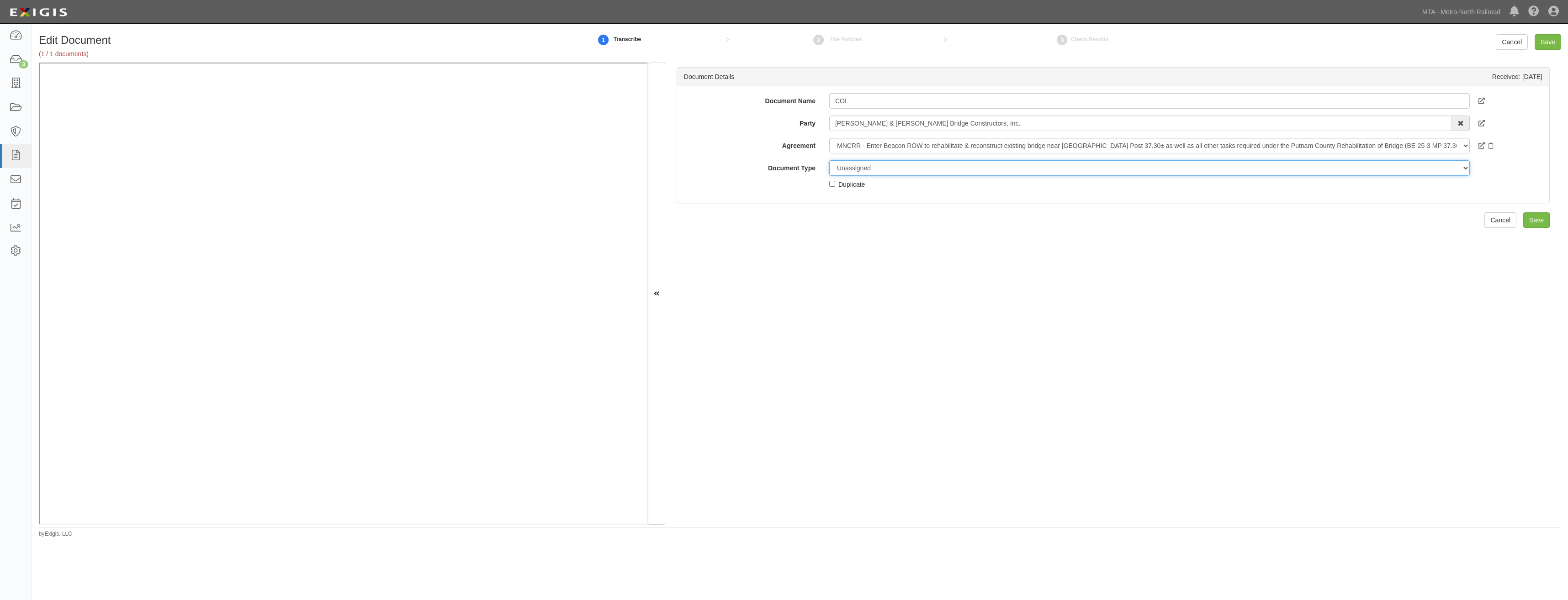
select select "CertificateDetail"
click at [829, 160] on select "Unassigned Binder Cancellation Notice Certificate Contract Endorsement Insuranc…" at bounding box center [1149, 168] width 640 height 16
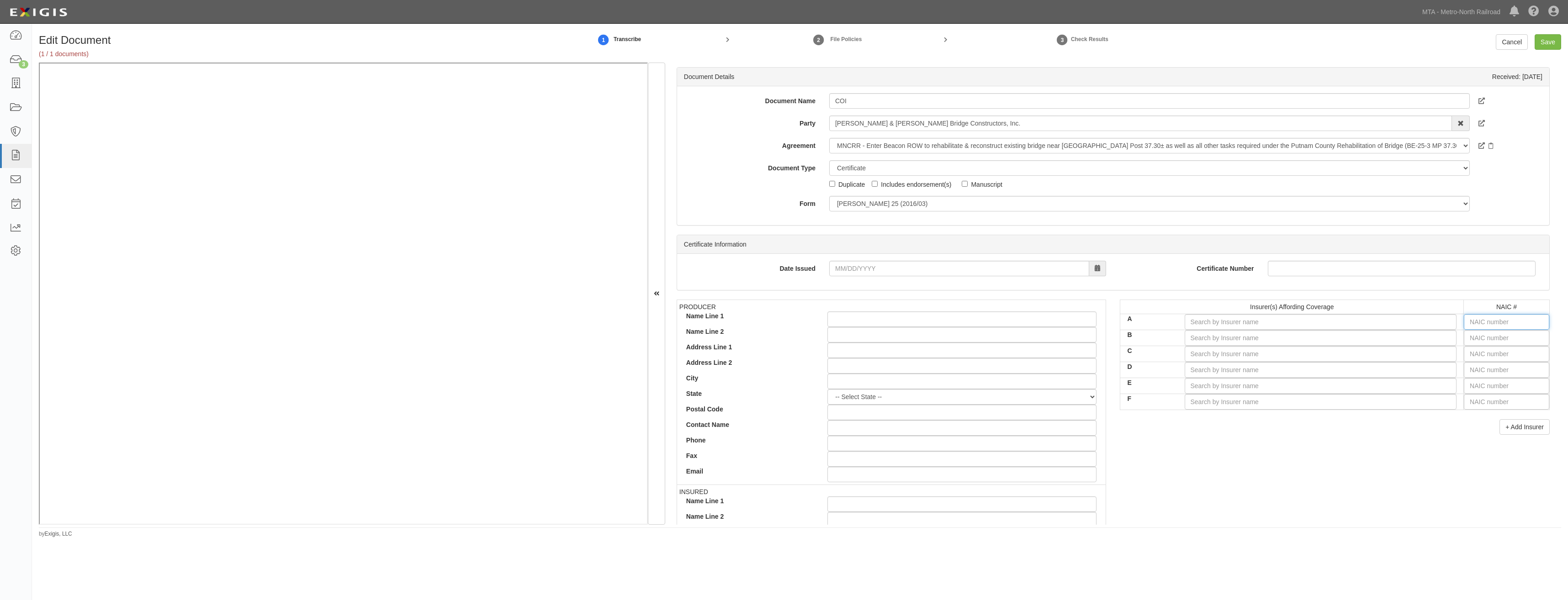
click at [1517, 322] on input "text" at bounding box center [1507, 322] width 85 height 16
type input "25232"
type input "256"
type input "25658"
type input "2565"
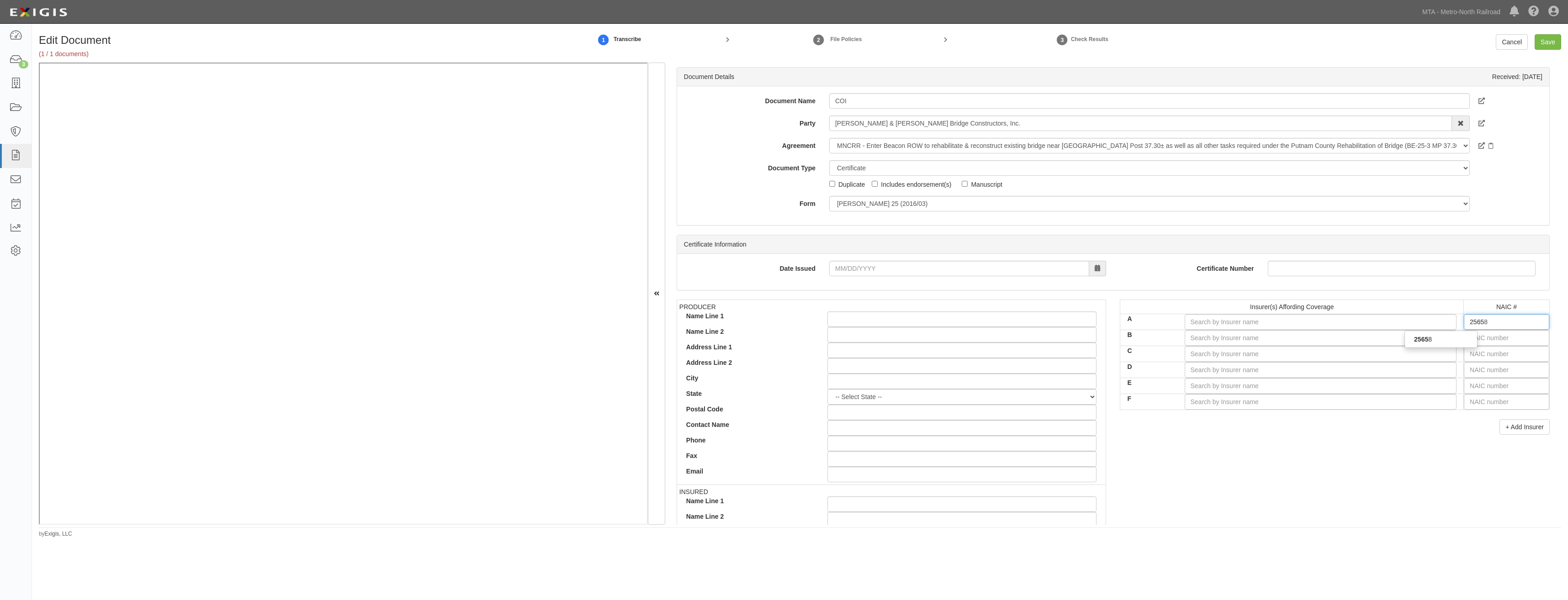
type input "25658"
click at [1432, 341] on div "25658" at bounding box center [1441, 340] width 72 height 12
type input "Travelers Indemnity Company (A++ XV Rating)"
type input "25658"
click at [1353, 450] on div "PRODUCER Name Line 1 Name Line 2 Address Line 1 Address Line 2 City State -- Se…" at bounding box center [1113, 458] width 887 height 318
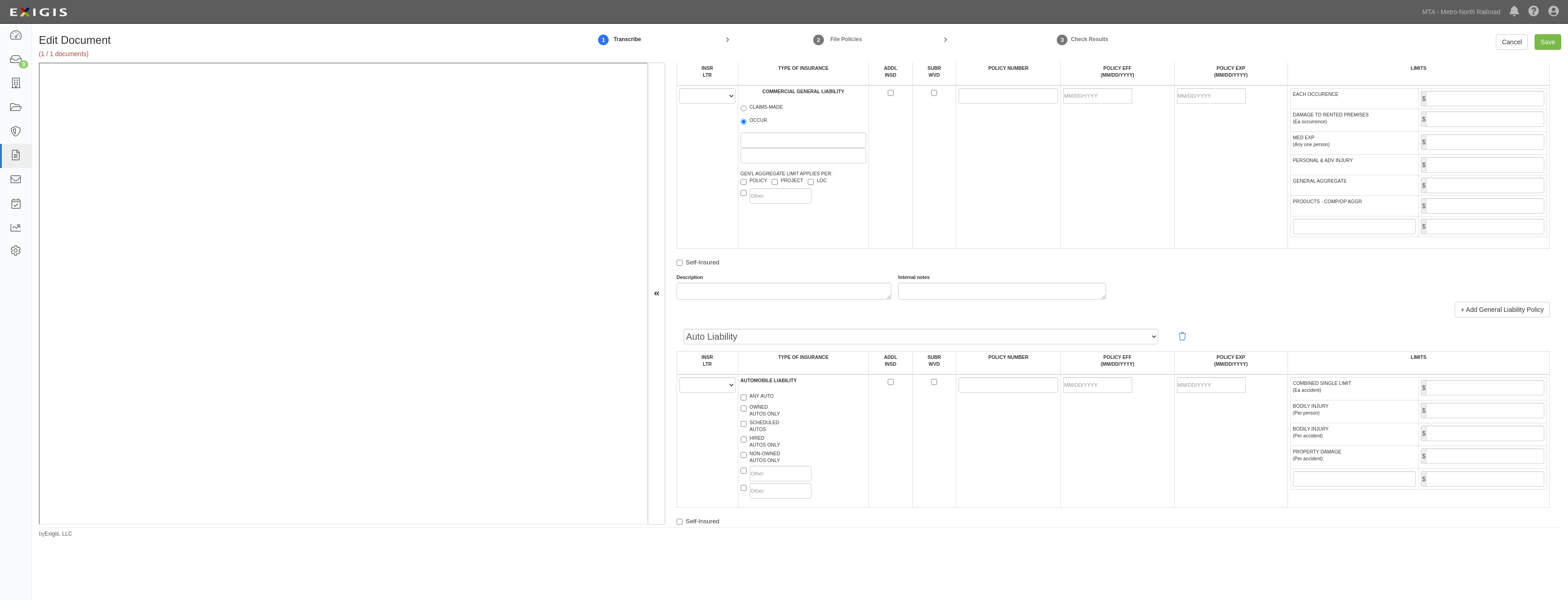
drag, startPoint x: 1115, startPoint y: 273, endPoint x: 1060, endPoint y: 437, distance: 173.0
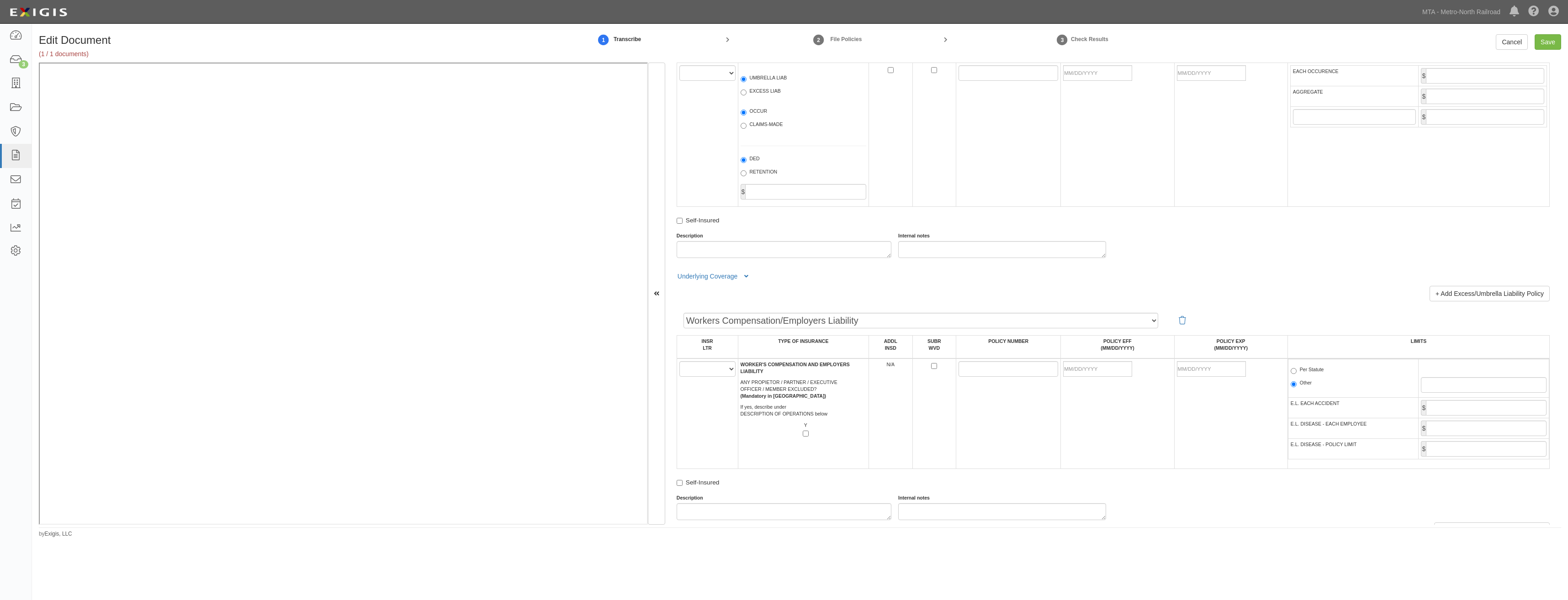
scroll to position [1605, 0]
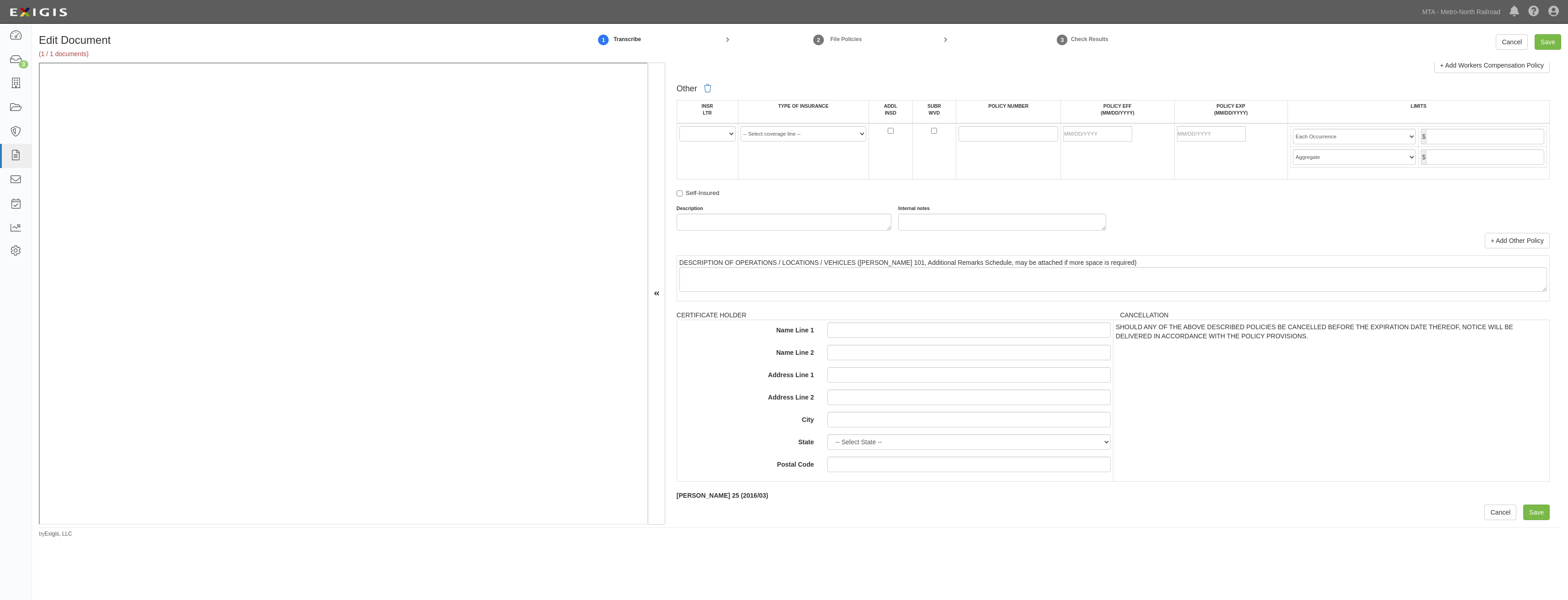
drag, startPoint x: 855, startPoint y: 212, endPoint x: 831, endPoint y: 343, distance: 133.2
click at [717, 137] on select "A B C D E F" at bounding box center [707, 134] width 56 height 16
select select "A"
click at [679, 126] on select "A B C D E F" at bounding box center [707, 134] width 56 height 16
drag, startPoint x: 772, startPoint y: 131, endPoint x: 775, endPoint y: 141, distance: 10.4
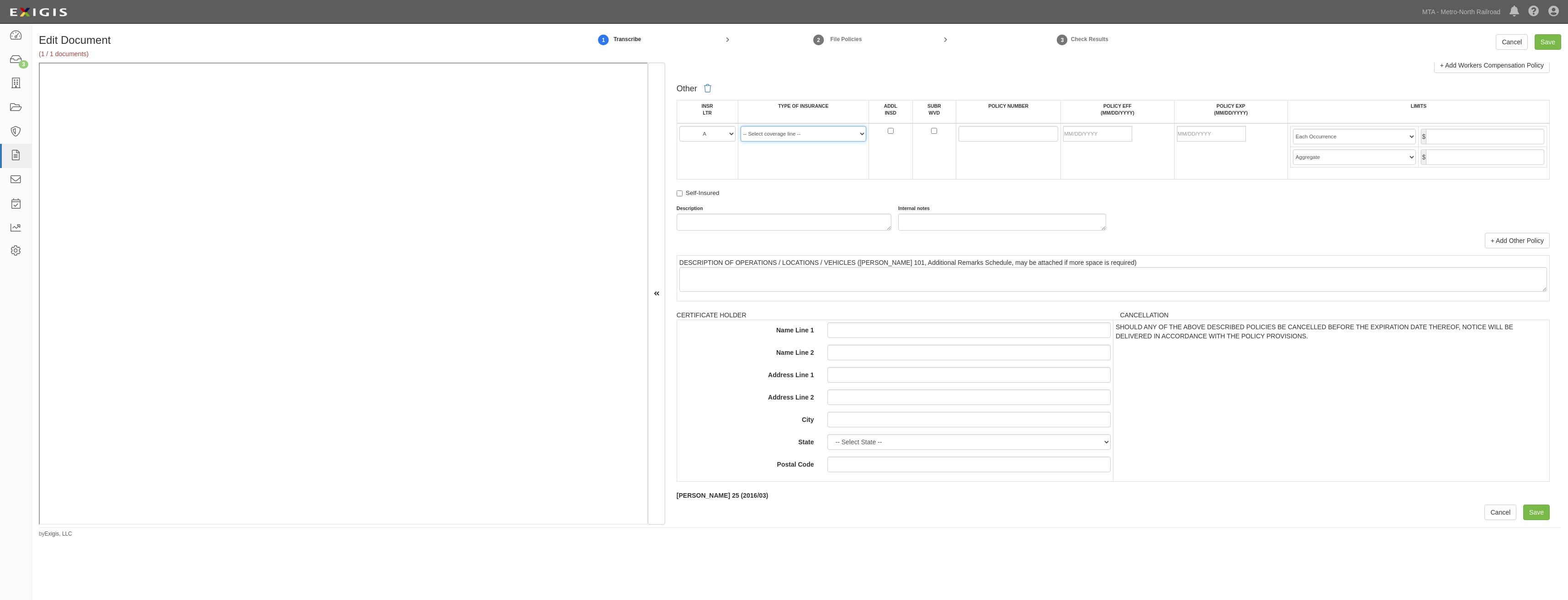
click at [772, 131] on select "-- Select coverage line -- Asbestos Abatement Auto Physical Damage Aviation Lia…" at bounding box center [803, 134] width 126 height 16
select select "47"
click at [741, 126] on select "-- Select coverage line -- Asbestos Abatement Auto Physical Damage Aviation Lia…" at bounding box center [803, 134] width 126 height 16
click at [972, 134] on input "POLICY NUMBER" at bounding box center [1009, 134] width 100 height 16
paste input "SPS1X428782IND"
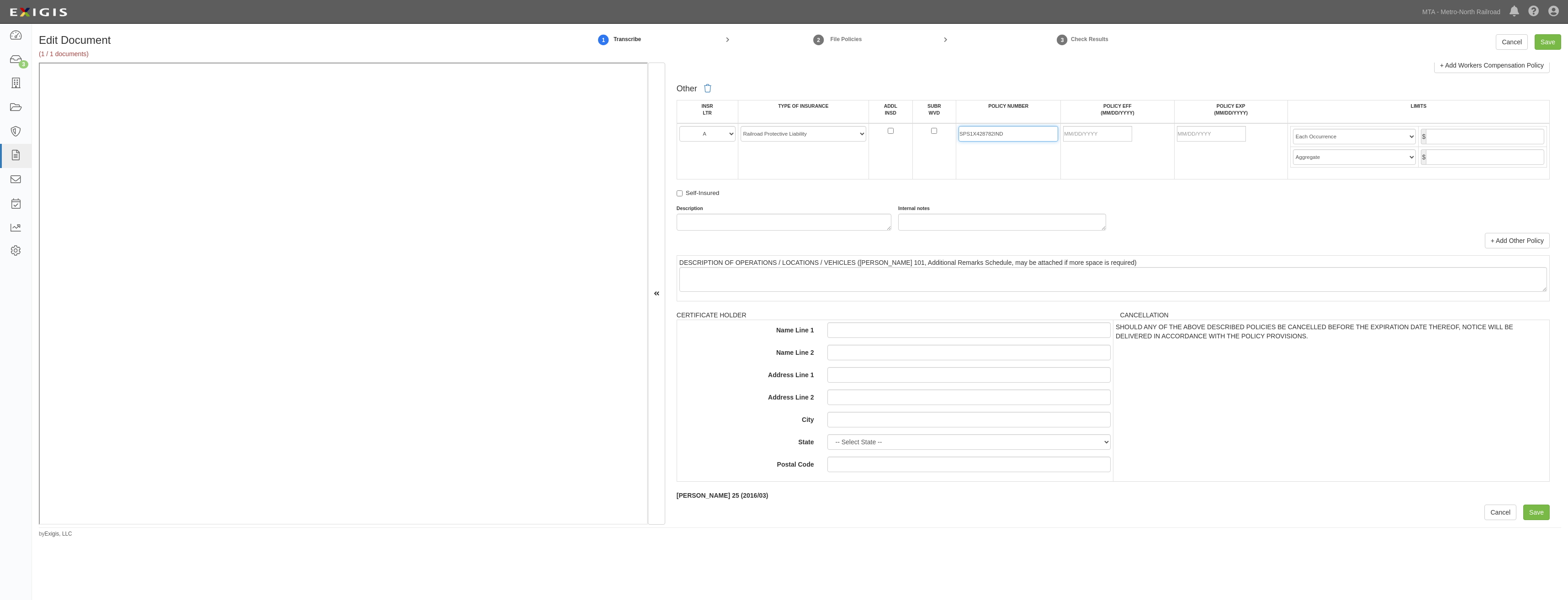
type input "SPS1X428782IND"
drag, startPoint x: 1105, startPoint y: 134, endPoint x: 1063, endPoint y: 161, distance: 49.9
click at [1105, 134] on input "POLICY EFF (MM/DD/YYYY)" at bounding box center [1097, 134] width 69 height 16
type input "08/13/2024"
click at [1011, 202] on div "Other INSR LTR TYPE OF INSURANCE ADDL INSD SUBR WVD POLICY NUMBER POLICY EFF (M…" at bounding box center [1113, 155] width 873 height 151
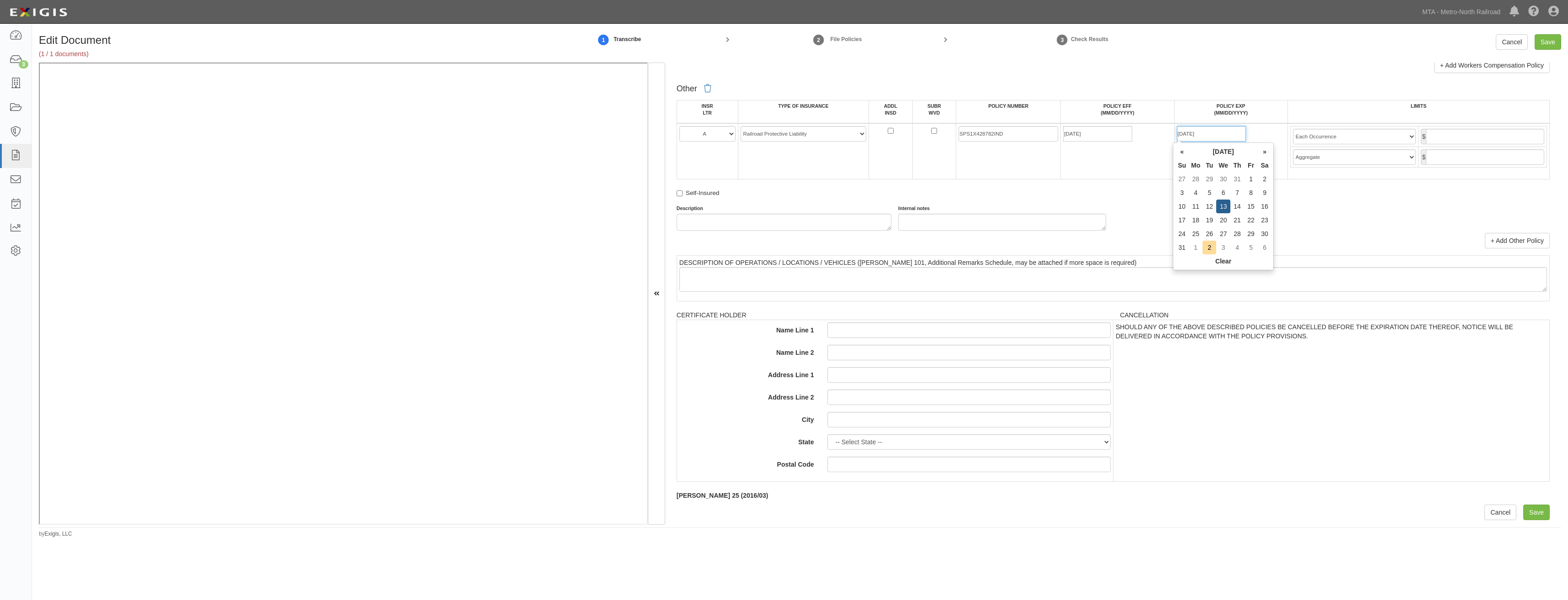
click at [1211, 134] on input "08/13/2025" at bounding box center [1211, 134] width 69 height 16
type input "11/13/2025"
click at [1073, 176] on td "08/13/2024" at bounding box center [1118, 152] width 113 height 56
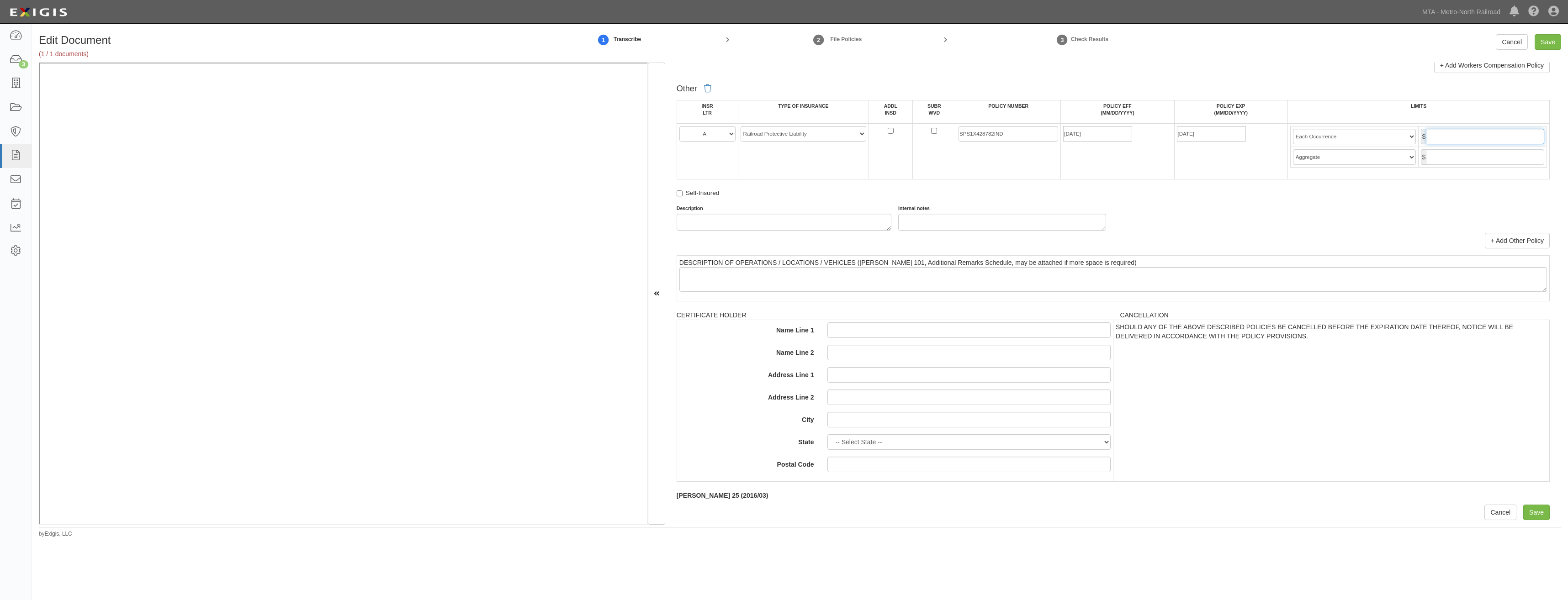
click at [1469, 131] on input "text" at bounding box center [1485, 137] width 118 height 16
type input "2,000,000"
click at [1467, 166] on td "$" at bounding box center [1483, 158] width 128 height 21
click at [1475, 161] on input "text" at bounding box center [1485, 157] width 118 height 16
type input "6,000,000"
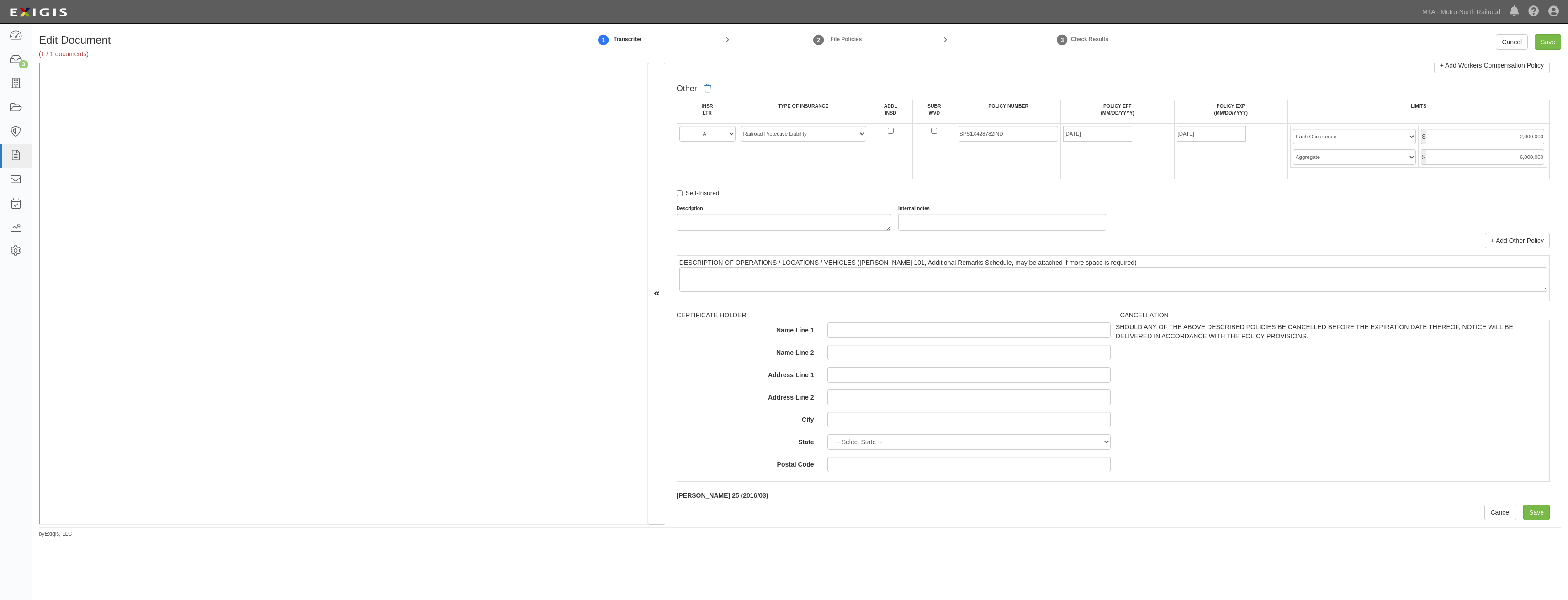
click at [1339, 228] on div "Description Internal notes" at bounding box center [1113, 218] width 887 height 26
click at [1557, 42] on input "Save" at bounding box center [1548, 42] width 27 height 16
type input "2000000"
type input "6000000"
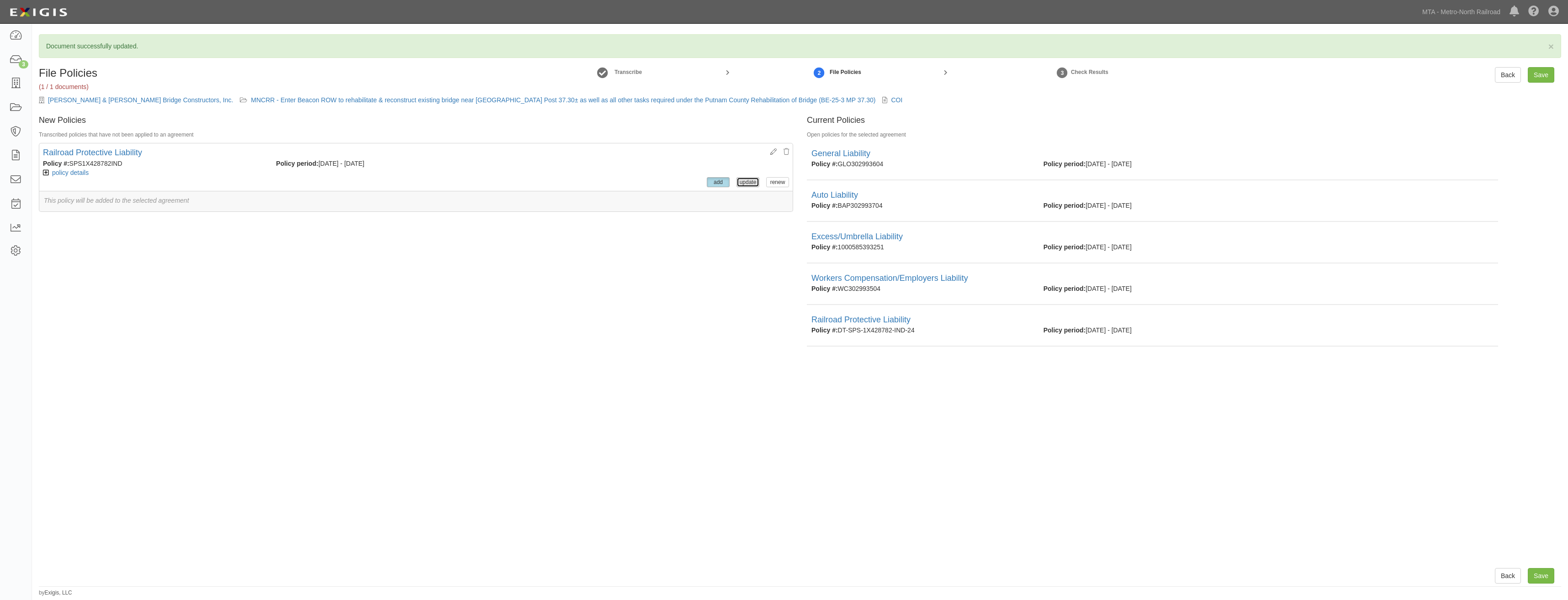
click at [738, 187] on button "update" at bounding box center [748, 182] width 23 height 10
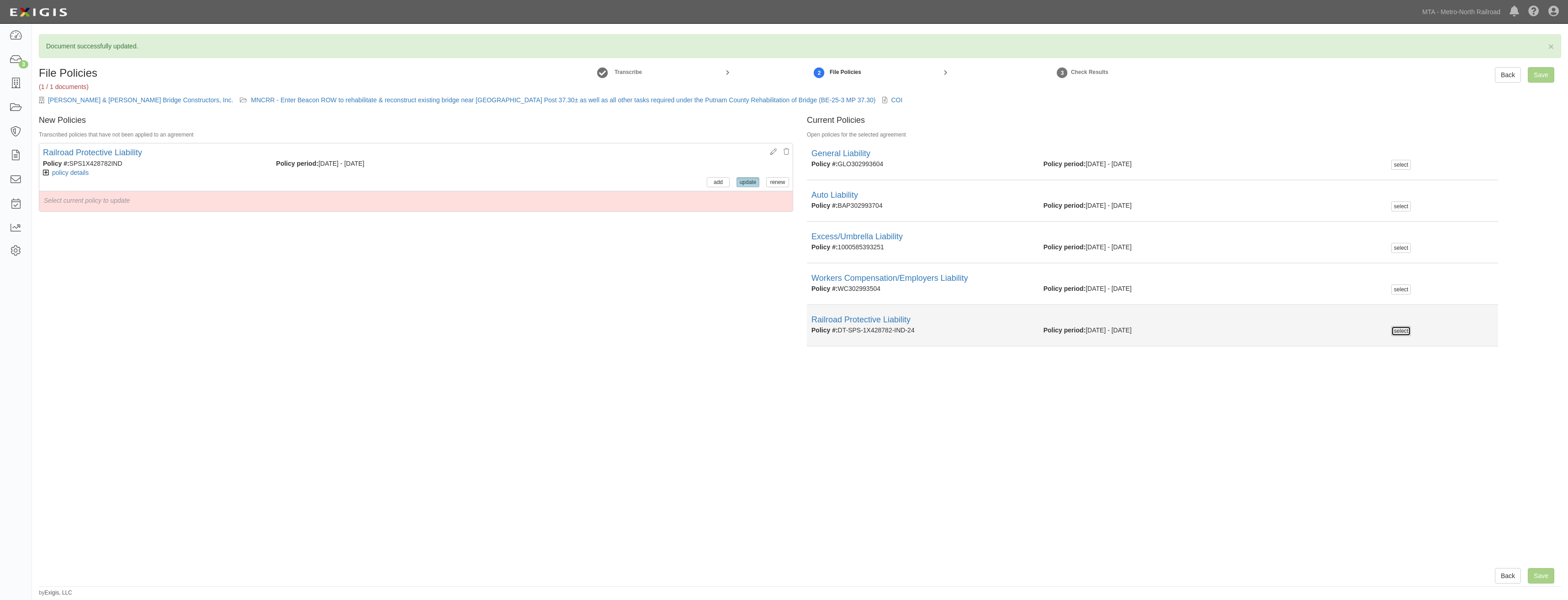
click at [1401, 330] on button "select" at bounding box center [1401, 331] width 19 height 10
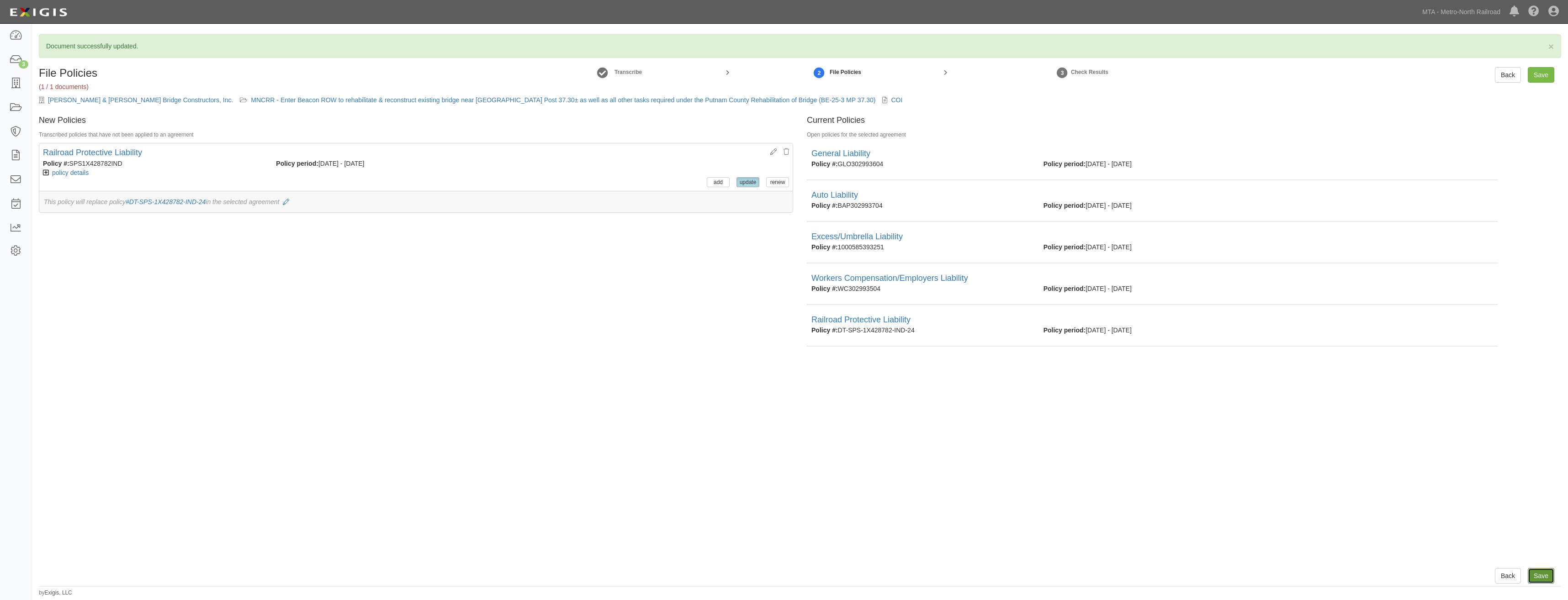
click at [1549, 577] on input "Save" at bounding box center [1541, 576] width 27 height 16
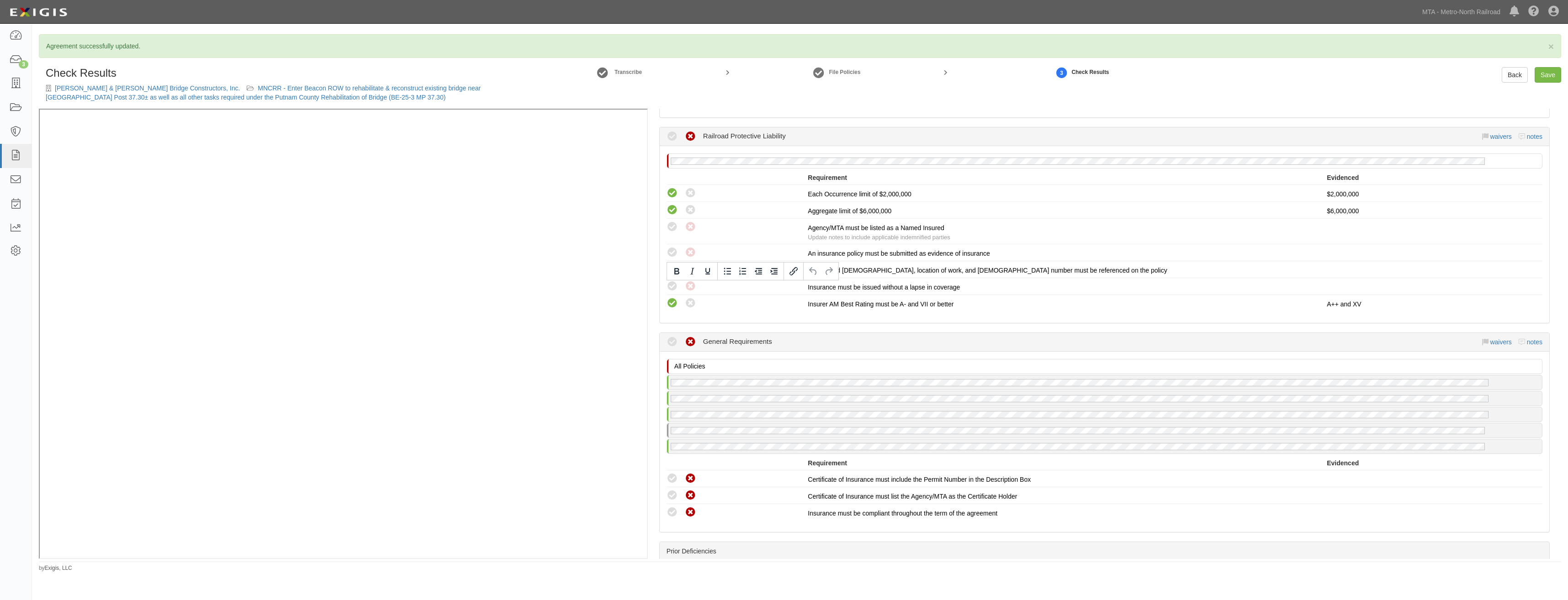
drag, startPoint x: 906, startPoint y: 290, endPoint x: 915, endPoint y: 410, distance: 120.3
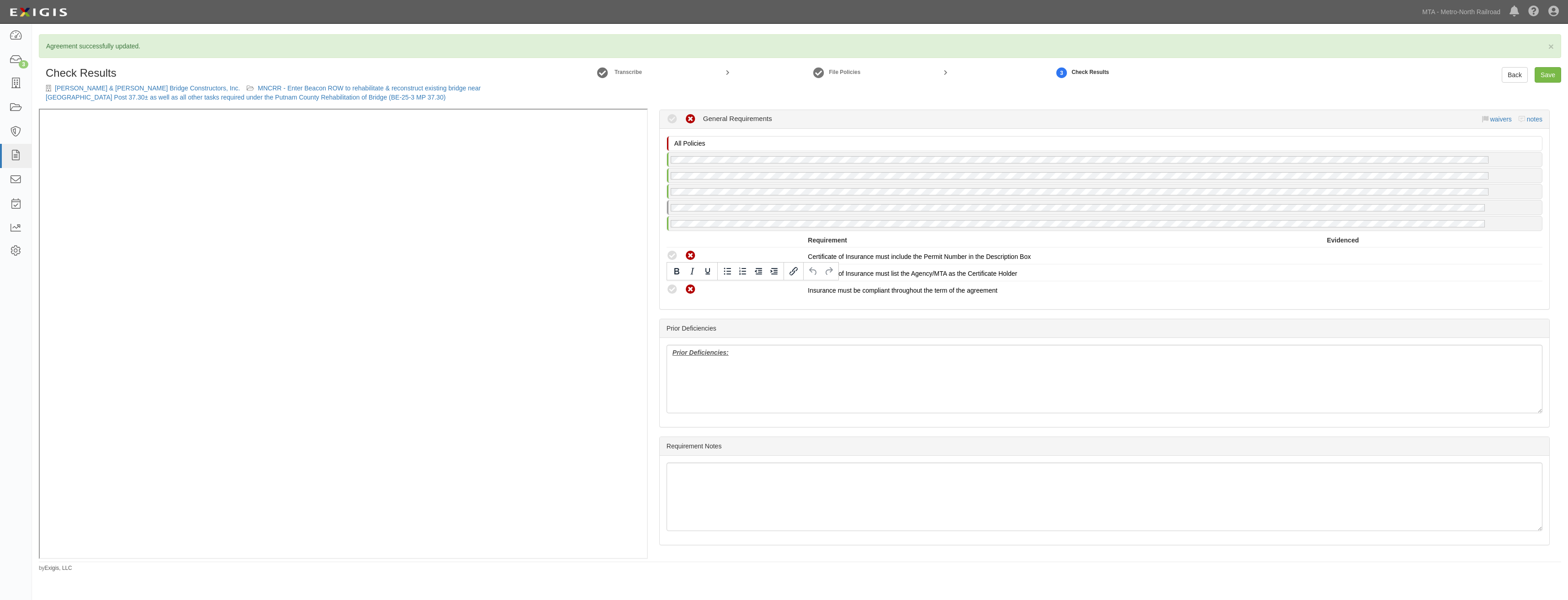
scroll to position [971, 0]
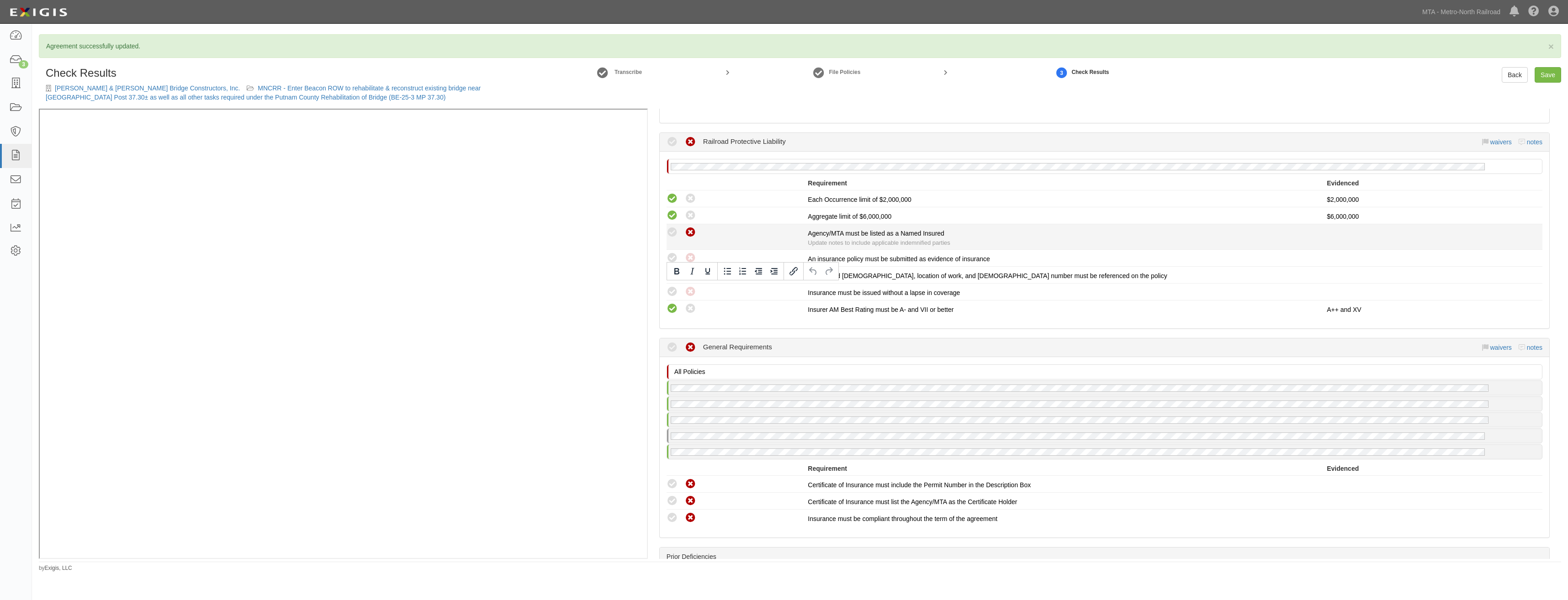
click at [689, 235] on icon at bounding box center [690, 232] width 12 height 12
radio input "true"
click at [690, 261] on icon at bounding box center [690, 258] width 12 height 12
radio input "true"
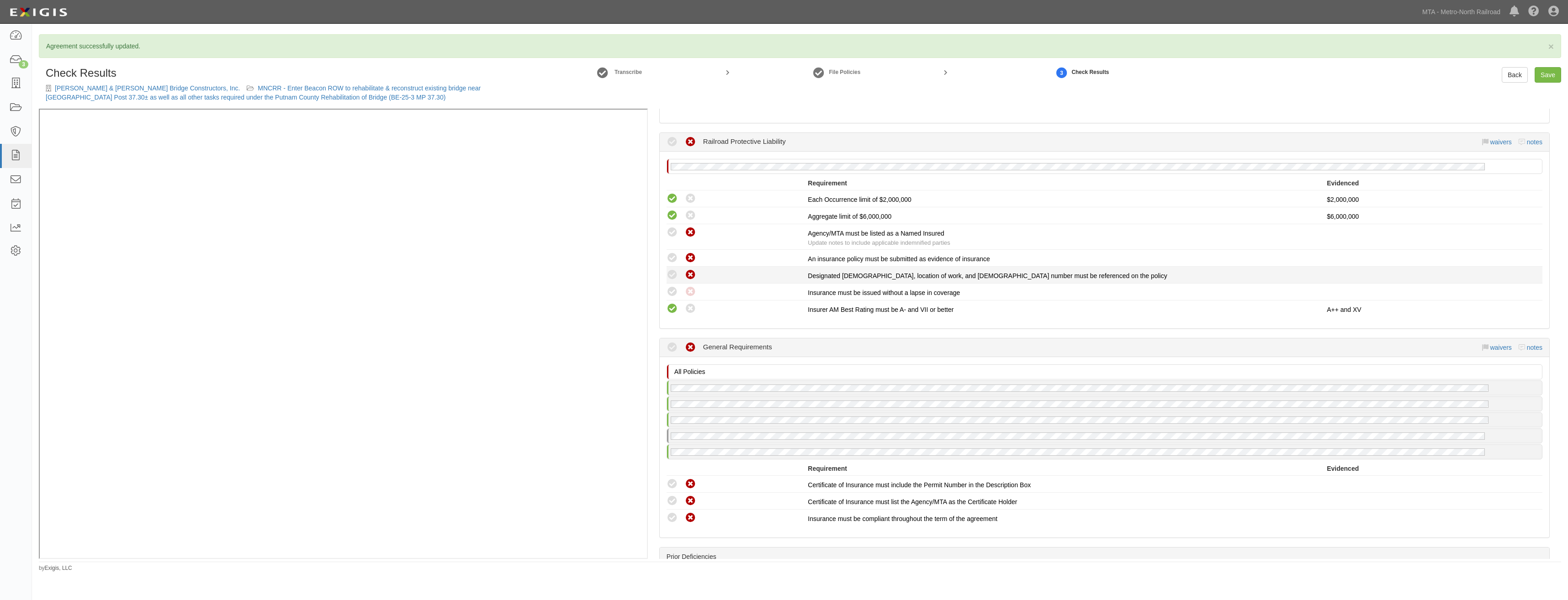
click at [690, 276] on icon at bounding box center [690, 275] width 12 height 12
radio input "true"
click at [694, 296] on icon at bounding box center [690, 292] width 12 height 12
radio input "true"
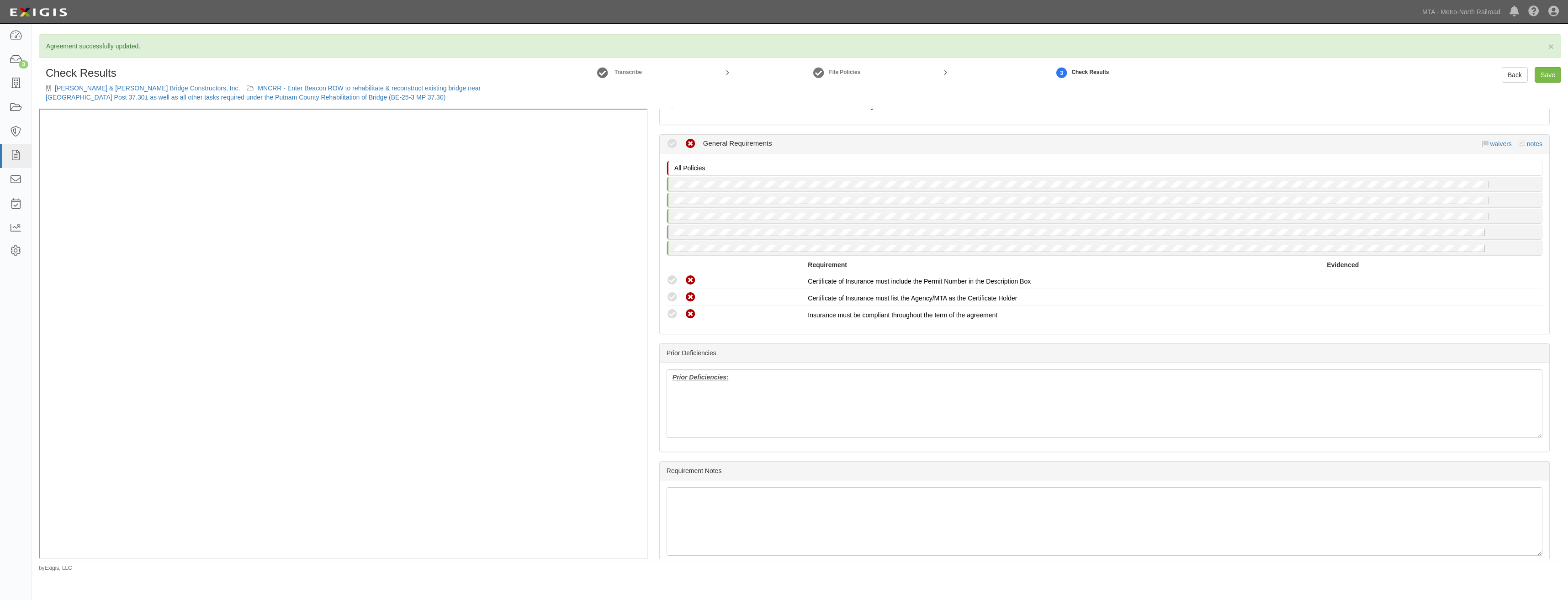
scroll to position [1199, 0]
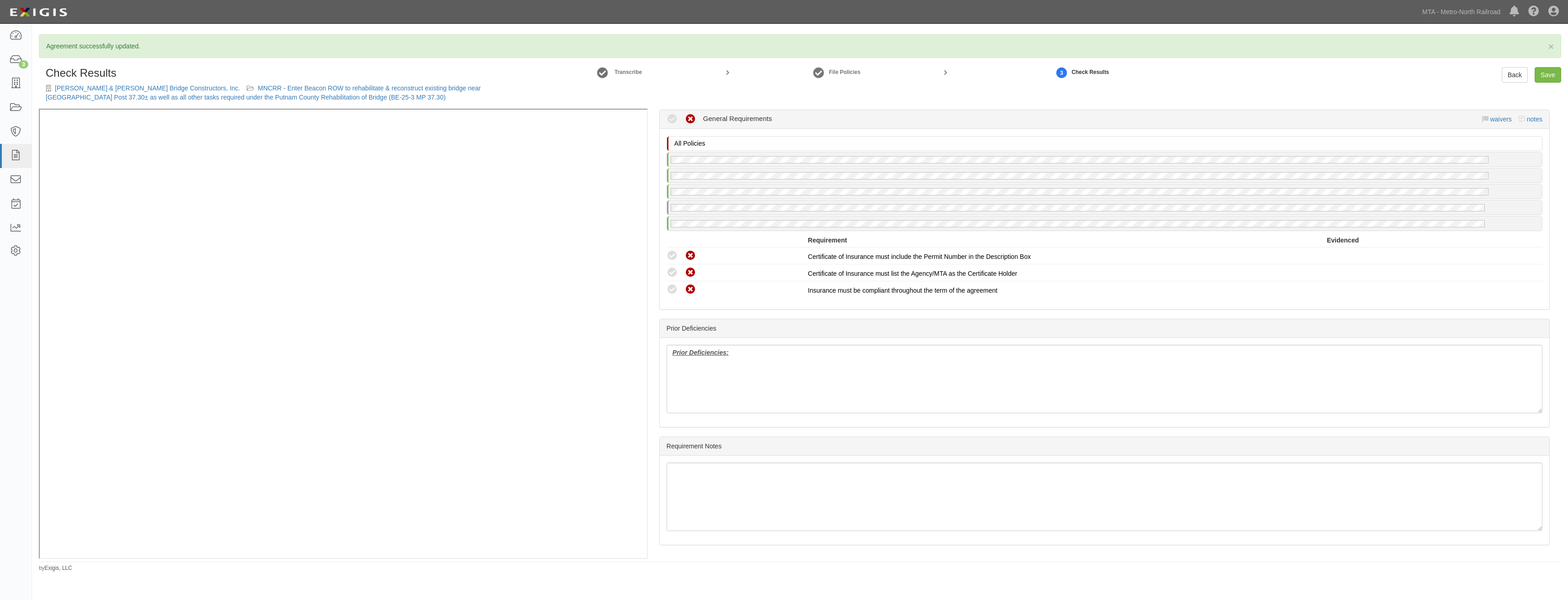
drag, startPoint x: 946, startPoint y: 333, endPoint x: 959, endPoint y: 454, distance: 121.7
drag, startPoint x: 854, startPoint y: 389, endPoint x: 644, endPoint y: 339, distance: 215.9
click at [585, 226] on div "(RRPL) Certificate; 9/2/2025; COI (GL, AL, XS, WC/EL) Certificate; 5/30/2025; 0…" at bounding box center [800, 334] width 1522 height 450
click at [903, 444] on div "Requirement Notes" at bounding box center [1104, 446] width 889 height 19
click at [1542, 80] on link "Save" at bounding box center [1548, 75] width 27 height 16
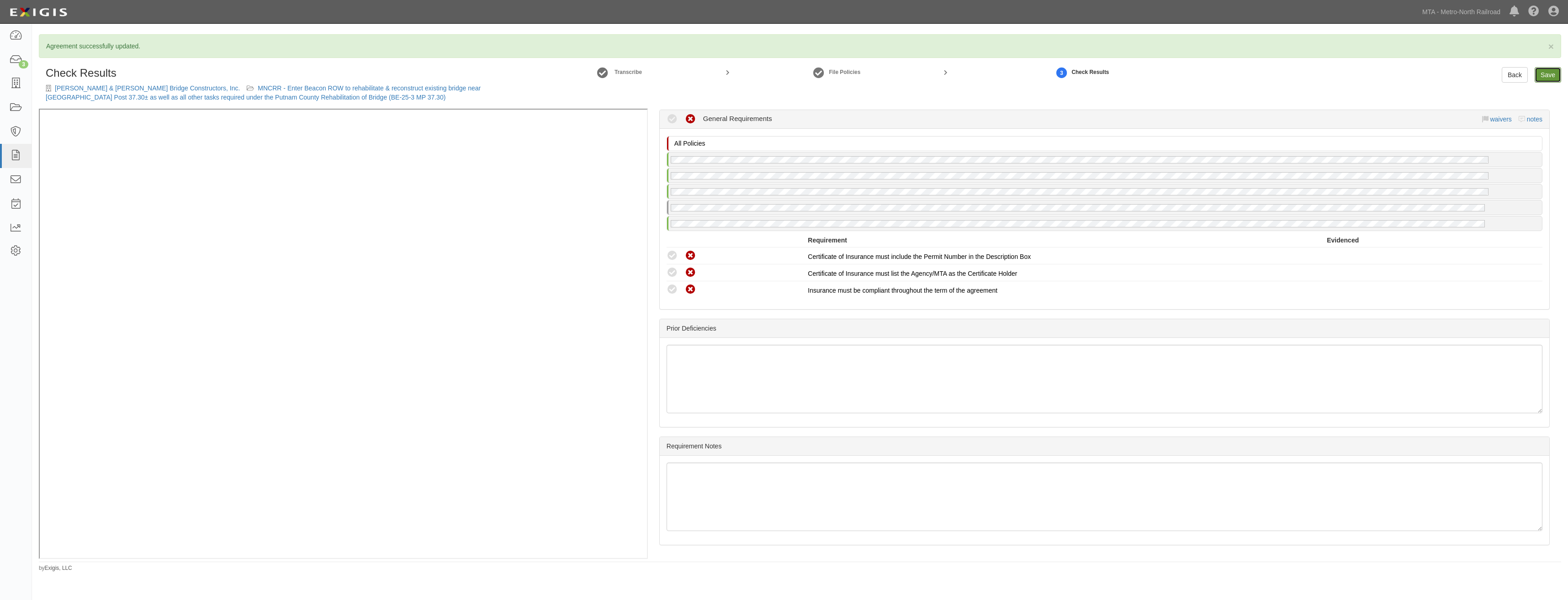
radio input "true"
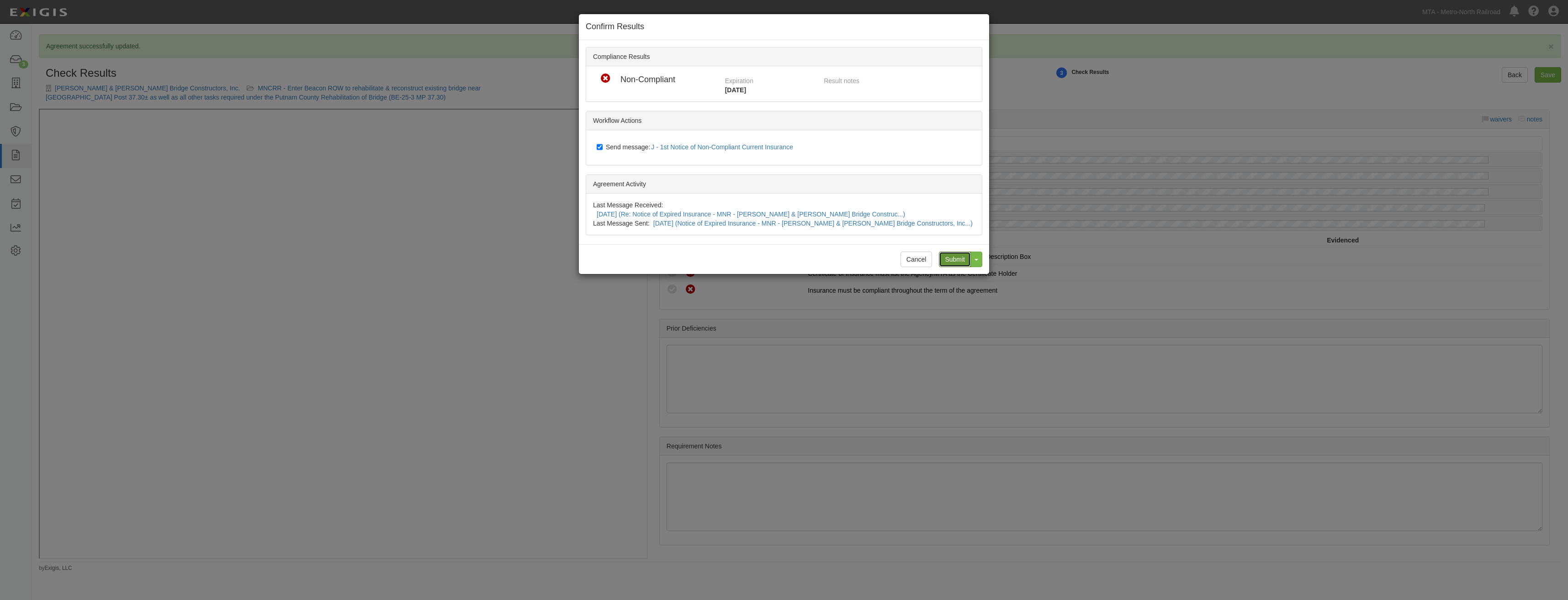
click at [959, 252] on input "Submit" at bounding box center [954, 260] width 32 height 16
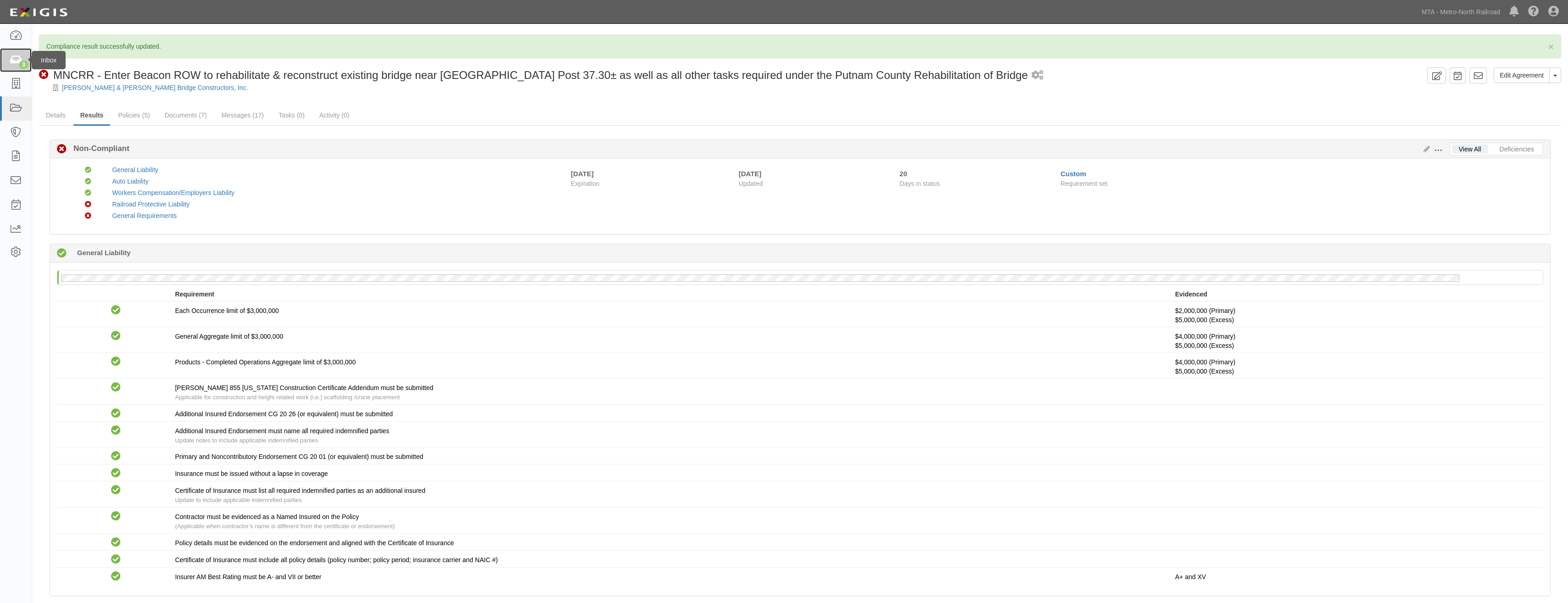
click at [12, 62] on icon at bounding box center [15, 60] width 13 height 10
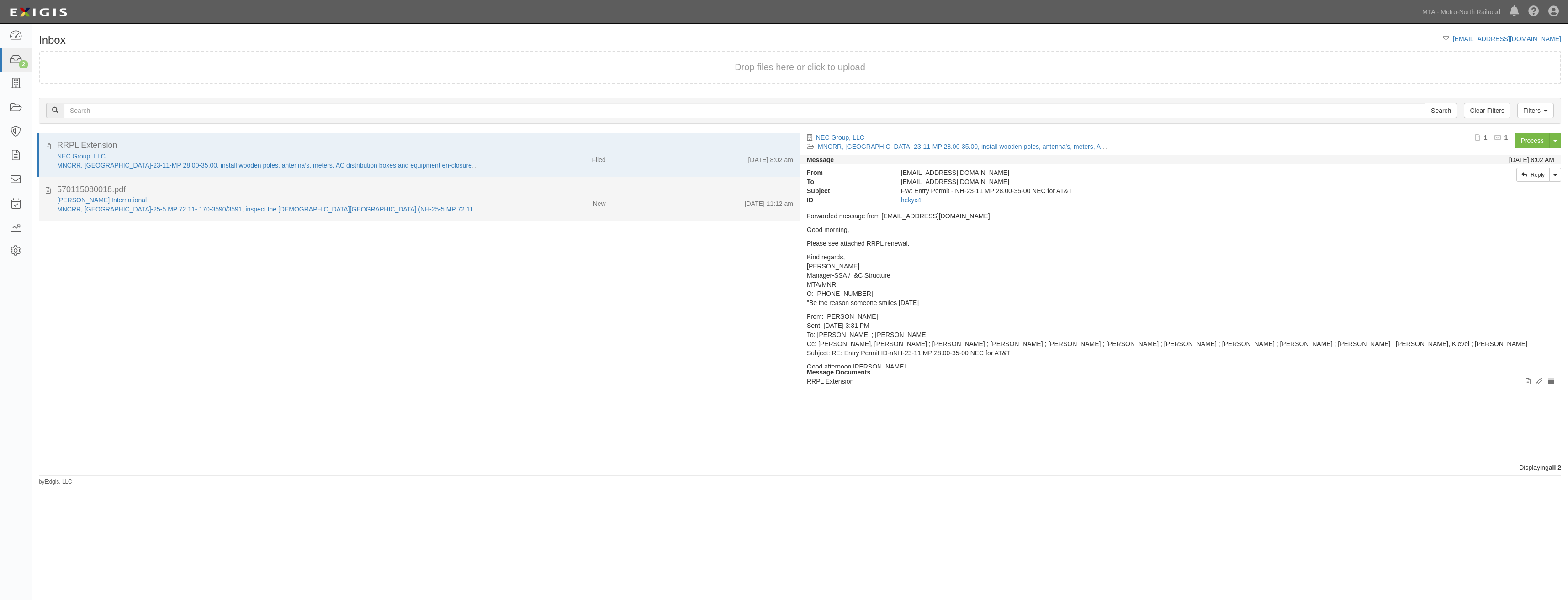
click at [489, 201] on div "New" at bounding box center [550, 201] width 125 height 13
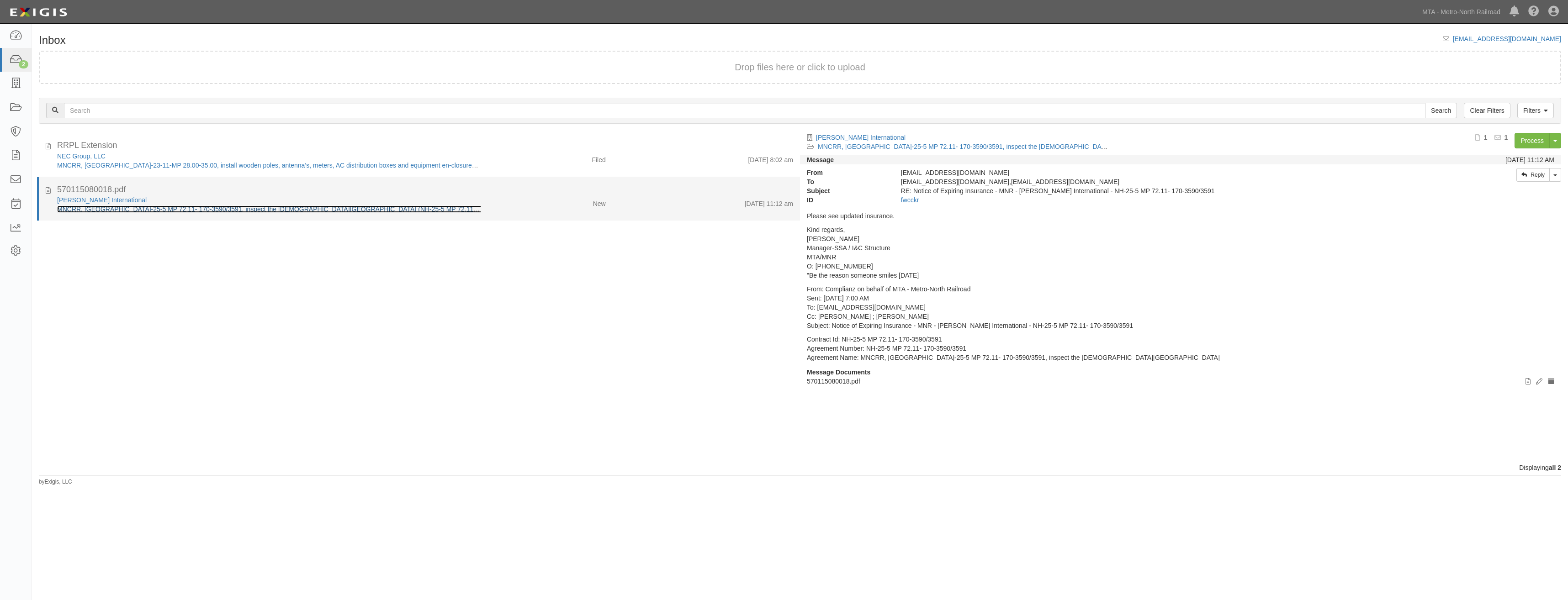
click at [332, 206] on link "MNCRR, [GEOGRAPHIC_DATA]-25-5 MP 72.11- 170-3590/3591, inspect the [DEMOGRAPHIC…" at bounding box center [290, 209] width 466 height 7
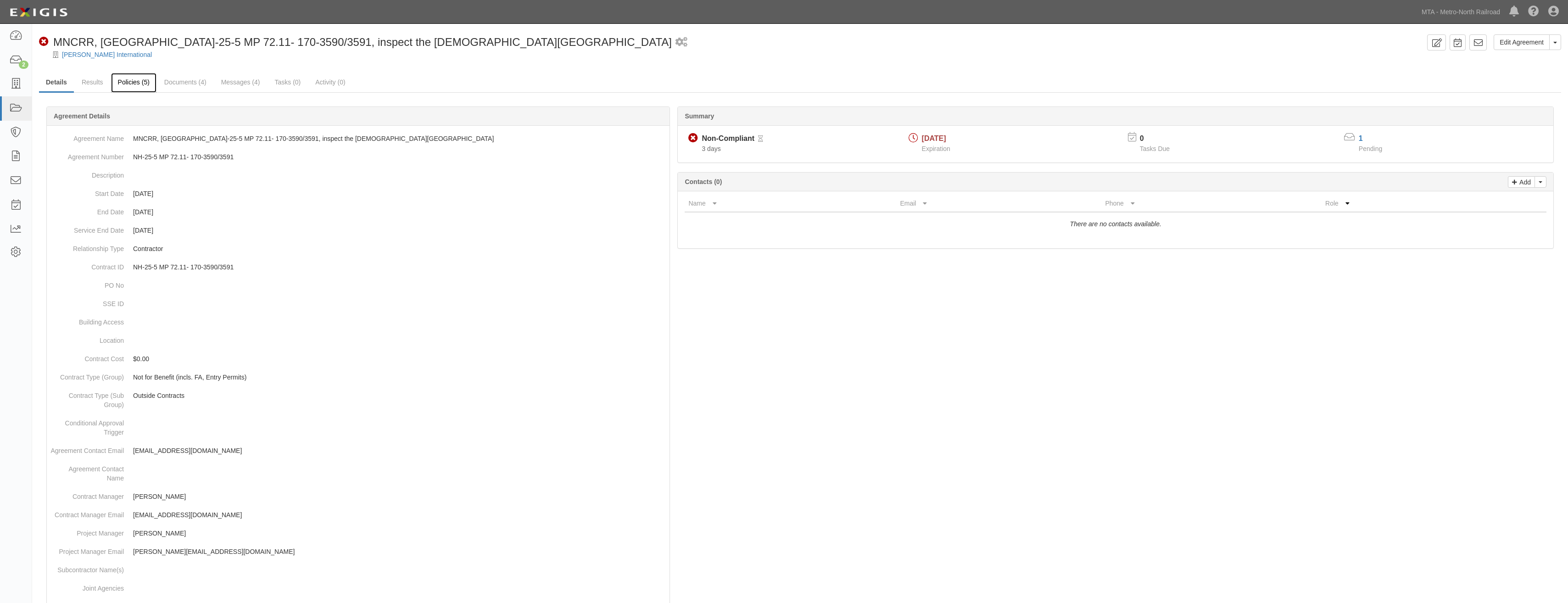
click at [136, 89] on link "Policies (5)" at bounding box center [134, 83] width 45 height 20
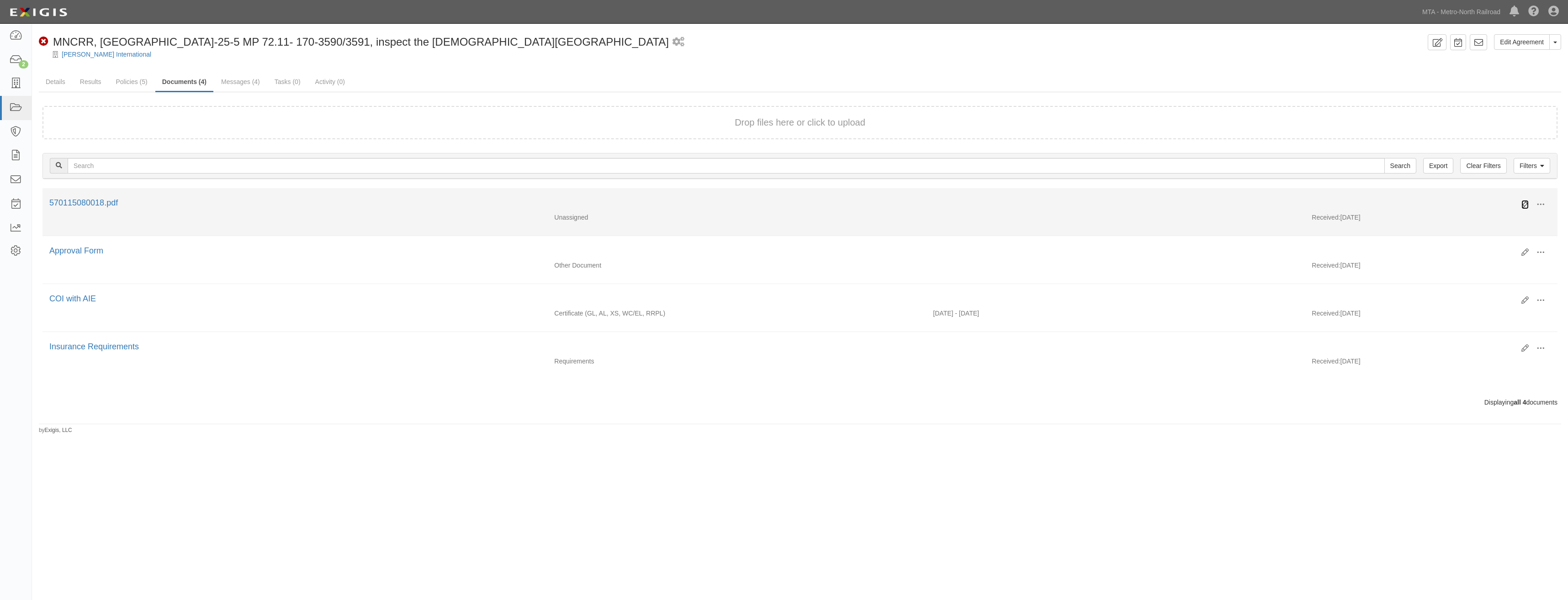
click at [1525, 206] on icon at bounding box center [1525, 204] width 7 height 7
